Goal: Task Accomplishment & Management: Use online tool/utility

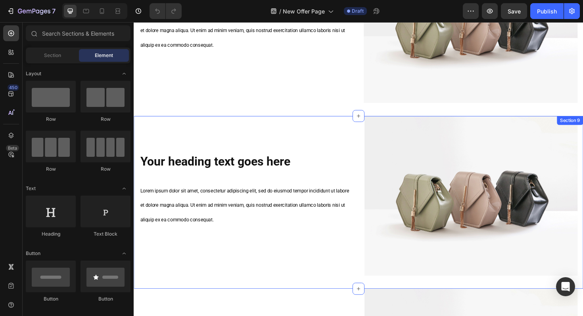
scroll to position [553, 0]
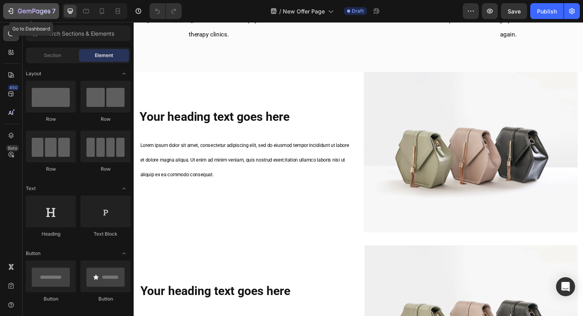
click at [24, 11] on icon "button" at bounding box center [34, 11] width 33 height 7
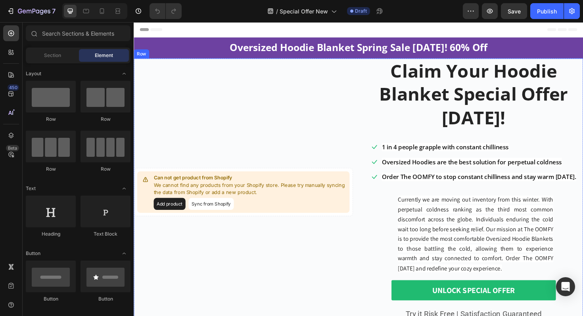
click at [263, 139] on div "Can not get product from Shopify We cannot find any products from your Shopify …" at bounding box center [250, 202] width 232 height 283
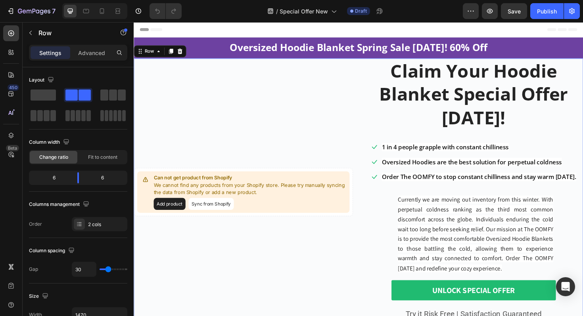
scroll to position [10, 0]
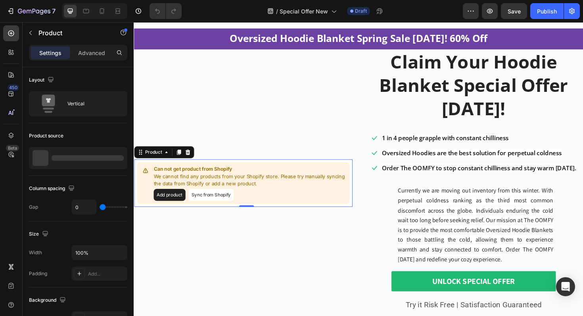
click at [184, 206] on button "Add product" at bounding box center [172, 205] width 34 height 13
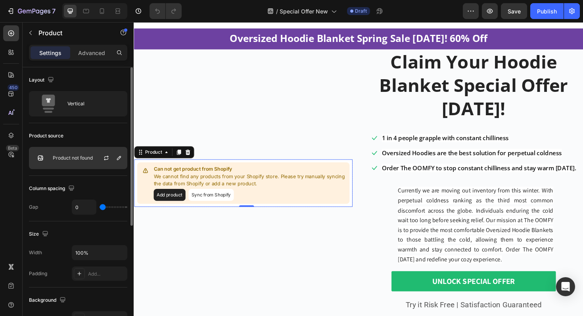
click at [88, 154] on div "Product not found" at bounding box center [78, 158] width 98 height 22
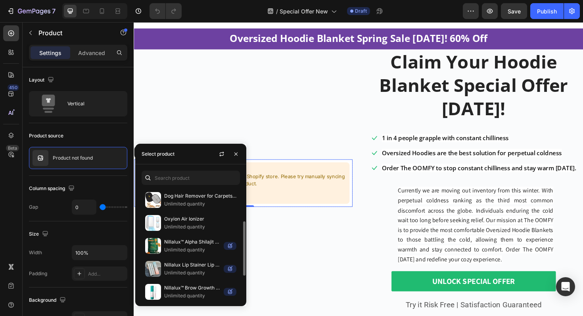
scroll to position [72, 0]
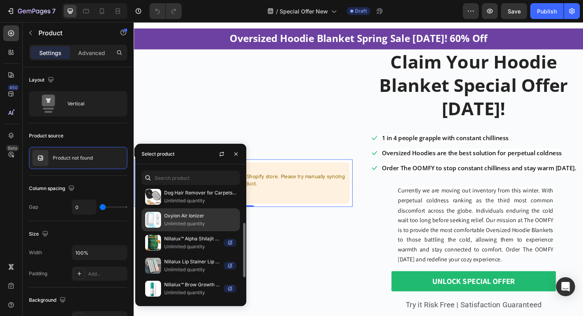
click at [188, 220] on p "Oxyion Air Ionizer" at bounding box center [200, 216] width 72 height 8
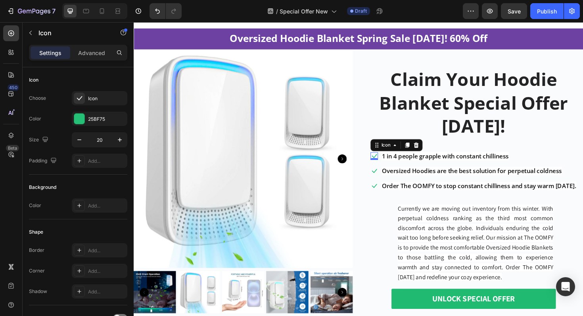
click at [386, 165] on div "Icon 0" at bounding box center [388, 164] width 8 height 8
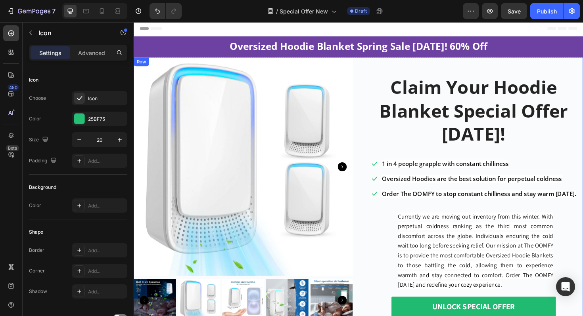
scroll to position [0, 0]
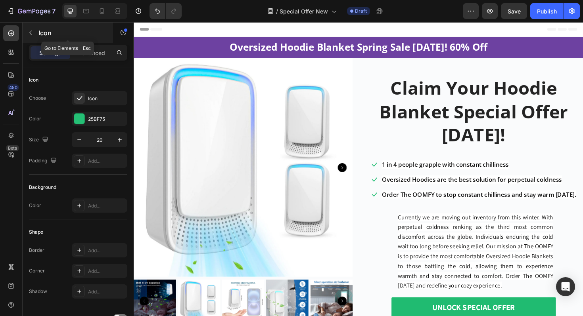
click at [29, 34] on icon "button" at bounding box center [30, 33] width 6 height 6
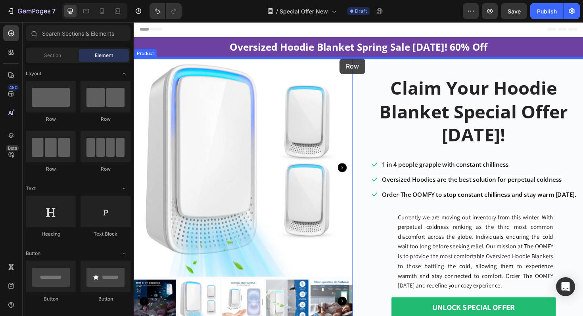
drag, startPoint x: 184, startPoint y: 118, endPoint x: 352, endPoint y: 61, distance: 177.5
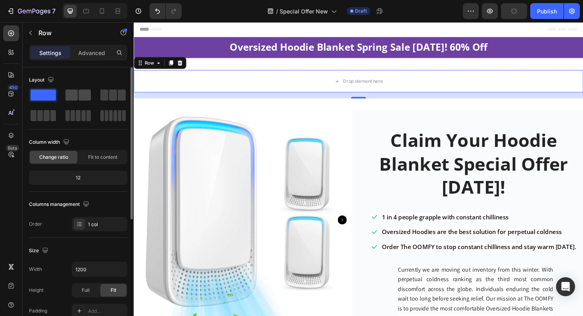
click at [80, 96] on span at bounding box center [84, 95] width 12 height 11
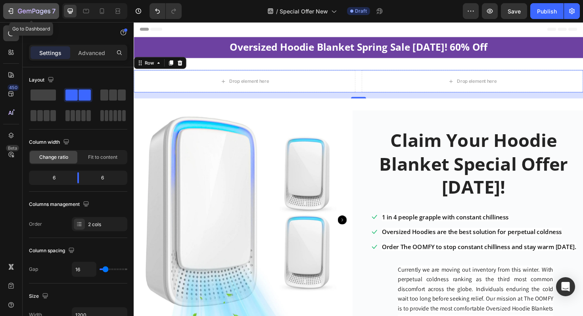
click at [11, 12] on icon "button" at bounding box center [11, 11] width 8 height 8
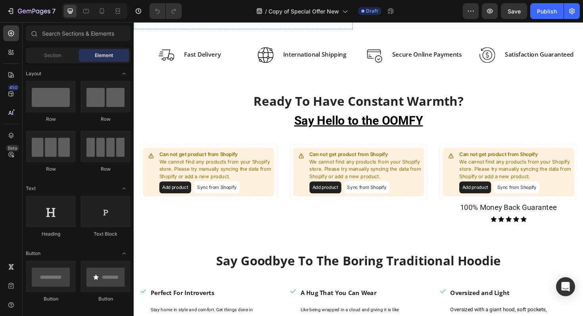
scroll to position [279, 0]
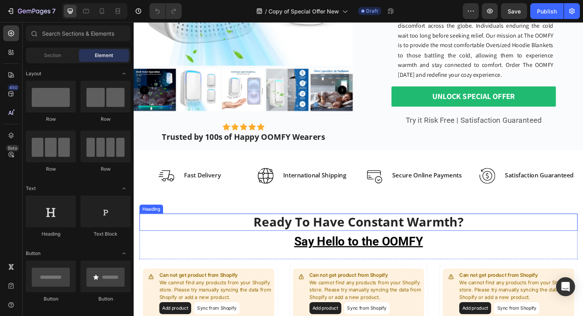
click at [218, 234] on h2 "Ready To Have Constant Warmth?" at bounding box center [372, 234] width 464 height 19
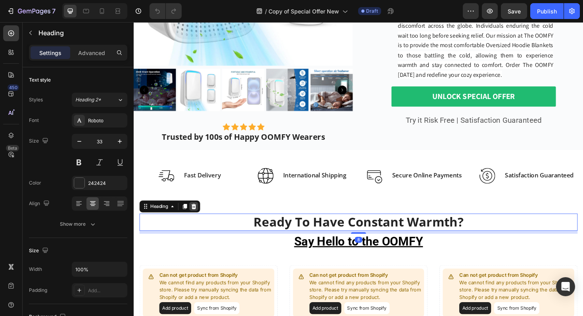
click at [198, 216] on icon at bounding box center [197, 217] width 5 height 6
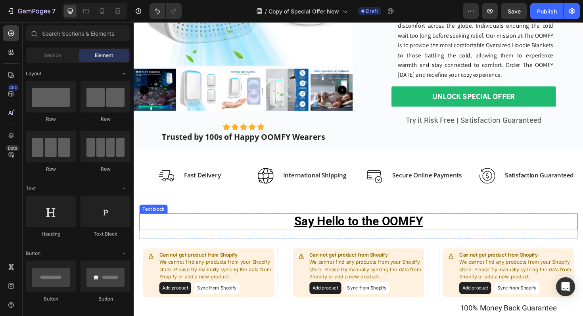
click at [201, 235] on p "Say Hello to the OOMFY" at bounding box center [371, 234] width 462 height 16
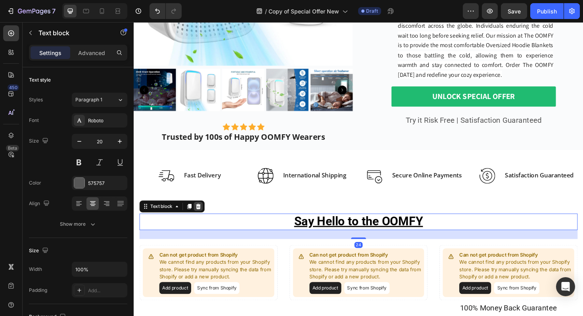
click at [200, 218] on icon at bounding box center [201, 217] width 5 height 6
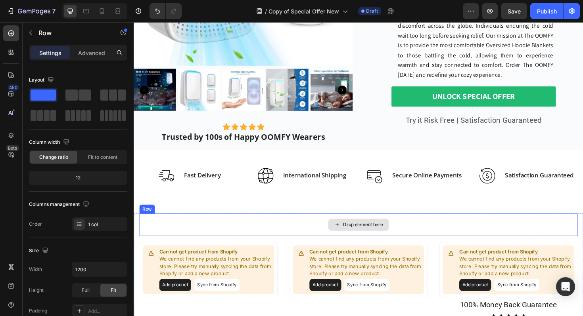
click at [201, 232] on div "Drop element here" at bounding box center [372, 237] width 464 height 24
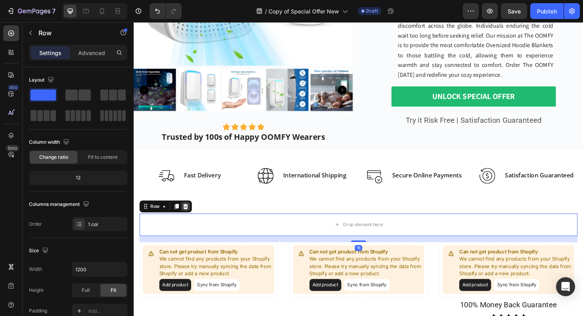
click at [190, 218] on icon at bounding box center [188, 217] width 6 height 6
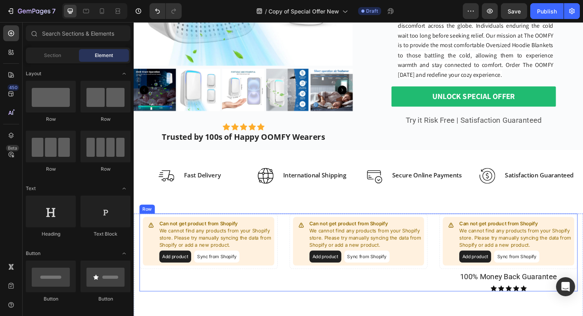
click at [191, 294] on div "Can not get product from Shopify We cannot find any products from your Shopify …" at bounding box center [213, 266] width 146 height 82
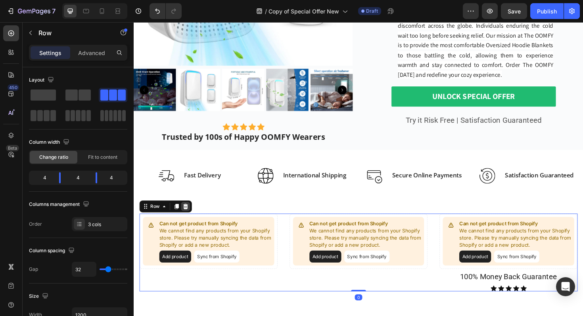
click at [188, 217] on icon at bounding box center [188, 217] width 5 height 6
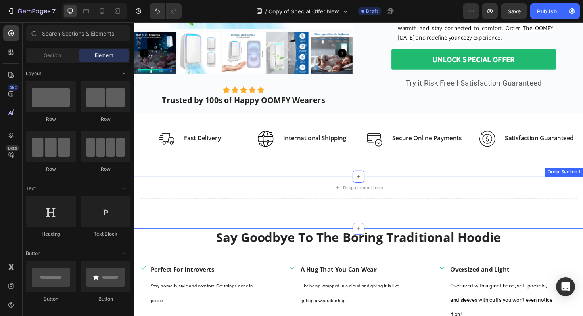
scroll to position [332, 0]
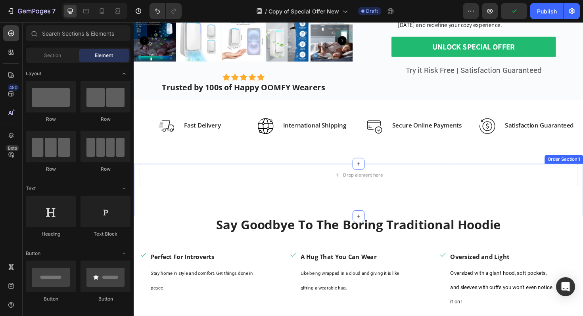
click at [211, 214] on div "Drop element here Order Section 1" at bounding box center [372, 200] width 476 height 56
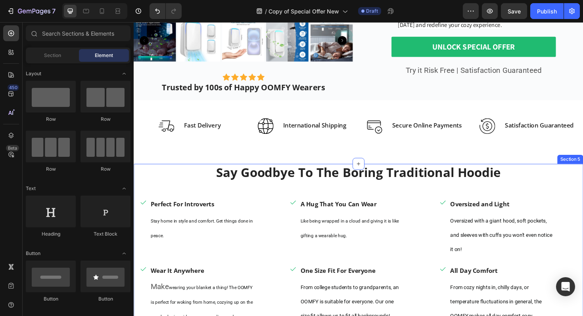
click at [582, 194] on div "Say Goodbye To The Boring Traditional Hoodie Heading Row Icon Perfect For Intro…" at bounding box center [372, 273] width 476 height 202
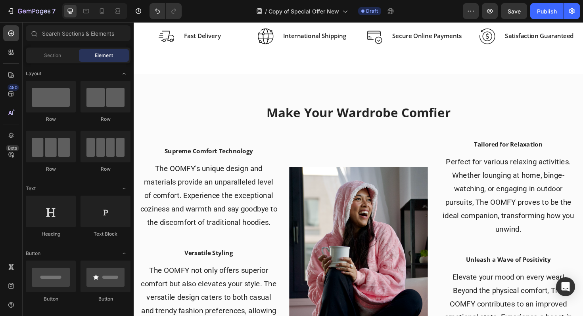
scroll to position [410, 0]
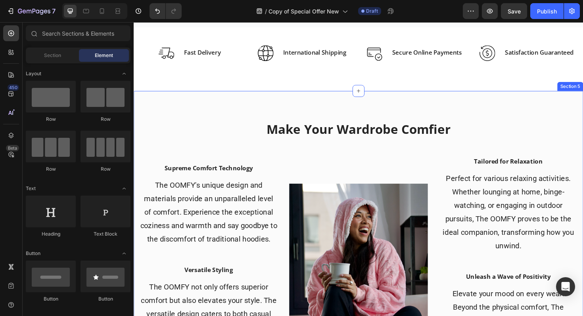
click at [582, 101] on div "Make Your Wardrobe Comfier Heading Row Supreme Comfort Technology Text block Th…" at bounding box center [372, 258] width 476 height 326
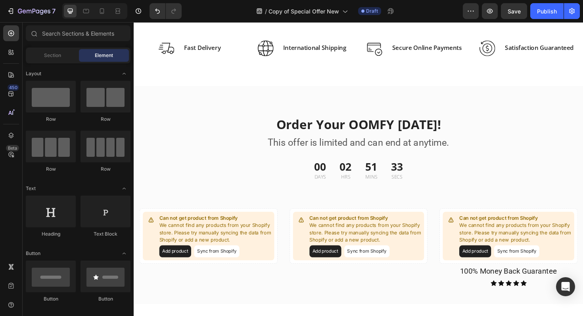
scroll to position [388, 0]
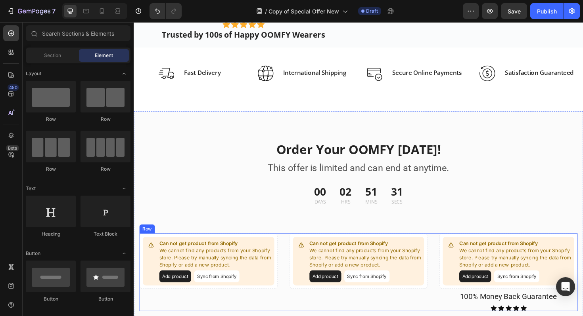
click at [291, 255] on div "Can not get product from Shopify We cannot find any products from your Shopify …" at bounding box center [372, 287] width 464 height 82
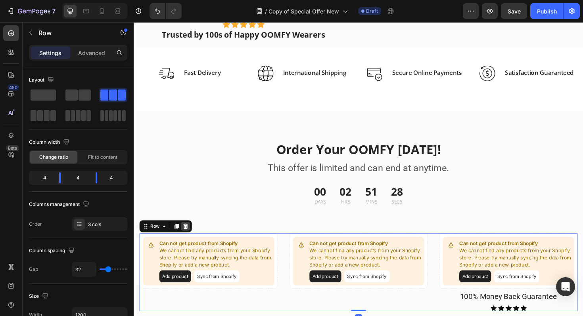
click at [188, 240] on icon at bounding box center [188, 239] width 5 height 6
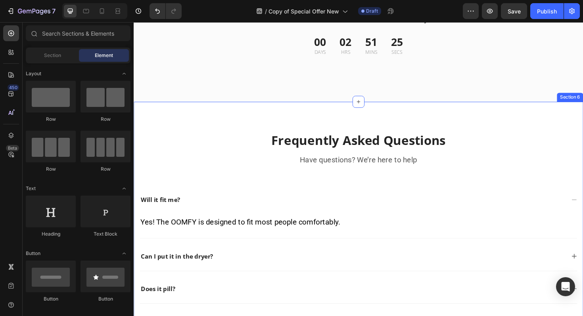
scroll to position [545, 0]
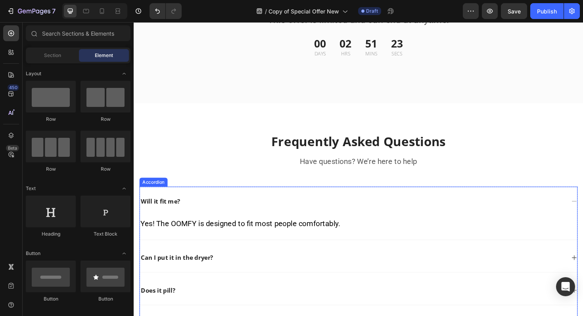
click at [260, 201] on div "Will it fit me?" at bounding box center [371, 212] width 463 height 31
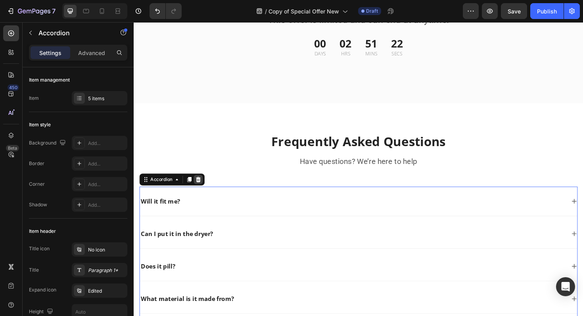
click at [203, 189] on icon at bounding box center [201, 189] width 5 height 6
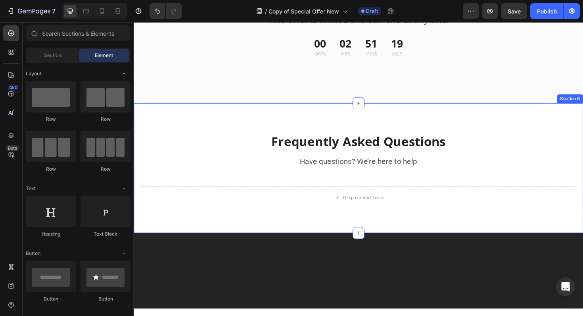
click at [154, 118] on div "Frequently Asked Questions Heading Have questions? We’re here to help Text bloc…" at bounding box center [372, 177] width 476 height 138
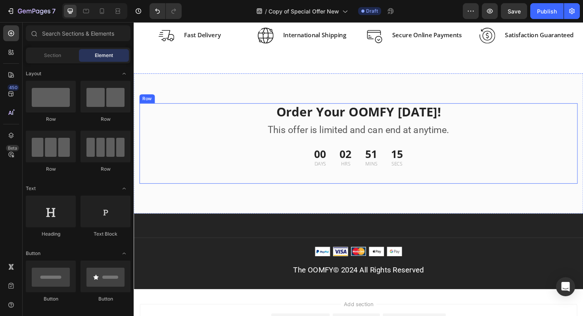
scroll to position [418, 0]
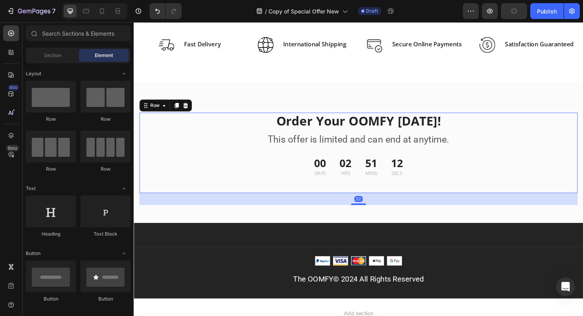
click at [158, 165] on div "Order Your OOMFY Today! Heading This offer is limited and can end at anytime. T…" at bounding box center [372, 160] width 464 height 85
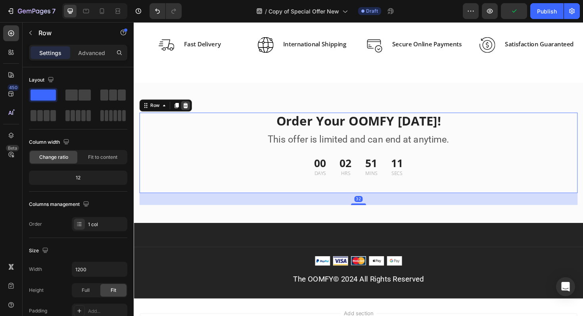
click at [188, 109] on icon at bounding box center [188, 110] width 5 height 6
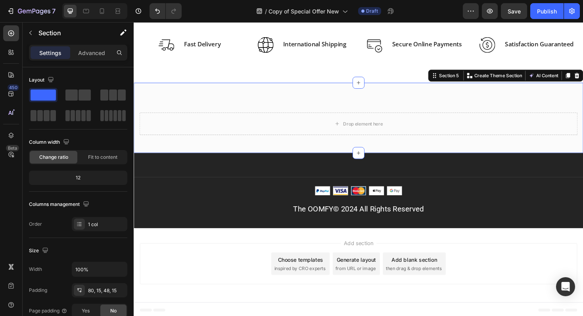
click at [209, 98] on div "Drop element here Section 5 You can create reusable sections Create Theme Secti…" at bounding box center [372, 123] width 476 height 75
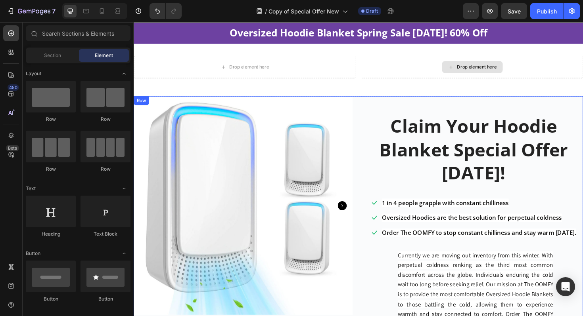
scroll to position [0, 0]
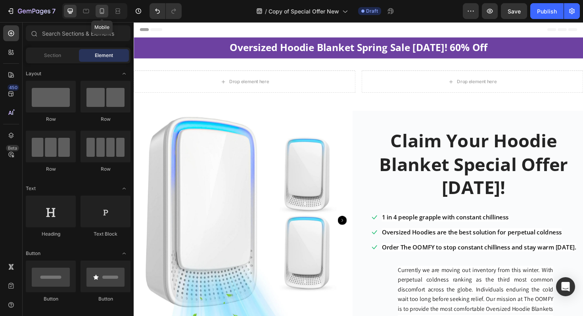
click at [102, 13] on icon at bounding box center [102, 11] width 4 height 6
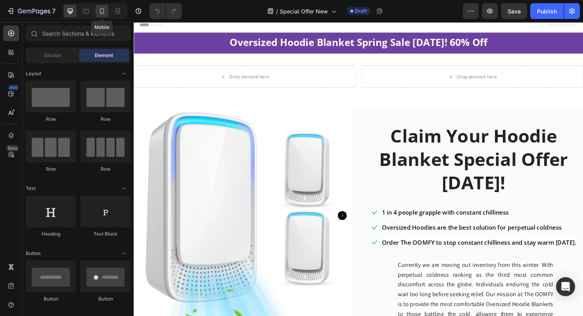
click at [100, 10] on icon at bounding box center [102, 11] width 4 height 6
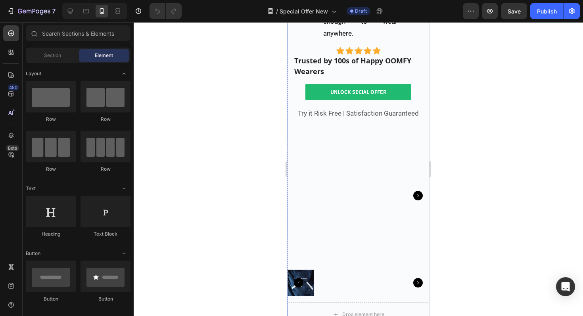
scroll to position [461, 0]
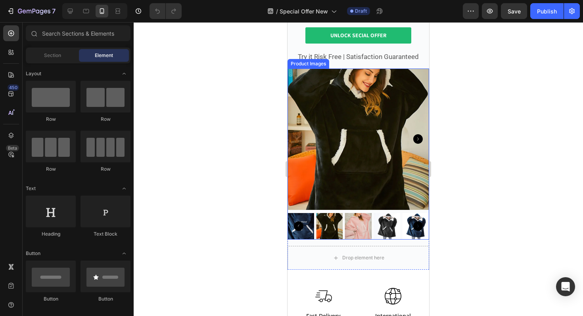
click at [360, 225] on img at bounding box center [358, 226] width 27 height 27
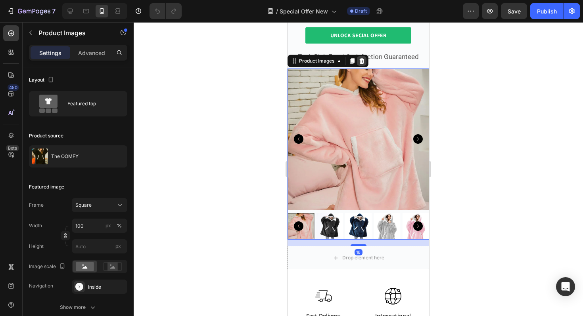
click at [363, 61] on icon at bounding box center [361, 61] width 5 height 6
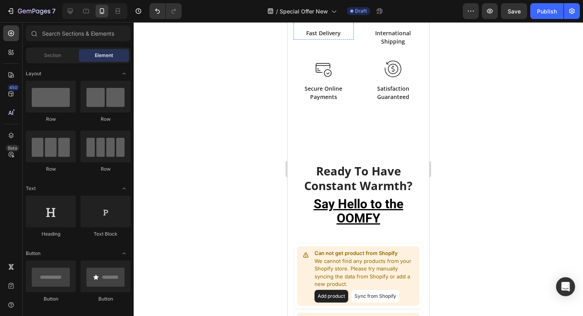
scroll to position [657, 0]
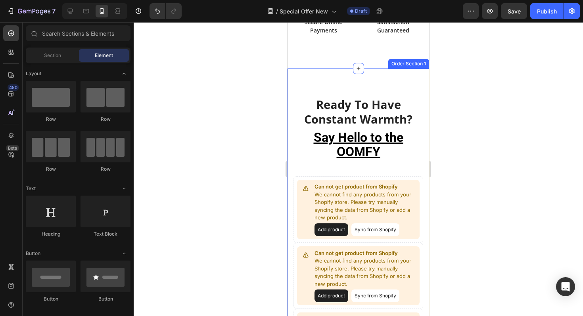
click at [324, 78] on div "Ready To Have Constant Warmth? Heading Say Hello to the OOMFY Text block Row Ca…" at bounding box center [358, 247] width 142 height 357
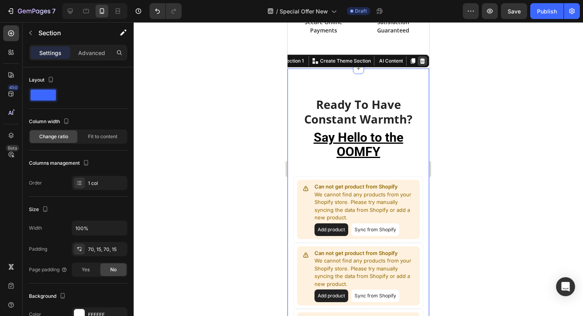
click at [421, 60] on icon at bounding box center [422, 61] width 6 height 6
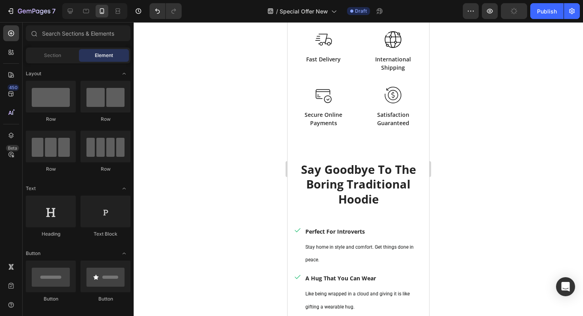
scroll to position [546, 0]
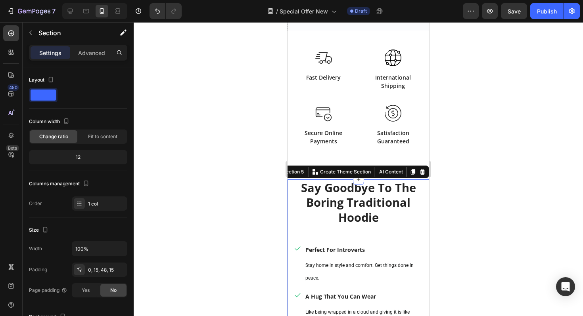
click at [423, 175] on icon at bounding box center [422, 172] width 6 height 6
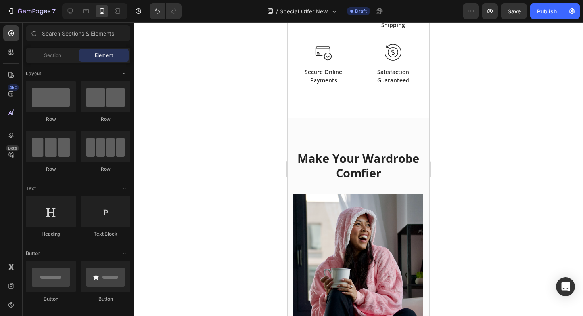
scroll to position [601, 0]
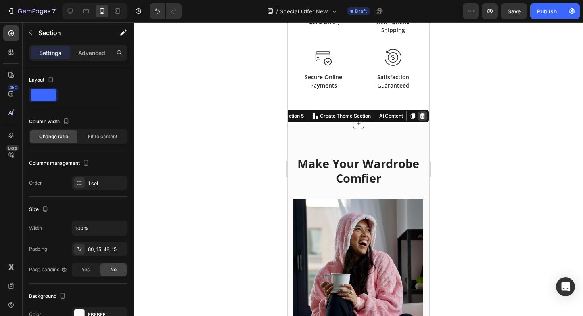
click at [421, 115] on icon at bounding box center [422, 116] width 5 height 6
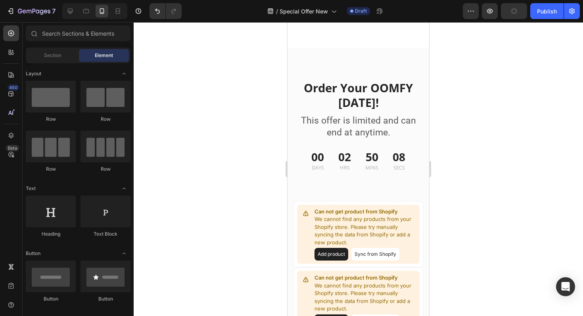
scroll to position [664, 0]
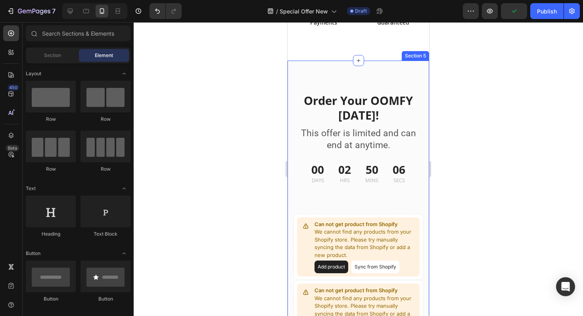
click at [407, 71] on div "Order Your OOMFY Today! Heading This offer is limited and can end at anytime. T…" at bounding box center [358, 257] width 142 height 393
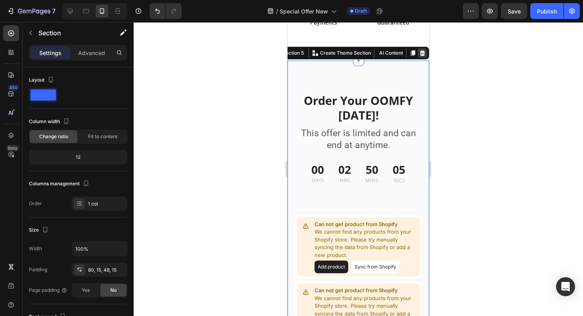
click at [424, 51] on icon at bounding box center [422, 53] width 5 height 6
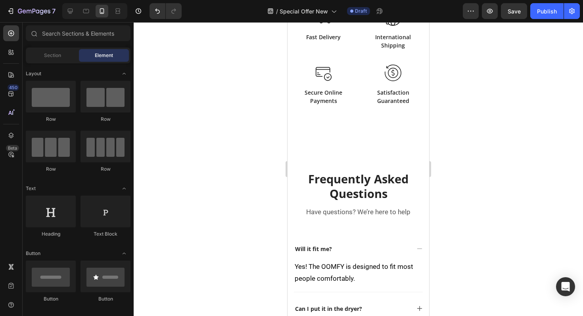
scroll to position [542, 0]
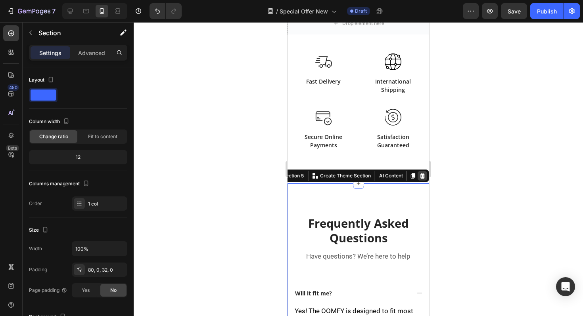
click at [421, 173] on icon at bounding box center [422, 176] width 6 height 6
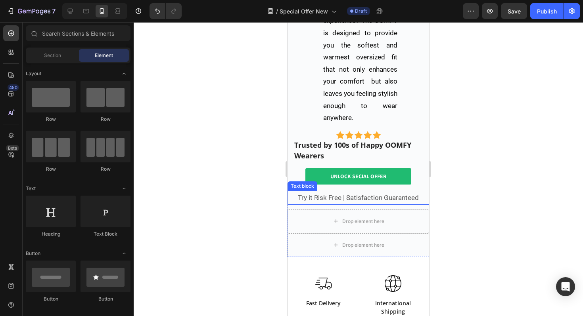
scroll to position [308, 0]
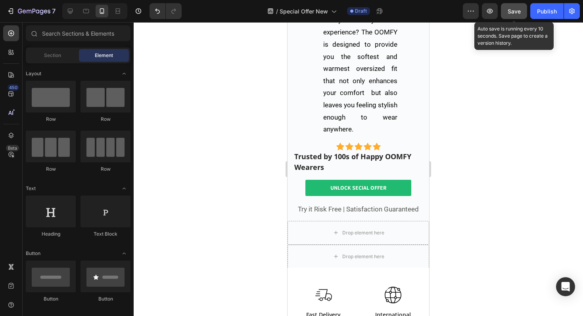
click at [505, 13] on button "Save" at bounding box center [514, 11] width 26 height 16
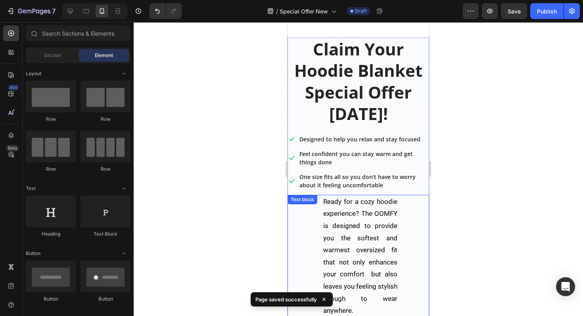
scroll to position [0, 0]
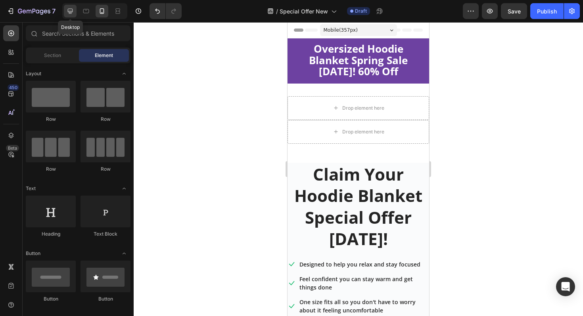
click at [71, 10] on icon at bounding box center [70, 11] width 8 height 8
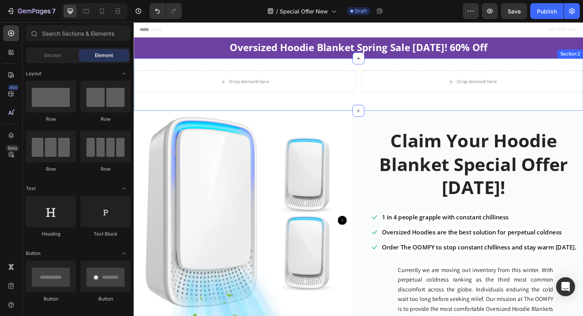
click at [178, 106] on div "Drop element here Drop element here Row Section 2" at bounding box center [372, 89] width 476 height 56
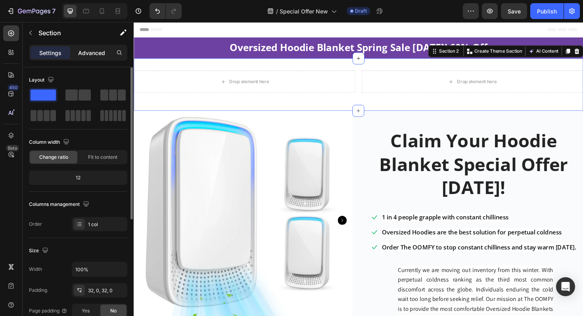
click at [96, 55] on p "Advanced" at bounding box center [91, 53] width 27 height 8
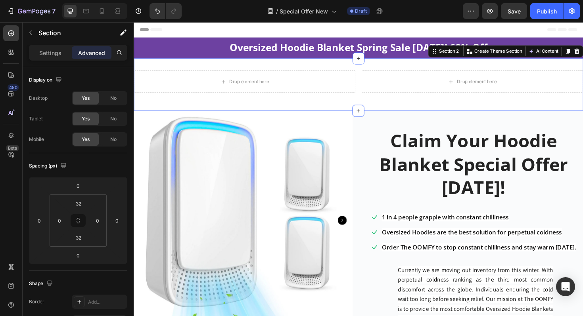
click at [149, 67] on div "Drop element here Drop element here Row Section 2 You can create reusable secti…" at bounding box center [372, 89] width 476 height 56
click at [150, 109] on div "Drop element here Drop element here Row Section 2 You can create reusable secti…" at bounding box center [372, 89] width 476 height 56
click at [45, 52] on p "Settings" at bounding box center [50, 53] width 22 height 8
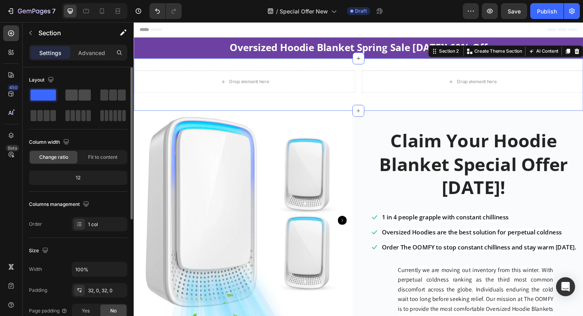
click at [77, 96] on span at bounding box center [71, 95] width 12 height 11
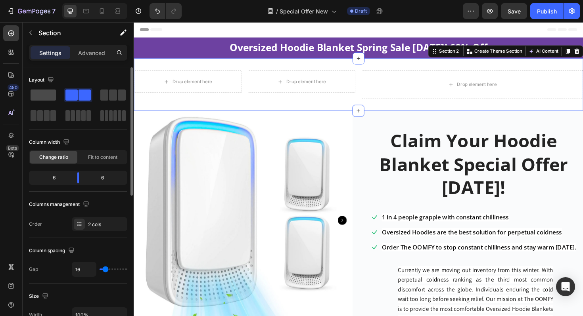
click at [46, 98] on span at bounding box center [43, 95] width 25 height 11
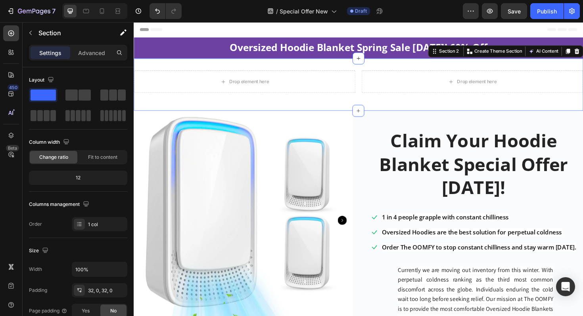
click at [207, 68] on div "Drop element here Drop element here Row Section 2 You can create reusable secti…" at bounding box center [372, 89] width 476 height 56
click at [328, 62] on div "Drop element here Drop element here Row Section 2 You can create reusable secti…" at bounding box center [372, 89] width 476 height 56
click at [329, 108] on div "Drop element here Drop element here Row Section 2 You can create reusable secti…" at bounding box center [372, 89] width 476 height 56
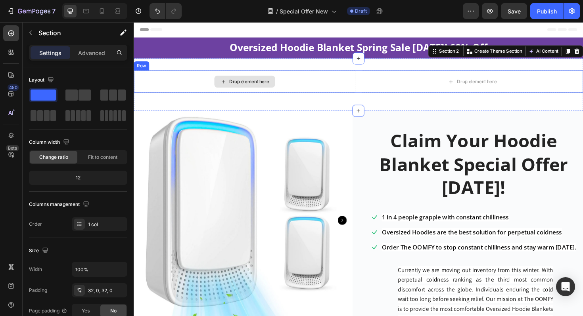
click at [184, 88] on div "Drop element here" at bounding box center [251, 85] width 235 height 24
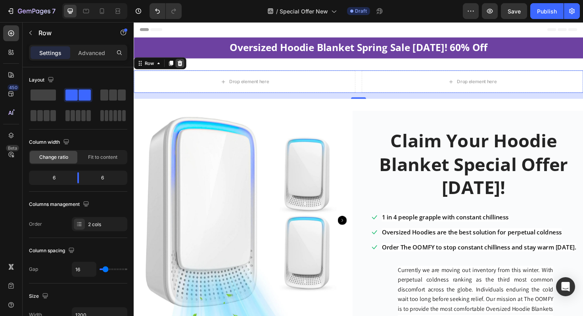
click at [184, 65] on icon at bounding box center [182, 66] width 5 height 6
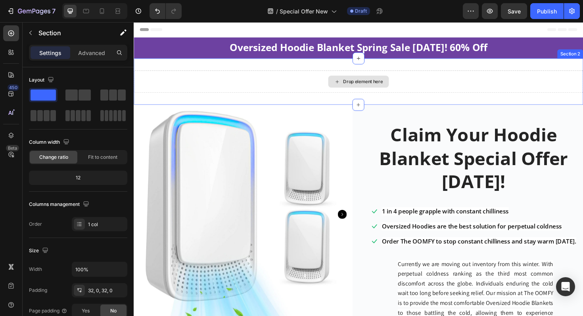
click at [195, 77] on div "Drop element here" at bounding box center [372, 85] width 476 height 24
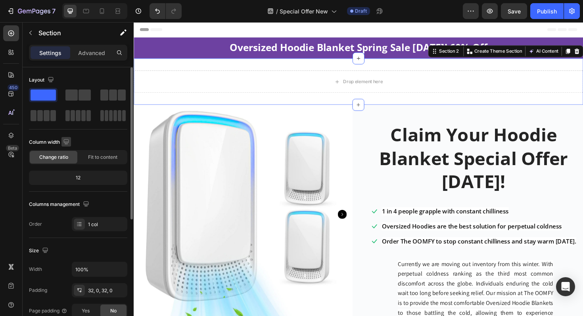
click at [64, 141] on icon "button" at bounding box center [65, 141] width 5 height 5
click at [66, 184] on icon "button" at bounding box center [68, 183] width 8 height 8
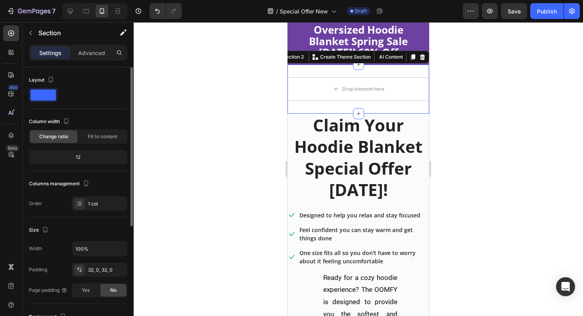
scroll to position [34, 0]
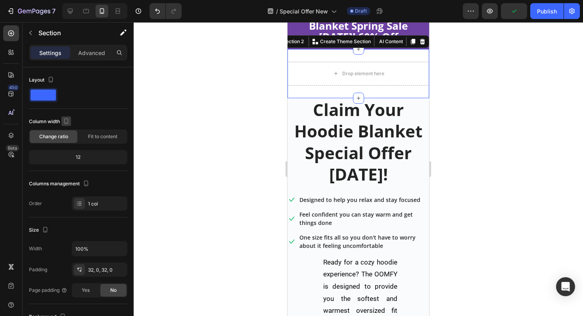
click at [65, 123] on icon "button" at bounding box center [66, 122] width 4 height 6
click at [68, 136] on icon "button" at bounding box center [67, 133] width 5 height 5
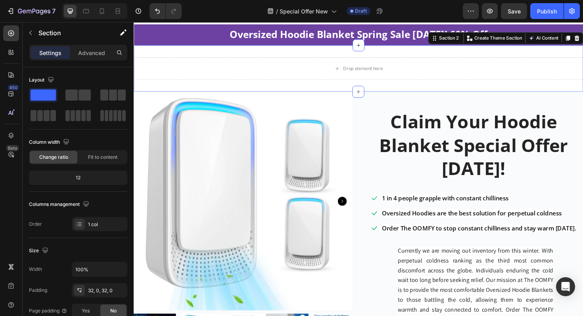
scroll to position [11, 0]
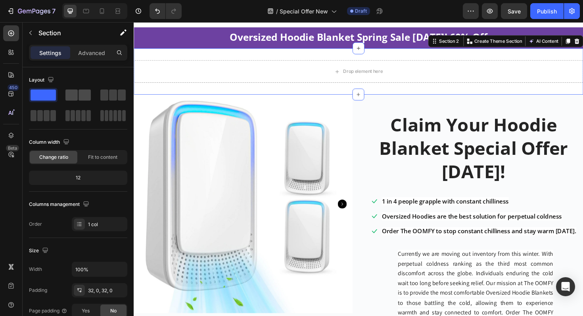
click at [74, 96] on span at bounding box center [71, 95] width 12 height 11
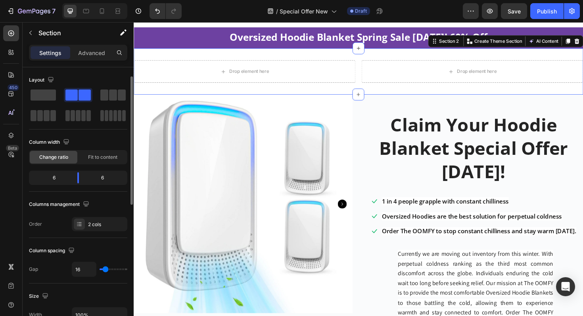
scroll to position [12, 0]
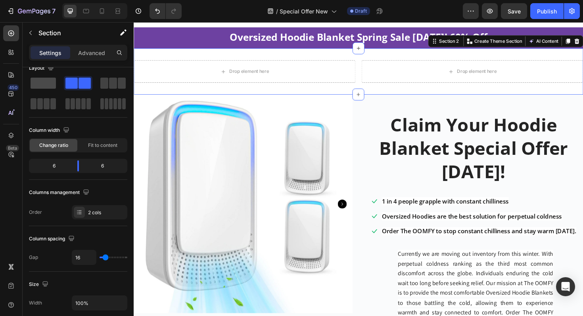
click at [46, 82] on span at bounding box center [43, 83] width 25 height 11
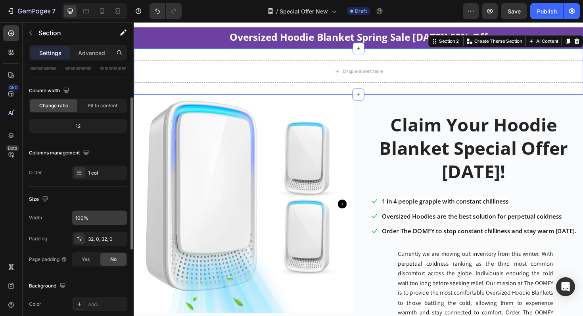
scroll to position [52, 0]
click at [96, 219] on input "100%" at bounding box center [99, 217] width 55 height 14
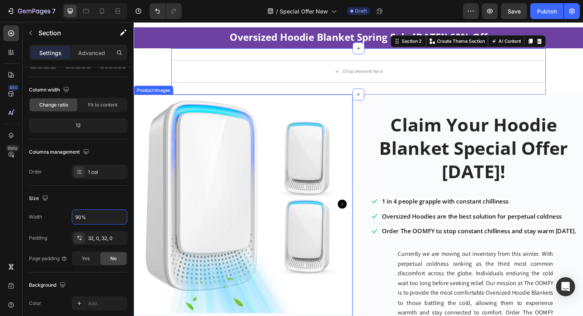
scroll to position [0, 0]
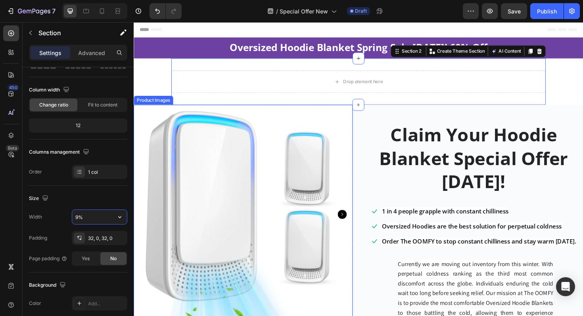
type input "90%"
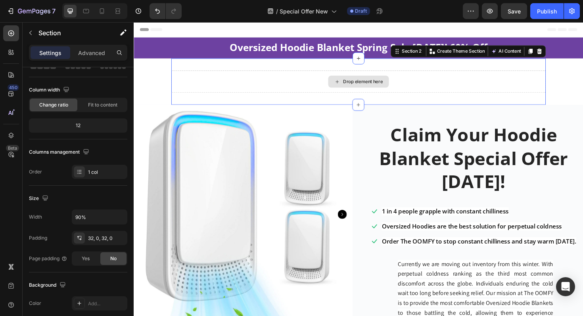
click at [285, 82] on div "Drop element here" at bounding box center [371, 85] width 397 height 24
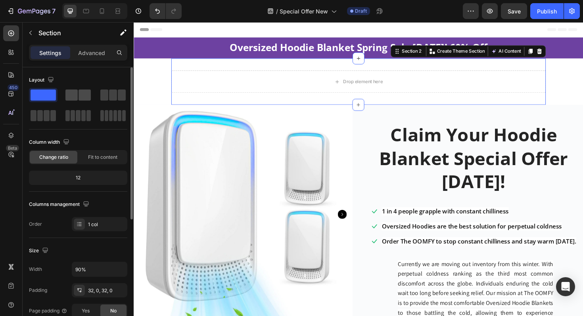
click at [83, 93] on span at bounding box center [84, 95] width 12 height 11
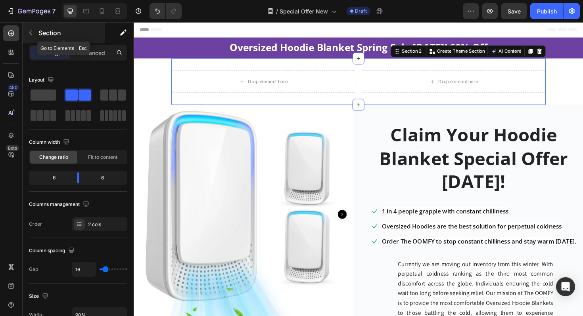
click at [31, 33] on icon "button" at bounding box center [30, 33] width 6 height 6
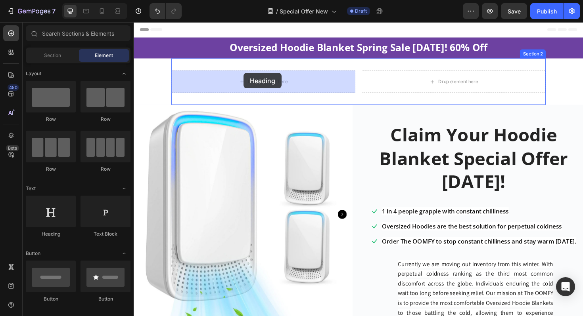
drag, startPoint x: 182, startPoint y: 234, endPoint x: 250, endPoint y: 76, distance: 171.7
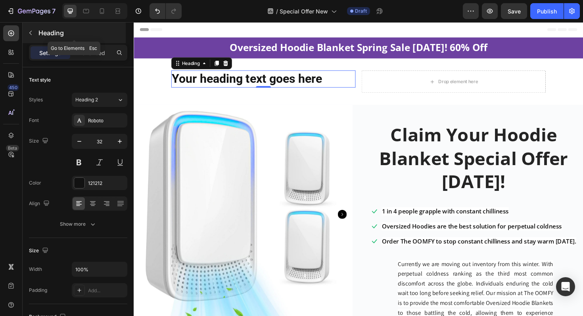
click at [32, 34] on icon "button" at bounding box center [30, 33] width 6 height 6
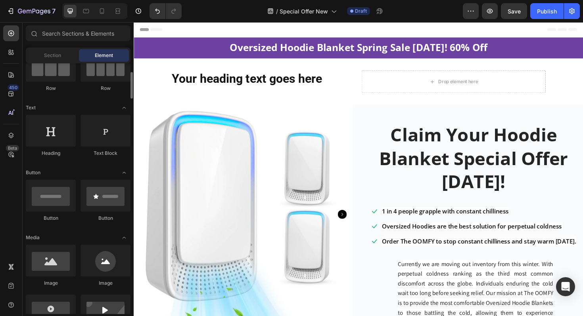
scroll to position [110, 0]
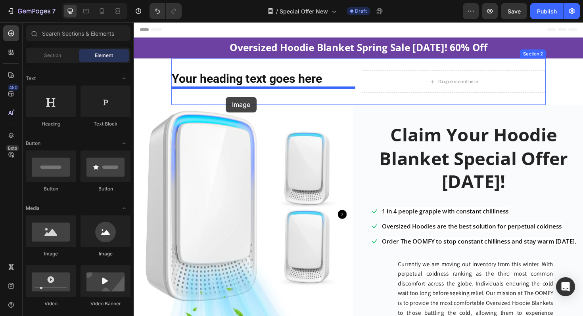
drag, startPoint x: 191, startPoint y: 254, endPoint x: 231, endPoint y: 101, distance: 157.3
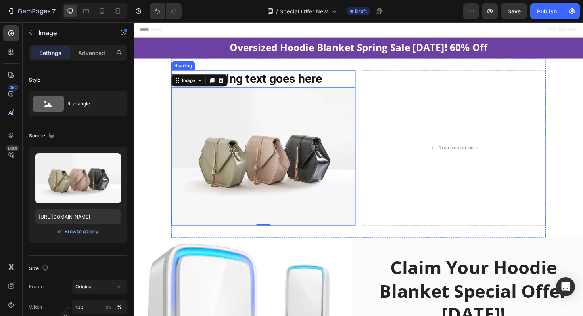
click at [282, 80] on h2 "Your heading text goes here" at bounding box center [270, 82] width 195 height 18
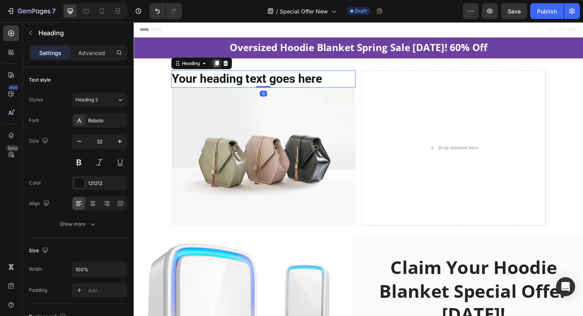
click at [223, 66] on icon at bounding box center [221, 66] width 4 height 6
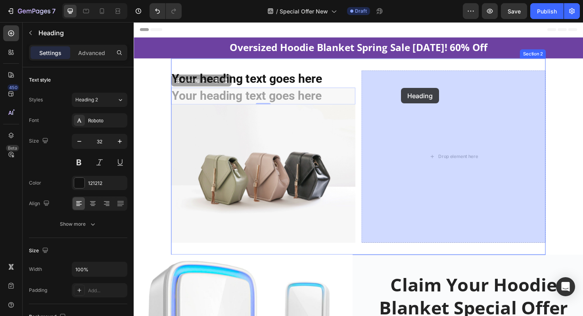
drag, startPoint x: 180, startPoint y: 86, endPoint x: 416, endPoint y: 92, distance: 235.5
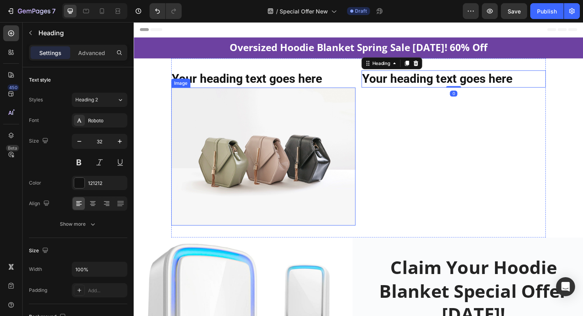
click at [316, 119] on img at bounding box center [270, 165] width 195 height 146
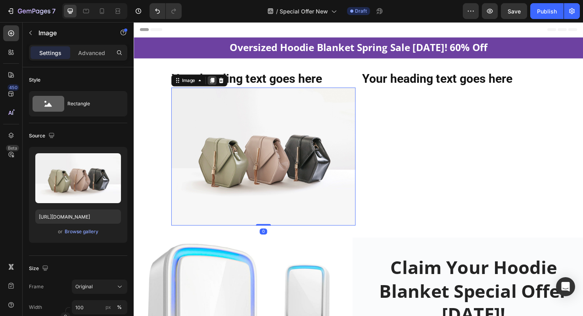
click at [215, 82] on icon at bounding box center [216, 84] width 6 height 6
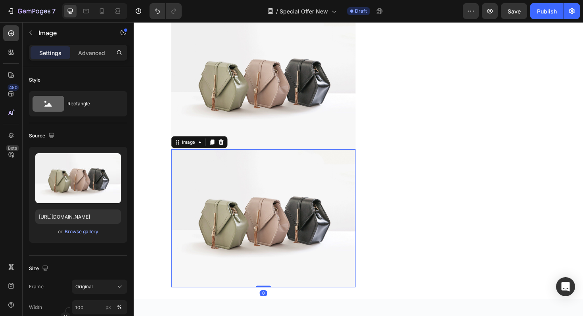
scroll to position [0, 0]
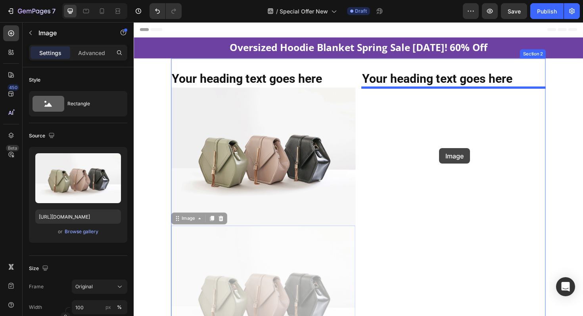
drag, startPoint x: 197, startPoint y: 281, endPoint x: 456, endPoint y: 156, distance: 287.8
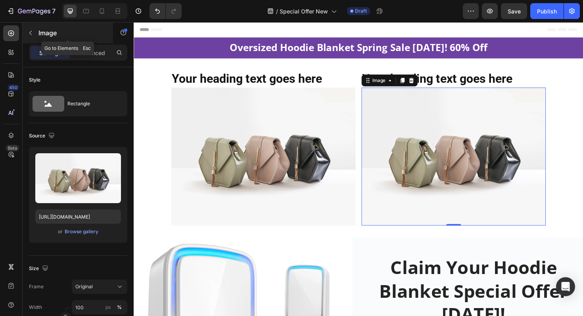
click at [34, 34] on button "button" at bounding box center [30, 33] width 13 height 13
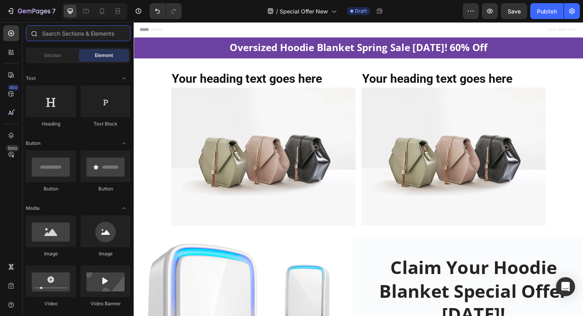
click at [61, 36] on input "text" at bounding box center [78, 33] width 105 height 16
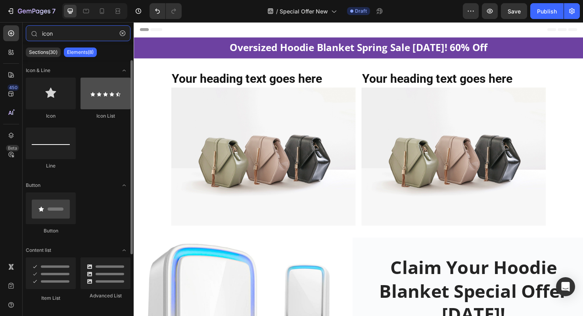
type input "icon"
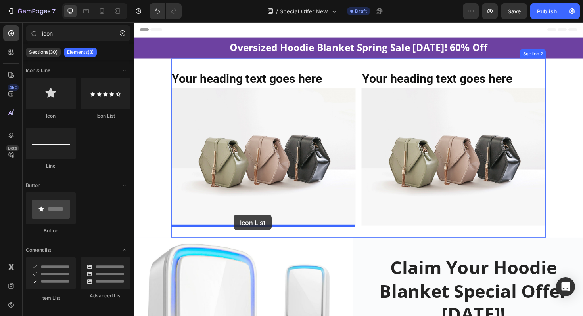
drag, startPoint x: 243, startPoint y: 127, endPoint x: 239, endPoint y: 226, distance: 98.8
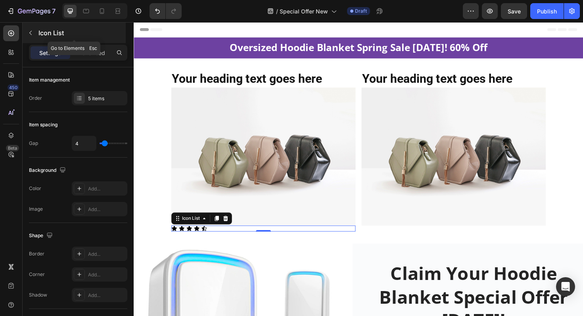
click at [30, 33] on icon "button" at bounding box center [30, 33] width 6 height 6
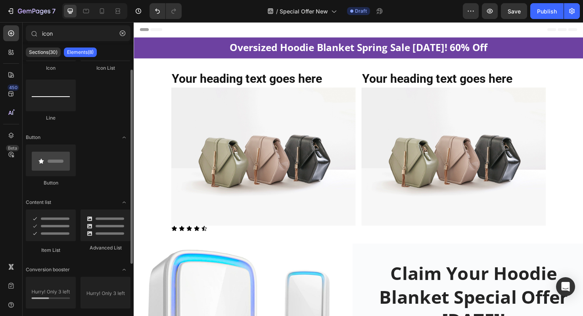
scroll to position [63, 0]
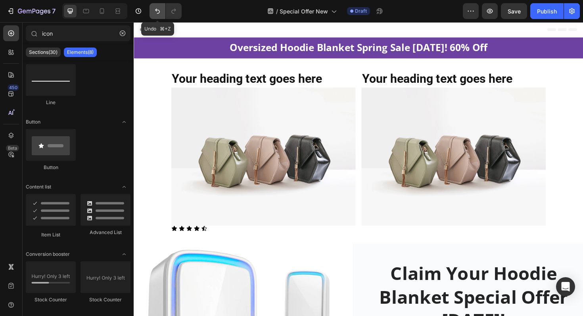
click at [158, 16] on button "Undo/Redo" at bounding box center [157, 11] width 16 height 16
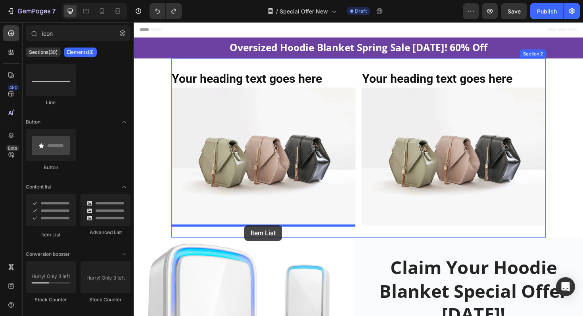
drag, startPoint x: 177, startPoint y: 235, endPoint x: 251, endPoint y: 237, distance: 73.8
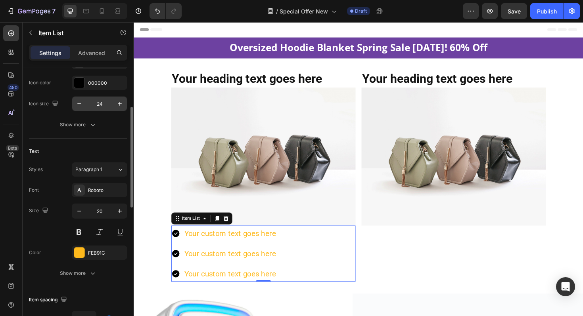
scroll to position [103, 0]
click at [82, 105] on icon "button" at bounding box center [79, 102] width 8 height 8
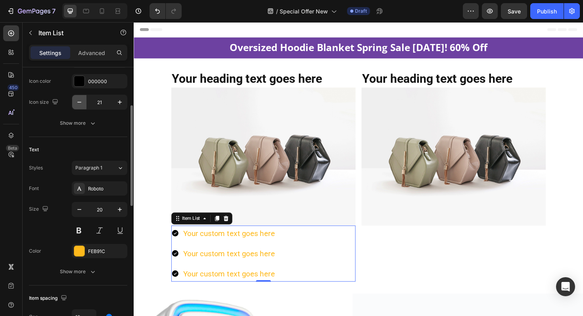
type input "20"
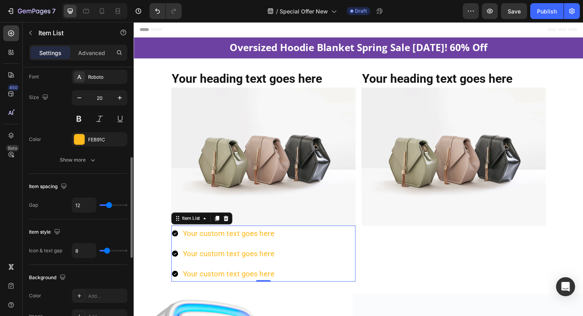
scroll to position [244, 0]
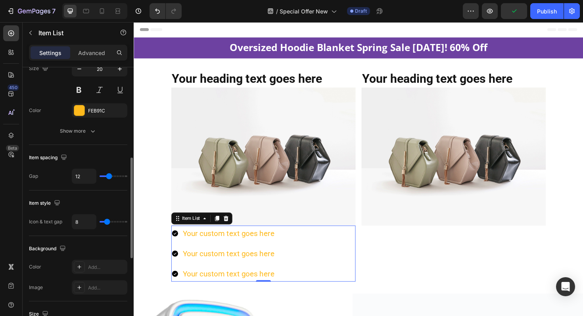
type input "14"
type input "15"
type input "16"
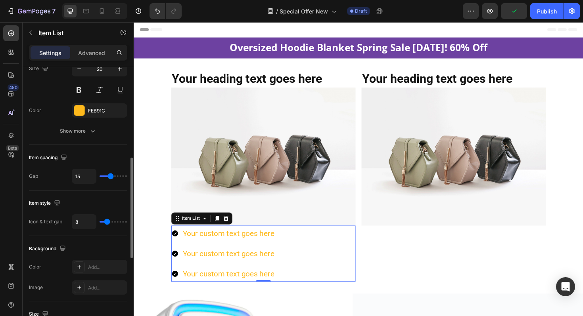
type input "16"
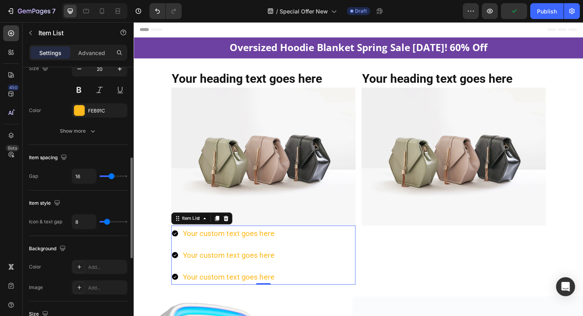
type input "17"
type input "18"
type input "17"
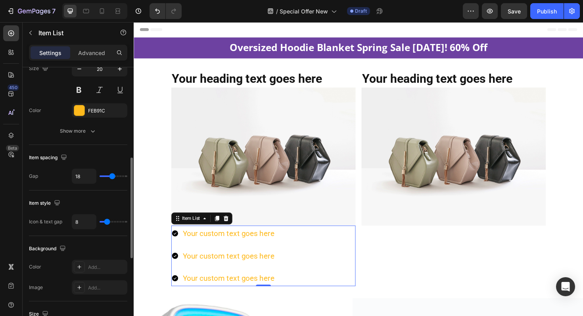
type input "17"
type input "16"
type input "15"
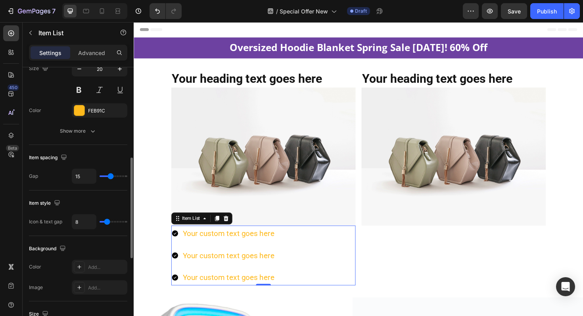
type input "14"
type input "13"
type input "12"
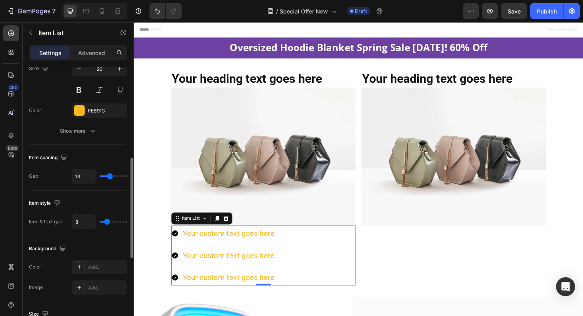
type input "12"
type input "11"
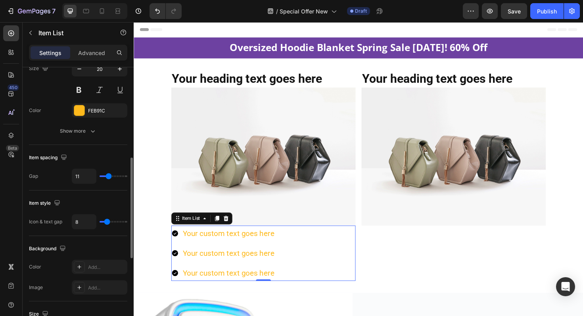
type input "10"
type input "9"
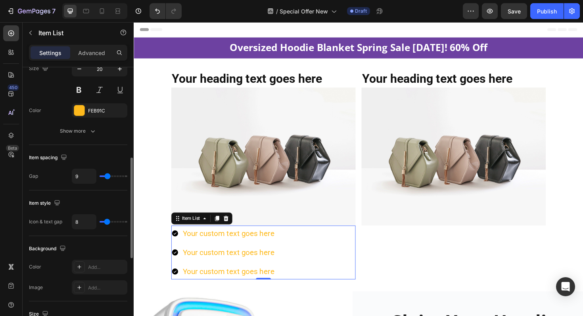
type input "8"
type input "7"
type input "6"
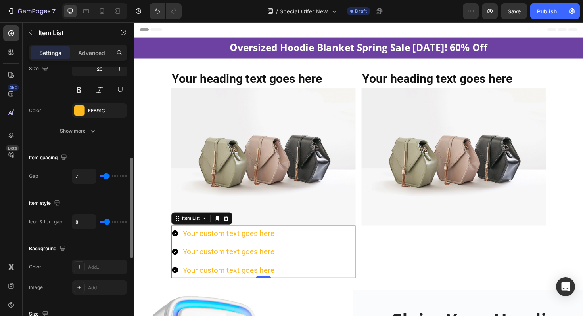
type input "6"
type input "5"
type input "4"
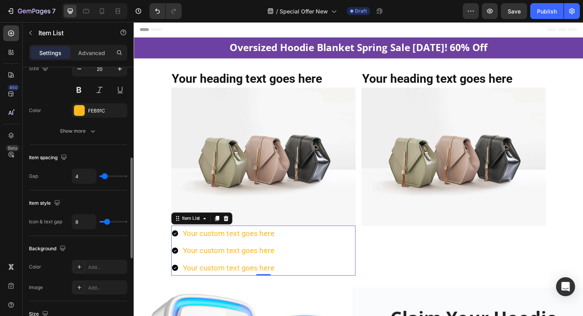
type input "3"
type input "2"
type input "1"
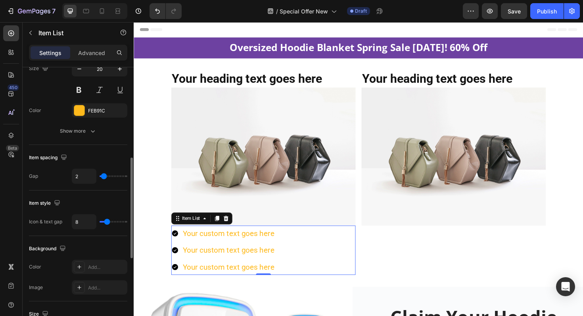
type input "1"
type input "0"
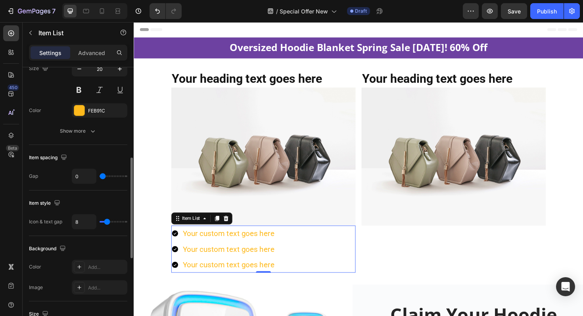
type input "0"
drag, startPoint x: 110, startPoint y: 178, endPoint x: 103, endPoint y: 179, distance: 7.6
click at [103, 177] on input "range" at bounding box center [114, 177] width 28 height 2
type input "1"
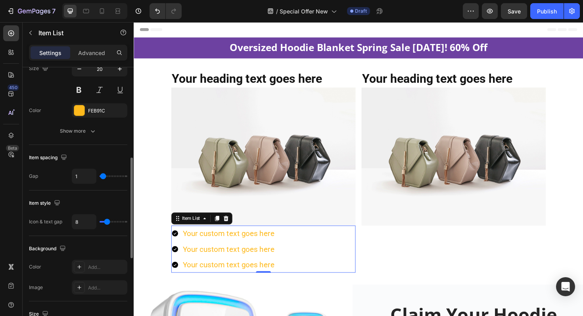
type input "2"
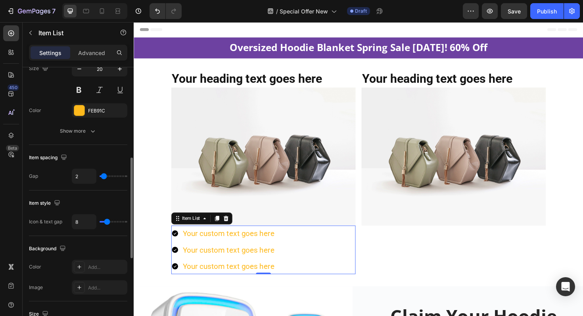
type input "3"
type input "2"
type input "1"
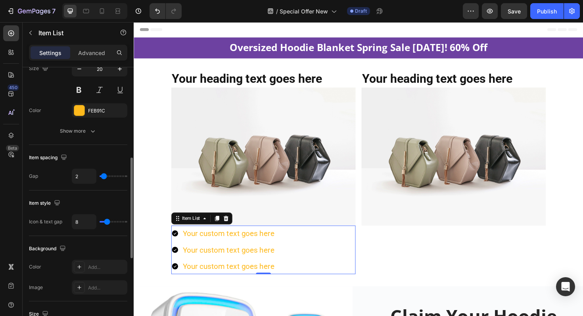
type input "1"
type input "0"
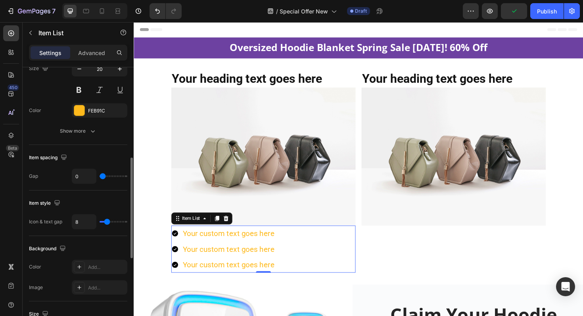
click at [102, 177] on input "range" at bounding box center [114, 177] width 28 height 2
click at [88, 134] on div "Show more" at bounding box center [78, 131] width 37 height 8
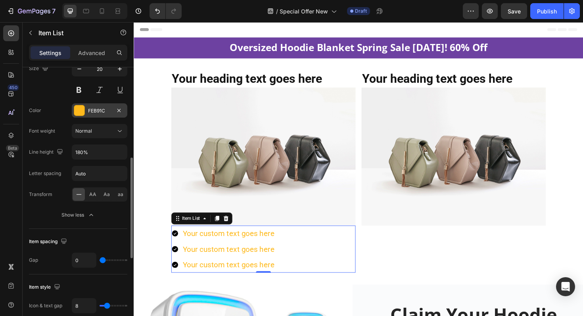
click at [106, 113] on div "FEB91C" at bounding box center [99, 110] width 23 height 7
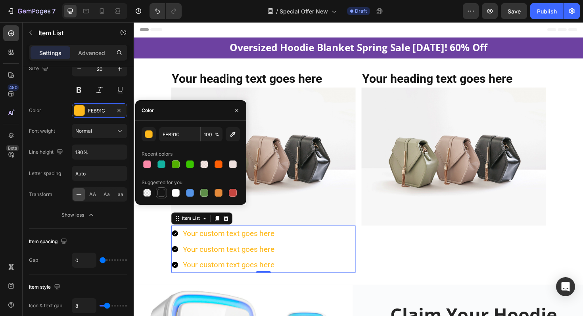
click at [164, 195] on div at bounding box center [161, 193] width 8 height 8
type input "151515"
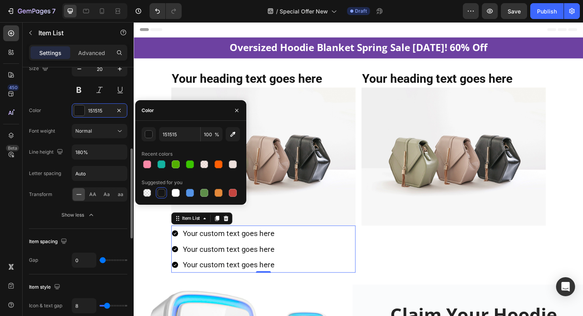
click at [50, 144] on div "Font Roboto Size 20 Color 151515 Font weight Normal Line height 180% Letter spa…" at bounding box center [78, 132] width 98 height 182
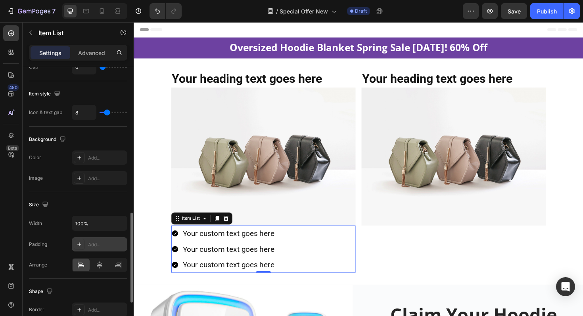
scroll to position [440, 0]
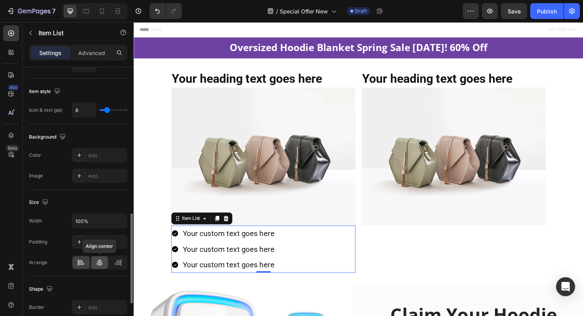
click at [99, 264] on icon at bounding box center [100, 263] width 8 height 8
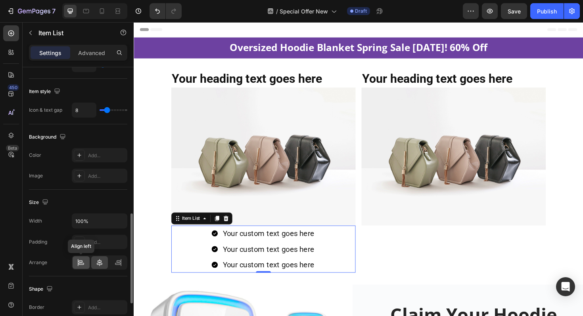
click at [77, 266] on icon at bounding box center [81, 263] width 8 height 8
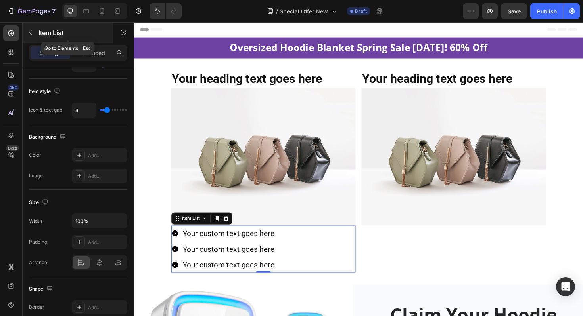
click at [34, 34] on button "button" at bounding box center [30, 33] width 13 height 13
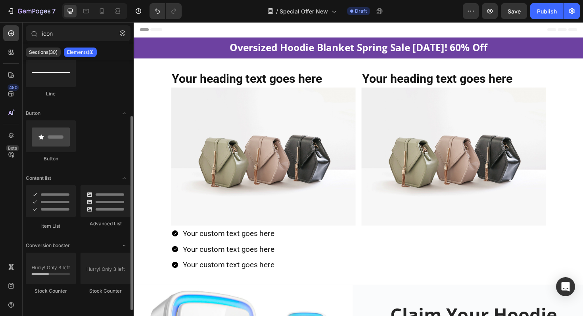
scroll to position [73, 0]
click at [64, 37] on input "icon" at bounding box center [78, 33] width 105 height 16
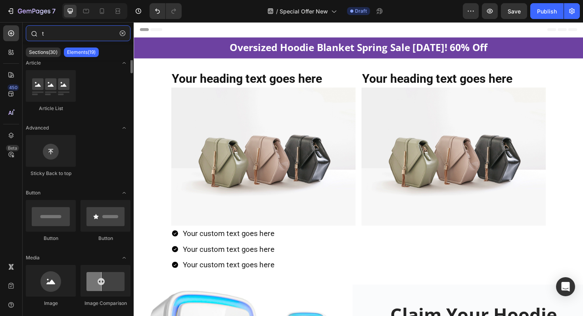
scroll to position [0, 0]
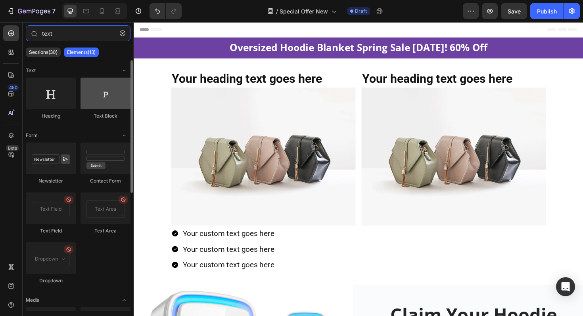
type input "text"
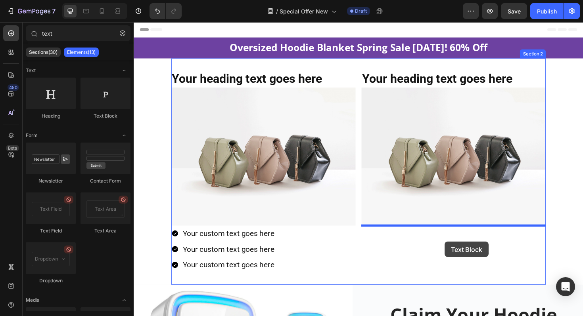
drag, startPoint x: 232, startPoint y: 123, endPoint x: 463, endPoint y: 253, distance: 264.5
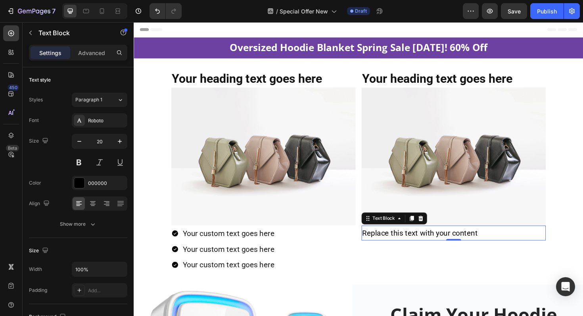
click at [270, 171] on img at bounding box center [270, 165] width 195 height 146
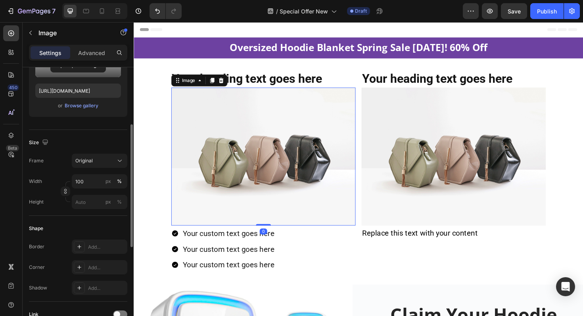
scroll to position [209, 0]
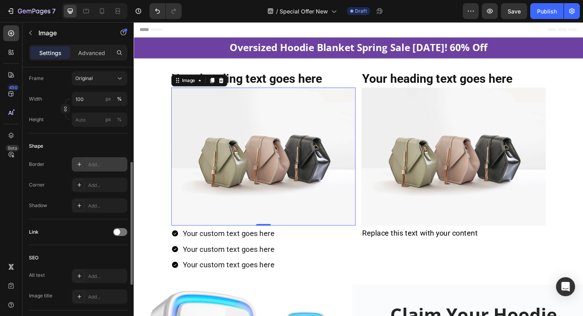
click at [106, 169] on div "Add..." at bounding box center [100, 164] width 56 height 14
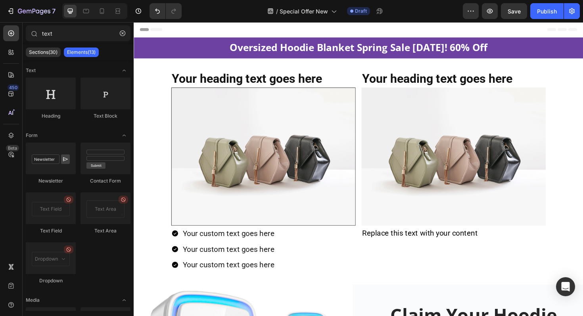
click at [162, 145] on section "Your heading text goes here Heading Image Your custom text goes here Your custo…" at bounding box center [371, 181] width 441 height 240
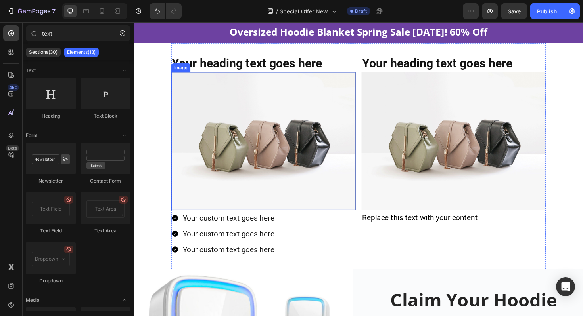
scroll to position [0, 0]
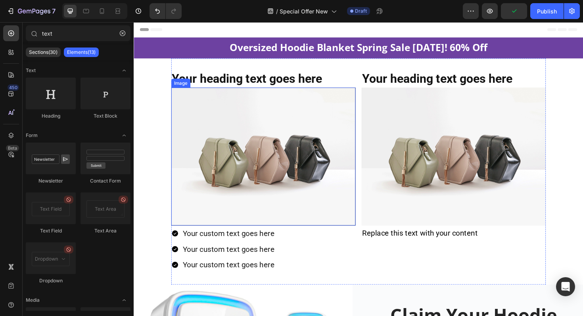
click at [196, 202] on img at bounding box center [270, 165] width 195 height 147
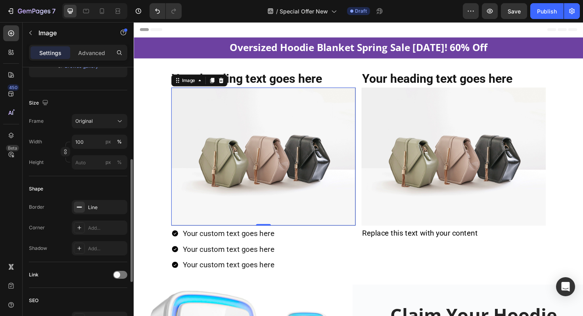
scroll to position [180, 0]
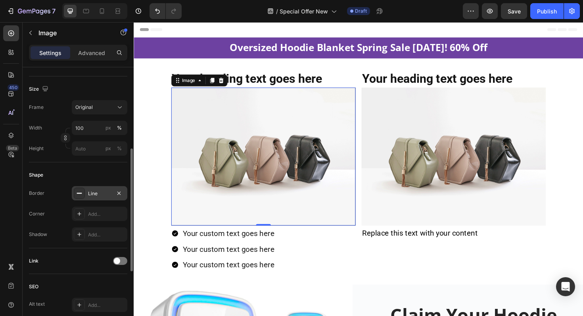
click at [95, 199] on div "Line" at bounding box center [100, 193] width 56 height 14
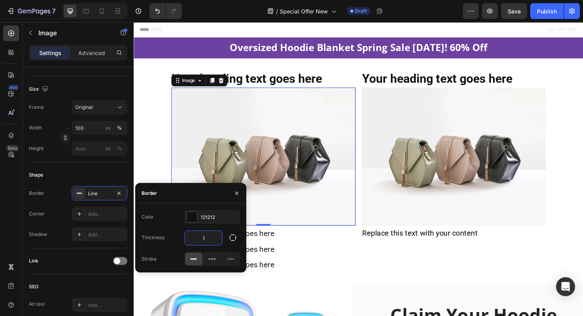
click at [216, 239] on input "1" at bounding box center [203, 238] width 37 height 14
type input "3"
click at [101, 217] on div "Add..." at bounding box center [106, 214] width 37 height 7
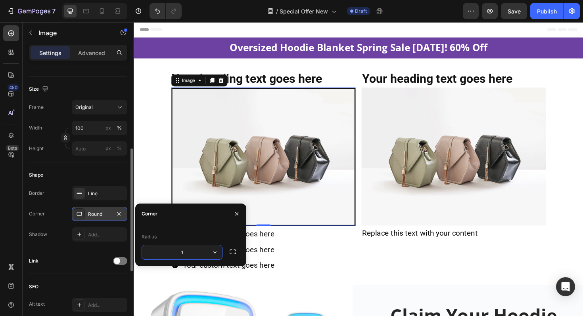
type input "11"
click at [264, 195] on img at bounding box center [270, 165] width 195 height 147
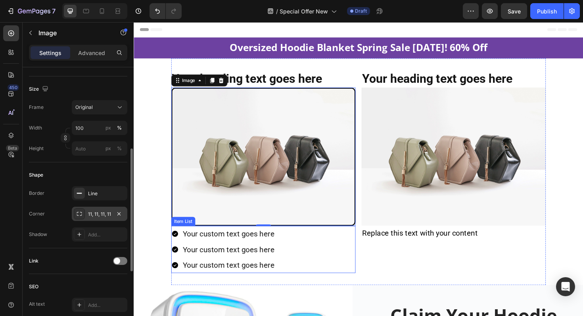
click at [349, 262] on div "Your custom text goes here Your custom text goes here Your custom text goes here" at bounding box center [270, 263] width 195 height 50
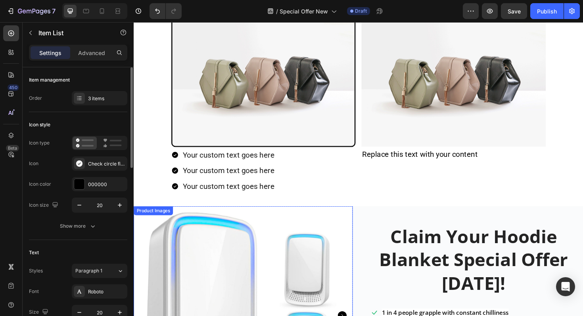
scroll to position [71, 0]
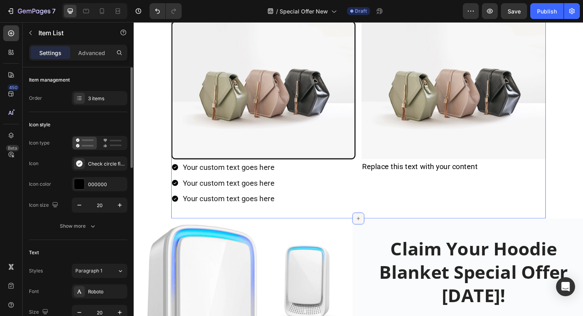
click at [370, 229] on icon at bounding box center [371, 230] width 6 height 6
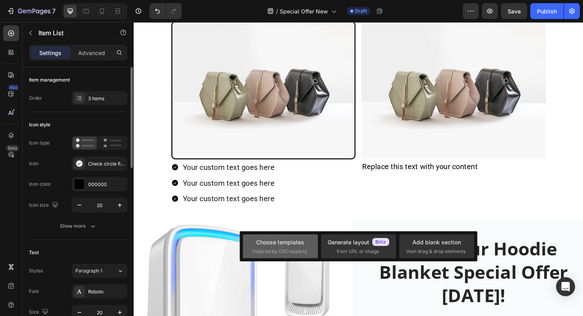
click at [287, 244] on div "Choose templates" at bounding box center [280, 242] width 48 height 8
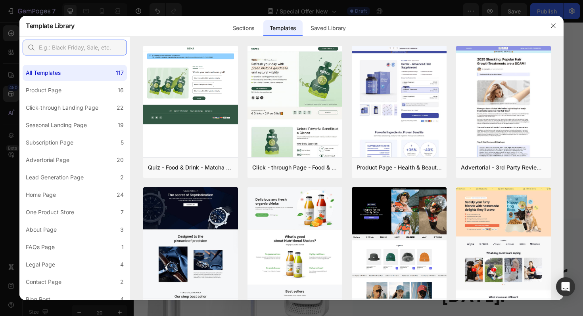
click at [59, 50] on input "text" at bounding box center [75, 48] width 104 height 16
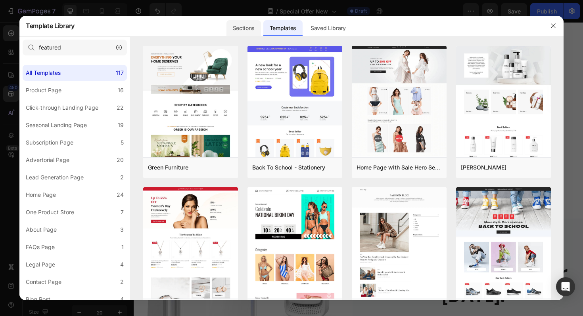
click at [244, 28] on div "Sections" at bounding box center [243, 28] width 34 height 16
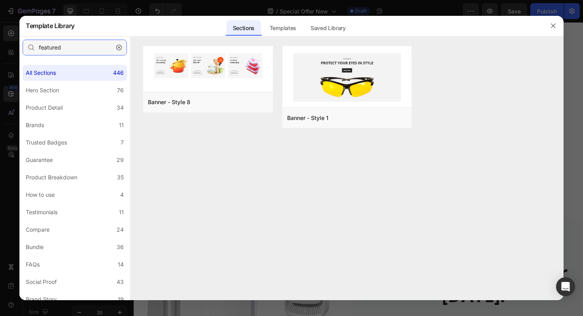
click at [71, 51] on input "featured" at bounding box center [75, 48] width 104 height 16
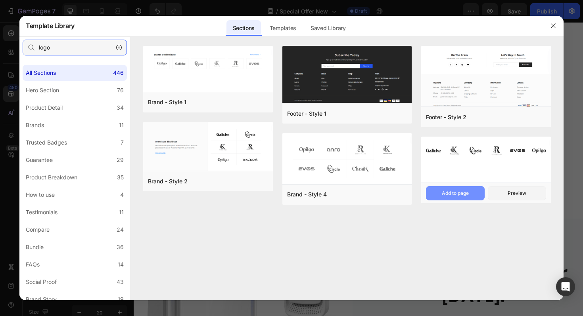
type input "logo"
click at [0, 0] on button "Add to page" at bounding box center [0, 0] width 0 height 0
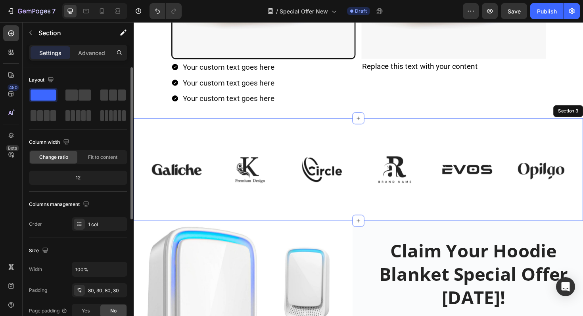
scroll to position [175, 0]
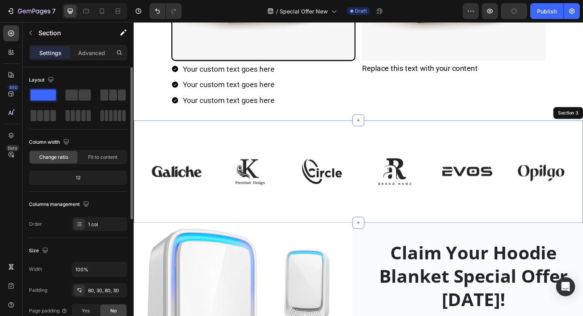
click at [184, 142] on div "Image Image Image Image Image Image Image Image Image Image Image Image Carouse…" at bounding box center [372, 180] width 476 height 108
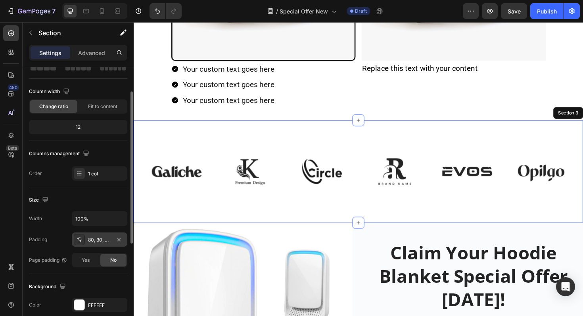
scroll to position [48, 0]
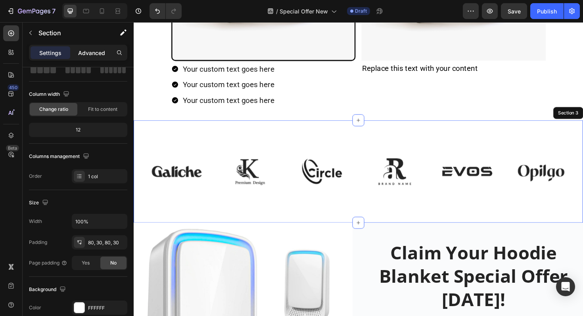
click at [85, 52] on p "Advanced" at bounding box center [91, 53] width 27 height 8
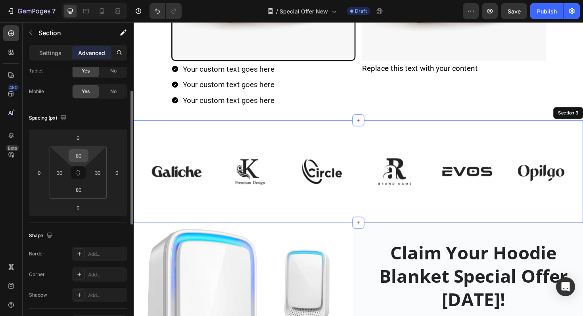
click at [81, 157] on input "80" at bounding box center [79, 156] width 16 height 12
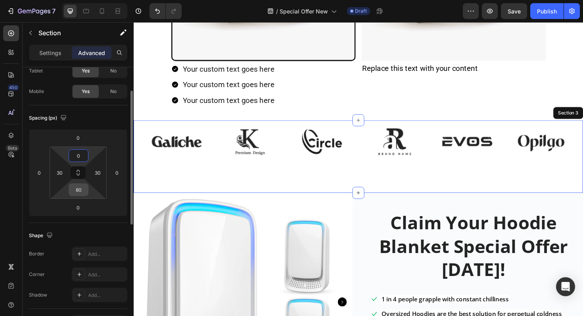
type input "0"
click at [81, 189] on input "80" at bounding box center [79, 190] width 16 height 12
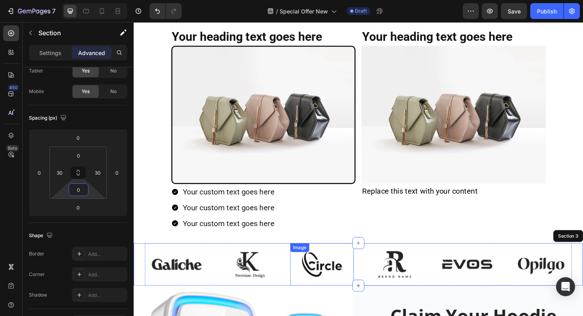
scroll to position [38, 0]
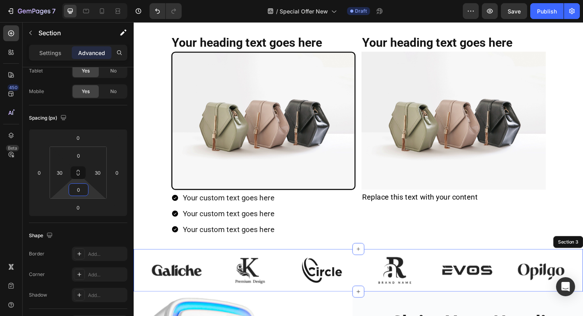
type input "0"
click at [138, 267] on div "Image Image Image Image Image Image Image Image Image Image Image Image Carouse…" at bounding box center [372, 285] width 476 height 45
click at [52, 54] on p "Settings" at bounding box center [50, 53] width 22 height 8
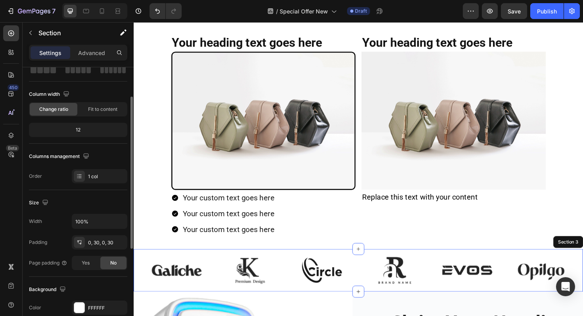
scroll to position [54, 0]
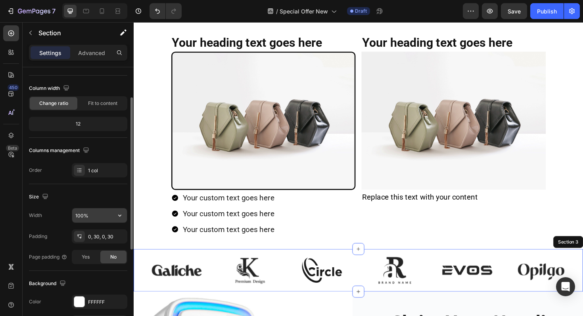
click at [82, 217] on input "100%" at bounding box center [99, 216] width 55 height 14
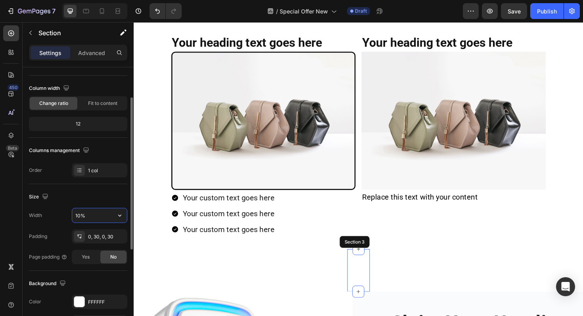
type input "100%"
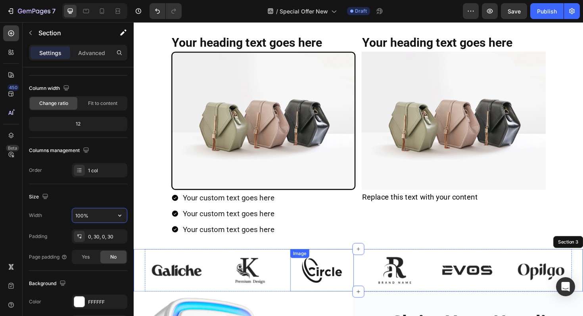
scroll to position [128, 0]
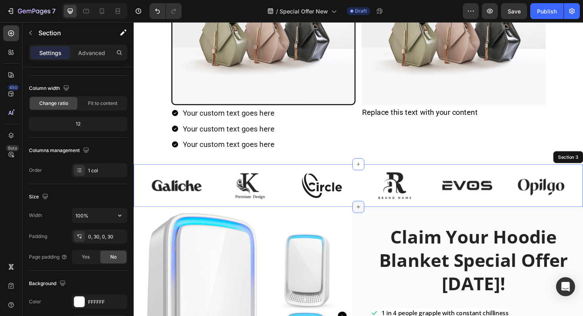
click at [372, 217] on icon at bounding box center [371, 218] width 6 height 6
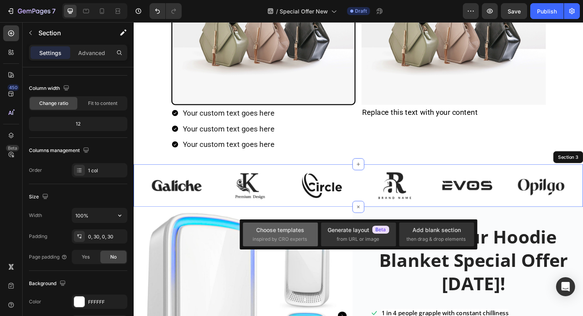
click at [291, 236] on span "inspired by CRO experts" at bounding box center [280, 239] width 54 height 7
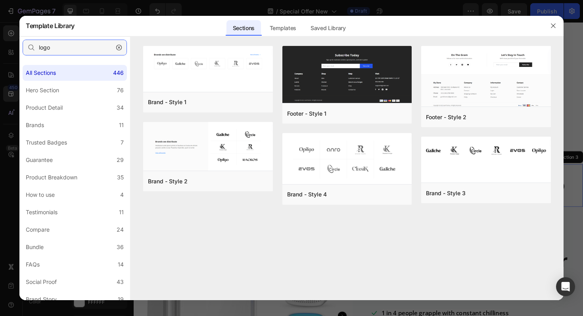
click at [76, 47] on input "logo" at bounding box center [75, 48] width 104 height 16
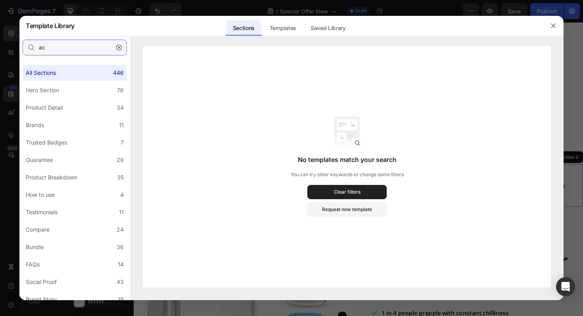
type input "a"
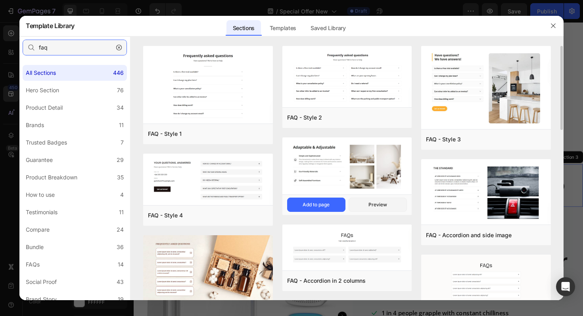
type input "faq"
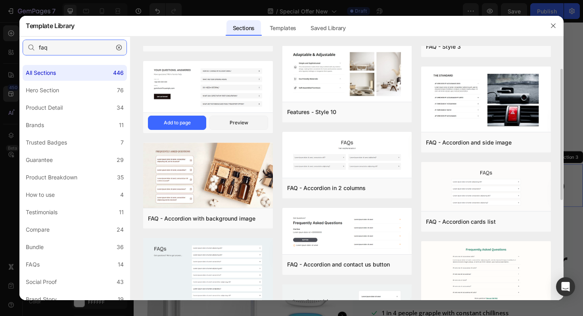
scroll to position [0, 0]
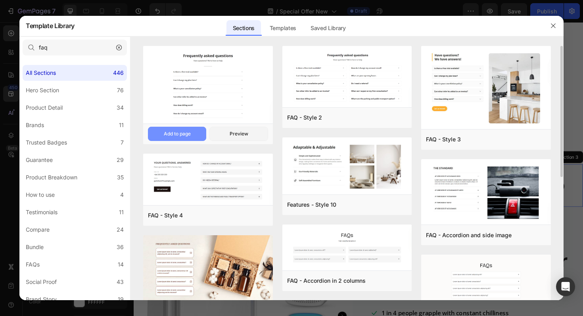
click at [188, 132] on div "Add to page" at bounding box center [177, 133] width 27 height 7
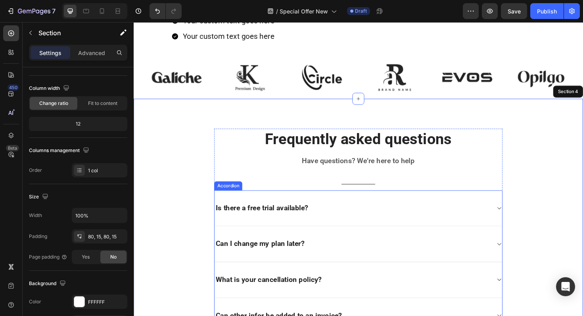
scroll to position [235, 0]
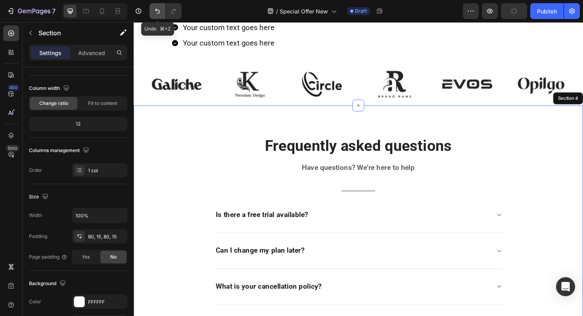
click at [159, 8] on icon "Undo/Redo" at bounding box center [157, 11] width 8 height 8
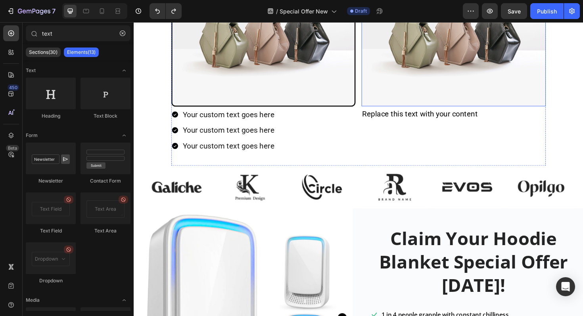
scroll to position [83, 0]
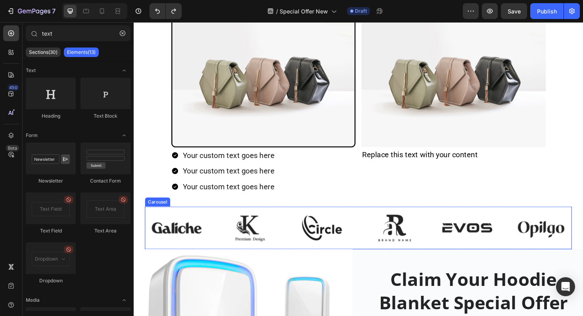
click at [371, 220] on div "Image Image Image Image Image Image Image Image Image Image Image Image" at bounding box center [371, 240] width 452 height 45
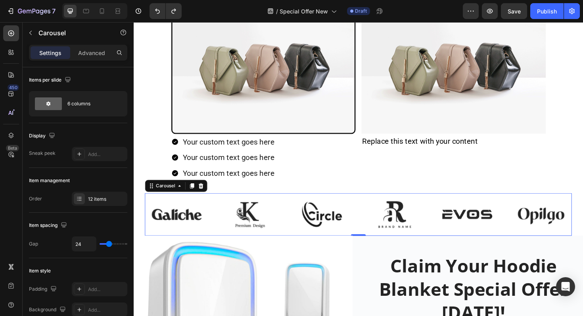
scroll to position [164, 0]
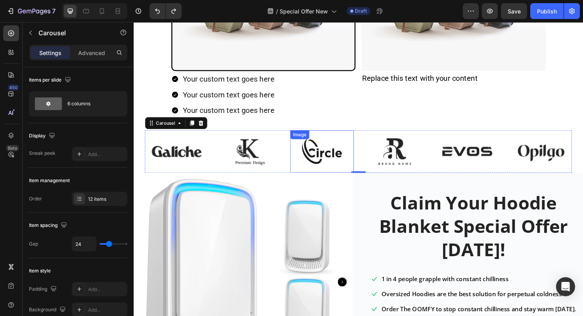
click at [355, 177] on img at bounding box center [332, 159] width 67 height 45
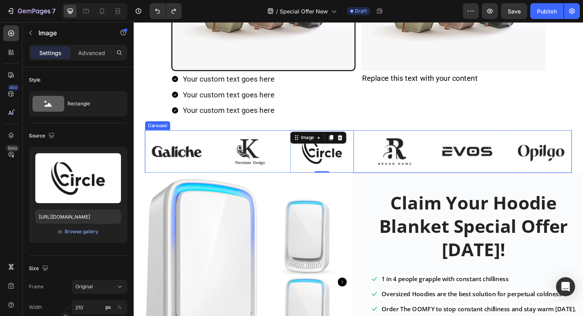
click at [371, 180] on div "Image Image Image 0 Image Image Image Image Image Image Image Image Image" at bounding box center [371, 159] width 452 height 45
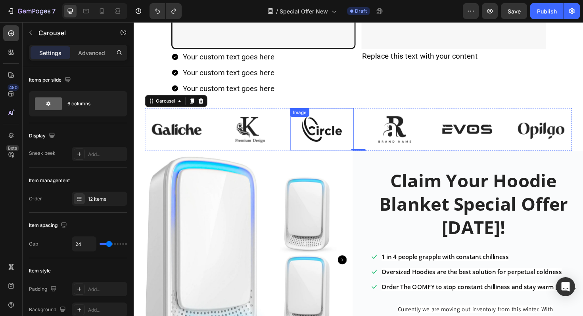
scroll to position [211, 0]
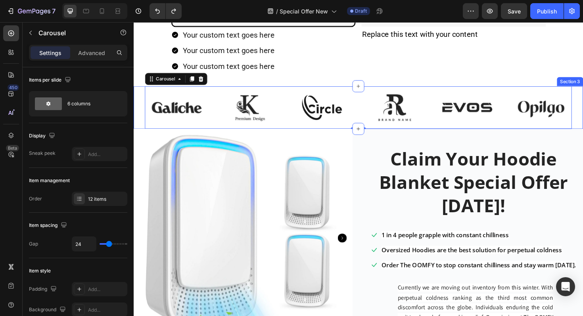
click at [140, 116] on div "Image Image Image Image Image Image Image Image Image Image Image Image Carouse…" at bounding box center [372, 112] width 476 height 45
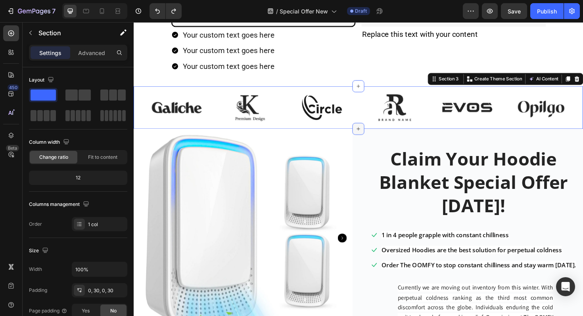
click at [370, 134] on icon at bounding box center [371, 135] width 6 height 6
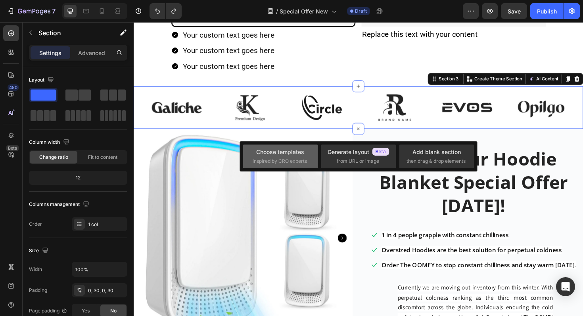
click at [298, 159] on span "inspired by CRO experts" at bounding box center [280, 161] width 54 height 7
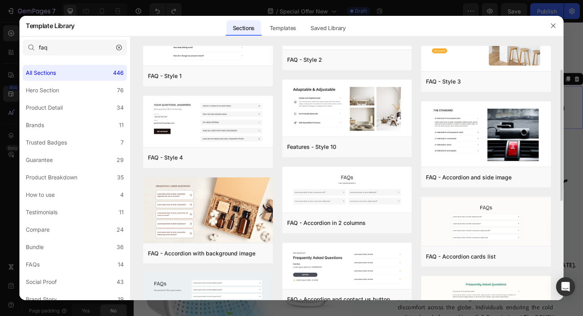
scroll to position [61, 0]
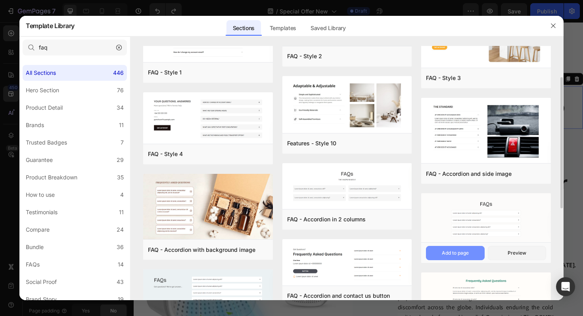
click at [0, 0] on div "Add to page" at bounding box center [0, 0] width 0 height 0
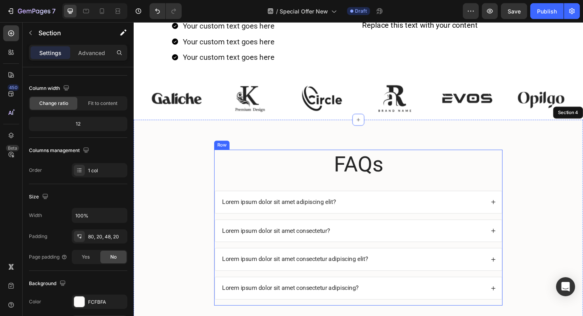
scroll to position [268, 0]
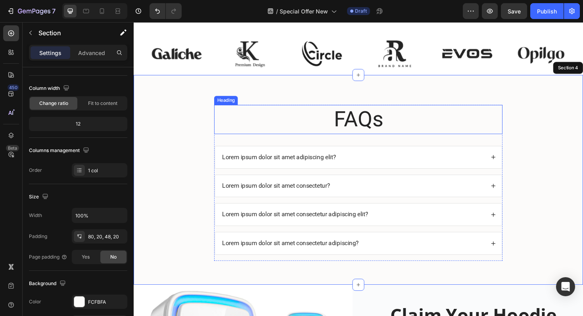
click at [376, 128] on h2 "FAQs" at bounding box center [371, 125] width 305 height 31
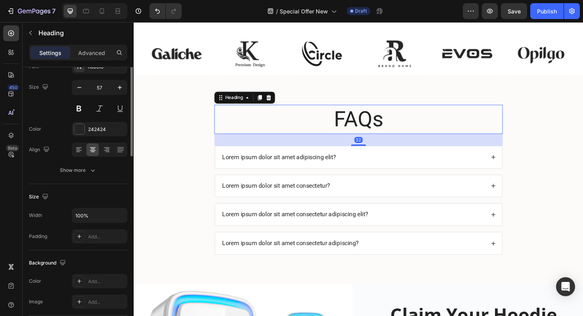
scroll to position [0, 0]
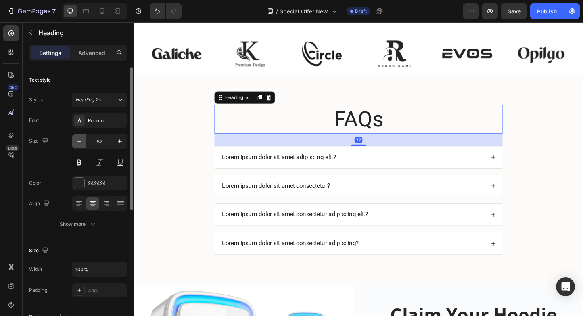
click at [78, 142] on icon "button" at bounding box center [79, 141] width 4 height 1
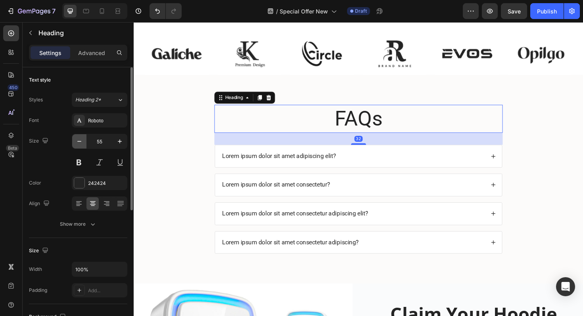
click at [78, 142] on icon "button" at bounding box center [79, 141] width 4 height 1
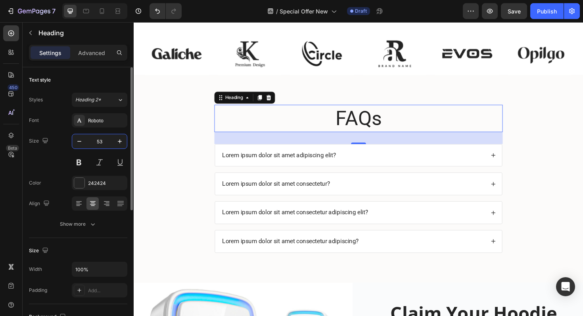
click at [101, 140] on input "53" at bounding box center [99, 141] width 26 height 14
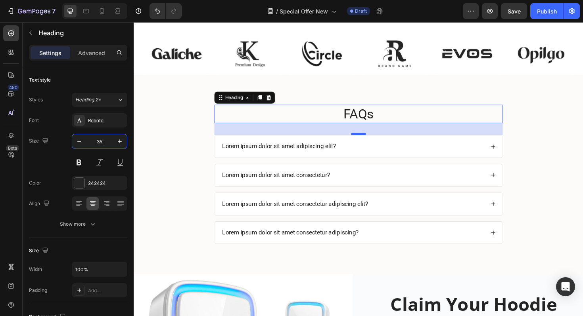
type input "35"
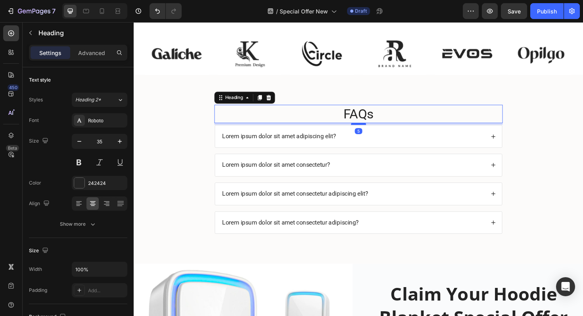
drag, startPoint x: 373, startPoint y: 141, endPoint x: 372, endPoint y: 130, distance: 10.7
click at [372, 130] on div at bounding box center [372, 130] width 16 height 2
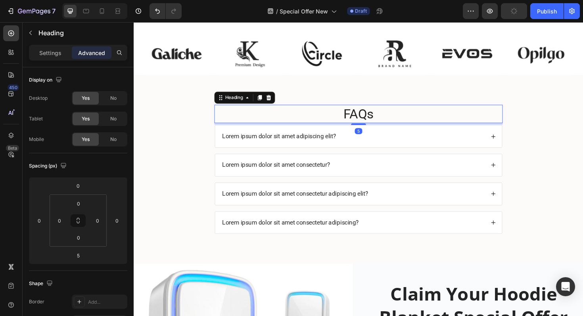
click at [387, 117] on h2 "FAQs" at bounding box center [371, 120] width 305 height 20
click at [362, 118] on p "FAQs" at bounding box center [372, 120] width 304 height 18
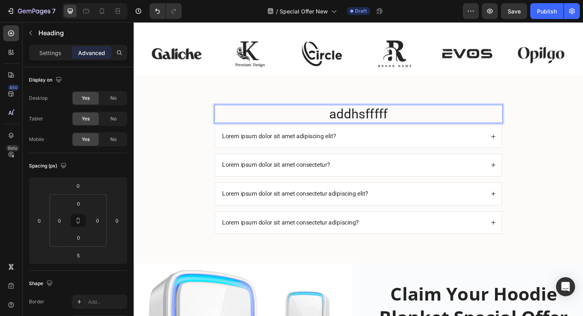
click at [387, 114] on p "addhsfffff" at bounding box center [372, 120] width 304 height 18
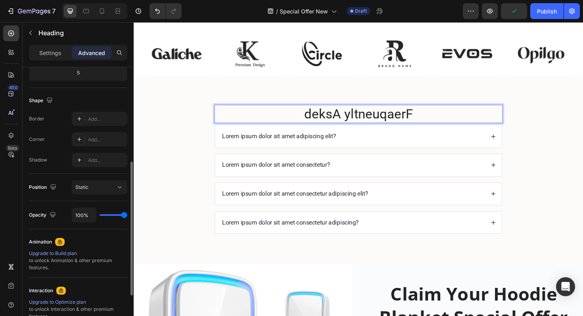
scroll to position [186, 0]
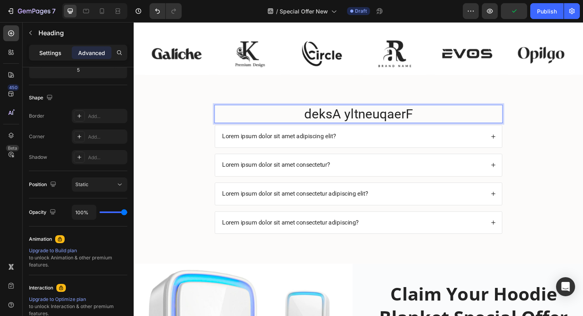
click at [55, 58] on div "Settings" at bounding box center [51, 52] width 40 height 13
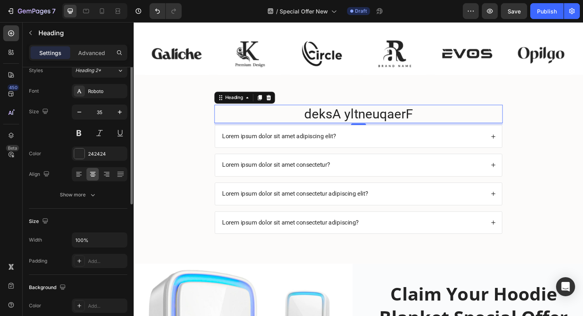
scroll to position [0, 0]
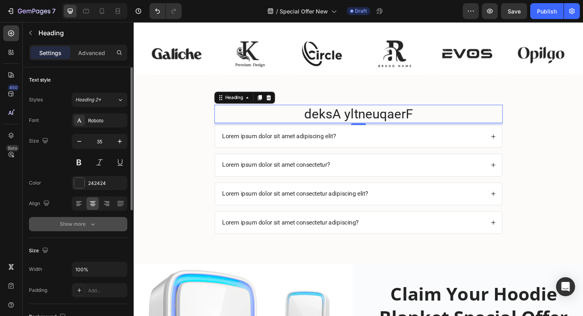
click at [82, 226] on div "Show more" at bounding box center [78, 224] width 37 height 8
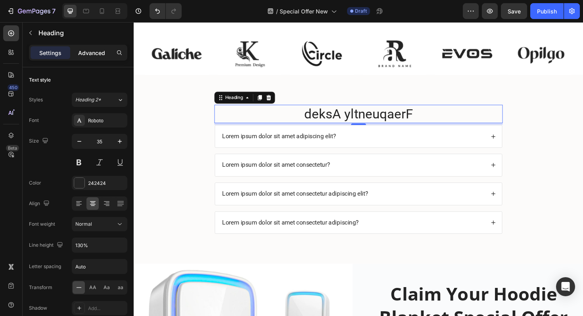
click at [98, 59] on div "Advanced" at bounding box center [92, 52] width 40 height 13
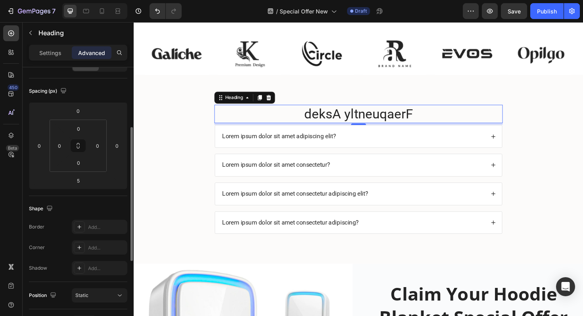
scroll to position [111, 0]
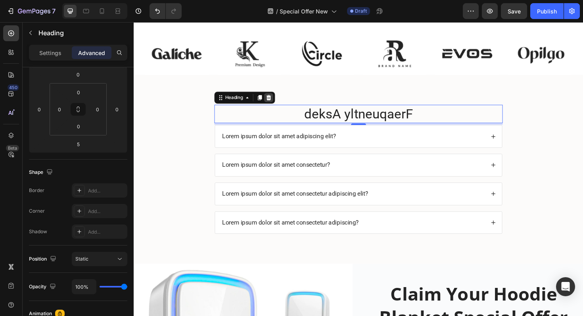
click at [276, 101] on icon at bounding box center [276, 103] width 5 height 6
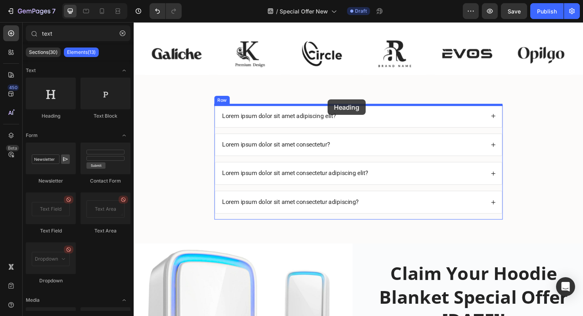
drag, startPoint x: 197, startPoint y: 129, endPoint x: 339, endPoint y: 104, distance: 144.0
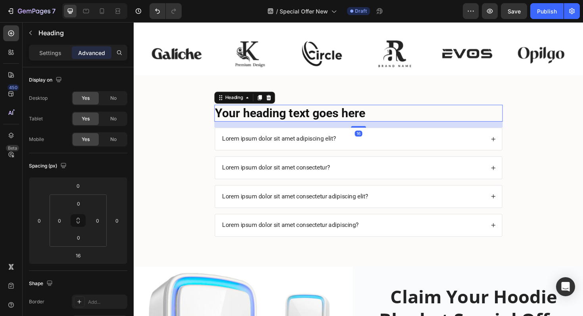
click at [325, 122] on h2 "Your heading text goes here" at bounding box center [371, 119] width 305 height 18
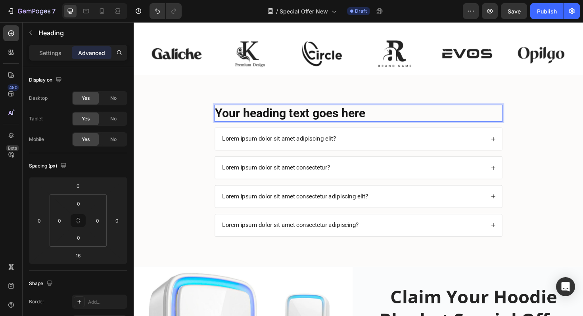
click at [325, 122] on p "Your heading text goes here" at bounding box center [372, 119] width 304 height 17
click at [405, 113] on p "werF" at bounding box center [372, 119] width 304 height 17
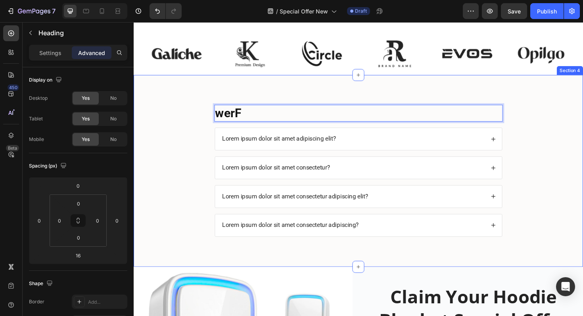
click at [408, 103] on div "werF Heading 16 Lorem ipsum dolor sit amet adipiscing elit? Lorem ipsum dolor s…" at bounding box center [372, 179] width 476 height 203
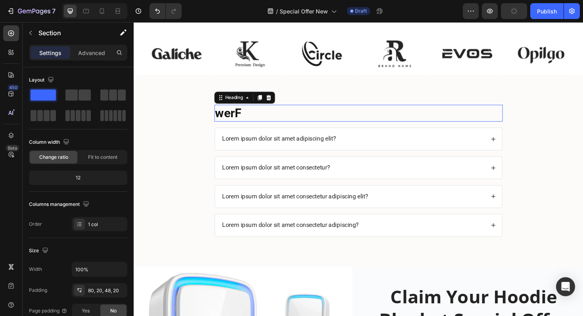
click at [387, 114] on p "werF" at bounding box center [372, 119] width 304 height 17
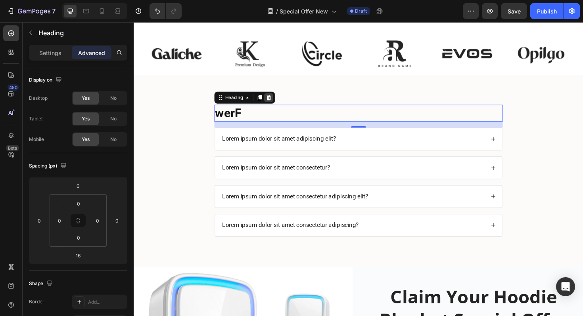
click at [279, 102] on icon at bounding box center [276, 102] width 6 height 6
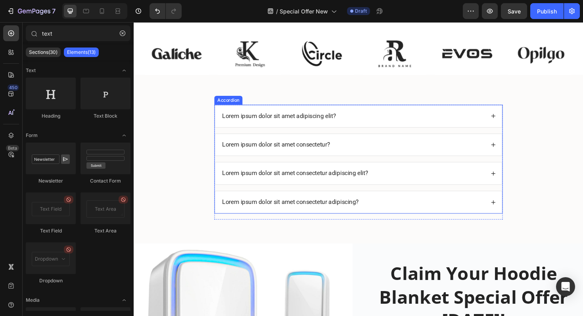
click at [315, 123] on p "Lorem ipsum dolor sit amet adipiscing elit?" at bounding box center [287, 122] width 121 height 8
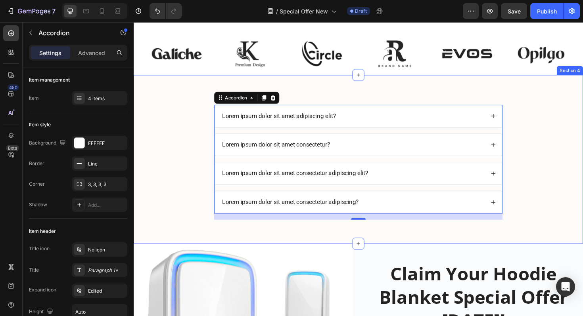
click at [341, 100] on div "Lorem ipsum dolor sit amet adipiscing elit? Lorem ipsum dolor sit amet consecte…" at bounding box center [372, 167] width 476 height 179
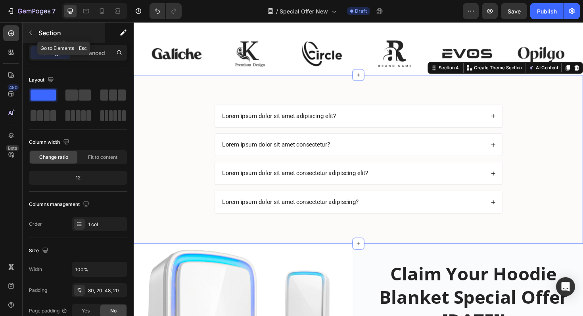
click at [34, 34] on button "button" at bounding box center [30, 33] width 13 height 13
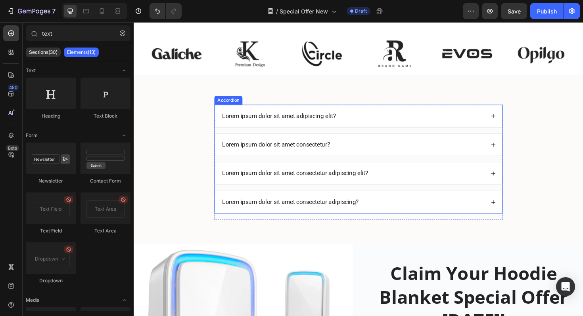
click at [260, 117] on div "Lorem ipsum dolor sit amet adipiscing elit?" at bounding box center [287, 122] width 123 height 11
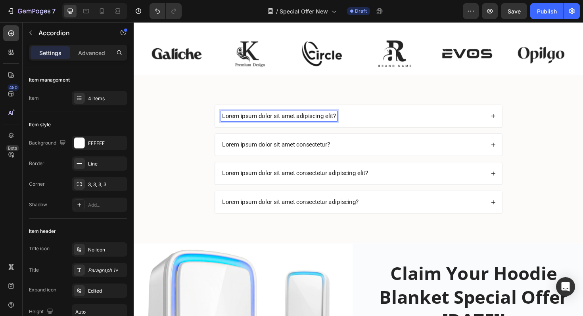
click at [257, 122] on p "Lorem ipsum dolor sit amet adipiscing elit?" at bounding box center [287, 122] width 121 height 8
click at [346, 124] on p "Lorem ipsutm dolor sit amet adipiscing elit?" at bounding box center [288, 122] width 123 height 8
click at [366, 124] on div "Lorem ipsutm dolor sit amet adipiscing elit?" at bounding box center [365, 122] width 279 height 11
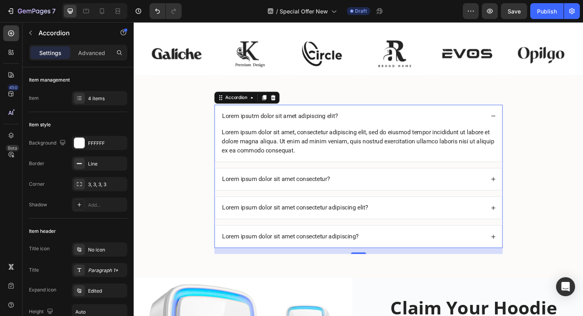
click at [333, 122] on p "Lorem ipsutm dolor sit amet adipiscing elit?" at bounding box center [288, 122] width 123 height 8
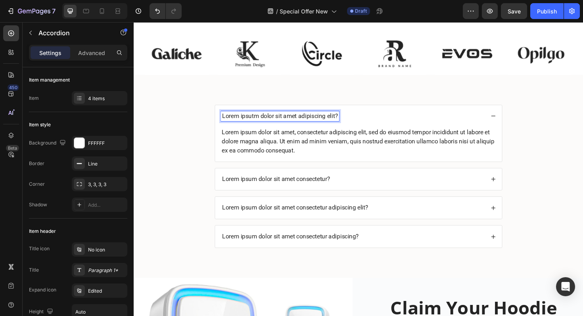
click at [285, 124] on p "Lorem ipsutm dolor sit amet adipiscing elit?" at bounding box center [288, 122] width 123 height 8
click at [287, 147] on div "Lorem ipsum dolor sit amet, consectetur adipiscing elit, sed do eiusmod tempor …" at bounding box center [371, 149] width 291 height 30
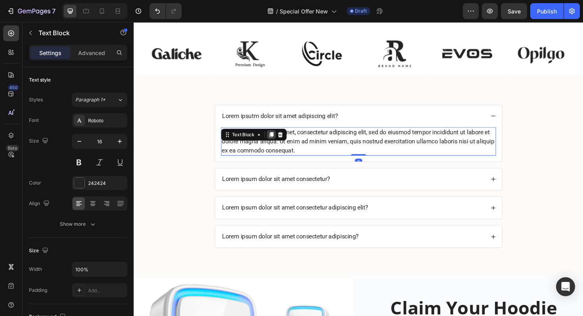
click at [280, 141] on icon at bounding box center [279, 142] width 4 height 6
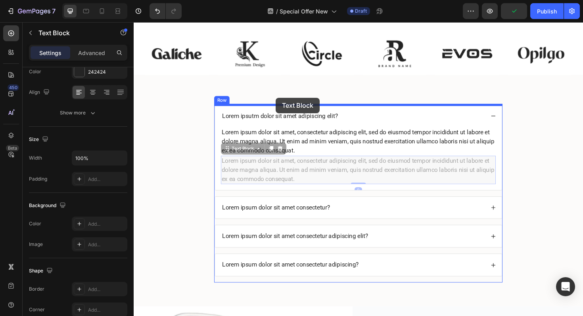
drag, startPoint x: 243, startPoint y: 161, endPoint x: 284, endPoint y: 102, distance: 71.5
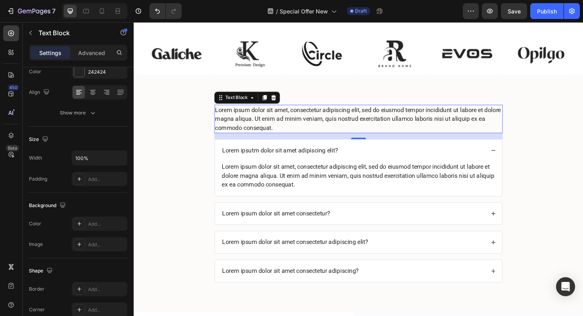
click at [278, 124] on div "Lorem ipsum dolor sit amet, consectetur adipiscing elit, sed do eiusmod tempor …" at bounding box center [371, 125] width 305 height 30
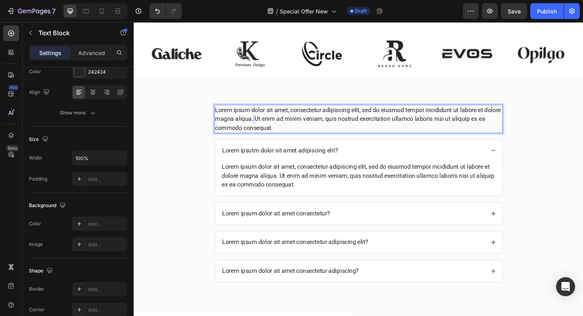
click at [278, 124] on p "Lorem ipsum dolor sit amet, consectetur adipiscing elit, sed do eiusmod tempor …" at bounding box center [372, 125] width 304 height 29
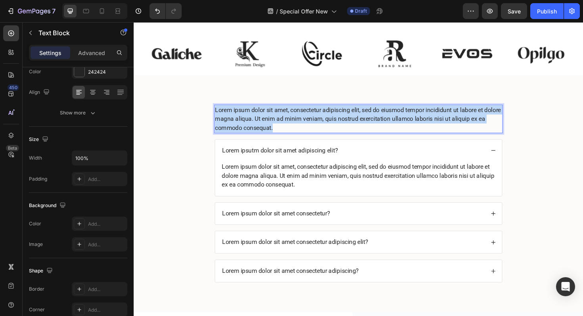
click at [278, 124] on p "Lorem ipsum dolor sit amet, consectetur adipiscing elit, sed do eiusmod tempor …" at bounding box center [372, 125] width 304 height 29
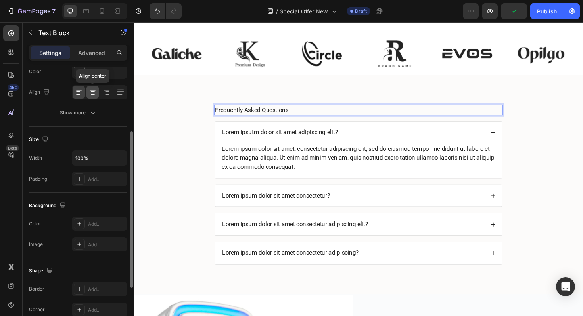
click at [96, 95] on icon at bounding box center [93, 92] width 8 height 8
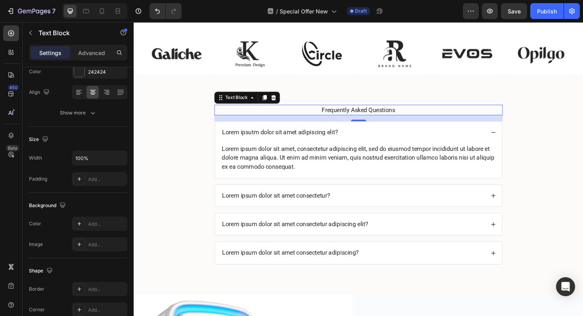
click at [346, 113] on p "Frequently Asked Questions" at bounding box center [372, 116] width 304 height 10
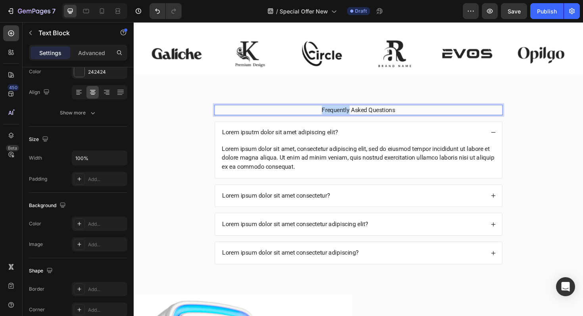
click at [346, 113] on p "Frequently Asked Questions" at bounding box center [372, 116] width 304 height 10
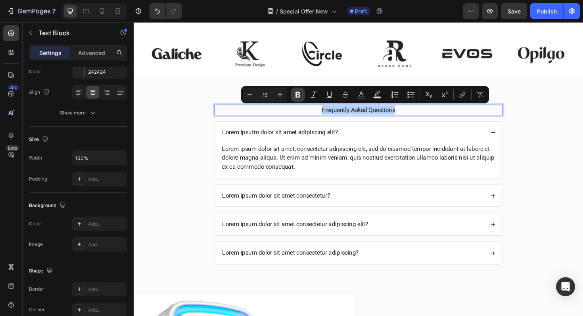
click at [295, 96] on icon "Editor contextual toolbar" at bounding box center [298, 95] width 8 height 8
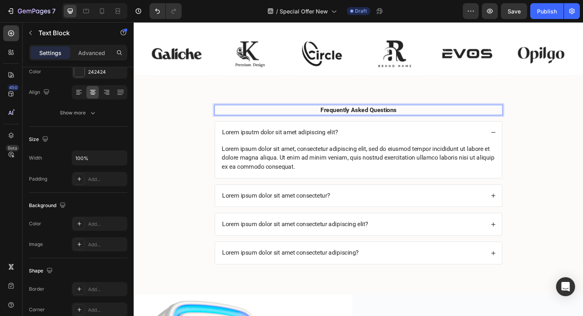
click at [378, 113] on strong "Frequently Asked Questions" at bounding box center [371, 115] width 80 height 8
click at [351, 115] on strong "Frequently Asked Questions" at bounding box center [371, 115] width 80 height 8
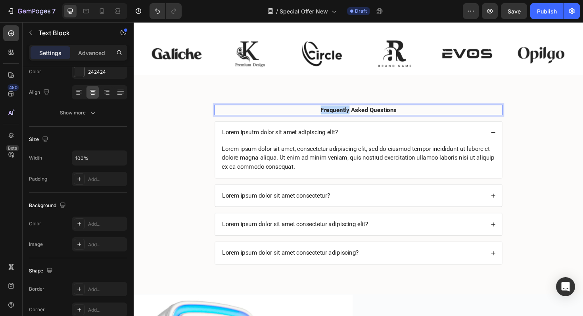
click at [351, 115] on strong "Frequently Asked Questions" at bounding box center [371, 115] width 80 height 8
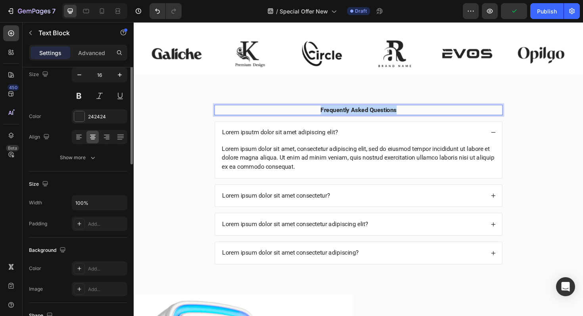
scroll to position [0, 0]
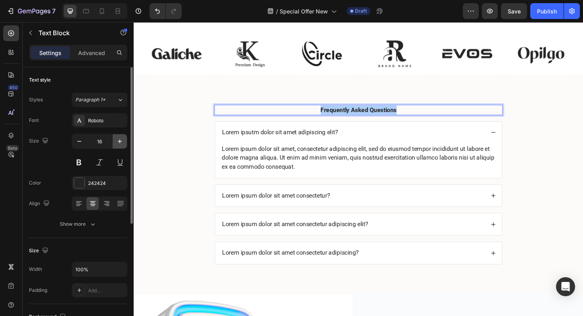
click at [120, 142] on icon "button" at bounding box center [120, 142] width 4 height 4
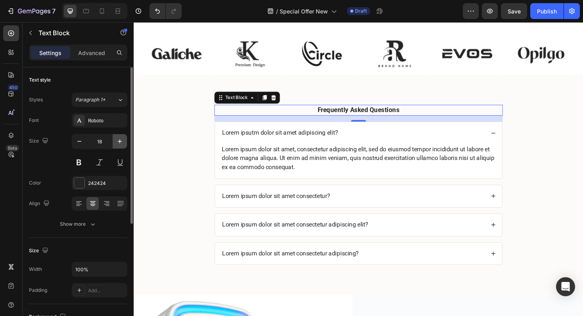
click at [120, 142] on icon "button" at bounding box center [120, 142] width 4 height 4
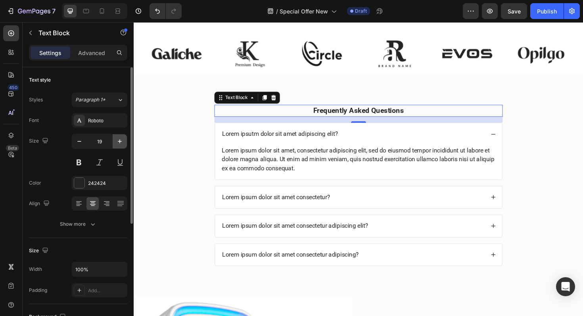
click at [120, 142] on icon "button" at bounding box center [120, 142] width 4 height 4
type input "22"
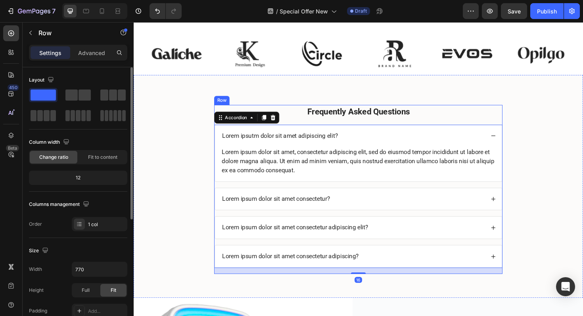
click at [366, 124] on div "Frequently Asked Questions Text Block Lorem ipsutm dolor sit amet adipiscing el…" at bounding box center [371, 199] width 305 height 179
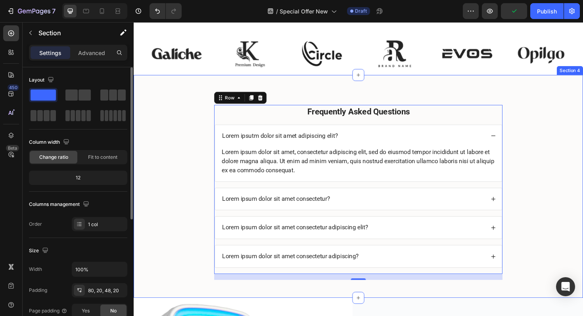
click at [354, 104] on div "Frequently Asked Questions Text Block Lorem ipsutm dolor sit amet adipiscing el…" at bounding box center [372, 196] width 476 height 236
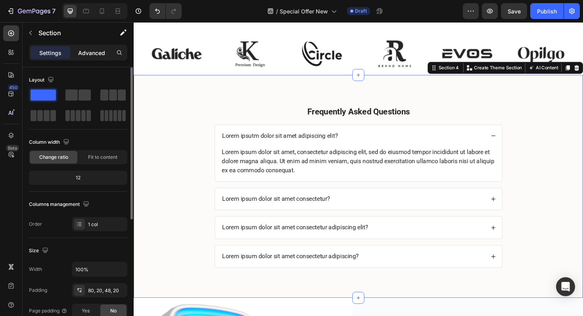
click at [94, 54] on p "Advanced" at bounding box center [91, 53] width 27 height 8
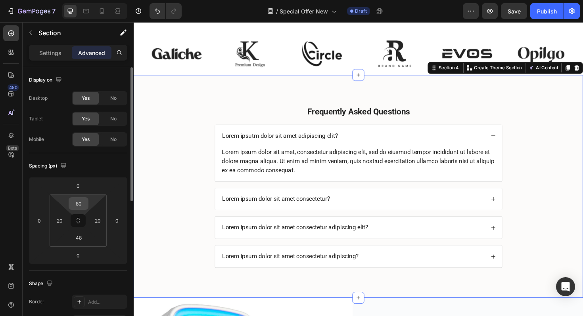
click at [84, 203] on input "80" at bounding box center [79, 204] width 16 height 12
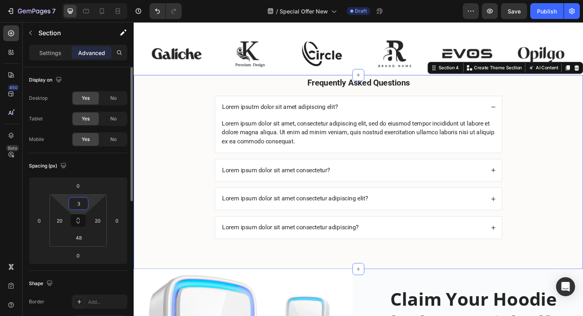
type input "30"
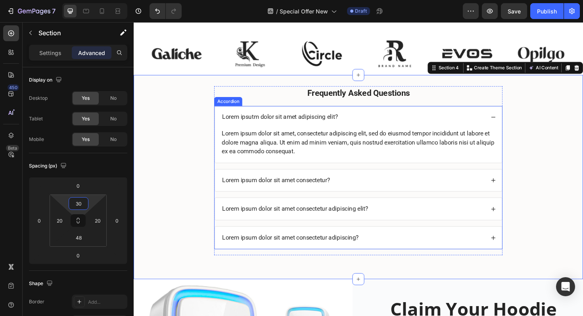
click at [513, 120] on div "Lorem ipsutm dolor sit amet adipiscing elit?" at bounding box center [372, 122] width 304 height 23
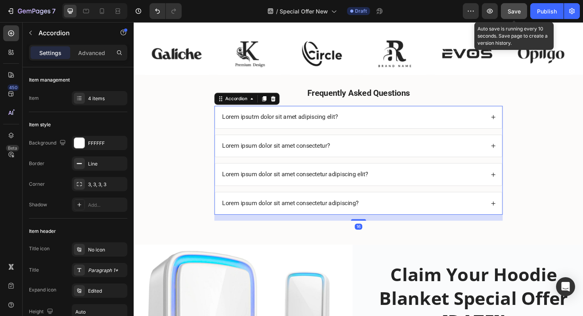
click at [513, 14] on span "Save" at bounding box center [513, 11] width 13 height 7
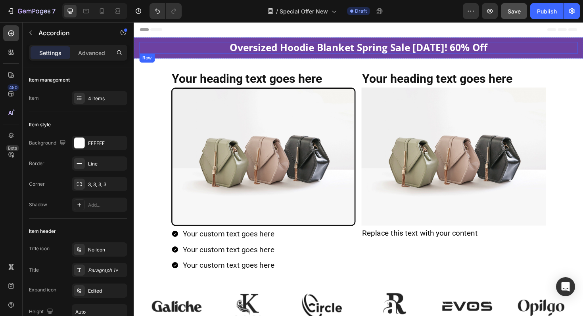
click at [199, 44] on div "Oversized Hoodie Blanket Spring Sale TODAY! 60% Off Text block Row" at bounding box center [372, 49] width 464 height 13
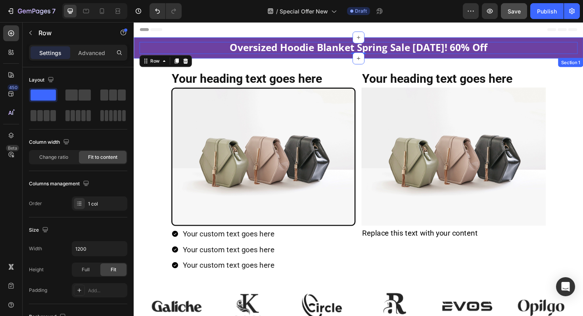
click at [136, 43] on div "Oversized Hoodie Blanket Spring Sale TODAY! 60% Off Text block Row 0 Section 1" at bounding box center [372, 49] width 476 height 22
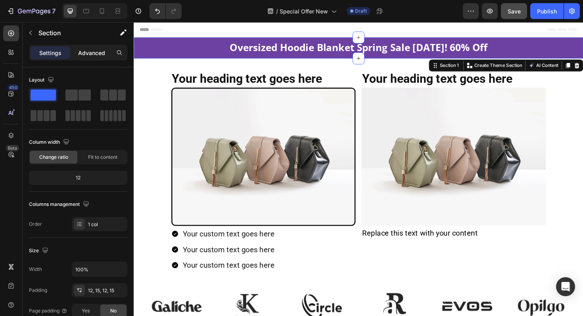
click at [96, 52] on p "Advanced" at bounding box center [91, 53] width 27 height 8
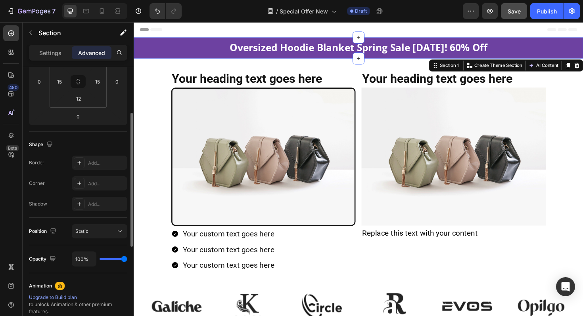
scroll to position [124, 0]
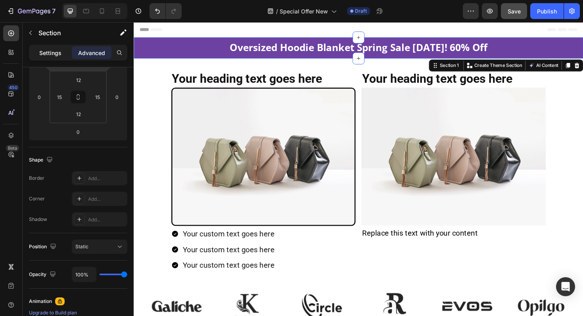
click at [43, 56] on p "Settings" at bounding box center [50, 53] width 22 height 8
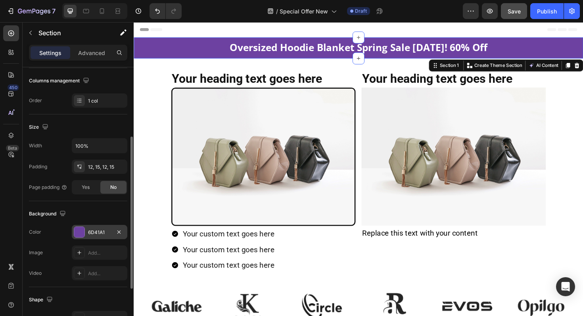
click at [98, 232] on div "6D41A1" at bounding box center [99, 232] width 23 height 7
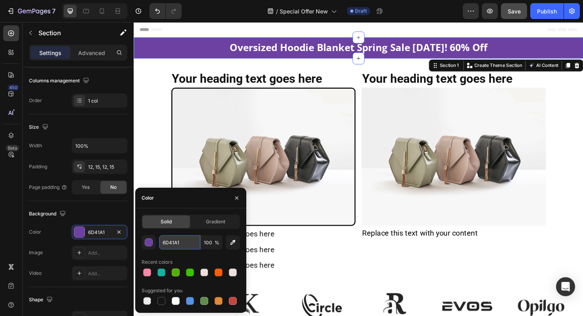
click at [185, 241] on input "6D41A1" at bounding box center [179, 242] width 41 height 14
paste input "#001b30"
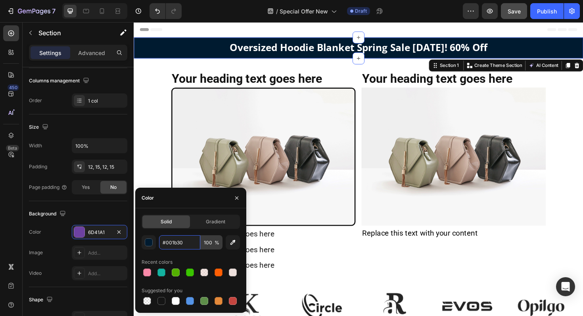
type input "001B30"
click at [237, 199] on icon "button" at bounding box center [237, 198] width 6 height 6
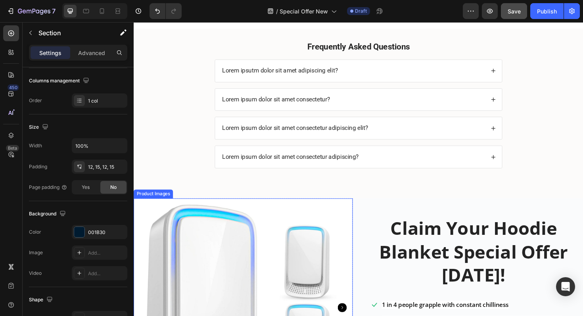
scroll to position [329, 0]
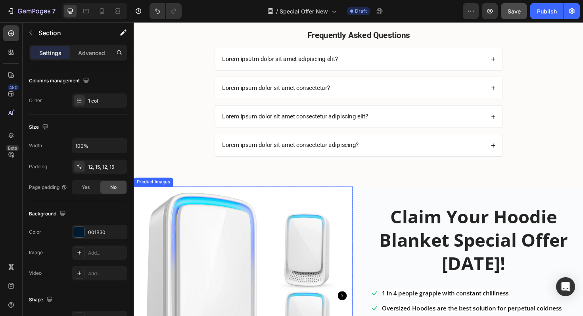
click at [341, 211] on img at bounding box center [250, 313] width 232 height 232
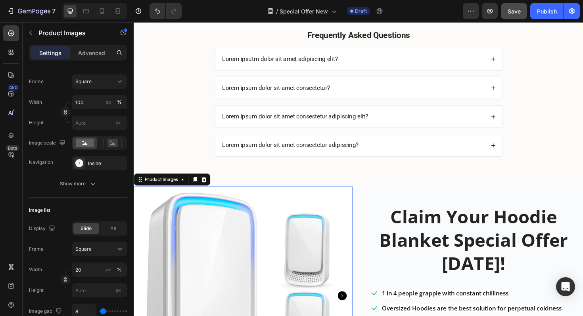
scroll to position [0, 0]
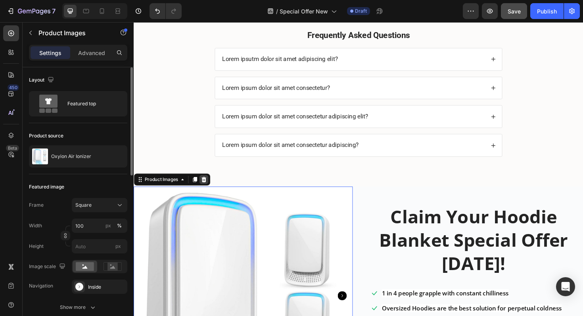
click at [209, 186] on icon at bounding box center [208, 189] width 6 height 6
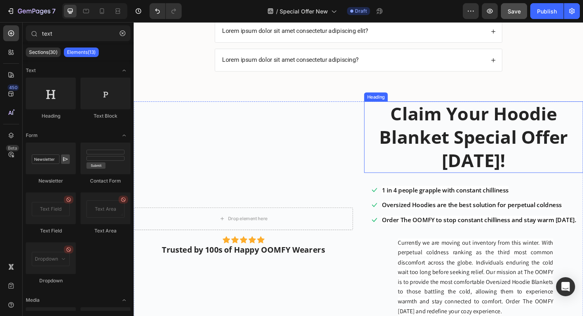
scroll to position [448, 0]
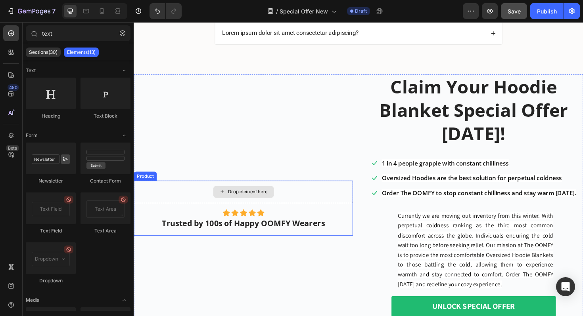
click at [306, 196] on div "Drop element here" at bounding box center [250, 202] width 232 height 24
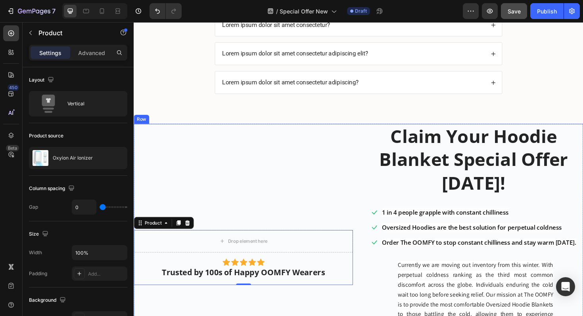
scroll to position [424, 0]
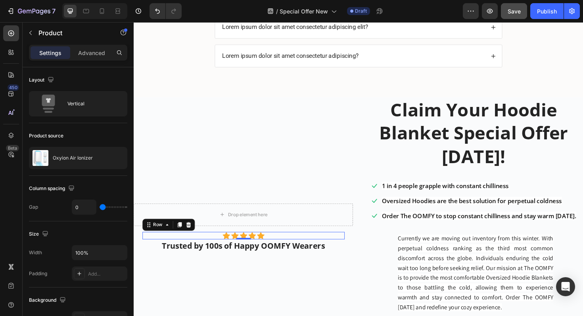
click at [278, 249] on div "Icon Icon Icon Icon Icon Icon List Hoz Row Row 0" at bounding box center [250, 249] width 214 height 8
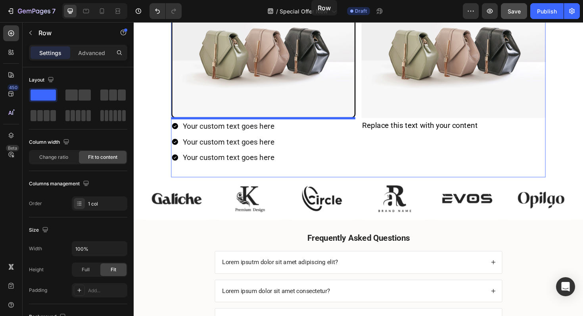
scroll to position [0, 0]
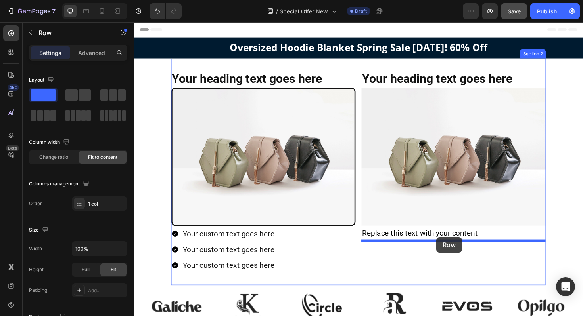
drag, startPoint x: 151, startPoint y: 239, endPoint x: 454, endPoint y: 250, distance: 303.5
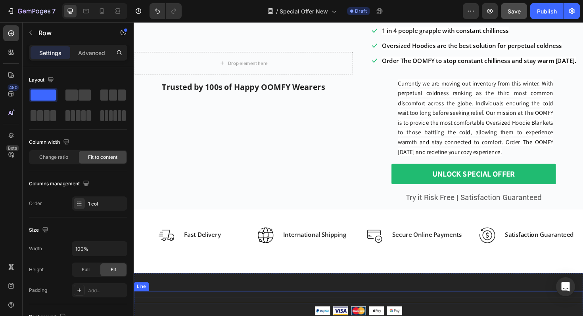
scroll to position [578, 0]
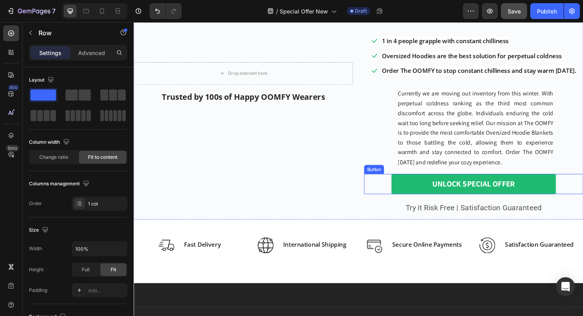
click at [395, 189] on div "UNLOCK SPECIAL OFFER Button" at bounding box center [493, 193] width 232 height 21
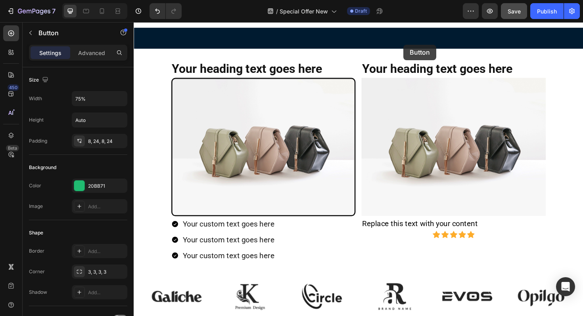
scroll to position [0, 0]
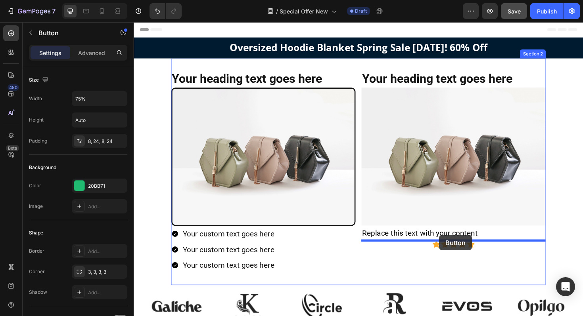
drag, startPoint x: 384, startPoint y: 175, endPoint x: 457, endPoint y: 248, distance: 102.6
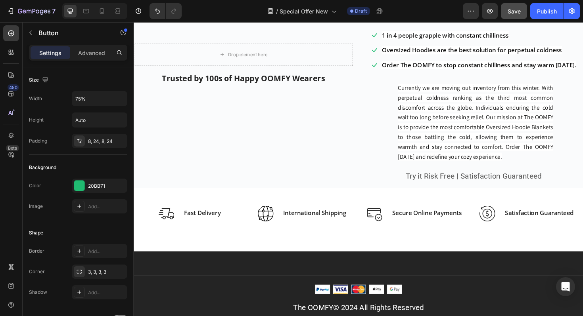
scroll to position [622, 0]
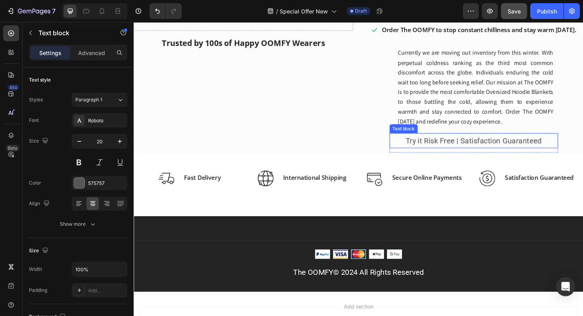
click at [442, 148] on p "Try it Risk Free | Satisfaction Guaranteed" at bounding box center [493, 148] width 177 height 14
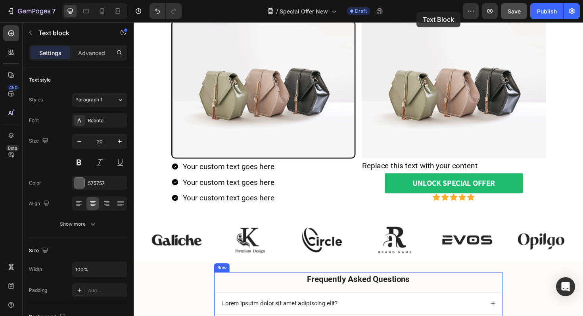
scroll to position [33, 0]
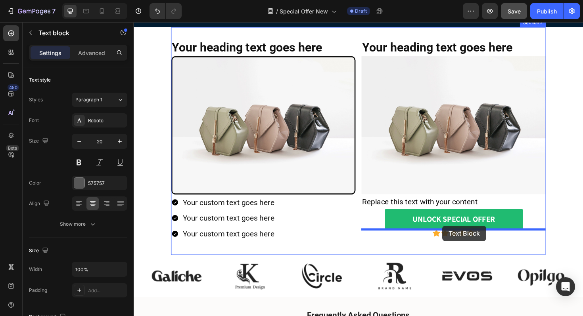
drag, startPoint x: 414, startPoint y: 132, endPoint x: 460, endPoint y: 238, distance: 115.8
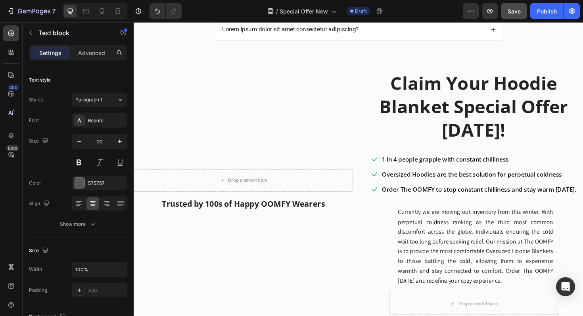
scroll to position [486, 0]
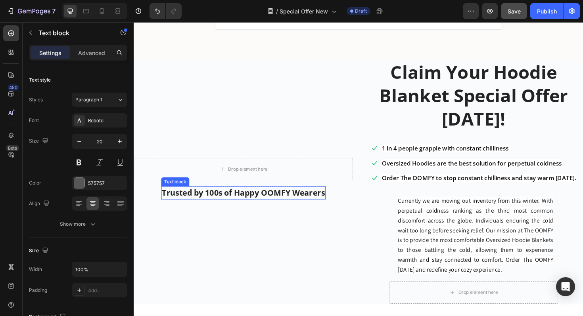
click at [224, 204] on p "Trusted by 100s of Happy OOMFY Wearers" at bounding box center [249, 203] width 172 height 13
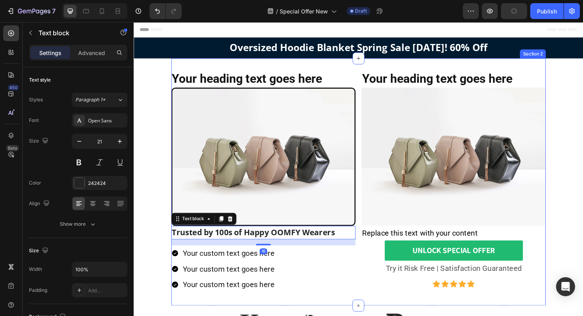
click at [371, 271] on div "Your heading text goes here Heading Image Trusted by 100s of Happy OOMFY Wearer…" at bounding box center [371, 192] width 397 height 262
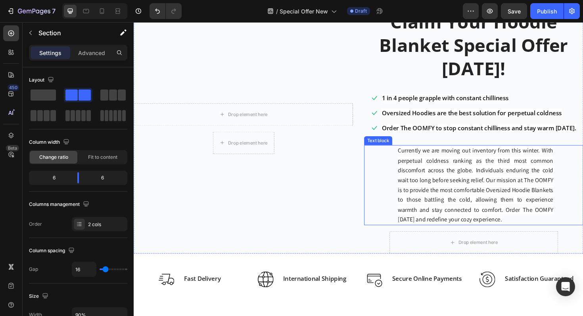
scroll to position [497, 0]
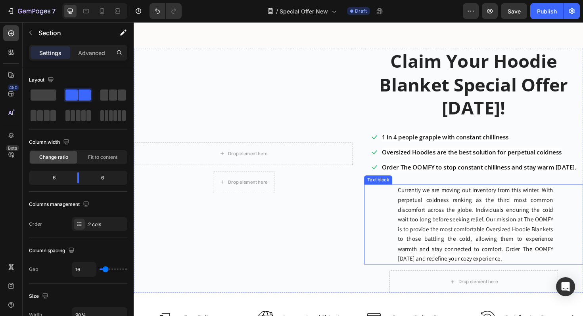
click at [392, 199] on div "Currently we are moving out inventory from this winter. With perpetual coldness…" at bounding box center [493, 236] width 232 height 85
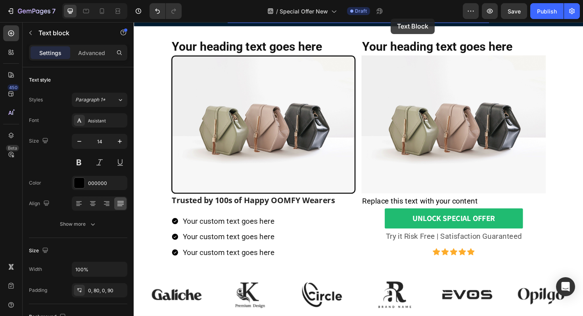
scroll to position [15, 0]
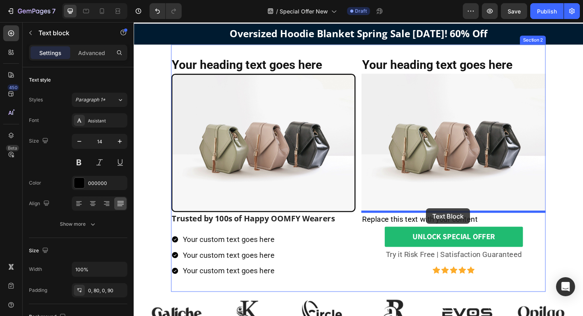
drag, startPoint x: 385, startPoint y: 188, endPoint x: 444, endPoint y: 220, distance: 67.6
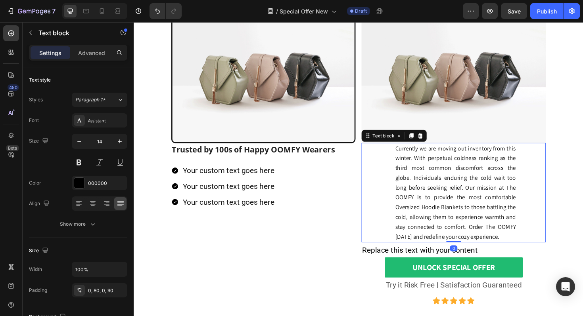
scroll to position [101, 0]
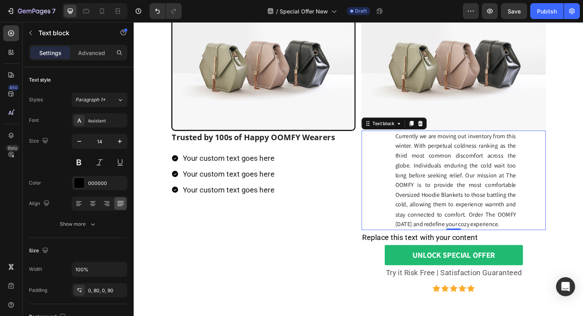
click at [406, 200] on div "Currently we are moving out inventory from this winter. With perpetual coldness…" at bounding box center [472, 189] width 195 height 105
click at [75, 203] on icon at bounding box center [79, 204] width 8 height 8
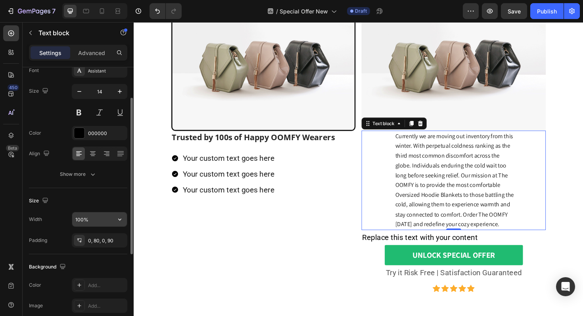
scroll to position [51, 0]
click at [104, 52] on p "Advanced" at bounding box center [91, 53] width 27 height 8
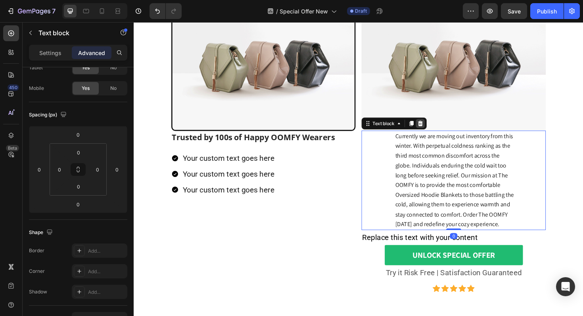
click at [437, 126] on div at bounding box center [437, 130] width 10 height 10
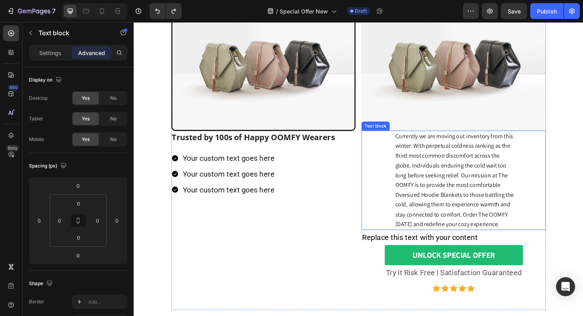
click at [446, 179] on p "Currently we are moving out inventory from this winter. With perpetual coldness…" at bounding box center [474, 190] width 128 height 104
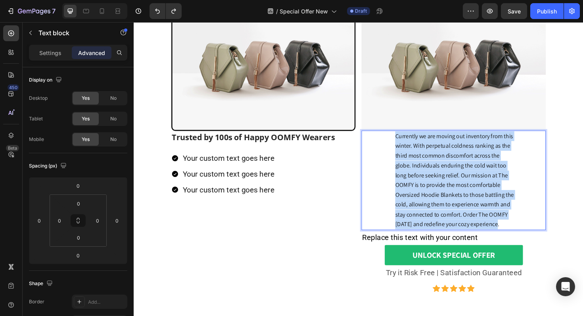
click at [446, 179] on p "Currently we are moving out inventory from this winter. With perpetual coldness…" at bounding box center [474, 190] width 128 height 104
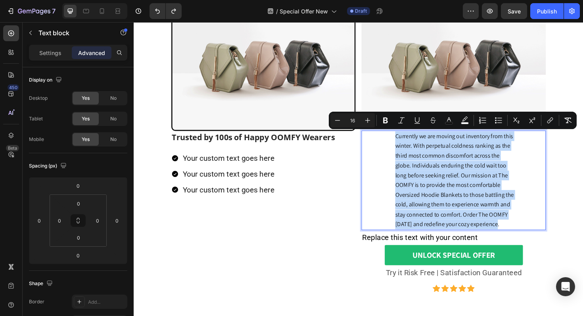
copy span "Currently we are moving out inventory from this winter. With perpetual coldness…"
click at [417, 253] on div "Replace this text with your content" at bounding box center [472, 251] width 195 height 16
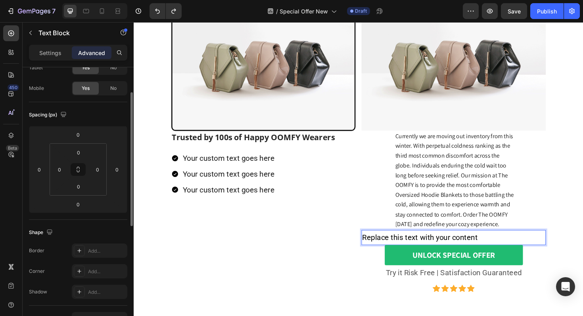
click at [417, 253] on div "Replace this text with your content" at bounding box center [472, 251] width 195 height 16
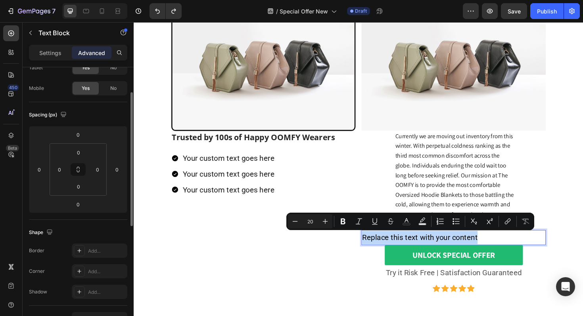
click at [417, 253] on p "Replace this text with your content" at bounding box center [471, 250] width 193 height 14
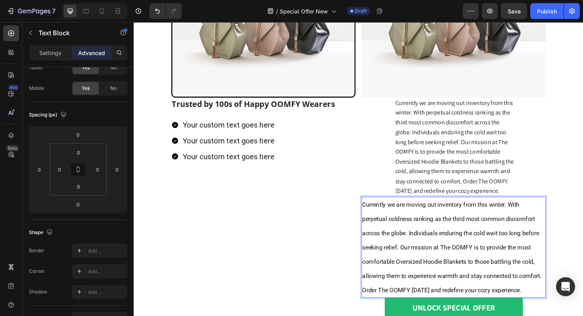
scroll to position [114, 0]
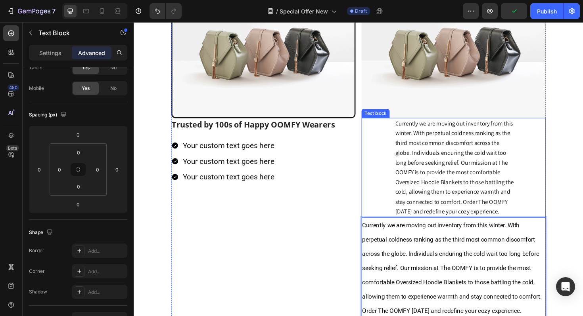
click at [406, 153] on div "Currently we are moving out inventory from this winter. With perpetual coldness…" at bounding box center [472, 176] width 195 height 105
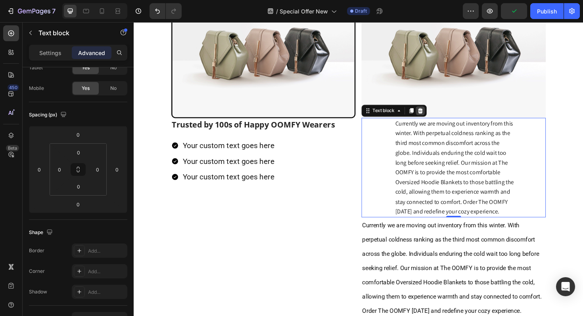
click at [441, 117] on div at bounding box center [437, 116] width 10 height 10
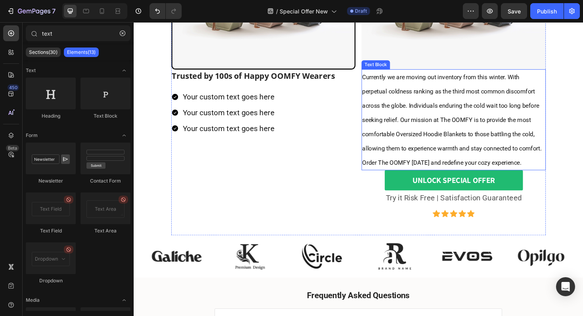
scroll to position [169, 0]
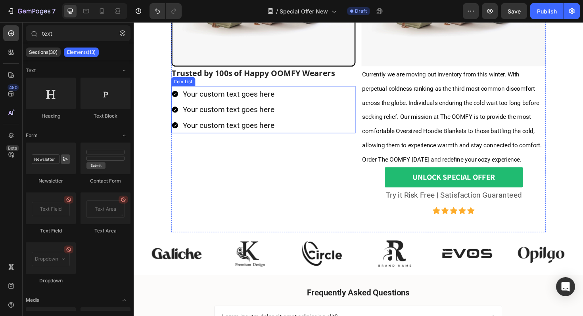
click at [307, 111] on div "Your custom text goes here Your custom text goes here Your custom text goes here" at bounding box center [270, 115] width 195 height 50
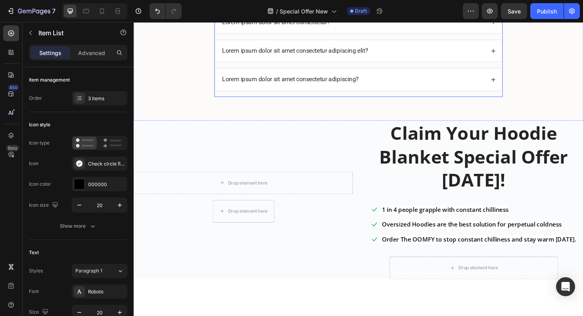
scroll to position [531, 0]
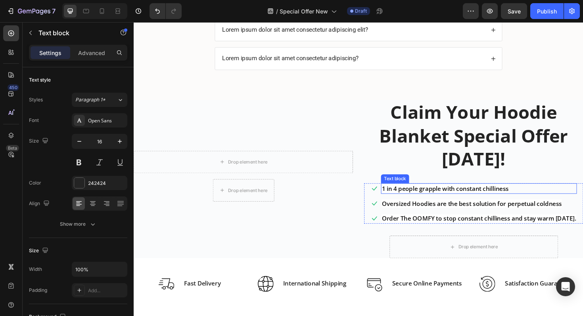
click at [415, 197] on span "1 in 4 people grapple with constant chilliness" at bounding box center [463, 198] width 134 height 9
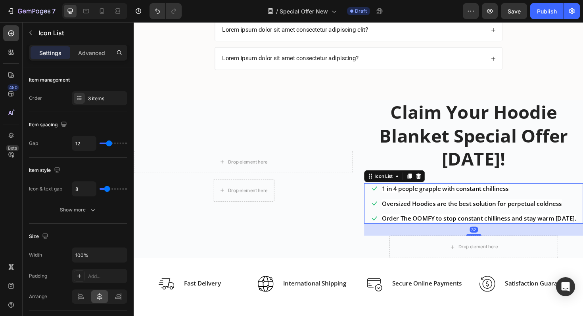
click at [380, 197] on div "Icon 1 in 4 people grapple with constant chilliness Text block Icon Oversized H…" at bounding box center [493, 214] width 232 height 43
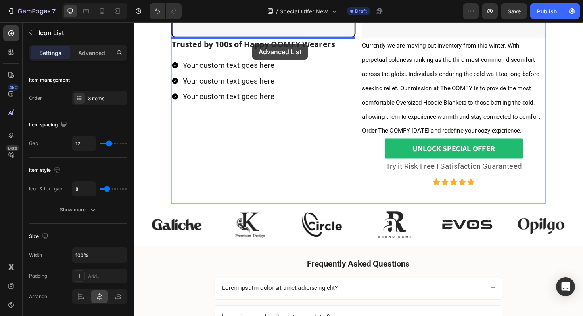
scroll to position [183, 0]
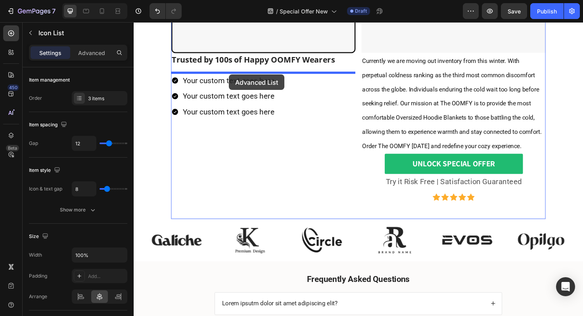
drag, startPoint x: 385, startPoint y: 188, endPoint x: 234, endPoint y: 78, distance: 187.2
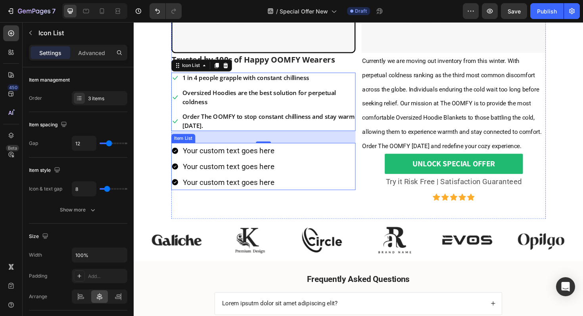
click at [306, 164] on div "Your custom text goes here Your custom text goes here Your custom text goes here" at bounding box center [270, 175] width 195 height 50
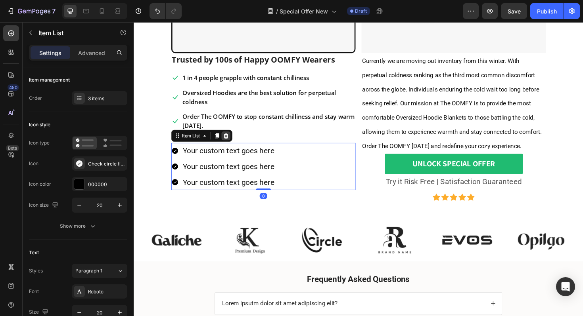
click at [234, 140] on div at bounding box center [231, 143] width 10 height 10
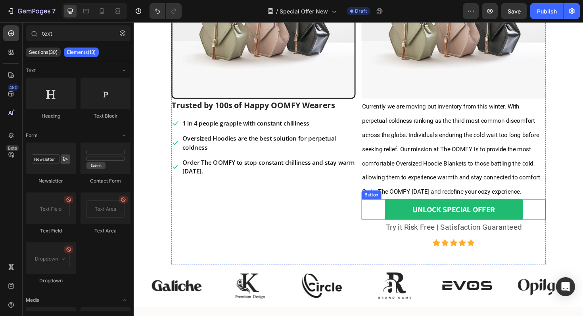
scroll to position [67, 0]
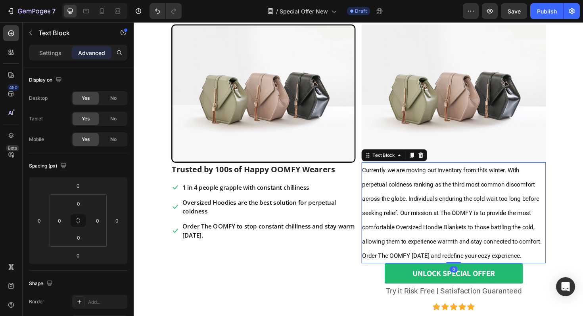
click at [410, 199] on p "Currently we are moving out inventory from this winter. With perpetual coldness…" at bounding box center [471, 224] width 193 height 105
click at [360, 211] on p "Oversized Hoodies are the best solution for perpetual coldness" at bounding box center [276, 218] width 182 height 19
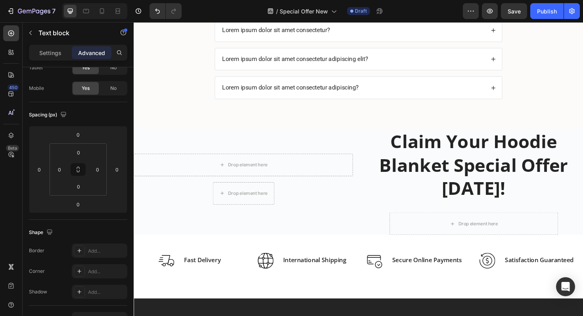
scroll to position [495, 0]
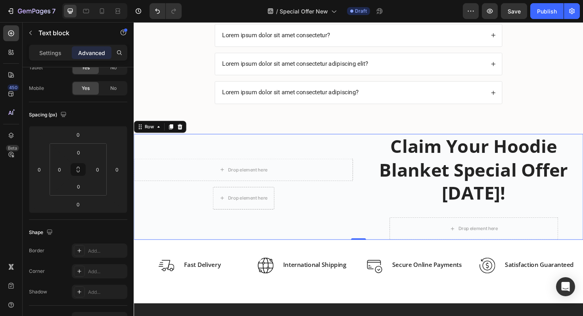
click at [303, 142] on div "Drop element here Drop element here Row Row Row Product" at bounding box center [250, 197] width 232 height 112
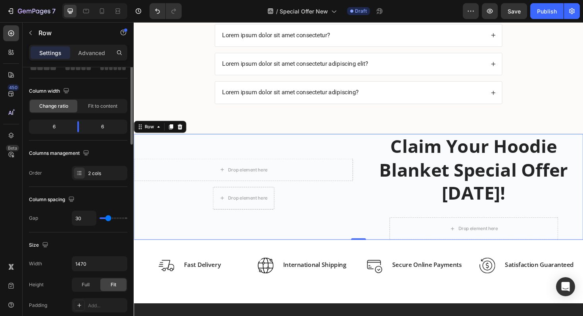
scroll to position [0, 0]
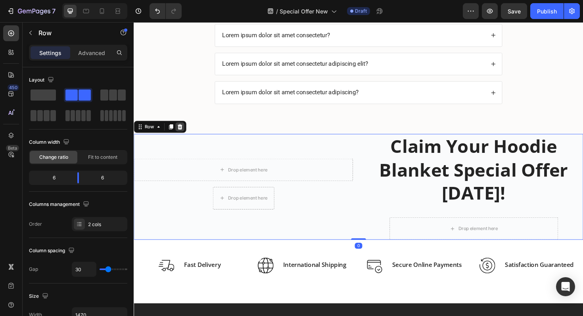
click at [183, 136] on div at bounding box center [183, 133] width 10 height 10
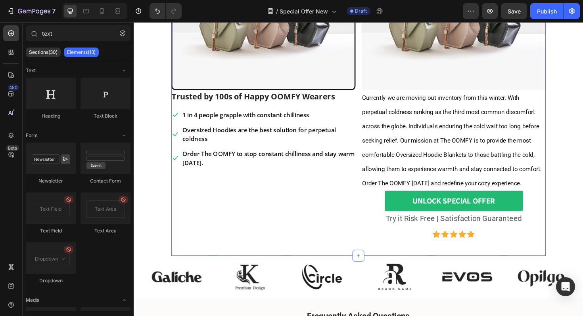
scroll to position [197, 0]
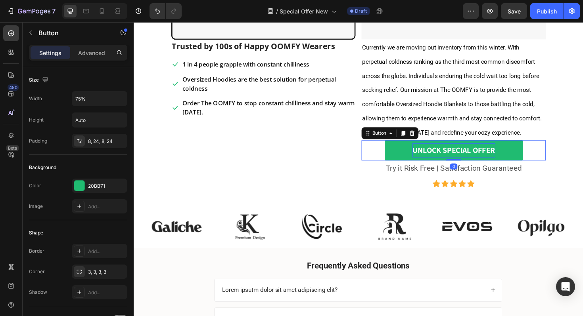
click at [469, 159] on div "UNLOCK SPECIAL OFFER" at bounding box center [473, 158] width 88 height 15
click at [469, 154] on p "UNLOCK SPECIAL OFFER" at bounding box center [473, 158] width 88 height 15
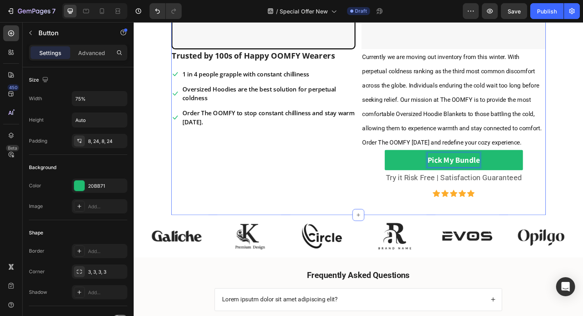
scroll to position [97, 0]
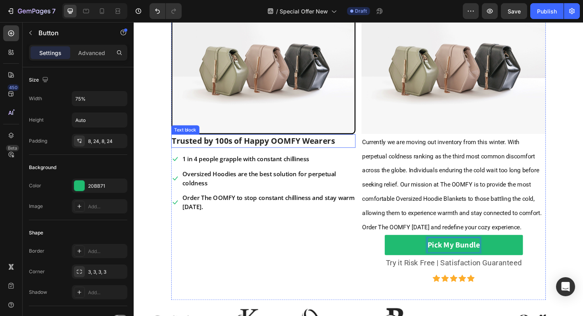
click at [253, 147] on p "Trusted by 100s of Happy OOMFY Wearers" at bounding box center [270, 148] width 193 height 13
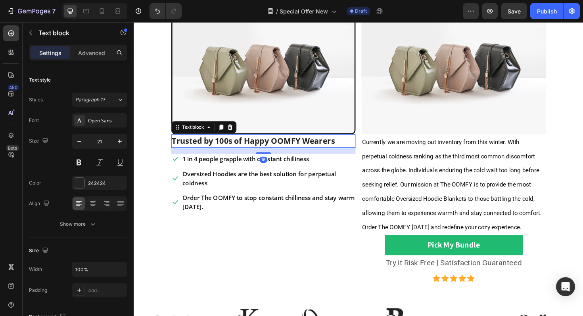
click at [253, 147] on p "Trusted by 100s of Happy OOMFY Wearers" at bounding box center [270, 148] width 193 height 13
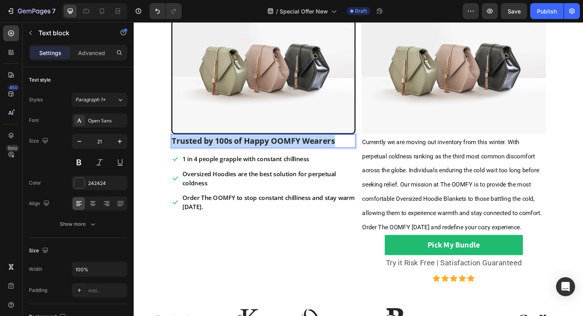
click at [253, 147] on p "Trusted by 100s of Happy OOMFY Wearers" at bounding box center [270, 148] width 193 height 13
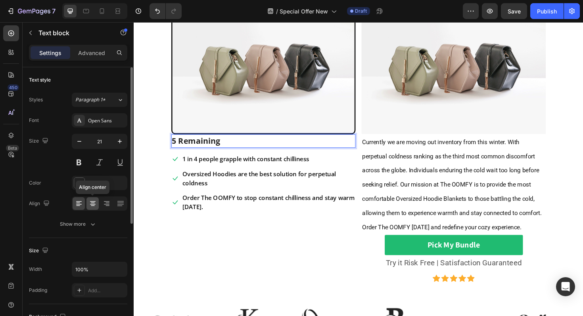
click at [94, 204] on icon at bounding box center [93, 204] width 8 height 8
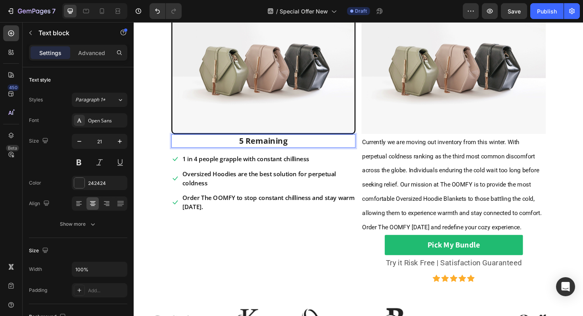
click at [249, 147] on p "5 Remaining" at bounding box center [270, 148] width 193 height 13
click at [245, 147] on p "5 Remaining" at bounding box center [270, 148] width 193 height 13
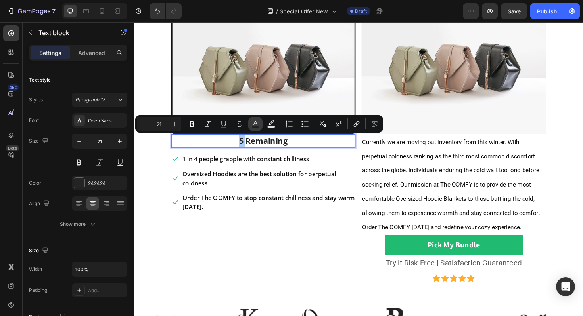
click at [256, 124] on icon "Editor contextual toolbar" at bounding box center [255, 124] width 8 height 8
type input "242424"
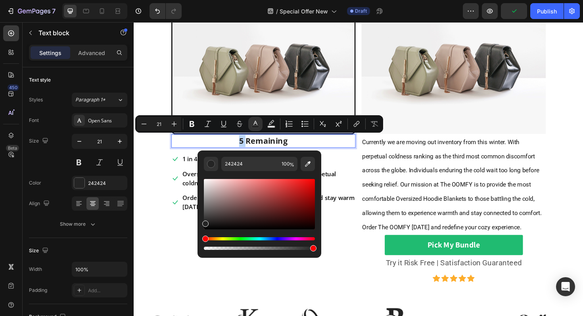
click at [310, 182] on div "Editor contextual toolbar" at bounding box center [259, 204] width 111 height 50
drag, startPoint x: 306, startPoint y: 186, endPoint x: 288, endPoint y: 202, distance: 23.9
click at [288, 202] on div "Editor contextual toolbar" at bounding box center [259, 204] width 111 height 50
drag, startPoint x: 292, startPoint y: 204, endPoint x: 295, endPoint y: 190, distance: 14.1
click at [295, 190] on div "Editor contextual toolbar" at bounding box center [259, 204] width 111 height 50
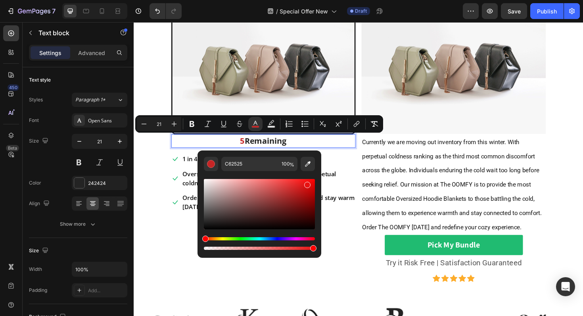
drag, startPoint x: 296, startPoint y: 192, endPoint x: 306, endPoint y: 182, distance: 14.0
click at [306, 182] on div "Editor contextual toolbar" at bounding box center [307, 185] width 6 height 6
type input "EF1313"
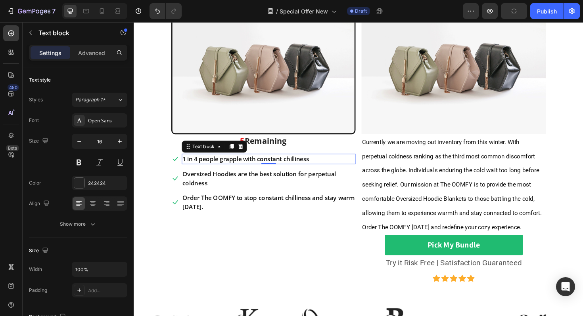
click at [352, 168] on p "1 in 4 people grapple with constant chilliness" at bounding box center [276, 168] width 182 height 10
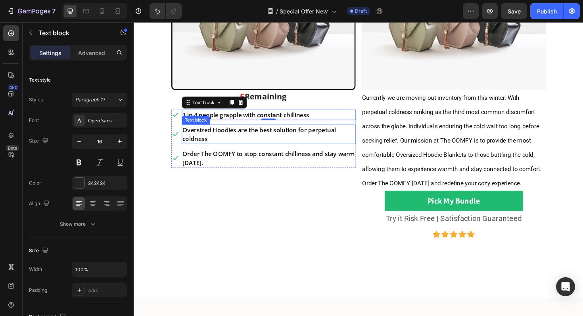
scroll to position [65, 0]
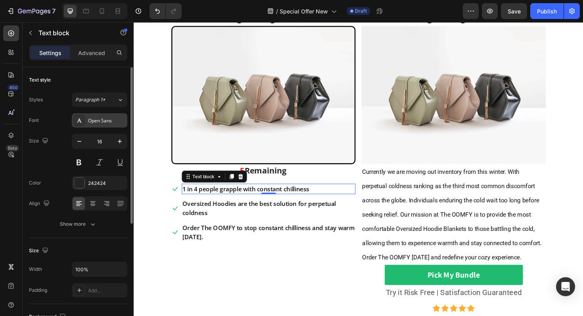
click at [114, 122] on div "Open Sans" at bounding box center [106, 120] width 37 height 7
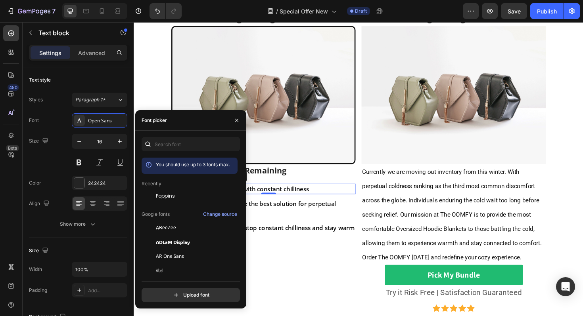
click at [187, 152] on div "You should use up to 3 fonts max. Recently Poppins Google fonts Change source A…" at bounding box center [191, 219] width 98 height 165
click at [187, 144] on input "text" at bounding box center [191, 144] width 98 height 14
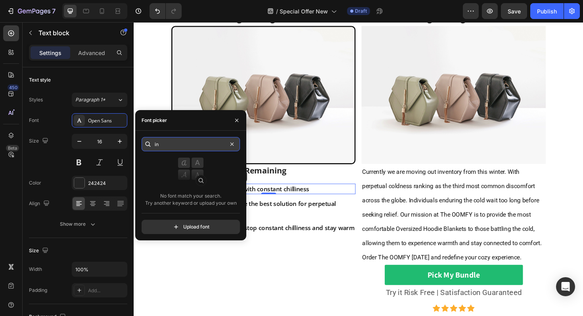
type input "i"
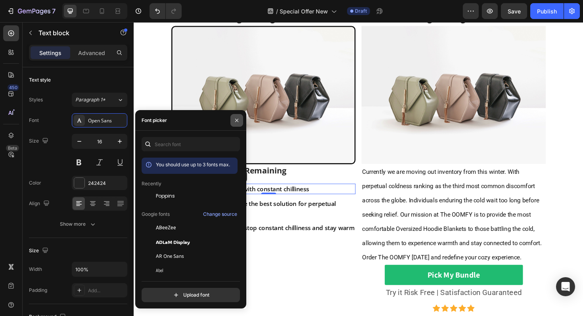
click at [237, 119] on icon "button" at bounding box center [237, 120] width 6 height 6
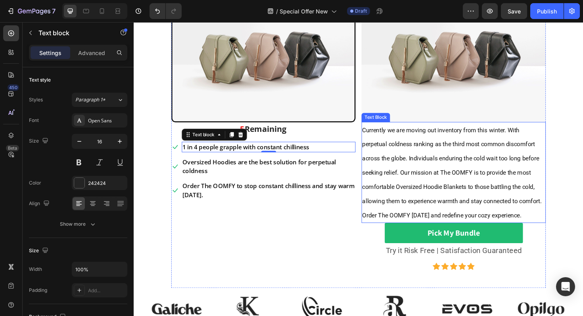
scroll to position [112, 0]
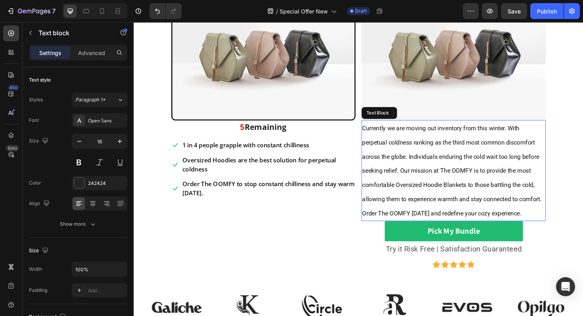
click at [449, 205] on span "Currently we are moving out inventory from this winter. With perpetual coldness…" at bounding box center [470, 180] width 190 height 98
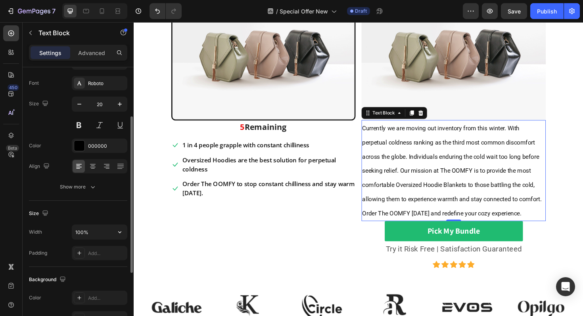
scroll to position [0, 0]
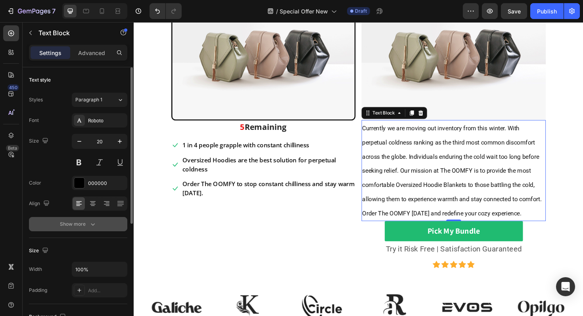
click at [92, 222] on icon "button" at bounding box center [93, 224] width 8 height 8
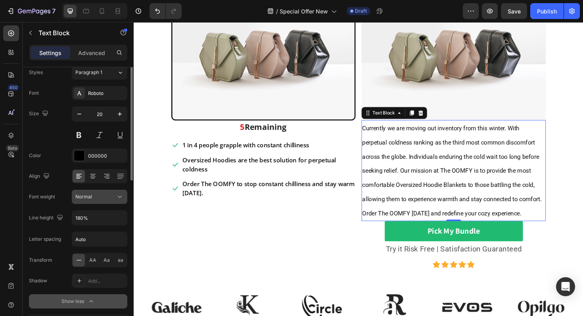
scroll to position [41, 0]
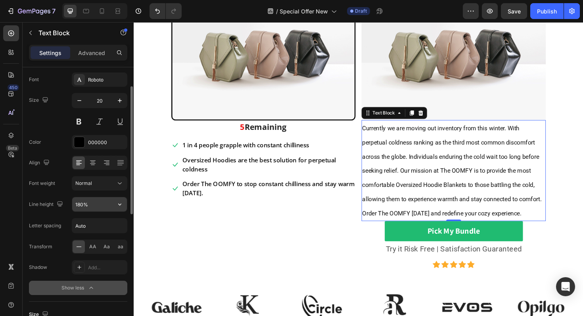
click at [83, 205] on input "180%" at bounding box center [99, 204] width 55 height 14
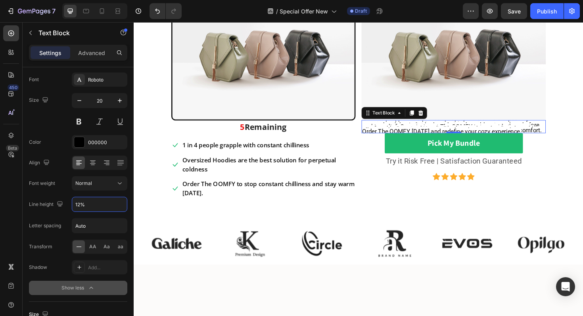
type input "120%"
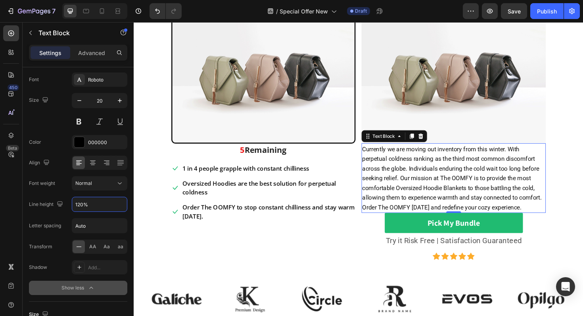
scroll to position [71, 0]
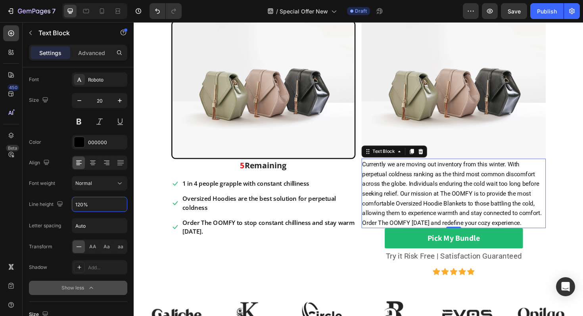
click at [582, 165] on section "Your heading text goes here Heading Image 5 Remaining Text block Icon 1 in 4 pe…" at bounding box center [371, 150] width 441 height 320
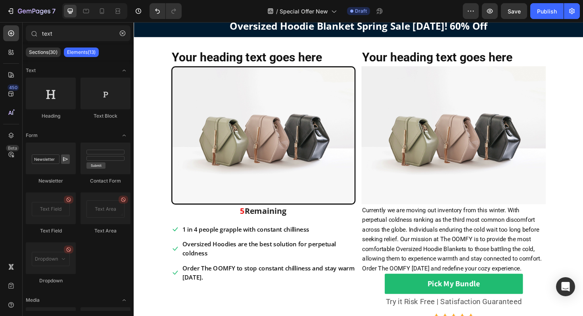
scroll to position [0, 0]
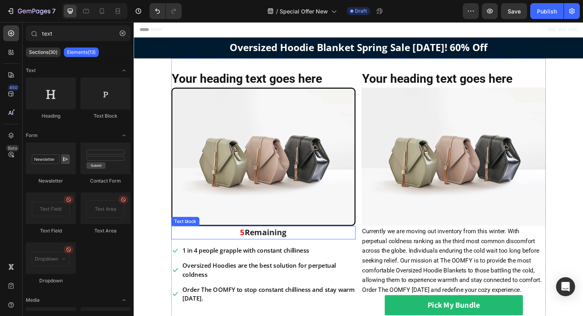
click at [300, 247] on p "5 Remaining" at bounding box center [270, 245] width 193 height 13
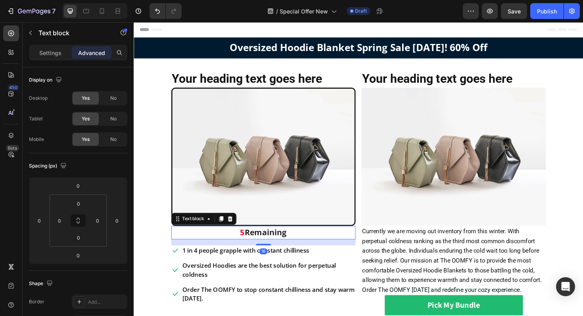
click at [299, 249] on p "5 Remaining" at bounding box center [270, 245] width 193 height 13
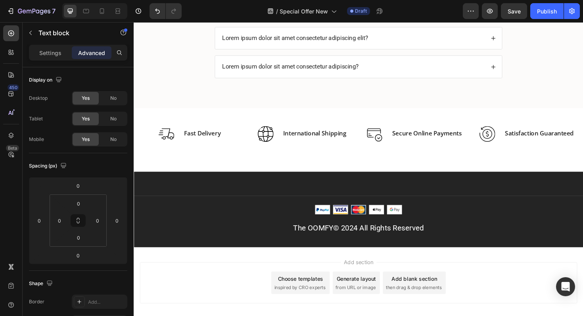
scroll to position [511, 0]
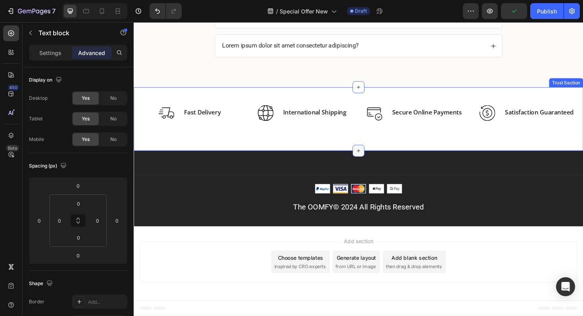
click at [373, 159] on icon at bounding box center [371, 158] width 6 height 6
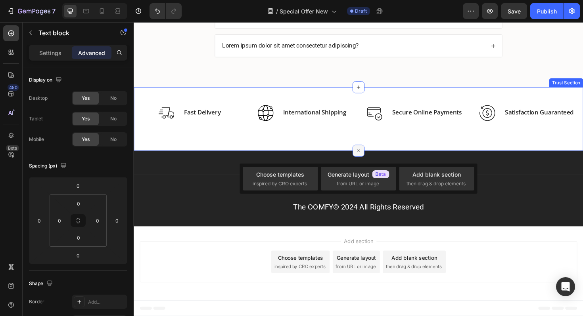
click at [368, 157] on icon at bounding box center [371, 158] width 9 height 9
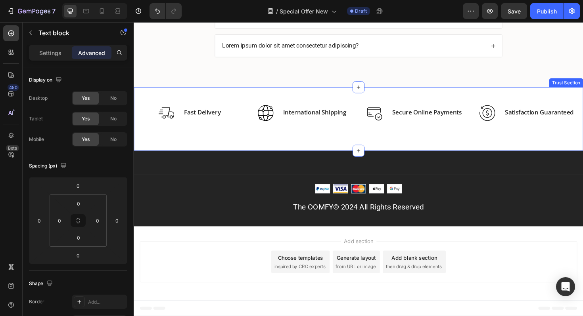
click at [352, 109] on div "Image Fast Delivery Text block Row Image International Shipping Text block Row …" at bounding box center [372, 124] width 476 height 67
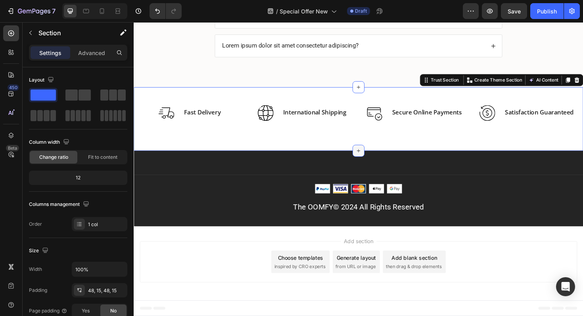
click at [371, 159] on icon at bounding box center [371, 158] width 6 height 6
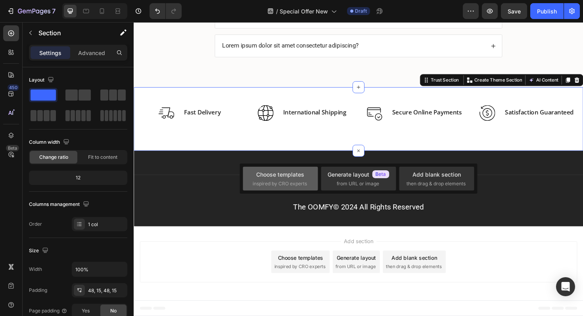
click at [283, 171] on div "Choose templates" at bounding box center [280, 174] width 48 height 8
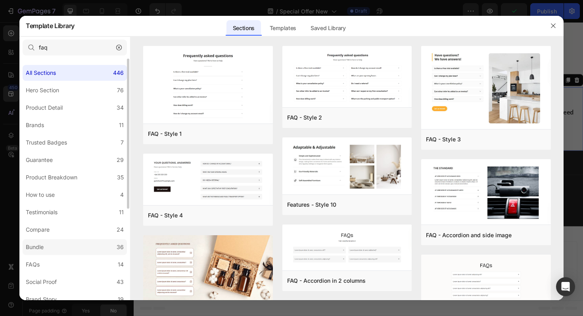
click at [48, 248] on label "Bundle 36" at bounding box center [75, 247] width 104 height 16
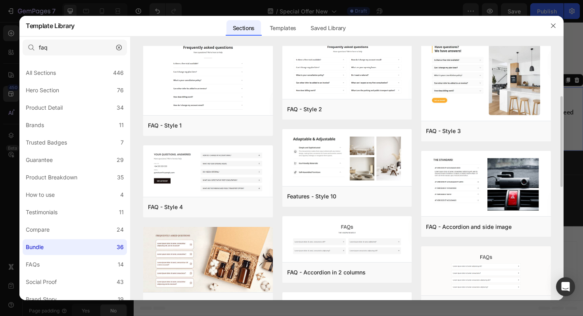
scroll to position [229, 0]
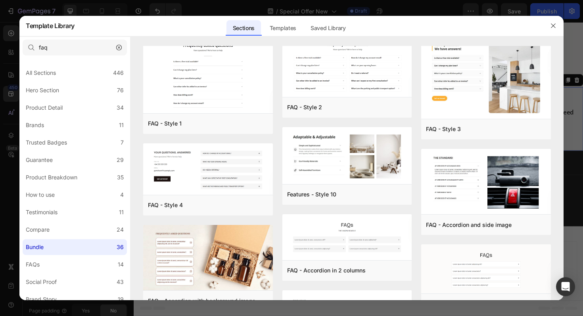
click at [118, 47] on icon "button" at bounding box center [119, 48] width 6 height 6
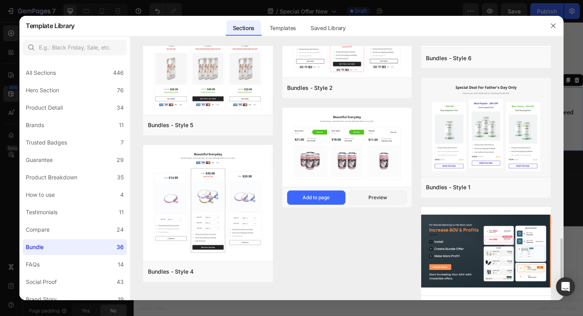
scroll to position [1358, 0]
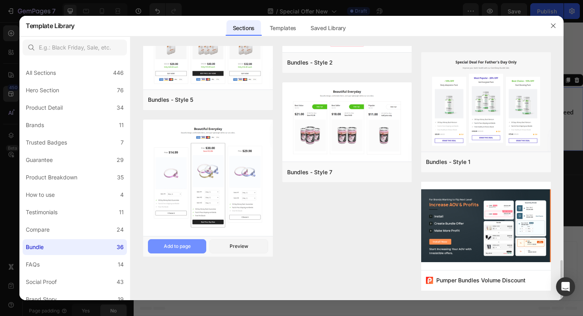
click at [182, 245] on div "Add to page" at bounding box center [177, 246] width 27 height 7
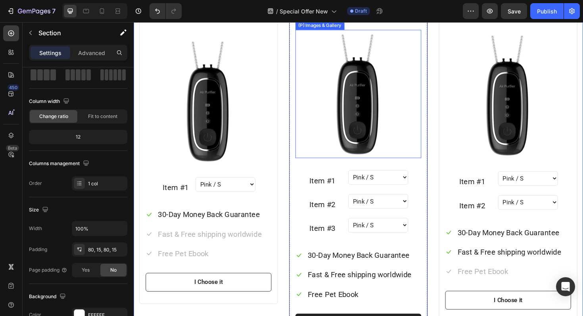
scroll to position [761, 0]
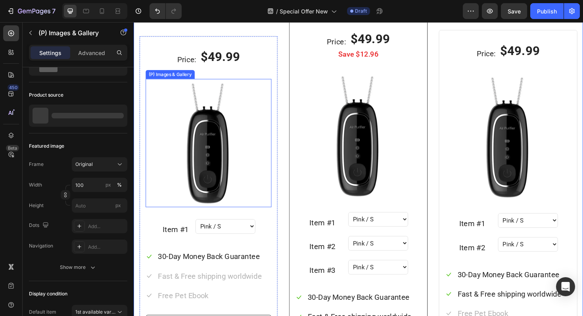
click at [209, 153] on img at bounding box center [212, 150] width 133 height 136
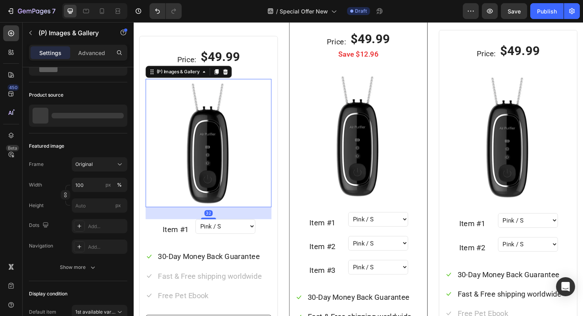
scroll to position [0, 0]
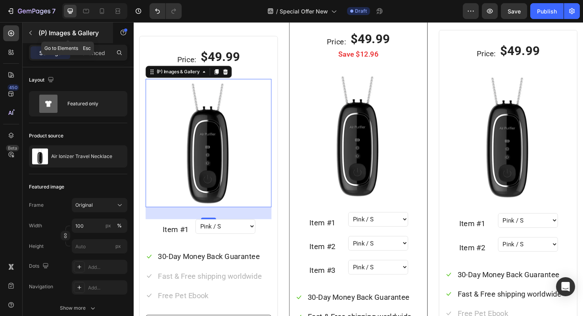
click at [29, 33] on icon "button" at bounding box center [30, 33] width 2 height 4
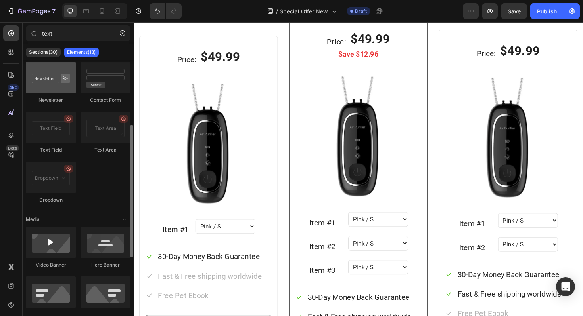
scroll to position [98, 0]
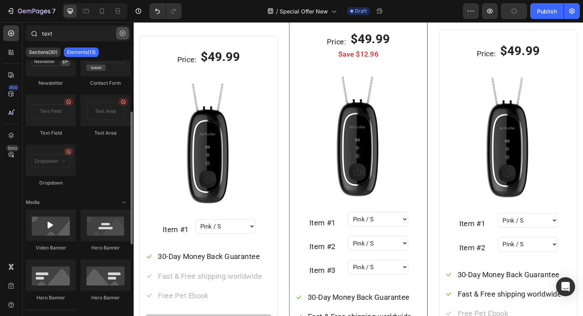
click at [120, 31] on icon "button" at bounding box center [123, 34] width 6 height 6
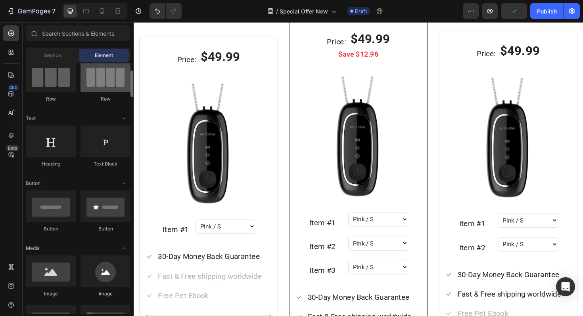
scroll to position [111, 0]
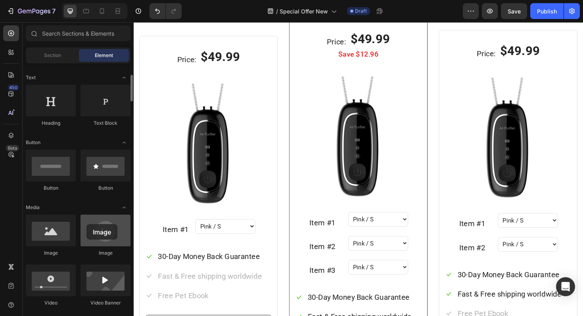
drag, startPoint x: 93, startPoint y: 234, endPoint x: 86, endPoint y: 225, distance: 11.0
click at [86, 225] on div at bounding box center [105, 231] width 50 height 32
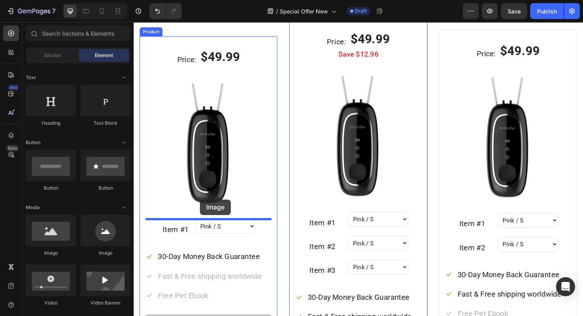
drag, startPoint x: 184, startPoint y: 258, endPoint x: 204, endPoint y: 210, distance: 52.1
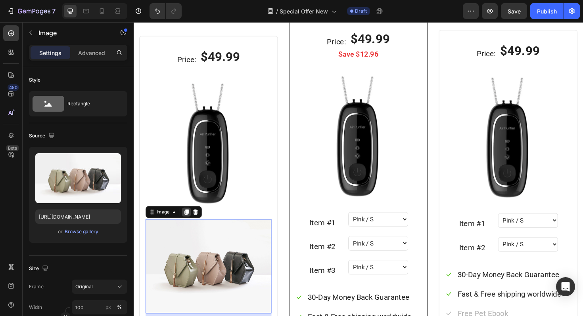
click at [189, 223] on icon at bounding box center [190, 224] width 4 height 6
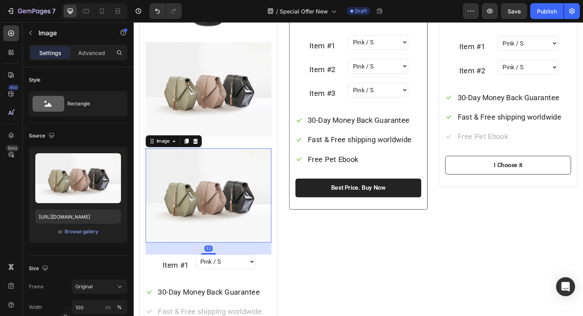
scroll to position [873, 0]
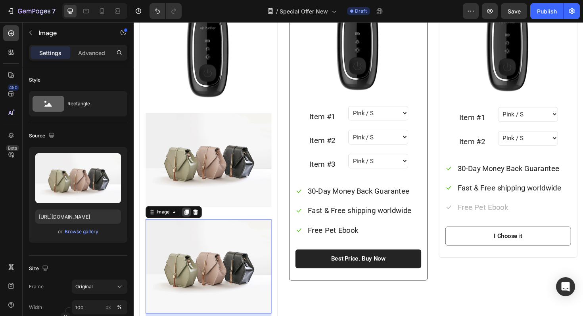
click at [188, 223] on icon at bounding box center [190, 224] width 4 height 6
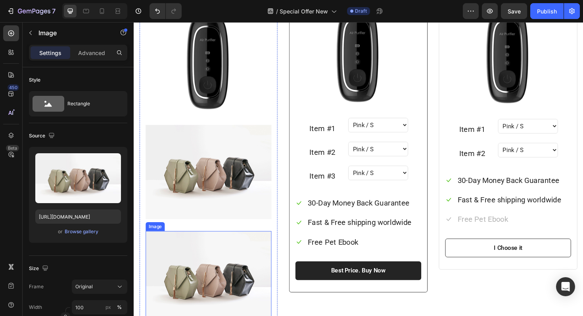
scroll to position [869, 0]
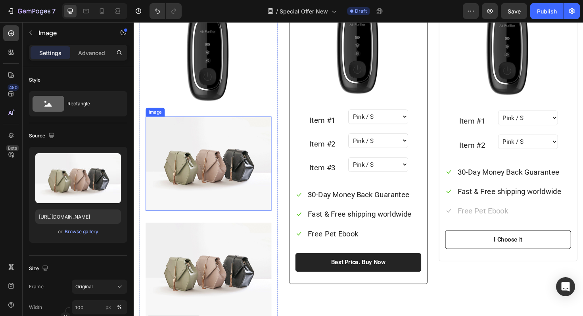
click at [161, 125] on img at bounding box center [212, 173] width 133 height 100
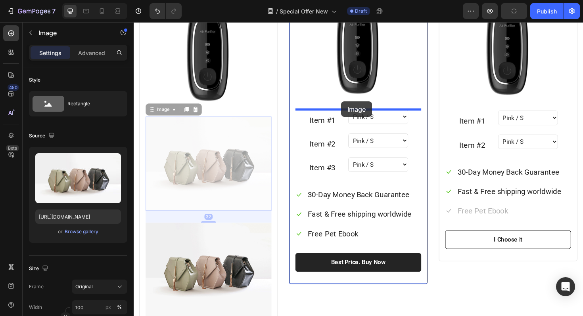
drag, startPoint x: 153, startPoint y: 119, endPoint x: 353, endPoint y: 106, distance: 201.0
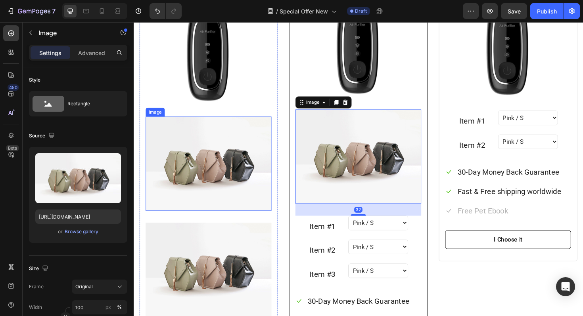
click at [154, 132] on img at bounding box center [212, 173] width 133 height 100
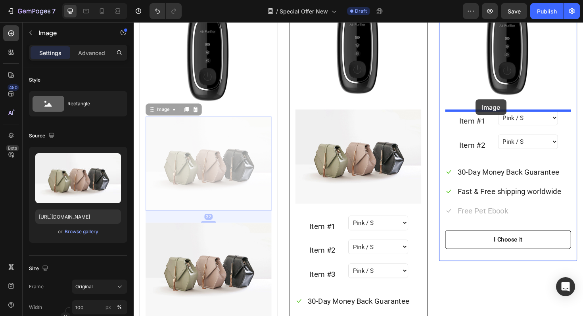
drag, startPoint x: 154, startPoint y: 116, endPoint x: 496, endPoint y: 103, distance: 342.0
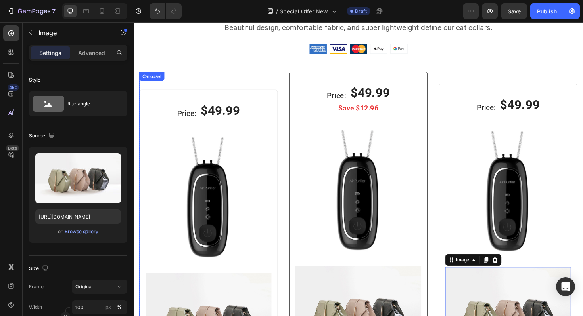
scroll to position [693, 0]
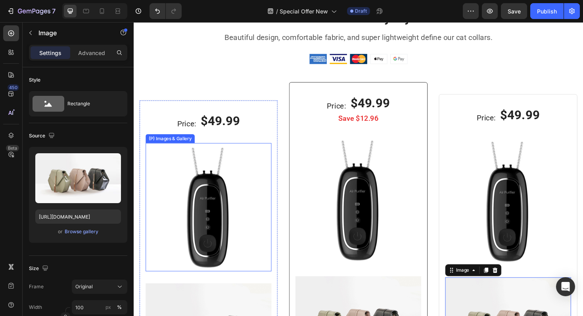
click at [224, 174] on img at bounding box center [212, 218] width 133 height 136
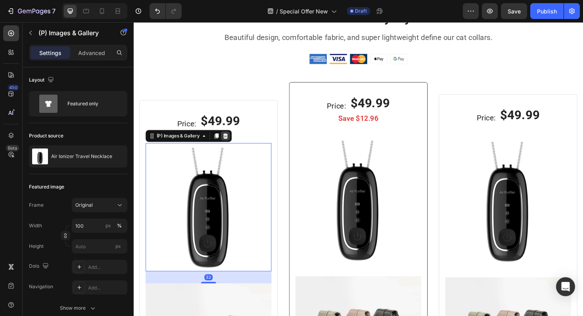
click at [230, 143] on icon at bounding box center [231, 143] width 6 height 6
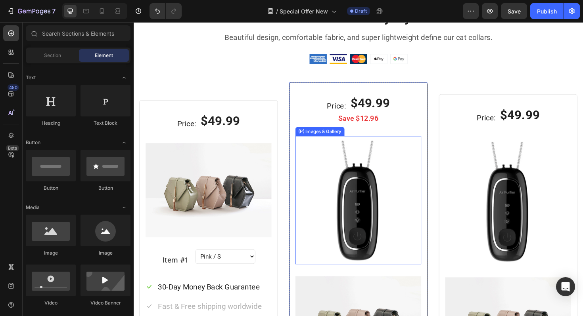
click at [364, 180] on img at bounding box center [371, 211] width 133 height 136
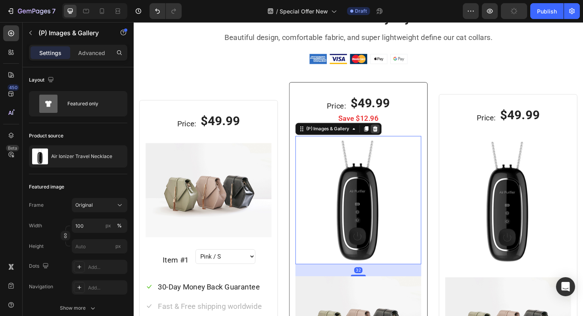
click at [389, 135] on icon at bounding box center [389, 135] width 6 height 6
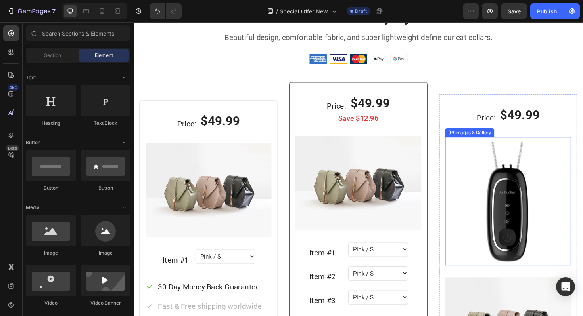
click at [473, 169] on img at bounding box center [529, 212] width 133 height 136
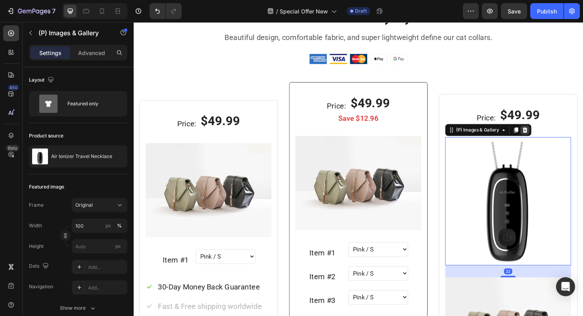
click at [548, 138] on icon at bounding box center [548, 137] width 5 height 6
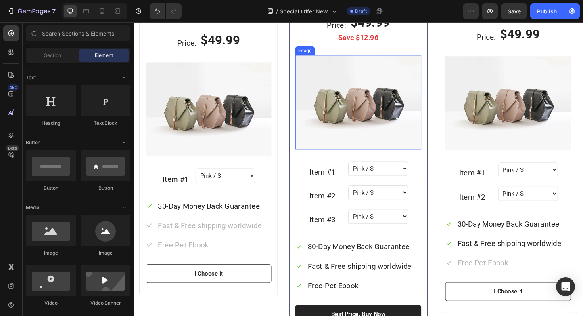
scroll to position [803, 0]
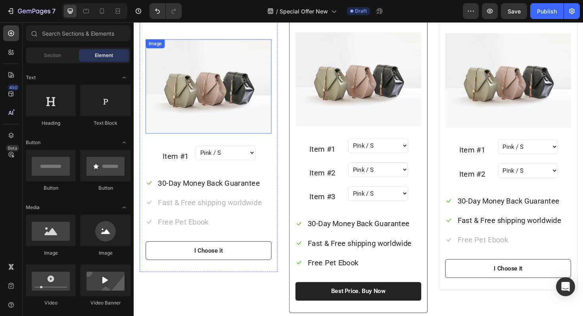
click at [218, 132] on img at bounding box center [212, 90] width 133 height 100
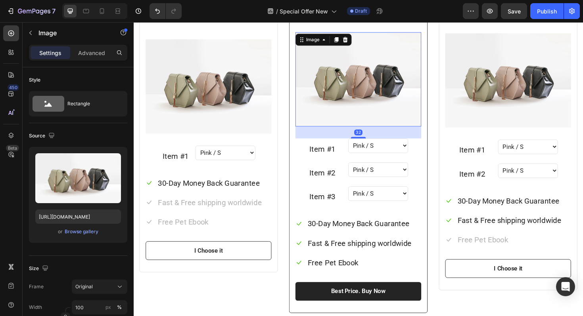
click at [383, 121] on img at bounding box center [371, 83] width 133 height 100
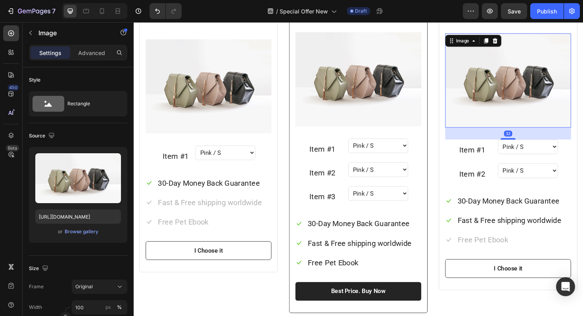
click at [557, 107] on img at bounding box center [529, 84] width 133 height 100
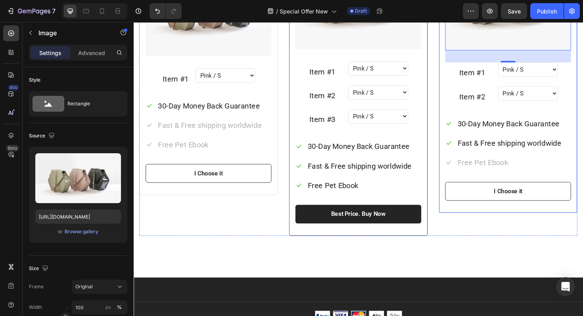
scroll to position [896, 0]
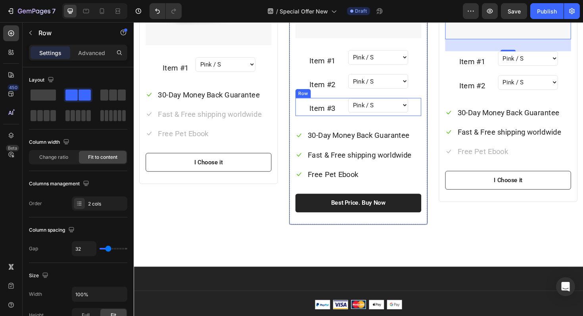
click at [349, 111] on div "Item #3 Text block Pink / S Pink / M Pink / L Blue / S Blue / M Blue / L Yellow…" at bounding box center [371, 112] width 133 height 19
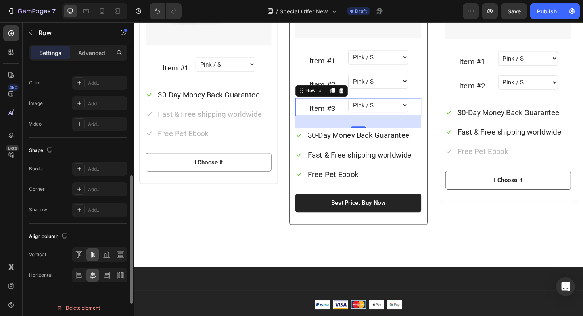
scroll to position [302, 0]
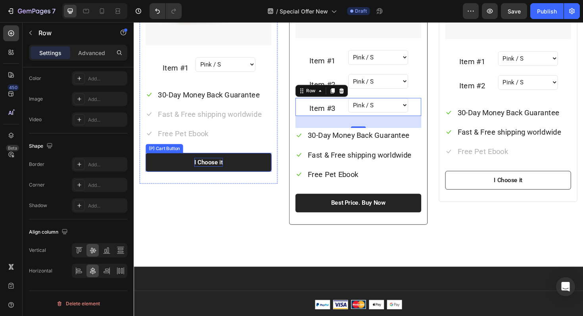
click at [217, 168] on div "I Choose it" at bounding box center [213, 171] width 30 height 10
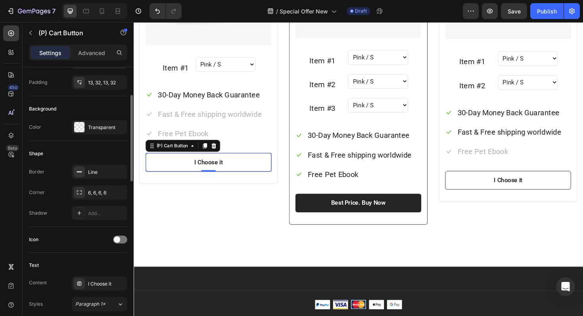
scroll to position [0, 0]
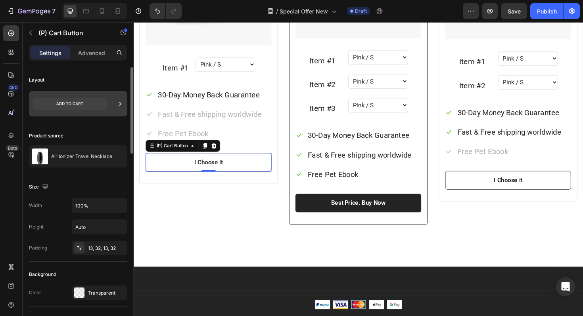
click at [81, 104] on icon at bounding box center [70, 104] width 75 height 12
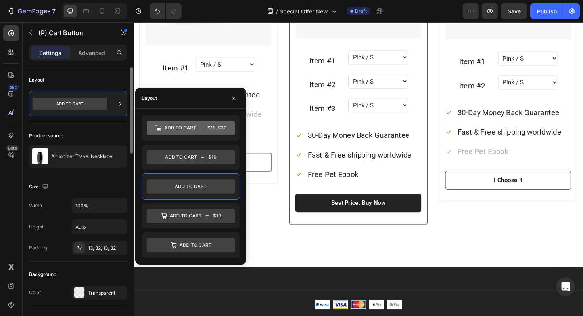
click at [74, 124] on div "Product source Air Ionizer Travel Necklace" at bounding box center [78, 148] width 98 height 51
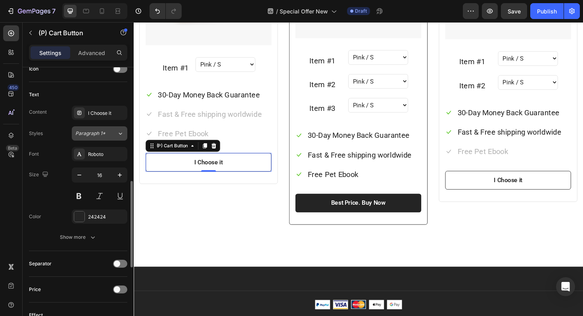
scroll to position [341, 0]
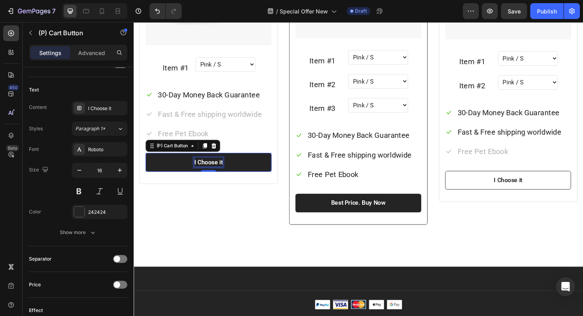
click at [211, 170] on div "I Choose it" at bounding box center [213, 171] width 30 height 10
click at [211, 170] on p "I Choose it" at bounding box center [213, 171] width 30 height 10
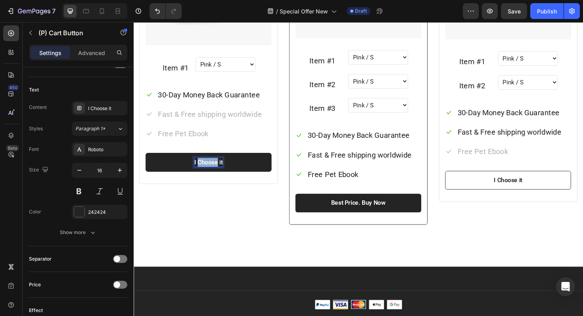
click at [211, 170] on p "I Choose it" at bounding box center [213, 171] width 30 height 10
click at [146, 161] on button "Ad" at bounding box center [212, 171] width 133 height 20
click at [146, 161] on button "Add" at bounding box center [212, 171] width 133 height 20
click at [146, 161] on button "Add To" at bounding box center [212, 171] width 133 height 20
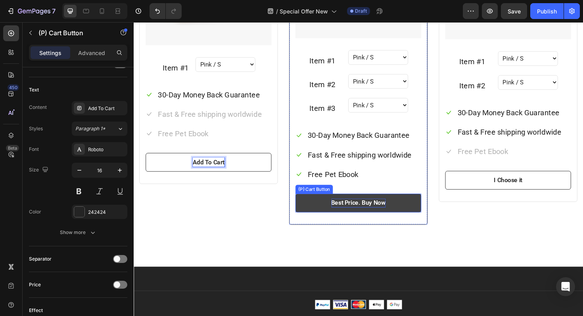
click at [375, 212] on div "Best Price. Buy Now" at bounding box center [371, 214] width 57 height 10
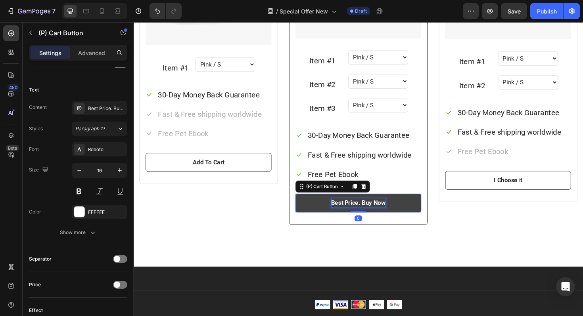
click at [373, 214] on div "Best Price. Buy Now" at bounding box center [371, 214] width 57 height 10
click at [373, 214] on p "Best Price. Buy Now" at bounding box center [371, 214] width 57 height 10
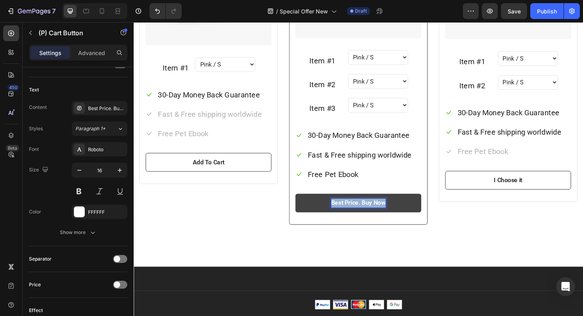
click at [373, 214] on p "Best Price. Buy Now" at bounding box center [371, 214] width 57 height 10
click at [305, 204] on button "Add" at bounding box center [371, 214] width 133 height 20
click at [305, 204] on button "Add To" at bounding box center [371, 214] width 133 height 20
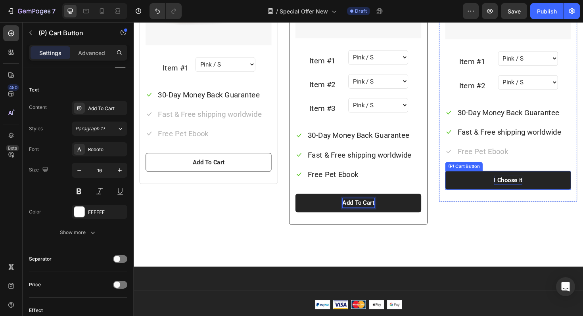
click at [527, 189] on div "I Choose it" at bounding box center [530, 190] width 30 height 10
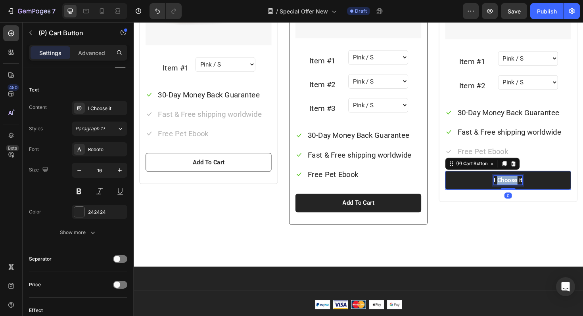
click at [527, 189] on div "I Choose it" at bounding box center [530, 190] width 30 height 10
click at [527, 189] on p "I Choose it" at bounding box center [530, 190] width 30 height 10
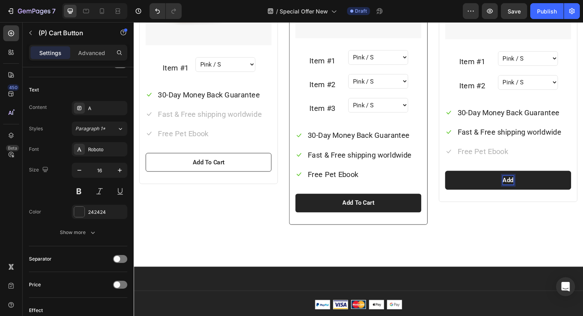
click at [463, 180] on button "Add" at bounding box center [529, 190] width 133 height 20
click at [463, 180] on button "Add To" at bounding box center [529, 190] width 133 height 20
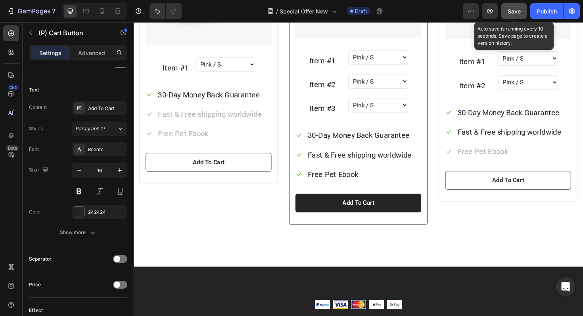
click at [511, 9] on span "Save" at bounding box center [513, 11] width 13 height 7
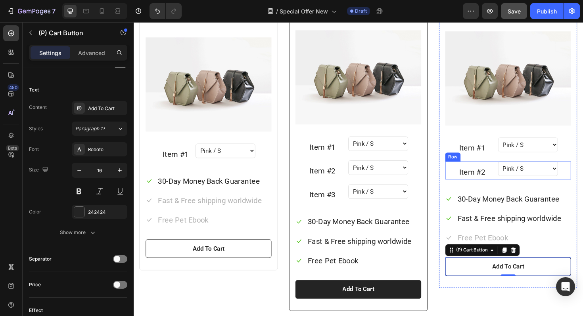
scroll to position [812, 0]
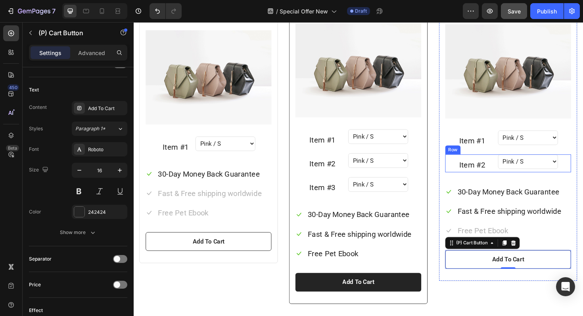
click at [470, 175] on div "Item #2 Text block Pink / S Pink / M Pink / L Blue / S Blue / M Blue / L Yellow…" at bounding box center [529, 172] width 133 height 19
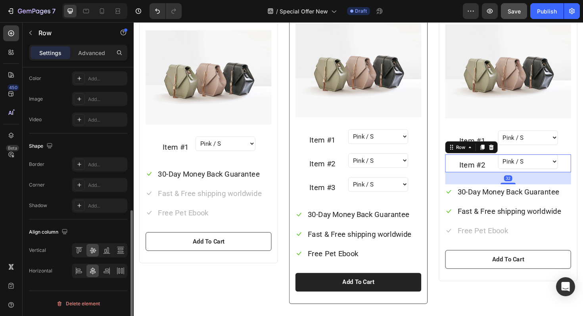
scroll to position [0, 0]
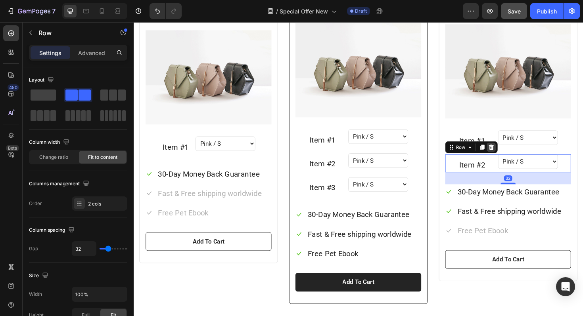
click at [512, 156] on icon at bounding box center [512, 155] width 5 height 6
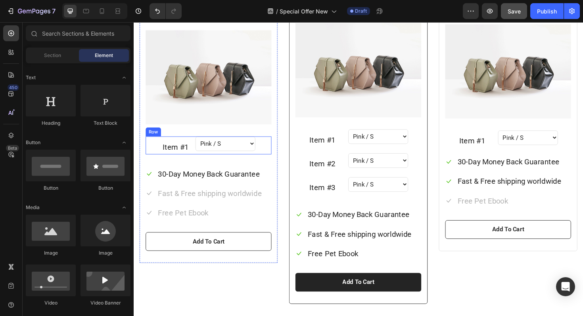
click at [154, 154] on div "Item #1 Text block Pink / S Pink / M Pink / L Blue / S Blue / M Blue / L Yellow…" at bounding box center [212, 153] width 133 height 19
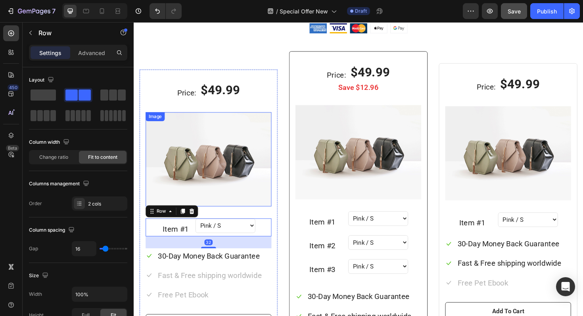
scroll to position [718, 0]
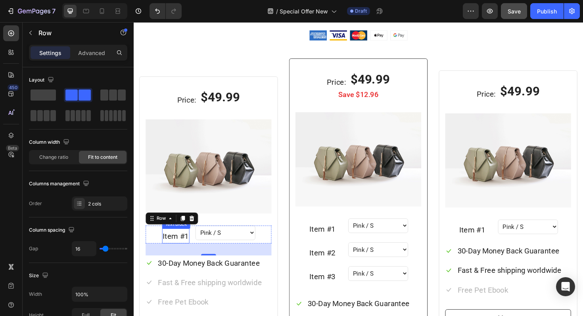
click at [175, 249] on p "Item #1" at bounding box center [178, 249] width 27 height 14
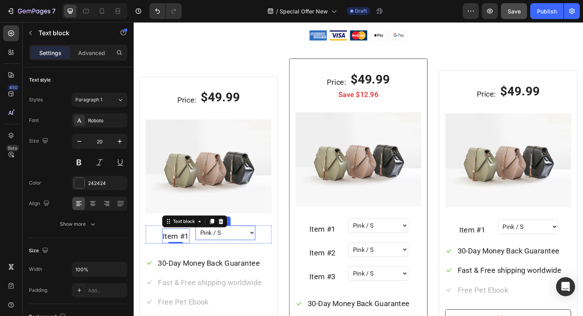
click at [239, 246] on select "Pink / S Pink / M Pink / L Blue / S Blue / M Blue / L Yellow / S Yellow / M Yel…" at bounding box center [230, 245] width 63 height 15
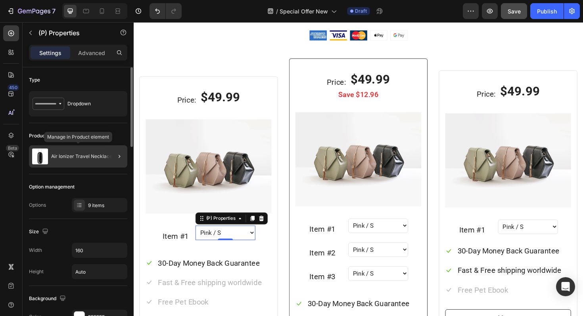
click at [95, 157] on p "Air Ionizer Travel Necklace" at bounding box center [81, 157] width 61 height 6
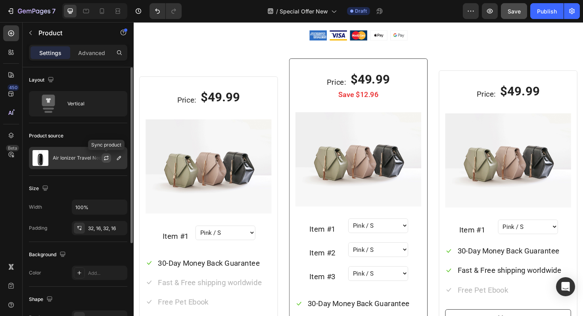
click at [103, 158] on icon "button" at bounding box center [106, 158] width 6 height 6
click at [117, 158] on icon "button" at bounding box center [119, 158] width 6 height 6
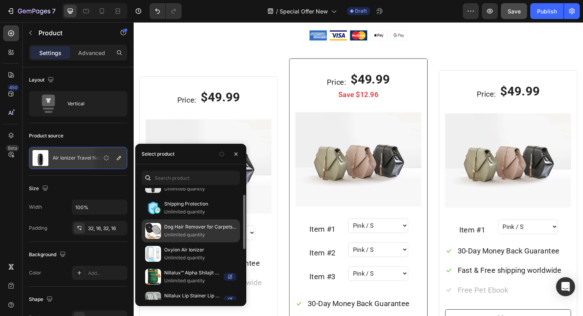
scroll to position [42, 0]
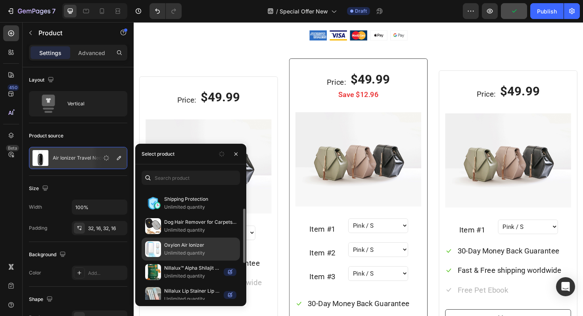
click at [180, 253] on p "Unlimited quantity" at bounding box center [200, 253] width 72 height 8
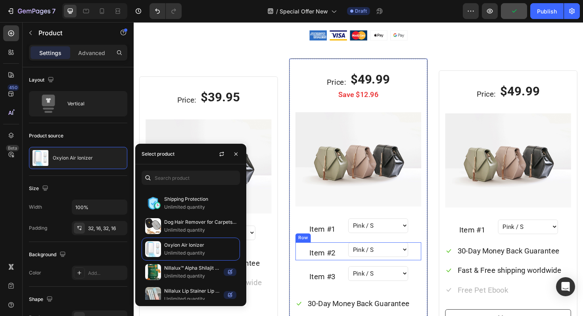
click at [348, 268] on div "Item #2 Text block Pink / S Pink / M Pink / L Blue / S Blue / M Blue / L Yellow…" at bounding box center [371, 265] width 133 height 19
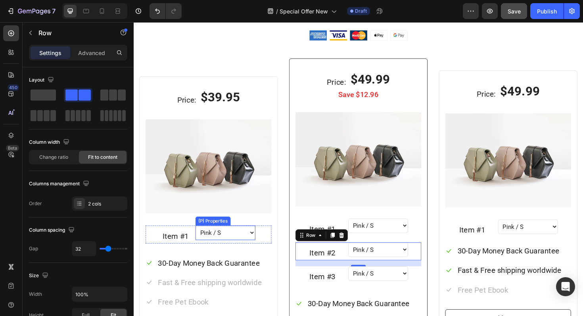
click at [218, 246] on select "Pink / S Pink / M Pink / L Blue / S Blue / M Blue / L Yellow / S Yellow / M Yel…" at bounding box center [230, 245] width 63 height 15
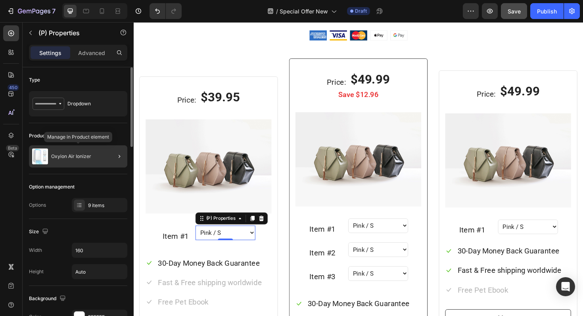
click at [99, 157] on div "Oxyion Air Ionizer" at bounding box center [78, 156] width 98 height 22
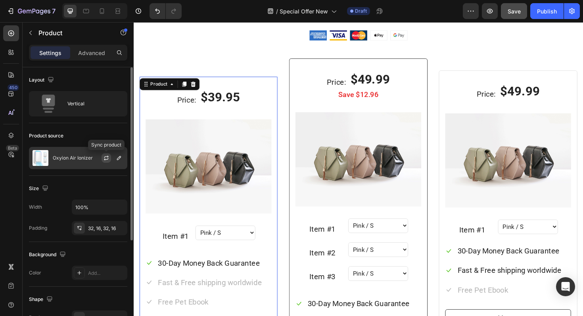
click at [107, 158] on icon "button" at bounding box center [106, 158] width 6 height 6
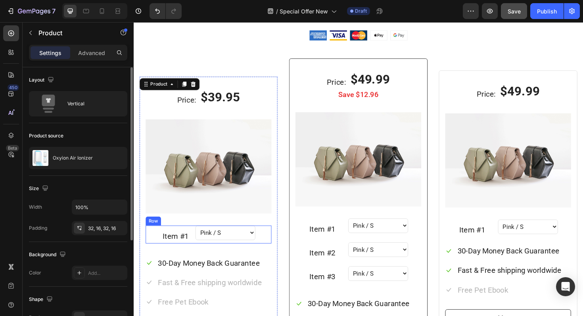
click at [257, 255] on div "Pink / S Pink / M Pink / L Blue / S Blue / M Blue / L Yellow / S Yellow / M Yel…" at bounding box center [230, 247] width 63 height 19
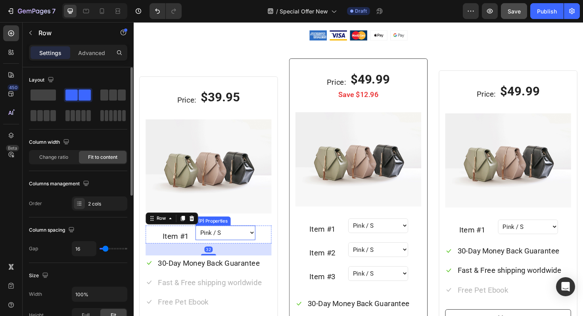
click at [256, 249] on select "Pink / S Pink / M Pink / L Blue / S Blue / M Blue / L Yellow / S Yellow / M Yel…" at bounding box center [230, 245] width 63 height 15
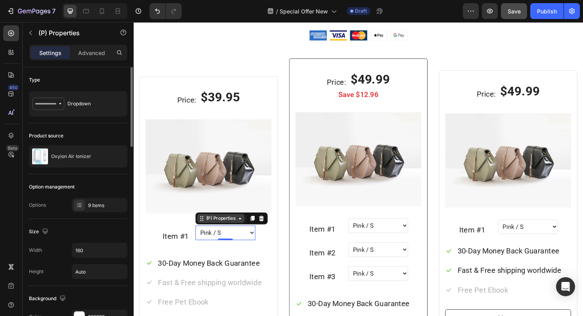
click at [216, 231] on div "(P) Properties" at bounding box center [226, 230] width 34 height 7
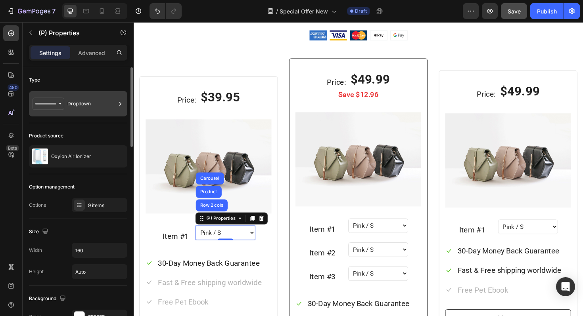
click at [77, 109] on div "Dropdown" at bounding box center [91, 104] width 48 height 18
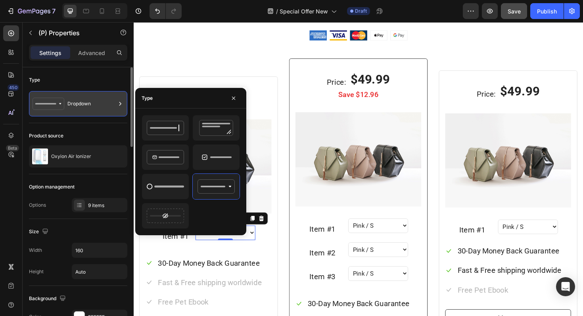
click at [89, 111] on div "Dropdown" at bounding box center [91, 104] width 48 height 18
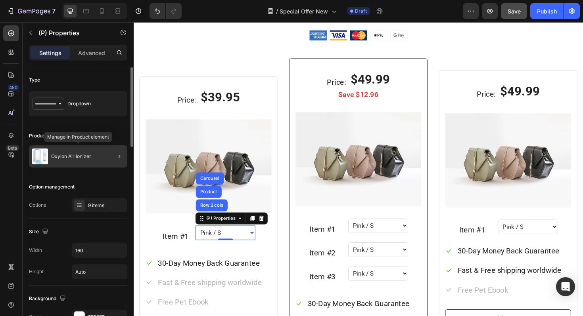
click at [93, 165] on div "Oxyion Air Ionizer" at bounding box center [78, 156] width 98 height 22
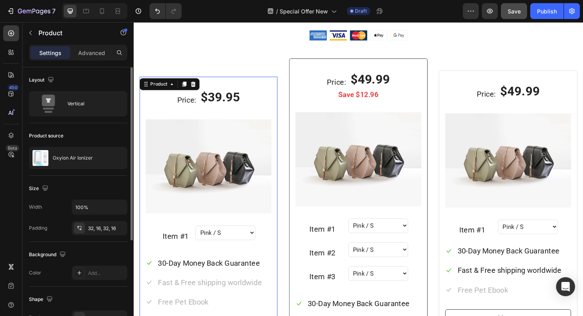
click at [508, 19] on div "7 / Special Offer New Draft Preview Save Publish" at bounding box center [291, 11] width 583 height 23
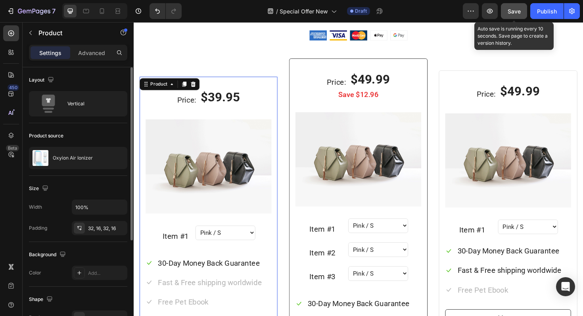
click at [510, 17] on button "Save" at bounding box center [514, 11] width 26 height 16
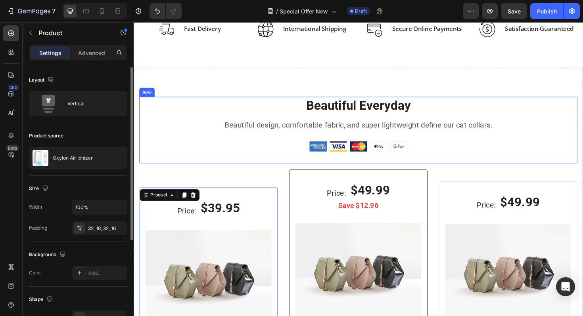
scroll to position [647, 0]
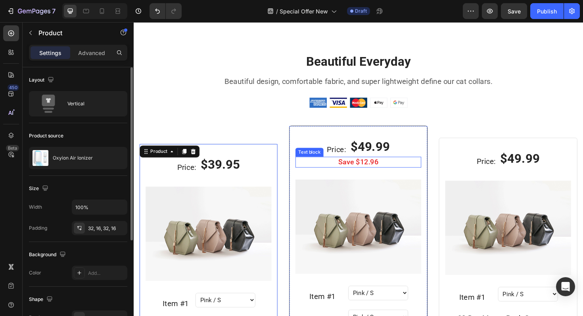
click at [355, 170] on p "Save $12.96" at bounding box center [372, 171] width 132 height 10
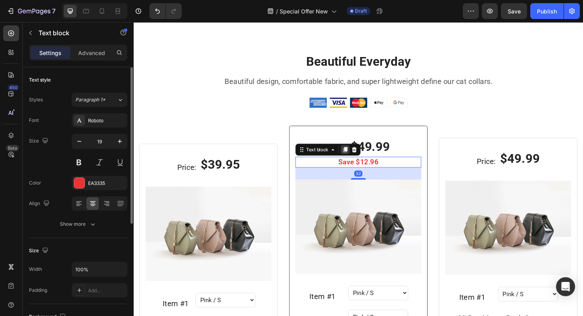
click at [358, 157] on icon at bounding box center [358, 158] width 4 height 6
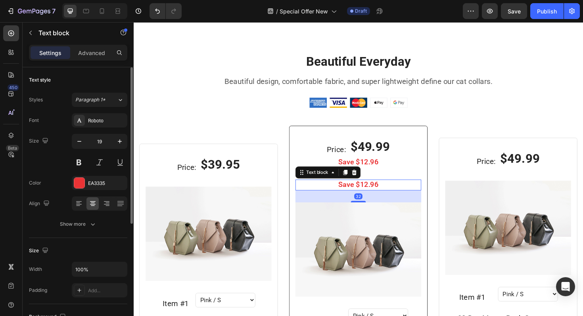
click at [361, 192] on p "Save $12.96" at bounding box center [372, 195] width 132 height 10
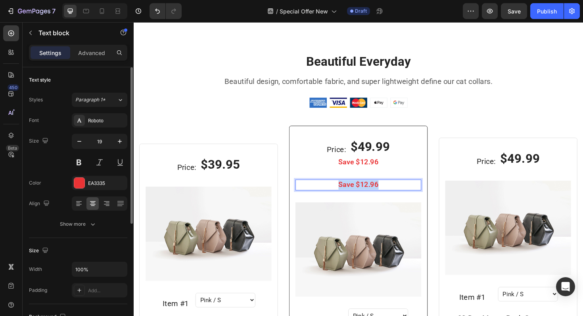
click at [361, 192] on p "Save $12.96" at bounding box center [372, 195] width 132 height 10
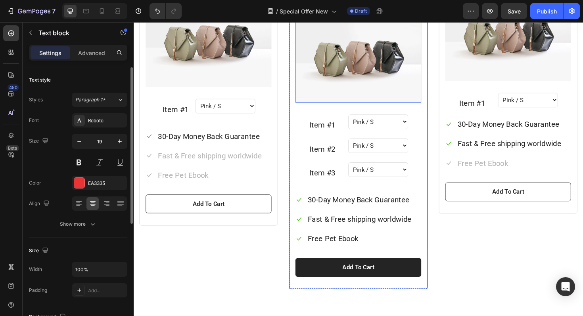
scroll to position [858, 0]
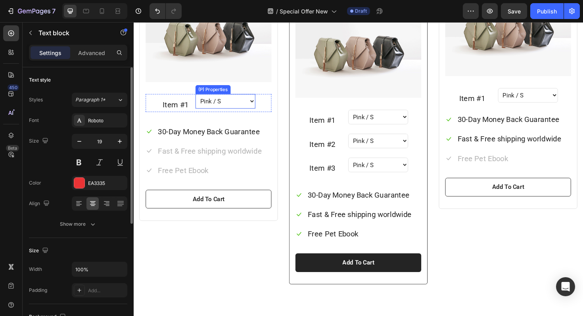
click at [251, 104] on select "Pink / S Pink / M Pink / L Blue / S Blue / M Blue / L Yellow / S Yellow / M Yel…" at bounding box center [230, 105] width 63 height 15
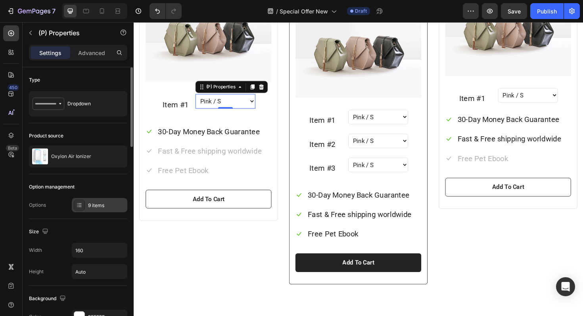
click at [90, 206] on div "9 items" at bounding box center [106, 205] width 37 height 7
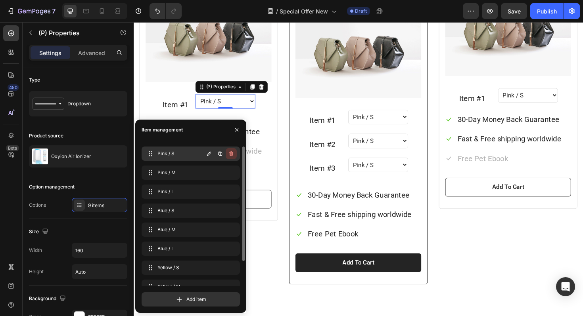
click at [232, 154] on icon "button" at bounding box center [232, 154] width 0 height 2
click at [231, 154] on div "Delete" at bounding box center [225, 153] width 15 height 7
click at [232, 154] on icon "button" at bounding box center [232, 154] width 0 height 2
click at [231, 154] on div "Delete" at bounding box center [225, 153] width 15 height 7
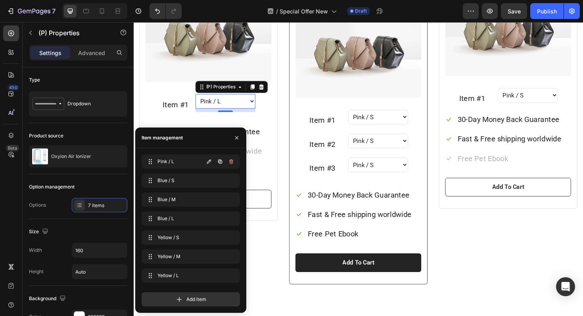
click at [231, 155] on div at bounding box center [219, 162] width 33 height 14
click at [230, 164] on icon "button" at bounding box center [231, 162] width 6 height 6
click at [230, 164] on div "Delete" at bounding box center [225, 161] width 15 height 7
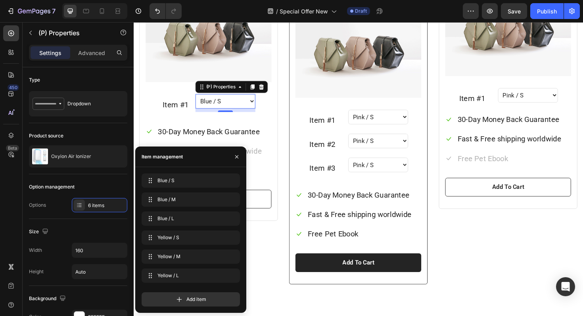
click at [230, 164] on div at bounding box center [236, 157] width 19 height 20
click at [229, 184] on button "button" at bounding box center [231, 180] width 11 height 11
click at [229, 184] on button "Delete" at bounding box center [226, 180] width 22 height 11
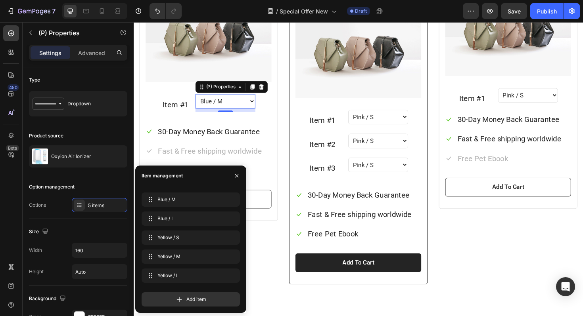
click at [220, 231] on div "Blue / L Blue / L" at bounding box center [191, 239] width 98 height 17
click at [232, 221] on icon "button" at bounding box center [231, 219] width 6 height 6
click at [232, 221] on div "Delete" at bounding box center [225, 218] width 15 height 7
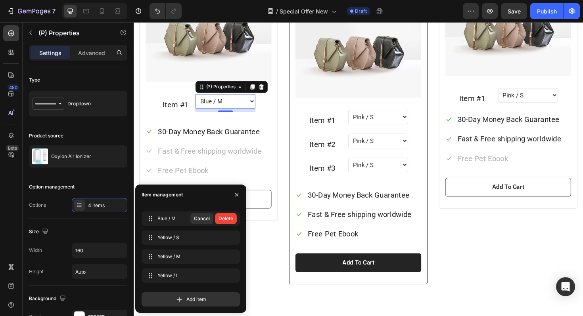
click at [232, 221] on div "Delete" at bounding box center [225, 218] width 15 height 7
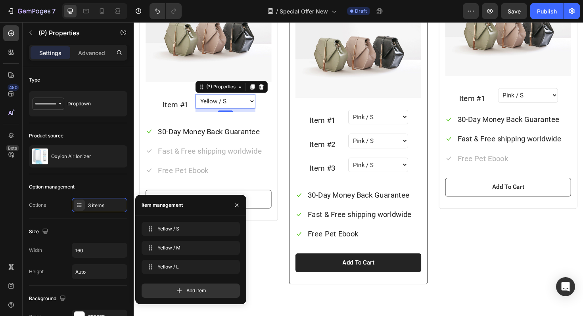
click at [232, 221] on div "Yellow / S Yellow / S Yellow / M Yellow / M Yellow / L Yellow / L Add item" at bounding box center [190, 260] width 111 height 89
click at [233, 267] on icon "button" at bounding box center [231, 267] width 6 height 6
click at [233, 267] on div "Delete" at bounding box center [225, 267] width 15 height 7
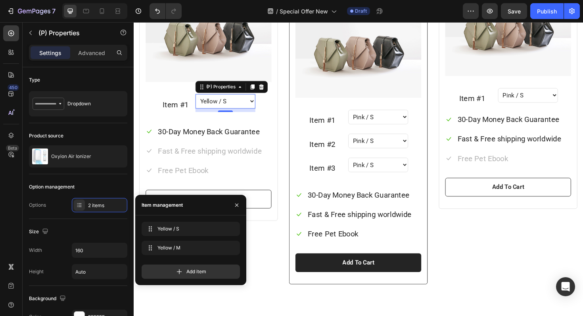
click at [233, 267] on div "Add item" at bounding box center [191, 272] width 98 height 14
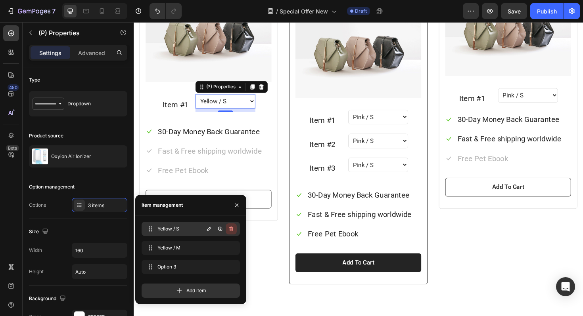
click at [230, 230] on icon "button" at bounding box center [231, 229] width 4 height 5
click at [230, 230] on div "Delete" at bounding box center [225, 229] width 15 height 7
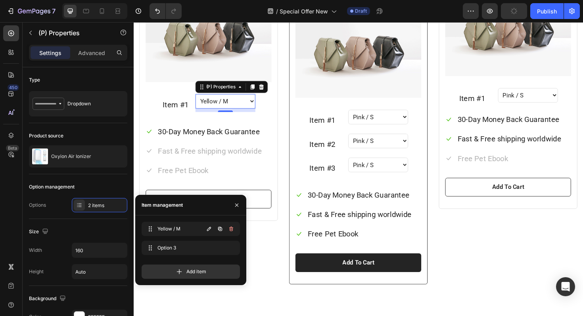
click at [230, 230] on icon "button" at bounding box center [231, 229] width 4 height 5
click at [230, 230] on div "Delete" at bounding box center [225, 229] width 15 height 7
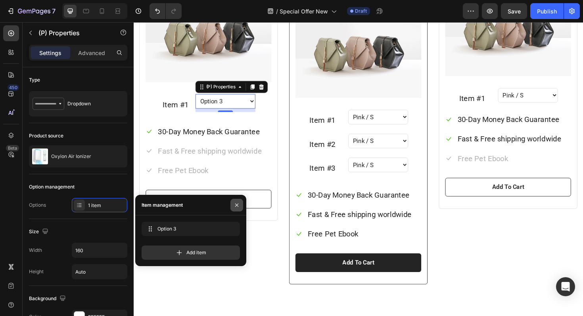
click at [234, 205] on icon "button" at bounding box center [237, 205] width 6 height 6
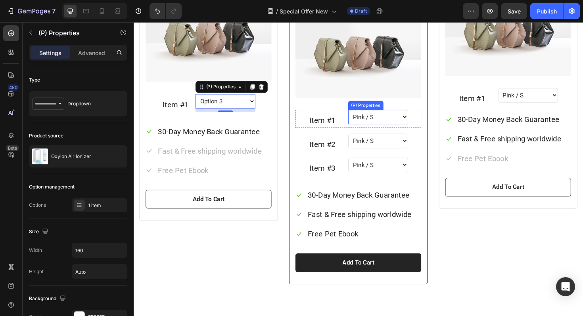
click at [399, 121] on select "Pink / S Pink / M Pink / L Blue / S Blue / M Blue / L Yellow / S Yellow / M Yel…" at bounding box center [392, 122] width 63 height 15
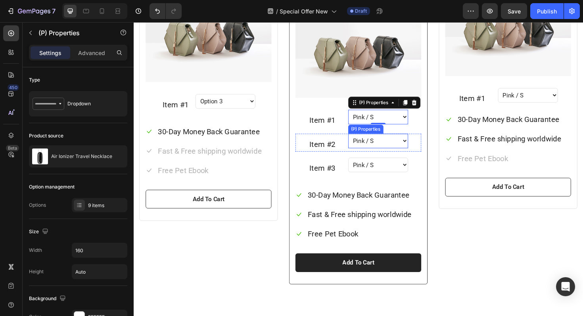
click at [385, 149] on select "Pink / S Pink / M Pink / L Blue / S Blue / M Blue / L Yellow / S Yellow / M Yel…" at bounding box center [392, 147] width 63 height 15
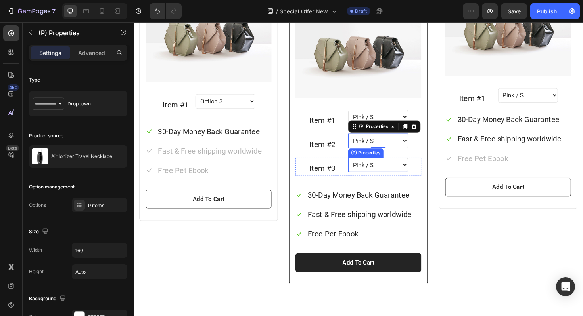
click at [363, 175] on select "Pink / S Pink / M Pink / L Blue / S Blue / M Blue / L Yellow / S Yellow / M Yel…" at bounding box center [392, 173] width 63 height 15
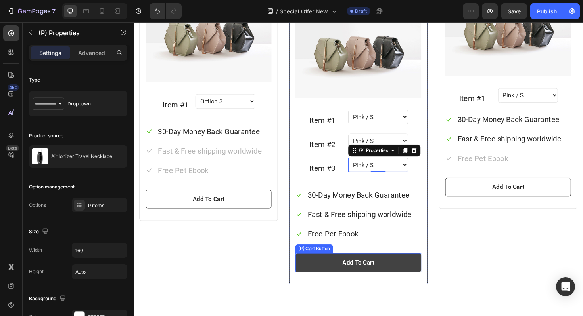
click at [329, 275] on button "Add To Cart" at bounding box center [371, 277] width 133 height 20
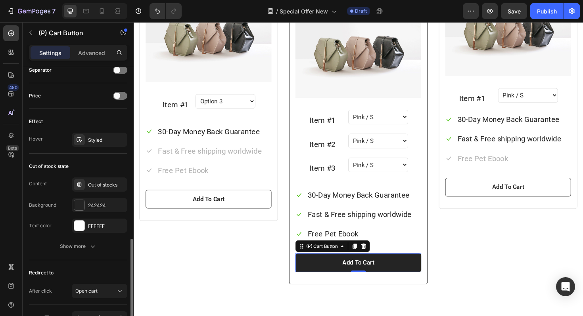
scroll to position [532, 0]
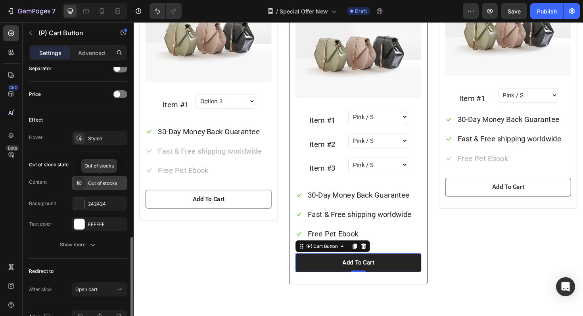
click at [94, 184] on div "Out of stocks" at bounding box center [106, 183] width 37 height 7
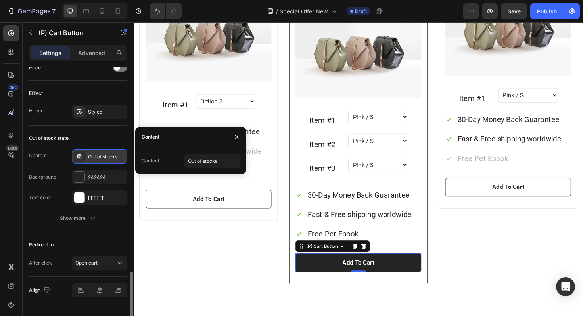
scroll to position [578, 0]
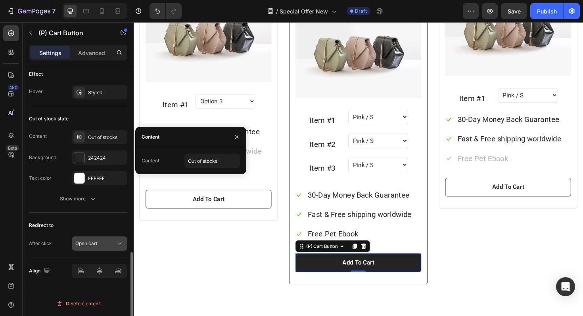
click at [107, 242] on div "Open cart" at bounding box center [95, 243] width 40 height 7
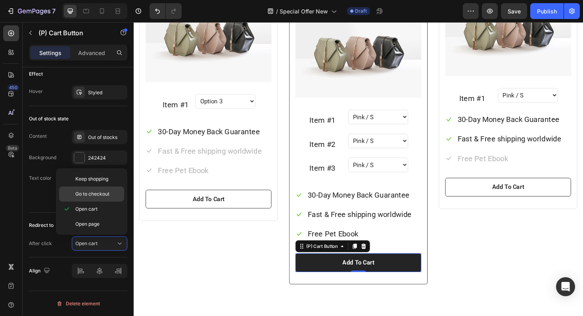
click at [101, 192] on span "Go to checkout" at bounding box center [92, 194] width 34 height 7
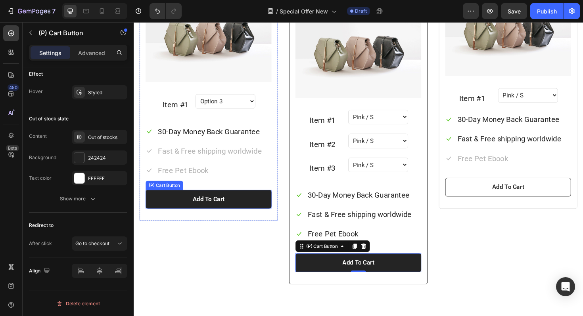
click at [168, 215] on button "Add To Cart" at bounding box center [212, 210] width 133 height 20
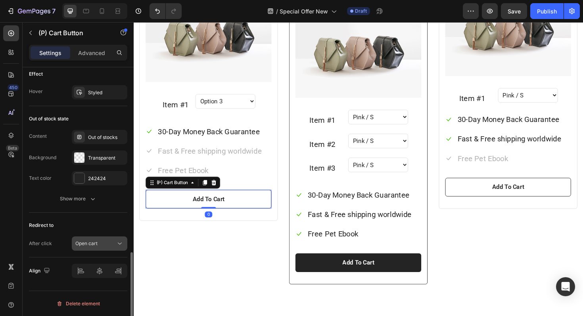
click at [102, 243] on div "Open cart" at bounding box center [95, 243] width 40 height 7
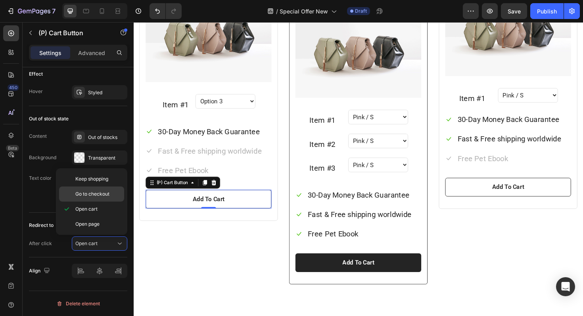
click at [107, 197] on span "Go to checkout" at bounding box center [92, 194] width 34 height 7
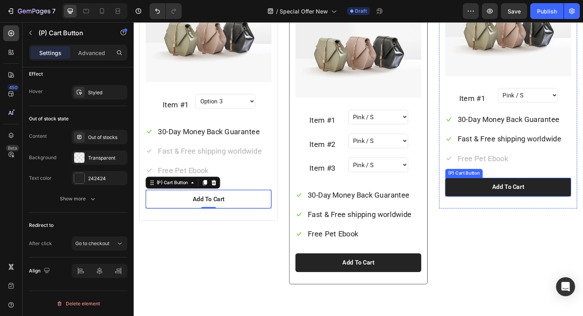
click at [482, 192] on button "Add To Cart" at bounding box center [529, 197] width 133 height 20
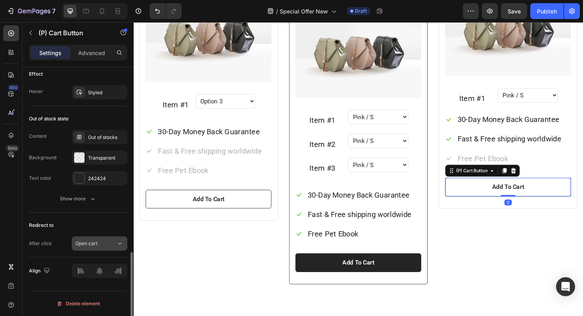
click at [74, 245] on button "Open cart" at bounding box center [100, 244] width 56 height 14
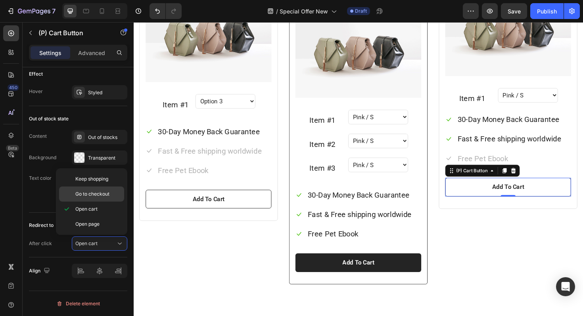
click at [86, 194] on span "Go to checkout" at bounding box center [92, 194] width 34 height 7
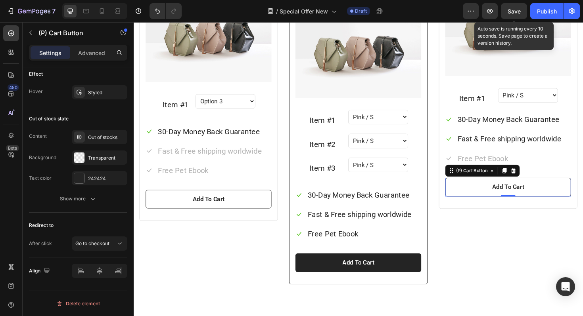
click at [513, 10] on span "Save" at bounding box center [513, 11] width 13 height 7
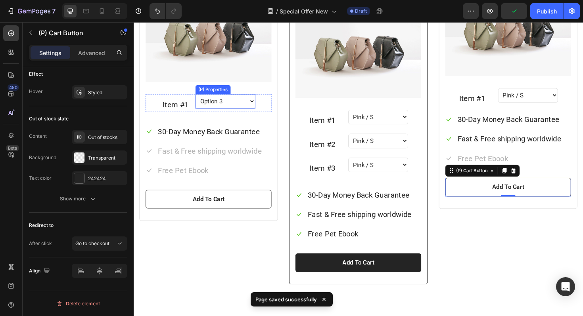
click at [230, 105] on select "Option 3" at bounding box center [230, 105] width 63 height 15
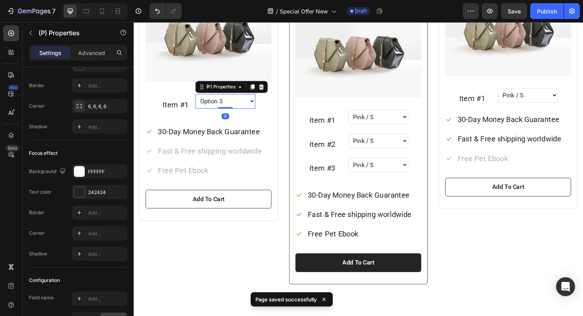
scroll to position [0, 0]
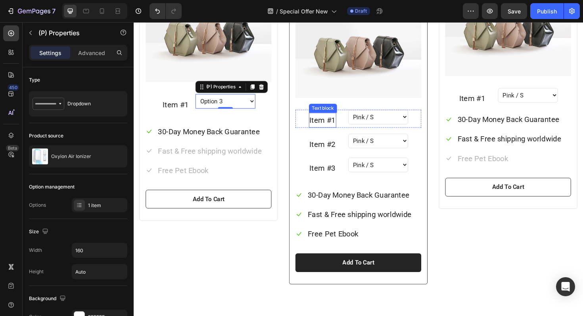
click at [326, 127] on p "Item #1" at bounding box center [333, 126] width 27 height 14
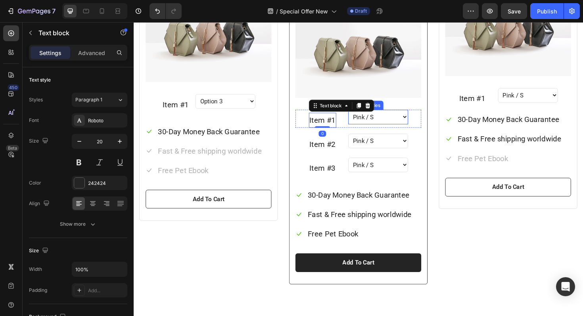
click at [388, 121] on select "Pink / S Pink / M Pink / L Blue / S Blue / M Blue / L Yellow / S Yellow / M Yel…" at bounding box center [392, 122] width 63 height 15
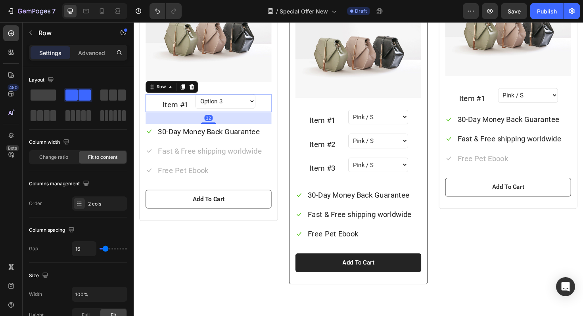
click at [268, 109] on div "Item #1 Text block Option 3 (P) Properties Row 32" at bounding box center [212, 107] width 133 height 19
click at [165, 110] on p "Item #1" at bounding box center [178, 109] width 27 height 14
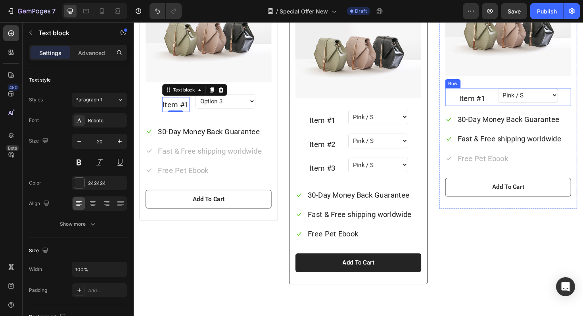
click at [474, 101] on div "Item #1 Text block Pink / S Pink / M Pink / L Blue / S Blue / M Blue / L Yellow…" at bounding box center [529, 101] width 133 height 19
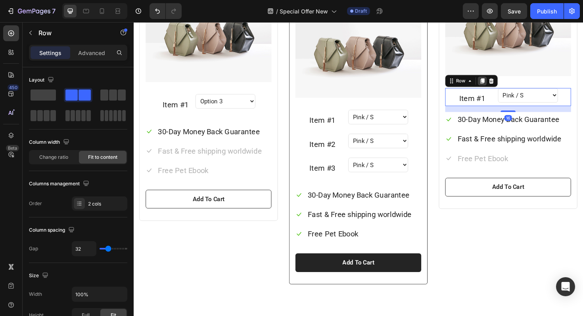
click at [505, 86] on icon at bounding box center [503, 84] width 6 height 6
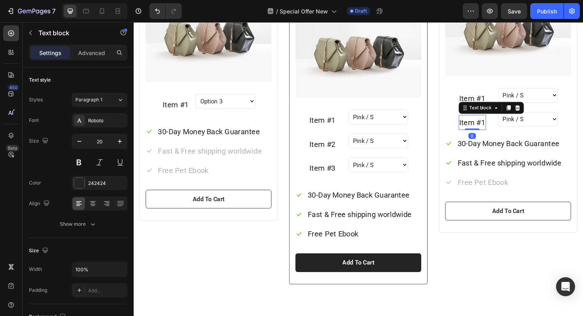
click at [501, 126] on p "Item #1" at bounding box center [492, 128] width 27 height 14
click at [502, 126] on p "Item #1" at bounding box center [492, 128] width 27 height 14
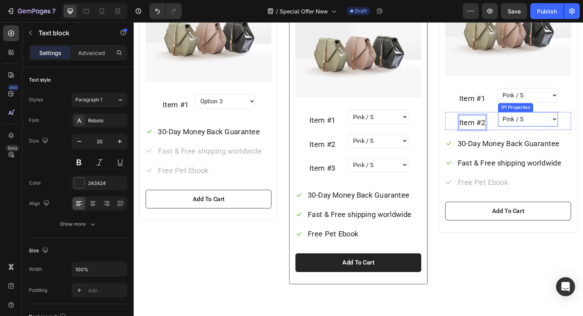
click at [526, 124] on select "Pink / S Pink / M Pink / L Blue / S Blue / M Blue / L Yellow / S Yellow / M Yel…" at bounding box center [550, 124] width 63 height 15
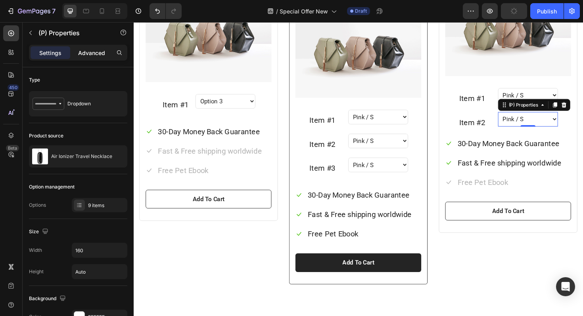
click at [89, 52] on p "Advanced" at bounding box center [91, 53] width 27 height 8
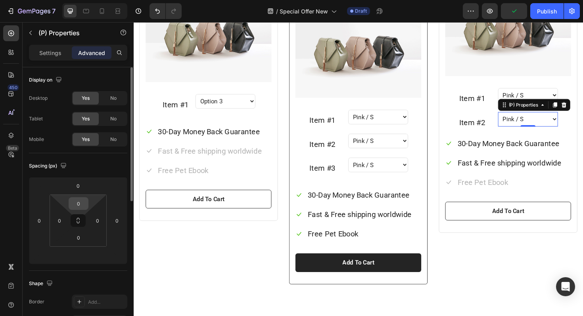
click at [84, 199] on input "0" at bounding box center [79, 204] width 16 height 12
type input "1"
type input "5"
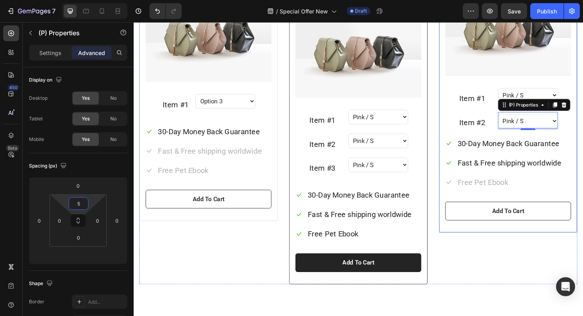
click at [486, 129] on p "Item #2" at bounding box center [492, 128] width 27 height 14
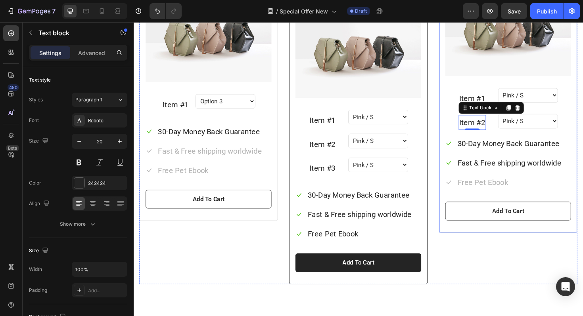
click at [545, 140] on div "Price: Text block $49.99 (P) Price (P) Price Row 2 Petz Hawaiian Cat Collar Hea…" at bounding box center [529, 89] width 133 height 285
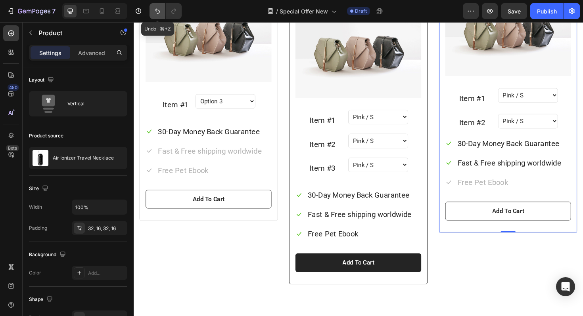
click at [155, 10] on icon "Undo/Redo" at bounding box center [157, 11] width 8 height 8
click at [159, 13] on icon "Undo/Redo" at bounding box center [157, 11] width 8 height 8
click at [161, 14] on button "Undo/Redo" at bounding box center [157, 11] width 16 height 16
click at [224, 108] on select "Option 3" at bounding box center [230, 105] width 63 height 15
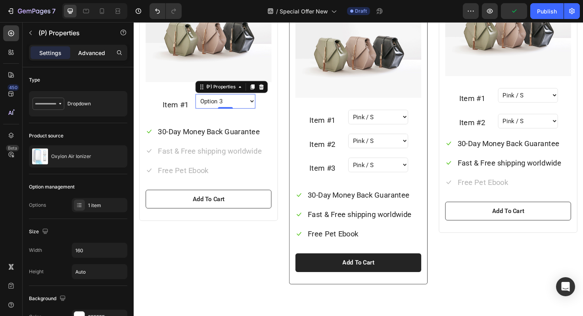
click at [103, 55] on p "Advanced" at bounding box center [91, 53] width 27 height 8
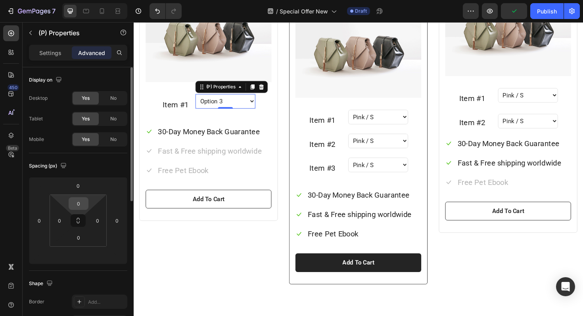
click at [80, 208] on input "0" at bounding box center [79, 204] width 16 height 12
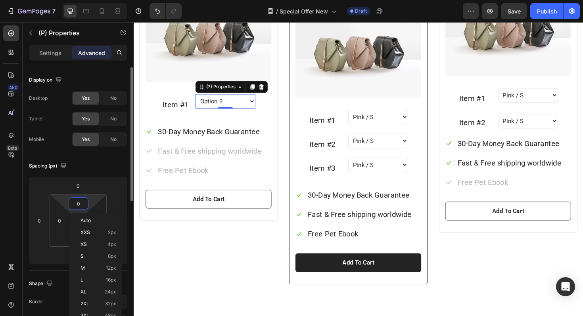
type input "5"
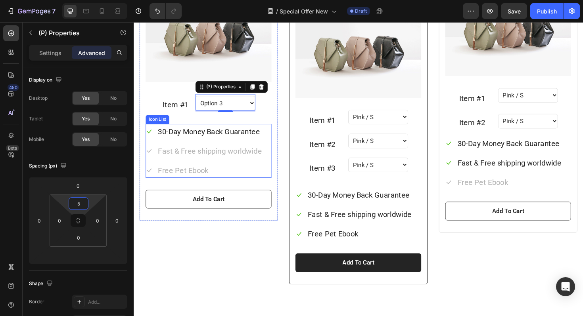
click at [214, 170] on ul "Icon 30-Day Money Back Guarantee Text block Icon Fast & Free shipping worldwide…" at bounding box center [208, 158] width 124 height 57
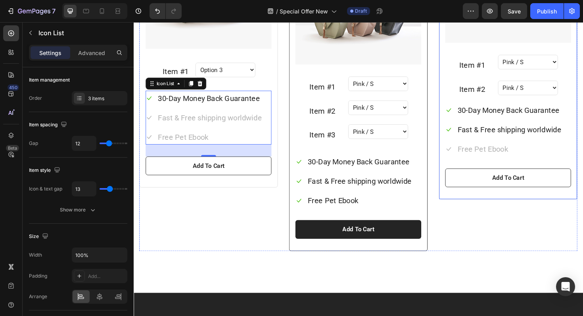
scroll to position [906, 0]
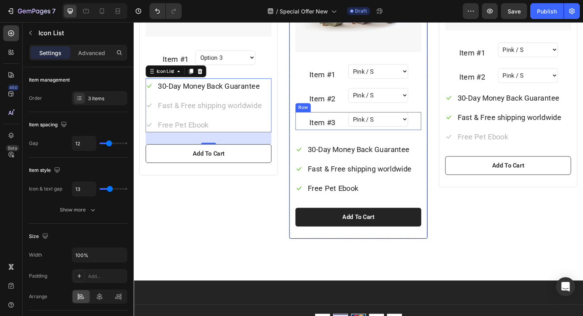
click at [363, 125] on select "Pink / S Pink / M Pink / L Blue / S Blue / M Blue / L Yellow / S Yellow / M Yel…" at bounding box center [392, 124] width 63 height 15
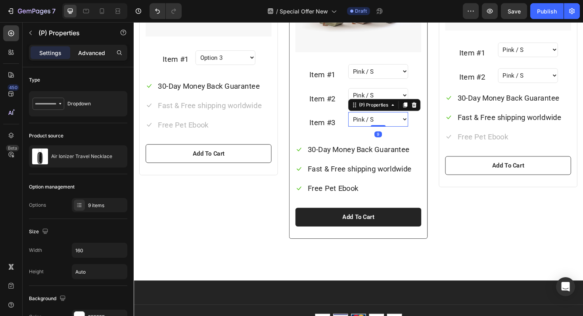
click at [95, 56] on p "Advanced" at bounding box center [91, 53] width 27 height 8
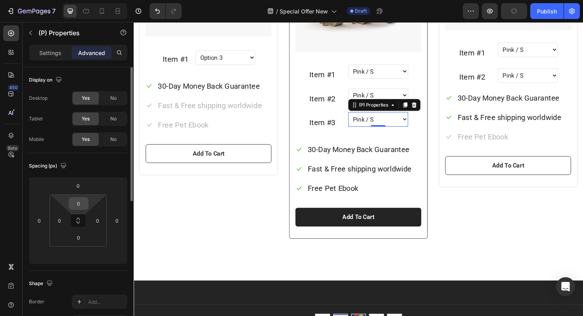
click at [80, 202] on input "0" at bounding box center [79, 204] width 16 height 12
type input "5"
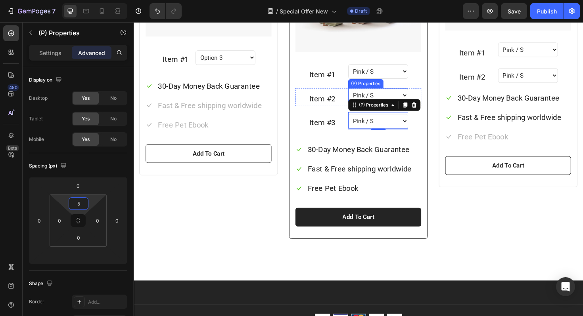
click at [366, 94] on select "Pink / S Pink / M Pink / L Blue / S Blue / M Blue / L Yellow / S Yellow / M Yel…" at bounding box center [392, 99] width 63 height 15
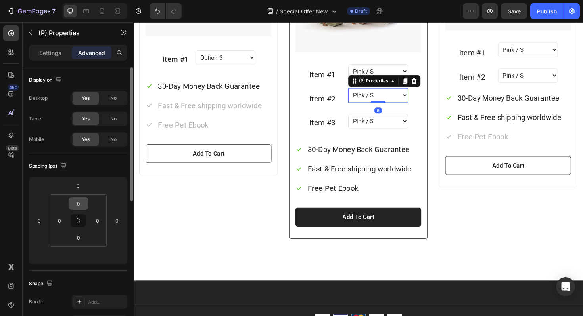
click at [82, 203] on input "0" at bounding box center [79, 204] width 16 height 12
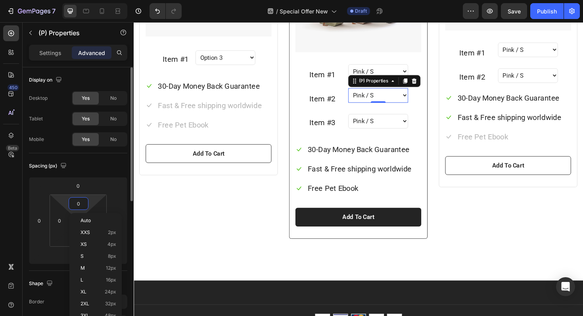
type input "5"
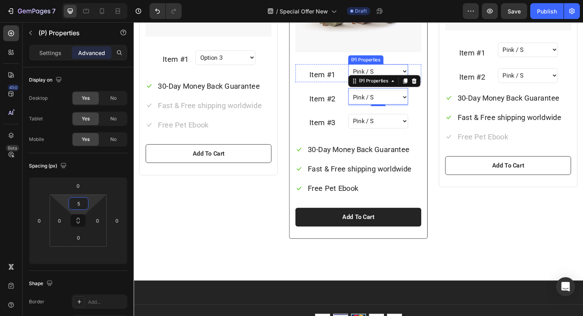
click at [366, 75] on select "Pink / S Pink / M Pink / L Blue / S Blue / M Blue / L Yellow / S Yellow / M Yel…" at bounding box center [392, 74] width 63 height 15
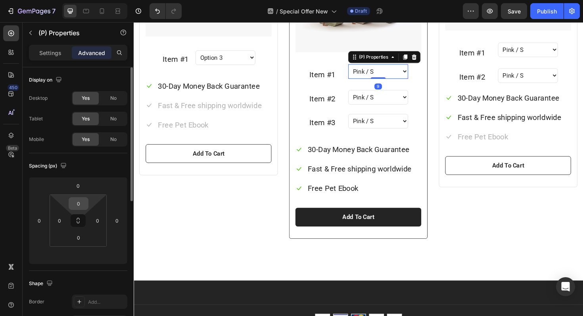
click at [78, 201] on input "0" at bounding box center [79, 204] width 16 height 12
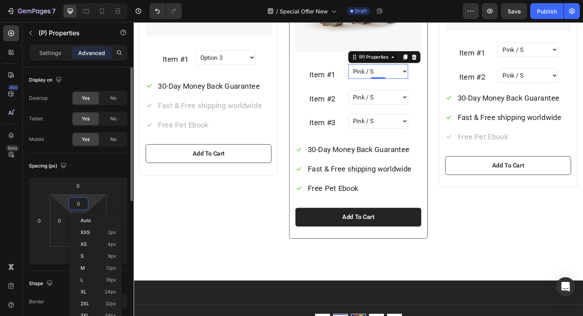
type input "5"
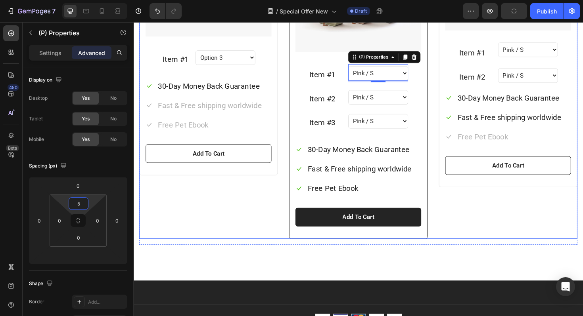
click at [253, 209] on div "Price: Text block $39.95 (P) Price (P) Price Row 1 Petz Hawaiian Cat Collar Hea…" at bounding box center [213, 81] width 147 height 379
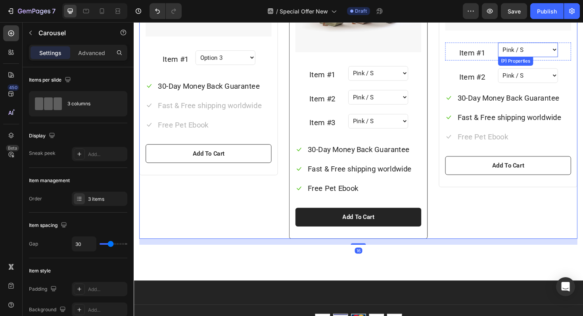
click at [541, 50] on select "Pink / S Pink / M Pink / L Blue / S Blue / M Blue / L Yellow / S Yellow / M Yel…" at bounding box center [550, 51] width 63 height 15
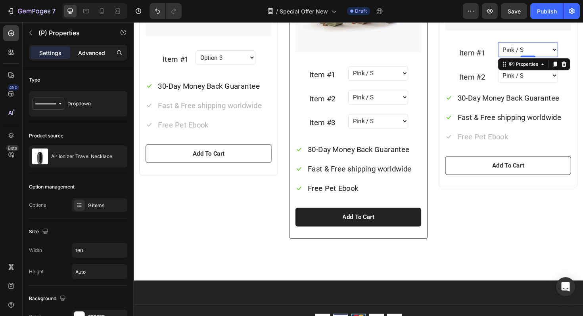
click at [94, 52] on p "Advanced" at bounding box center [91, 53] width 27 height 8
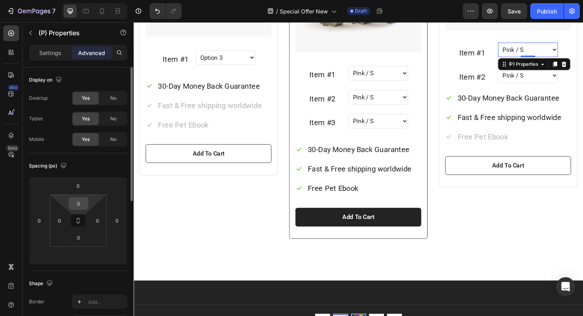
click at [81, 204] on input "0" at bounding box center [79, 204] width 16 height 12
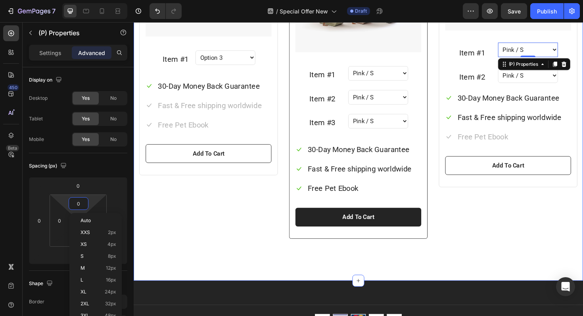
type input "5"
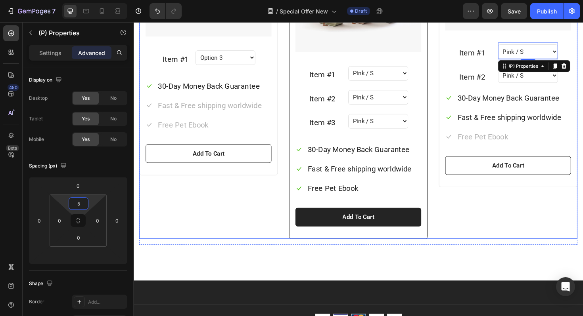
click at [222, 223] on div "Price: Text block $39.95 (P) Price (P) Price Row 1 Petz Hawaiian Cat Collar Hea…" at bounding box center [213, 81] width 147 height 379
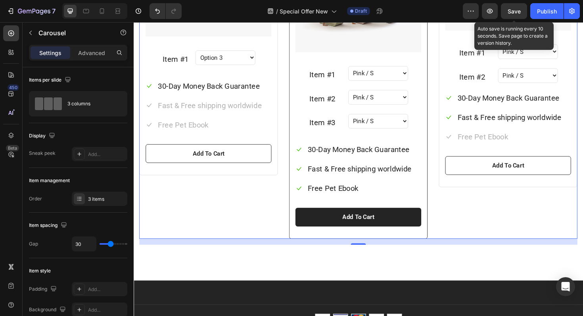
click at [508, 12] on span "Save" at bounding box center [513, 11] width 13 height 7
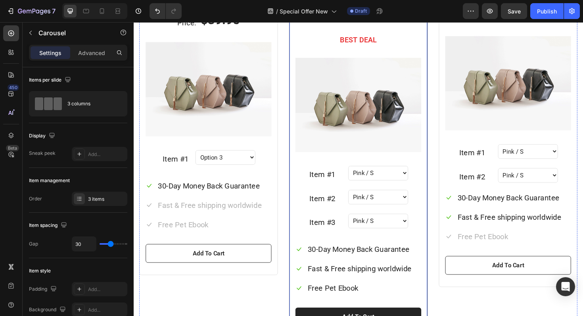
scroll to position [973, 0]
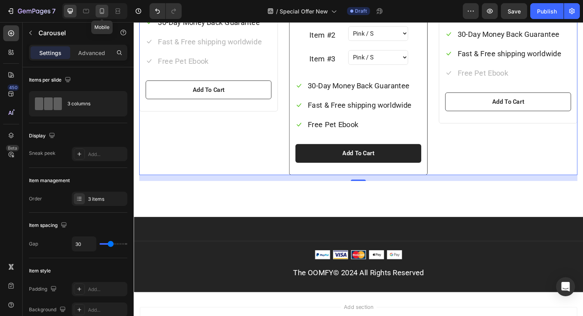
drag, startPoint x: 98, startPoint y: 10, endPoint x: 95, endPoint y: 33, distance: 22.8
click at [98, 10] on icon at bounding box center [102, 11] width 8 height 8
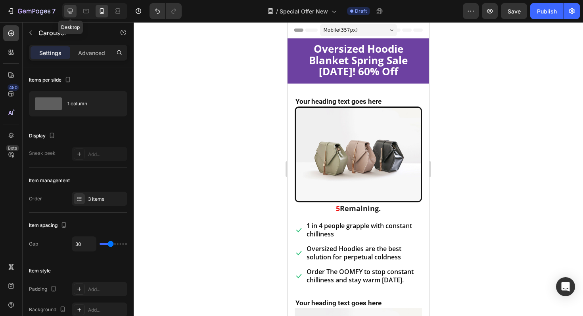
click at [71, 13] on icon at bounding box center [70, 11] width 5 height 5
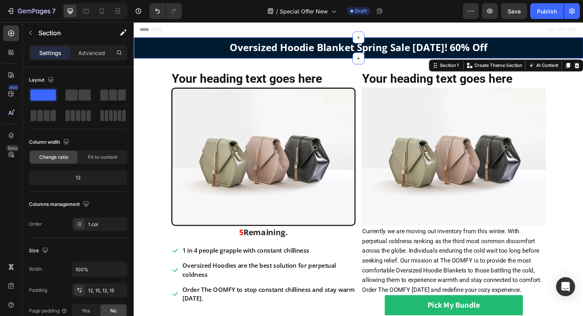
click at [138, 41] on div "Oversized Hoodie Blanket Spring Sale TODAY! 60% Off Text block Row Section 1 Yo…" at bounding box center [372, 49] width 476 height 22
click at [91, 54] on p "Advanced" at bounding box center [91, 53] width 27 height 8
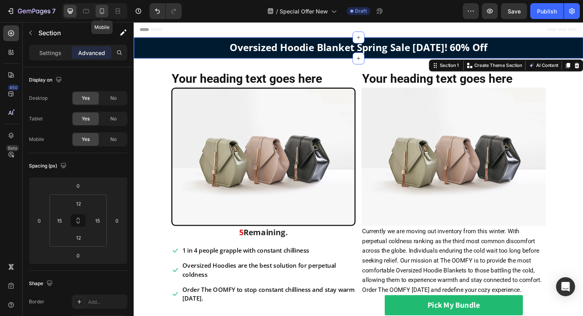
click at [98, 13] on icon at bounding box center [102, 11] width 8 height 8
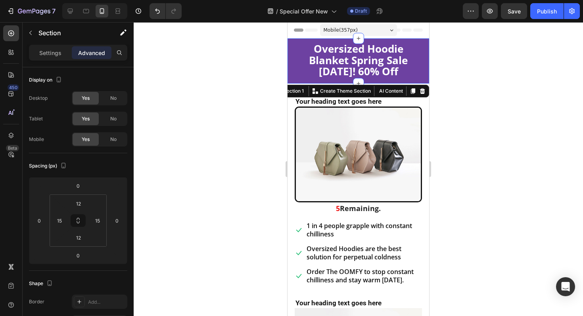
click at [291, 44] on div "Oversized Hoodie Blanket Spring Sale TODAY! 60% Off Text block Row Section 1 Yo…" at bounding box center [358, 60] width 142 height 45
click at [293, 43] on div "Oversized Hoodie Blanket Spring Sale TODAY! 60% Off Text block Row Section 1 Yo…" at bounding box center [358, 60] width 142 height 45
click at [304, 54] on div "Oversized Hoodie Blanket Spring Sale TODAY! 60% Off Text block" at bounding box center [358, 61] width 130 height 36
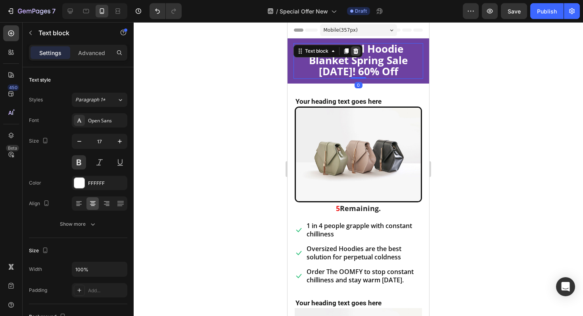
click at [359, 51] on div at bounding box center [356, 51] width 10 height 10
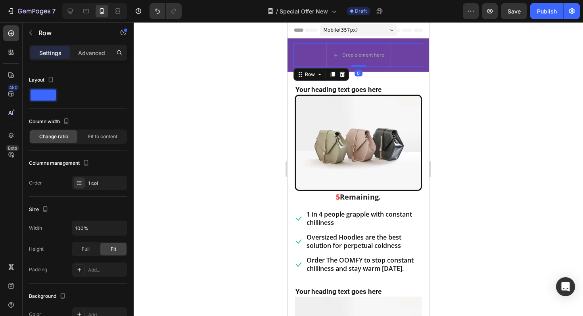
click at [303, 46] on div "Drop element here Row 0" at bounding box center [358, 55] width 130 height 24
click at [343, 73] on icon at bounding box center [342, 75] width 5 height 6
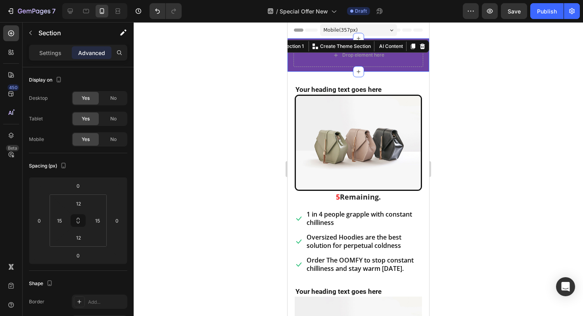
click at [291, 42] on div "Drop element here Section 1 You can create reusable sections Create Theme Secti…" at bounding box center [358, 54] width 142 height 33
click at [424, 46] on icon at bounding box center [422, 47] width 5 height 6
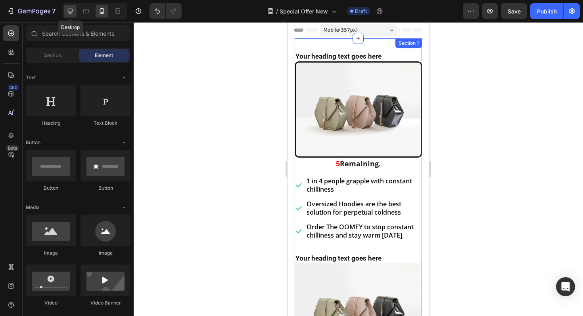
click at [71, 10] on icon at bounding box center [70, 11] width 8 height 8
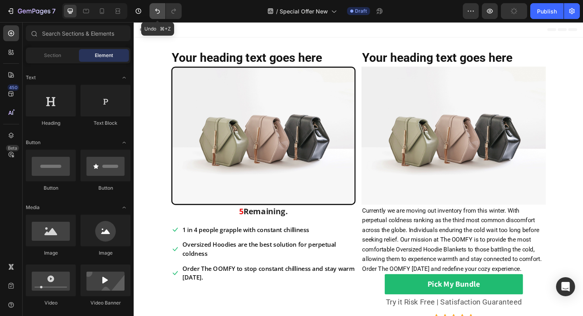
click at [160, 10] on icon "Undo/Redo" at bounding box center [157, 11] width 8 height 8
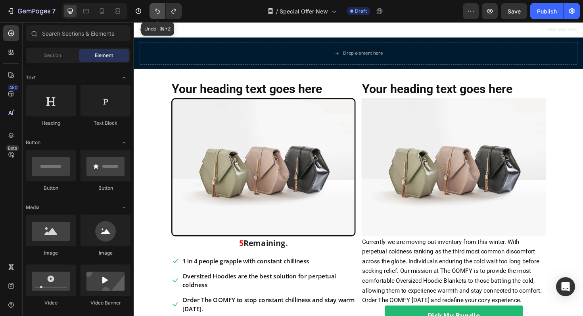
click at [159, 10] on icon "Undo/Redo" at bounding box center [157, 11] width 8 height 8
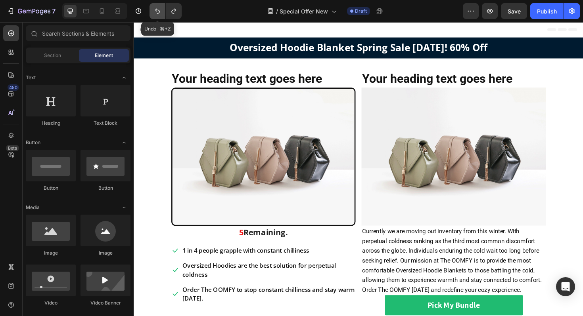
click at [159, 10] on icon "Undo/Redo" at bounding box center [157, 11] width 8 height 8
click at [162, 11] on button "Undo/Redo" at bounding box center [157, 11] width 16 height 16
click at [172, 11] on icon "Undo/Redo" at bounding box center [174, 11] width 8 height 8
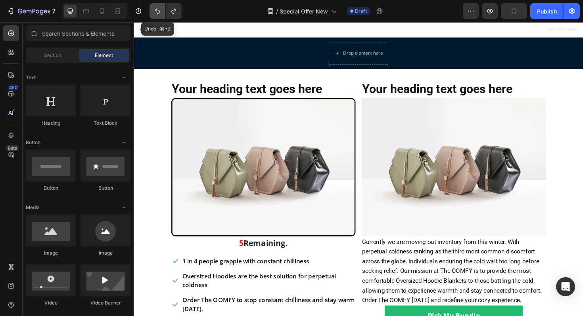
click at [163, 10] on button "Undo/Redo" at bounding box center [157, 11] width 16 height 16
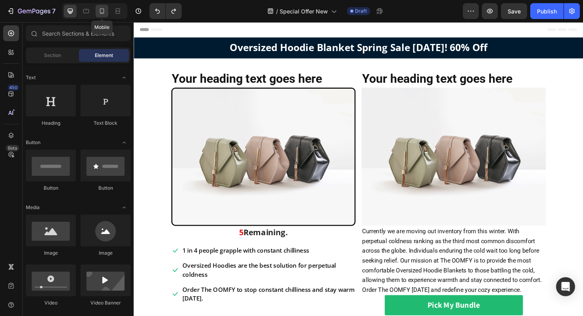
click at [104, 11] on icon at bounding box center [102, 11] width 4 height 6
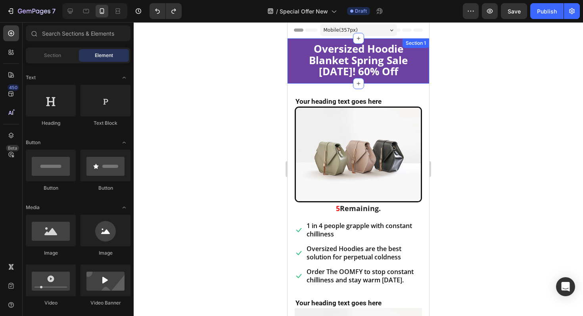
click at [293, 44] on div "Oversized Hoodie Blanket Spring Sale TODAY! 60% Off Text block Row Section 1" at bounding box center [358, 60] width 142 height 45
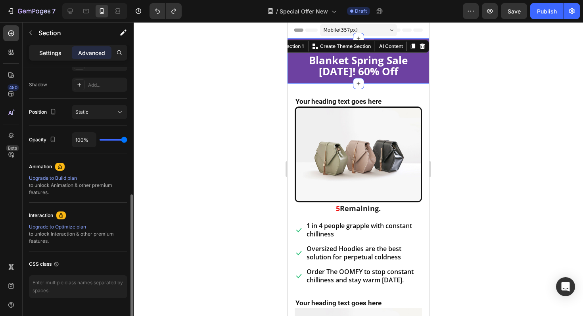
click at [49, 50] on p "Settings" at bounding box center [50, 53] width 22 height 8
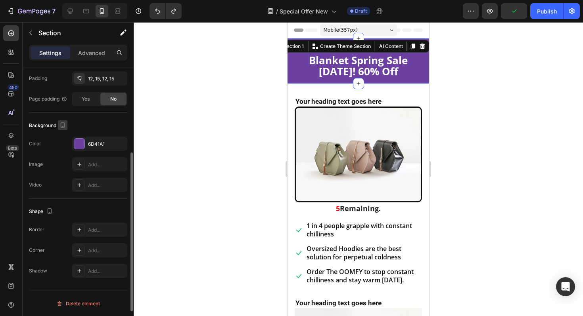
scroll to position [159, 0]
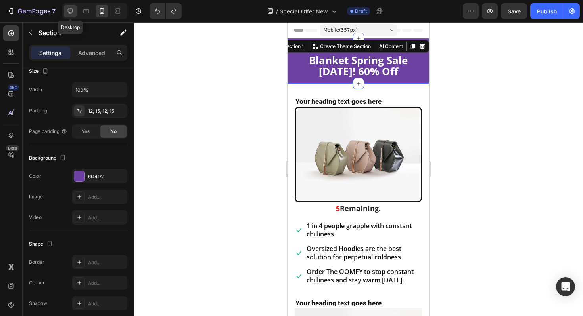
click at [71, 10] on icon at bounding box center [70, 11] width 8 height 8
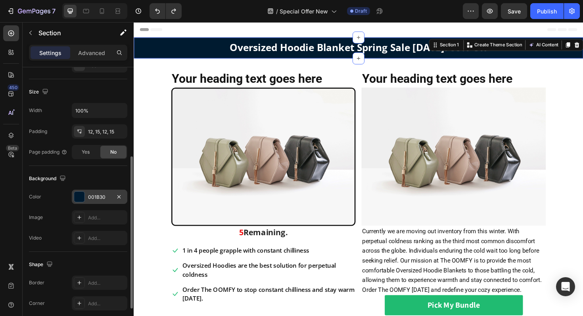
click at [102, 198] on div "001B30" at bounding box center [99, 197] width 23 height 7
click at [101, 13] on icon at bounding box center [102, 11] width 4 height 6
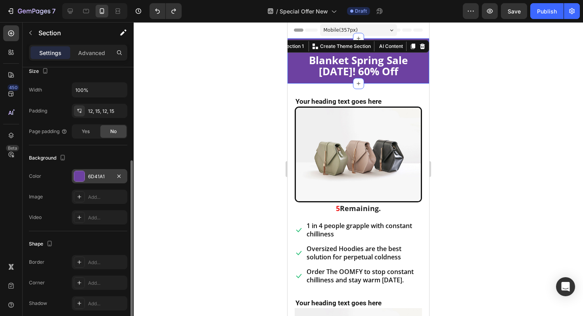
click at [91, 175] on div "6D41A1" at bounding box center [99, 176] width 23 height 7
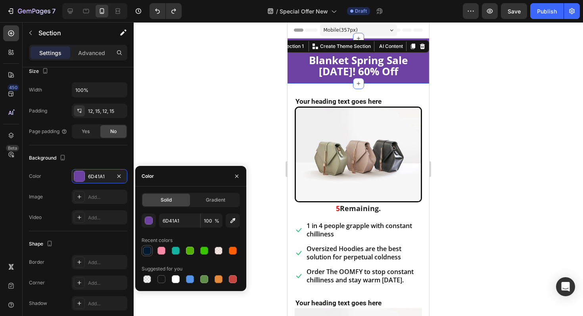
click at [147, 252] on div at bounding box center [147, 251] width 8 height 8
type input "001B30"
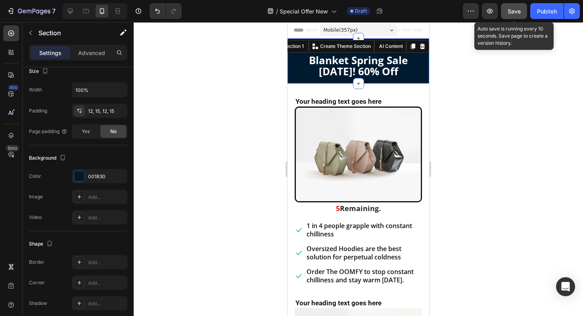
click at [503, 10] on button "Save" at bounding box center [514, 11] width 26 height 16
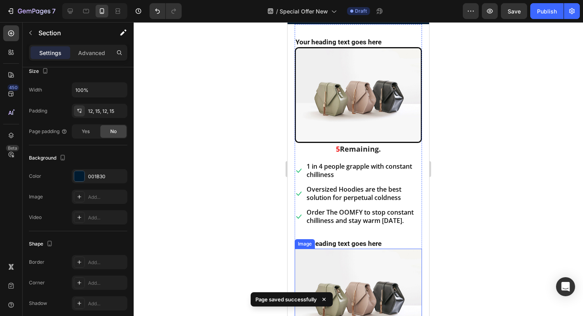
scroll to position [5, 0]
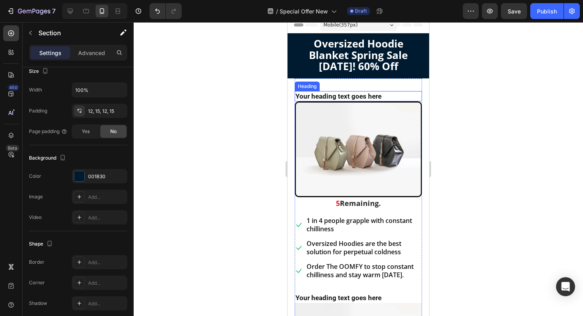
click at [363, 98] on h2 "Your heading text goes here" at bounding box center [358, 96] width 127 height 10
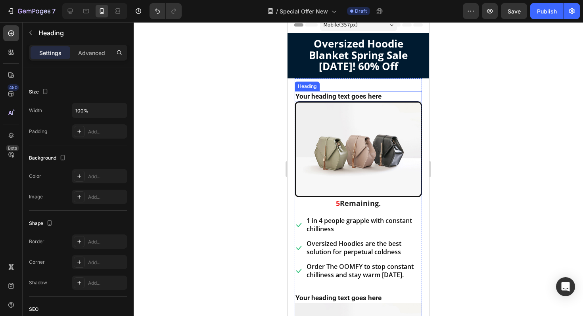
scroll to position [0, 0]
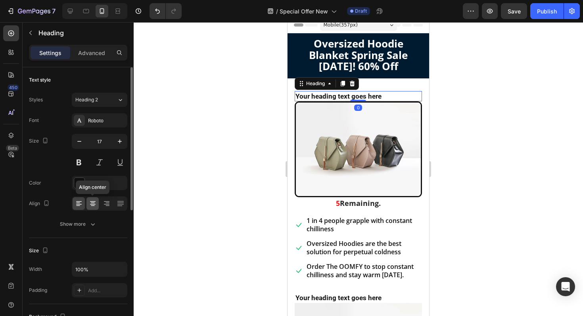
drag, startPoint x: 95, startPoint y: 206, endPoint x: 5, endPoint y: 219, distance: 90.9
click at [95, 206] on icon at bounding box center [93, 204] width 8 height 8
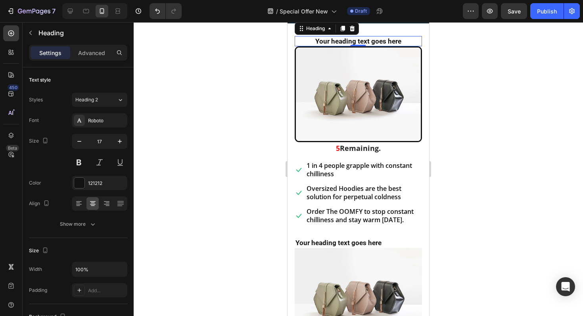
scroll to position [70, 0]
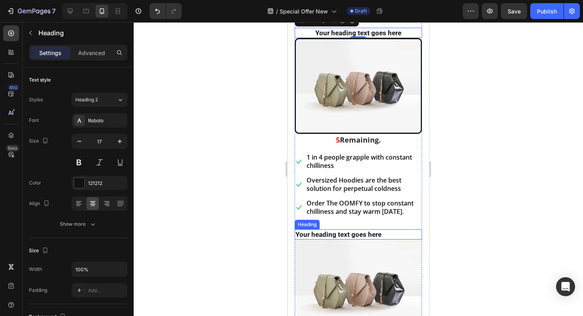
click at [335, 234] on h2 "Your heading text goes here" at bounding box center [358, 235] width 127 height 10
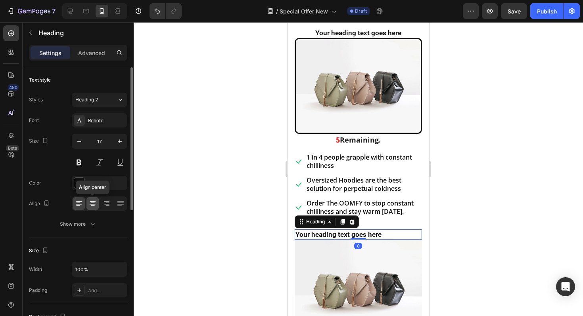
click at [92, 202] on icon at bounding box center [93, 204] width 8 height 8
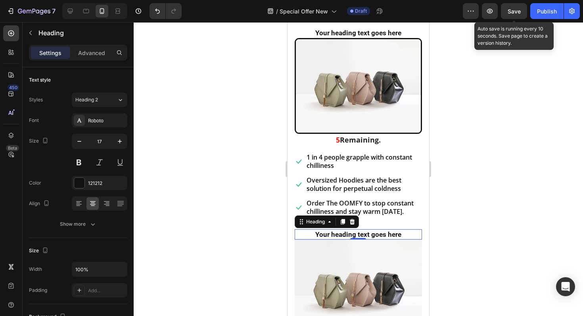
click at [509, 10] on span "Save" at bounding box center [513, 11] width 13 height 7
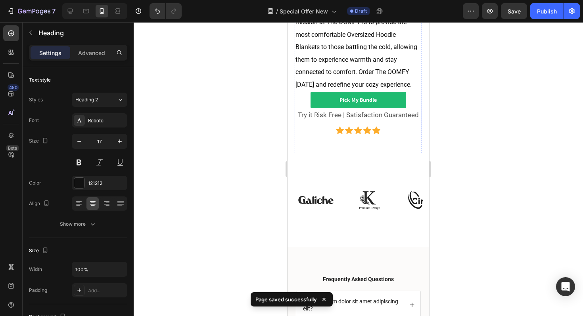
scroll to position [456, 0]
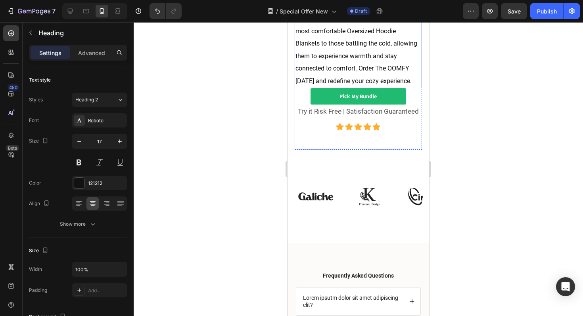
click at [343, 77] on span "Currently we are moving out inventory from this winter. With perpetual coldness…" at bounding box center [356, 18] width 122 height 133
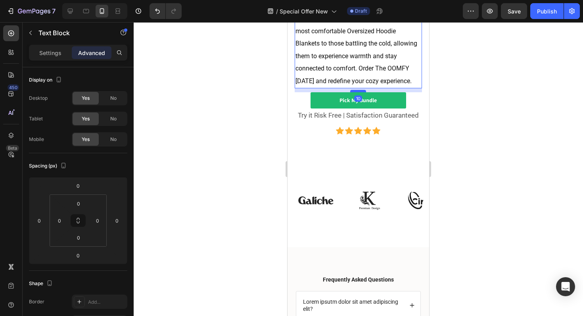
click at [356, 90] on div at bounding box center [358, 91] width 16 height 2
type input "9"
click at [356, 90] on div at bounding box center [358, 91] width 16 height 2
click at [333, 103] on link "Pick My Bundle" at bounding box center [358, 100] width 96 height 16
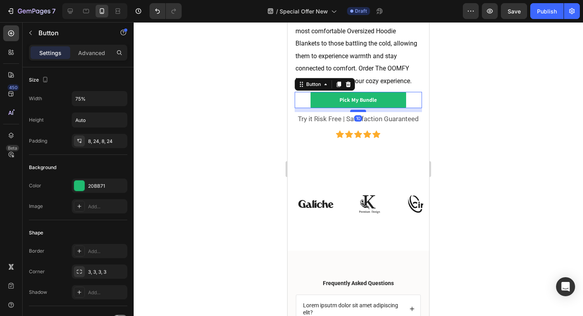
drag, startPoint x: 356, startPoint y: 107, endPoint x: 356, endPoint y: 111, distance: 4.0
click at [356, 108] on div "10" at bounding box center [358, 108] width 127 height 0
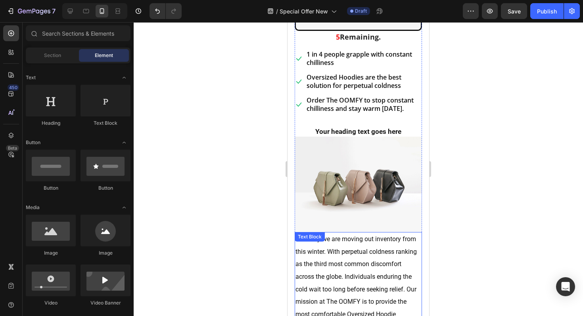
scroll to position [159, 0]
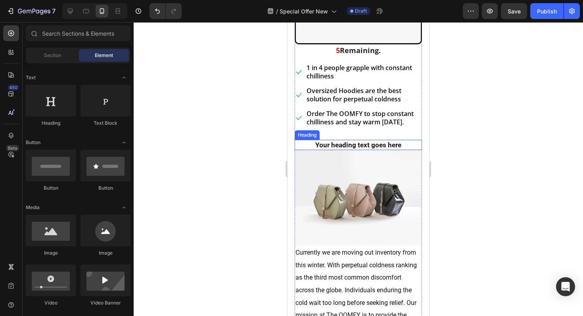
click at [348, 144] on h2 "Your heading text goes here" at bounding box center [358, 145] width 127 height 10
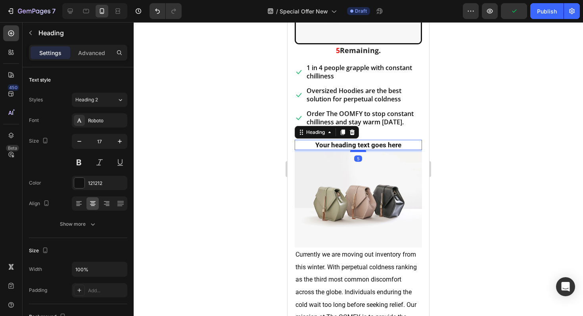
click at [357, 152] on div at bounding box center [358, 151] width 16 height 2
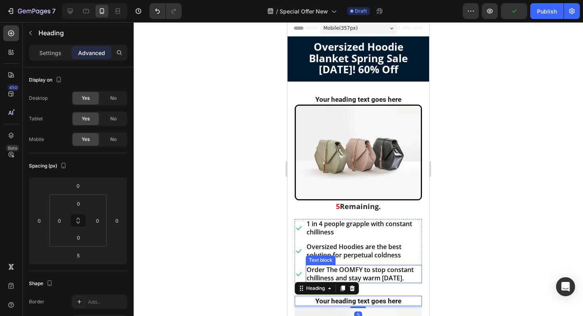
scroll to position [0, 0]
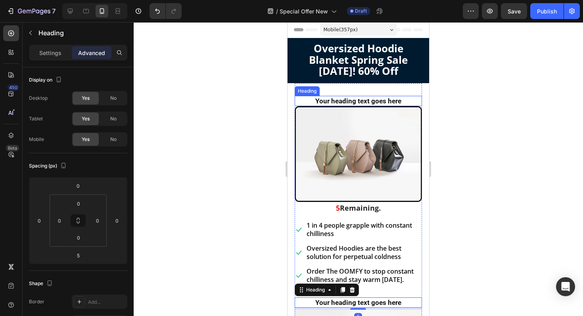
click at [357, 101] on h2 "Your heading text goes here" at bounding box center [358, 101] width 127 height 10
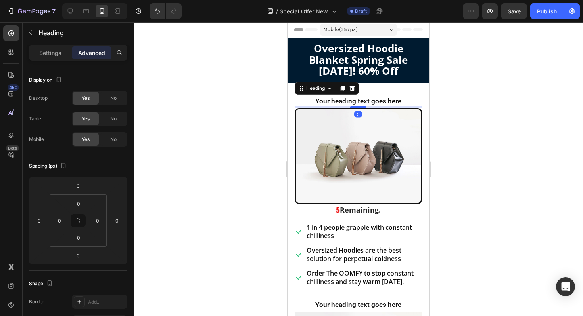
click at [358, 108] on div at bounding box center [358, 107] width 16 height 2
type input "5"
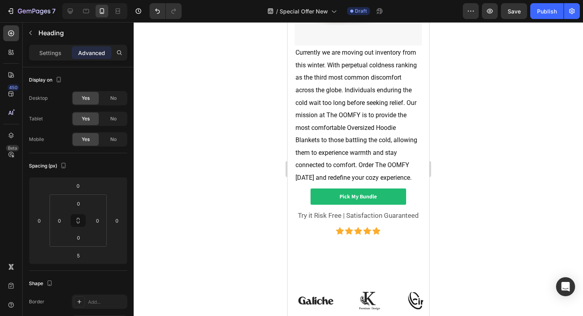
scroll to position [370, 0]
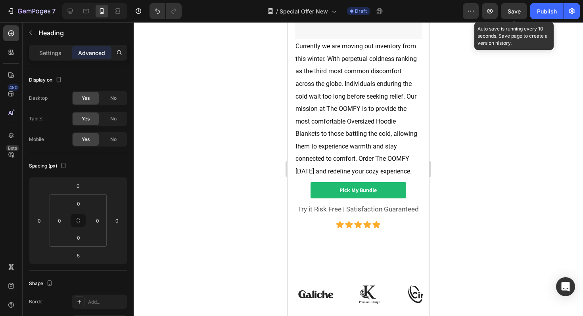
click at [513, 14] on span "Save" at bounding box center [513, 11] width 13 height 7
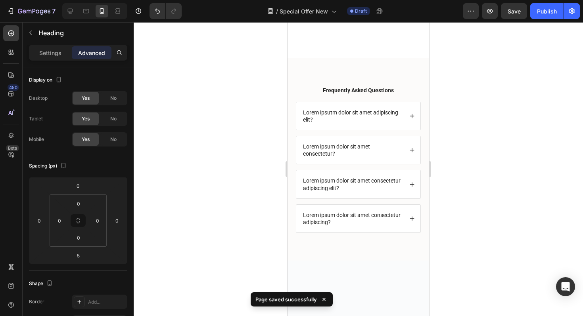
scroll to position [524, 0]
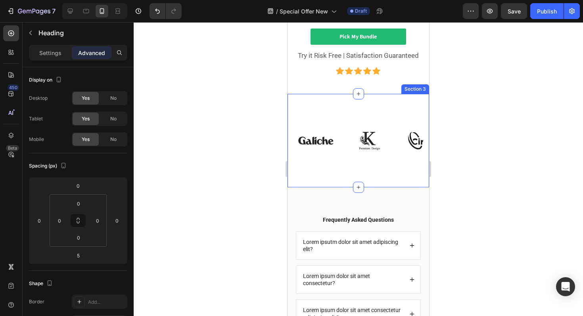
click at [351, 166] on div "Image Image Image Image Image Image Image Image Image Image Image Image Carouse…" at bounding box center [358, 140] width 142 height 93
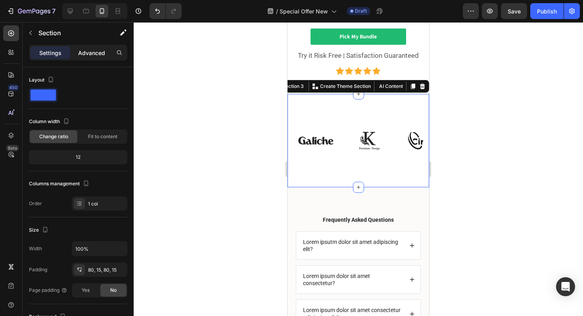
click at [92, 50] on p "Advanced" at bounding box center [91, 53] width 27 height 8
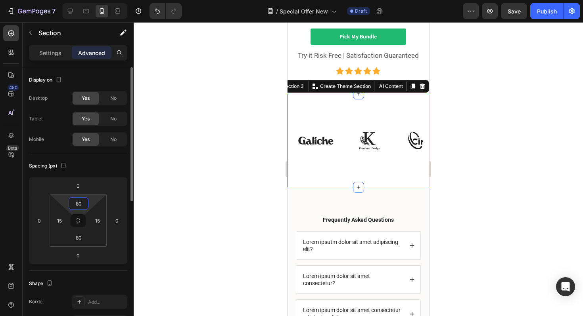
click at [80, 203] on input "80" at bounding box center [79, 204] width 16 height 12
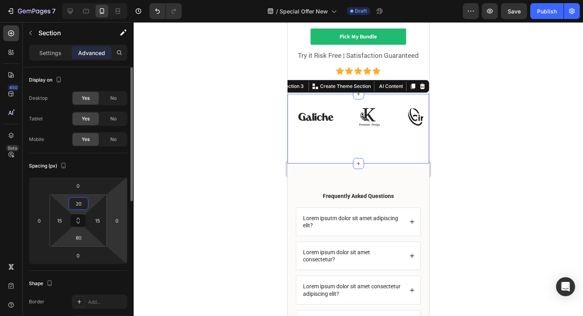
type input "20"
click at [80, 241] on input "80" at bounding box center [79, 238] width 16 height 12
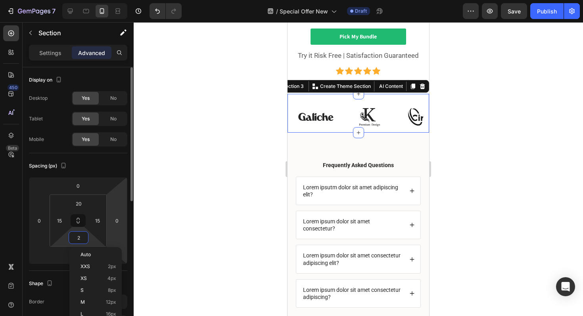
type input "20"
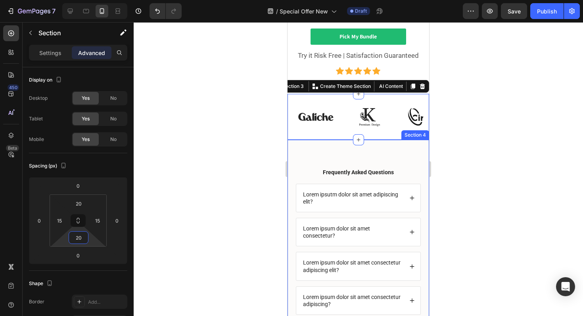
click at [339, 149] on div "Frequently Asked Questions Text Block Lorem ipsutm dolor sit amet adipiscing el…" at bounding box center [358, 241] width 142 height 203
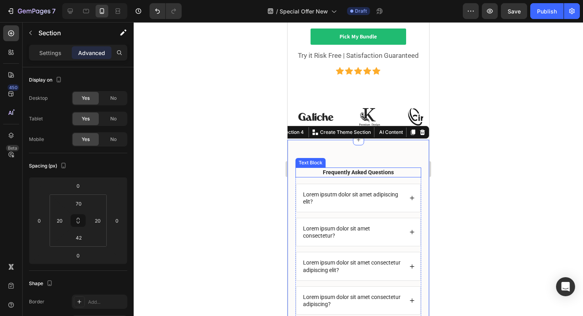
click at [343, 170] on strong "Frequently Asked Questions" at bounding box center [358, 172] width 71 height 6
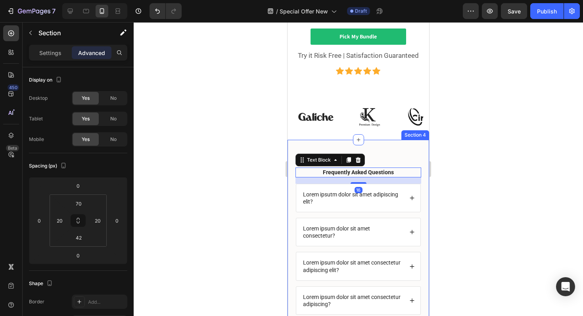
click at [332, 166] on div "Frequently Asked Questions Text Block 16 Lorem ipsutm dolor sit amet adipiscing…" at bounding box center [358, 241] width 142 height 203
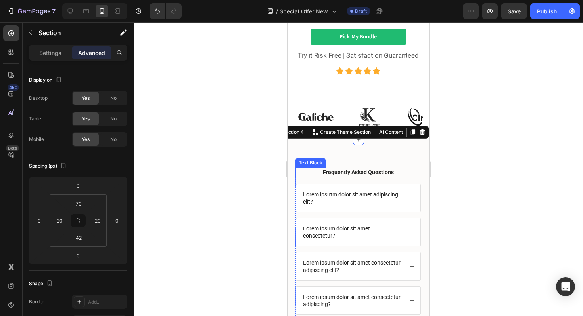
click at [331, 172] on strong "Frequently Asked Questions" at bounding box center [358, 172] width 71 height 6
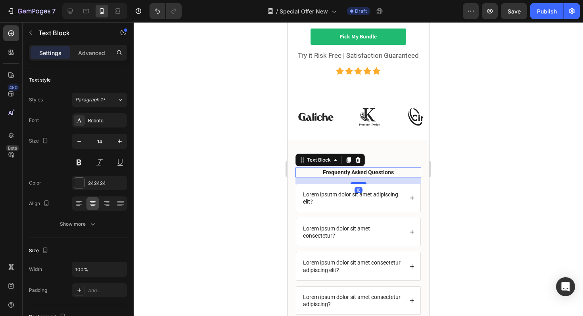
click at [312, 172] on p "Frequently Asked Questions" at bounding box center [358, 172] width 124 height 8
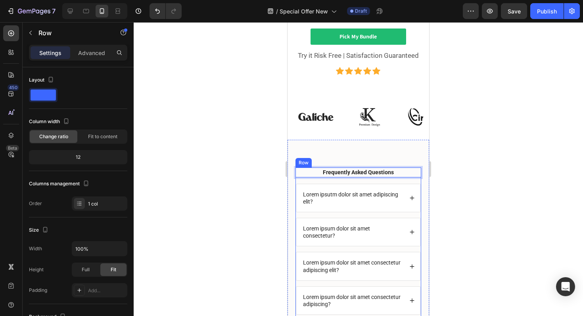
click at [308, 180] on div "Frequently Asked Questions Text Block 16 Lorem ipsutm dolor sit amet adipiscing…" at bounding box center [358, 244] width 126 height 153
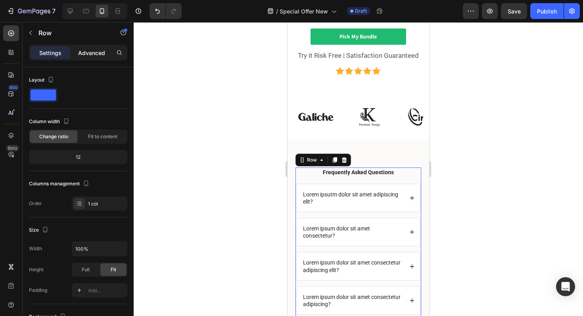
click at [81, 51] on p "Advanced" at bounding box center [91, 53] width 27 height 8
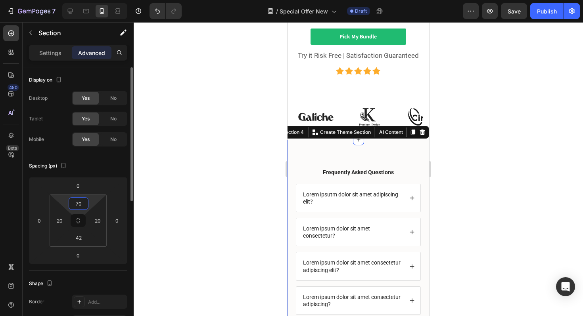
click at [78, 206] on input "70" at bounding box center [79, 204] width 16 height 12
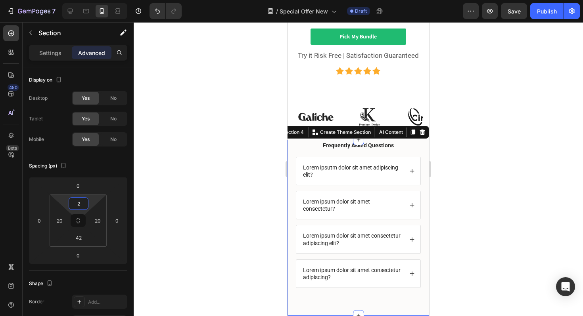
type input "20"
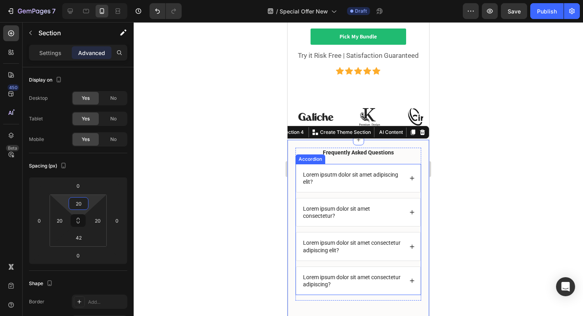
click at [310, 216] on p "Lorem ipsum dolor sit amet consectetur?" at bounding box center [352, 212] width 99 height 14
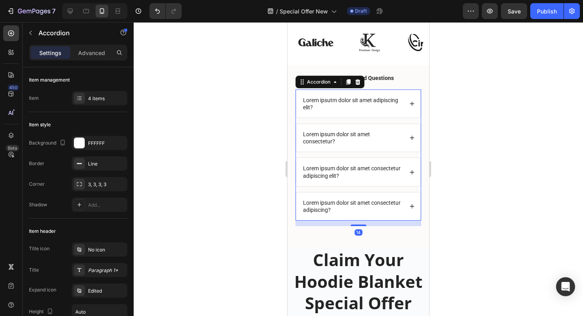
scroll to position [605, 0]
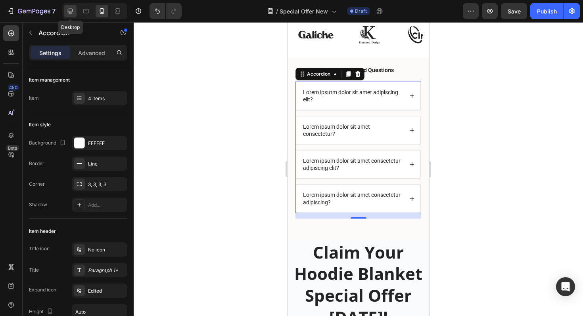
click at [70, 11] on icon at bounding box center [70, 11] width 8 height 8
type input "16"
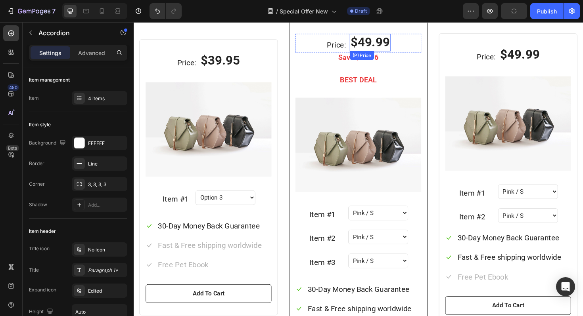
scroll to position [728, 0]
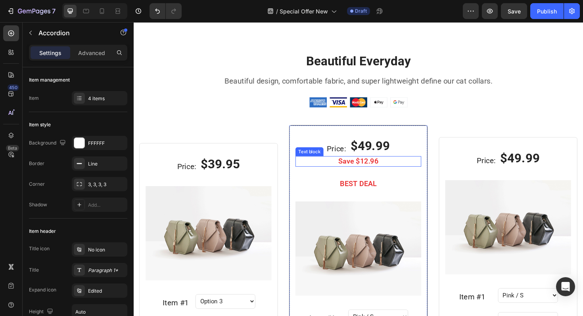
click at [359, 73] on p "Beautiful Everyday" at bounding box center [371, 64] width 462 height 17
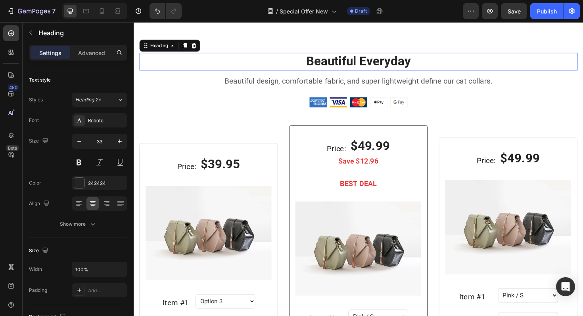
scroll to position [546, 0]
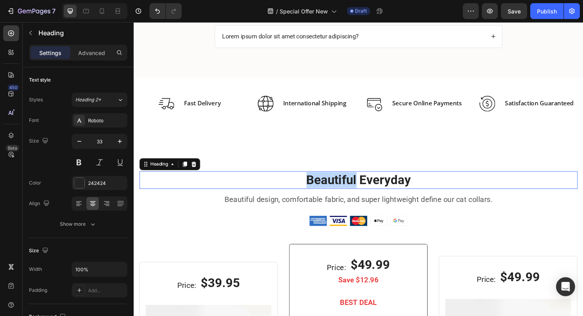
click at [359, 189] on p "Beautiful Everyday" at bounding box center [371, 189] width 462 height 17
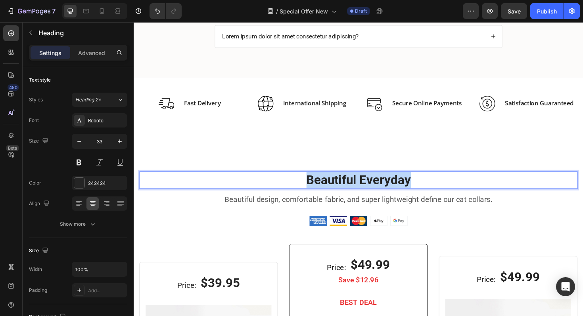
click at [359, 189] on p "Beautiful Everyday" at bounding box center [371, 189] width 462 height 17
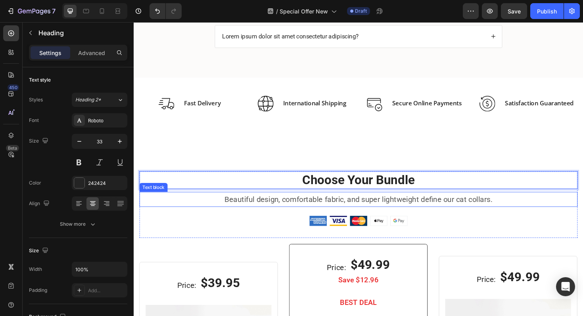
click at [370, 212] on p "Beautiful design, comfortable fabric, and super lightweight define our cat coll…" at bounding box center [371, 210] width 462 height 14
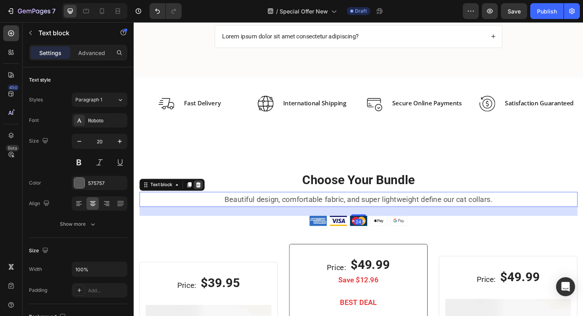
click at [201, 196] on icon at bounding box center [201, 195] width 5 height 6
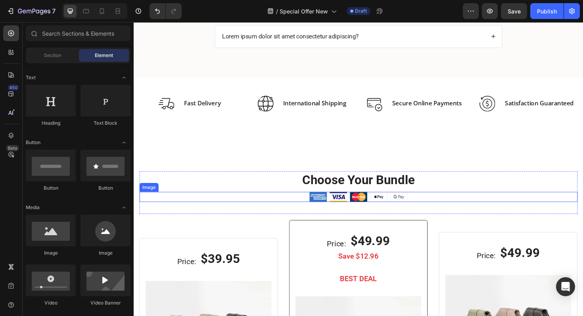
click at [295, 207] on div at bounding box center [372, 207] width 464 height 11
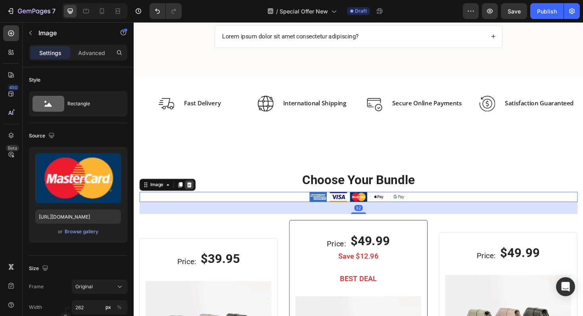
click at [195, 196] on icon at bounding box center [192, 194] width 6 height 6
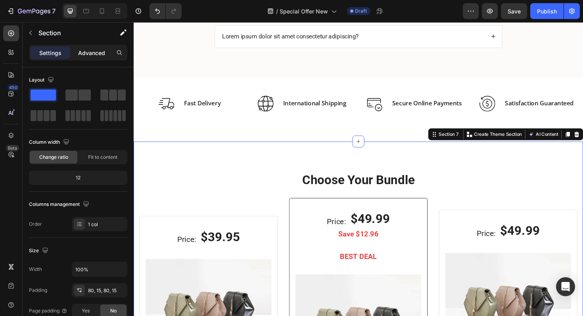
click at [103, 55] on p "Advanced" at bounding box center [91, 53] width 27 height 8
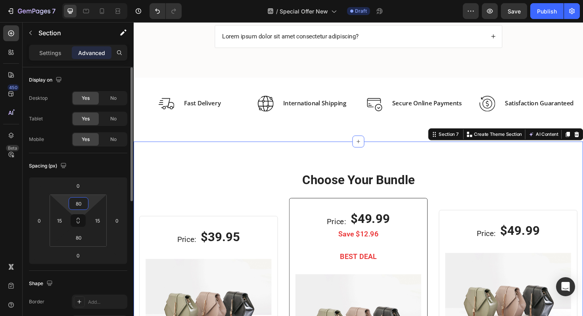
click at [86, 203] on input "80" at bounding box center [79, 204] width 16 height 12
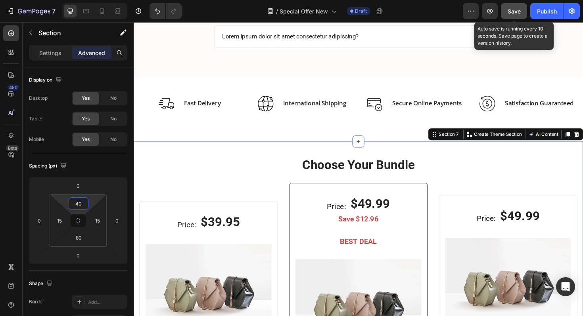
click at [515, 6] on button "Save" at bounding box center [514, 11] width 26 height 16
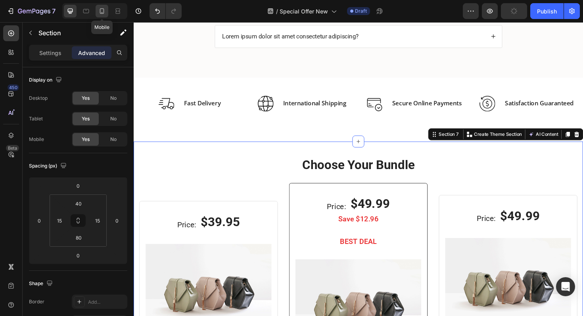
click at [104, 13] on icon at bounding box center [102, 11] width 8 height 8
type input "70"
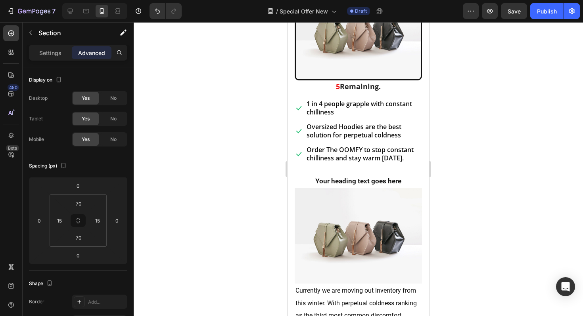
scroll to position [186, 0]
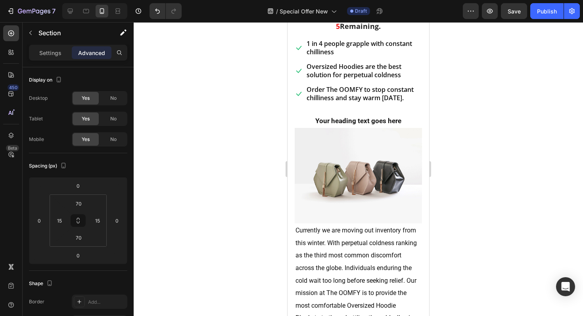
click at [511, 21] on div "7 / Special Offer New Draft Preview Save Publish" at bounding box center [291, 11] width 583 height 23
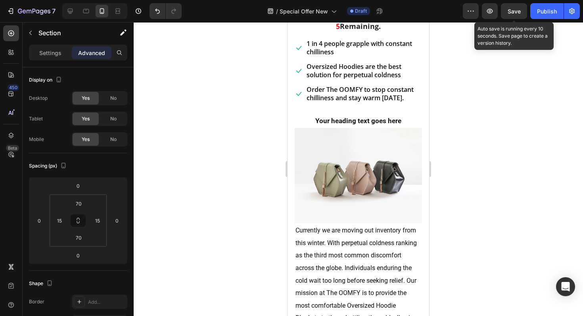
click at [511, 14] on span "Save" at bounding box center [513, 11] width 13 height 7
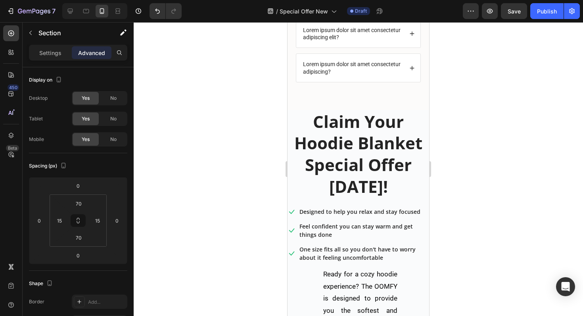
scroll to position [723, 0]
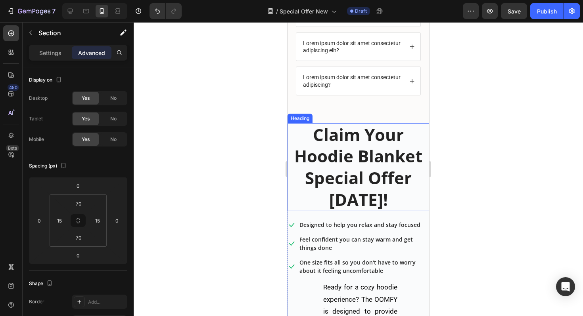
click at [299, 133] on p "Claim Your Hoodie Blanket Special Offer Today!" at bounding box center [358, 167] width 140 height 86
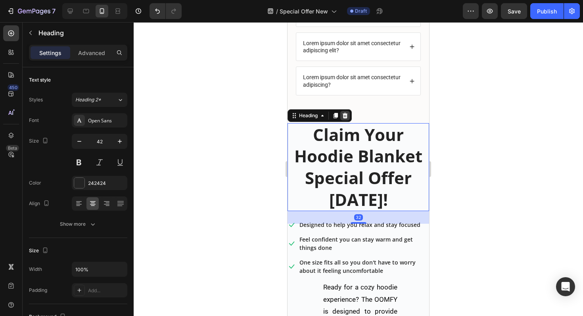
click at [344, 114] on icon at bounding box center [345, 116] width 5 height 6
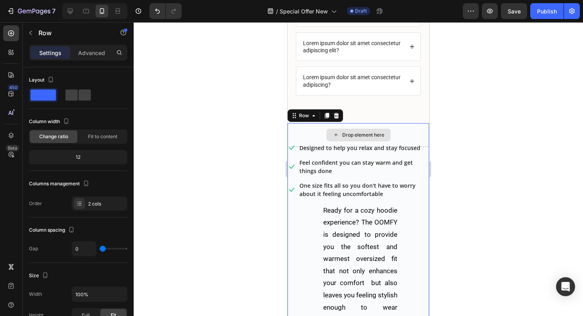
click at [304, 130] on div "Drop element here" at bounding box center [358, 135] width 142 height 24
click at [335, 115] on icon at bounding box center [336, 116] width 6 height 6
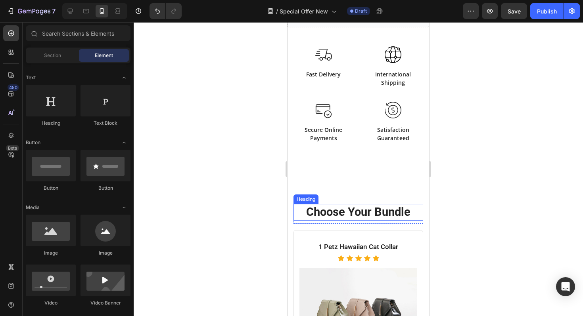
scroll to position [827, 0]
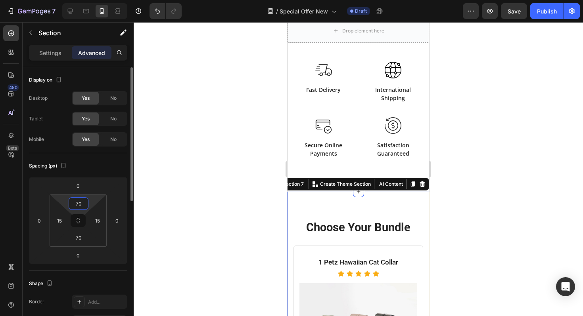
click at [80, 202] on input "70" at bounding box center [79, 204] width 16 height 12
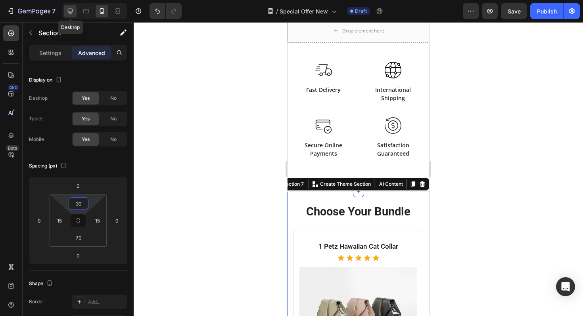
click at [69, 9] on icon at bounding box center [70, 11] width 5 height 5
type input "40"
type input "80"
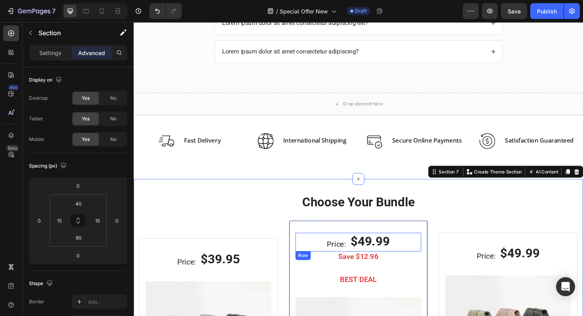
scroll to position [748, 0]
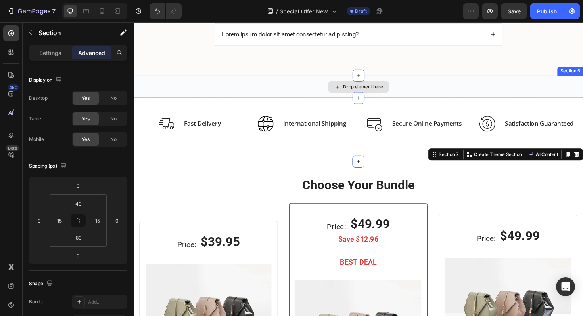
click at [446, 84] on div "Drop element here" at bounding box center [372, 91] width 476 height 24
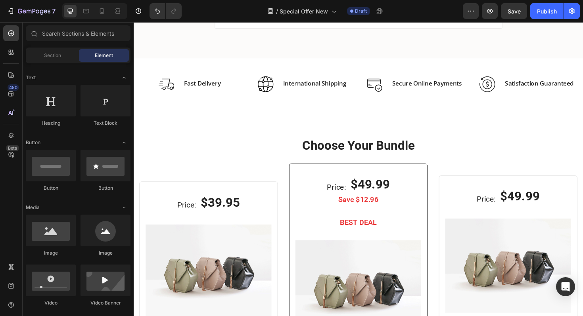
scroll to position [759, 0]
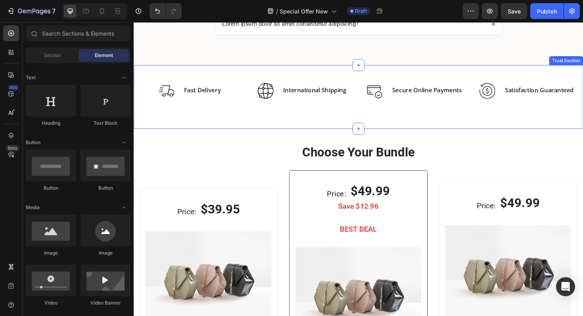
click at [371, 120] on div "Image Fast Delivery Text block Row Image International Shipping Text block Row …" at bounding box center [372, 101] width 476 height 67
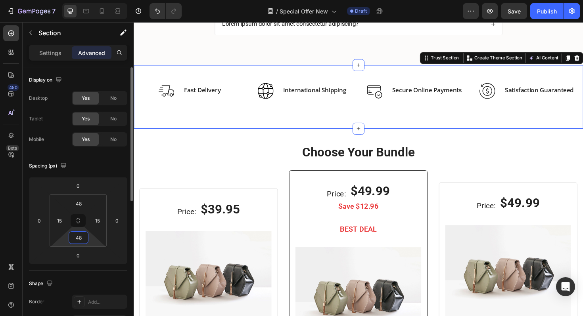
click at [81, 236] on input "48" at bounding box center [79, 238] width 16 height 12
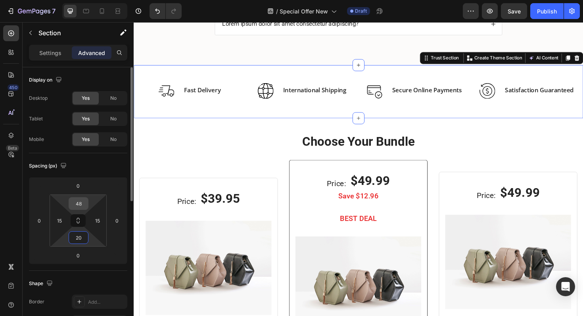
type input "20"
click at [78, 201] on input "48" at bounding box center [79, 204] width 16 height 12
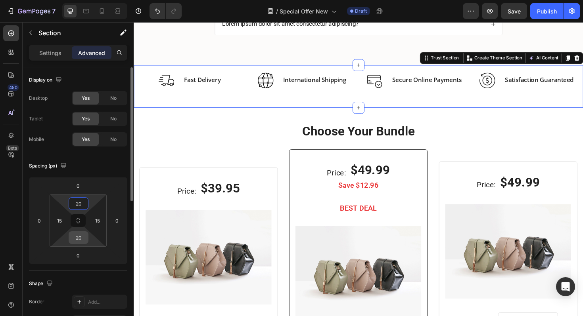
type input "20"
click at [79, 243] on input "20" at bounding box center [79, 238] width 16 height 12
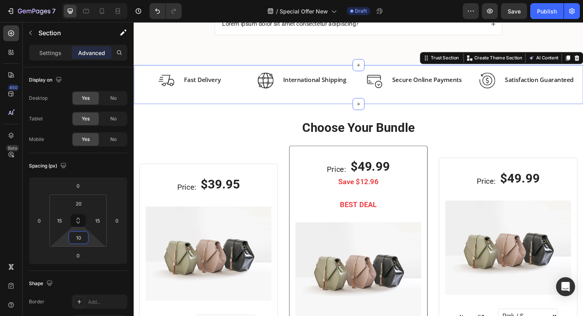
type input "10"
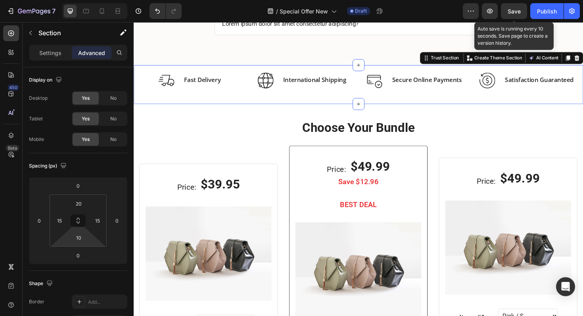
click at [516, 15] on div "Save" at bounding box center [513, 11] width 13 height 8
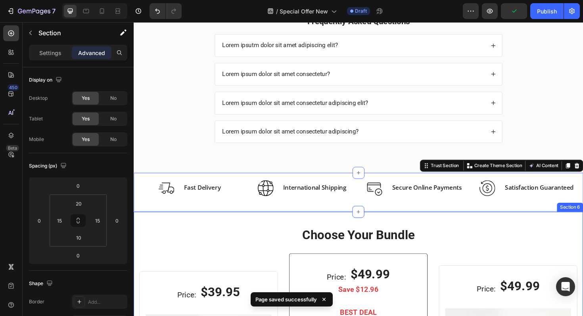
scroll to position [597, 0]
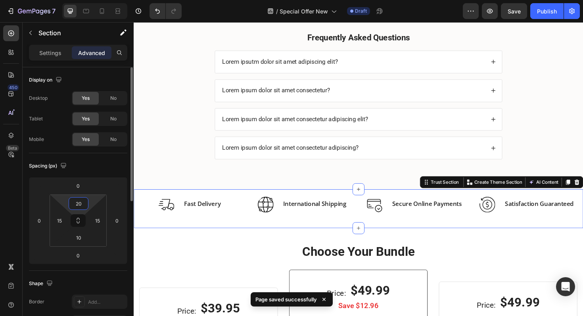
click at [78, 202] on input "20" at bounding box center [79, 204] width 16 height 12
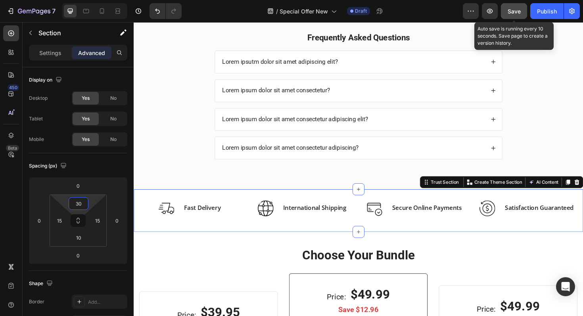
type input "30"
click at [514, 17] on button "Save" at bounding box center [514, 11] width 26 height 16
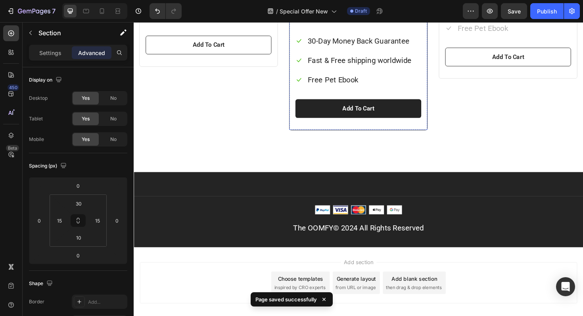
scroll to position [1150, 0]
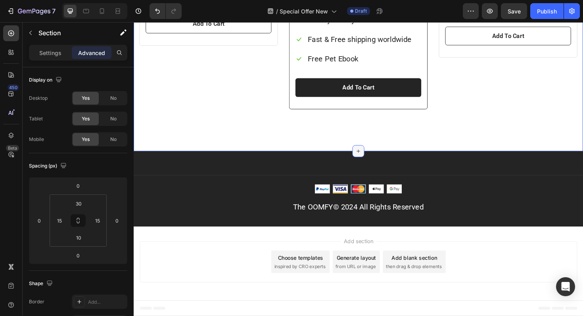
click at [372, 157] on icon at bounding box center [371, 159] width 6 height 6
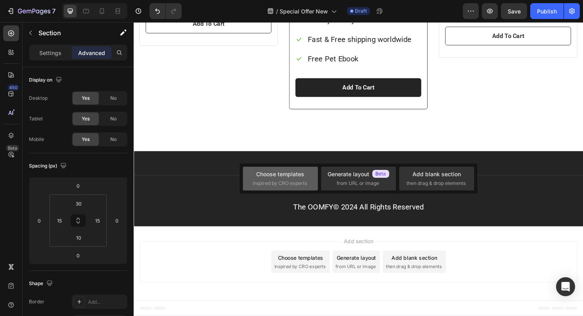
click at [291, 186] on span "inspired by CRO experts" at bounding box center [280, 183] width 54 height 7
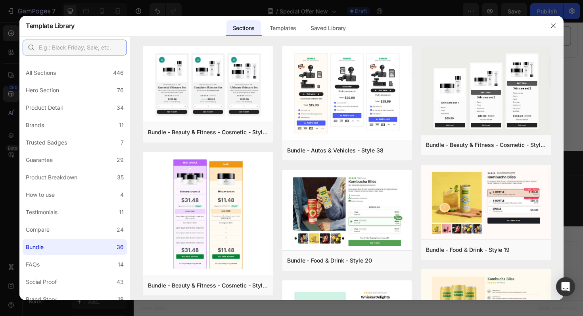
click at [85, 43] on input "text" at bounding box center [75, 48] width 104 height 16
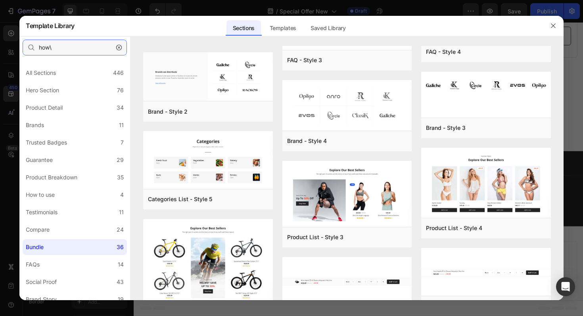
scroll to position [0, 0]
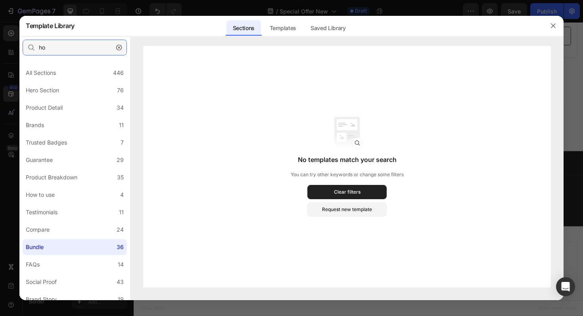
type input "h"
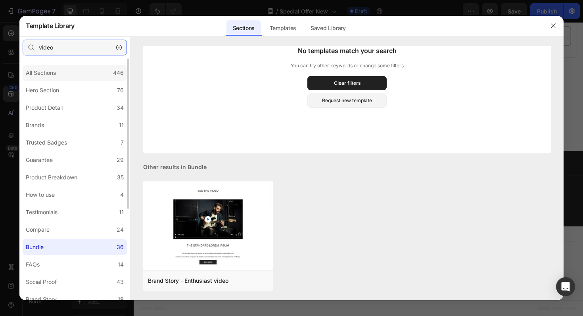
type input "video"
click at [55, 73] on div "All Sections" at bounding box center [41, 73] width 30 height 10
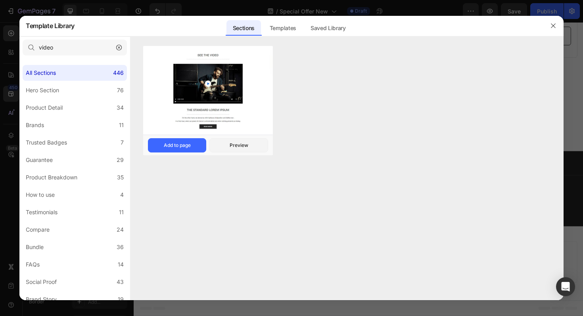
click at [212, 94] on img at bounding box center [208, 91] width 130 height 90
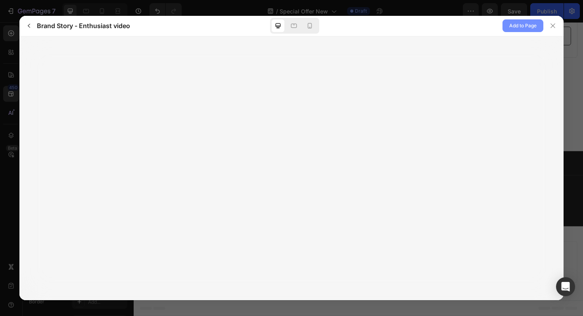
click at [517, 29] on span "Add to Page" at bounding box center [522, 26] width 27 height 10
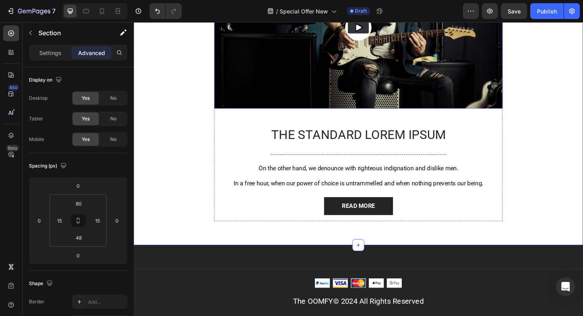
scroll to position [1470, 0]
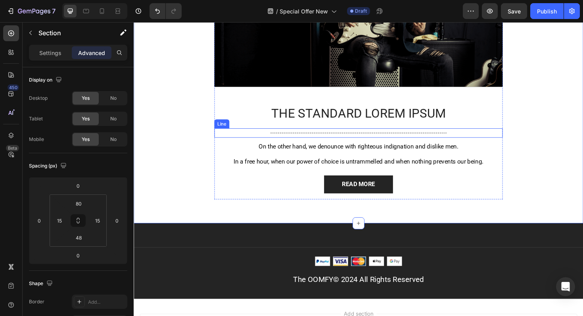
click at [361, 140] on div at bounding box center [371, 140] width 186 height 0
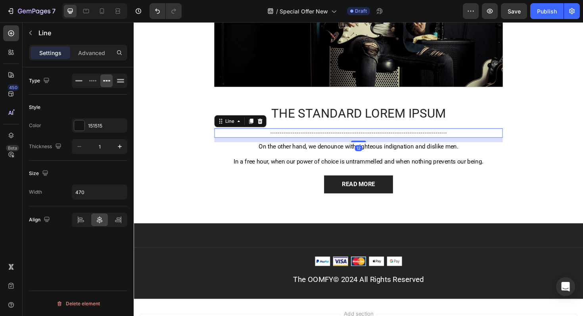
click at [266, 128] on icon at bounding box center [267, 127] width 6 height 6
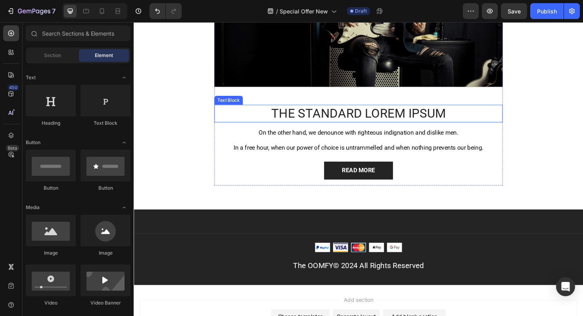
click at [335, 117] on p "The standard Lorem Ipsum" at bounding box center [372, 119] width 304 height 17
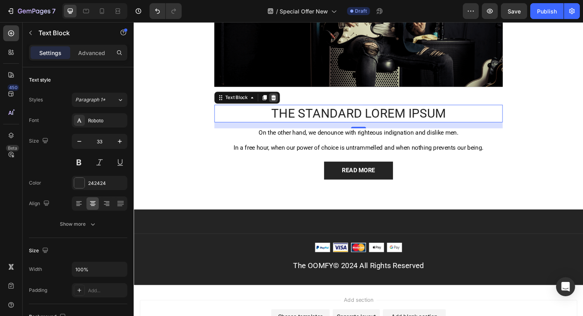
click at [281, 101] on icon at bounding box center [281, 102] width 5 height 6
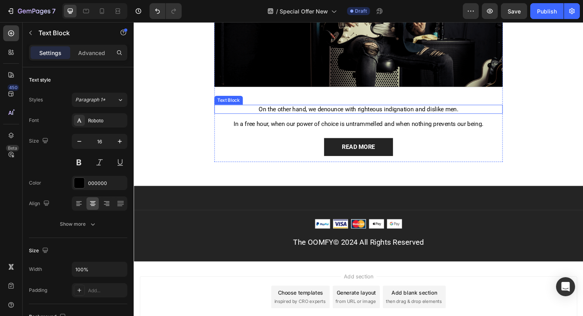
click at [332, 113] on p "On the other hand, we denounce with righteous indignation and dislike men." at bounding box center [372, 115] width 304 height 8
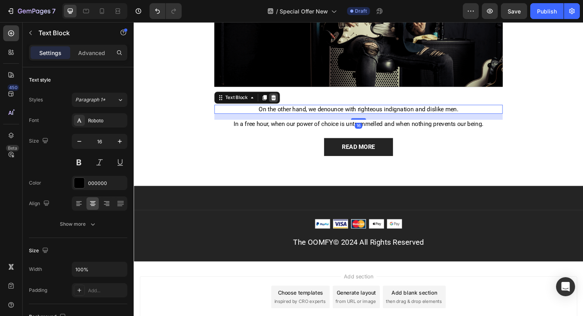
click at [284, 103] on icon at bounding box center [281, 102] width 6 height 6
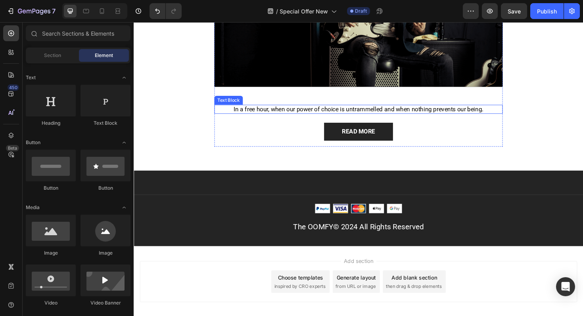
click at [299, 113] on p "In a free hour, when our power of choice is untrammelled and when nothing preve…" at bounding box center [372, 115] width 304 height 8
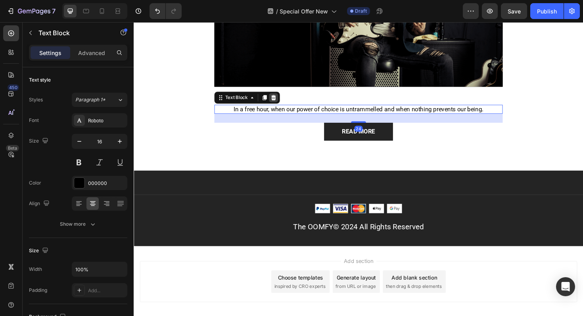
click at [283, 100] on icon at bounding box center [281, 102] width 5 height 6
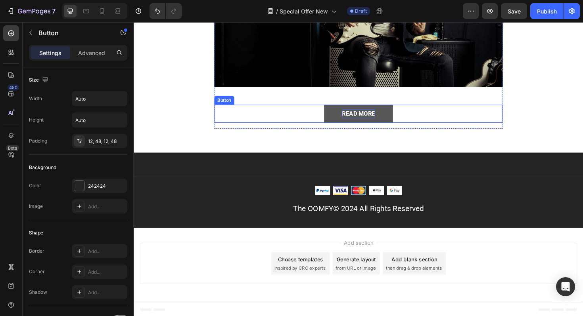
click at [365, 119] on div "READ MORE" at bounding box center [371, 120] width 35 height 10
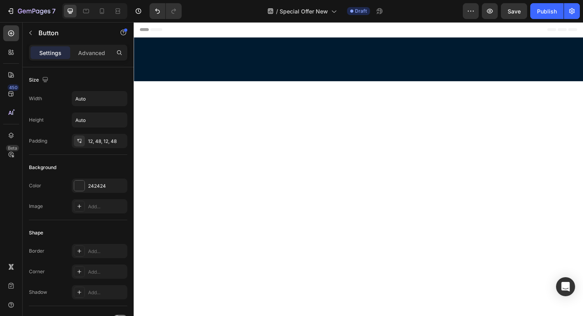
scroll to position [1470, 0]
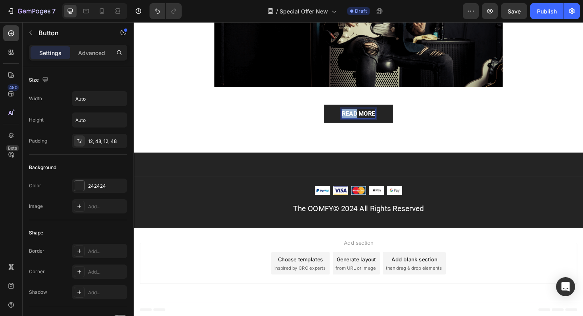
click at [366, 118] on p "READ MORE" at bounding box center [371, 120] width 35 height 10
click at [346, 110] on button "Pick" at bounding box center [372, 119] width 52 height 19
click at [340, 110] on button "Pick my" at bounding box center [371, 119] width 63 height 19
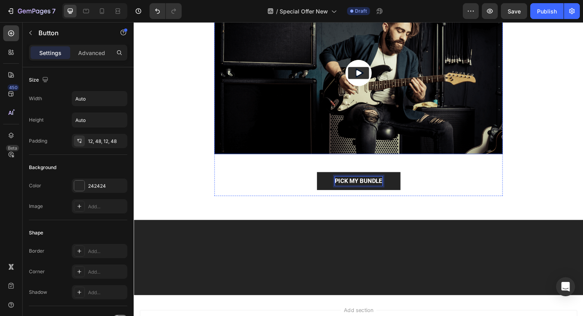
scroll to position [1246, 0]
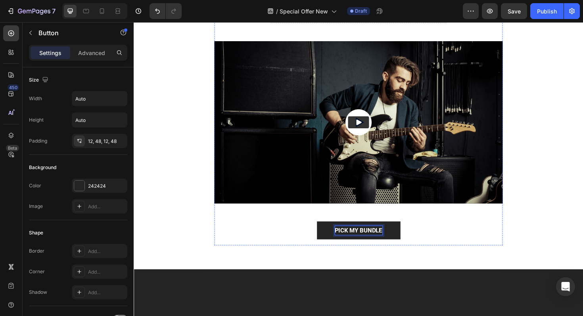
click at [356, 14] on h2 "SEE THE VIDEO" at bounding box center [371, 4] width 305 height 19
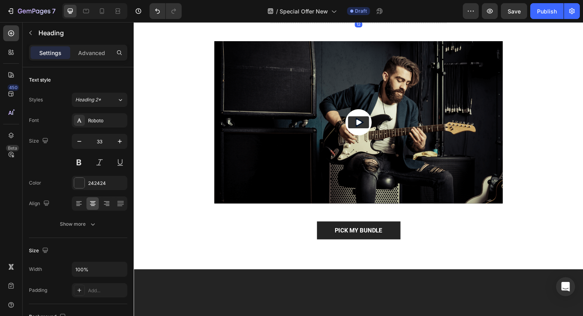
click at [356, 14] on h2 "SEE THE VIDEO" at bounding box center [371, 4] width 305 height 19
click at [356, 13] on p "SEE THE VIDEO" at bounding box center [372, 4] width 304 height 17
click at [367, 13] on p "How It Works" at bounding box center [372, 4] width 304 height 17
click at [348, 13] on p "How Does It Work?" at bounding box center [372, 4] width 304 height 17
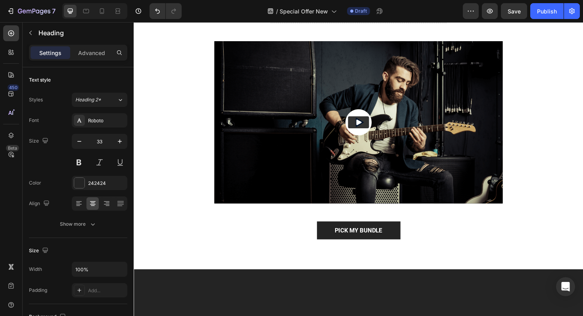
click at [348, 13] on p "How Does It Work?" at bounding box center [372, 4] width 304 height 17
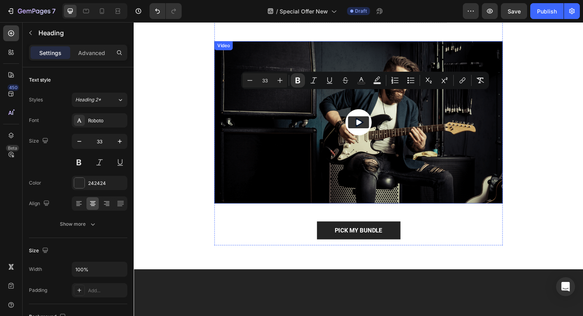
click at [263, 176] on img at bounding box center [371, 128] width 305 height 172
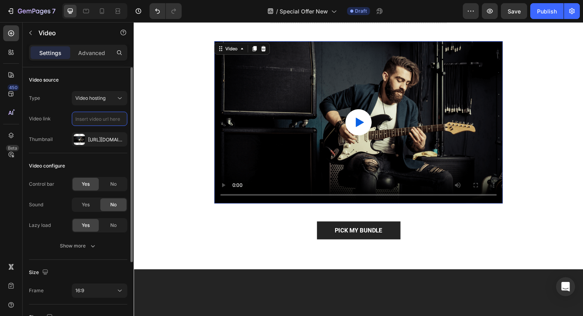
scroll to position [0, 0]
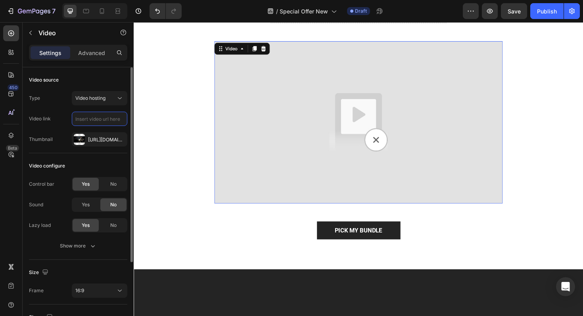
paste input "[URL][DOMAIN_NAME]"
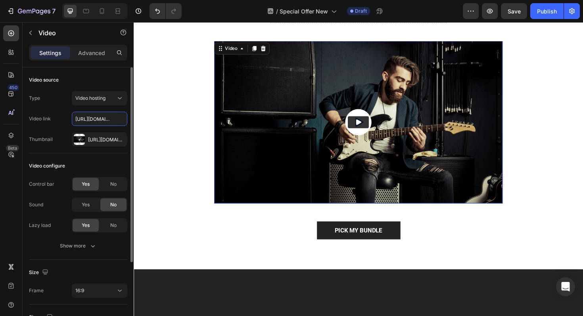
scroll to position [0, 151]
type input "[URL][DOMAIN_NAME]"
click at [120, 138] on icon "button" at bounding box center [119, 139] width 6 height 6
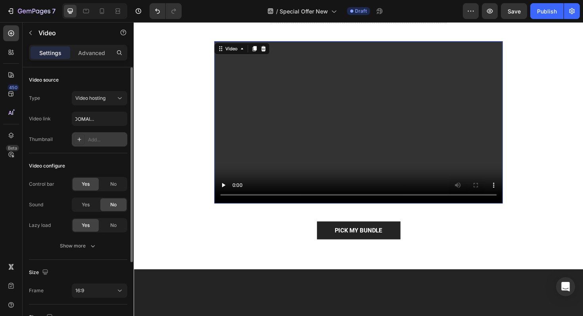
scroll to position [0, 0]
click at [108, 185] on div "No" at bounding box center [113, 184] width 26 height 13
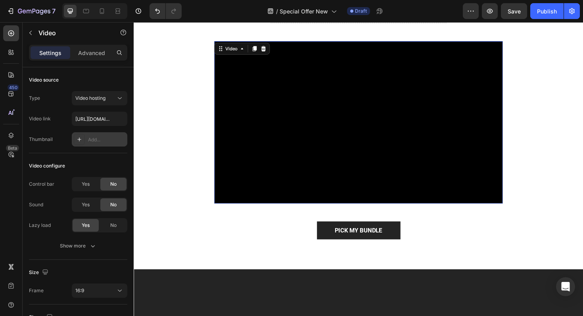
click at [288, 214] on video at bounding box center [371, 128] width 305 height 172
click at [112, 225] on span "No" at bounding box center [113, 225] width 6 height 7
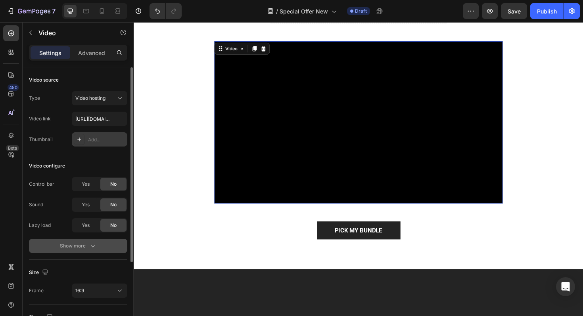
click at [90, 249] on icon "button" at bounding box center [93, 246] width 8 height 8
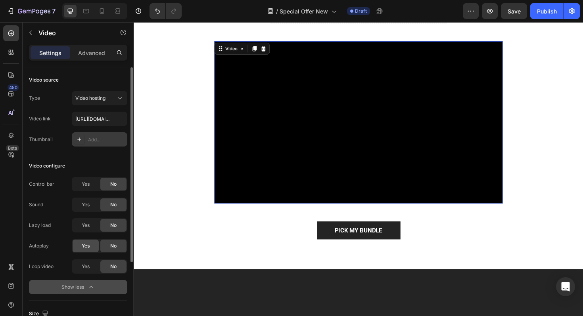
click at [84, 249] on span "Yes" at bounding box center [86, 246] width 8 height 7
click at [89, 269] on span "Yes" at bounding box center [86, 266] width 8 height 7
click at [346, 214] on video at bounding box center [371, 128] width 305 height 172
click at [91, 183] on div "Yes" at bounding box center [86, 184] width 26 height 13
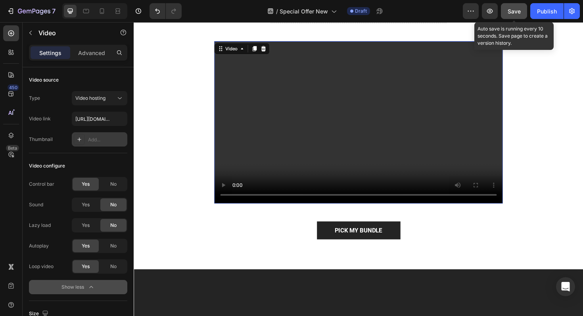
click at [508, 8] on span "Save" at bounding box center [513, 11] width 13 height 7
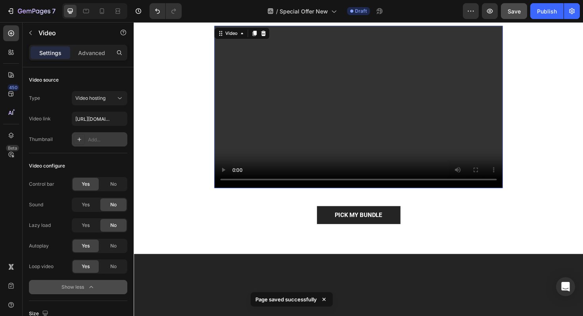
scroll to position [1266, 0]
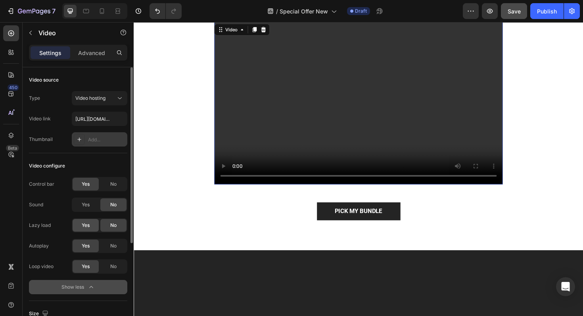
click at [88, 225] on span "Yes" at bounding box center [86, 225] width 8 height 7
click at [107, 183] on div "No" at bounding box center [113, 184] width 26 height 13
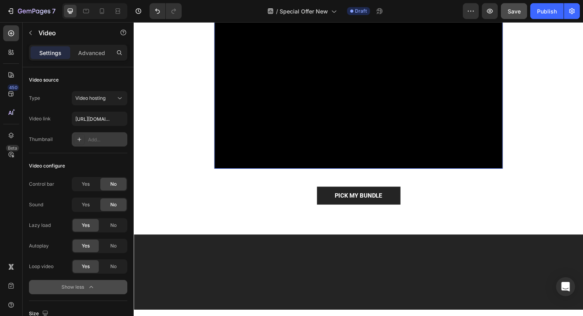
scroll to position [1024, 0]
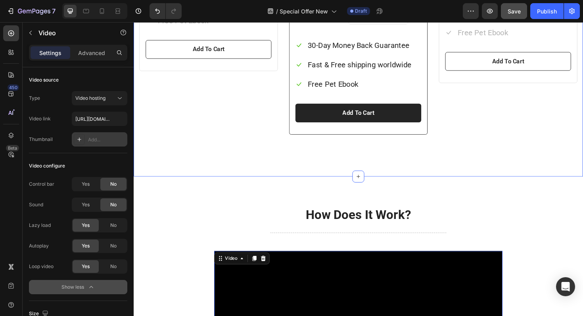
click at [371, 186] on div "Choose Your Bundle Heading Row Price: Text block $39.95 (P) Price (P) Price Row…" at bounding box center [372, 1] width 476 height 367
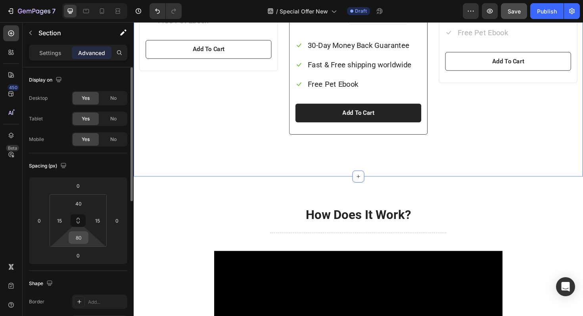
click at [81, 239] on input "80" at bounding box center [79, 238] width 16 height 12
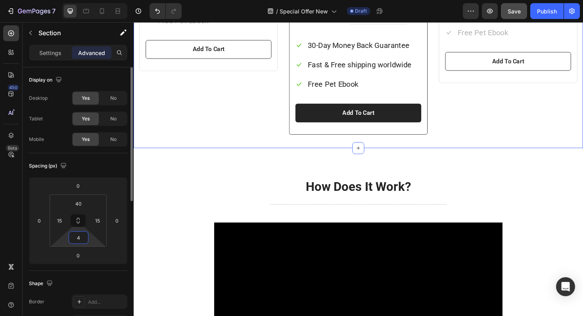
type input "40"
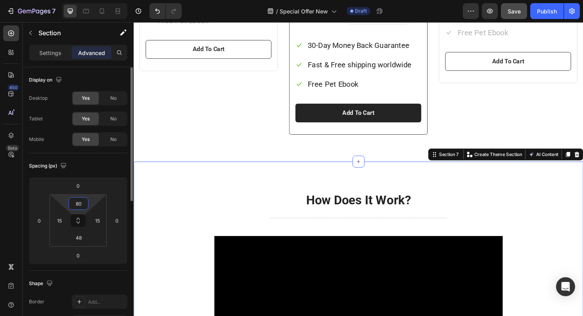
click at [77, 201] on input "80" at bounding box center [79, 204] width 16 height 12
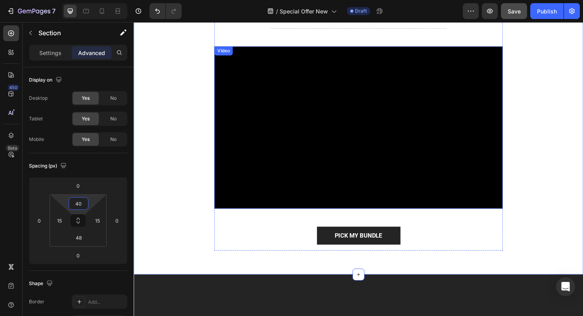
scroll to position [1208, 0]
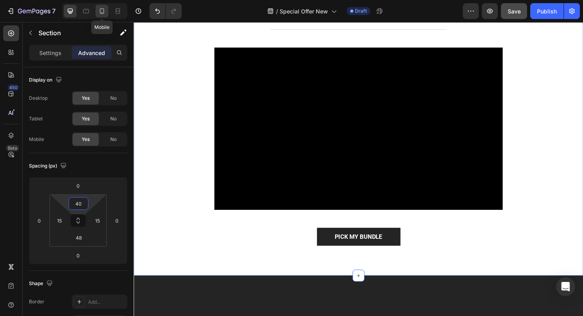
click at [103, 17] on div at bounding box center [102, 11] width 13 height 13
type input "70"
type input "42"
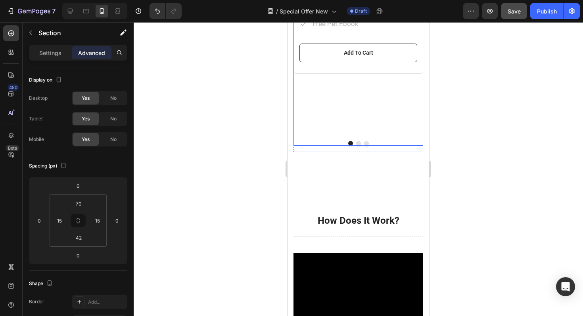
scroll to position [1091, 0]
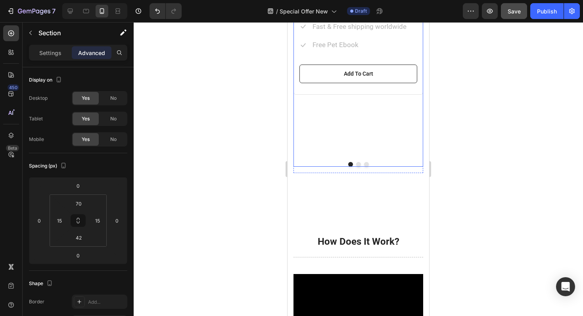
click at [357, 167] on button "Dot" at bounding box center [358, 164] width 5 height 5
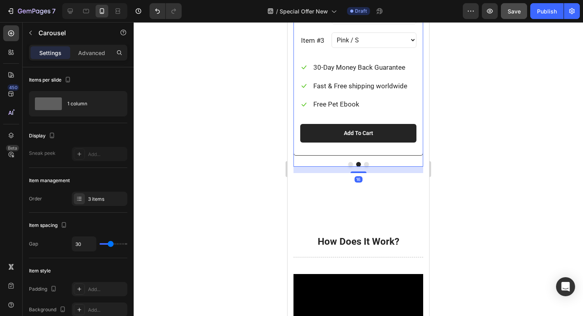
click at [366, 167] on button "Dot" at bounding box center [366, 164] width 5 height 5
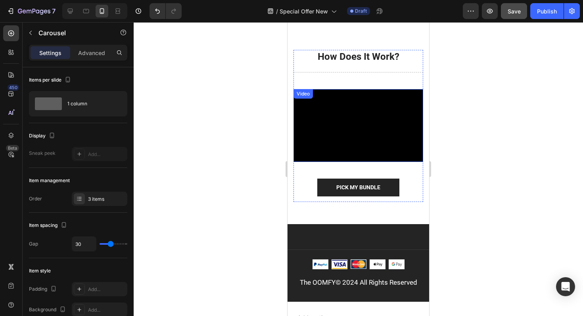
scroll to position [1336, 0]
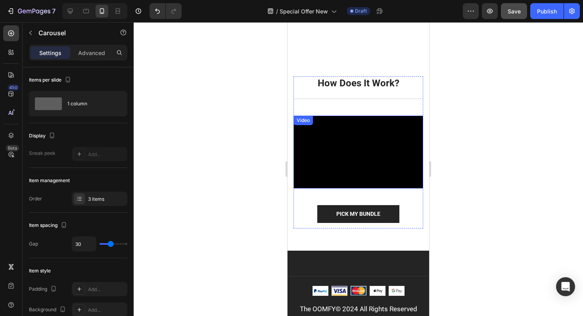
click at [364, 165] on video at bounding box center [358, 152] width 130 height 73
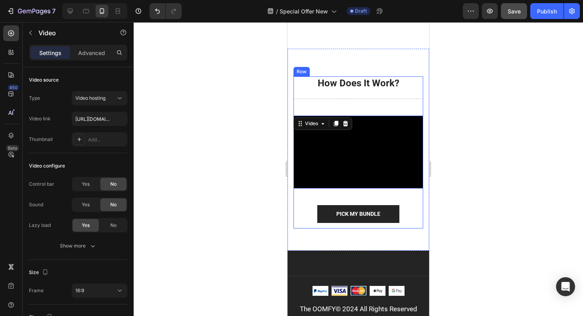
click at [352, 105] on div "How Does It Work? Heading Title Line Video 42 Pick my bundle Button" at bounding box center [358, 153] width 130 height 152
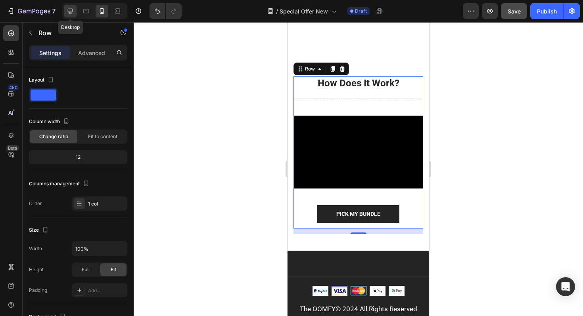
click at [72, 14] on icon at bounding box center [70, 11] width 8 height 8
type input "770"
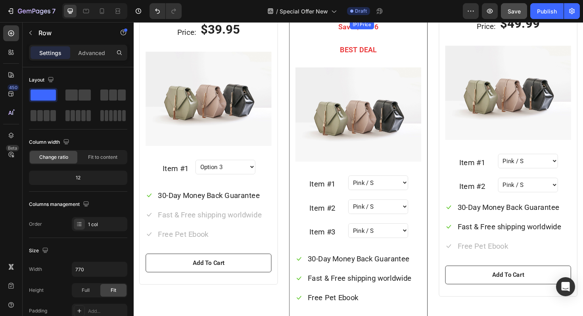
scroll to position [707, 0]
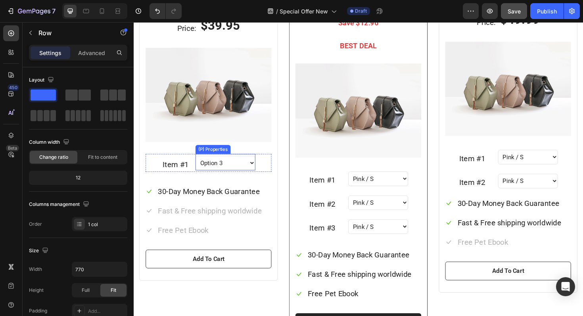
click at [247, 169] on select "Option 3" at bounding box center [230, 171] width 63 height 15
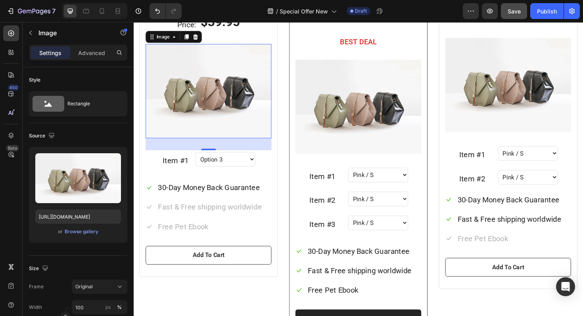
scroll to position [623, 0]
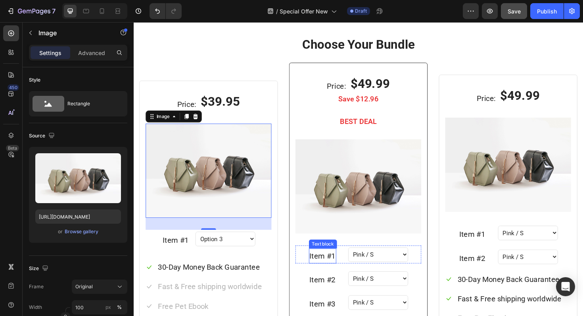
click at [339, 274] on p "Item #1" at bounding box center [333, 270] width 27 height 14
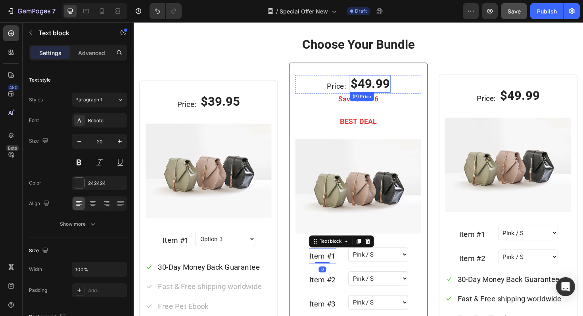
click at [356, 97] on p "Price:" at bounding box center [348, 90] width 20 height 14
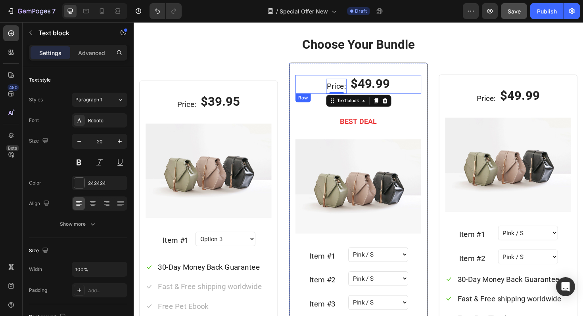
click at [384, 96] on div "$49.99" at bounding box center [383, 87] width 43 height 19
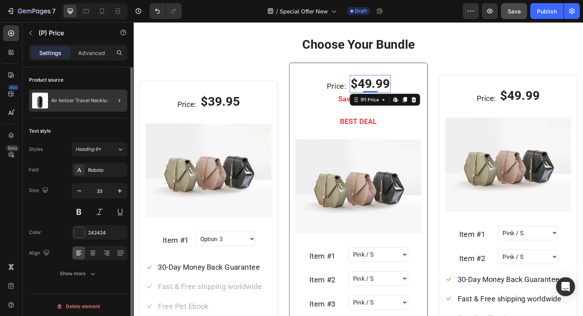
click at [108, 102] on div at bounding box center [116, 101] width 22 height 22
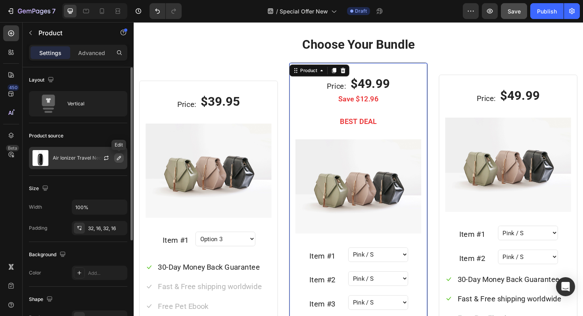
click at [115, 156] on button "button" at bounding box center [119, 158] width 10 height 10
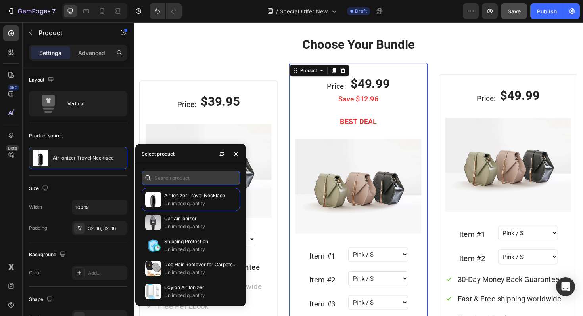
click at [179, 175] on input "text" at bounding box center [191, 178] width 98 height 14
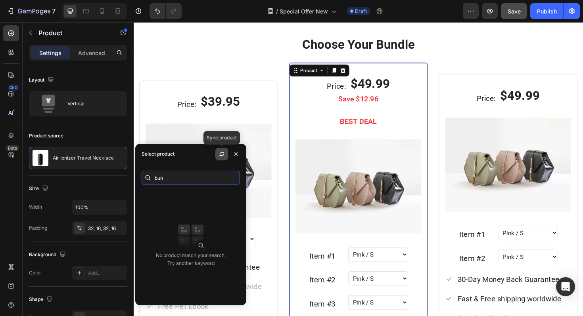
type input "bun"
click at [223, 155] on icon "button" at bounding box center [221, 155] width 4 height 2
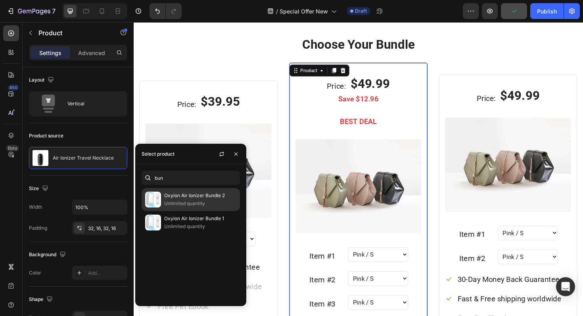
click at [189, 204] on p "Unlimited quantity" at bounding box center [200, 204] width 72 height 8
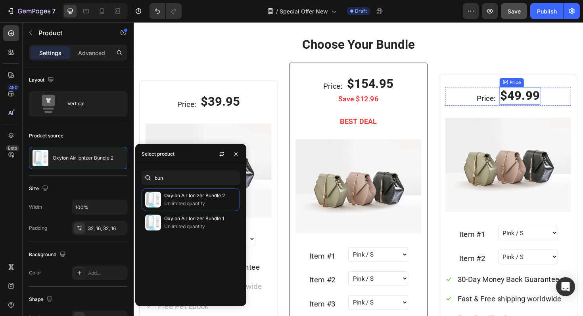
click at [537, 105] on div "$49.99" at bounding box center [542, 100] width 43 height 19
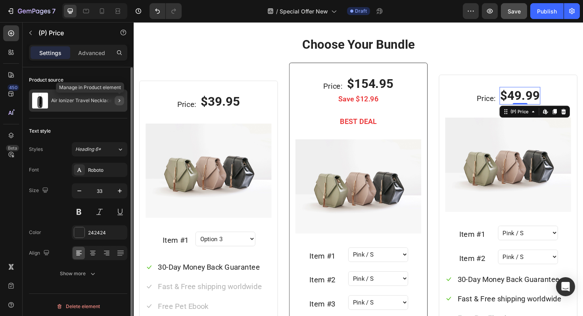
click at [120, 100] on icon "button" at bounding box center [119, 101] width 6 height 6
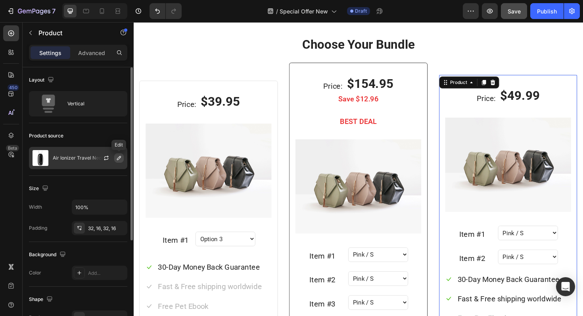
click at [121, 158] on icon "button" at bounding box center [119, 158] width 6 height 6
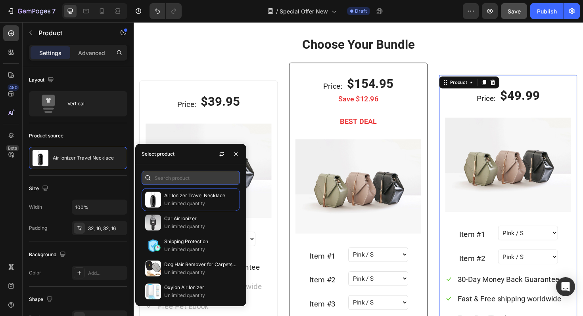
click at [190, 173] on input "text" at bounding box center [191, 178] width 98 height 14
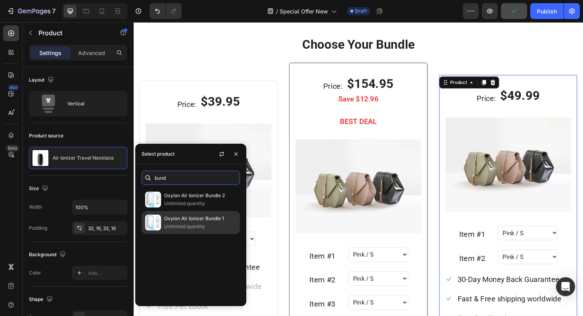
type input "bund"
click at [189, 219] on p "Oxyion Air Ionizer Bundle 1" at bounding box center [200, 219] width 72 height 8
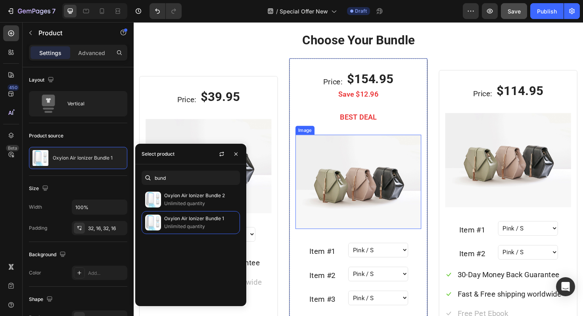
scroll to position [635, 0]
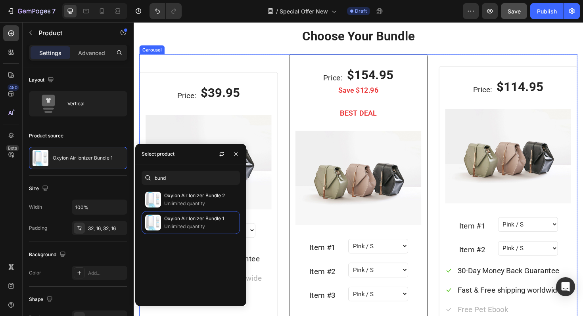
click at [291, 138] on div "Price: Text block $39.95 (P) Price (P) Price Row 1 Petz Hawaiian Cat Collar Hea…" at bounding box center [372, 245] width 464 height 379
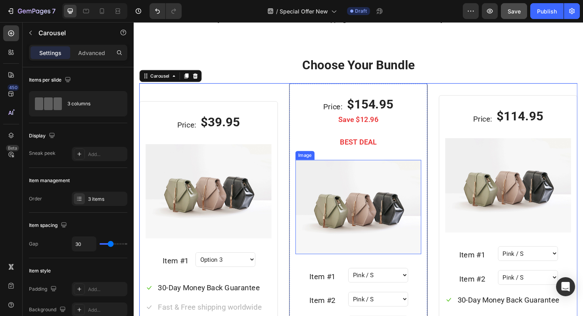
scroll to position [598, 0]
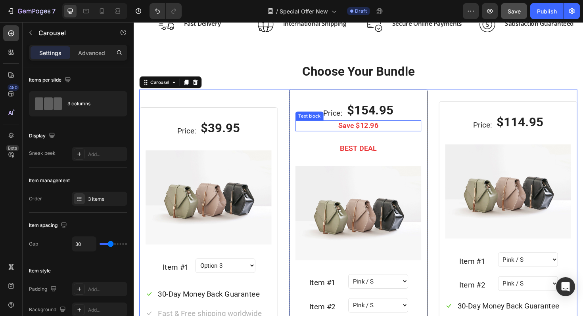
click at [356, 132] on p "Save $12.96" at bounding box center [372, 132] width 132 height 10
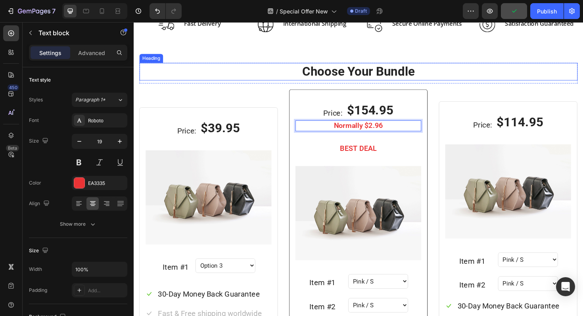
click at [271, 82] on h2 "Choose Your Bundle" at bounding box center [372, 74] width 464 height 19
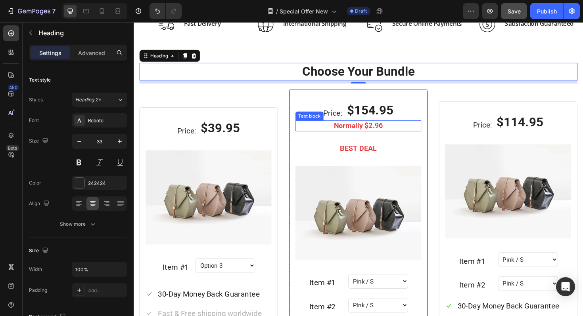
click at [394, 132] on p "Normally $2.96" at bounding box center [372, 132] width 132 height 10
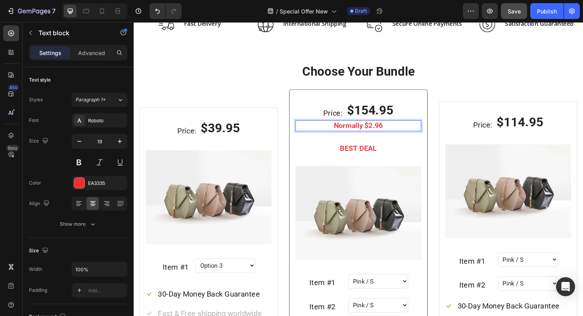
click at [386, 132] on p "Normally $2.96" at bounding box center [372, 132] width 132 height 10
click at [424, 134] on p "Normally $234.99" at bounding box center [372, 132] width 132 height 10
click at [429, 149] on div "Price: Text block $154.95 (P) Price (P) Price Row Normally $234.99 Text block 3…" at bounding box center [371, 283] width 133 height 352
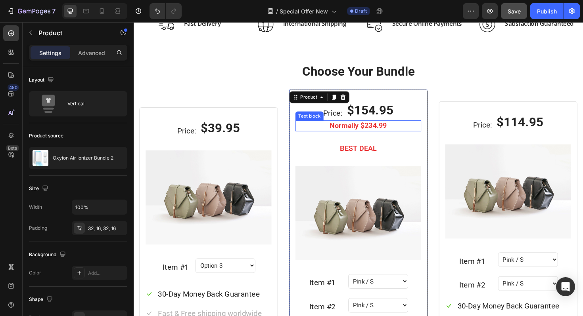
click at [409, 134] on p "Normally $234.99" at bounding box center [372, 132] width 132 height 10
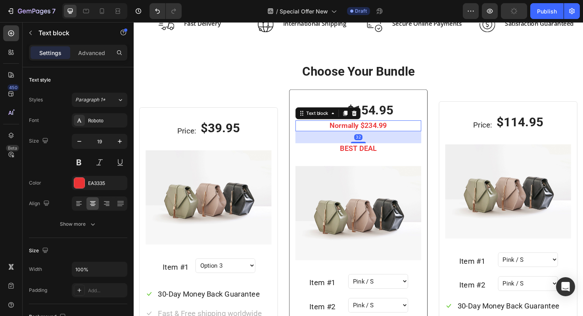
click at [360, 118] on icon at bounding box center [357, 119] width 6 height 6
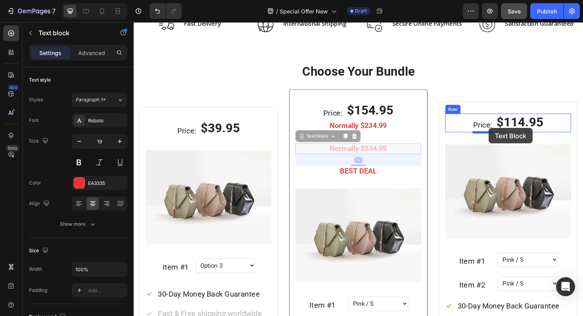
drag, startPoint x: 308, startPoint y: 146, endPoint x: 509, endPoint y: 135, distance: 201.7
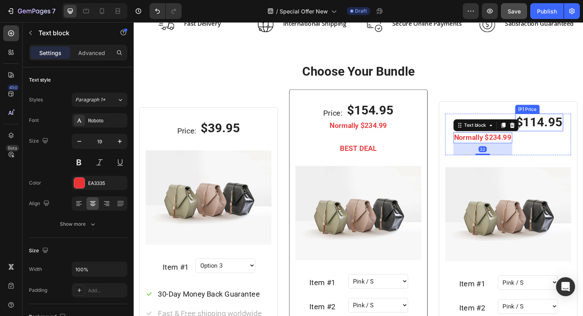
click at [551, 135] on div "$114.95" at bounding box center [563, 128] width 51 height 19
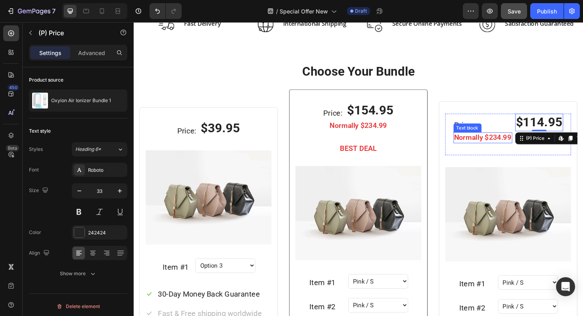
click at [529, 147] on p "Normally $234.99" at bounding box center [503, 145] width 61 height 10
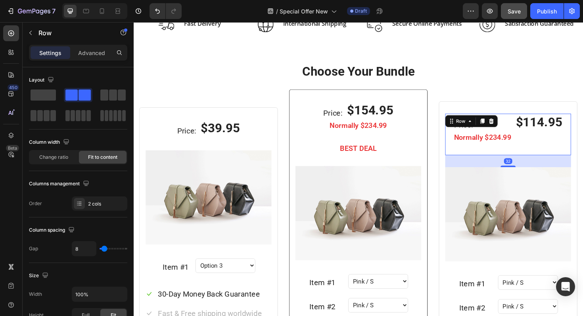
click at [547, 144] on div "$114.95 (P) Price (P) Price" at bounding box center [563, 141] width 51 height 44
click at [523, 138] on div "Price:" at bounding box center [503, 131] width 62 height 16
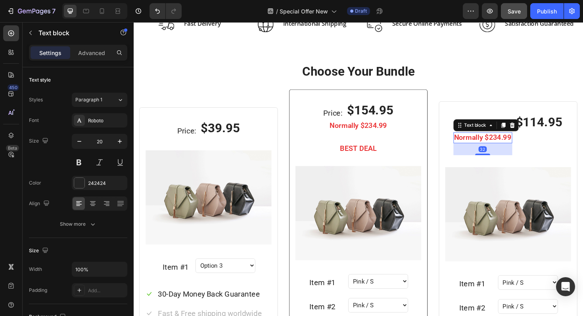
click at [523, 141] on p "Normally $234.99" at bounding box center [503, 145] width 61 height 10
click at [83, 200] on div at bounding box center [79, 203] width 12 height 13
click at [94, 203] on icon at bounding box center [93, 204] width 8 height 8
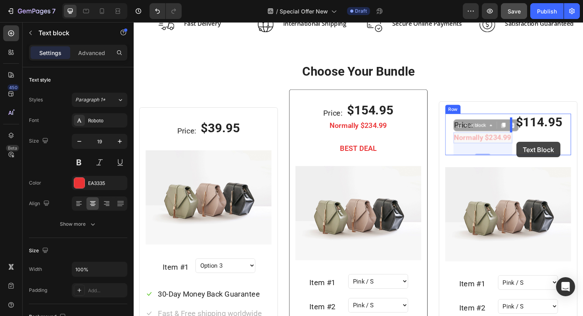
drag, startPoint x: 480, startPoint y: 135, endPoint x: 536, endPoint y: 155, distance: 59.3
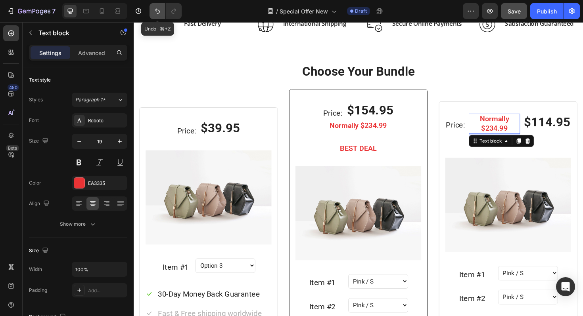
click at [155, 10] on icon "Undo/Redo" at bounding box center [157, 11] width 5 height 5
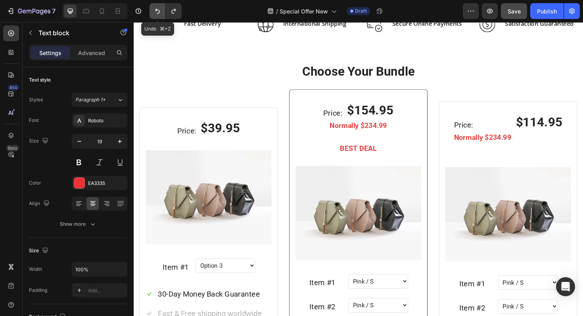
click at [157, 13] on icon "Undo/Redo" at bounding box center [157, 11] width 5 height 5
click at [159, 13] on icon "Undo/Redo" at bounding box center [157, 11] width 8 height 8
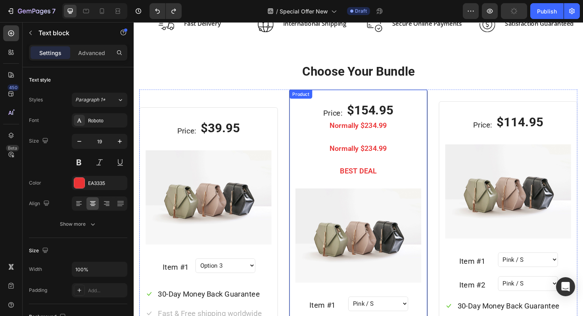
click at [354, 156] on p "Normally $234.99" at bounding box center [372, 156] width 132 height 10
click at [331, 153] on p "Normally $234.99" at bounding box center [372, 156] width 132 height 10
click at [332, 170] on div "Price: Text block $154.95 (P) Price (P) Price Row Normally $234.99 Text block N…" at bounding box center [371, 295] width 133 height 377
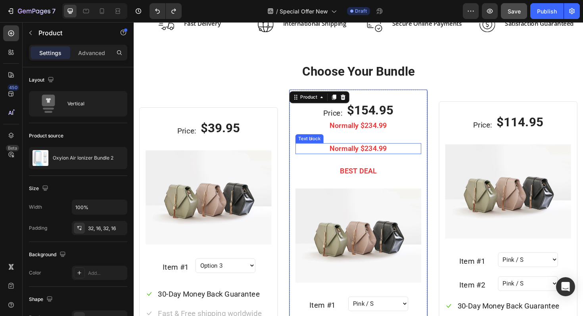
click at [317, 147] on div "Text block" at bounding box center [319, 145] width 27 height 7
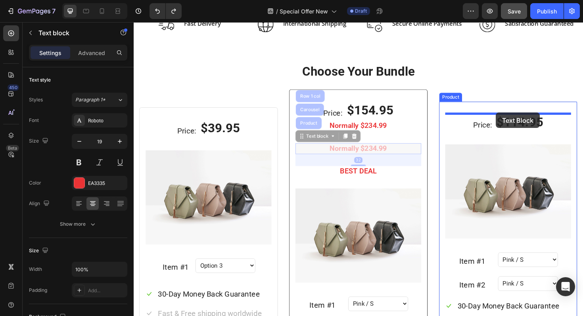
drag, startPoint x: 317, startPoint y: 147, endPoint x: 517, endPoint y: 118, distance: 202.3
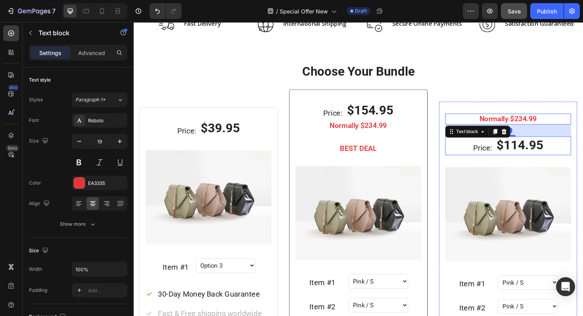
click at [482, 157] on div "Price: Text block $114.95 (P) Price (P) Price Row" at bounding box center [529, 154] width 133 height 20
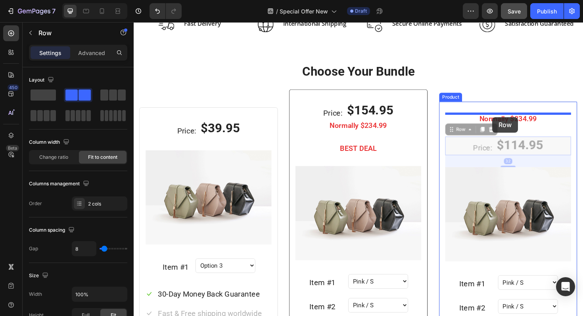
drag, startPoint x: 474, startPoint y: 135, endPoint x: 513, endPoint y: 123, distance: 40.7
click at [513, 123] on div "Header Image Fast Delivery Text block Row Image International Shipping Text blo…" at bounding box center [372, 202] width 476 height 1557
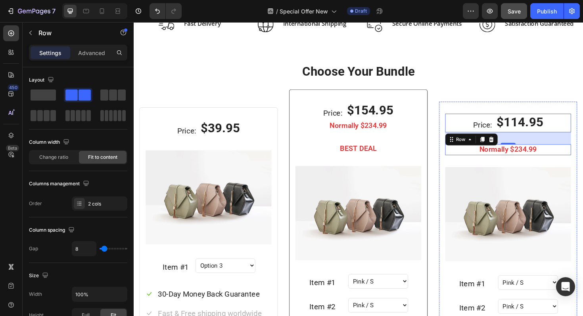
click at [562, 157] on p "Normally $234.99" at bounding box center [530, 158] width 132 height 10
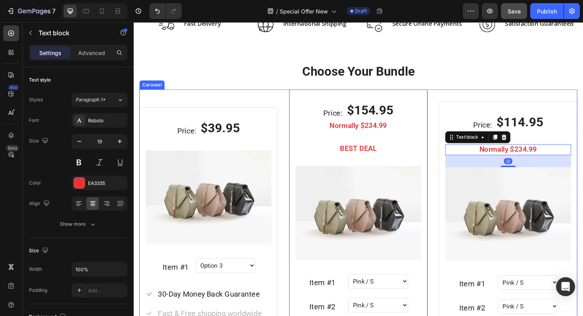
click at [448, 145] on div "Price: Text block $39.95 (P) Price (P) Price Row 1 Petz Hawaiian Cat Collar Hea…" at bounding box center [372, 283] width 464 height 379
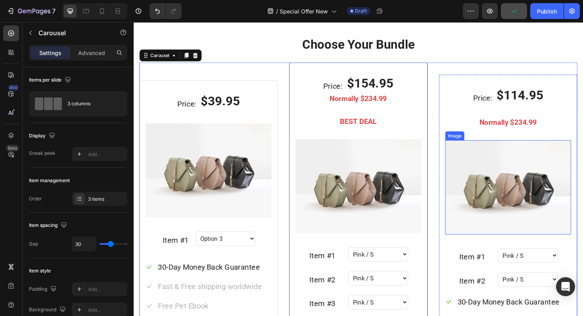
scroll to position [625, 0]
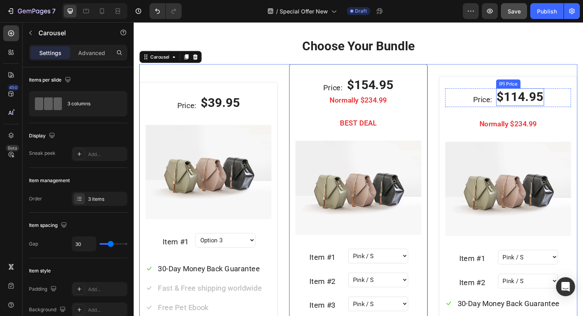
click at [528, 109] on div "$114.95" at bounding box center [542, 101] width 51 height 19
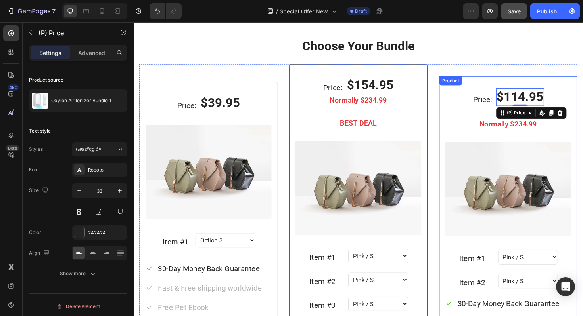
click at [505, 116] on div "Price: Text block $114.95 (P) Price Edit content in Shopify 0 (P) Price Edit co…" at bounding box center [529, 247] width 133 height 310
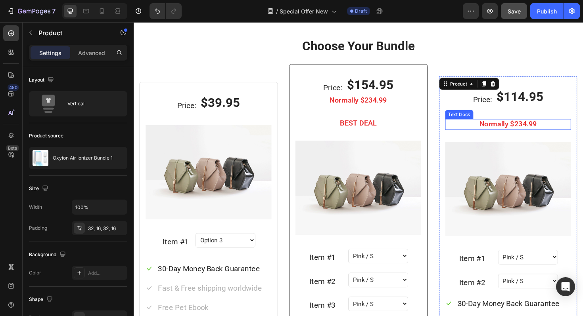
click at [515, 130] on p "Normally $234.99" at bounding box center [530, 131] width 132 height 10
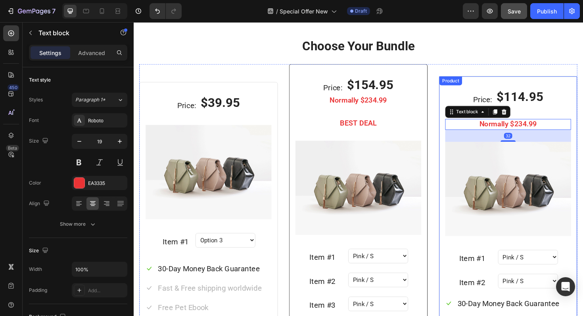
click at [547, 115] on div "Price: Text block $114.95 (P) Price (P) Price Row Normally $234.99 Text block 3…" at bounding box center [529, 247] width 133 height 310
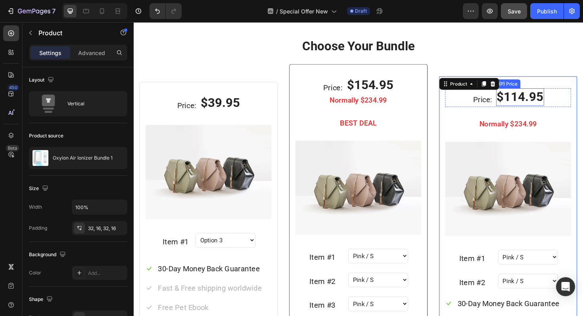
click at [521, 109] on div "$114.95" at bounding box center [542, 101] width 51 height 19
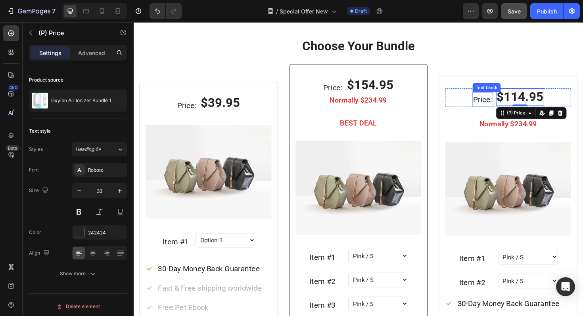
click at [490, 107] on div "Price: Text block $114.95 (P) Price Edit content in Shopify 0 (P) Price Edit co…" at bounding box center [529, 102] width 133 height 20
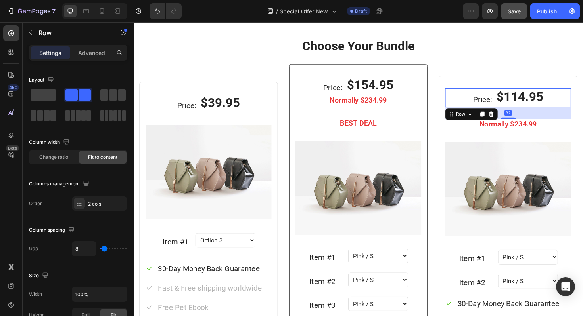
click at [479, 103] on div "Price: Text block $114.95 (P) Price (P) Price Row 32" at bounding box center [529, 102] width 133 height 20
drag, startPoint x: 531, startPoint y: 121, endPoint x: 531, endPoint y: 112, distance: 9.1
click at [531, 112] on div "32" at bounding box center [529, 118] width 133 height 13
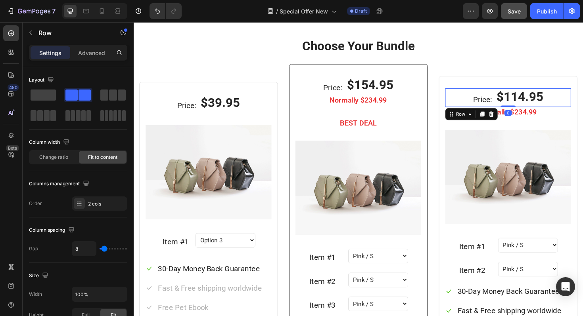
drag, startPoint x: 531, startPoint y: 123, endPoint x: 530, endPoint y: 108, distance: 15.5
click at [530, 108] on div "Price: Text block $114.95 (P) Price (P) Price Row 0" at bounding box center [529, 102] width 133 height 20
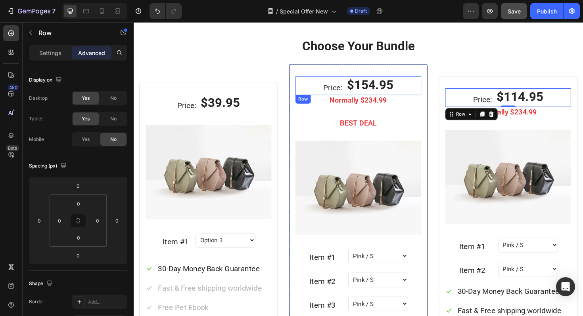
click at [431, 86] on div "Price: Text block $154.95 (P) Price (P) Price Row" at bounding box center [371, 90] width 133 height 20
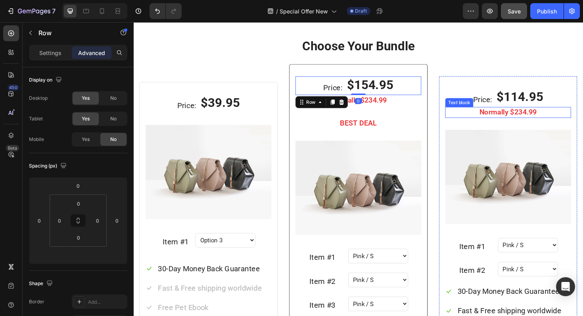
click at [551, 120] on p "Normally $234.99" at bounding box center [530, 118] width 132 height 10
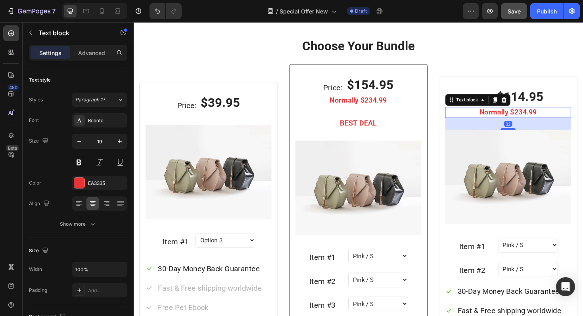
click at [561, 133] on div "32" at bounding box center [529, 130] width 133 height 13
click at [376, 119] on div "Price: Text block $154.95 (P) Price (P) Price Row Normally $234.99 Text block B…" at bounding box center [371, 256] width 133 height 352
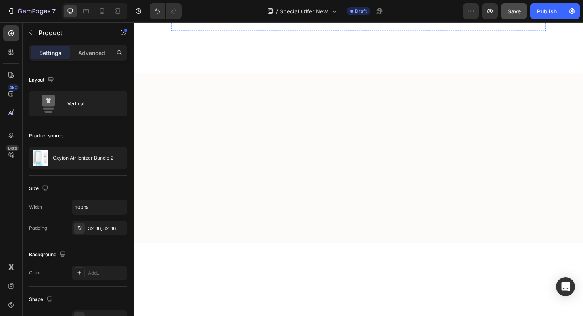
scroll to position [21, 0]
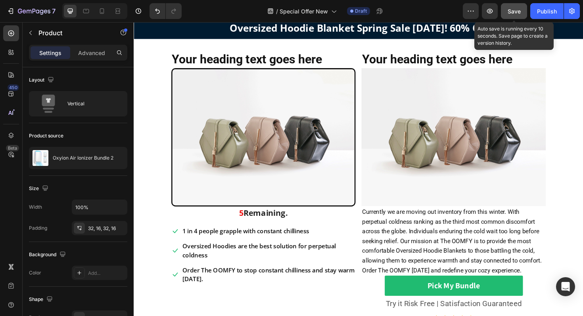
click at [512, 13] on span "Save" at bounding box center [513, 11] width 13 height 7
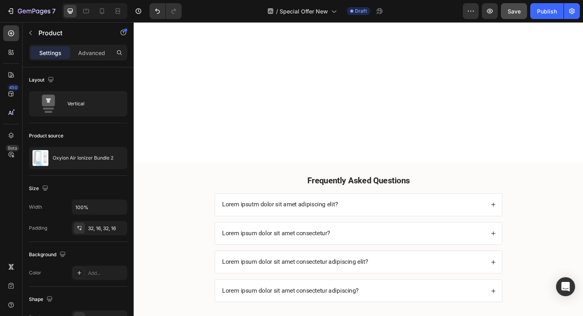
scroll to position [724, 0]
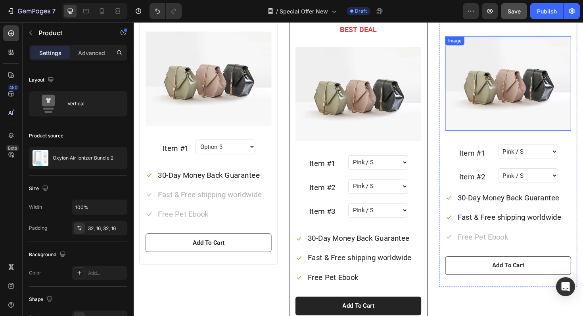
click at [521, 105] on img at bounding box center [529, 87] width 133 height 100
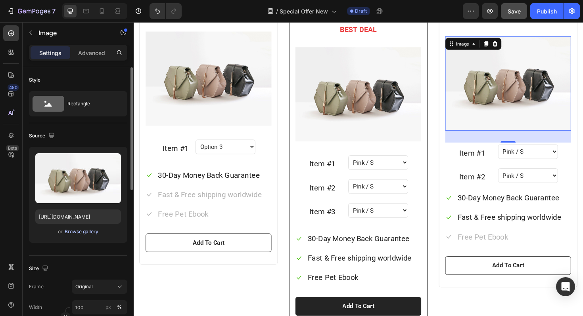
click at [80, 230] on div "Browse gallery" at bounding box center [82, 231] width 34 height 7
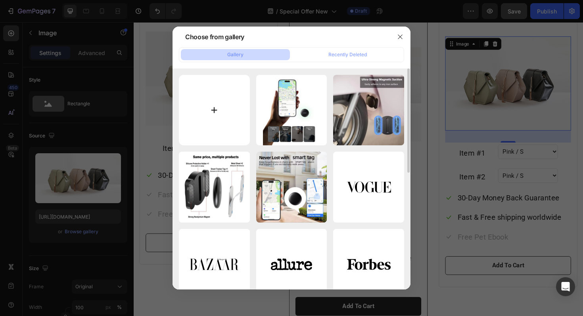
click at [217, 107] on input "file" at bounding box center [214, 110] width 71 height 71
type input "C:\fakepath\ChatGPT Image Aug 27, 2025 at 09_19_47 AM.png"
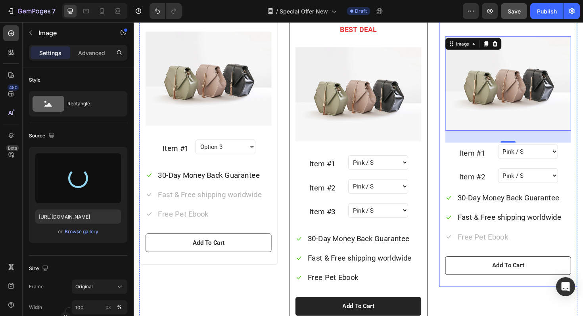
type input "https://cdn.shopify.com/s/files/1/0849/9272/1202/files/gempages_498030020057367…"
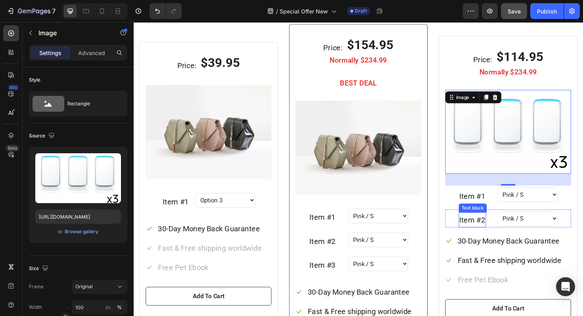
scroll to position [650, 0]
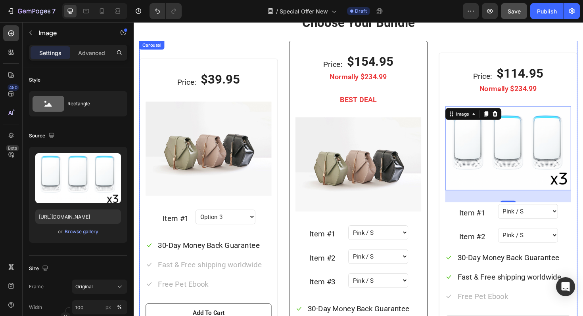
click at [448, 74] on div "Price: Text block $39.95 (P) Price (P) Price Row 1 Petz Hawaiian Cat Collar Hea…" at bounding box center [372, 231] width 464 height 379
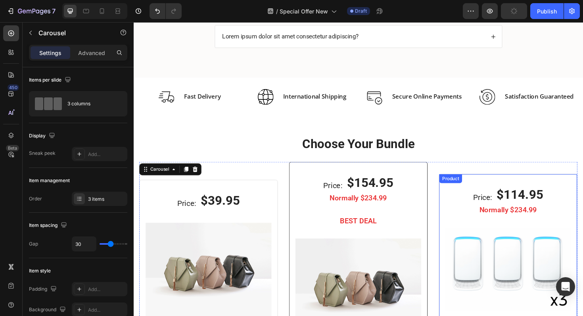
scroll to position [519, 0]
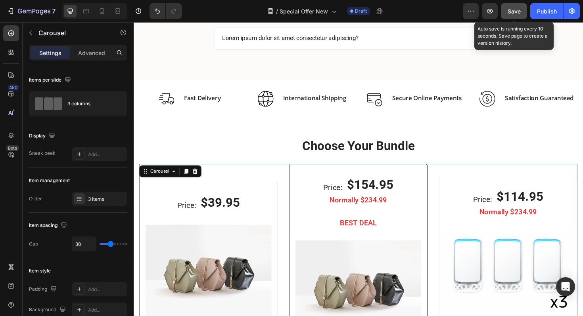
click at [513, 16] on button "Save" at bounding box center [514, 11] width 26 height 16
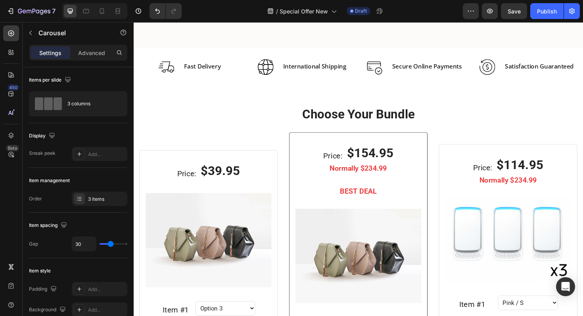
scroll to position [555, 0]
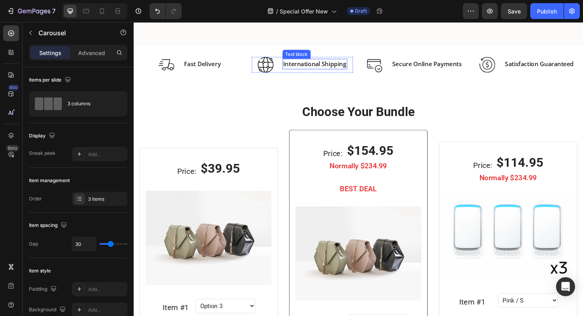
click at [311, 68] on p "International Shipping" at bounding box center [325, 67] width 67 height 10
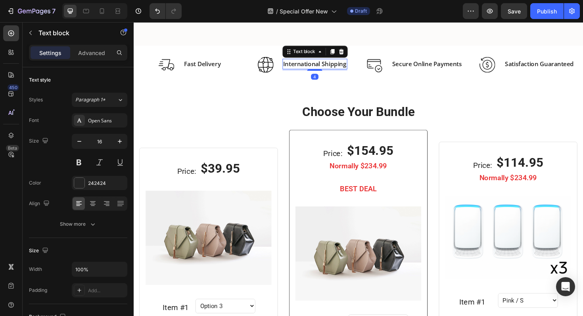
click at [318, 67] on p "International Shipping" at bounding box center [325, 67] width 67 height 10
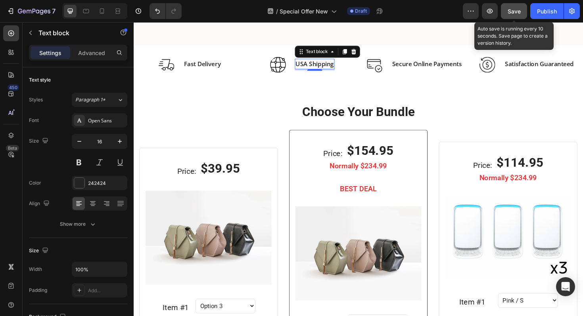
click at [511, 17] on button "Save" at bounding box center [514, 11] width 26 height 16
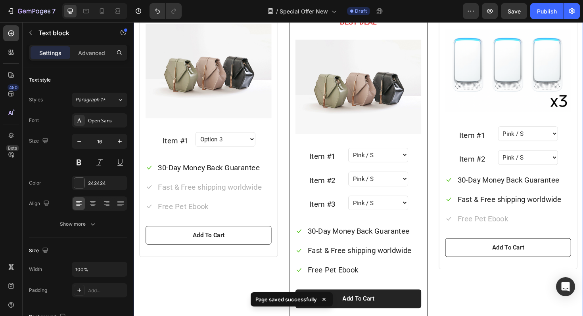
scroll to position [734, 0]
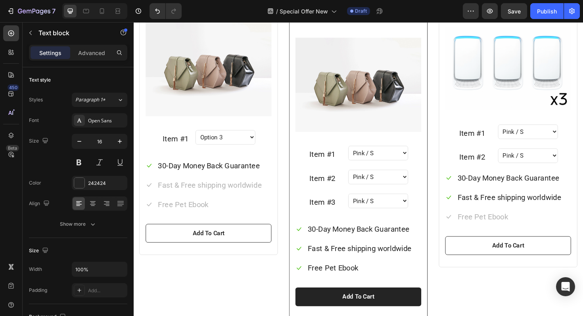
click at [357, 114] on img at bounding box center [371, 89] width 133 height 100
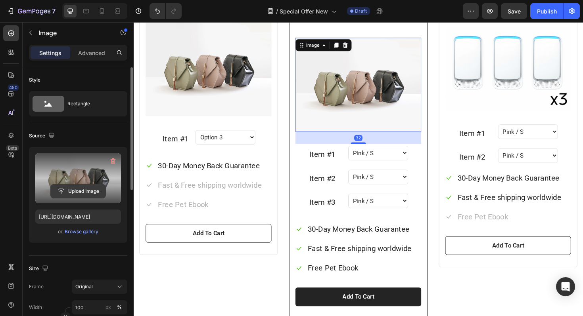
click at [83, 192] on input "file" at bounding box center [78, 191] width 55 height 13
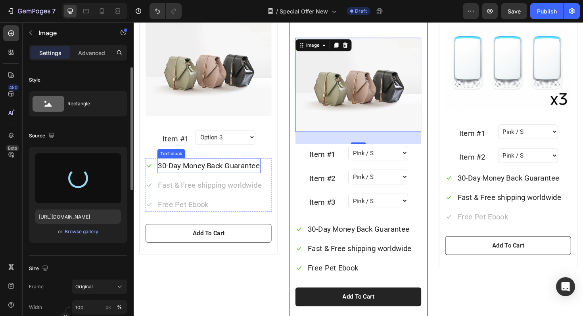
type input "https://cdn.shopify.com/s/files/1/0849/9272/1202/files/gempages_498030020057367…"
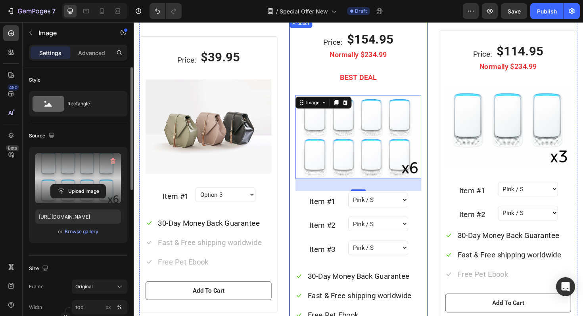
scroll to position [649, 0]
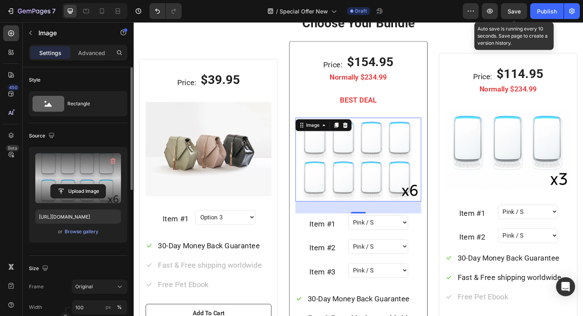
click at [515, 11] on span "Save" at bounding box center [513, 11] width 13 height 7
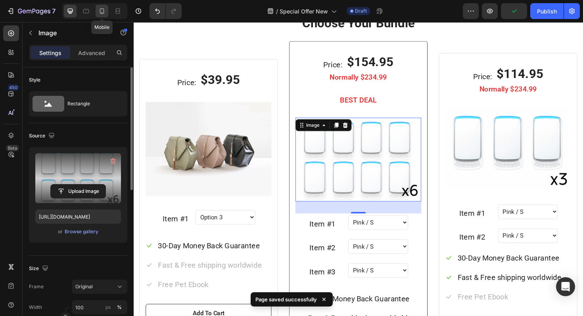
click at [105, 13] on icon at bounding box center [102, 11] width 8 height 8
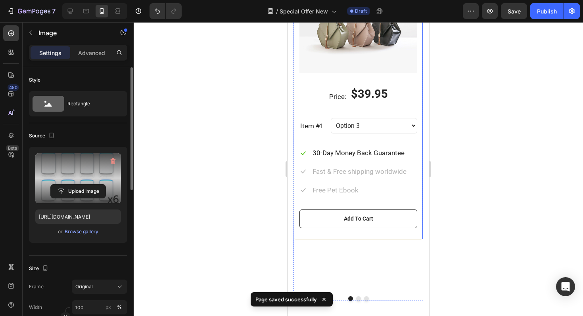
scroll to position [814, 0]
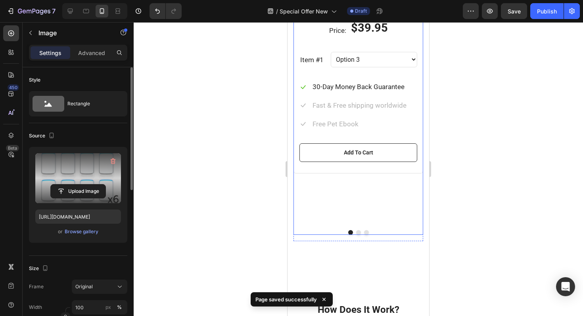
click at [358, 232] on button "Dot" at bounding box center [358, 232] width 5 height 5
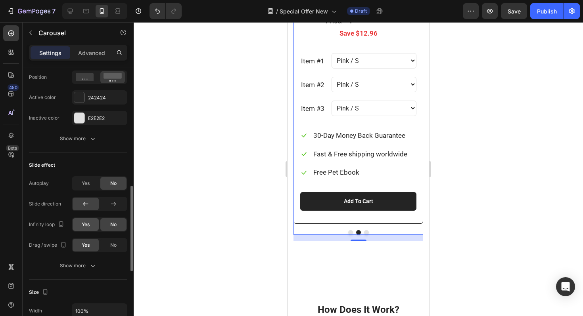
scroll to position [339, 0]
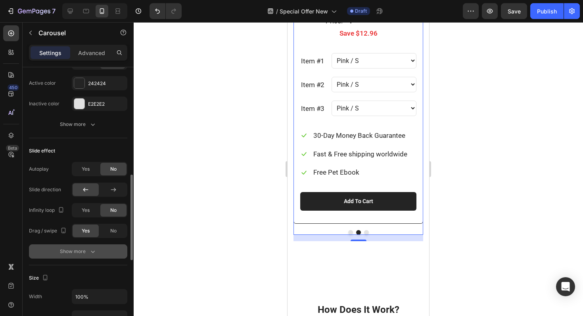
click at [88, 255] on div "Show more" at bounding box center [78, 252] width 37 height 8
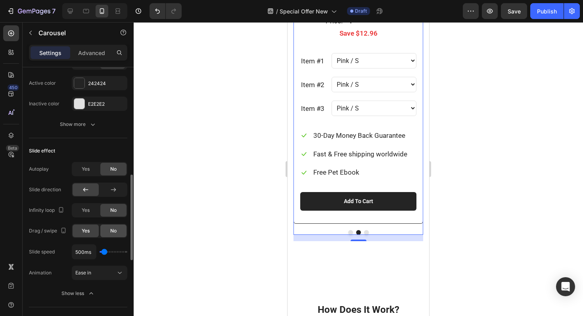
click at [113, 229] on span "No" at bounding box center [113, 231] width 6 height 7
click at [349, 232] on button "Dot" at bounding box center [350, 232] width 5 height 5
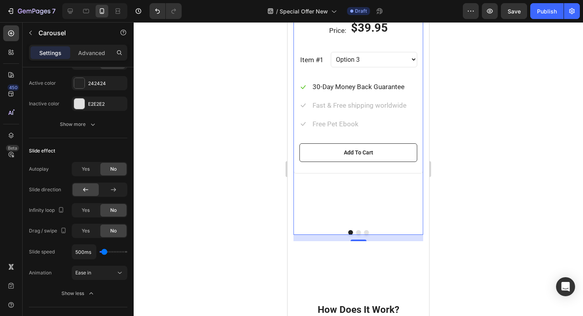
click at [358, 232] on button "Dot" at bounding box center [358, 232] width 5 height 5
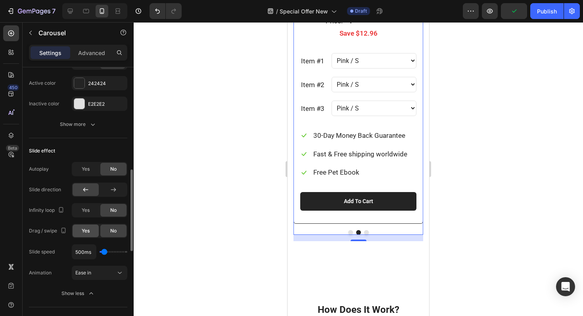
click at [88, 229] on span "Yes" at bounding box center [86, 231] width 8 height 7
click at [366, 234] on button "Dot" at bounding box center [366, 232] width 5 height 5
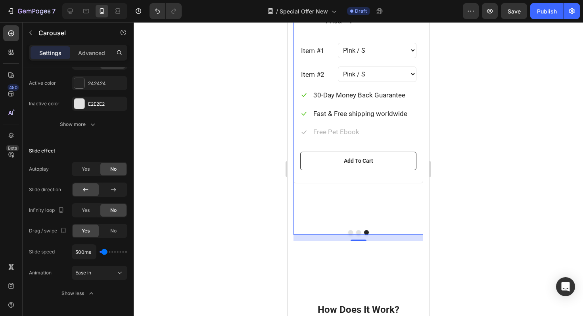
click at [348, 232] on button "Dot" at bounding box center [350, 232] width 5 height 5
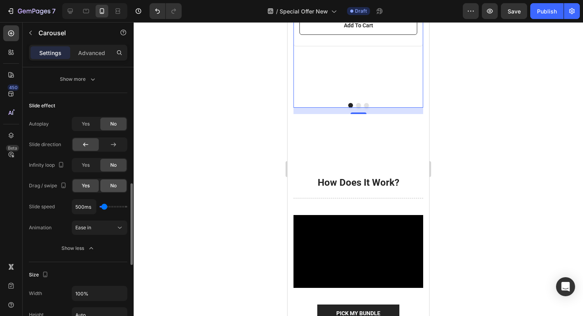
scroll to position [389, 0]
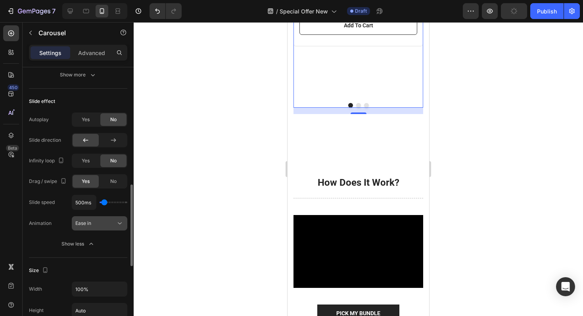
click at [115, 224] on div "Ease in" at bounding box center [95, 223] width 40 height 7
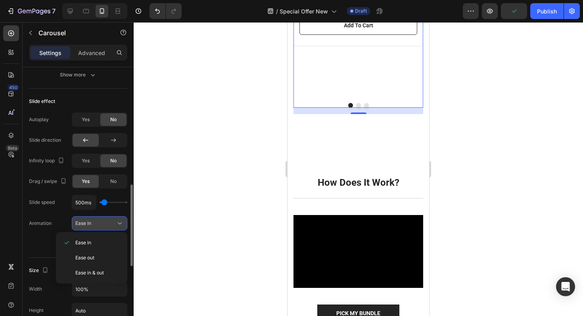
click at [115, 224] on div "Ease in" at bounding box center [95, 223] width 40 height 7
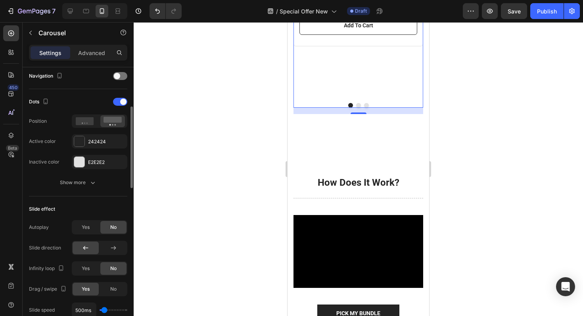
scroll to position [220, 0]
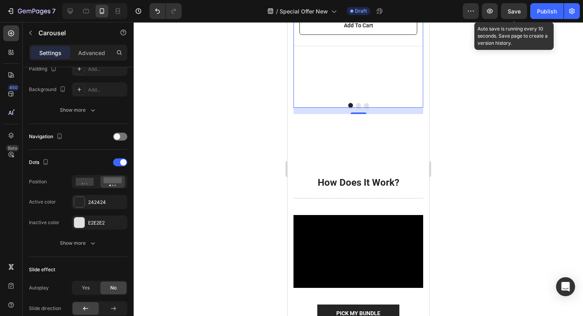
click at [513, 12] on span "Save" at bounding box center [513, 11] width 13 height 7
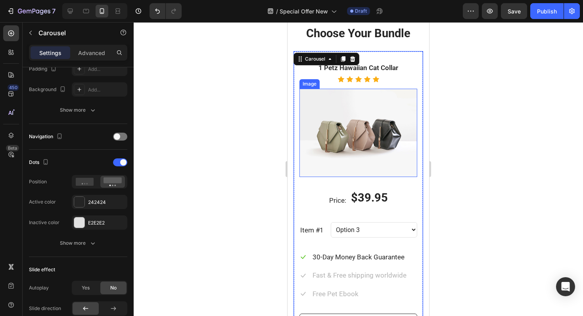
scroll to position [687, 0]
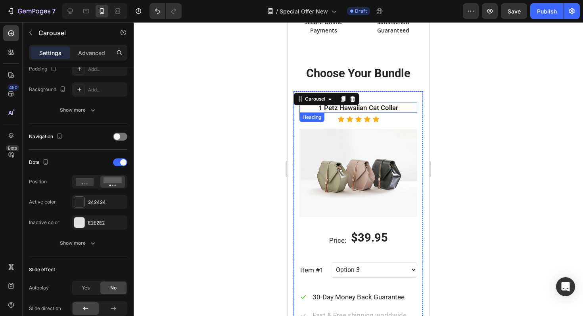
click at [378, 107] on p "1 Petz Hawaiian Cat Collar" at bounding box center [358, 107] width 116 height 9
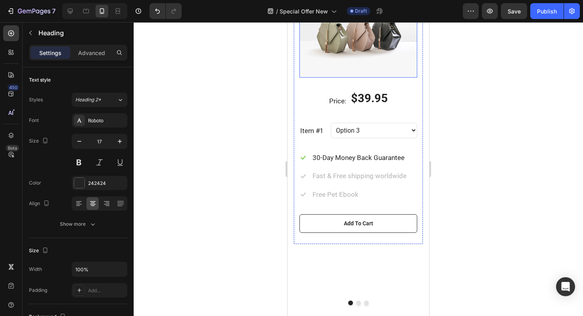
scroll to position [855, 0]
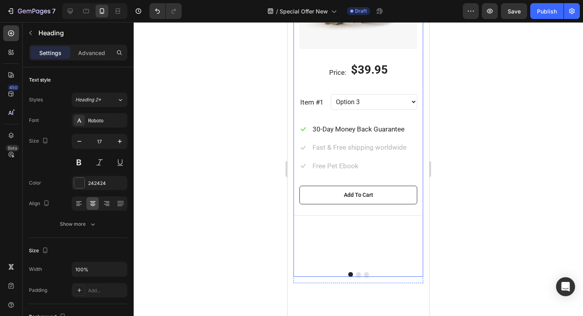
click at [356, 274] on button "Dot" at bounding box center [358, 274] width 5 height 5
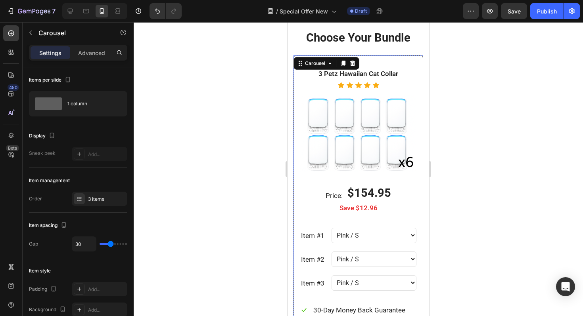
scroll to position [701, 0]
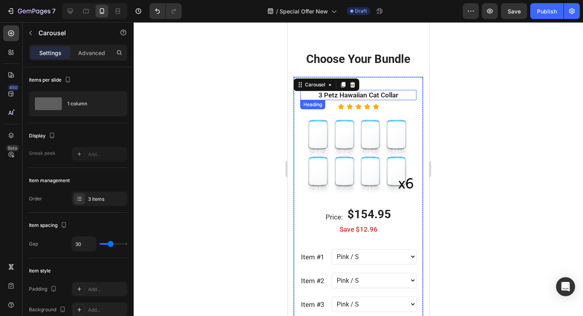
click at [367, 95] on p "3 Petz Hawaiian Cat Collar" at bounding box center [358, 95] width 115 height 9
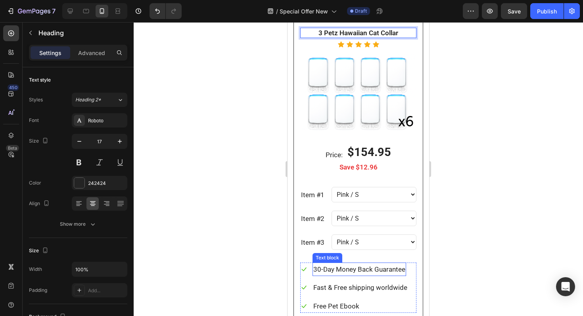
scroll to position [761, 0]
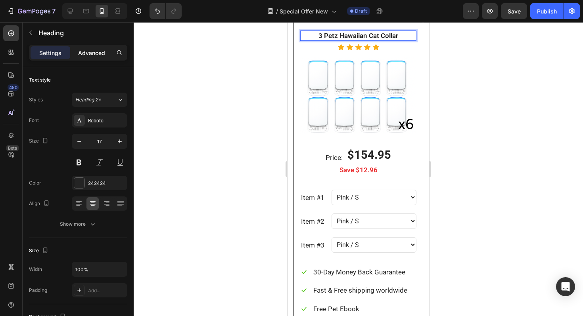
click at [88, 56] on p "Advanced" at bounding box center [91, 53] width 27 height 8
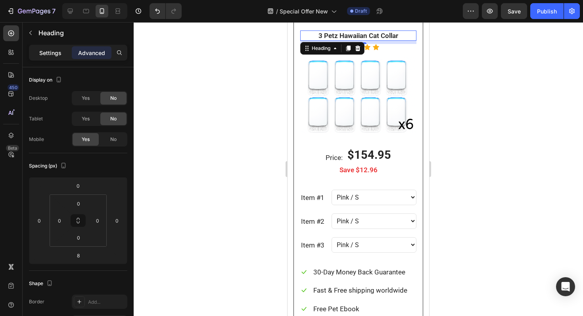
click at [56, 57] on div "Settings" at bounding box center [51, 52] width 40 height 13
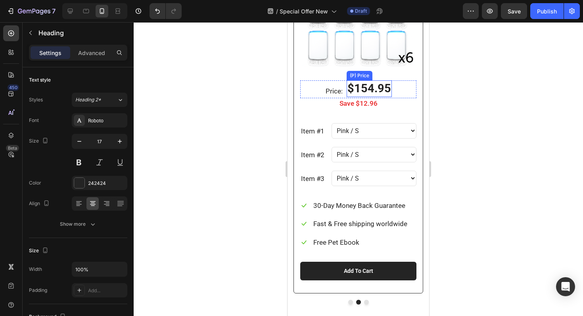
scroll to position [859, 0]
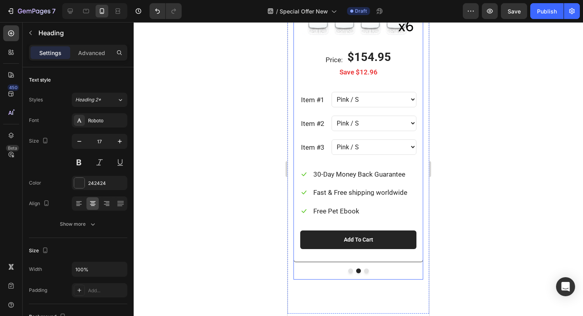
click at [365, 274] on div "Price: Text block $39.95 (P) Price (P) Price Row 1 Petz Hawaiian Cat Collar Hea…" at bounding box center [358, 100] width 130 height 360
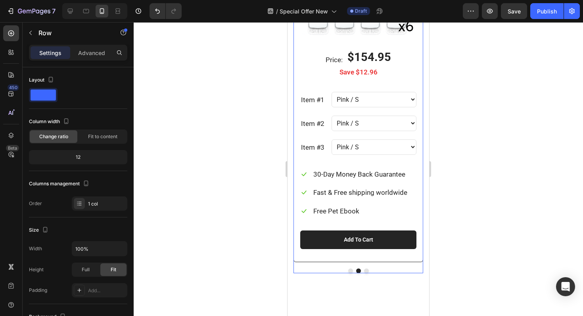
click at [365, 268] on div "Price: Text block $39.95 (P) Price (P) Price Row 1 Petz Hawaiian Cat Collar Hea…" at bounding box center [358, 97] width 130 height 354
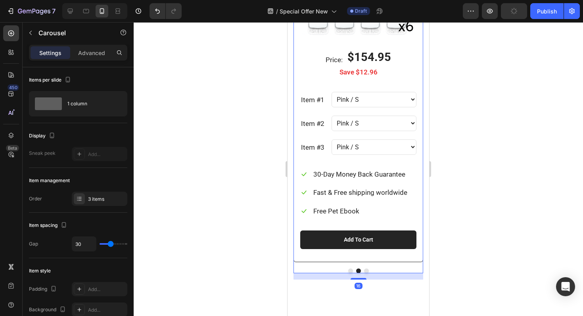
click at [366, 271] on button "Dot" at bounding box center [366, 271] width 5 height 5
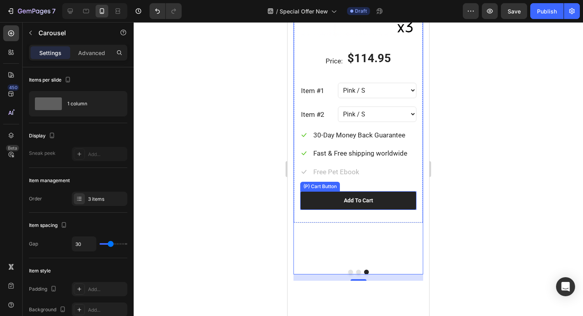
scroll to position [859, 0]
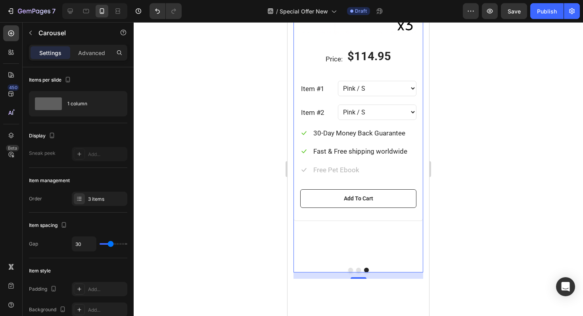
click at [349, 270] on button "Dot" at bounding box center [350, 270] width 5 height 5
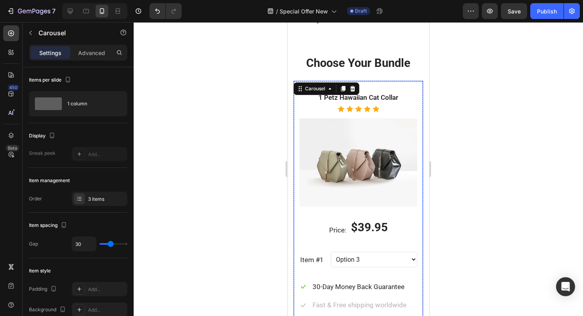
scroll to position [710, 0]
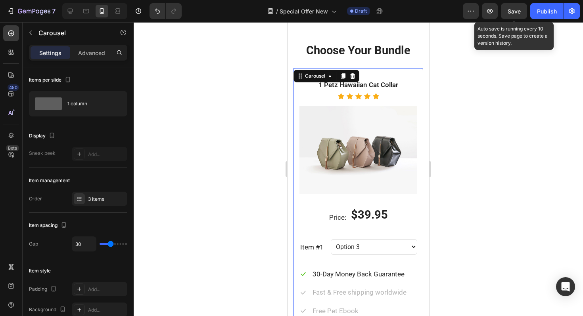
click at [513, 10] on span "Save" at bounding box center [513, 11] width 13 height 7
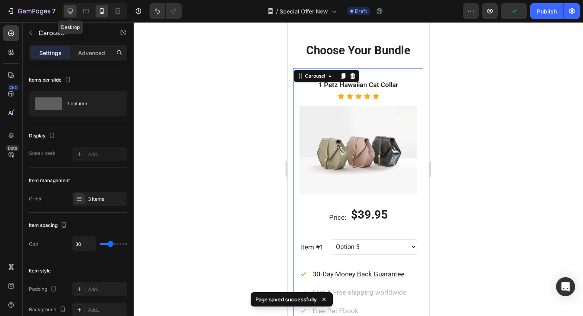
click at [73, 10] on icon at bounding box center [70, 11] width 8 height 8
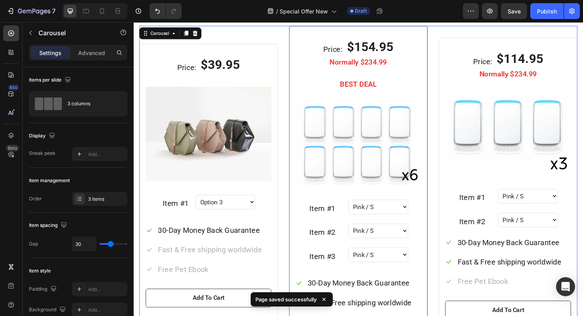
scroll to position [651, 0]
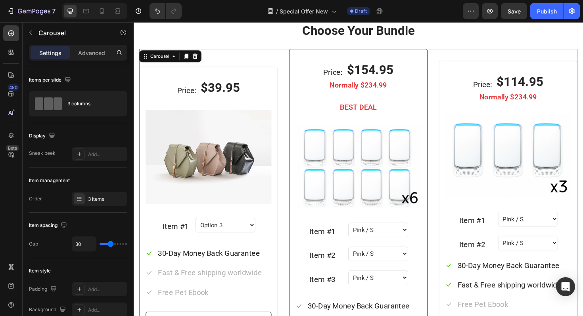
click at [215, 162] on img at bounding box center [212, 165] width 133 height 100
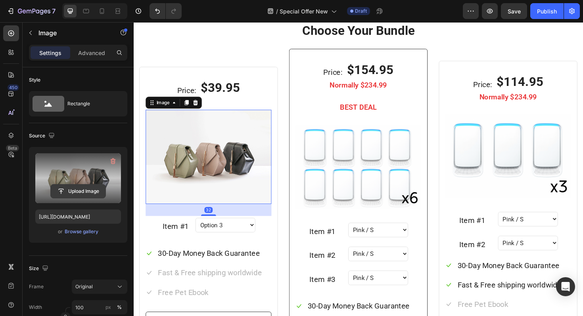
click at [84, 187] on input "file" at bounding box center [78, 191] width 55 height 13
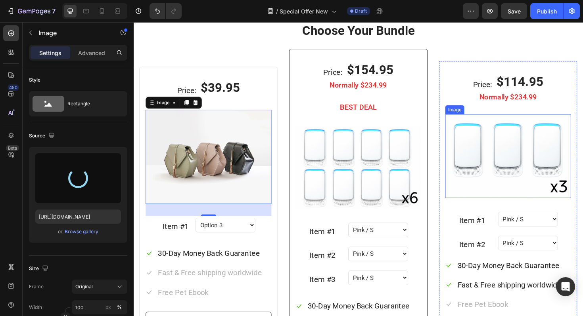
type input "https://cdn.shopify.com/s/files/1/0849/9272/1202/files/gempages_498030020057367…"
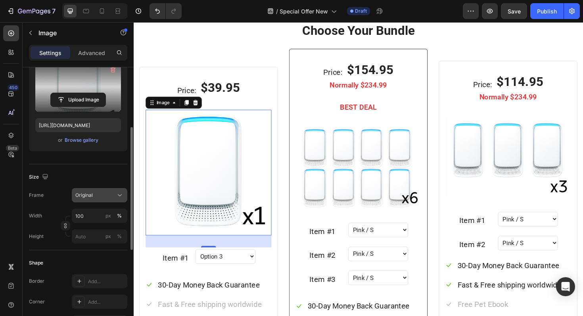
scroll to position [110, 0]
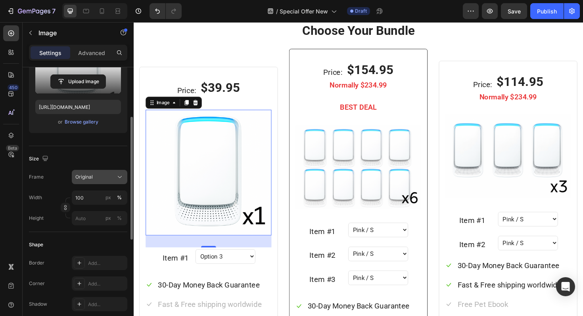
click at [96, 174] on div "Original" at bounding box center [94, 177] width 39 height 7
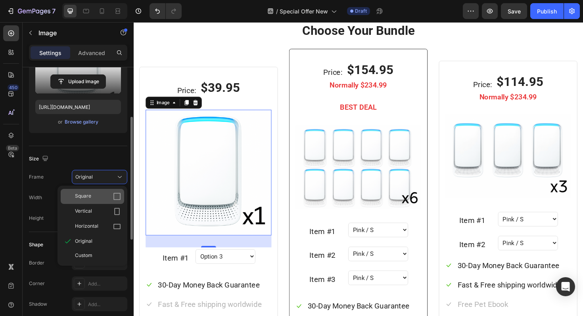
click at [92, 198] on div "Square" at bounding box center [98, 197] width 46 height 8
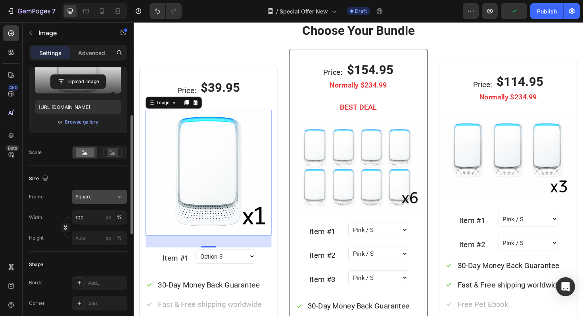
click at [98, 197] on div "Square" at bounding box center [94, 196] width 39 height 7
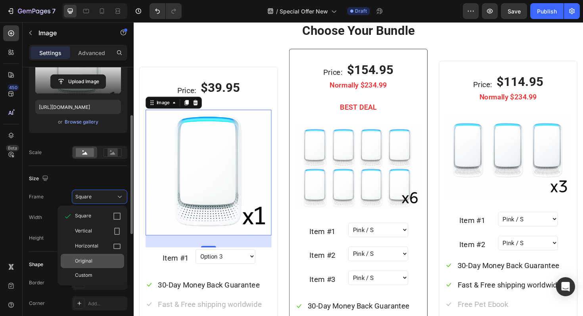
click at [88, 257] on div "Original" at bounding box center [92, 261] width 63 height 14
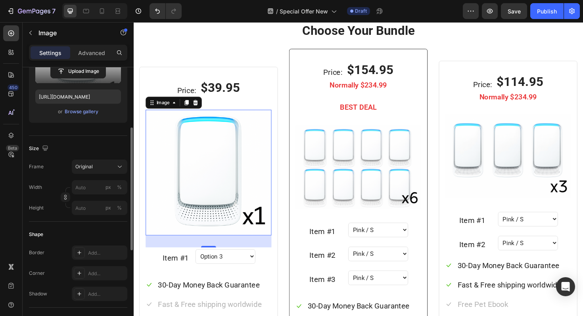
scroll to position [125, 0]
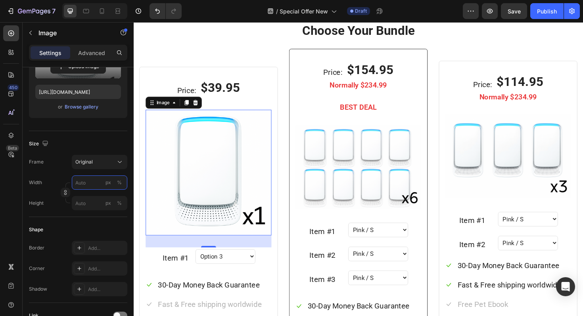
click at [87, 187] on input "px %" at bounding box center [100, 183] width 56 height 14
click at [79, 183] on input "400" at bounding box center [100, 183] width 56 height 14
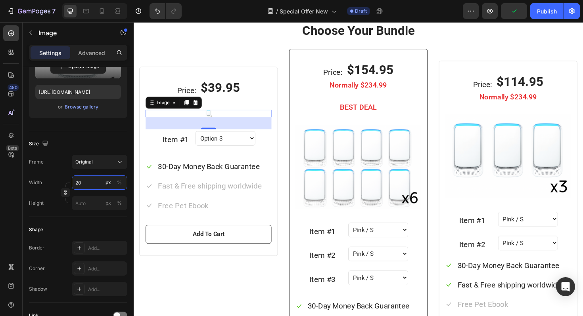
type input "200"
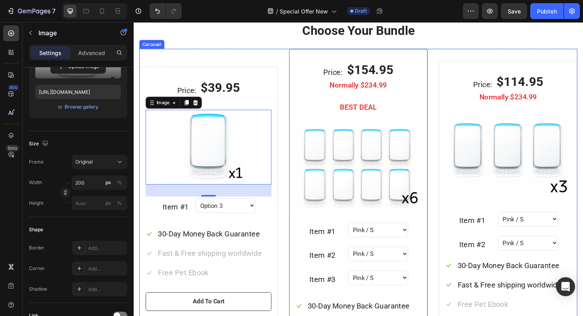
click at [288, 179] on div "Price: Text block $39.95 (P) Price (P) Price Row 1 Petz Hawaiian Cat Collar Hea…" at bounding box center [372, 234] width 464 height 368
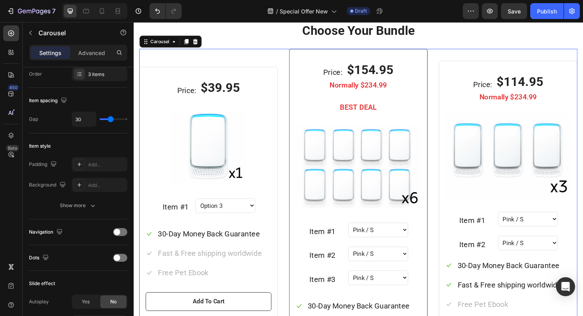
scroll to position [0, 0]
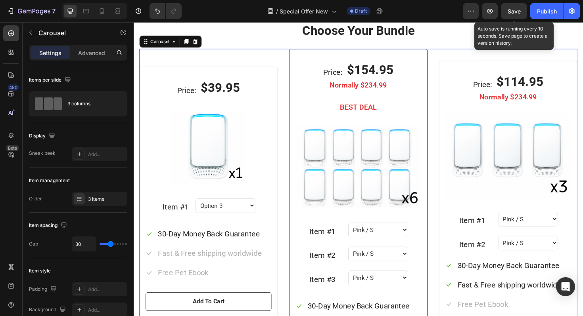
click at [515, 10] on span "Save" at bounding box center [513, 11] width 13 height 7
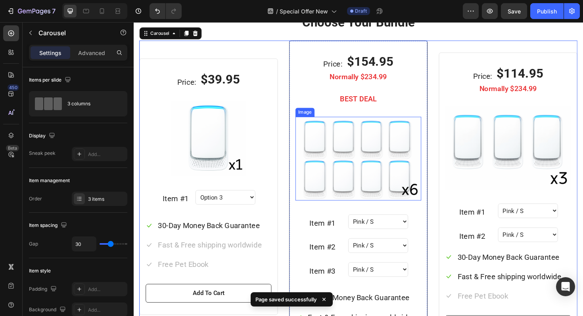
scroll to position [660, 0]
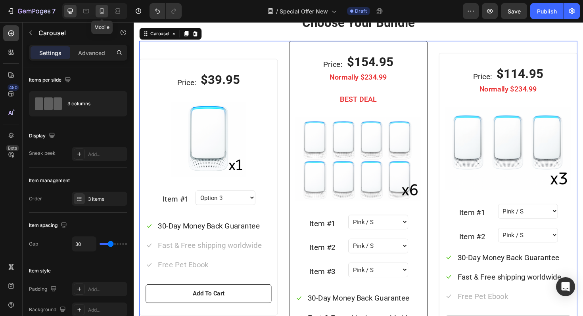
click at [102, 10] on icon at bounding box center [102, 11] width 8 height 8
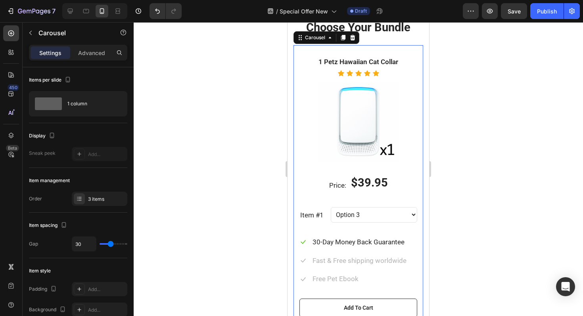
scroll to position [655, 0]
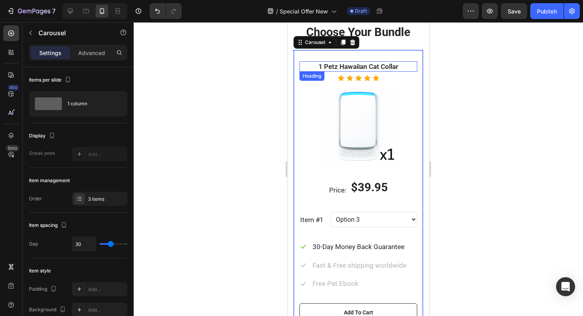
click at [355, 67] on p "1 Petz Hawaiian Cat Collar" at bounding box center [358, 66] width 116 height 9
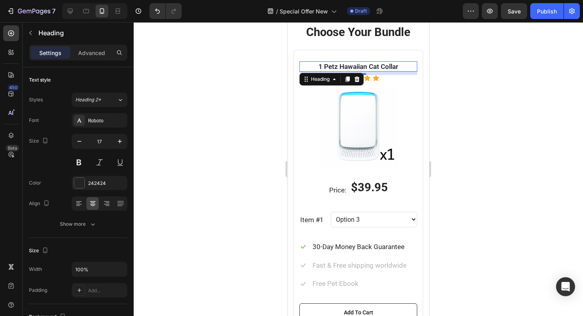
click at [355, 67] on p "1 Petz Hawaiian Cat Collar" at bounding box center [358, 66] width 116 height 9
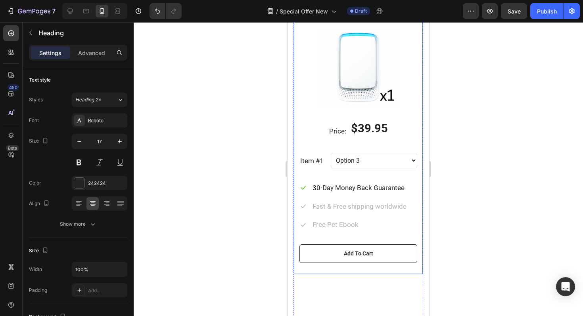
scroll to position [770, 0]
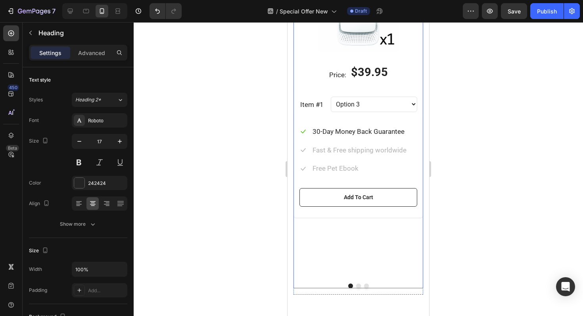
click at [358, 284] on button "Dot" at bounding box center [358, 286] width 5 height 5
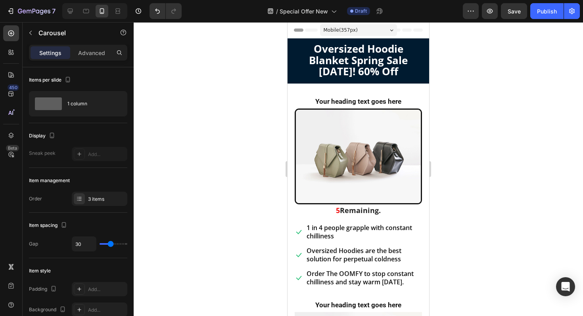
scroll to position [16, 0]
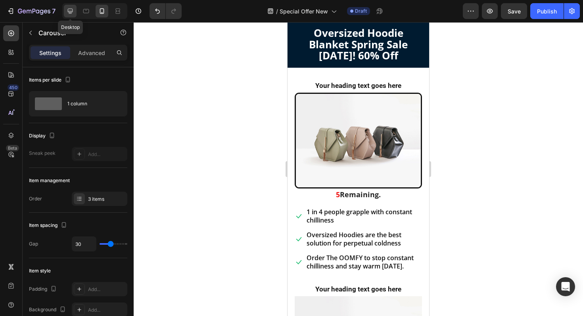
click at [71, 10] on icon at bounding box center [70, 11] width 8 height 8
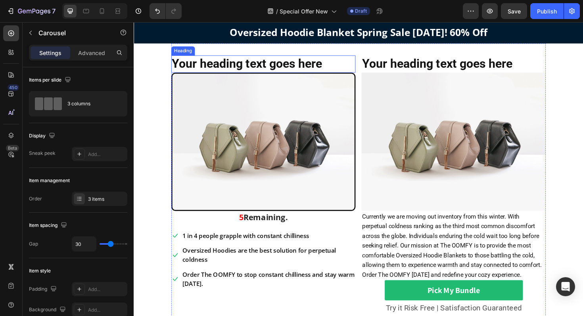
click at [265, 64] on h2 "Your heading text goes here" at bounding box center [270, 66] width 195 height 18
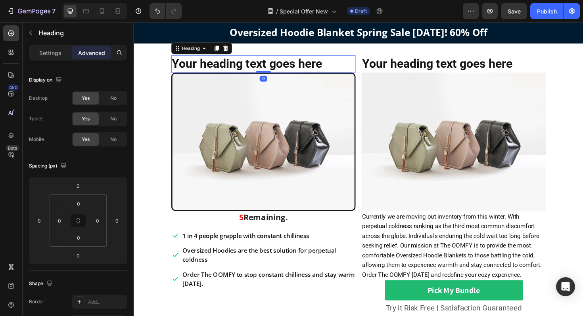
click at [352, 64] on h2 "Your heading text goes here" at bounding box center [270, 66] width 195 height 18
click at [54, 48] on div "Settings" at bounding box center [51, 52] width 40 height 13
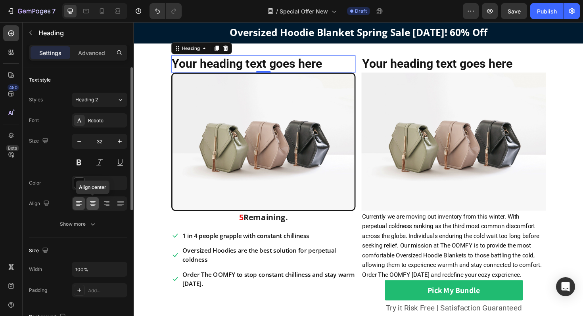
click at [91, 205] on icon at bounding box center [93, 204] width 8 height 8
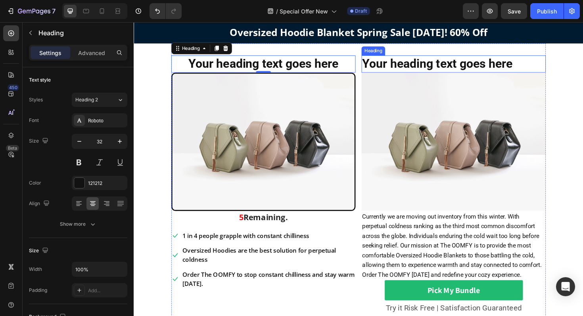
click at [432, 68] on h2 "Your heading text goes here" at bounding box center [472, 66] width 195 height 18
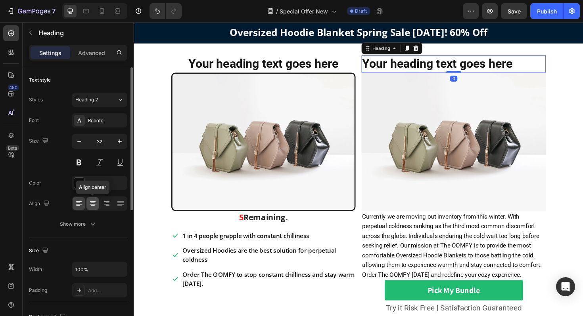
click at [94, 202] on icon at bounding box center [93, 204] width 8 height 8
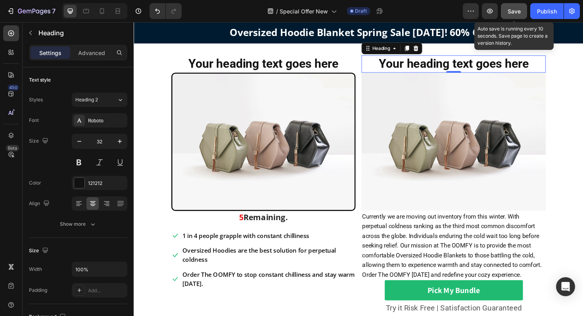
click at [507, 8] on button "Save" at bounding box center [514, 11] width 26 height 16
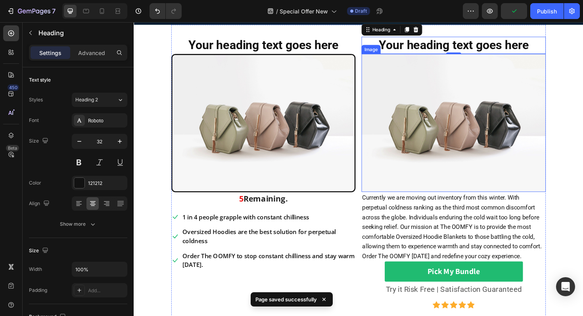
scroll to position [60, 0]
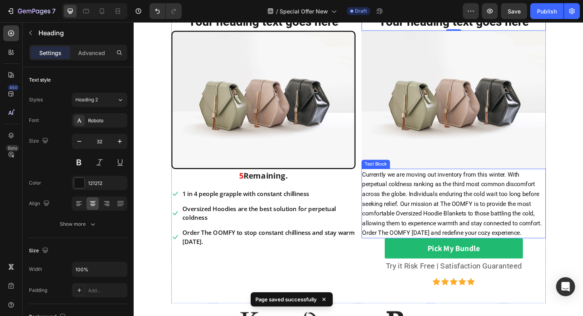
click at [448, 235] on span "Currently we are moving out inventory from this winter. With perpetual coldness…" at bounding box center [470, 214] width 190 height 69
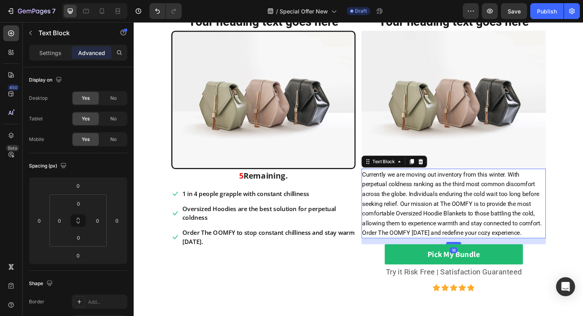
drag, startPoint x: 472, startPoint y: 248, endPoint x: 472, endPoint y: 254, distance: 6.3
click at [472, 255] on div at bounding box center [472, 256] width 16 height 2
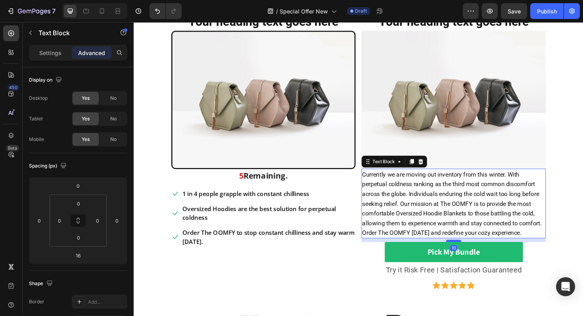
click at [473, 253] on div at bounding box center [472, 254] width 16 height 2
type input "10"
click at [264, 186] on p "5 Remaining." at bounding box center [270, 185] width 193 height 13
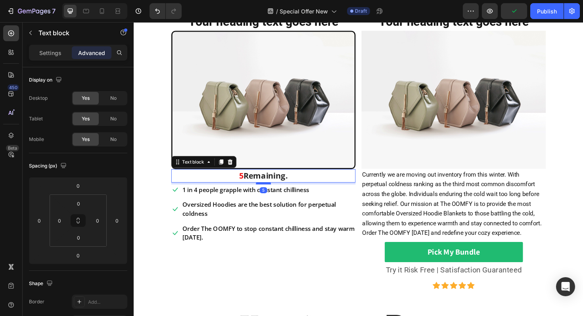
drag, startPoint x: 270, startPoint y: 197, endPoint x: 271, endPoint y: 193, distance: 4.1
click at [271, 193] on div at bounding box center [271, 193] width 16 height 2
click at [272, 193] on div at bounding box center [271, 193] width 16 height 2
type input "5"
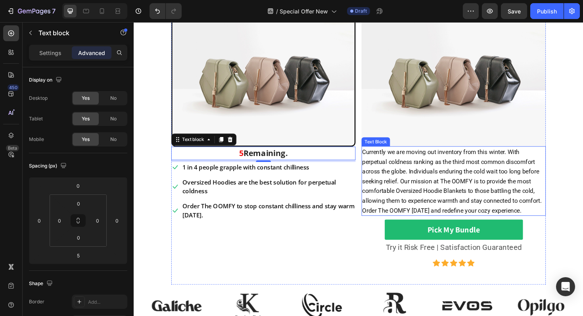
scroll to position [127, 0]
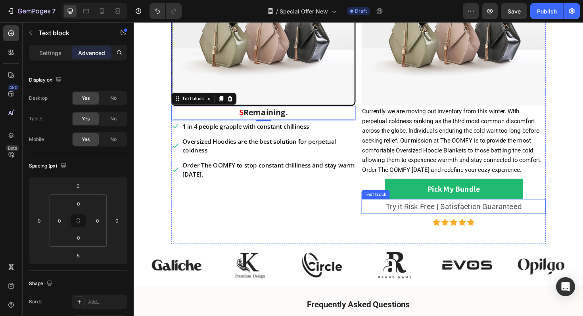
click at [461, 218] on p "Try it Risk Free | Satisfaction Guaranteed" at bounding box center [471, 218] width 193 height 14
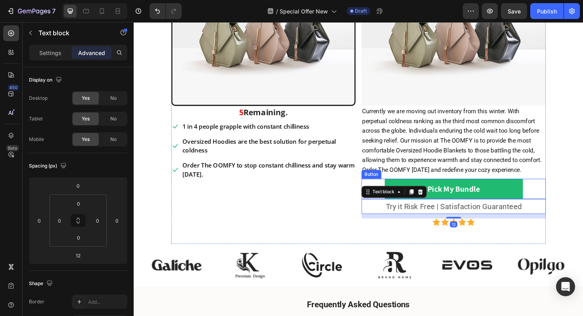
click at [520, 196] on link "Pick My Bundle" at bounding box center [472, 198] width 146 height 21
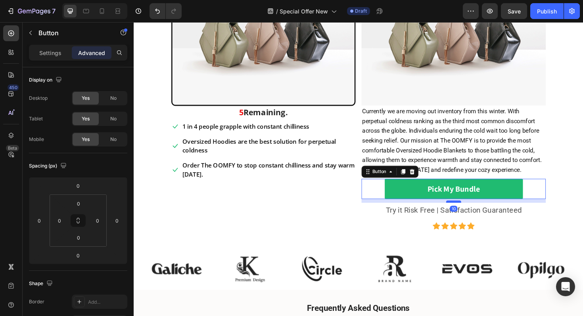
click at [470, 211] on div at bounding box center [472, 212] width 16 height 2
type input "10"
click at [460, 221] on p "Try it Risk Free | Satisfaction Guaranteed" at bounding box center [471, 221] width 193 height 14
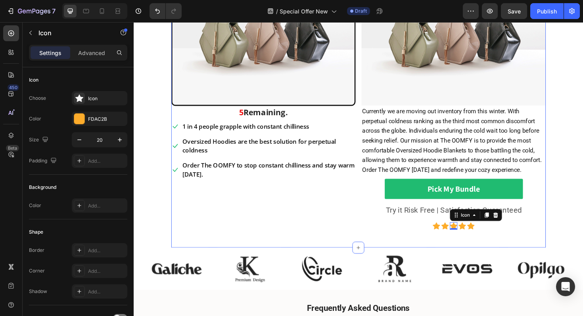
click at [451, 226] on p "Try it Risk Free | Satisfaction Guaranteed" at bounding box center [471, 221] width 193 height 14
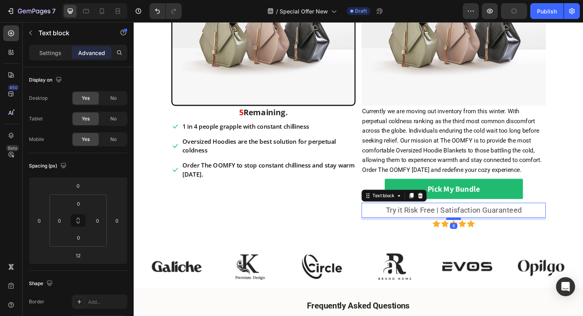
click at [474, 230] on div at bounding box center [472, 231] width 16 height 2
type input "7"
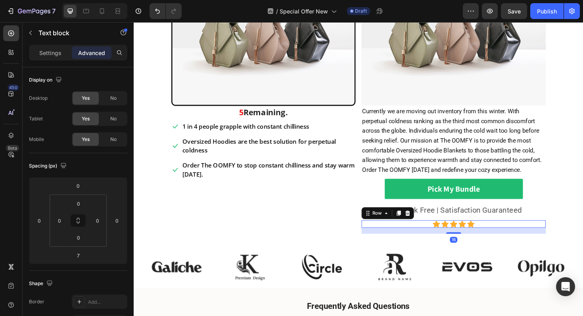
click at [530, 232] on div "Icon Icon Icon Icon Icon Icon List Hoz Row Row 16" at bounding box center [472, 236] width 195 height 8
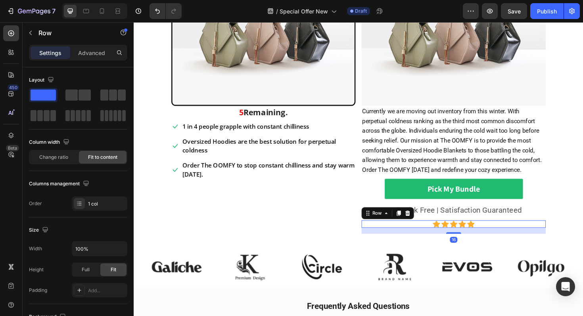
click at [579, 215] on section "Your heading text goes here Heading Image 5 Remaining. Text block Icon 1 in 4 p…" at bounding box center [371, 96] width 441 height 326
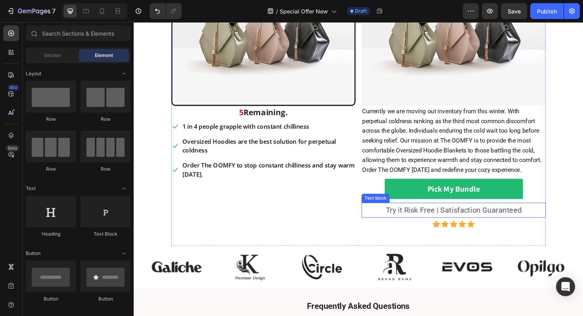
click at [466, 226] on div "Try it Risk Free | Satisfaction Guaranteed" at bounding box center [472, 222] width 195 height 16
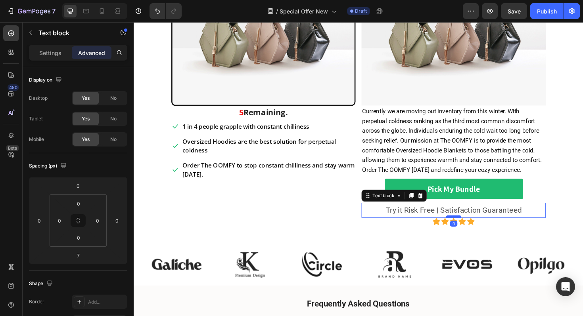
click at [470, 227] on div at bounding box center [472, 228] width 16 height 2
type input "0"
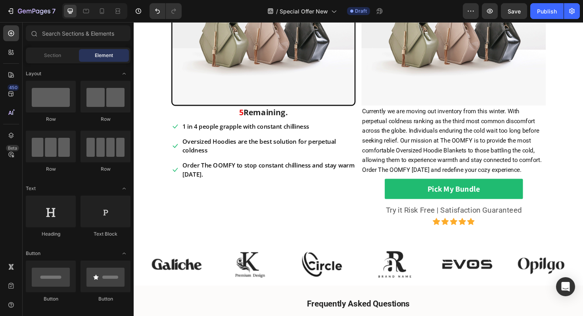
click at [582, 209] on section "Your heading text goes here Heading Image 5 Remaining. Text block Icon 1 in 4 p…" at bounding box center [371, 94] width 441 height 323
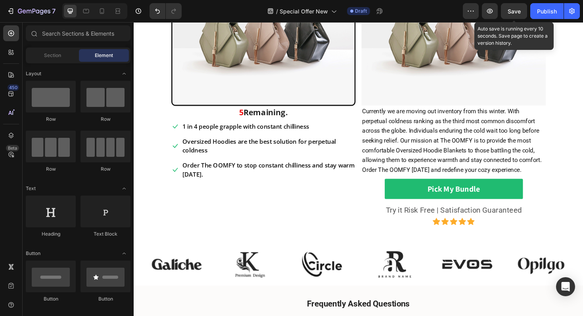
click at [513, 11] on span "Save" at bounding box center [513, 11] width 13 height 7
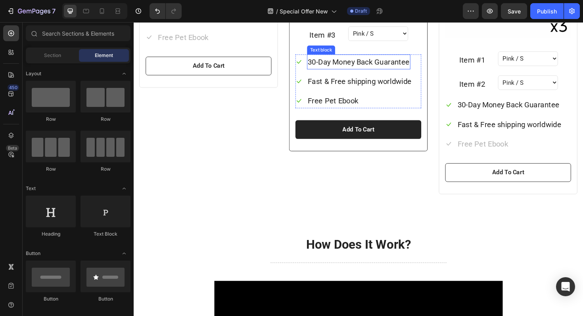
scroll to position [802, 0]
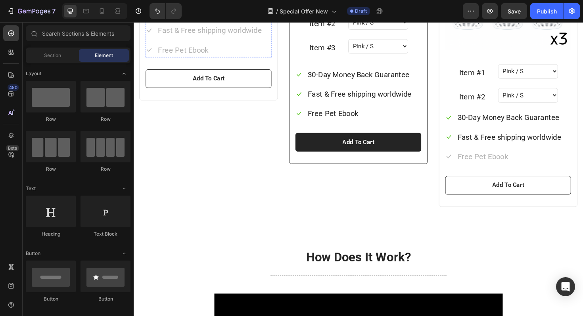
click at [197, 17] on p "30-Day Money Back Guarantee" at bounding box center [213, 10] width 108 height 14
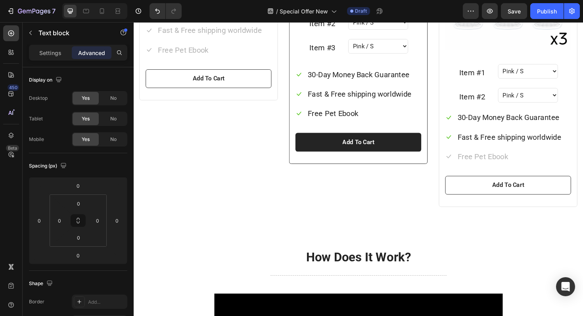
click at [197, 17] on p "30-Day Money Back Guarantee" at bounding box center [213, 10] width 108 height 14
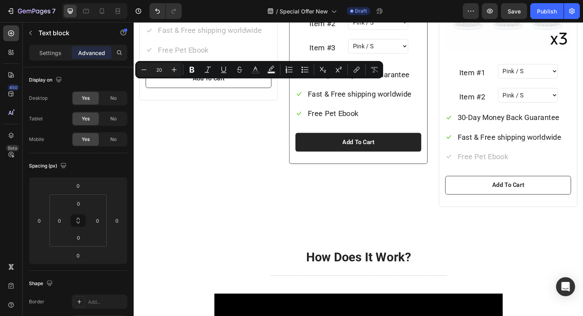
click at [197, 17] on p "30-Day Money Back Guarantee" at bounding box center [213, 10] width 108 height 14
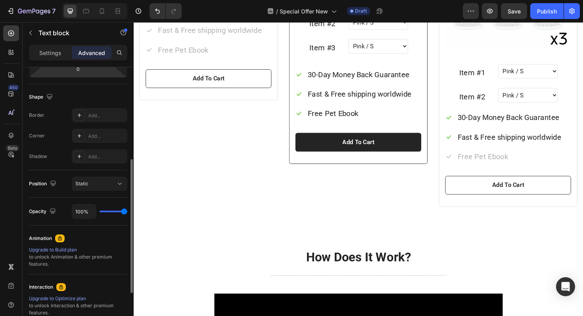
scroll to position [195, 0]
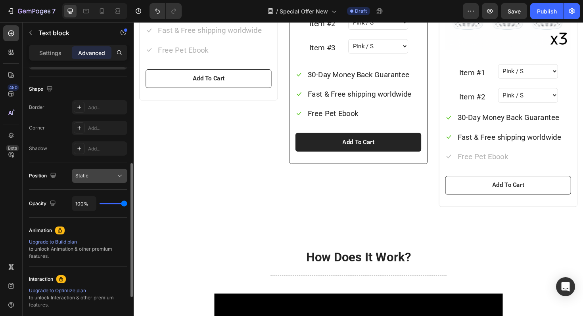
click at [99, 180] on button "Static" at bounding box center [100, 176] width 56 height 14
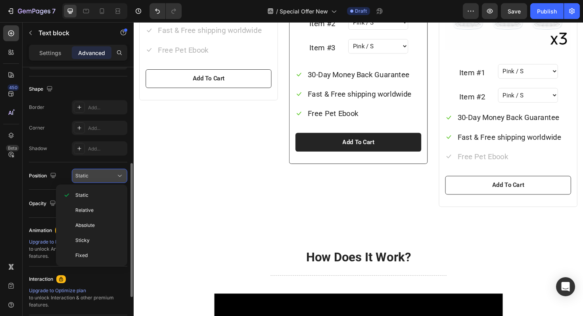
click at [99, 180] on button "Static" at bounding box center [100, 176] width 56 height 14
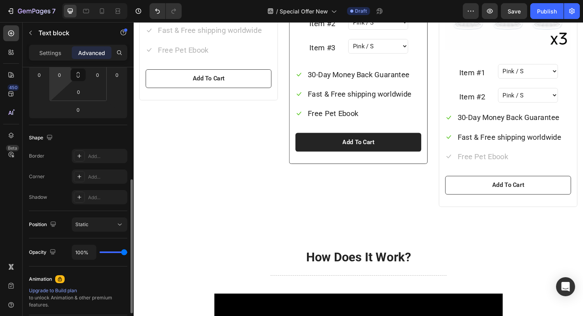
scroll to position [107, 0]
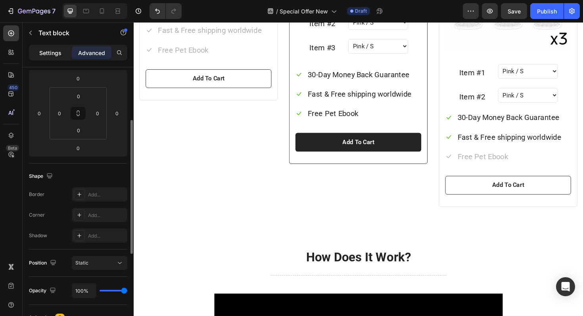
click at [52, 56] on p "Settings" at bounding box center [50, 53] width 22 height 8
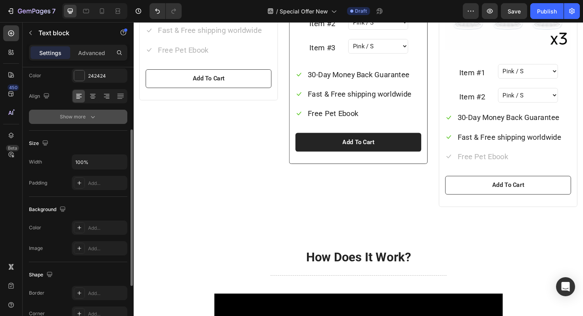
click at [90, 112] on button "Show more" at bounding box center [78, 117] width 98 height 14
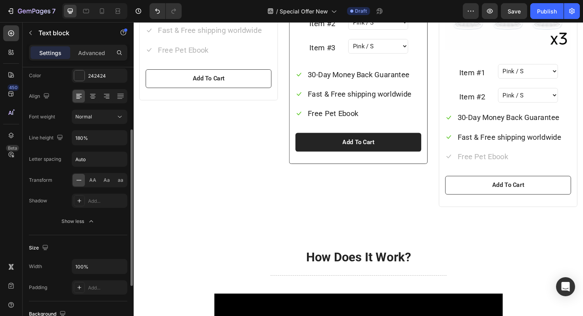
click at [78, 182] on icon at bounding box center [79, 180] width 8 height 8
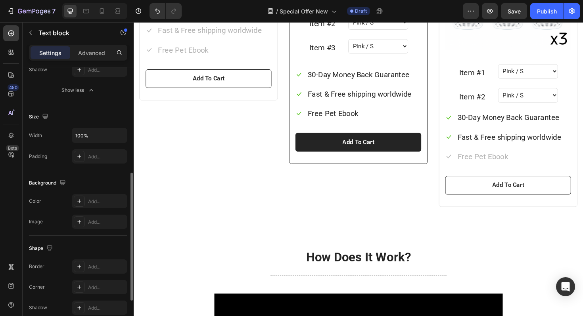
scroll to position [234, 0]
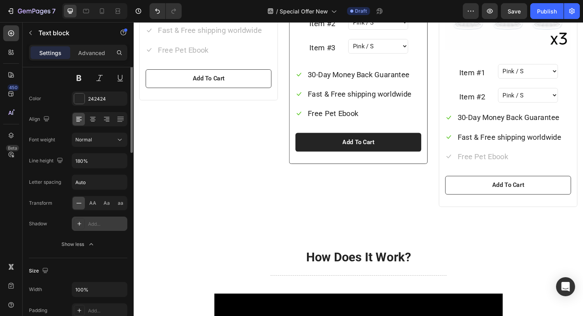
scroll to position [0, 0]
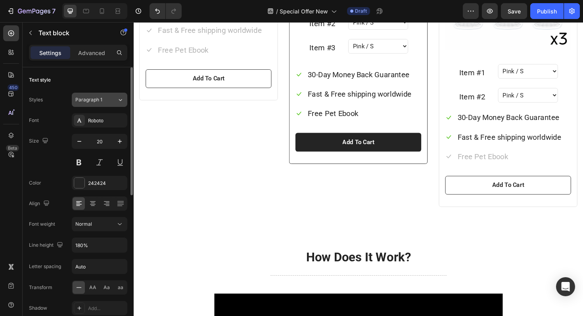
click at [117, 102] on icon at bounding box center [120, 100] width 7 height 8
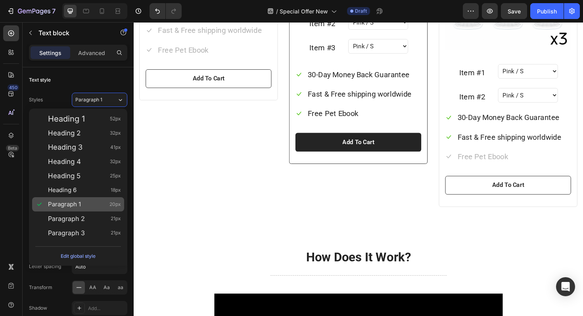
click at [70, 202] on span "Paragraph 1" at bounding box center [64, 205] width 33 height 8
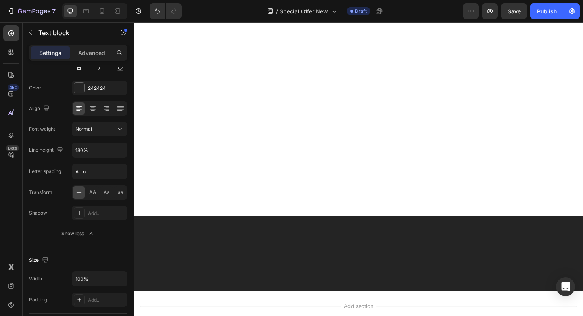
scroll to position [603, 0]
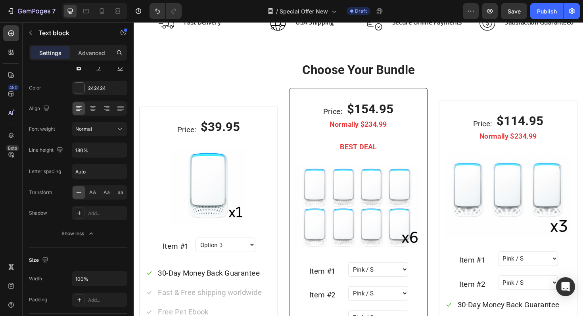
click at [316, 91] on div "Product" at bounding box center [311, 87] width 21 height 7
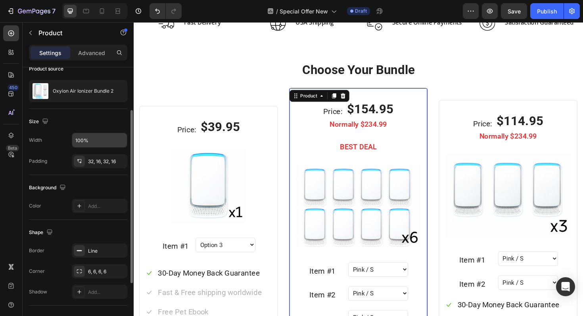
scroll to position [142, 0]
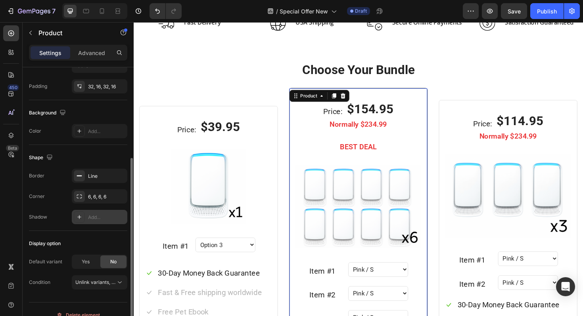
click at [106, 217] on div "Add..." at bounding box center [106, 217] width 37 height 7
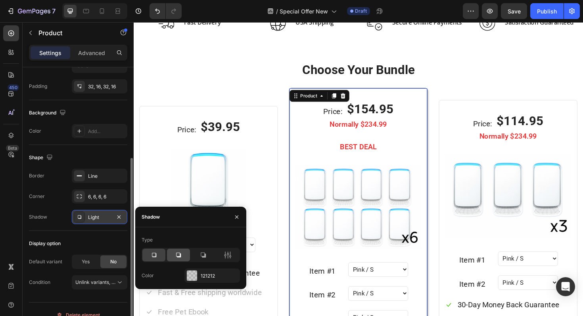
click at [182, 256] on div at bounding box center [178, 255] width 23 height 13
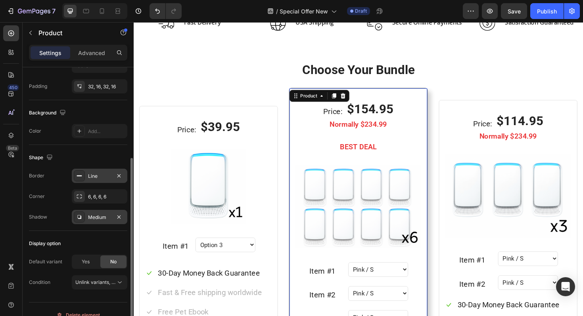
click at [96, 178] on div "Line" at bounding box center [99, 176] width 23 height 7
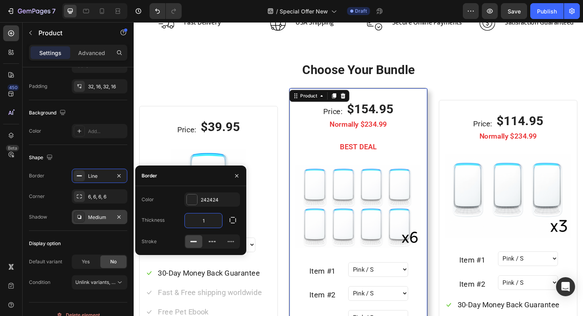
click at [215, 220] on input "1" at bounding box center [203, 221] width 37 height 14
type input "3"
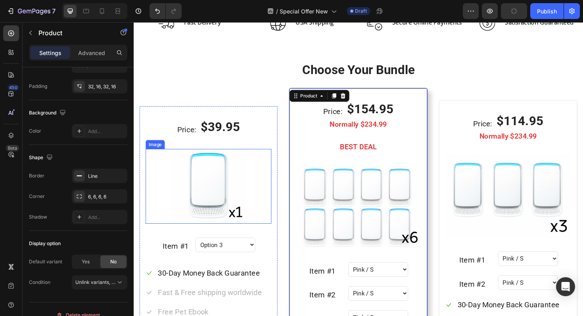
click at [272, 146] on div "Price: Text block $39.95 (P) Price (P) Price Row Single Room Heading Icon Icon …" at bounding box center [212, 247] width 133 height 246
click at [288, 150] on div "Price: Text block $39.95 (P) Price (P) Price Row Single Room Heading Icon Icon …" at bounding box center [372, 276] width 464 height 368
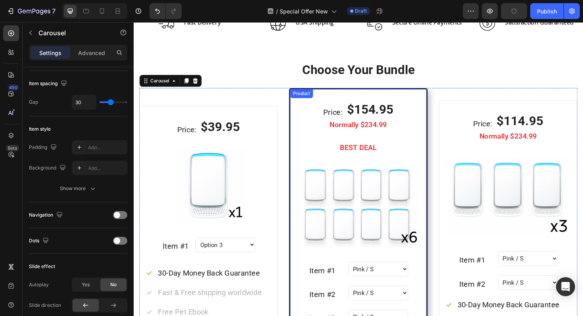
scroll to position [0, 0]
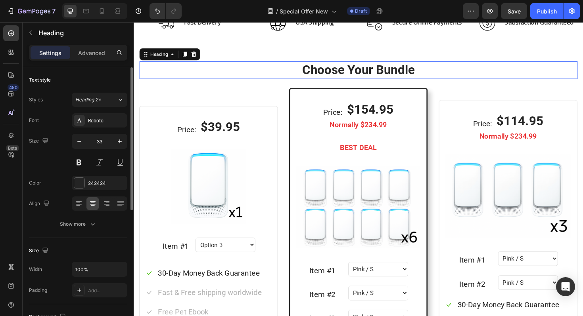
click at [507, 74] on h2 "Choose Your Bundle" at bounding box center [372, 73] width 464 height 19
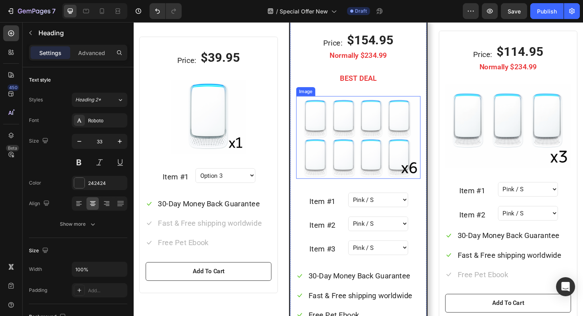
scroll to position [651, 0]
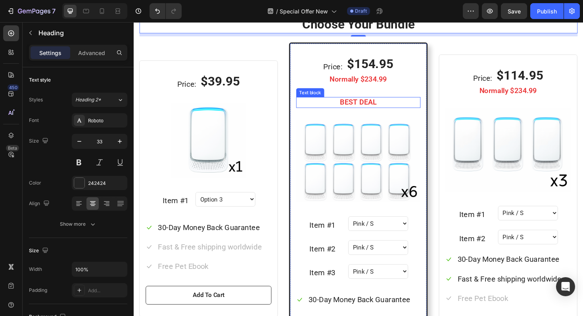
click at [317, 100] on div "Price: Text block $154.95 (P) Price (P) Price Row Normally $234.99 Text block B…" at bounding box center [372, 227] width 132 height 341
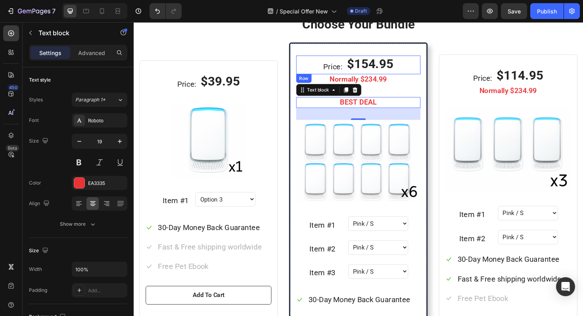
click at [311, 68] on div "Price: Text block $154.95 (P) Price (P) Price Row" at bounding box center [372, 67] width 132 height 20
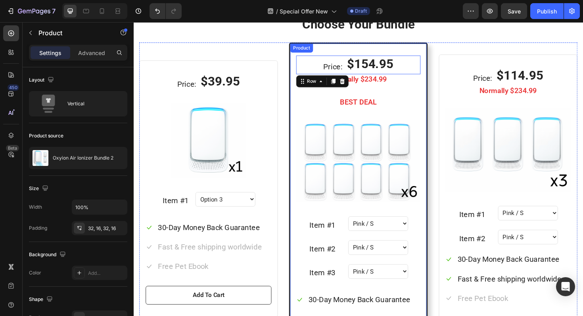
click at [298, 69] on div "Price: Text block $154.95 (P) Price (P) Price Row 0 Normally $234.99 Text block…" at bounding box center [371, 228] width 147 height 368
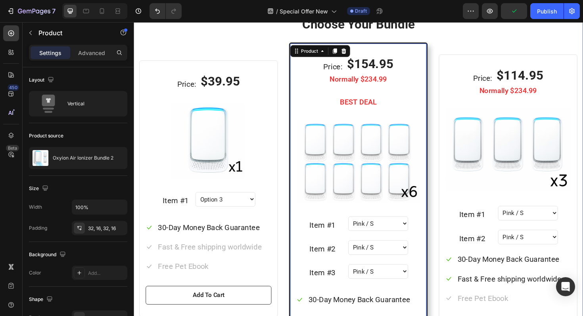
click at [406, 43] on div "Choose Your Bundle Heading Row Price: Text block $39.95 (P) Price (P) Price Row…" at bounding box center [372, 219] width 464 height 409
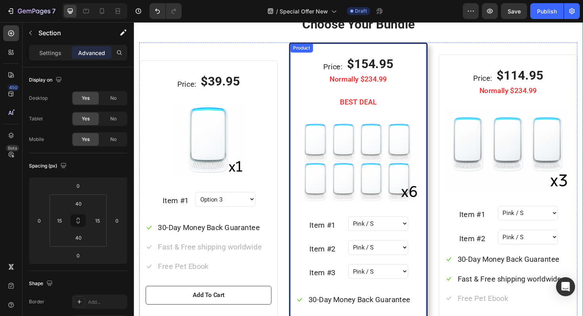
click at [405, 47] on div "Price: Text block $154.95 (P) Price (P) Price Row Normally $234.99 Text block B…" at bounding box center [371, 228] width 147 height 368
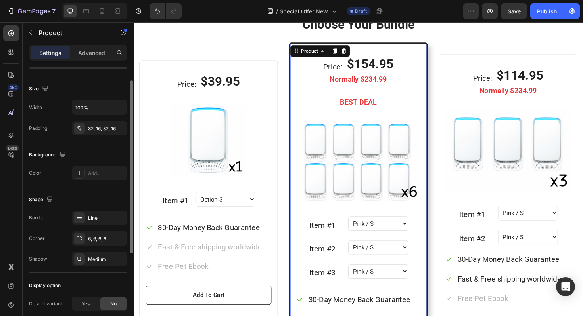
scroll to position [153, 0]
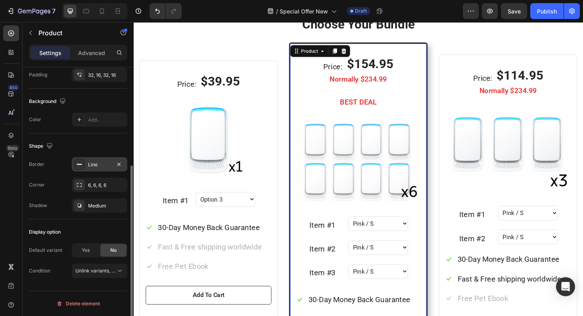
click at [95, 161] on div "Line" at bounding box center [99, 164] width 23 height 7
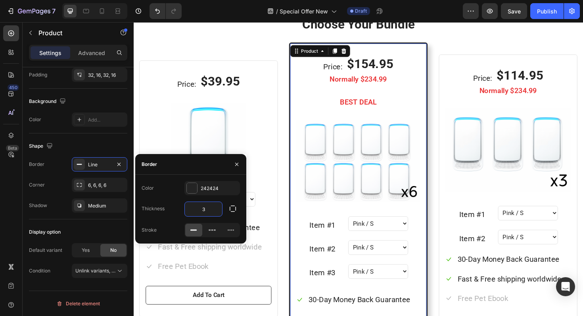
click at [214, 214] on input "3" at bounding box center [203, 209] width 37 height 14
type input "2"
click at [274, 86] on div "Price: Text block $39.95 (P) Price (P) Price Row" at bounding box center [212, 86] width 133 height 20
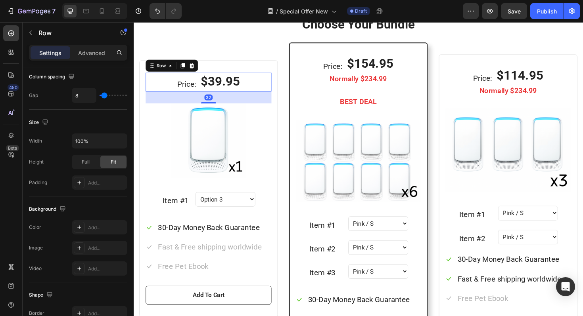
scroll to position [0, 0]
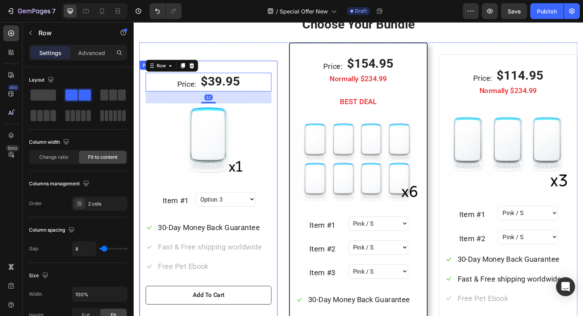
click at [281, 68] on div "Price: Text block $39.95 (P) Price (P) Price Row 32 Single Room Heading Icon Ic…" at bounding box center [213, 199] width 147 height 272
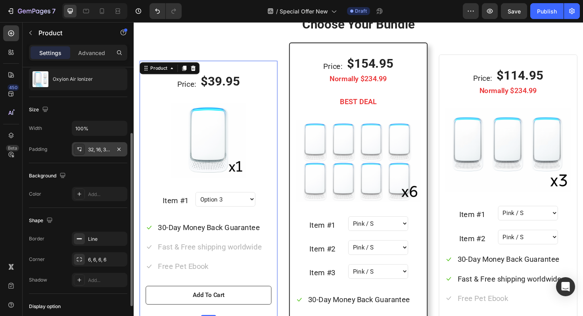
scroll to position [88, 0]
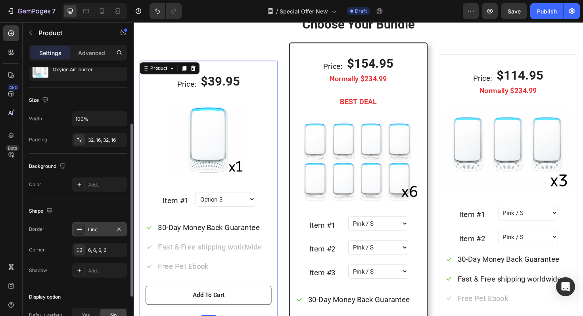
click at [101, 229] on div "Line" at bounding box center [99, 229] width 23 height 7
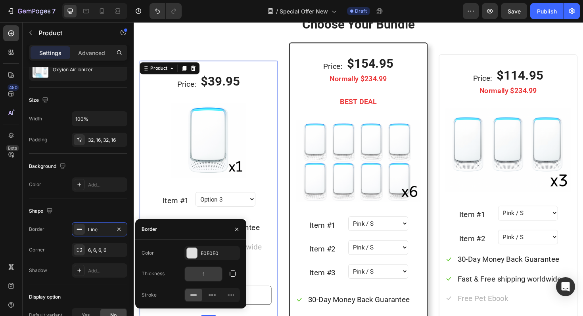
click at [208, 272] on input "1" at bounding box center [203, 274] width 37 height 14
type input "2"
click at [482, 197] on img at bounding box center [529, 157] width 133 height 89
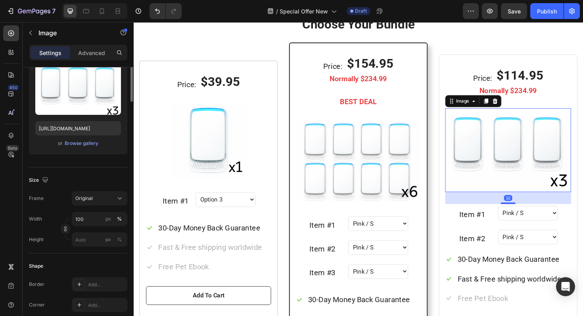
scroll to position [0, 0]
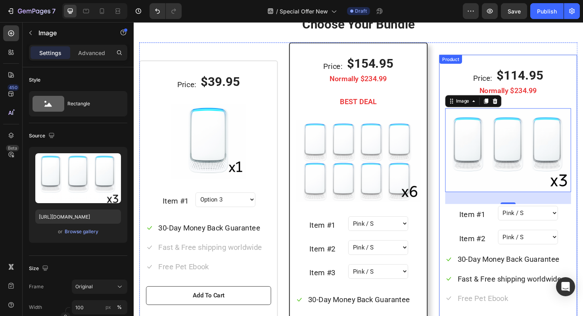
click at [459, 195] on div "Price: Text block $114.95 (P) Price (P) Price Row Normally $234.99 Text block 2…" at bounding box center [530, 212] width 147 height 312
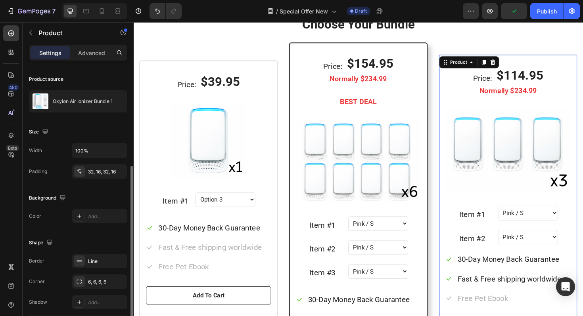
scroll to position [117, 0]
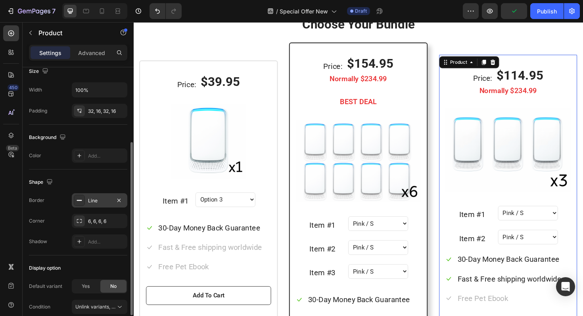
click at [99, 199] on div "Line" at bounding box center [99, 200] width 23 height 7
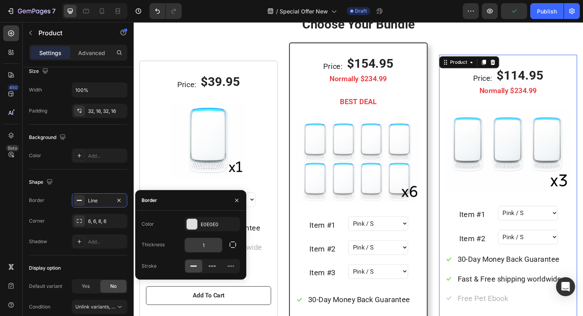
click at [206, 246] on input "1" at bounding box center [203, 245] width 37 height 14
type input "2"
click at [291, 187] on div "Price: Text block $39.95 (P) Price (P) Price Row Single Room Heading Icon Icon …" at bounding box center [372, 228] width 464 height 368
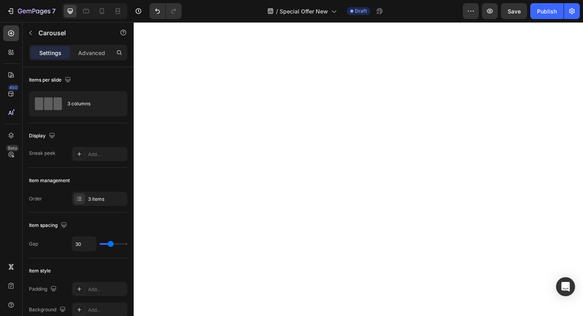
scroll to position [0, 0]
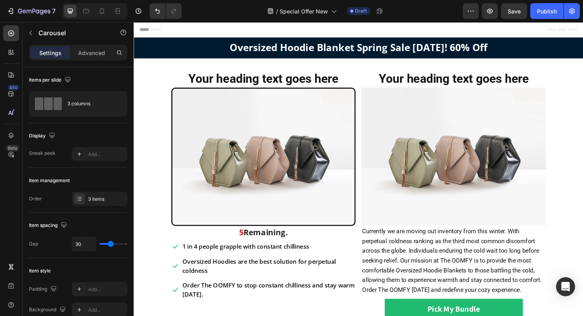
click at [266, 144] on img at bounding box center [270, 165] width 195 height 147
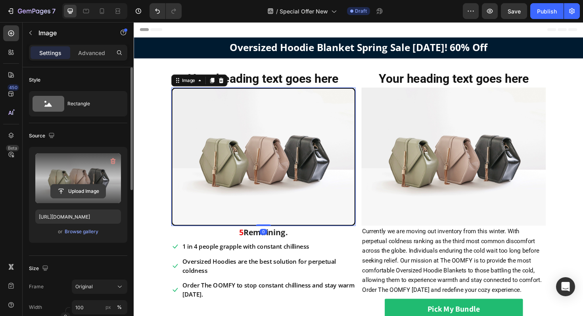
click at [87, 193] on input "file" at bounding box center [78, 191] width 55 height 13
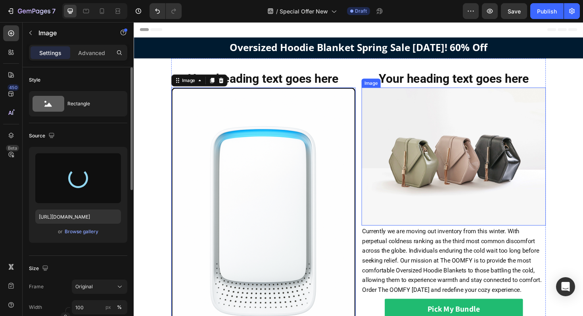
type input "https://cdn.shopify.com/s/files/1/0849/9272/1202/files/gempages_498030020057367…"
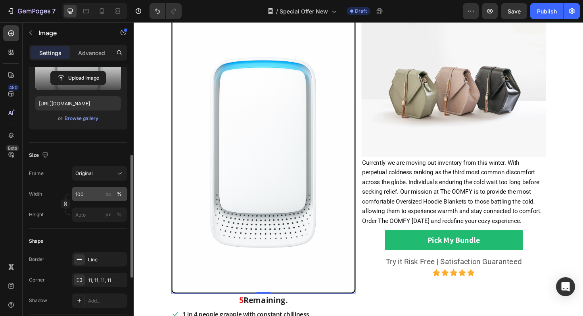
scroll to position [146, 0]
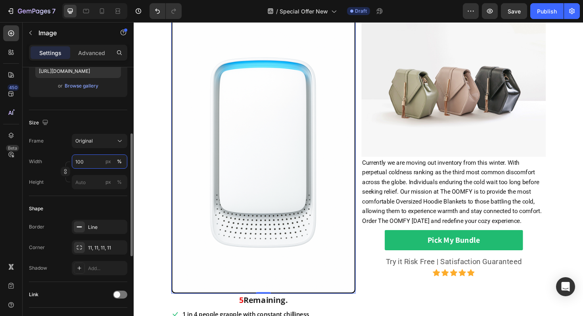
click at [86, 168] on input "100" at bounding box center [100, 162] width 56 height 14
click at [109, 162] on div "px" at bounding box center [108, 161] width 6 height 7
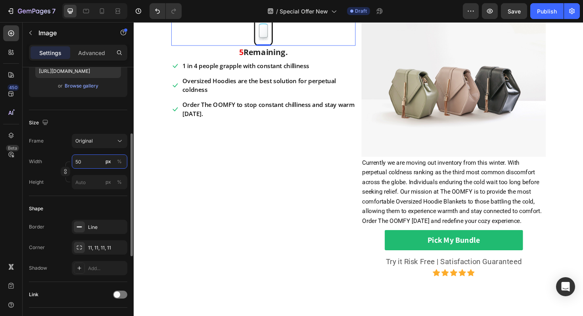
type input "5"
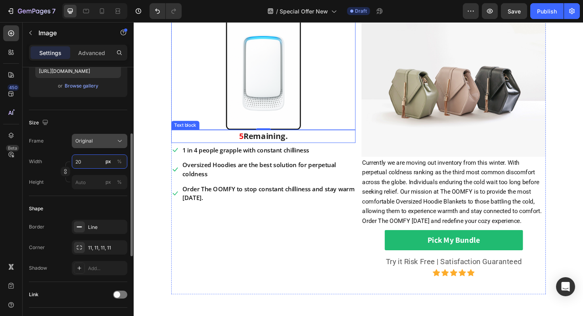
type input "2"
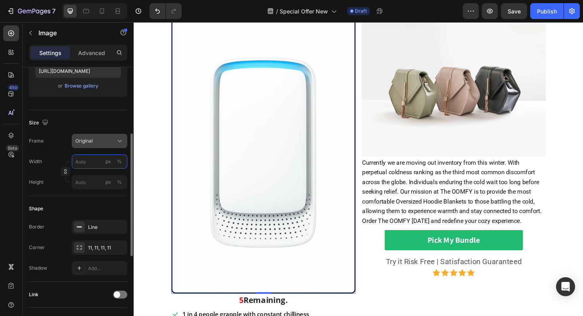
scroll to position [0, 0]
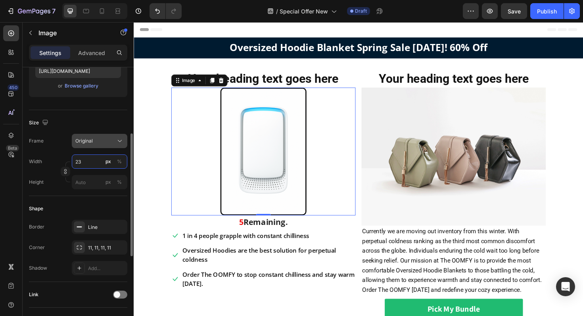
type input "2"
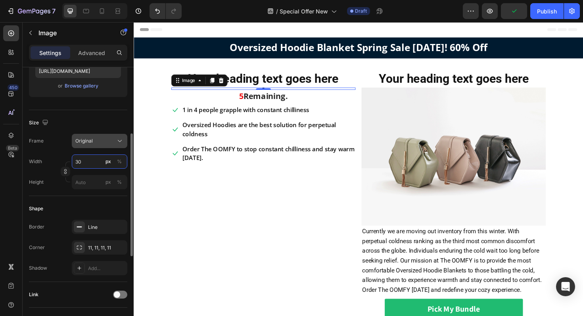
type input "300"
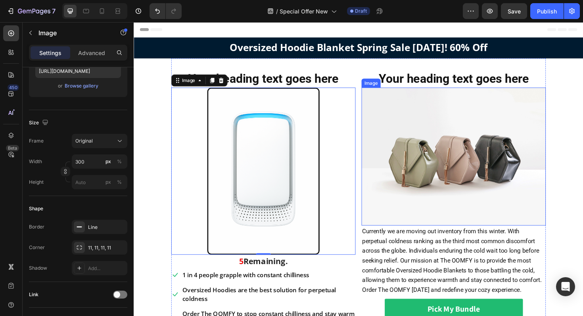
click at [378, 149] on img at bounding box center [472, 165] width 195 height 146
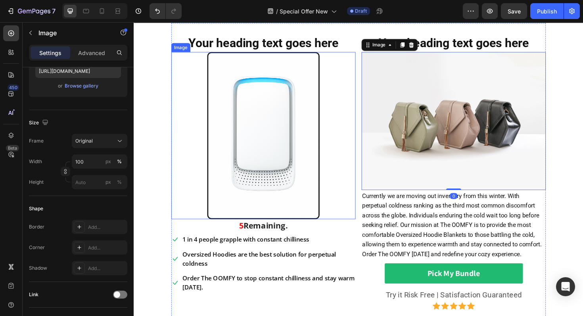
scroll to position [4, 0]
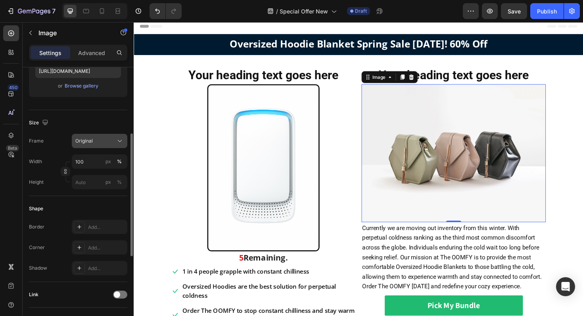
click at [104, 147] on button "Original" at bounding box center [100, 141] width 56 height 14
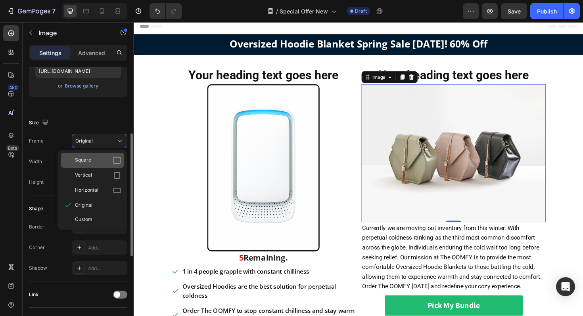
click at [99, 165] on div "Square" at bounding box center [92, 160] width 63 height 15
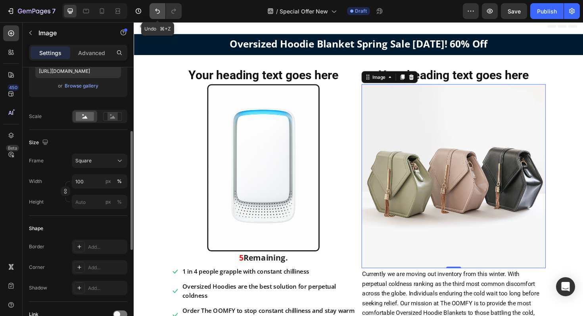
click at [157, 10] on icon "Undo/Redo" at bounding box center [157, 11] width 8 height 8
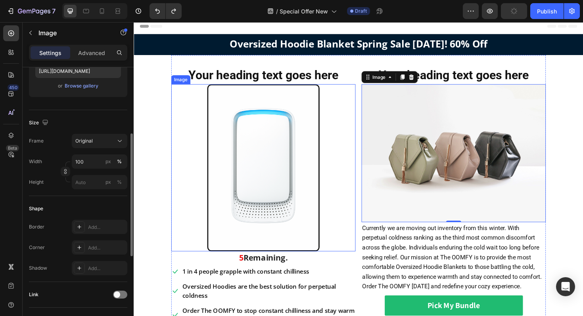
click at [260, 129] on img at bounding box center [270, 176] width 119 height 177
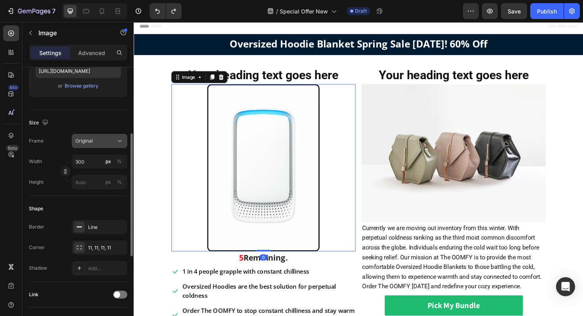
click at [100, 141] on div "Original" at bounding box center [94, 141] width 39 height 7
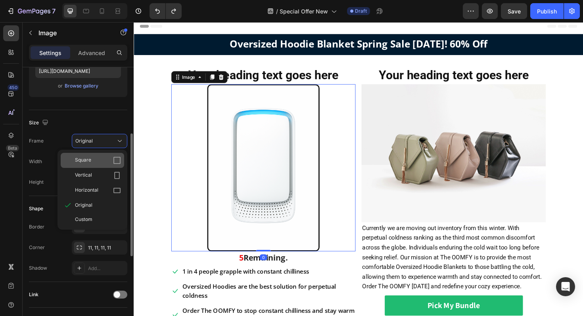
click at [98, 159] on div "Square" at bounding box center [98, 161] width 46 height 8
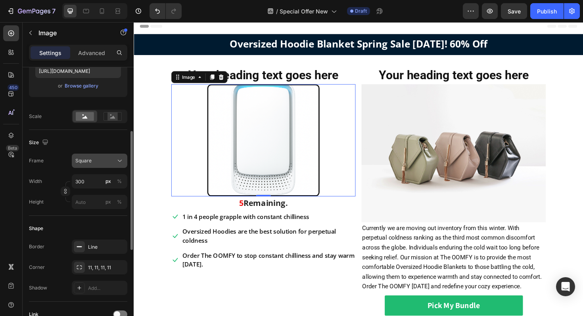
click at [113, 166] on button "Square" at bounding box center [100, 161] width 56 height 14
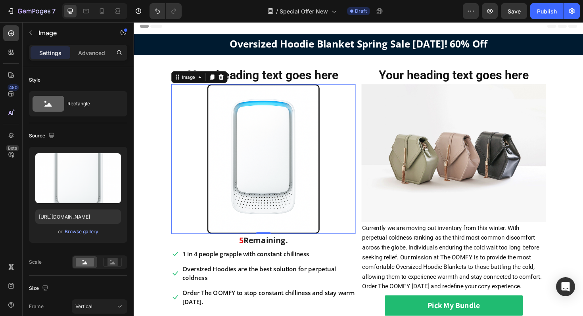
scroll to position [146, 0]
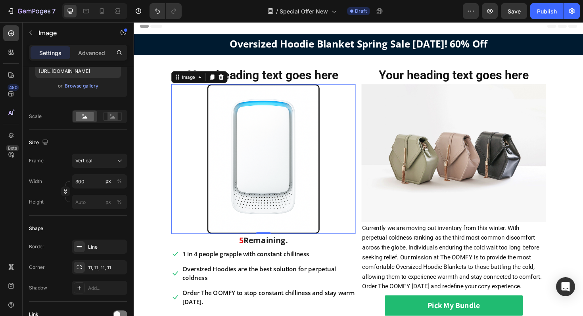
click at [173, 175] on div at bounding box center [270, 167] width 195 height 159
click at [155, 174] on section "Your heading text goes here Heading Image 0 5 Remaining. Text block Icon 1 in 4…" at bounding box center [371, 218] width 441 height 323
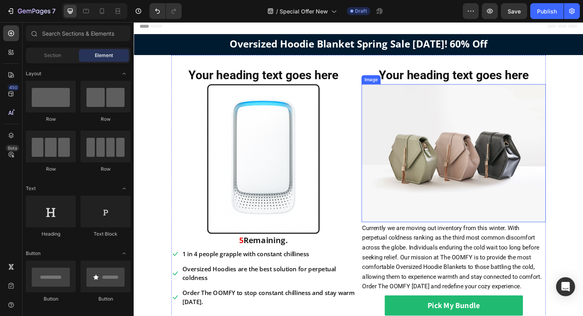
click at [476, 230] on img at bounding box center [472, 161] width 195 height 146
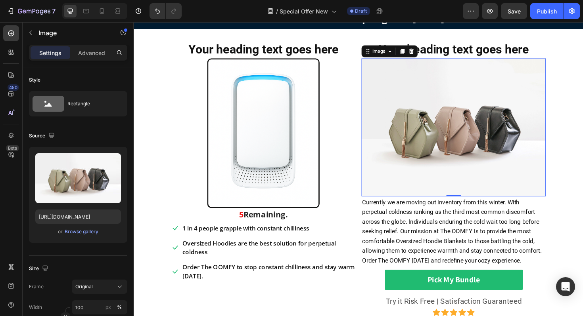
scroll to position [29, 0]
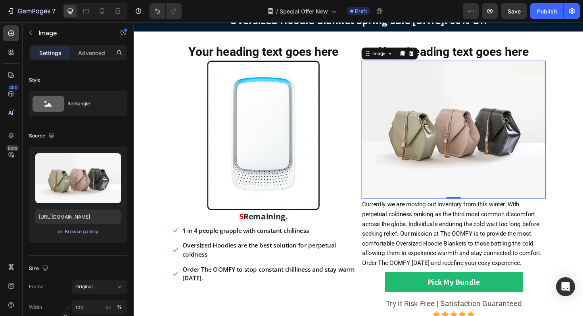
click at [233, 48] on h2 "Your heading text goes here" at bounding box center [270, 54] width 195 height 18
click at [230, 52] on h2 "Your heading text goes here" at bounding box center [270, 54] width 195 height 18
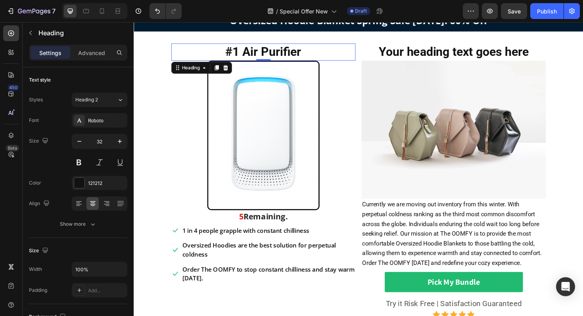
click at [433, 56] on h2 "Your heading text goes here" at bounding box center [472, 54] width 195 height 18
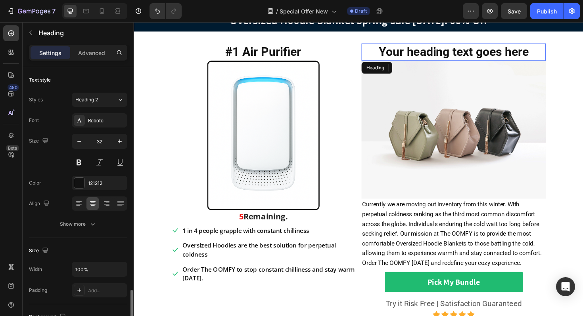
click at [433, 54] on h2 "Your heading text goes here" at bounding box center [472, 54] width 195 height 18
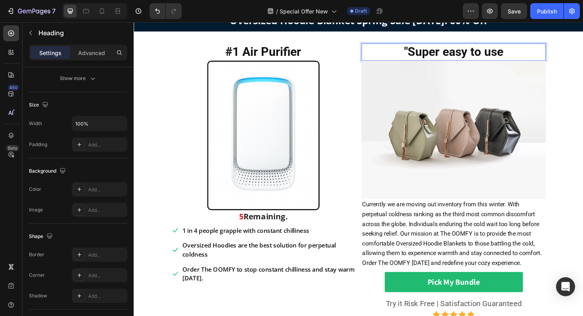
click at [426, 53] on p ""Super easy to use" at bounding box center [471, 54] width 193 height 17
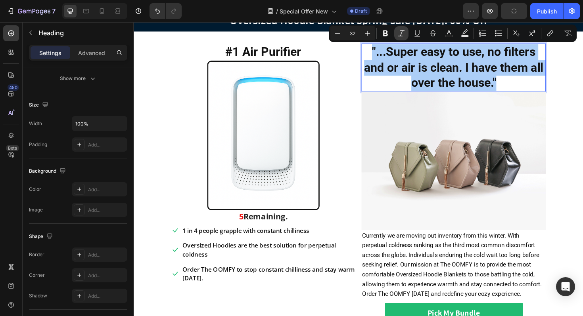
click at [399, 30] on icon "Editor contextual toolbar" at bounding box center [401, 33] width 8 height 8
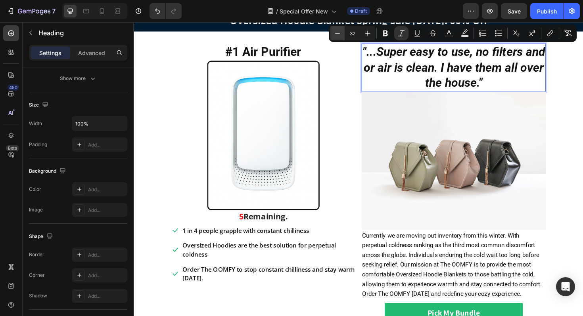
click at [337, 33] on icon "Editor contextual toolbar" at bounding box center [337, 33] width 5 height 0
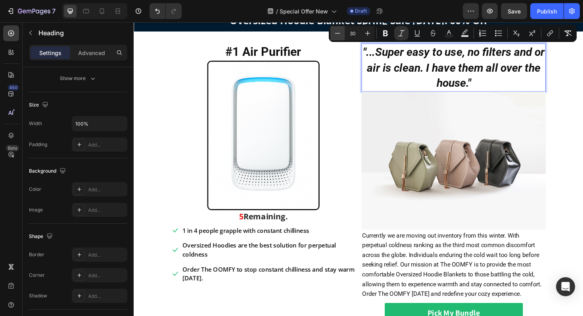
click at [337, 33] on icon "Editor contextual toolbar" at bounding box center [337, 33] width 5 height 0
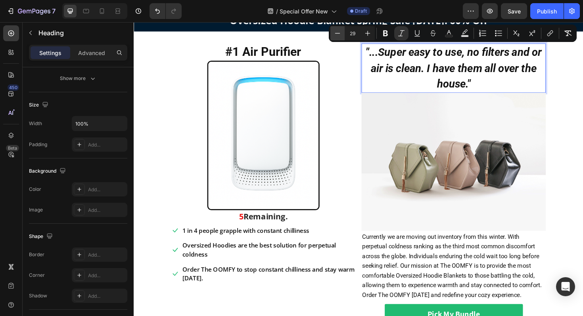
click at [337, 33] on icon "Editor contextual toolbar" at bounding box center [337, 33] width 5 height 0
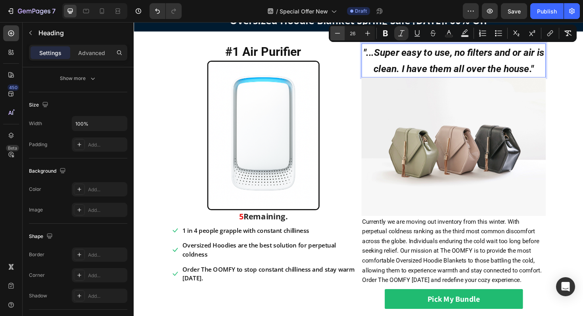
click at [337, 33] on icon "Editor contextual toolbar" at bounding box center [337, 33] width 5 height 0
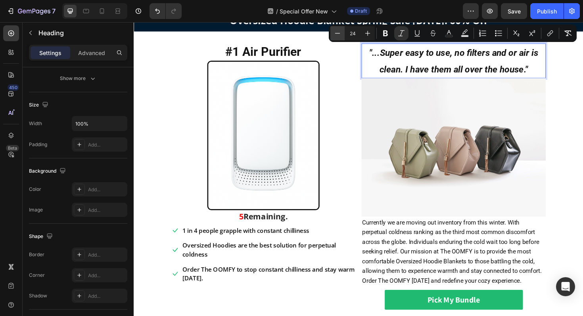
click at [337, 33] on icon "Editor contextual toolbar" at bounding box center [337, 33] width 5 height 0
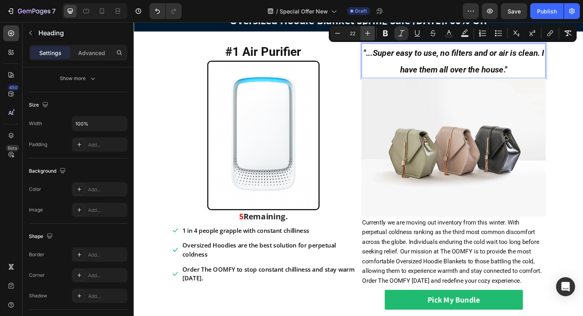
click at [369, 33] on icon "Editor contextual toolbar" at bounding box center [367, 33] width 5 height 5
type input "23"
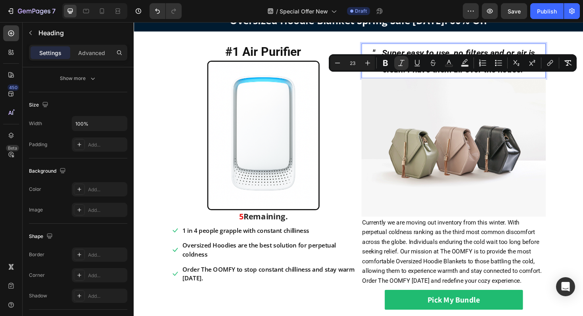
scroll to position [0, 0]
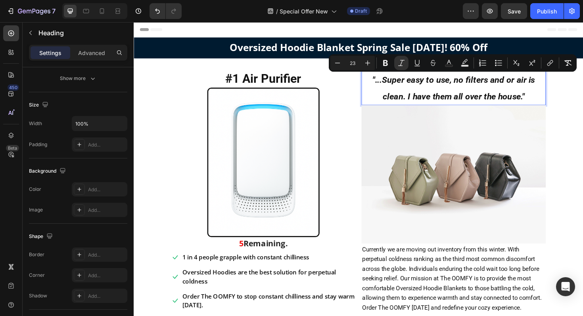
click at [582, 104] on section "#1 Air Purifier Heading Image 5 Remaining. Text block Icon 1 in 4 people grappl…" at bounding box center [371, 232] width 441 height 342
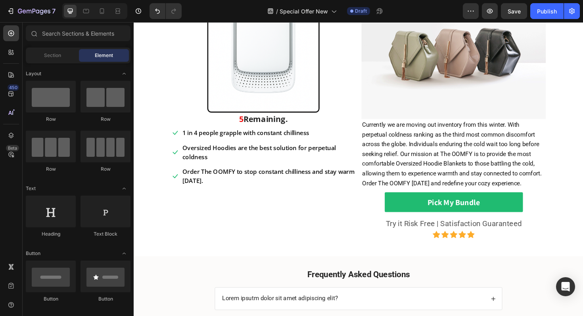
scroll to position [134, 0]
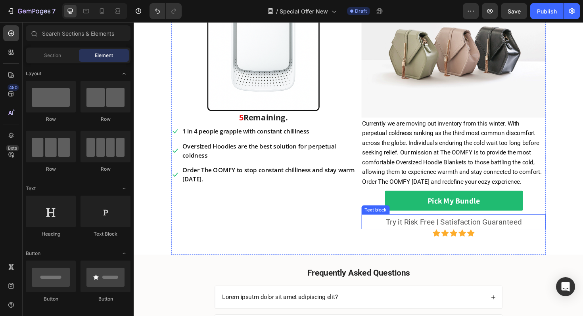
click at [424, 234] on p "Try it Risk Free | Satisfaction Guaranteed" at bounding box center [471, 234] width 193 height 14
click at [423, 233] on p "Try it Risk Free | Satisfaction Guaranteed" at bounding box center [471, 234] width 193 height 14
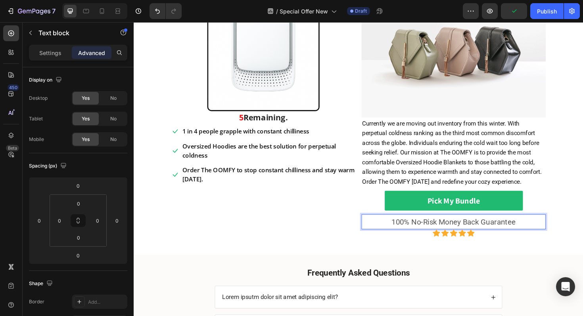
click at [582, 195] on section "#1 Air Purifier Heading Image 5 Remaining. Text block Icon 1 in 4 people grappl…" at bounding box center [371, 98] width 441 height 342
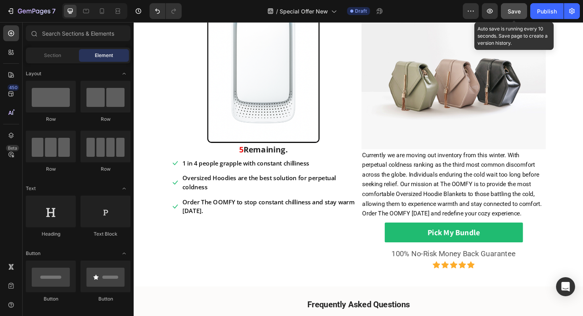
scroll to position [278, 0]
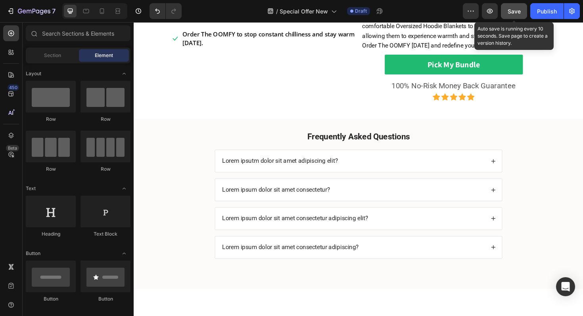
click at [517, 13] on span "Save" at bounding box center [513, 11] width 13 height 7
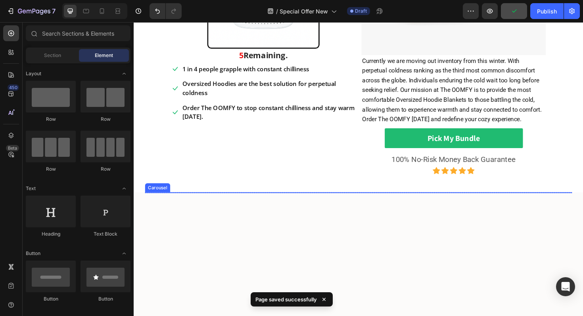
scroll to position [77, 0]
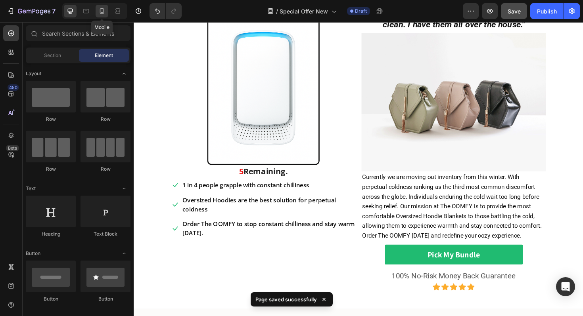
click at [105, 10] on icon at bounding box center [102, 11] width 8 height 8
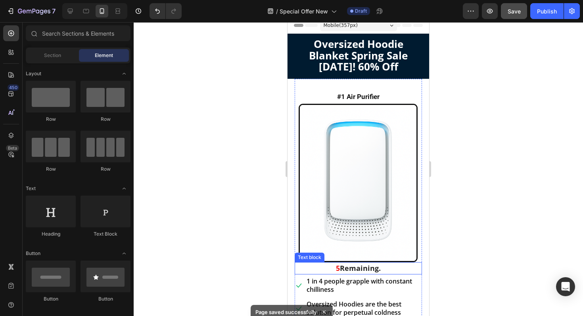
scroll to position [7, 0]
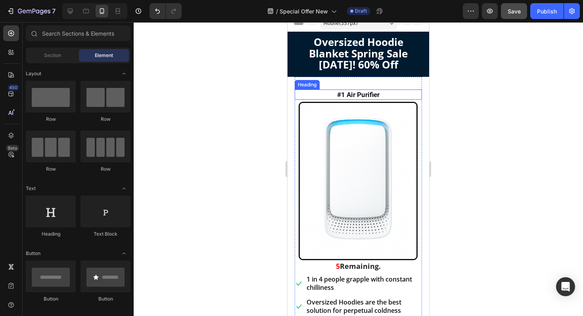
click at [358, 93] on p "#1 Air Purifier" at bounding box center [358, 94] width 126 height 9
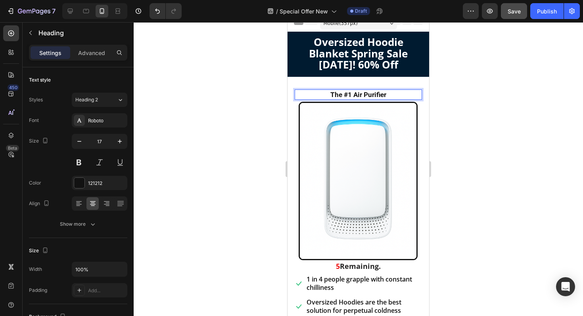
click at [387, 95] on p "The #1 Air Purifier" at bounding box center [358, 94] width 126 height 9
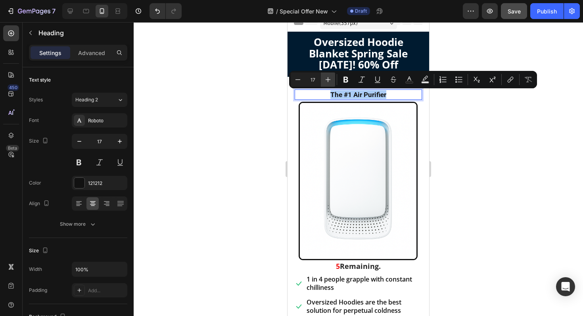
click at [328, 77] on icon "Editor contextual toolbar" at bounding box center [328, 80] width 8 height 8
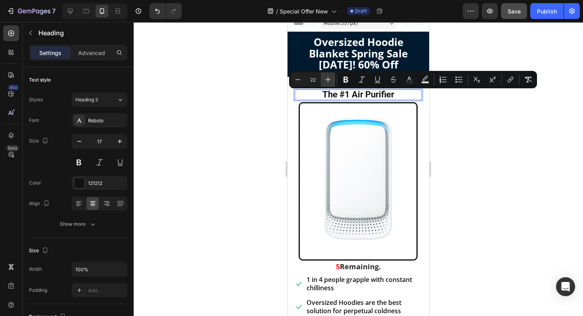
click at [328, 77] on icon "Editor contextual toolbar" at bounding box center [328, 80] width 8 height 8
type input "23"
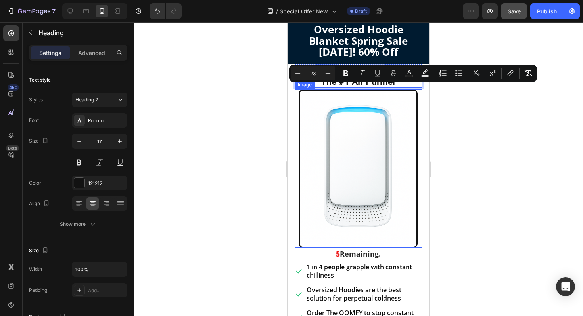
scroll to position [0, 0]
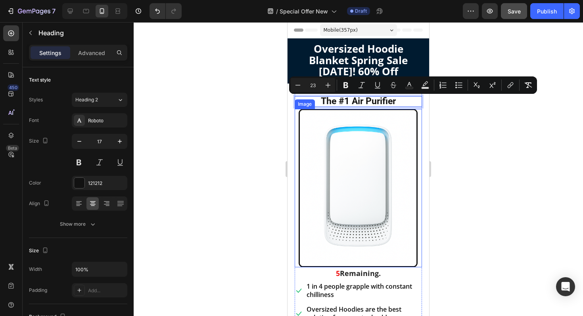
click at [393, 188] on img at bounding box center [358, 188] width 119 height 159
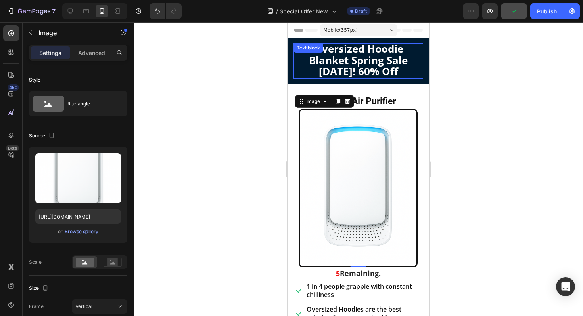
click at [386, 72] on span "Oversized Hoodie Blanket Spring Sale [DATE]! 60% Off" at bounding box center [358, 60] width 99 height 37
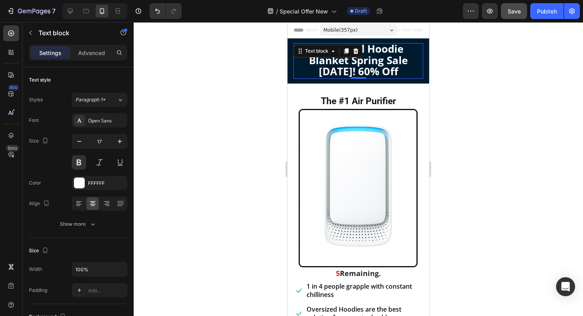
click at [346, 69] on span "Oversized Hoodie Blanket Spring Sale [DATE]! 60% Off" at bounding box center [358, 60] width 99 height 37
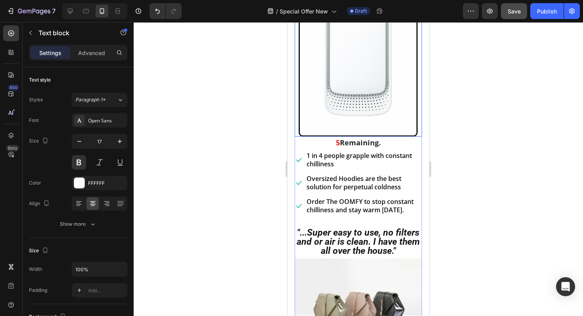
scroll to position [138, 0]
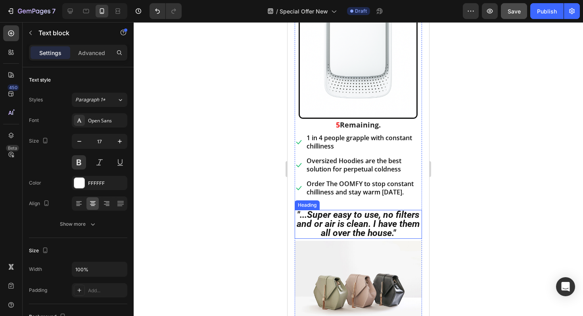
click at [374, 216] on icon ""...Super easy to use, no filters and or air is clean. I have them all over the…" at bounding box center [358, 224] width 123 height 29
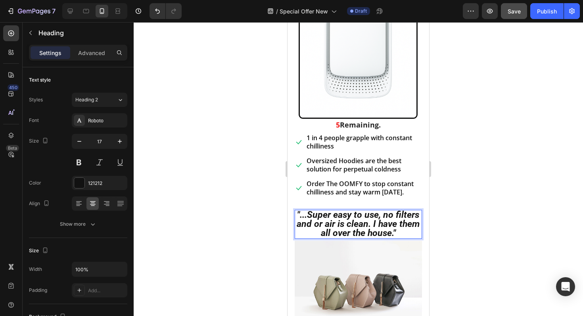
click at [366, 218] on icon ""...Super easy to use, no filters and or air is clean. I have them all over the…" at bounding box center [358, 224] width 123 height 29
click at [368, 218] on icon ""...Super easy to use, no filters and or air is clean. I have them all over the…" at bounding box center [358, 224] width 123 height 29
click at [344, 229] on icon ""...Super easy to install, no filters and or air is clean. I have them all over…" at bounding box center [358, 224] width 119 height 29
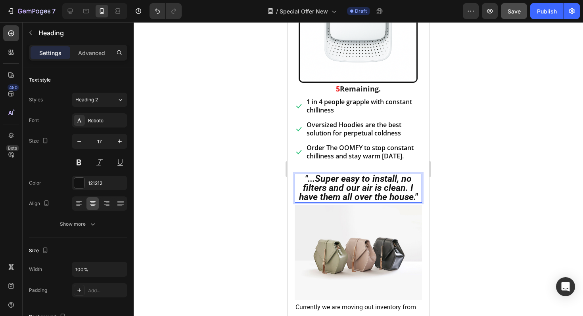
scroll to position [189, 0]
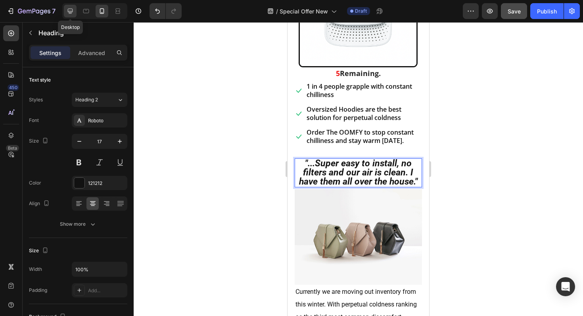
click at [70, 8] on icon at bounding box center [70, 11] width 8 height 8
type input "32"
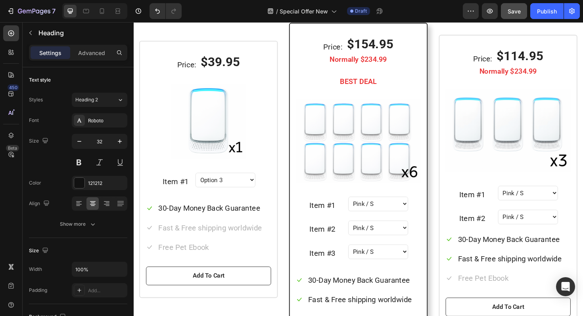
scroll to position [693, 0]
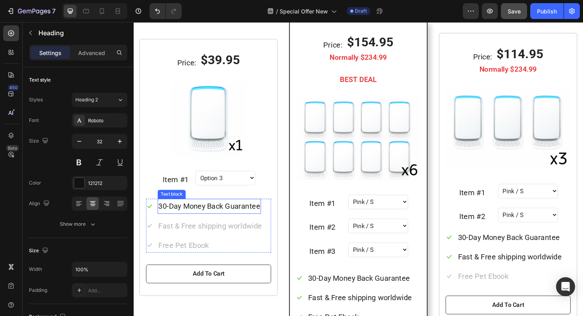
click at [176, 216] on p "30-Day Money Back Guarantee" at bounding box center [214, 217] width 108 height 14
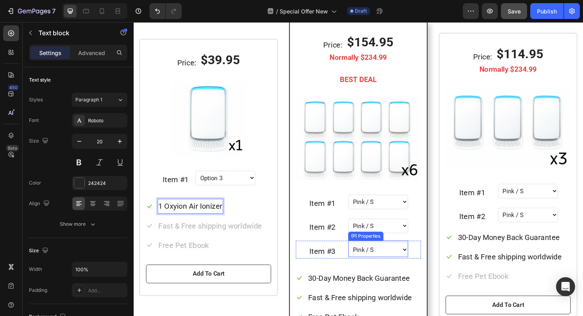
scroll to position [715, 0]
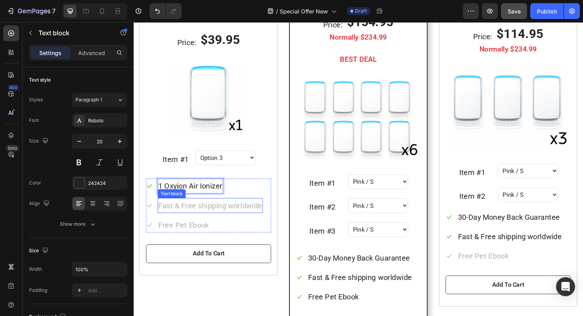
click at [193, 218] on p "Fast & Free shipping worldwide" at bounding box center [215, 216] width 110 height 14
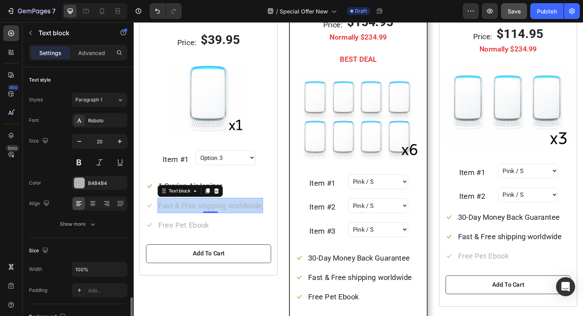
scroll to position [146, 0]
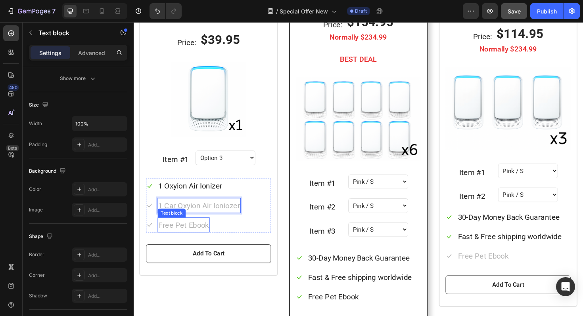
click at [193, 238] on p "Free Pet Ebook" at bounding box center [187, 237] width 54 height 14
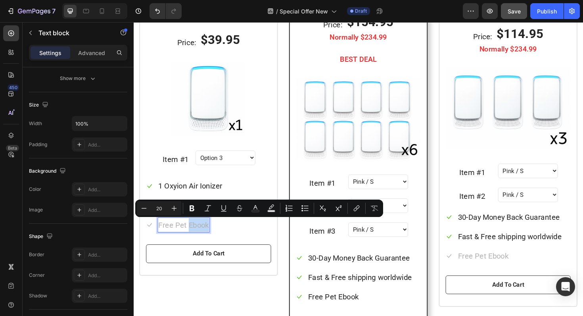
click at [170, 236] on p "Free Pet Ebook" at bounding box center [187, 237] width 54 height 14
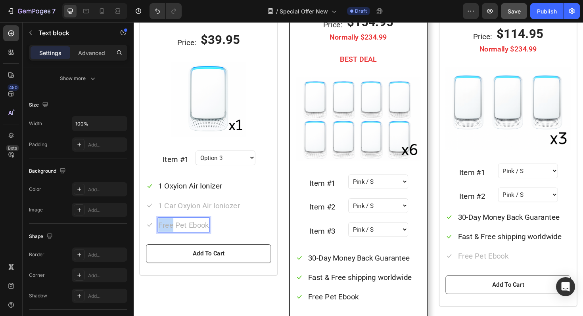
click at [170, 236] on p "Free Pet Ebook" at bounding box center [187, 237] width 54 height 14
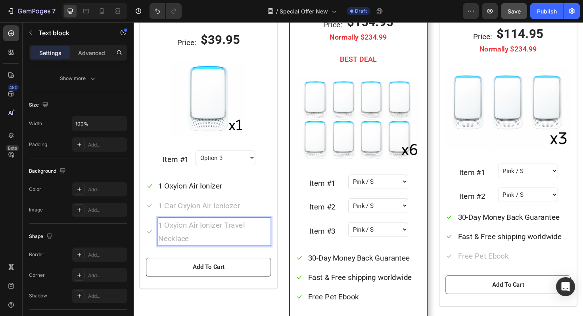
click at [241, 239] on p "1 Oxyion Air Ionizer Travel Necklace" at bounding box center [219, 244] width 119 height 29
click at [222, 242] on p "1 Oxyion Air Ionizer Travel Necklace" at bounding box center [219, 244] width 119 height 29
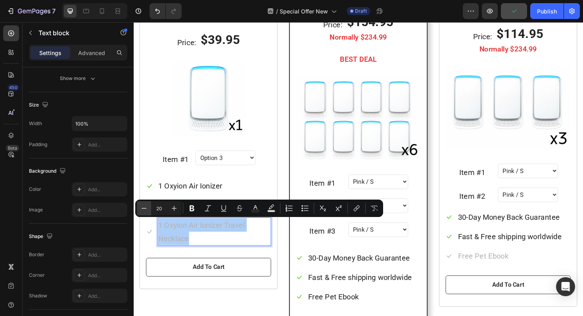
click at [142, 209] on icon "Editor contextual toolbar" at bounding box center [144, 208] width 5 height 0
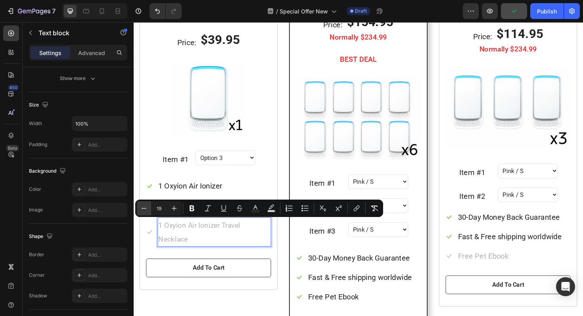
click at [142, 209] on icon "Editor contextual toolbar" at bounding box center [144, 208] width 5 height 0
type input "18"
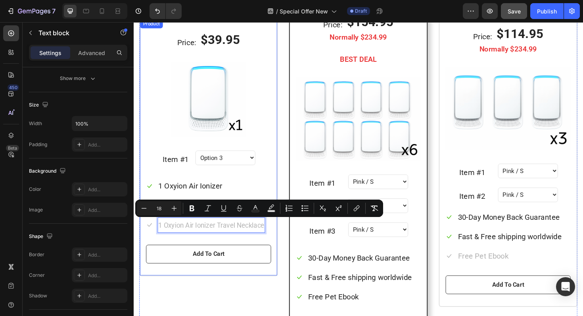
click at [284, 241] on div "Price: Text block $39.95 (P) Price (P) Price Row Single Room Heading Icon Icon …" at bounding box center [213, 154] width 147 height 273
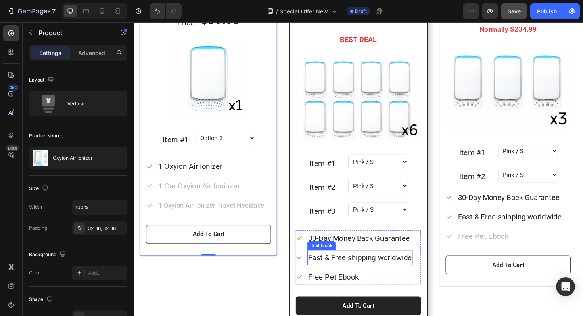
scroll to position [739, 0]
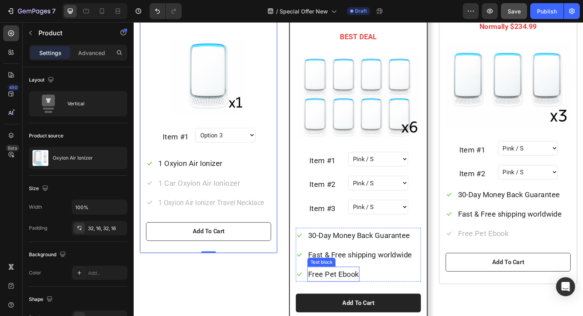
drag, startPoint x: 335, startPoint y: 291, endPoint x: 340, endPoint y: 290, distance: 5.8
click at [335, 291] on p "Free Pet Ebook" at bounding box center [345, 289] width 54 height 14
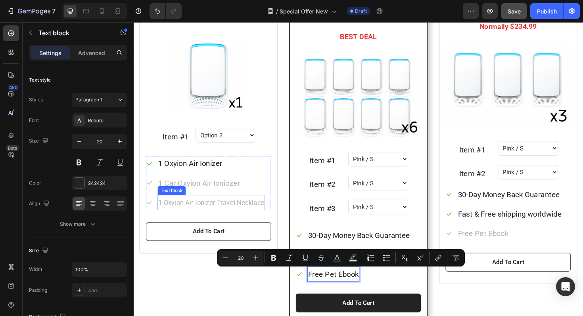
click at [180, 213] on span "1 Oxyion Air Ionizer Travel Necklace" at bounding box center [216, 213] width 112 height 8
click at [194, 213] on span "1 Oxyion Air Ionizer Travel Necklace" at bounding box center [216, 213] width 112 height 8
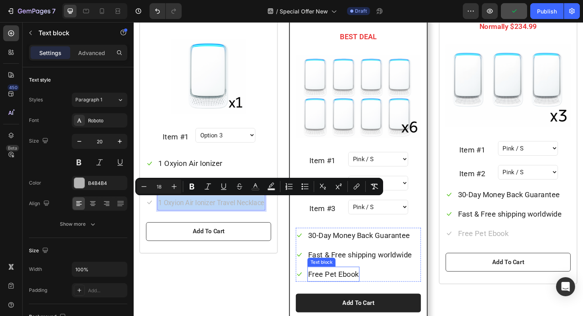
click at [335, 289] on p "Free Pet Ebook" at bounding box center [345, 289] width 54 height 14
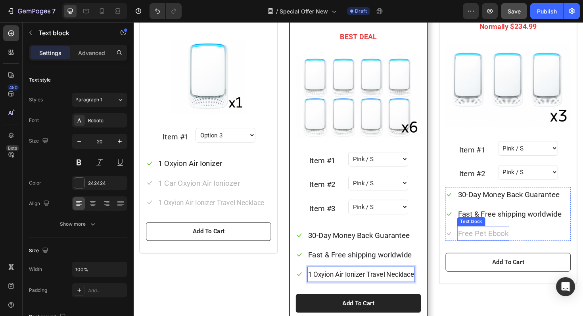
click at [494, 246] on p "Free Pet Ebook" at bounding box center [504, 246] width 54 height 14
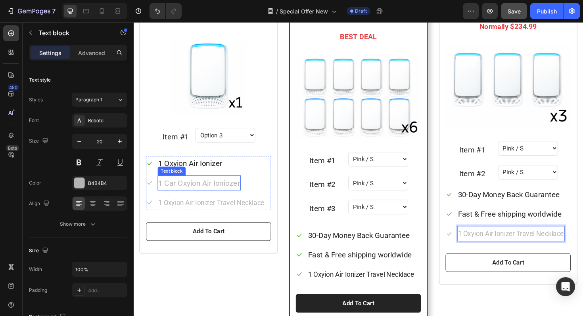
click at [202, 191] on p "1 Car Oxyion Air Ioniozer" at bounding box center [203, 193] width 86 height 14
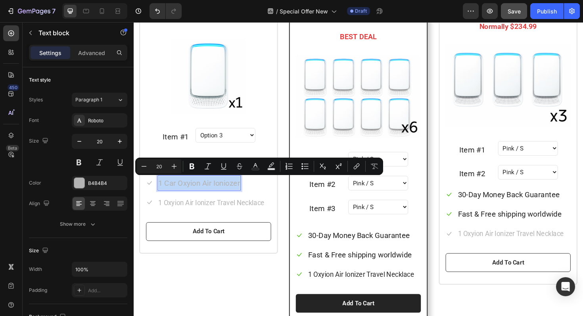
copy p "1 Car Oxyion Air Ioniozer"
click at [345, 270] on p "Fast & Free shipping worldwide" at bounding box center [373, 269] width 110 height 14
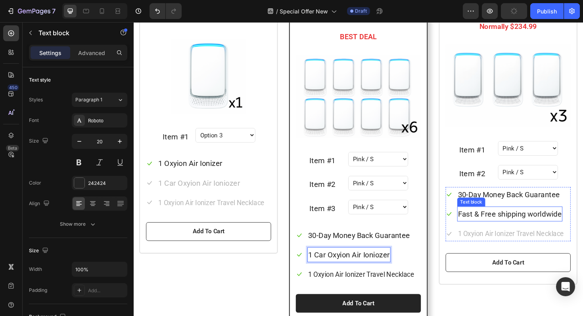
click at [523, 225] on p "Fast & Free shipping worldwide" at bounding box center [532, 225] width 110 height 14
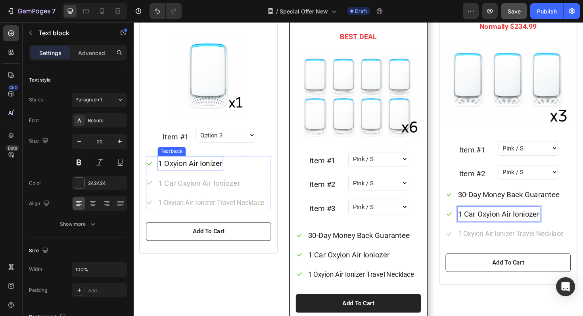
click at [188, 170] on p "1 Oxyion Air Ionizer" at bounding box center [194, 172] width 68 height 14
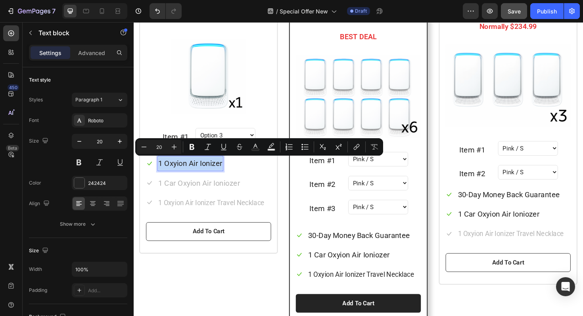
copy p "1 Oxyion Air Ionizer"
click at [160, 172] on p "1 Oxyion Air Ionizer" at bounding box center [194, 172] width 68 height 14
copy p "1x Oxyion Air Ionizer"
click at [523, 203] on p "30-Day Money Back Guarantee" at bounding box center [531, 205] width 108 height 14
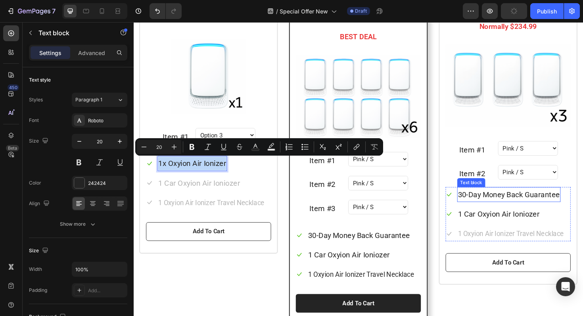
click at [523, 203] on p "30-Day Money Back Guarantee" at bounding box center [531, 205] width 108 height 14
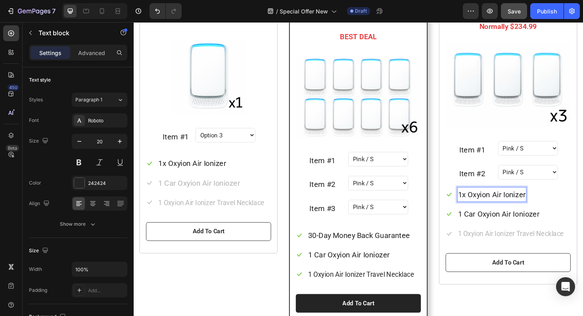
click at [481, 203] on p "1x Oxyion Air Ionizer" at bounding box center [513, 205] width 72 height 14
click at [361, 245] on p "30-Day Money Back Guarantee" at bounding box center [372, 248] width 108 height 14
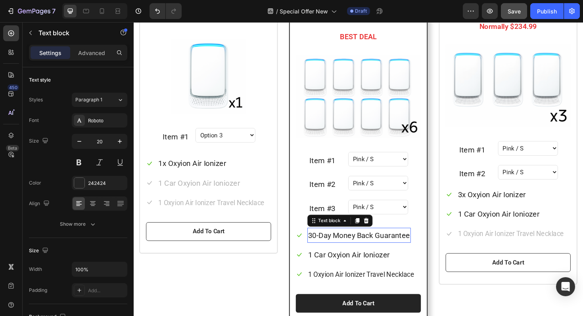
click at [361, 245] on p "30-Day Money Back Guarantee" at bounding box center [372, 248] width 108 height 14
click at [323, 244] on p "1x Oxyion Air Ionizer" at bounding box center [354, 248] width 72 height 14
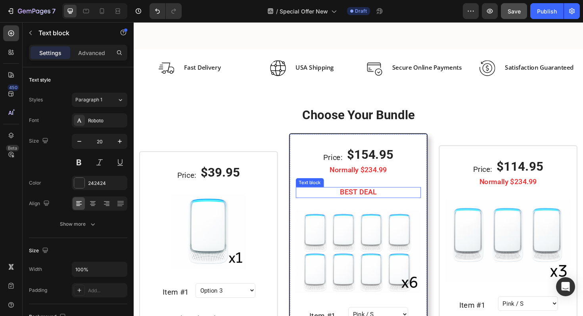
scroll to position [576, 0]
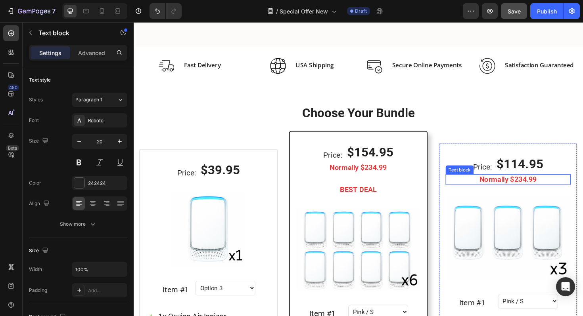
click at [541, 191] on p "Normally $234.99" at bounding box center [530, 189] width 131 height 10
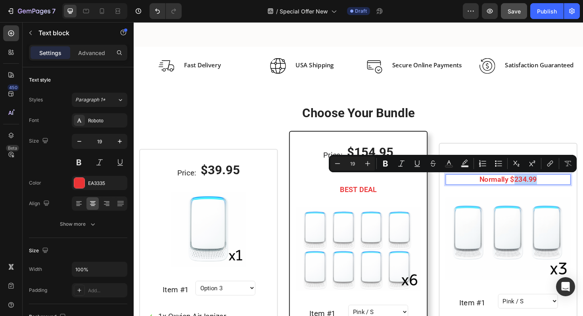
click at [543, 189] on p "Normally $234.99" at bounding box center [530, 189] width 131 height 10
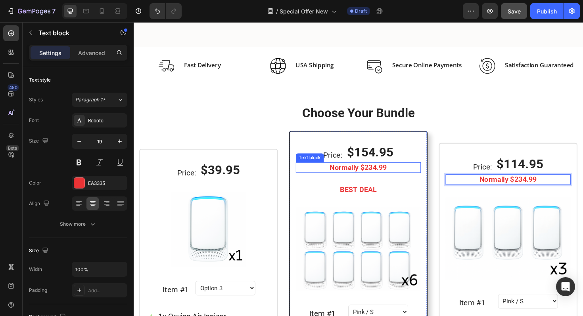
click at [383, 175] on p "Normally $234.99" at bounding box center [371, 177] width 131 height 10
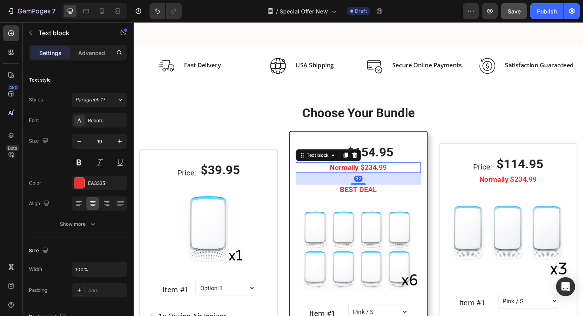
click at [383, 178] on p "Normally $234.99" at bounding box center [371, 177] width 131 height 10
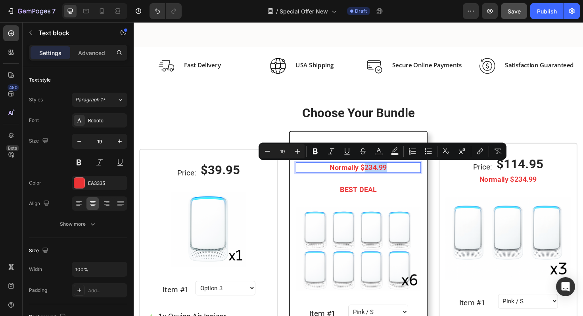
click at [383, 177] on p "Normally $234.99" at bounding box center [371, 177] width 131 height 10
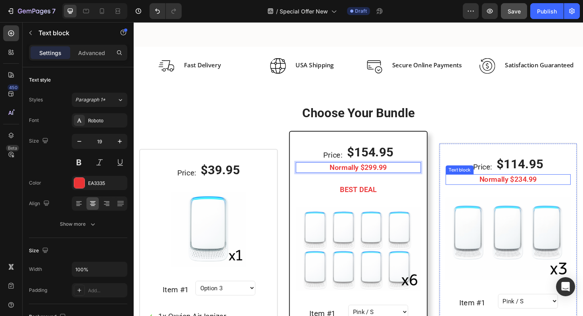
click at [549, 191] on p "Normally $234.99" at bounding box center [530, 189] width 131 height 10
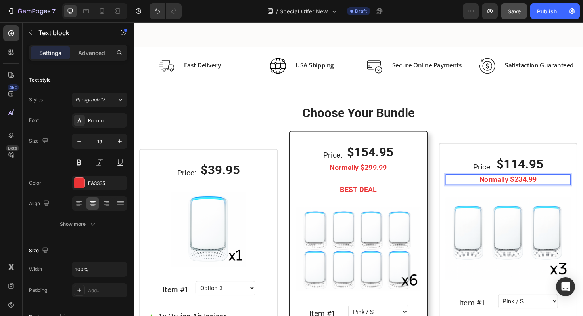
click at [540, 189] on p "Normally $234.99" at bounding box center [530, 189] width 131 height 10
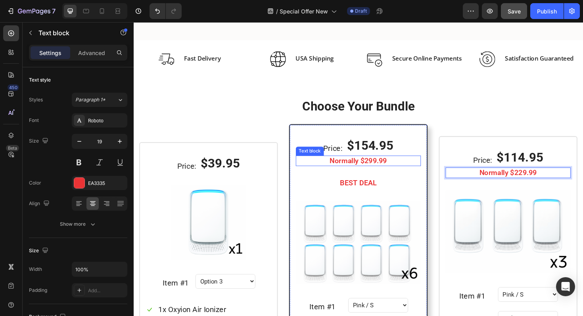
click at [356, 171] on p "Normally $299.99" at bounding box center [371, 170] width 131 height 10
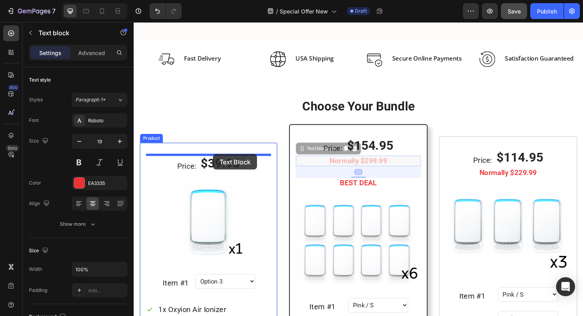
drag, startPoint x: 314, startPoint y: 159, endPoint x: 218, endPoint y: 162, distance: 96.0
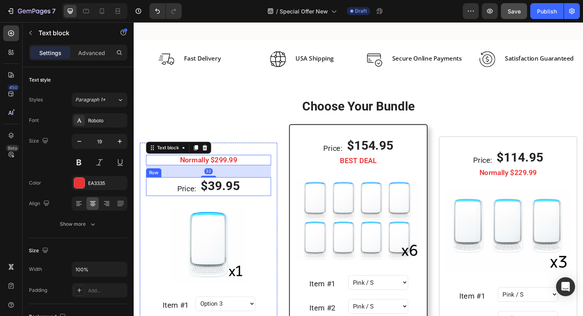
click at [165, 194] on div "Price: Text block $39.95 (P) Price (P) Price Row" at bounding box center [213, 197] width 132 height 20
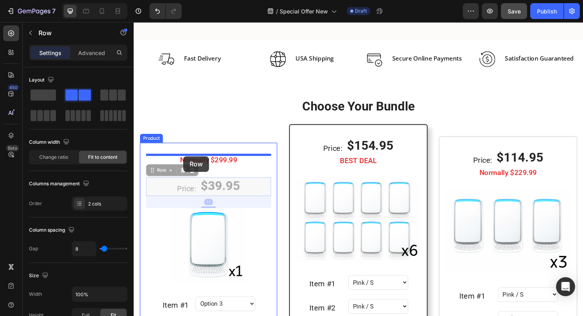
drag, startPoint x: 153, startPoint y: 178, endPoint x: 186, endPoint y: 164, distance: 35.5
click at [186, 164] on div "Header Frequently Asked Questions Text Block Lorem ipsutm dolor sit amet adipis…" at bounding box center [372, 211] width 476 height 1545
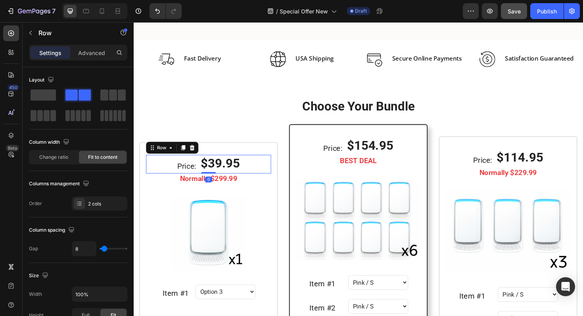
drag, startPoint x: 214, startPoint y: 194, endPoint x: 213, endPoint y: 179, distance: 15.1
click at [213, 179] on div "Price: Text block $39.95 (P) Price (P) Price Row 0" at bounding box center [213, 173] width 132 height 20
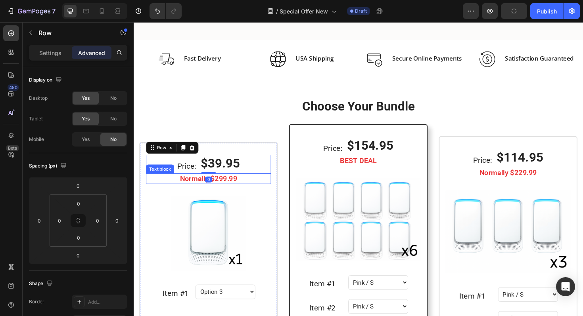
click at [236, 190] on p "Normally $299.99" at bounding box center [212, 189] width 131 height 10
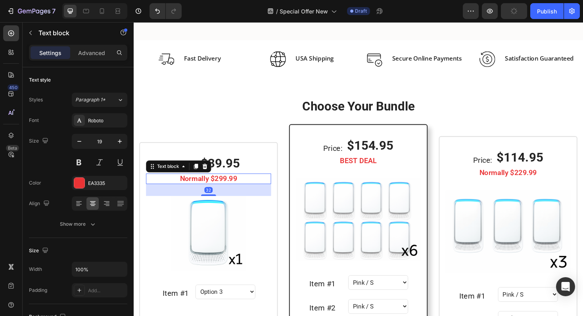
click at [231, 190] on p "Normally $299.99" at bounding box center [212, 189] width 131 height 10
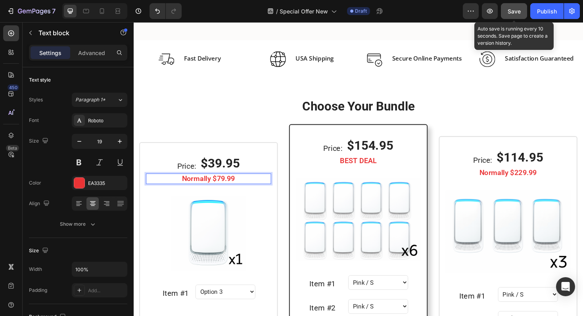
click at [515, 14] on div "Save" at bounding box center [513, 11] width 13 height 8
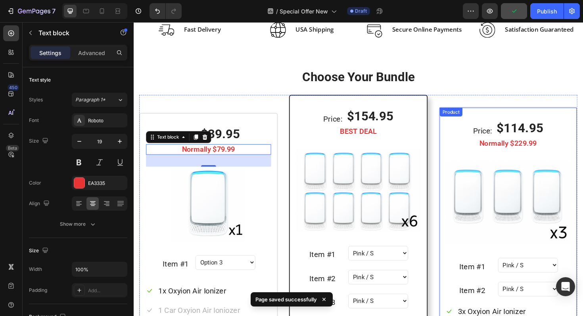
scroll to position [634, 0]
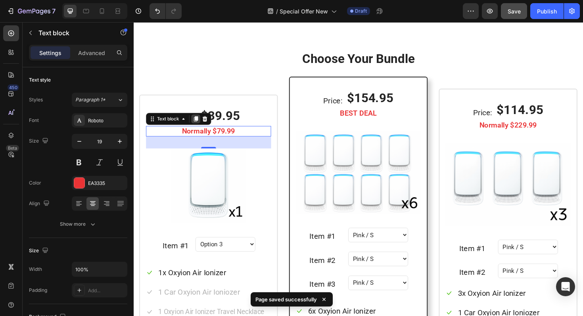
click at [202, 124] on icon at bounding box center [199, 125] width 6 height 6
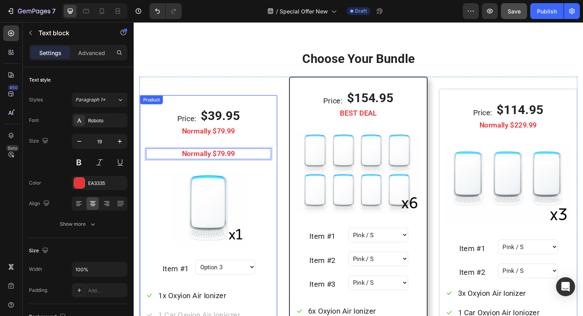
click at [170, 149] on div "Price: Text block $39.95 (P) Price (P) Price Row Normally $79.99 Text block Nor…" at bounding box center [213, 253] width 132 height 281
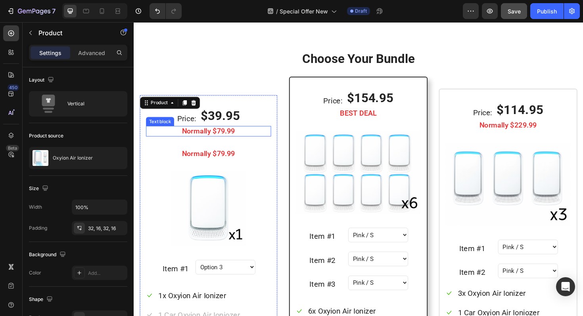
click at [167, 138] on p "Normally $79.99" at bounding box center [212, 138] width 131 height 10
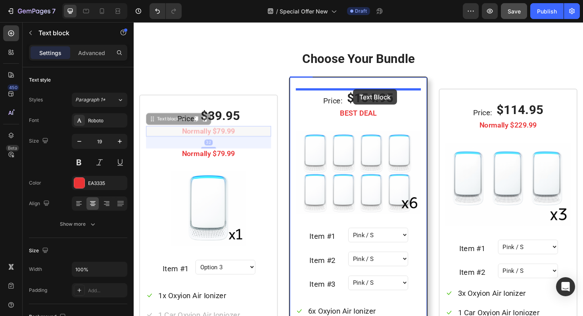
drag, startPoint x: 154, startPoint y: 124, endPoint x: 366, endPoint y: 93, distance: 214.0
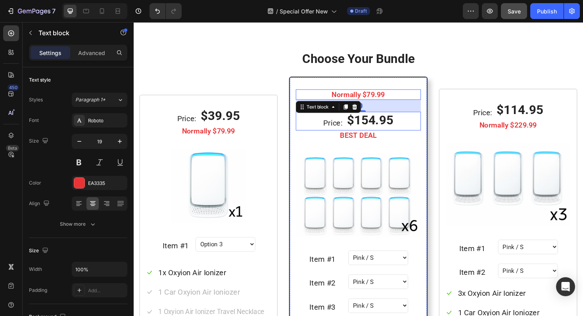
click at [318, 130] on div "Price: Text block $154.95 (P) Price (P) Price Row" at bounding box center [371, 127] width 132 height 20
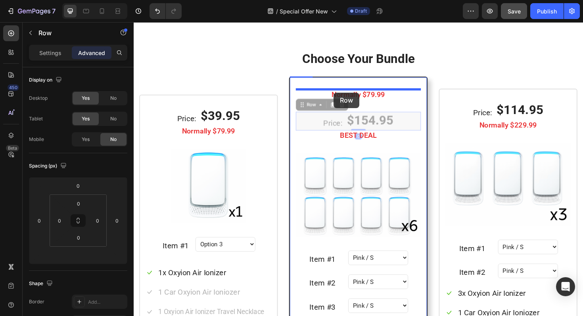
drag, startPoint x: 312, startPoint y: 111, endPoint x: 345, endPoint y: 97, distance: 35.3
click at [345, 97] on div "Header Image Fast Delivery Text block Row Image USA Shipping Text block Row Ima…" at bounding box center [372, 172] width 476 height 1569
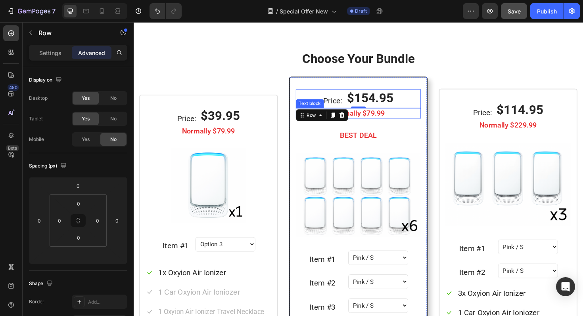
click at [379, 119] on p "Normally $79.99" at bounding box center [371, 119] width 131 height 10
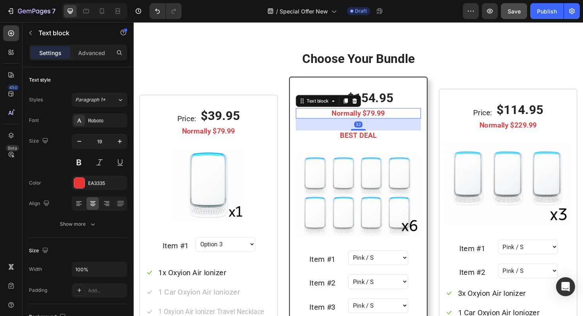
click at [383, 119] on p "Normally $79.99" at bounding box center [371, 119] width 131 height 10
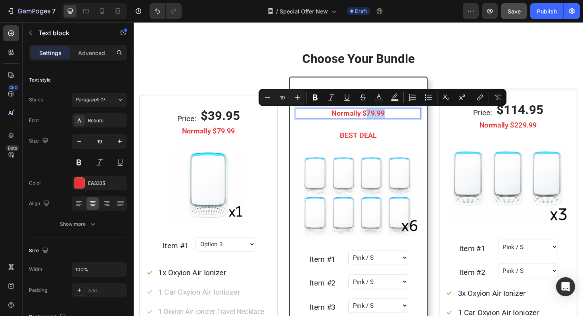
click at [383, 119] on p "Normally $79.99" at bounding box center [371, 119] width 131 height 10
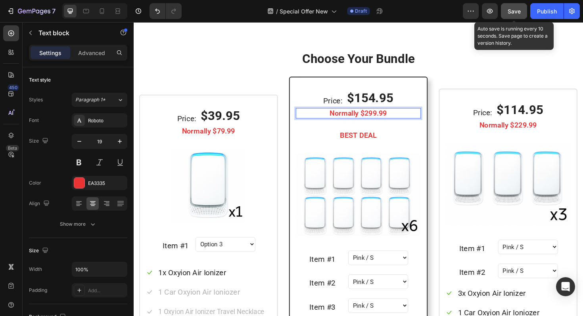
click at [518, 13] on span "Save" at bounding box center [513, 11] width 13 height 7
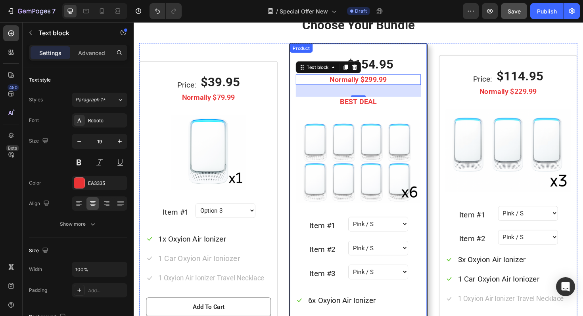
scroll to position [662, 0]
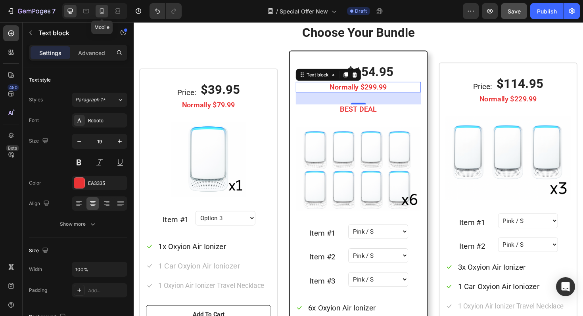
click at [101, 15] on div at bounding box center [102, 11] width 13 height 13
type input "17"
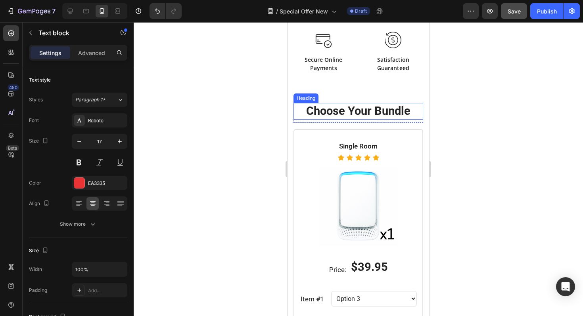
scroll to position [634, 0]
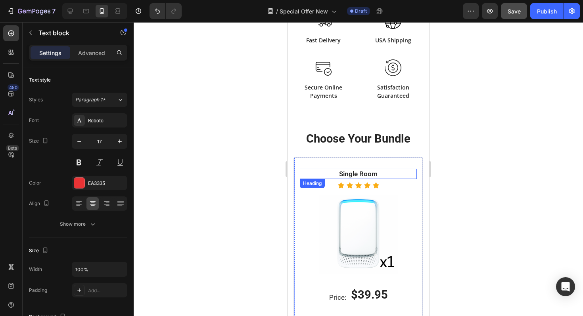
click at [381, 173] on h2 "Single Room" at bounding box center [358, 174] width 117 height 10
click at [90, 51] on p "Advanced" at bounding box center [91, 53] width 27 height 8
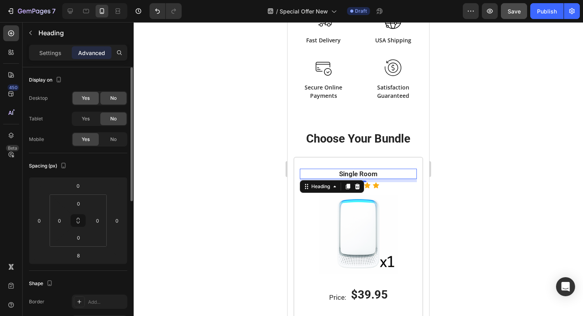
click at [83, 96] on span "Yes" at bounding box center [86, 98] width 8 height 7
click at [68, 8] on icon at bounding box center [70, 11] width 8 height 8
type input "16"
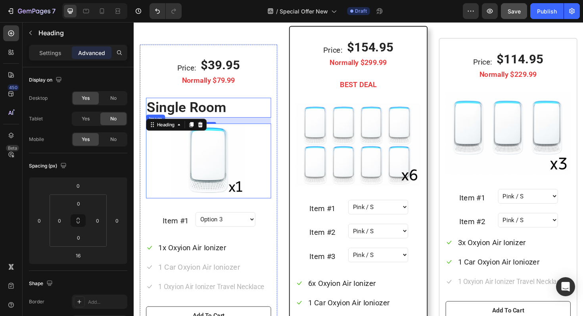
scroll to position [673, 0]
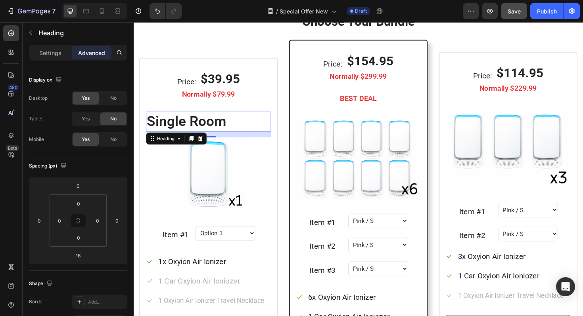
click at [235, 124] on h2 "Single Room" at bounding box center [213, 127] width 132 height 21
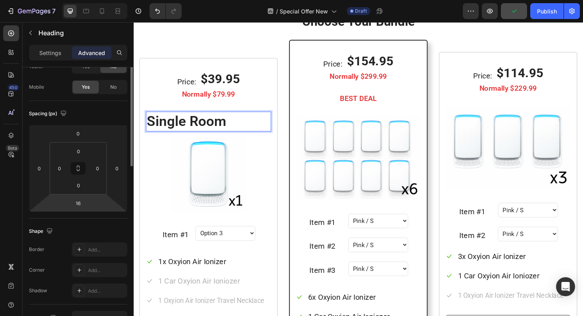
scroll to position [0, 0]
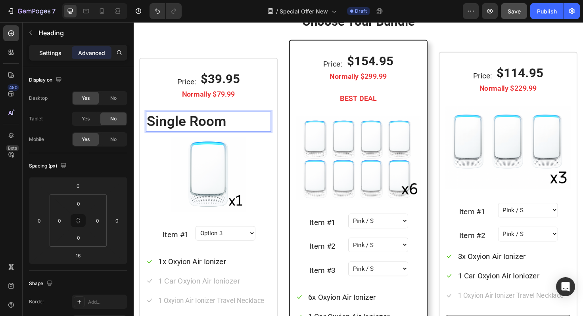
click at [46, 55] on p "Settings" at bounding box center [50, 53] width 22 height 8
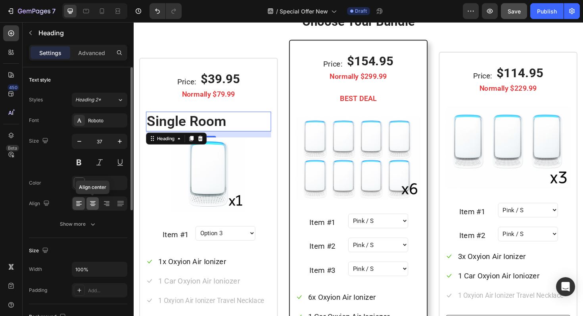
click at [94, 204] on icon at bounding box center [93, 204] width 6 height 1
click at [80, 142] on icon "button" at bounding box center [79, 142] width 8 height 8
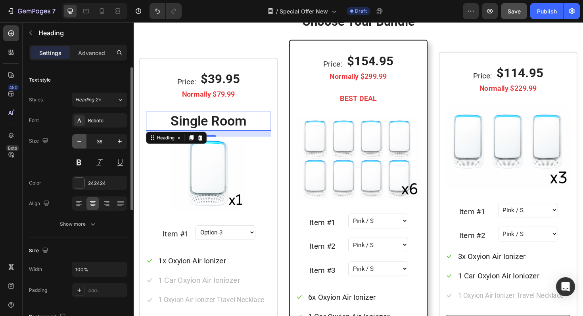
click at [80, 142] on icon "button" at bounding box center [79, 142] width 8 height 8
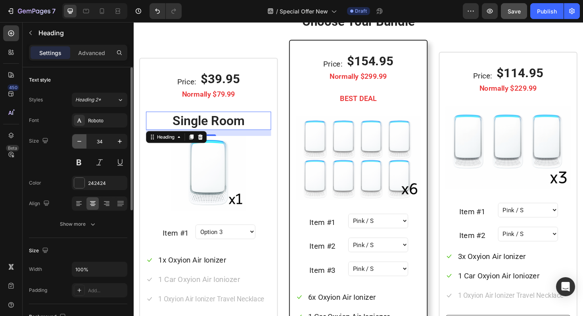
click at [80, 142] on icon "button" at bounding box center [79, 142] width 8 height 8
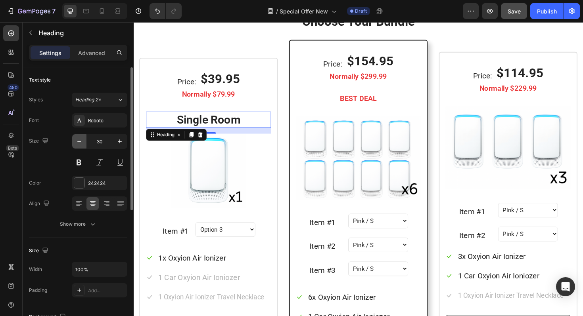
click at [80, 142] on icon "button" at bounding box center [79, 142] width 8 height 8
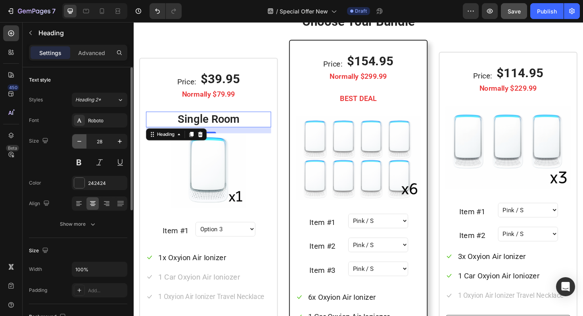
click at [80, 142] on icon "button" at bounding box center [79, 142] width 8 height 8
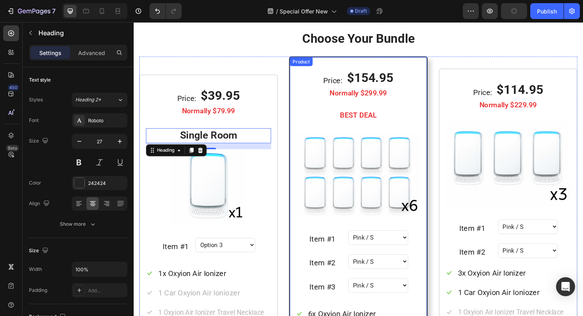
scroll to position [650, 0]
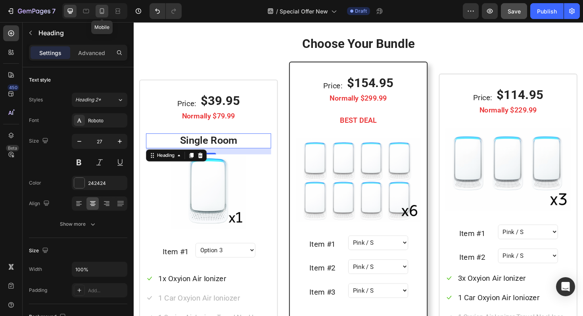
click at [100, 13] on icon at bounding box center [102, 11] width 8 height 8
type input "17"
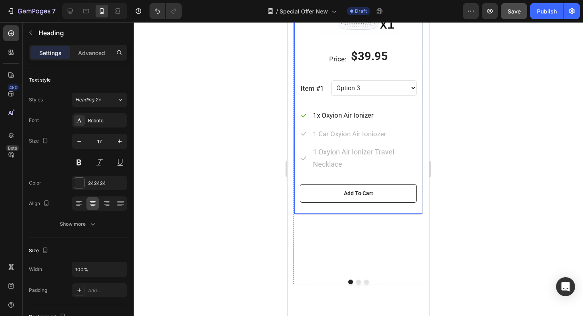
scroll to position [879, 0]
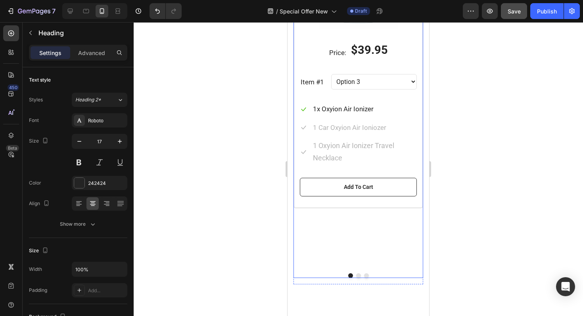
click at [357, 277] on button "Dot" at bounding box center [358, 276] width 5 height 5
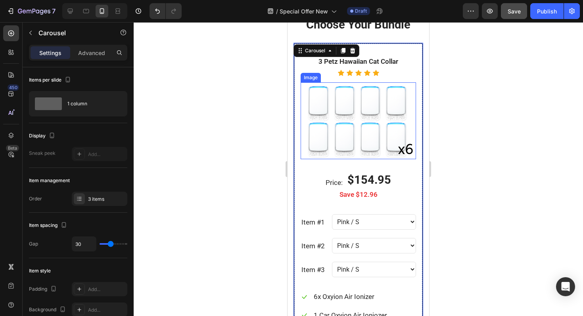
scroll to position [650, 0]
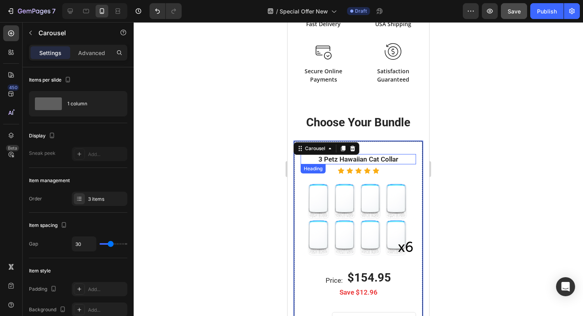
click at [364, 160] on h2 "3 Petz Hawaiian Cat Collar" at bounding box center [358, 159] width 115 height 10
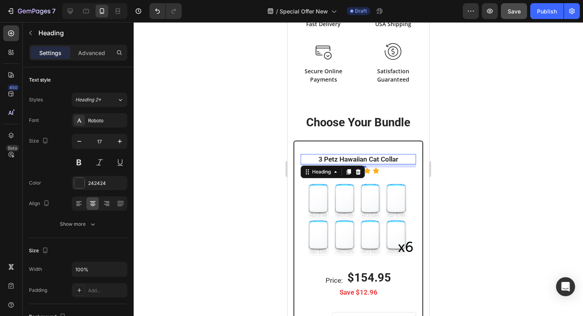
click at [91, 60] on div "Settings Advanced" at bounding box center [78, 53] width 98 height 16
click at [91, 51] on p "Advanced" at bounding box center [91, 53] width 27 height 8
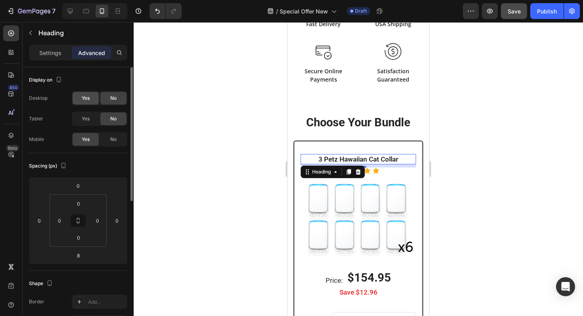
click at [91, 97] on div "Yes" at bounding box center [86, 98] width 26 height 13
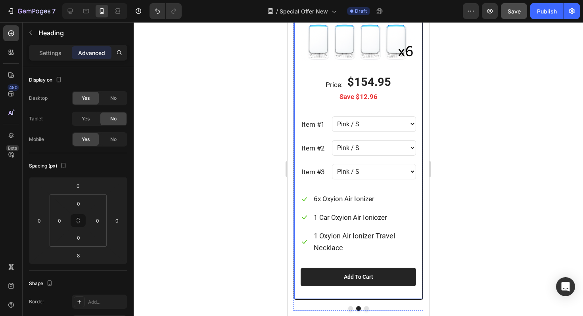
scroll to position [853, 0]
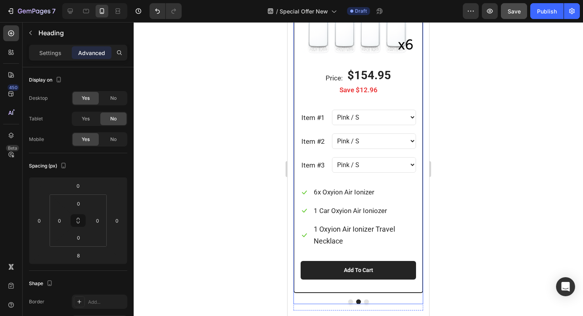
click at [367, 302] on button "Dot" at bounding box center [366, 302] width 5 height 5
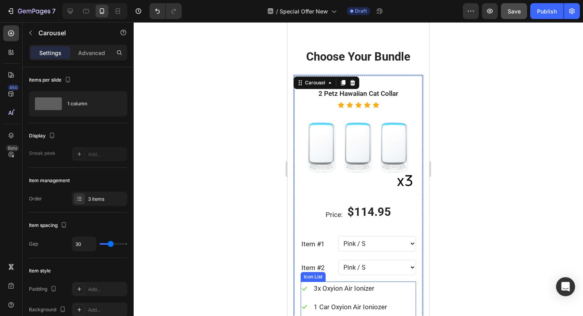
scroll to position [653, 0]
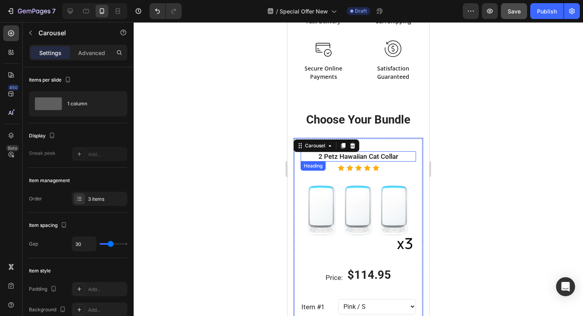
click at [361, 158] on p "2 Petz Hawaiian Cat Collar" at bounding box center [358, 156] width 114 height 9
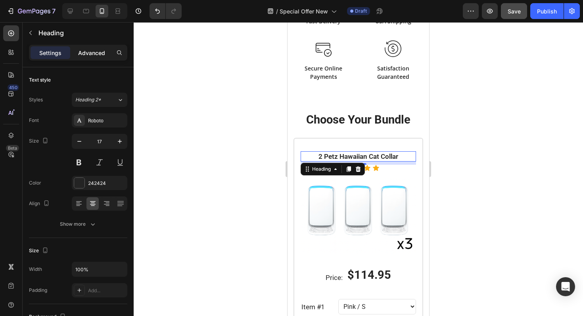
click at [100, 55] on p "Advanced" at bounding box center [91, 53] width 27 height 8
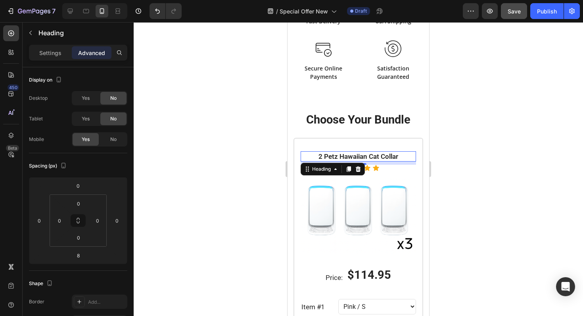
click at [90, 100] on div "Yes" at bounding box center [86, 98] width 26 height 13
click at [68, 14] on icon at bounding box center [70, 11] width 8 height 8
type input "16"
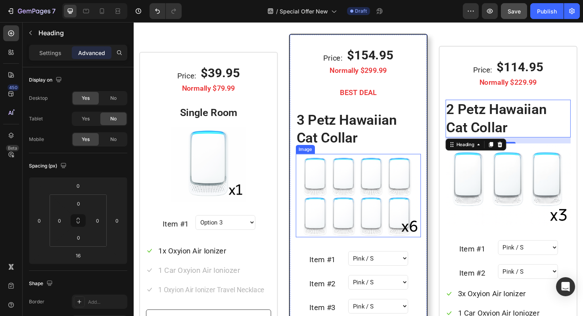
scroll to position [734, 0]
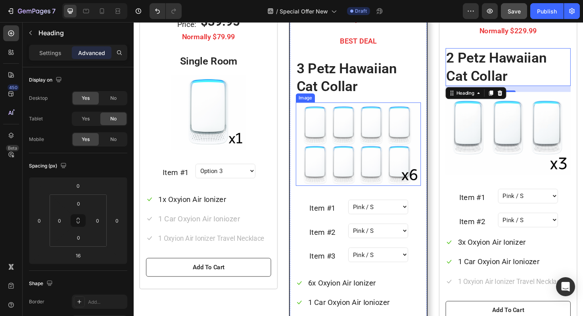
click at [336, 86] on h2 "3 Petz Hawaiian Cat Collar" at bounding box center [371, 81] width 132 height 40
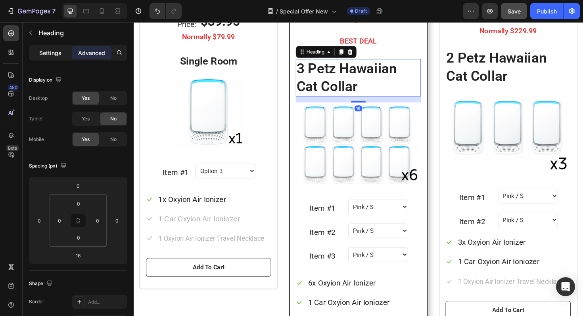
click at [53, 58] on div "Settings" at bounding box center [51, 52] width 40 height 13
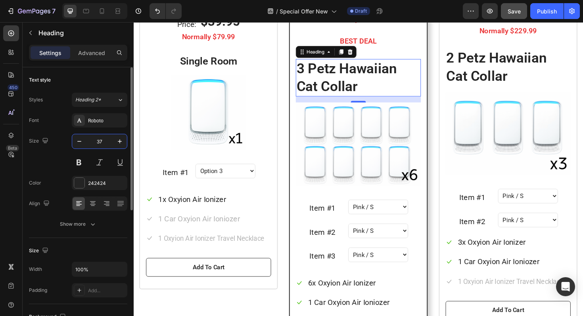
click at [101, 142] on input "37" at bounding box center [99, 141] width 26 height 14
type input "27"
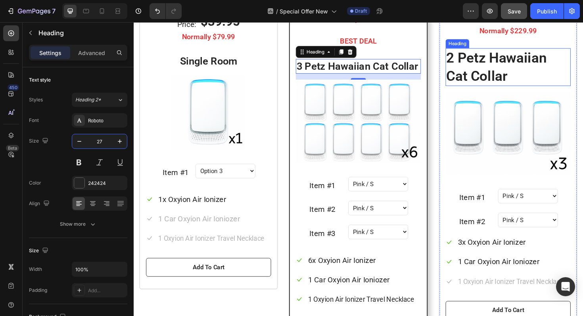
click at [505, 77] on p "2 Petz Hawaiian Cat Collar" at bounding box center [530, 70] width 131 height 38
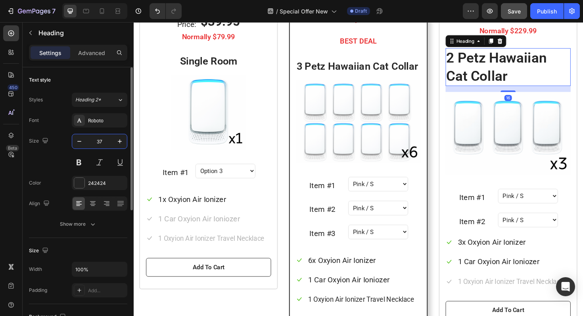
click at [102, 140] on input "37" at bounding box center [99, 141] width 26 height 14
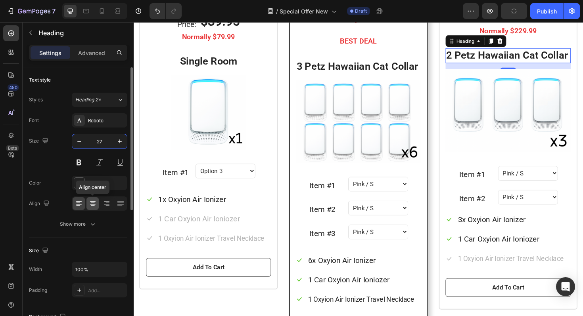
type input "27"
click at [92, 205] on icon at bounding box center [93, 204] width 8 height 8
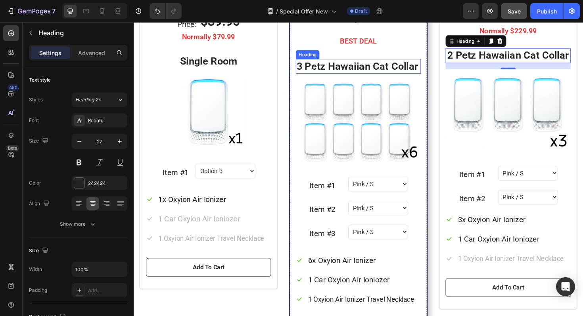
click at [339, 69] on h2 "3 Petz Hawaiian Cat Collar" at bounding box center [371, 68] width 132 height 15
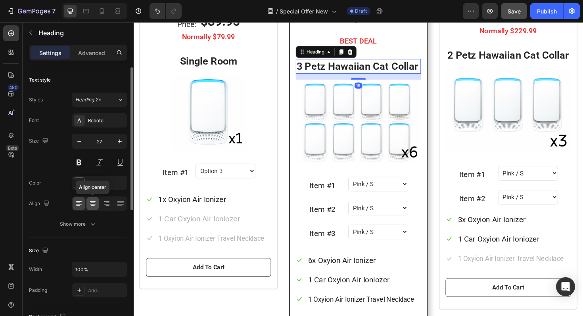
click at [93, 207] on icon at bounding box center [93, 204] width 8 height 8
click at [330, 67] on h2 "3 Petz Hawaiian Cat Collar" at bounding box center [371, 68] width 132 height 15
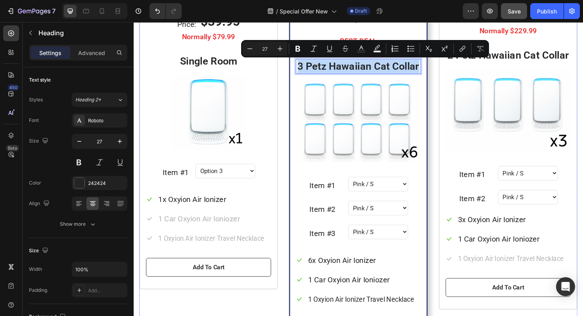
drag, startPoint x: 435, startPoint y: 68, endPoint x: 299, endPoint y: 61, distance: 136.1
click at [299, 61] on div "Price: Text block $154.95 (P) Price (P) Price Row Normally $299.99 Text block B…" at bounding box center [371, 175] width 147 height 390
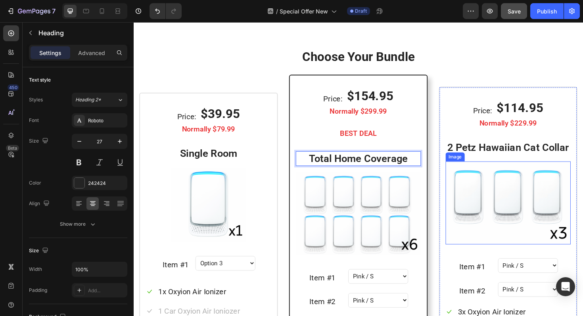
scroll to position [638, 0]
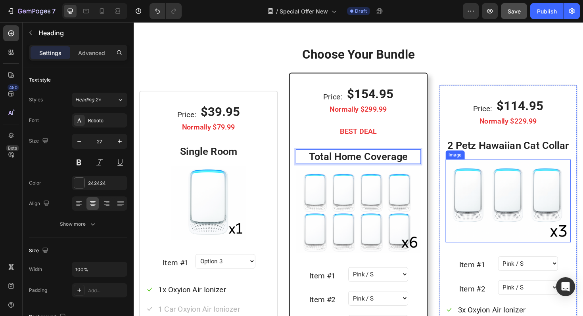
click at [508, 153] on p "2 Petz Hawaiian Cat Collar" at bounding box center [530, 153] width 131 height 14
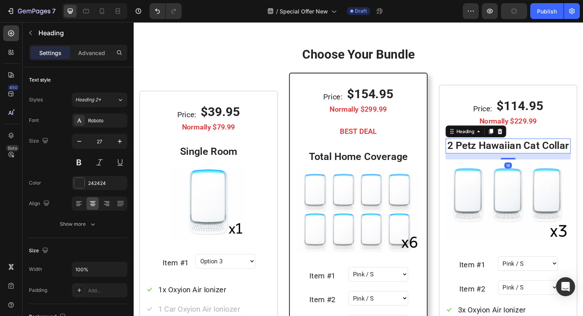
click at [488, 155] on p "2 Petz Hawaiian Cat Collar" at bounding box center [530, 153] width 131 height 14
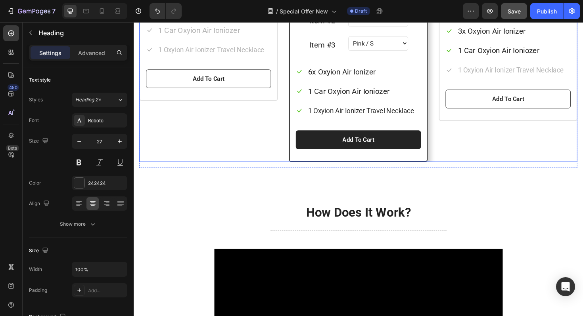
scroll to position [825, 0]
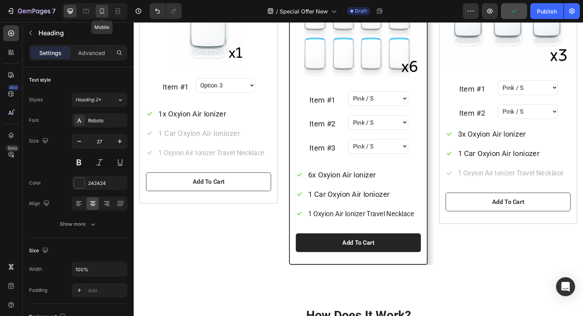
click at [104, 10] on icon at bounding box center [102, 11] width 8 height 8
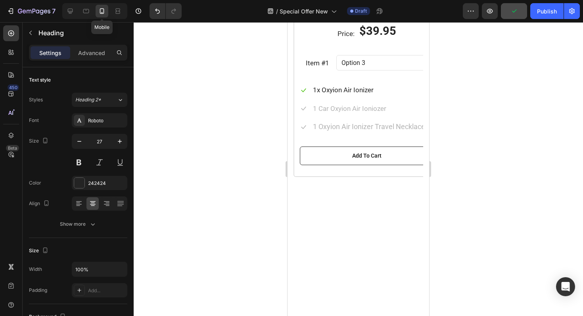
type input "17"
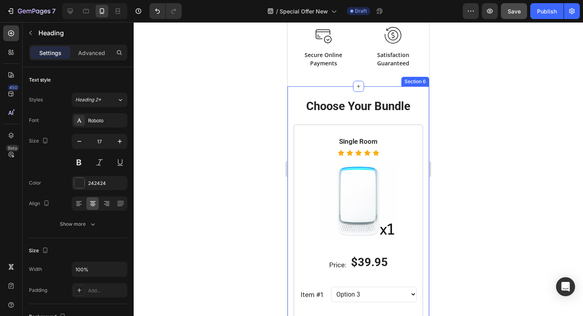
scroll to position [867, 0]
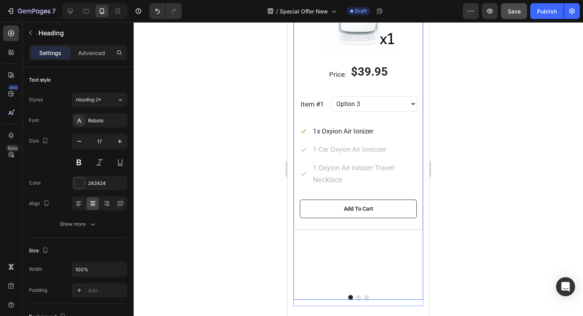
click at [356, 297] on button "Dot" at bounding box center [358, 297] width 5 height 5
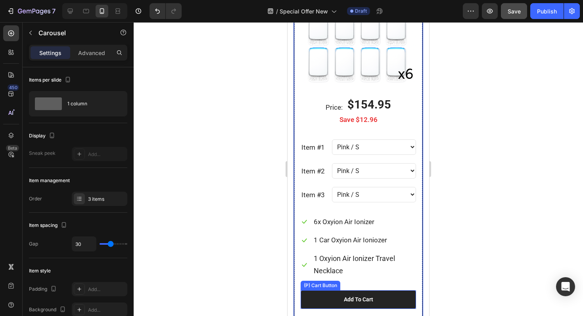
scroll to position [934, 0]
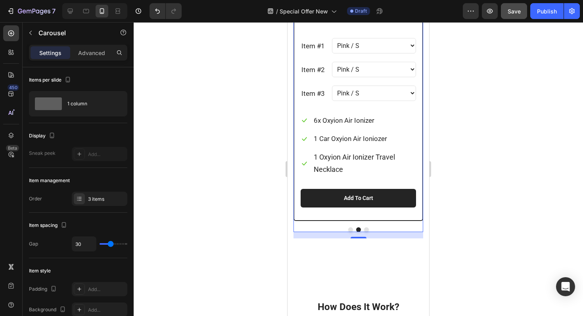
click at [365, 229] on button "Dot" at bounding box center [366, 230] width 5 height 5
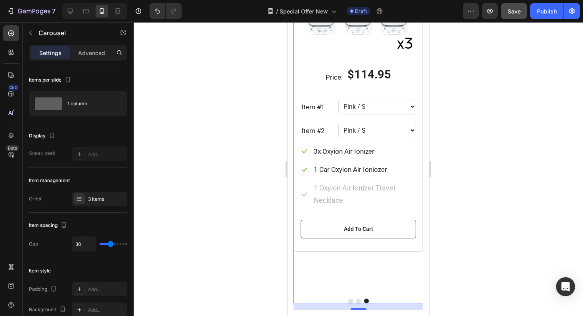
scroll to position [875, 0]
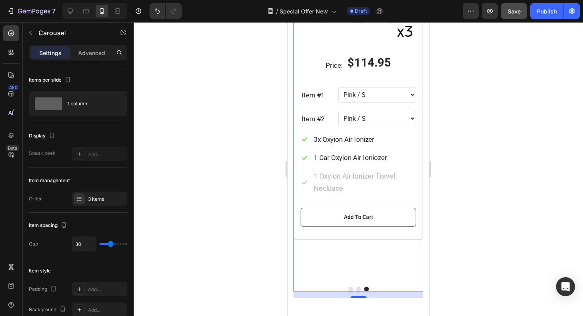
click at [357, 288] on button "Dot" at bounding box center [358, 289] width 5 height 5
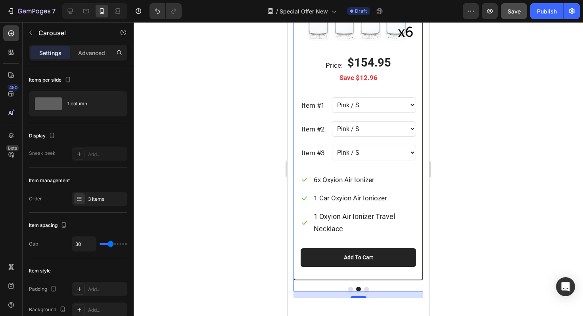
click at [349, 289] on button "Dot" at bounding box center [350, 289] width 5 height 5
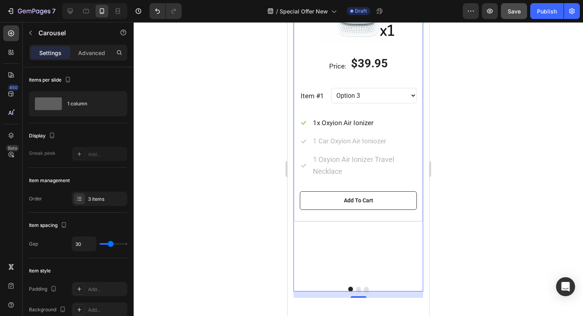
click at [357, 289] on button "Dot" at bounding box center [358, 289] width 5 height 5
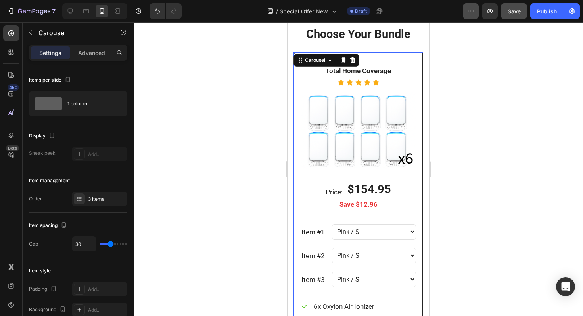
scroll to position [719, 0]
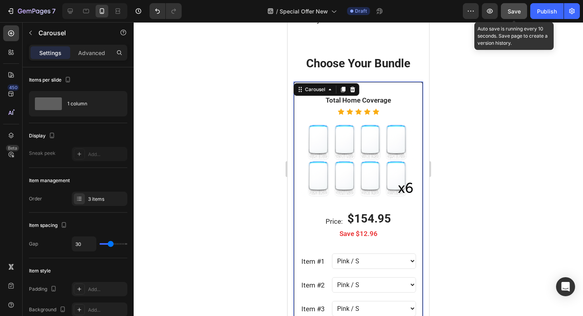
click at [509, 14] on span "Save" at bounding box center [513, 11] width 13 height 7
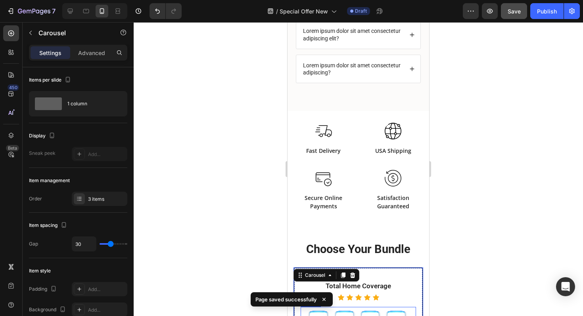
scroll to position [481, 0]
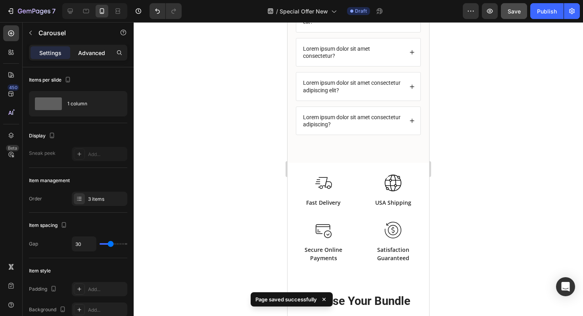
click at [73, 11] on icon at bounding box center [70, 11] width 8 height 8
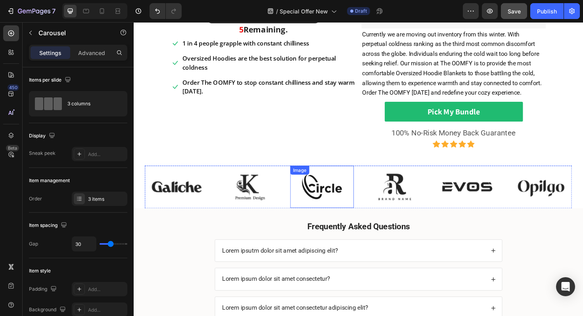
scroll to position [301, 0]
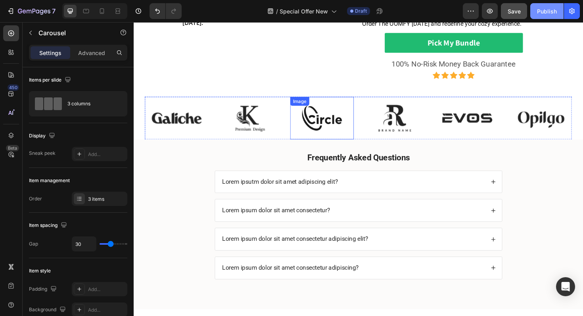
click at [543, 9] on div "Publish" at bounding box center [547, 11] width 20 height 8
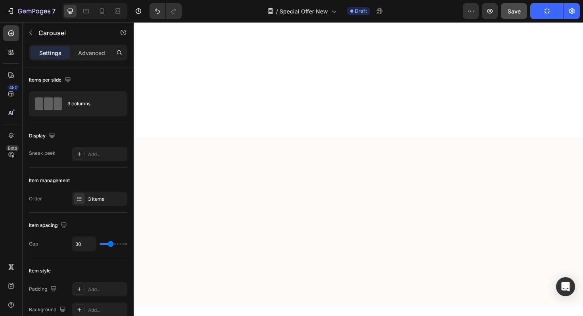
scroll to position [775, 0]
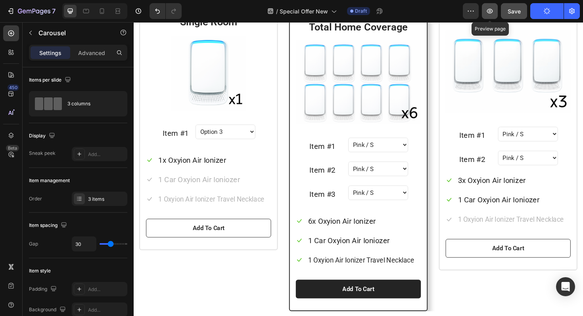
click at [490, 11] on icon "button" at bounding box center [490, 11] width 8 height 8
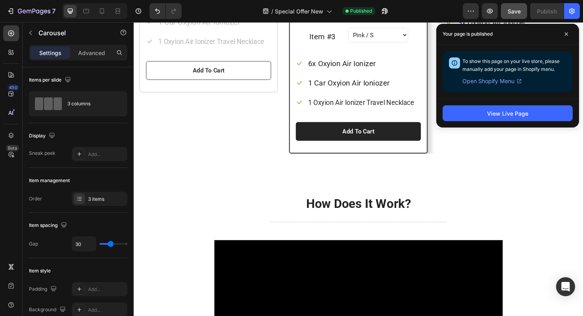
scroll to position [913, 0]
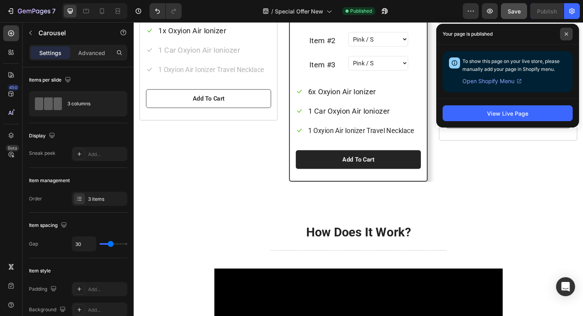
click at [566, 34] on icon at bounding box center [566, 34] width 4 height 4
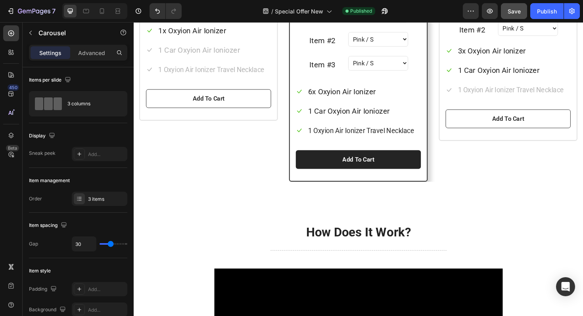
click at [211, 163] on div "Price: Text block $39.95 (P) Price (P) Price Row Normally $79.99 Text block Sin…" at bounding box center [213, 15] width 147 height 390
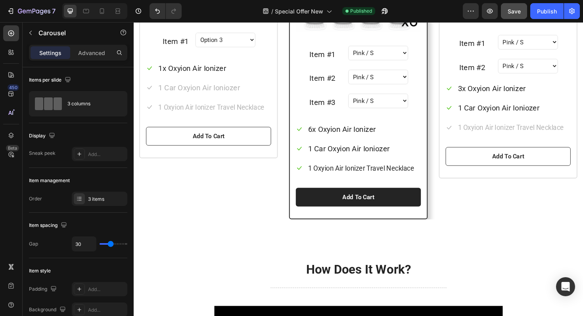
scroll to position [875, 0]
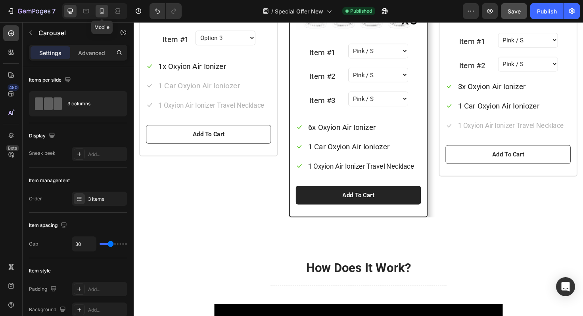
click at [98, 15] on icon at bounding box center [102, 11] width 8 height 8
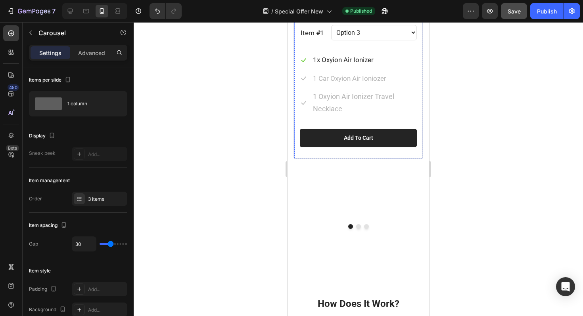
scroll to position [849, 0]
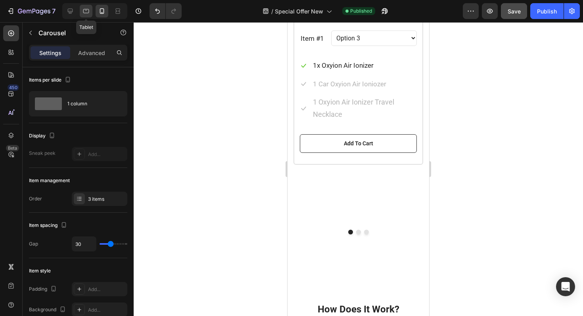
click at [88, 12] on icon at bounding box center [86, 11] width 8 height 8
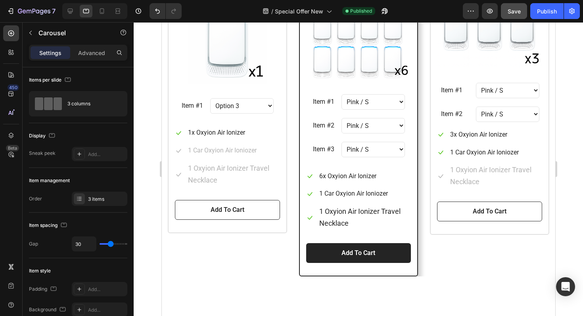
scroll to position [902, 0]
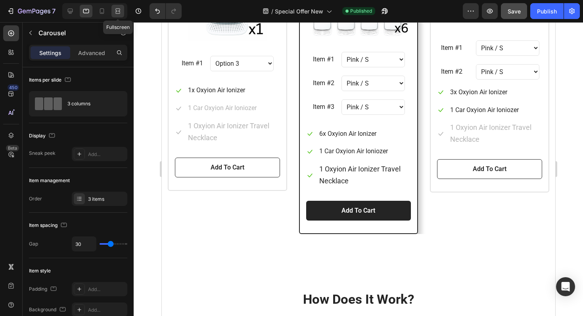
click at [119, 10] on icon at bounding box center [118, 11] width 8 height 8
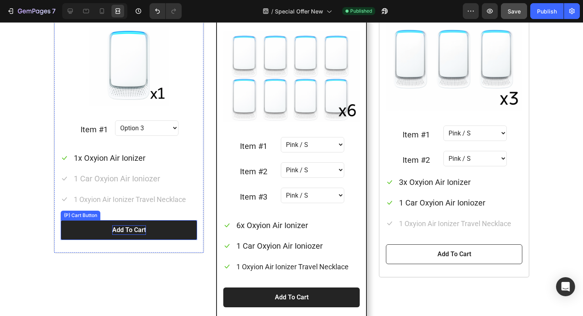
scroll to position [842, 0]
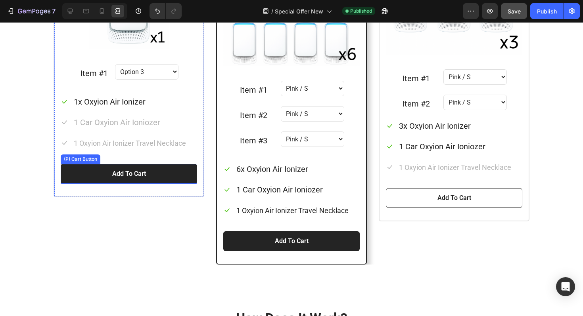
click at [163, 174] on button "Add To Cart" at bounding box center [129, 174] width 136 height 20
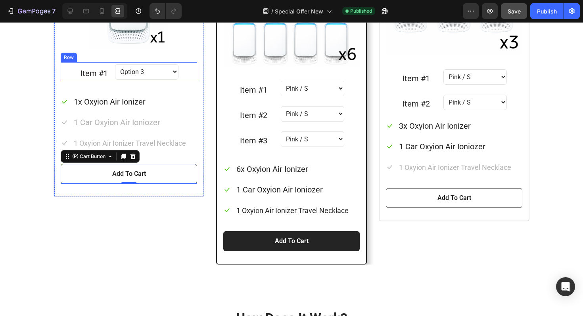
click at [74, 73] on div "Item #1 Text block Option 3 (P) Properties Row" at bounding box center [129, 71] width 136 height 19
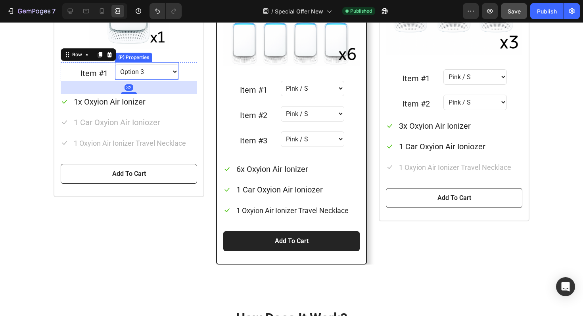
click at [134, 72] on select "Option 3" at bounding box center [146, 71] width 63 height 15
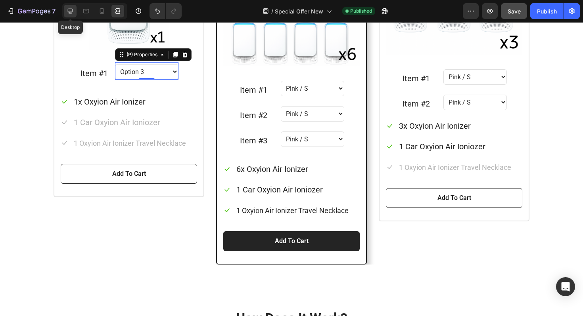
click at [71, 13] on icon at bounding box center [70, 11] width 5 height 5
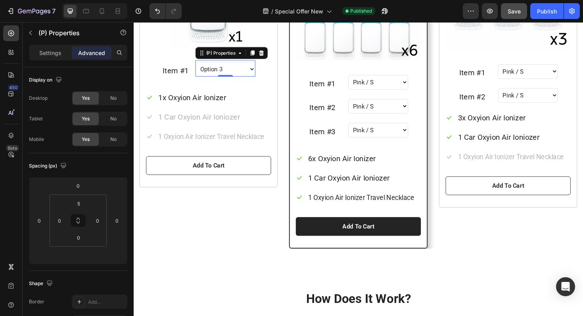
click at [218, 66] on select "Option 3" at bounding box center [230, 71] width 63 height 15
click at [199, 64] on select "Option 3" at bounding box center [230, 71] width 63 height 15
click at [50, 55] on p "Settings" at bounding box center [50, 53] width 22 height 8
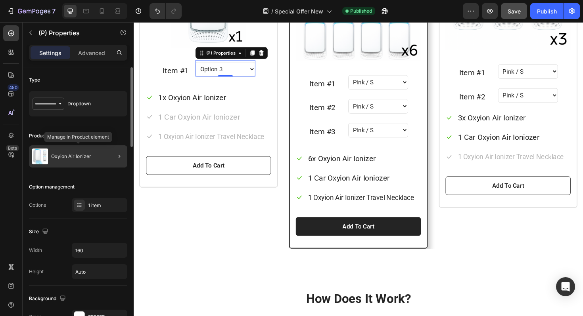
click at [86, 155] on p "Oxyion Air Ionizer" at bounding box center [71, 157] width 40 height 6
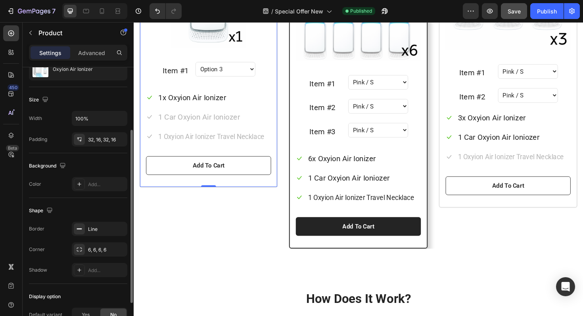
scroll to position [92, 0]
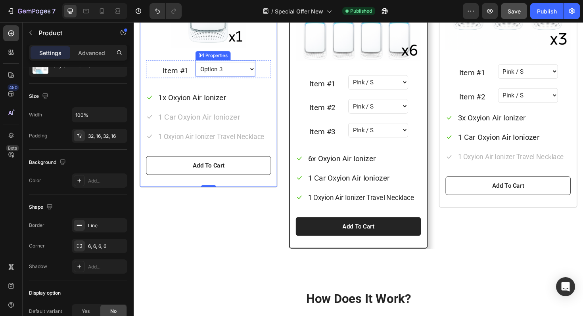
click at [217, 70] on select "Option 3" at bounding box center [230, 71] width 63 height 15
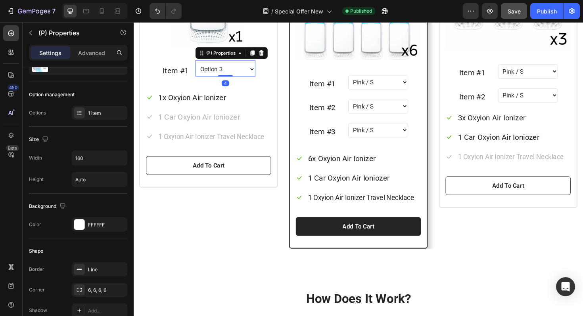
scroll to position [0, 0]
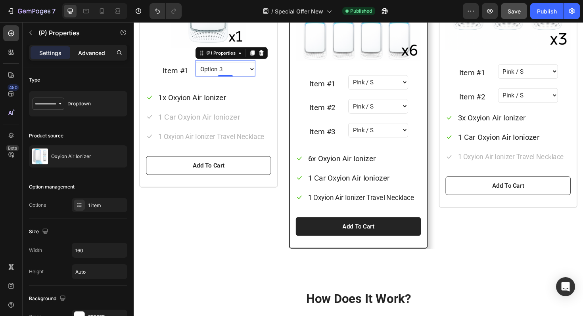
click at [86, 53] on p "Advanced" at bounding box center [91, 53] width 27 height 8
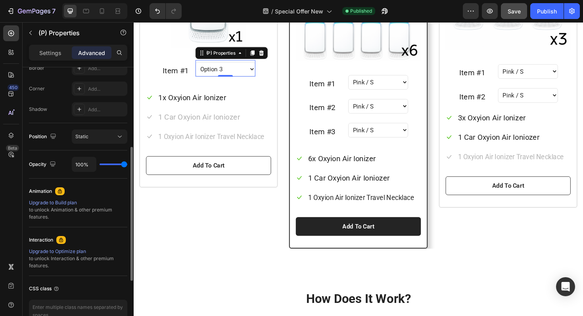
scroll to position [279, 0]
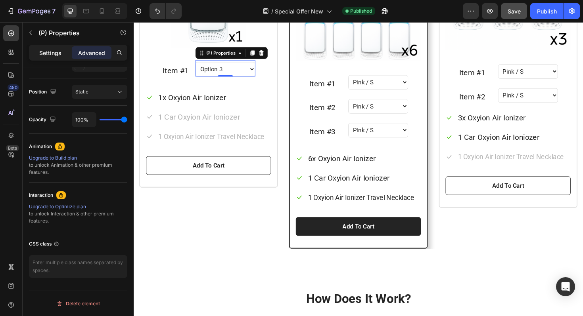
click at [56, 50] on p "Settings" at bounding box center [50, 53] width 22 height 8
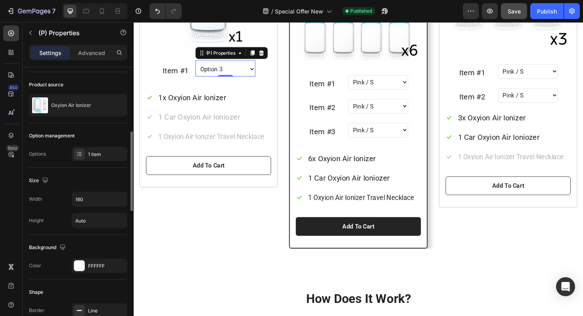
scroll to position [36, 0]
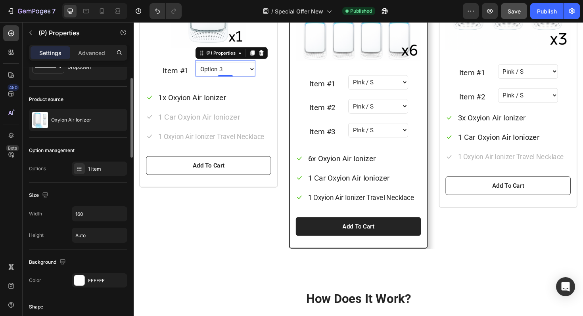
click at [107, 175] on div "1 item" at bounding box center [100, 169] width 56 height 14
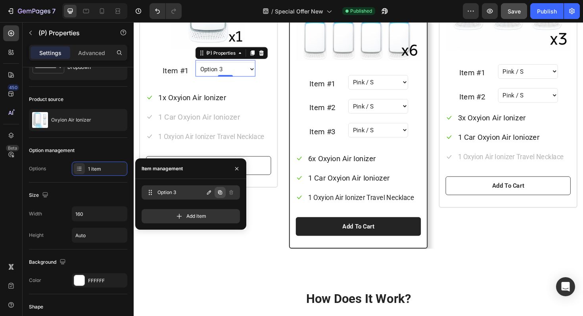
click at [221, 192] on icon "button" at bounding box center [220, 192] width 6 height 6
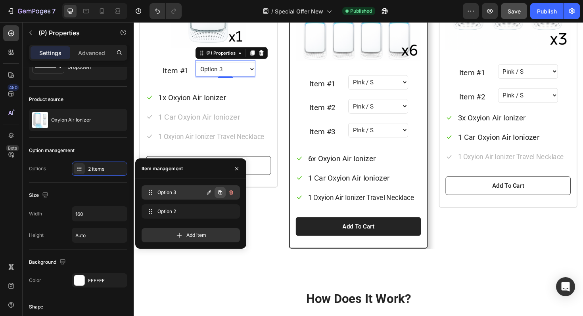
click at [220, 192] on icon "button" at bounding box center [220, 192] width 6 height 6
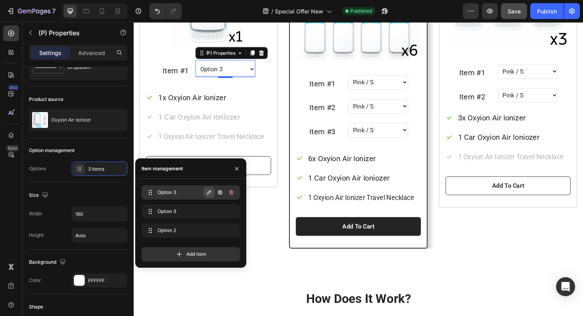
click at [204, 193] on button "button" at bounding box center [208, 192] width 11 height 11
type input "US"
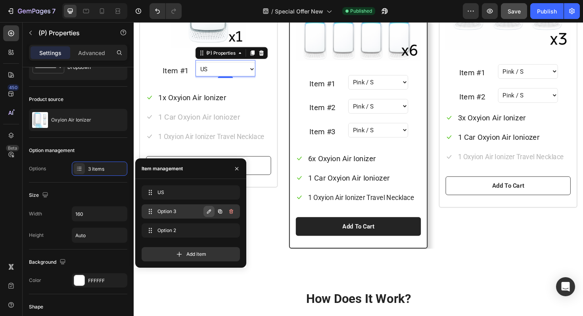
click at [208, 213] on icon "button" at bounding box center [209, 212] width 4 height 4
type input "UK"
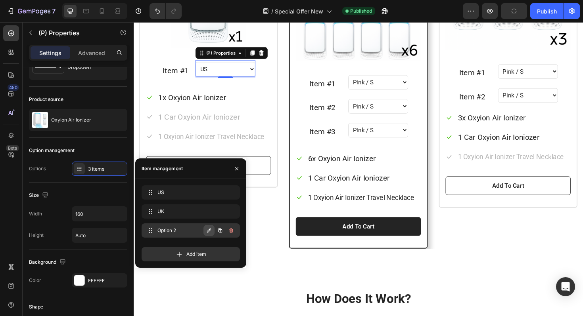
click at [206, 229] on icon "button" at bounding box center [209, 231] width 6 height 6
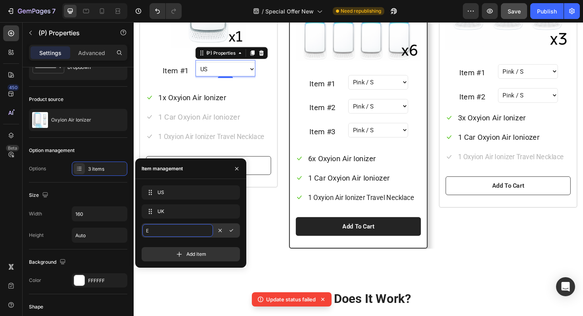
type input "EU"
click at [230, 231] on icon "button" at bounding box center [231, 231] width 6 height 6
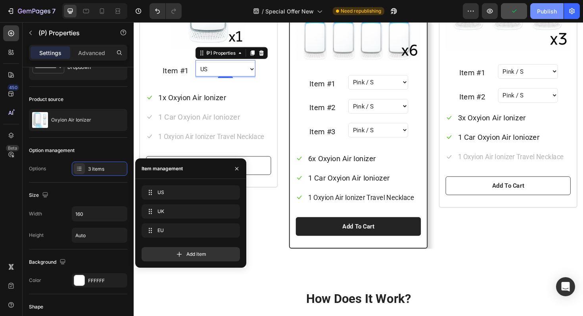
click at [546, 13] on div "Publish" at bounding box center [547, 11] width 20 height 8
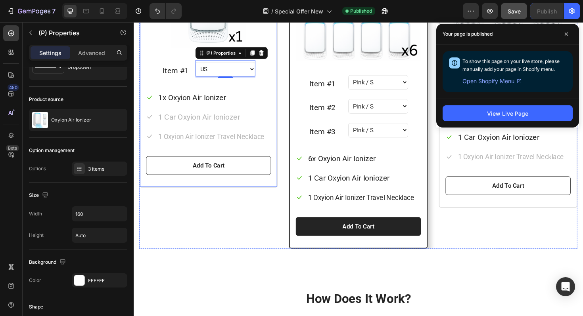
click at [172, 70] on p "Item #1" at bounding box center [178, 73] width 27 height 14
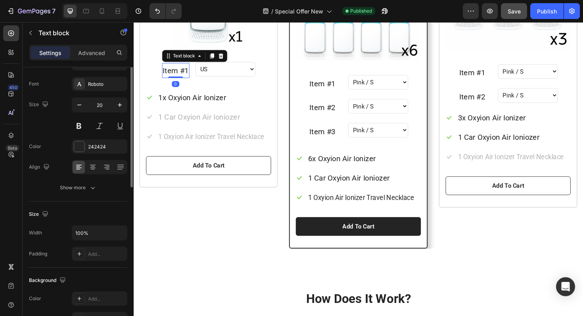
scroll to position [0, 0]
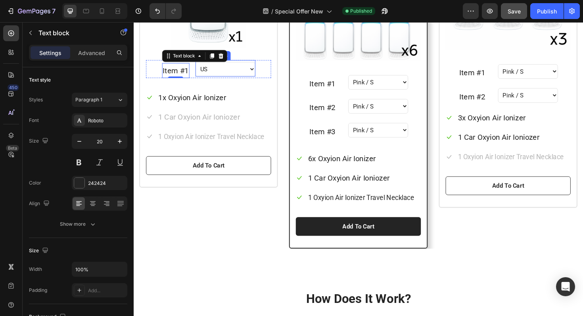
click at [257, 71] on select "US [GEOGRAPHIC_DATA] [GEOGRAPHIC_DATA]" at bounding box center [230, 71] width 63 height 15
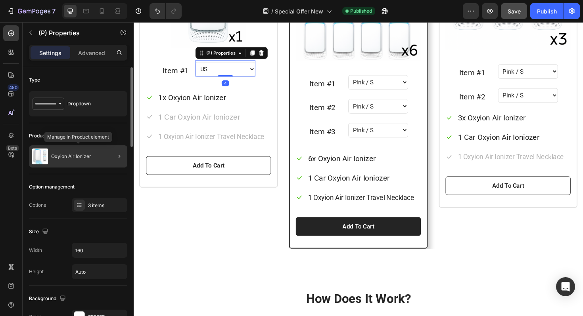
click at [86, 154] on p "Oxyion Air Ionizer" at bounding box center [71, 157] width 40 height 6
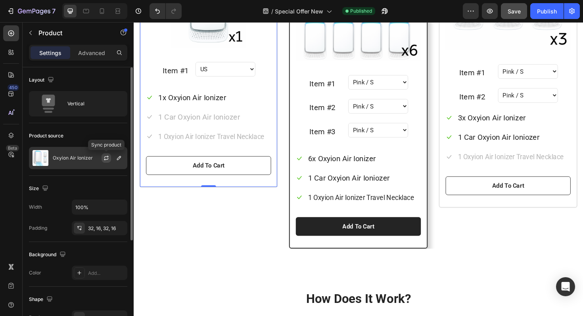
click at [106, 159] on icon "button" at bounding box center [106, 158] width 6 height 6
click at [0, 0] on icon "button" at bounding box center [0, 0] width 0 height 0
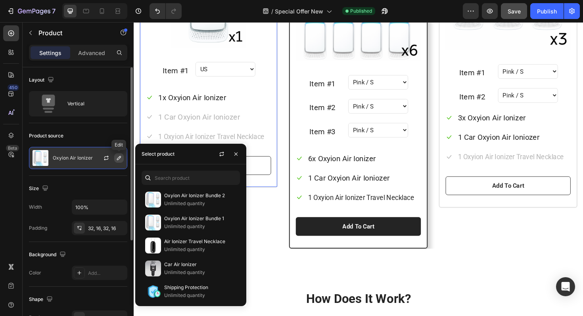
click at [119, 157] on icon "button" at bounding box center [119, 158] width 4 height 4
click at [72, 160] on p "Oxyion Air Ionizer" at bounding box center [73, 158] width 40 height 6
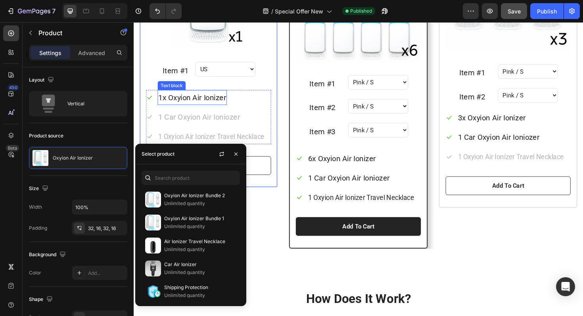
click at [198, 100] on p "1x Oxyion Air Ionizer" at bounding box center [196, 102] width 72 height 14
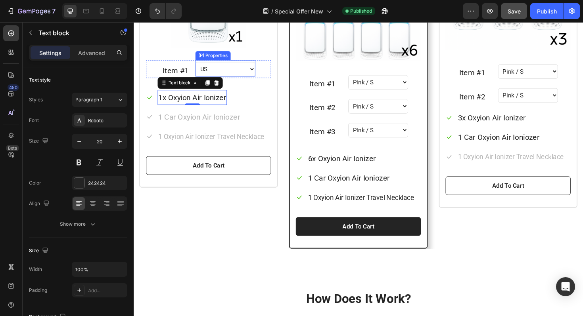
click at [226, 68] on select "US [GEOGRAPHIC_DATA] [GEOGRAPHIC_DATA]" at bounding box center [230, 71] width 63 height 15
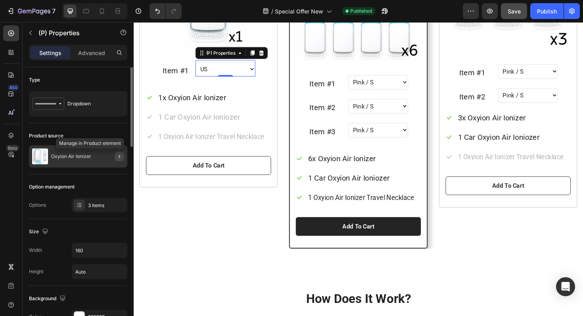
click at [117, 155] on icon "button" at bounding box center [119, 156] width 6 height 6
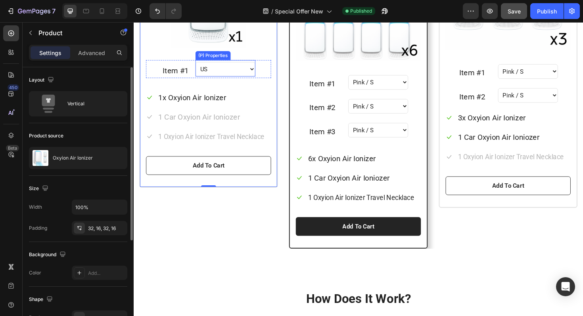
click at [238, 63] on div "US UK EU (P) Properties" at bounding box center [230, 70] width 63 height 17
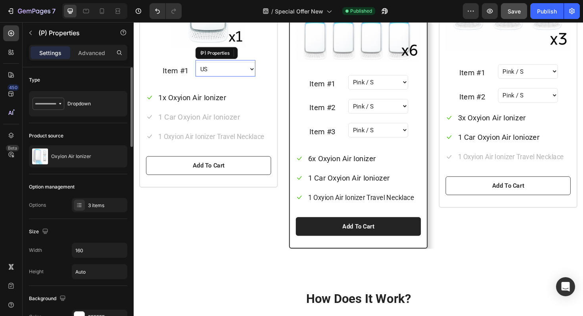
click at [241, 71] on select "US [GEOGRAPHIC_DATA] [GEOGRAPHIC_DATA]" at bounding box center [230, 71] width 63 height 15
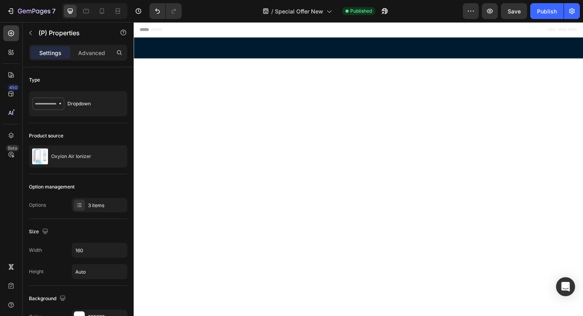
scroll to position [842, 0]
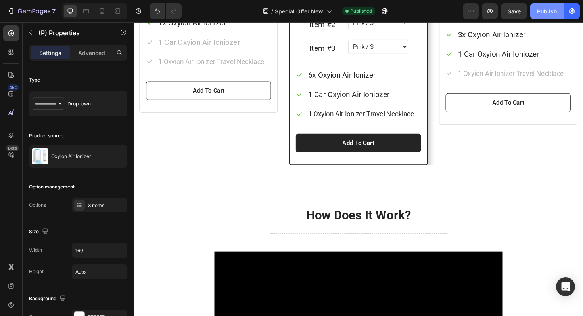
click at [537, 10] on div "Publish" at bounding box center [547, 11] width 20 height 8
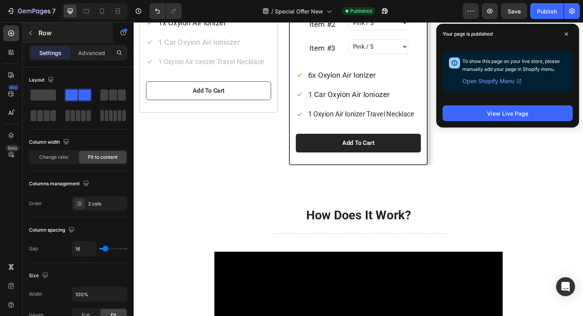
click at [32, 33] on icon "button" at bounding box center [30, 33] width 6 height 6
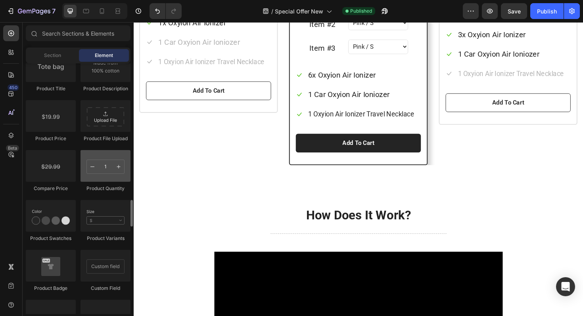
scroll to position [1290, 0]
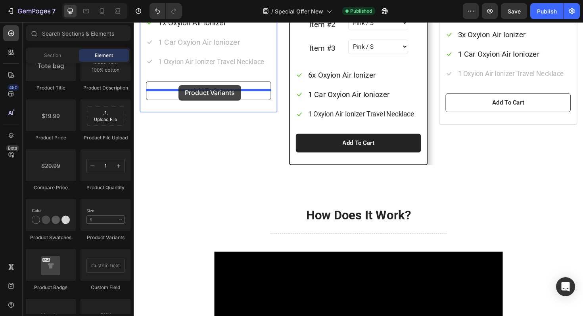
drag, startPoint x: 224, startPoint y: 235, endPoint x: 290, endPoint y: 34, distance: 211.7
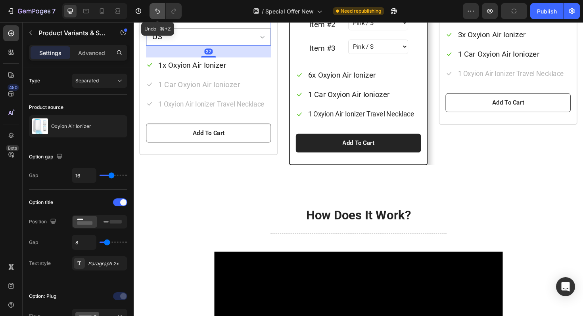
click at [157, 12] on icon "Undo/Redo" at bounding box center [157, 11] width 8 height 8
click at [155, 11] on icon "Undo/Redo" at bounding box center [157, 11] width 8 height 8
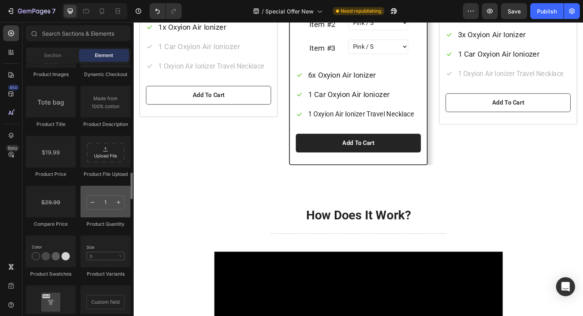
scroll to position [1265, 0]
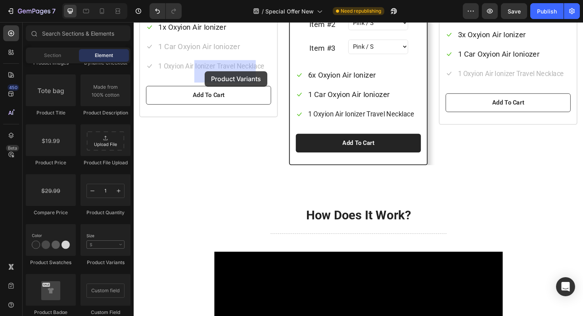
drag, startPoint x: 234, startPoint y: 260, endPoint x: 209, endPoint y: 74, distance: 187.7
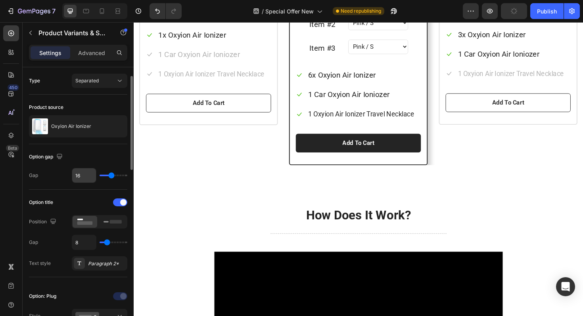
scroll to position [13, 0]
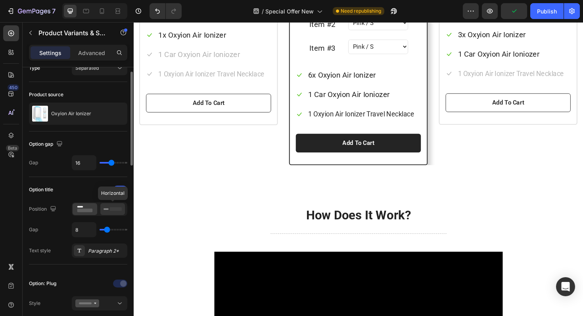
click at [109, 210] on icon at bounding box center [112, 209] width 18 height 9
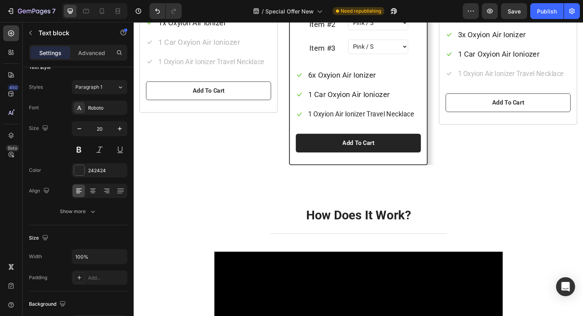
scroll to position [0, 0]
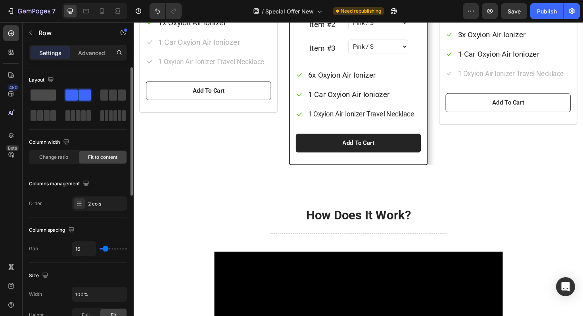
drag, startPoint x: 48, startPoint y: 96, endPoint x: 61, endPoint y: 57, distance: 41.5
click at [48, 96] on span at bounding box center [43, 95] width 25 height 11
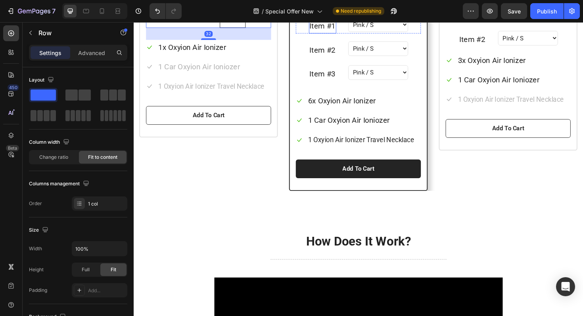
scroll to position [795, 0]
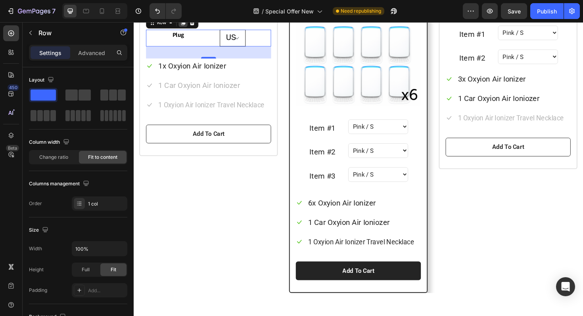
click at [188, 26] on icon at bounding box center [186, 22] width 6 height 6
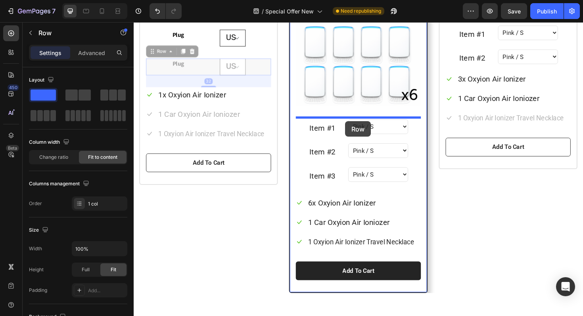
drag, startPoint x: 153, startPoint y: 132, endPoint x: 358, endPoint y: 127, distance: 205.0
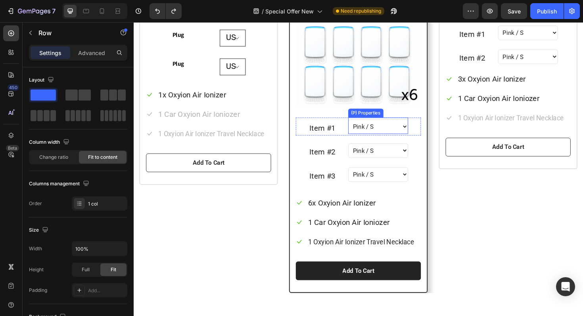
click at [358, 133] on div "Item #1 Text block Pink / S Pink / M Pink / L Blue / S Blue / M Blue / L Yellow…" at bounding box center [371, 132] width 132 height 19
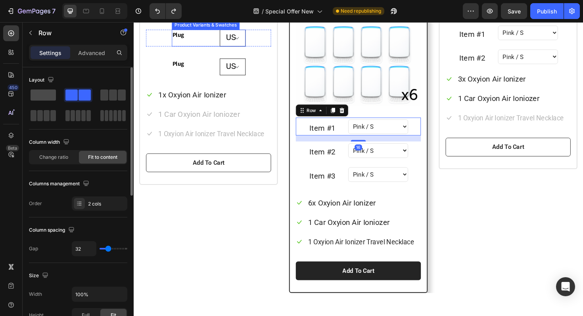
click at [47, 95] on span at bounding box center [43, 95] width 25 height 11
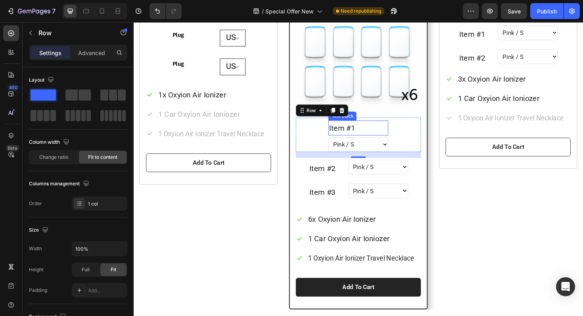
click at [358, 136] on p "Item #1" at bounding box center [372, 134] width 62 height 14
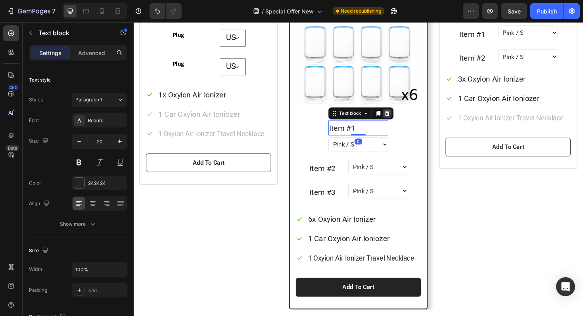
click at [403, 122] on div at bounding box center [402, 119] width 10 height 10
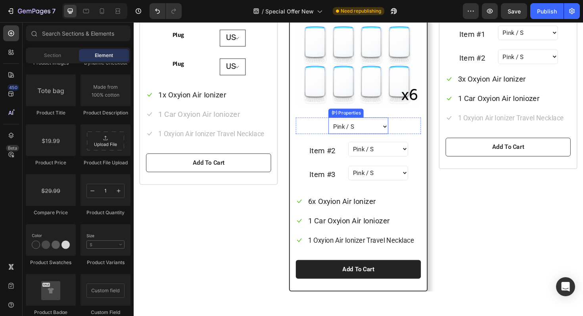
click at [381, 130] on select "Pink / S Pink / M Pink / L Blue / S Blue / M Blue / L Yellow / S Yellow / M Yel…" at bounding box center [371, 132] width 63 height 15
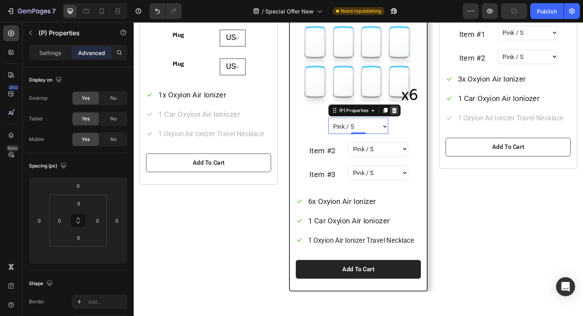
click at [410, 115] on icon at bounding box center [409, 116] width 5 height 6
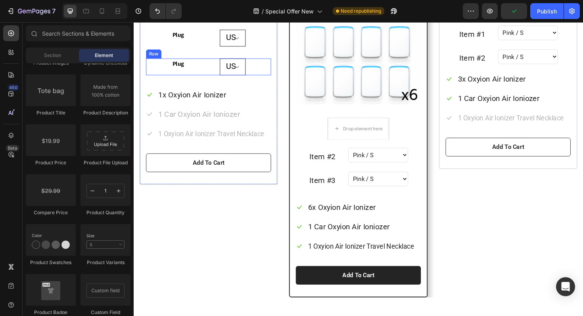
click at [167, 78] on div "Plug [GEOGRAPHIC_DATA] [GEOGRAPHIC_DATA] [GEOGRAPHIC_DATA] Product Variants & S…" at bounding box center [213, 70] width 132 height 18
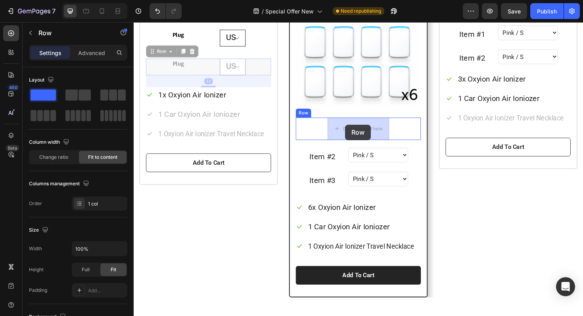
drag, startPoint x: 153, startPoint y: 134, endPoint x: 358, endPoint y: 131, distance: 204.6
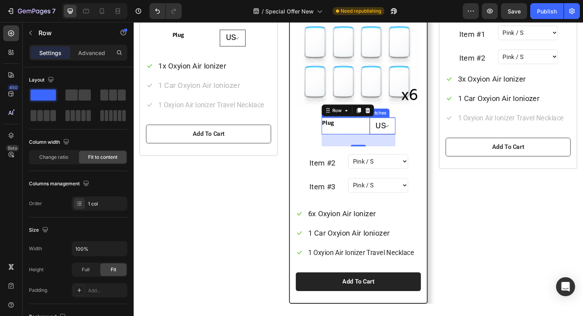
click at [203, 41] on legend "Plug" at bounding box center [198, 35] width 48 height 11
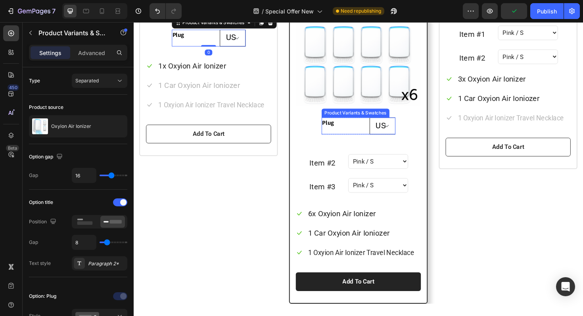
click at [367, 133] on legend "Plug" at bounding box center [357, 128] width 48 height 11
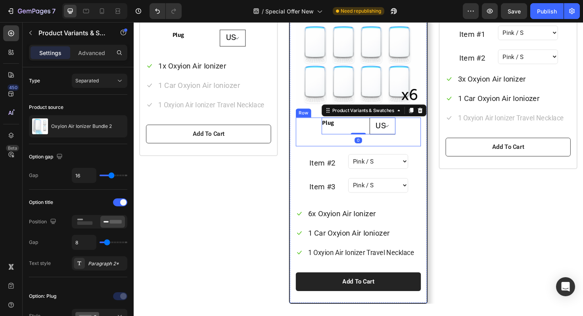
click at [325, 147] on div "Plug [GEOGRAPHIC_DATA] [GEOGRAPHIC_DATA] [GEOGRAPHIC_DATA] Product Variants & S…" at bounding box center [371, 138] width 132 height 31
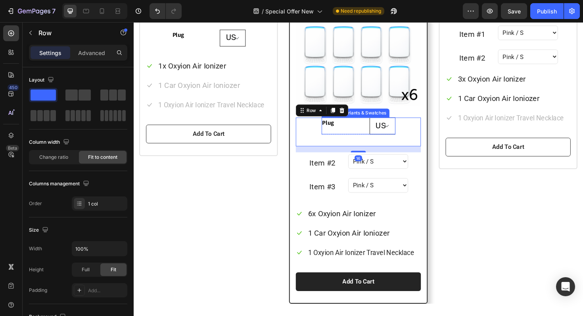
click at [362, 134] on legend "Plug" at bounding box center [357, 128] width 48 height 11
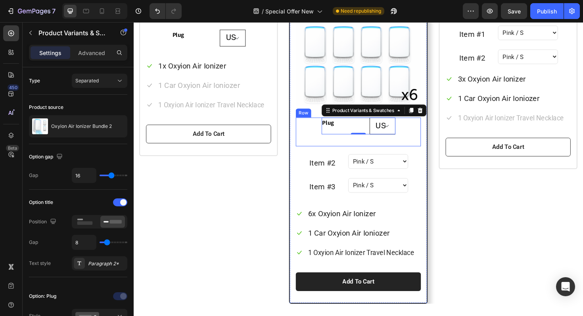
click at [306, 149] on div "Plug [GEOGRAPHIC_DATA] [GEOGRAPHIC_DATA] [GEOGRAPHIC_DATA] Product Variants & S…" at bounding box center [371, 138] width 132 height 31
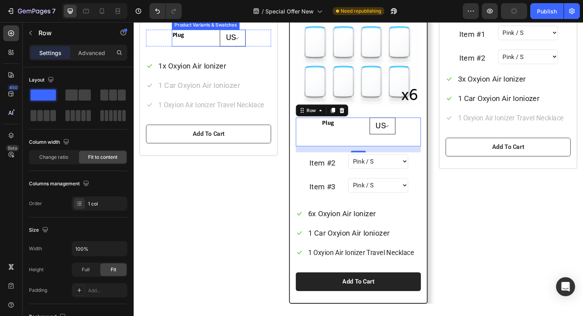
click at [202, 48] on div "Plug" at bounding box center [198, 39] width 48 height 18
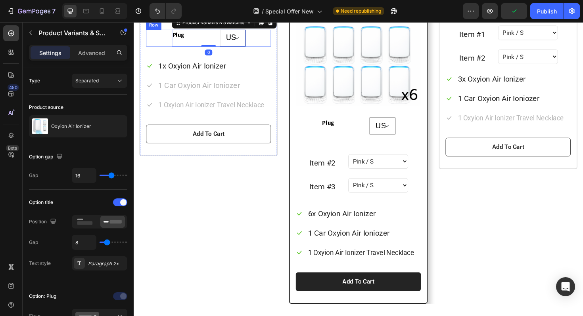
click at [162, 48] on div "Plug [GEOGRAPHIC_DATA] [GEOGRAPHIC_DATA] [GEOGRAPHIC_DATA] Product Variants & S…" at bounding box center [213, 39] width 132 height 18
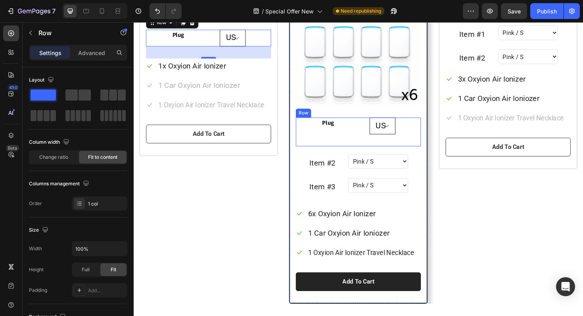
click at [311, 138] on div "Plug [GEOGRAPHIC_DATA] [GEOGRAPHIC_DATA] [GEOGRAPHIC_DATA] Product Variants & S…" at bounding box center [371, 138] width 132 height 31
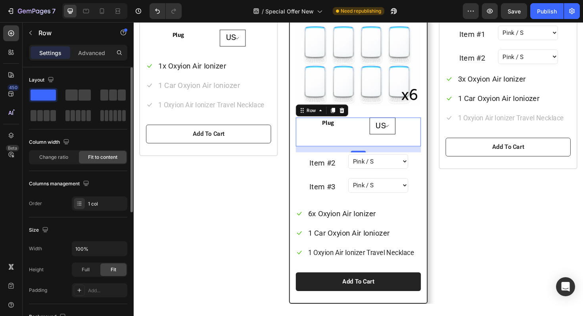
click at [53, 94] on span at bounding box center [43, 95] width 25 height 11
click at [76, 94] on span at bounding box center [71, 95] width 12 height 11
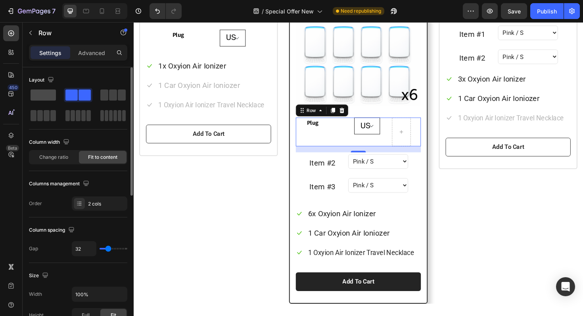
click at [46, 99] on span at bounding box center [43, 95] width 25 height 11
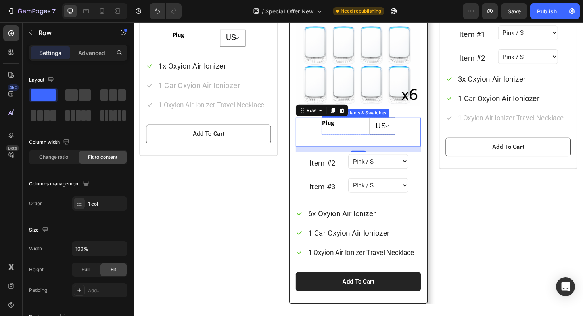
click at [368, 136] on div "Plug" at bounding box center [357, 132] width 48 height 18
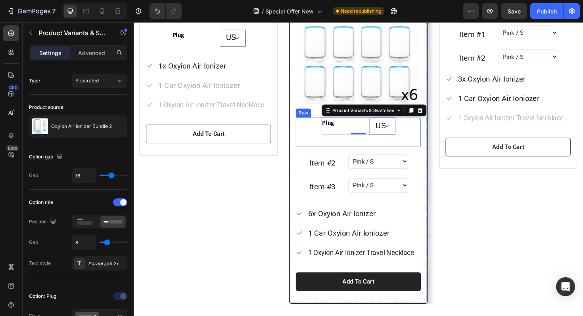
click at [323, 138] on div "Plug [GEOGRAPHIC_DATA] [GEOGRAPHIC_DATA] [GEOGRAPHIC_DATA] Product Variants & S…" at bounding box center [371, 138] width 132 height 31
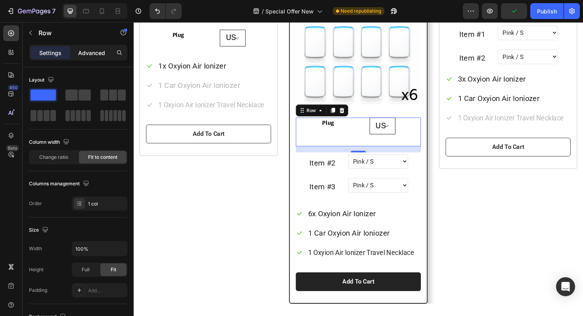
click at [89, 52] on p "Advanced" at bounding box center [91, 53] width 27 height 8
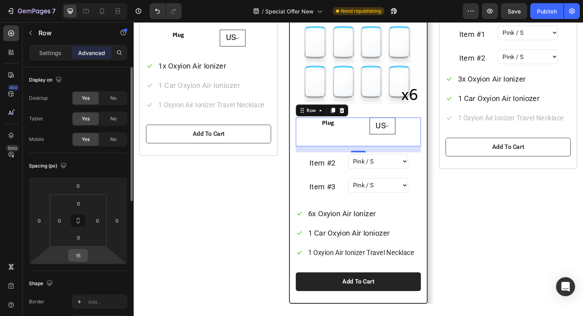
click at [83, 256] on input "16" at bounding box center [78, 256] width 16 height 12
type input "0"
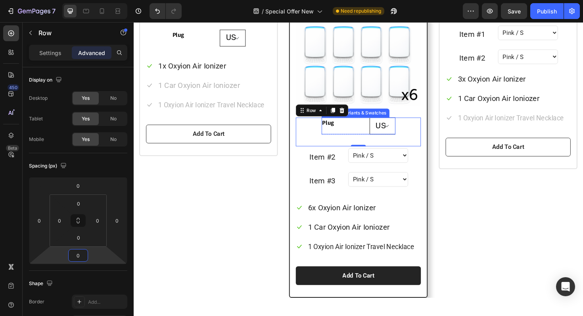
click at [353, 135] on div "Plug" at bounding box center [357, 132] width 48 height 18
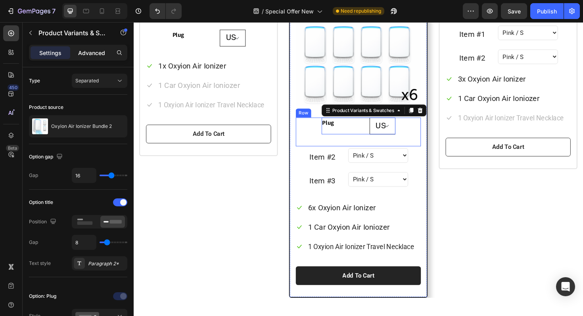
click at [91, 49] on p "Advanced" at bounding box center [91, 53] width 27 height 8
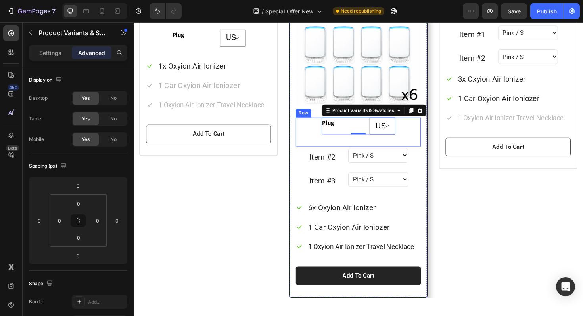
click at [316, 134] on div "Plug [GEOGRAPHIC_DATA] [GEOGRAPHIC_DATA] [GEOGRAPHIC_DATA] Product Variants & S…" at bounding box center [371, 138] width 132 height 31
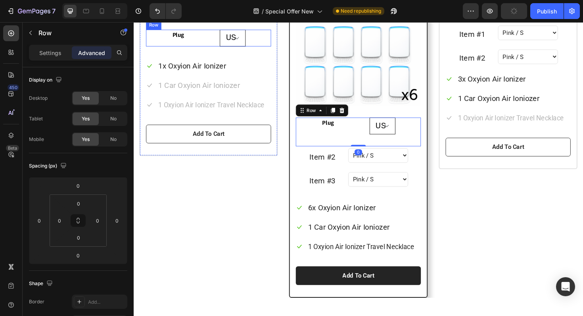
click at [160, 48] on div "Plug [GEOGRAPHIC_DATA] [GEOGRAPHIC_DATA] [GEOGRAPHIC_DATA] Product Variants & S…" at bounding box center [213, 39] width 132 height 18
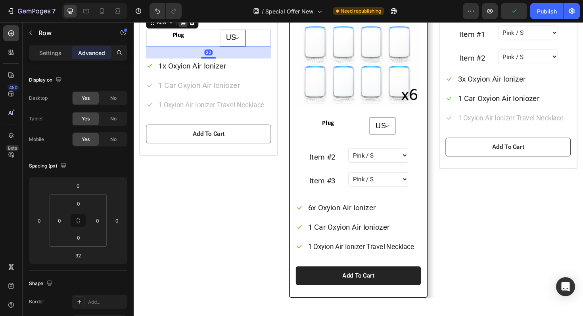
click at [187, 25] on icon at bounding box center [186, 23] width 4 height 6
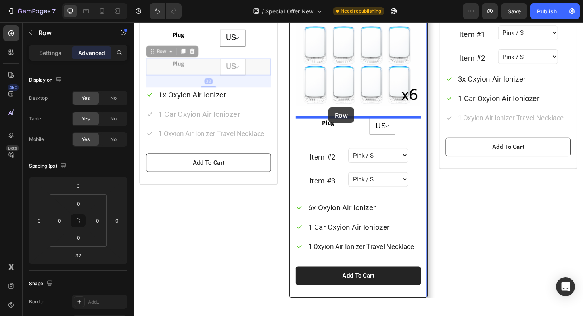
drag, startPoint x: 155, startPoint y: 133, endPoint x: 340, endPoint y: 113, distance: 185.5
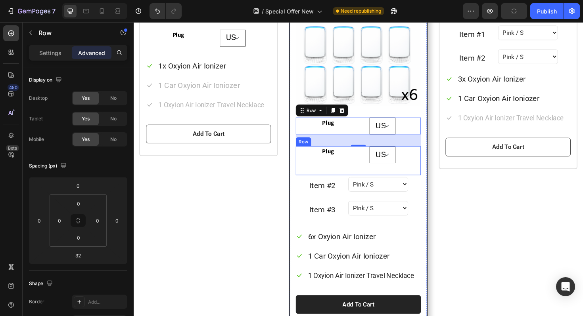
click at [318, 160] on div "Plug [GEOGRAPHIC_DATA] [GEOGRAPHIC_DATA] [GEOGRAPHIC_DATA] Product Variants & S…" at bounding box center [371, 169] width 132 height 31
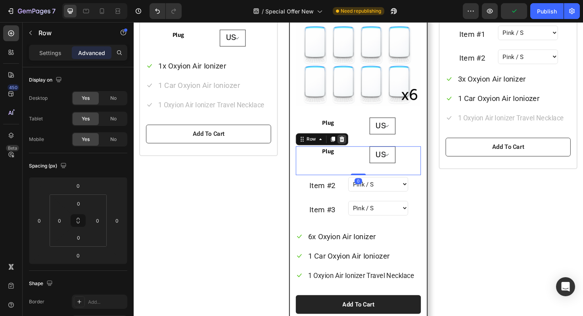
click at [352, 147] on icon at bounding box center [354, 146] width 6 height 6
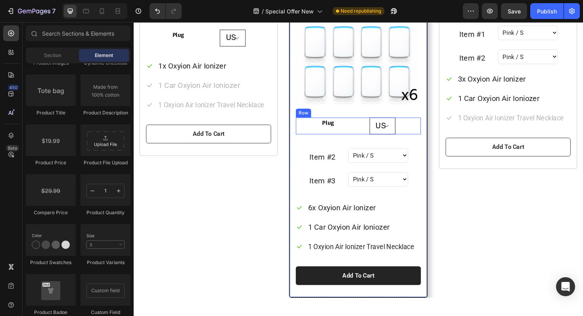
click at [320, 136] on div "Plug [GEOGRAPHIC_DATA] [GEOGRAPHIC_DATA] [GEOGRAPHIC_DATA] Product Variants & S…" at bounding box center [371, 132] width 132 height 18
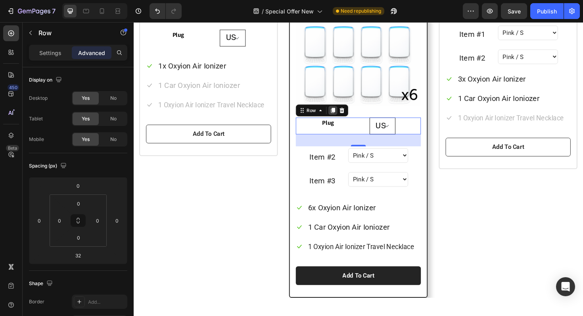
click at [344, 115] on icon at bounding box center [345, 116] width 4 height 6
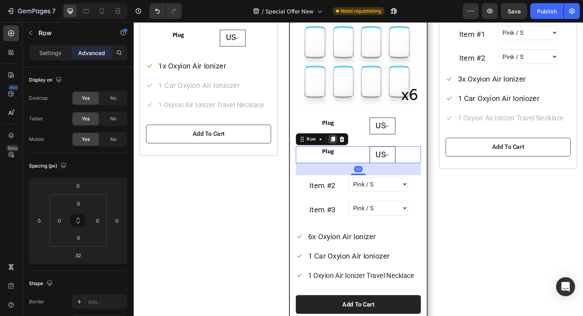
click at [345, 147] on icon at bounding box center [345, 147] width 4 height 6
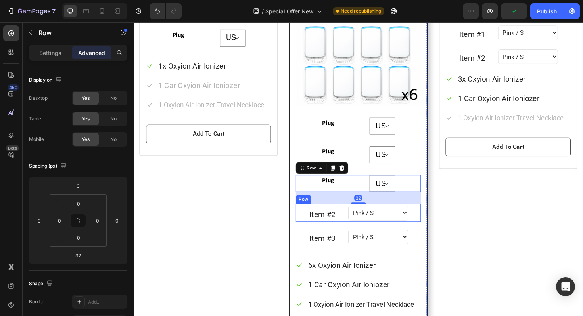
click at [314, 226] on div "Item #2 Text block Pink / S Pink / M Pink / L Blue / S Blue / M Blue / L Yellow…" at bounding box center [371, 224] width 132 height 19
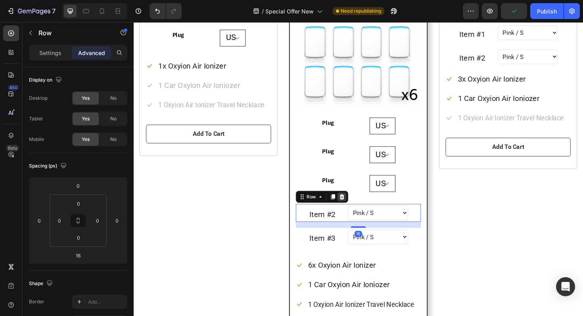
click at [354, 206] on icon at bounding box center [354, 208] width 5 height 6
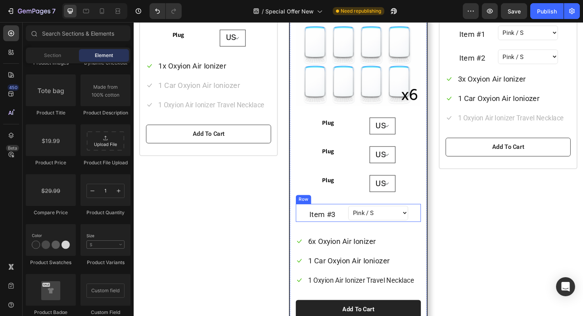
drag, startPoint x: 315, startPoint y: 226, endPoint x: 330, endPoint y: 218, distance: 16.5
click at [315, 226] on div "Item #3 Text block Pink / S Pink / M Pink / L Blue / S Blue / M Blue / L Yellow…" at bounding box center [371, 224] width 132 height 19
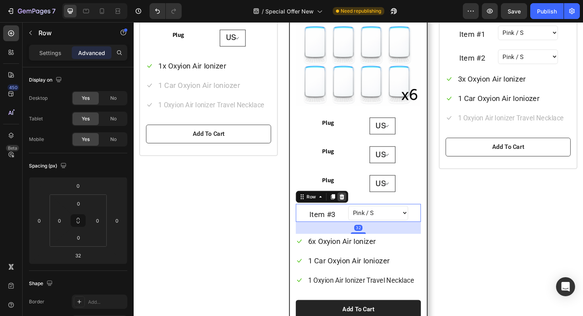
click at [355, 208] on icon at bounding box center [354, 208] width 5 height 6
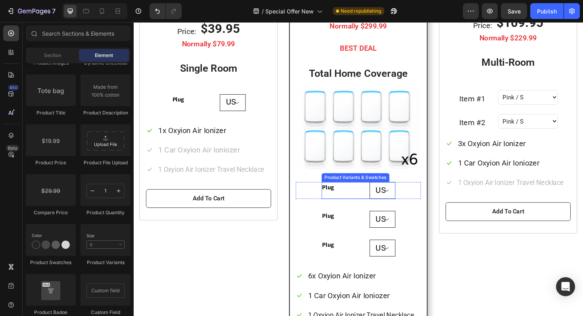
scroll to position [716, 0]
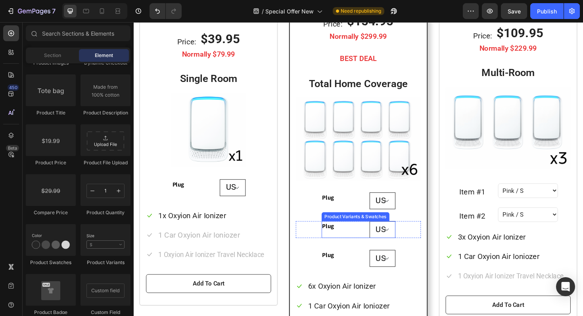
click at [343, 238] on legend "Plug" at bounding box center [357, 238] width 48 height 11
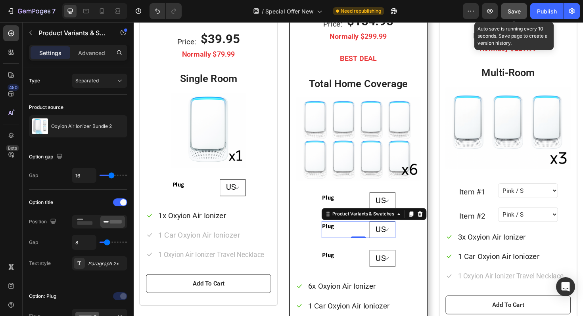
click at [517, 11] on span "Save" at bounding box center [513, 11] width 13 height 7
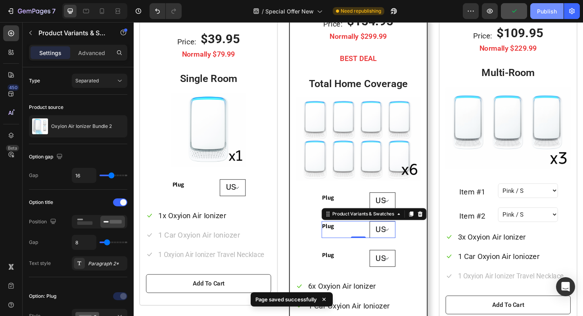
click at [537, 8] on div "Publish" at bounding box center [547, 11] width 20 height 8
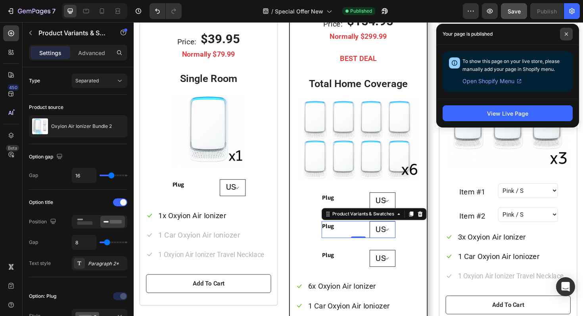
click at [567, 35] on icon at bounding box center [566, 34] width 4 height 4
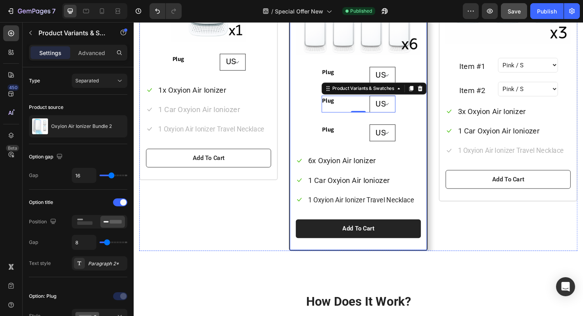
scroll to position [828, 0]
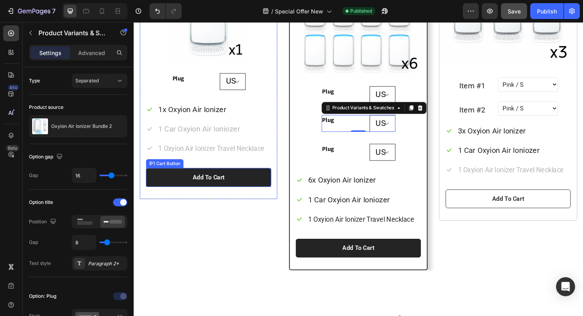
drag, startPoint x: 217, startPoint y: 186, endPoint x: 183, endPoint y: 185, distance: 34.1
click at [217, 186] on div "Add To Cart" at bounding box center [213, 187] width 34 height 10
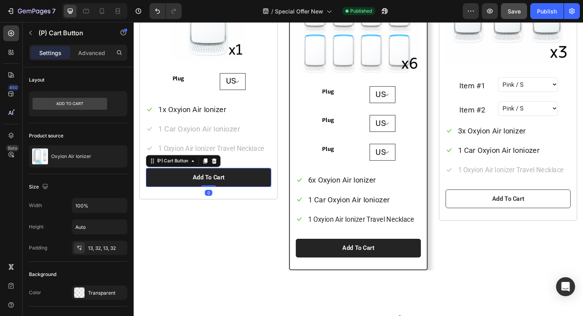
click at [173, 186] on button "Add To Cart" at bounding box center [213, 187] width 132 height 20
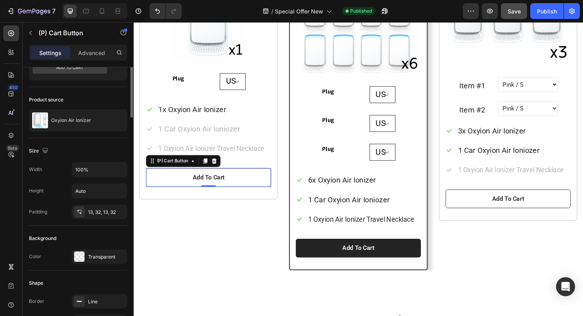
scroll to position [0, 0]
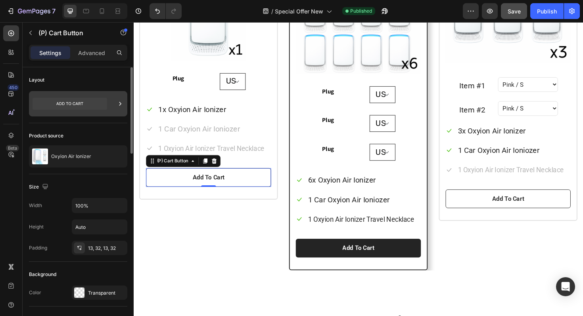
click at [118, 101] on icon at bounding box center [120, 104] width 8 height 8
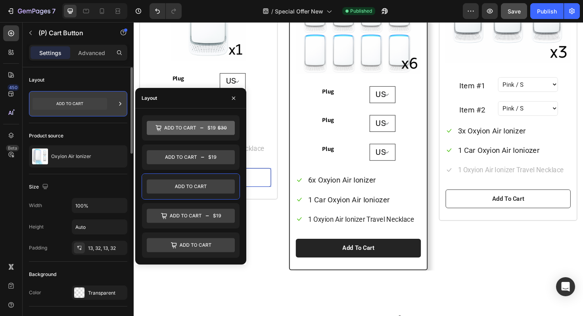
click at [118, 101] on icon at bounding box center [120, 104] width 8 height 8
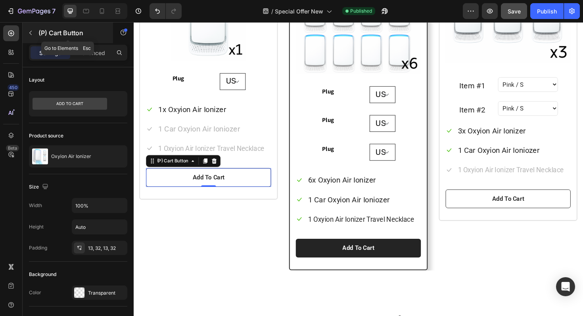
click at [32, 33] on icon "button" at bounding box center [30, 33] width 6 height 6
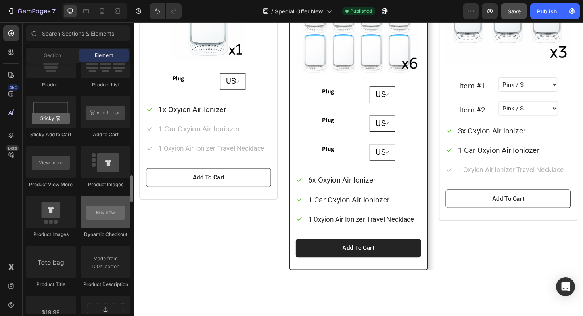
scroll to position [1087, 0]
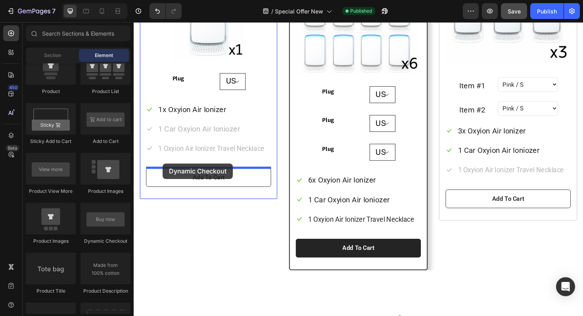
drag, startPoint x: 230, startPoint y: 243, endPoint x: 164, endPoint y: 172, distance: 96.8
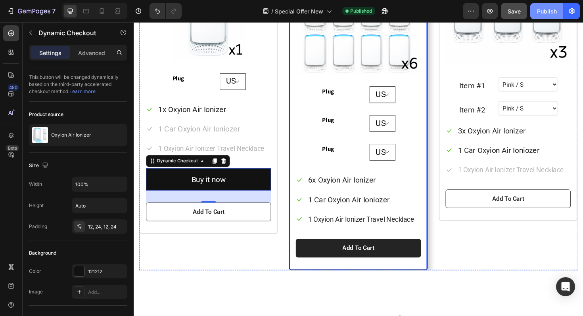
click at [539, 13] on div "Publish" at bounding box center [547, 11] width 20 height 8
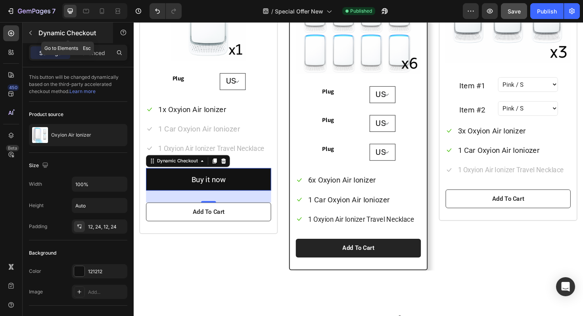
click at [30, 32] on icon "button" at bounding box center [30, 33] width 6 height 6
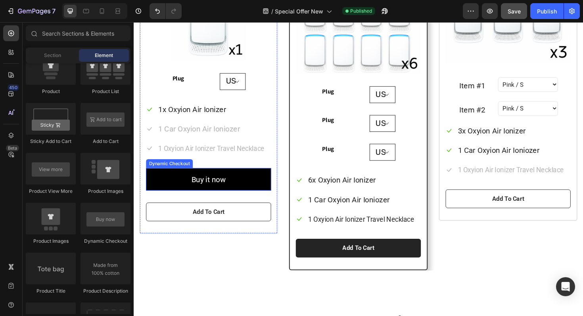
click at [256, 182] on button "Buy it now" at bounding box center [213, 189] width 132 height 24
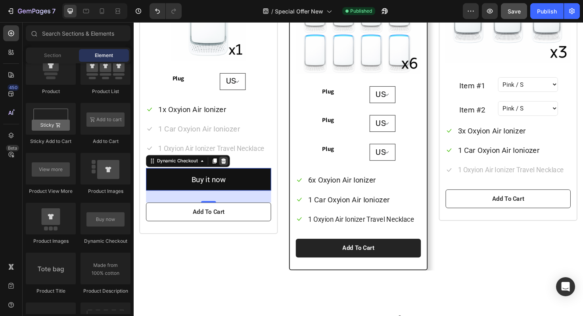
click at [230, 169] on icon at bounding box center [228, 169] width 5 height 6
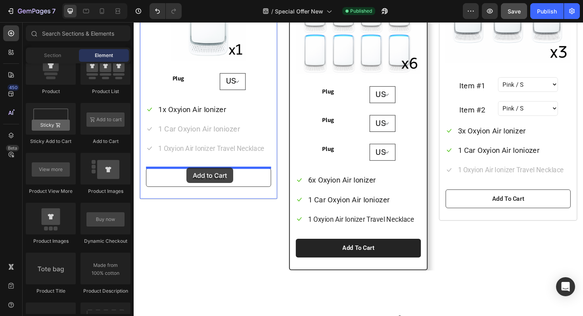
drag, startPoint x: 172, startPoint y: 161, endPoint x: 190, endPoint y: 176, distance: 23.6
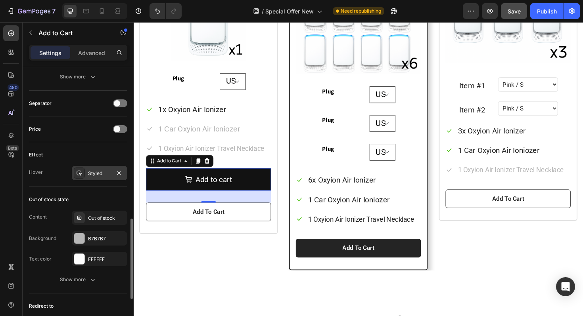
scroll to position [641, 0]
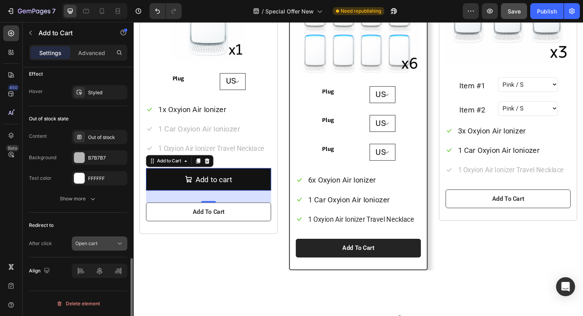
click at [96, 245] on span "Open cart" at bounding box center [86, 244] width 22 height 6
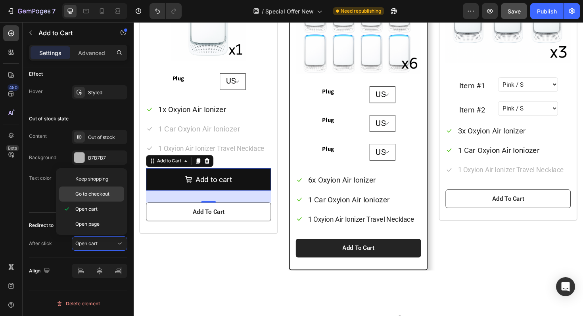
click at [102, 197] on span "Go to checkout" at bounding box center [92, 194] width 34 height 7
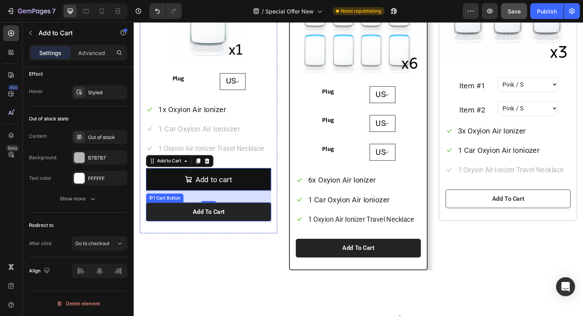
click at [178, 230] on button "Add To Cart" at bounding box center [213, 223] width 132 height 20
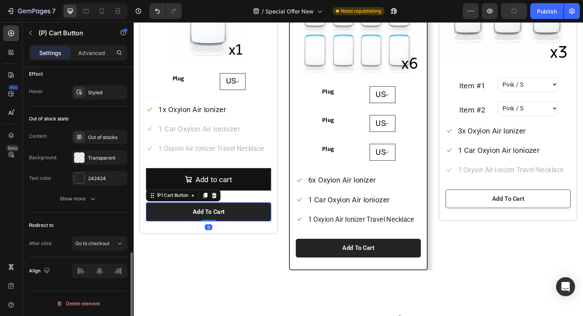
scroll to position [578, 0]
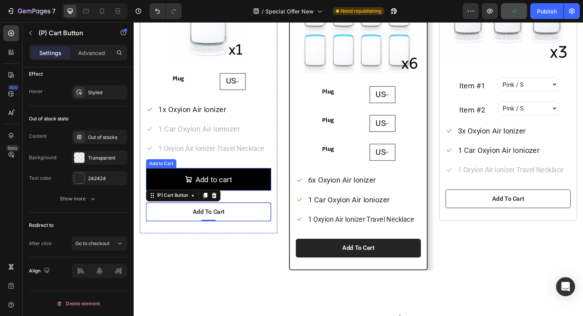
click at [178, 183] on button "Add to cart" at bounding box center [213, 189] width 132 height 24
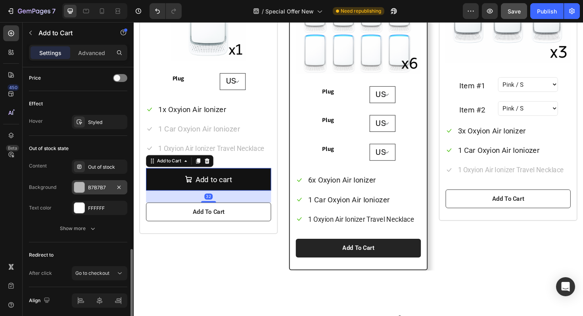
scroll to position [641, 0]
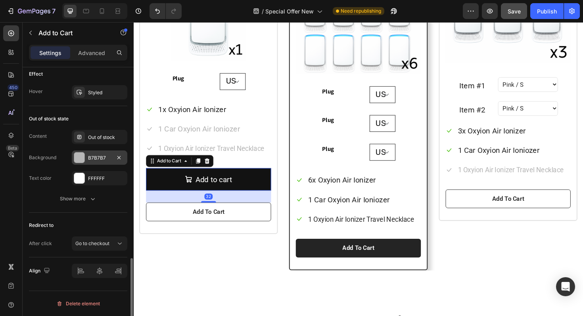
click at [78, 154] on div at bounding box center [79, 158] width 10 height 10
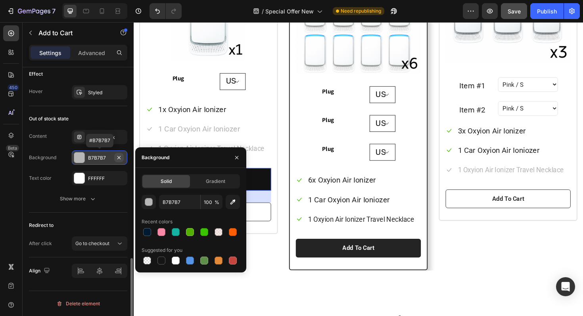
click at [118, 156] on icon "button" at bounding box center [119, 158] width 6 height 6
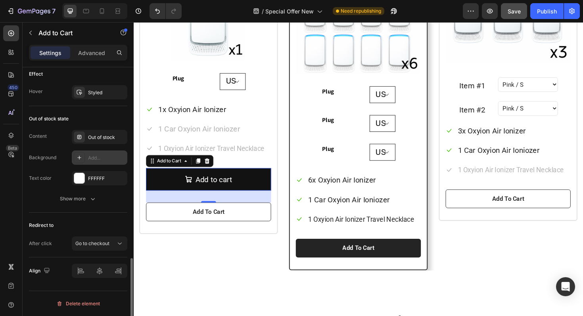
click at [95, 160] on div "Add..." at bounding box center [106, 158] width 37 height 7
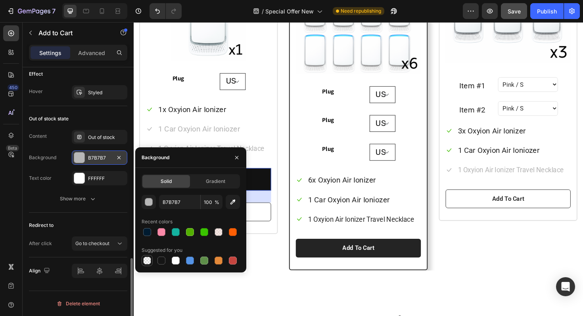
click at [148, 262] on div at bounding box center [147, 261] width 8 height 8
type input "000000"
type input "0"
click at [266, 226] on button "Add To Cart" at bounding box center [213, 223] width 132 height 20
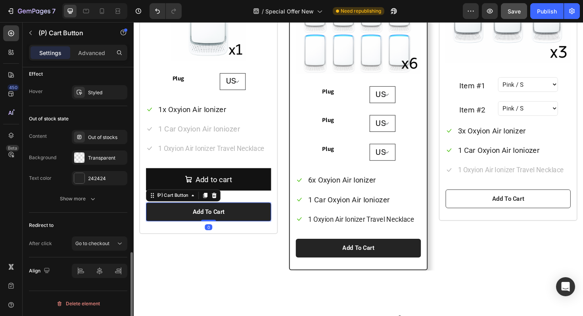
scroll to position [578, 0]
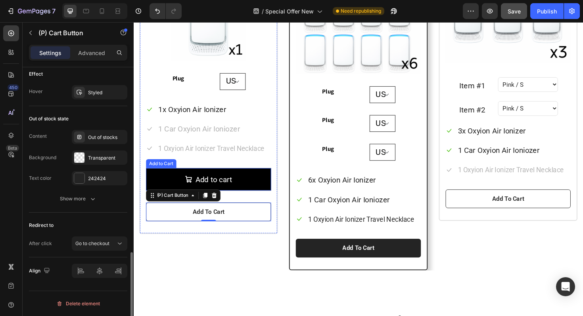
click at [264, 190] on button "Add to cart" at bounding box center [213, 189] width 132 height 24
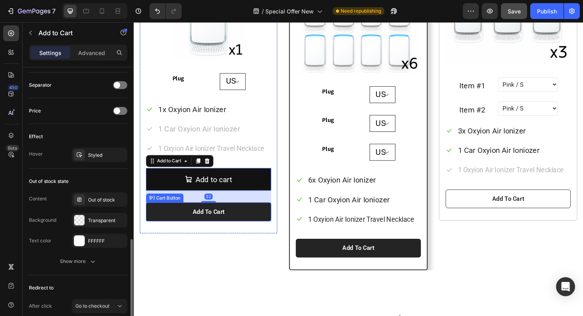
click at [243, 226] on button "Add To Cart" at bounding box center [213, 223] width 132 height 20
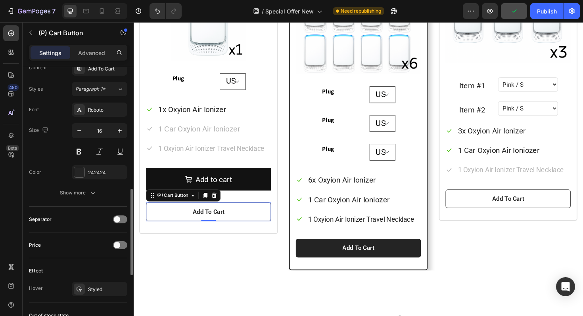
scroll to position [380, 0]
click at [92, 195] on icon "button" at bounding box center [93, 194] width 8 height 8
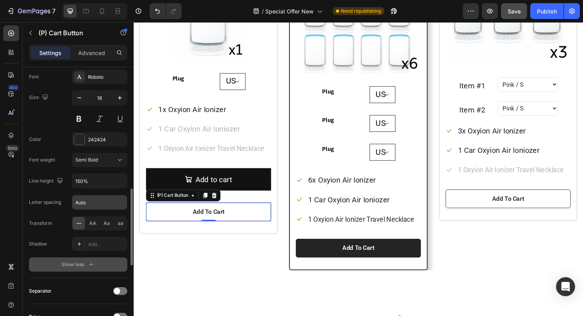
scroll to position [424, 0]
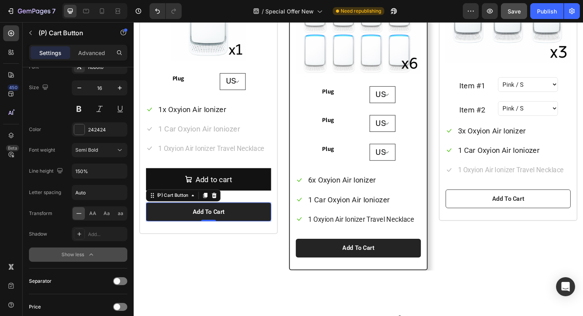
click at [251, 223] on button "Add To Cart" at bounding box center [213, 223] width 132 height 20
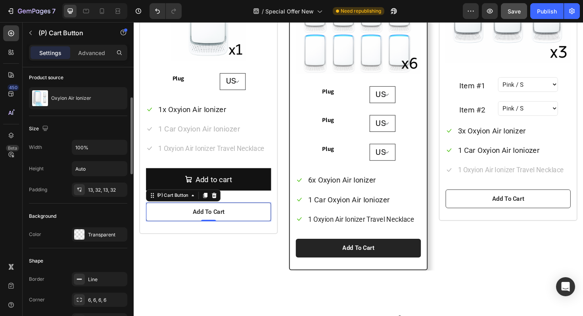
scroll to position [52, 0]
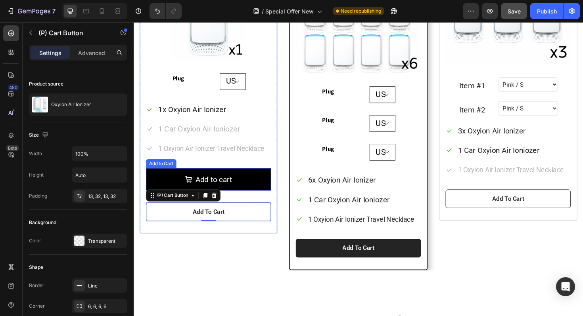
click at [161, 189] on button "Add to cart" at bounding box center [213, 189] width 132 height 24
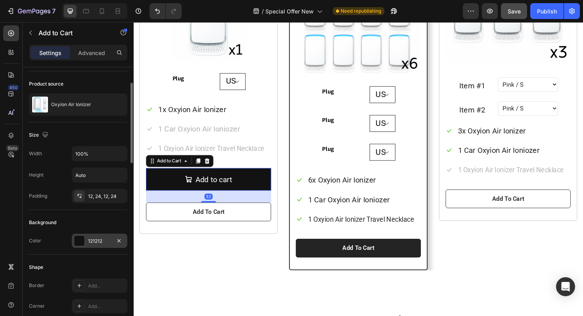
click at [81, 241] on div at bounding box center [79, 241] width 10 height 10
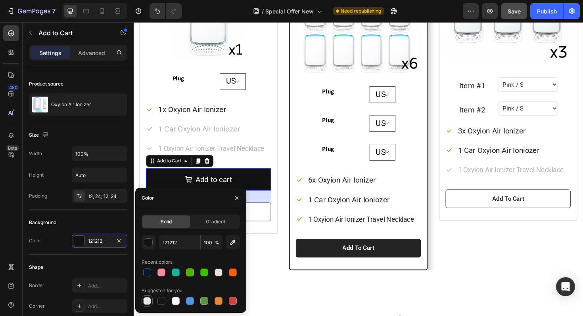
click at [146, 302] on div at bounding box center [147, 301] width 8 height 8
type input "000000"
type input "0"
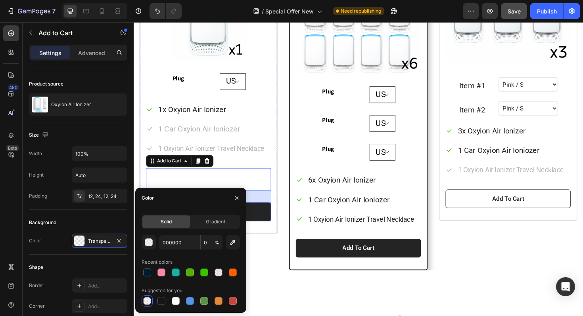
click at [271, 215] on button "Add To Cart" at bounding box center [213, 223] width 132 height 20
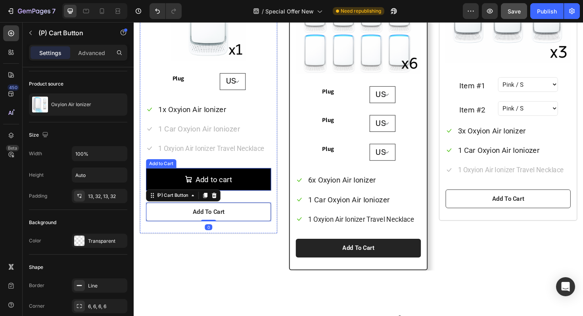
click at [177, 186] on button "Add to cart" at bounding box center [213, 189] width 132 height 24
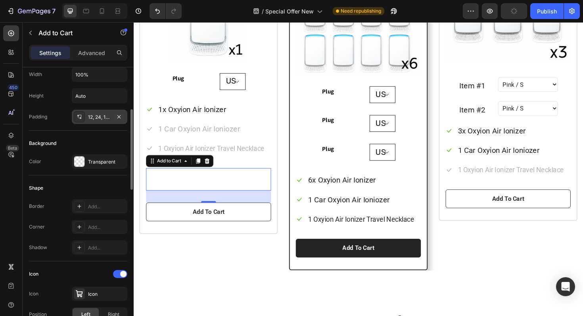
scroll to position [143, 0]
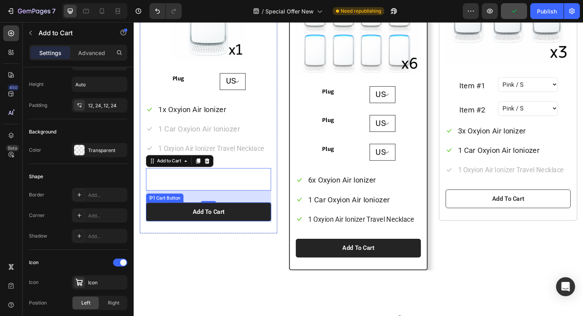
click at [170, 225] on button "Add To Cart" at bounding box center [213, 223] width 132 height 20
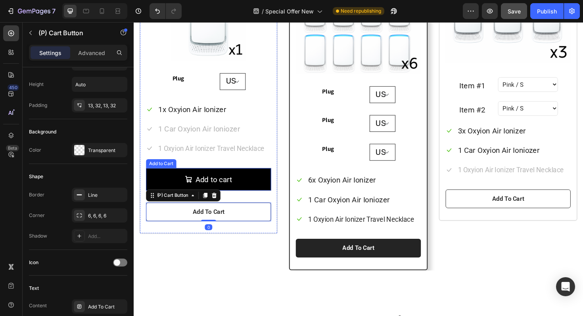
click at [169, 184] on button "Add to cart" at bounding box center [213, 189] width 132 height 24
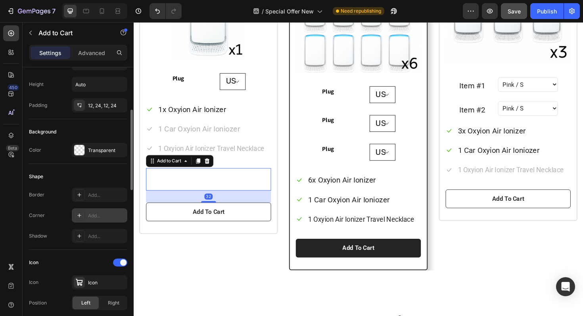
click at [103, 216] on div "Add..." at bounding box center [106, 215] width 37 height 7
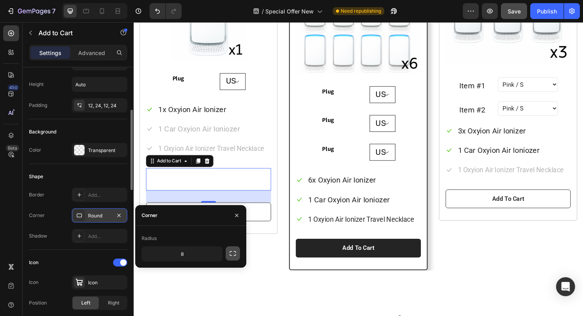
click at [234, 253] on icon "button" at bounding box center [233, 254] width 8 height 8
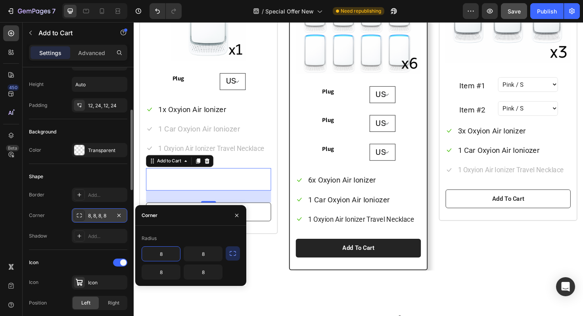
click at [161, 251] on input "8" at bounding box center [161, 254] width 38 height 14
type input "5"
type input "6"
click at [210, 254] on input "8" at bounding box center [203, 254] width 38 height 14
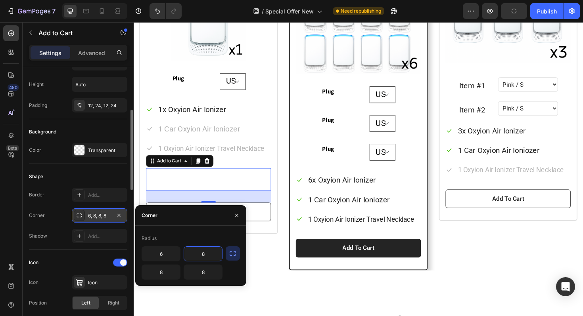
click at [210, 254] on input "8" at bounding box center [203, 254] width 38 height 14
type input "6"
click at [203, 271] on input "8" at bounding box center [203, 272] width 38 height 14
type input "6"
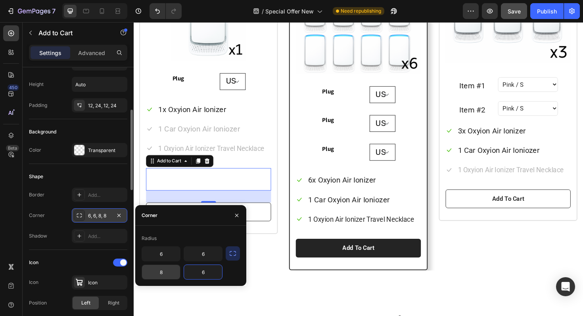
click at [167, 269] on input "8" at bounding box center [161, 272] width 38 height 14
type input "6"
click at [273, 292] on div "Choose Your Bundle Heading Row Price: Text block $39.95 (P) Price (P) Price Row…" at bounding box center [372, 78] width 464 height 440
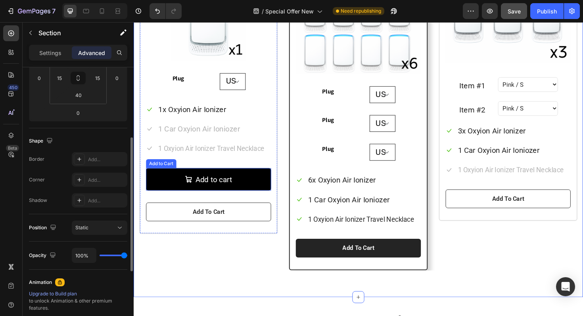
scroll to position [0, 0]
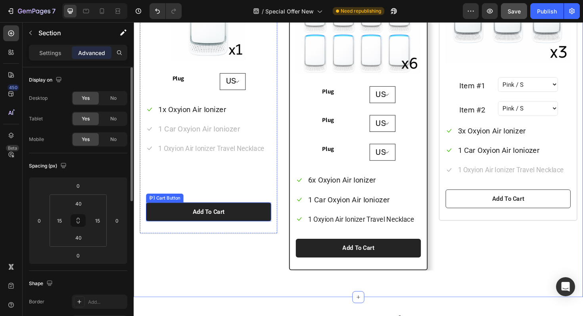
click at [178, 225] on button "Add To Cart" at bounding box center [213, 223] width 132 height 20
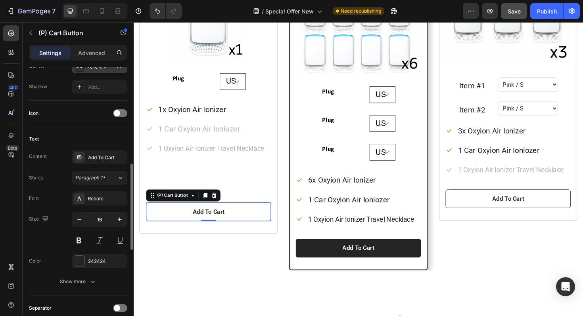
scroll to position [295, 0]
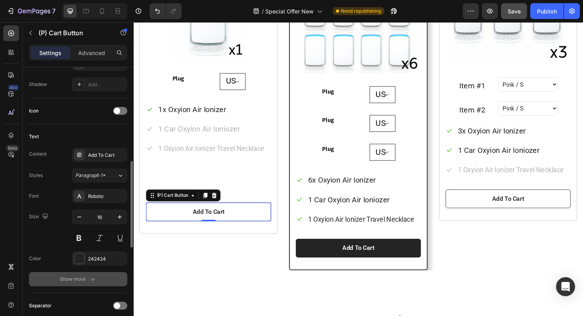
click at [93, 281] on icon "button" at bounding box center [93, 280] width 8 height 8
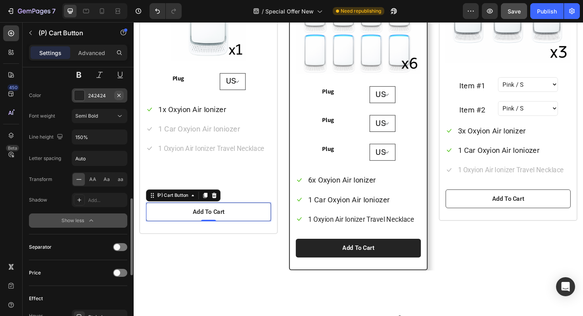
scroll to position [454, 0]
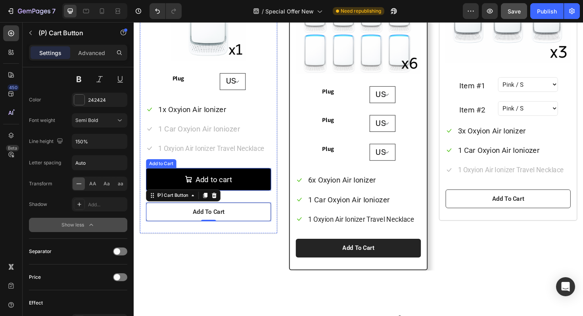
click at [180, 186] on button "Add to cart" at bounding box center [213, 189] width 132 height 24
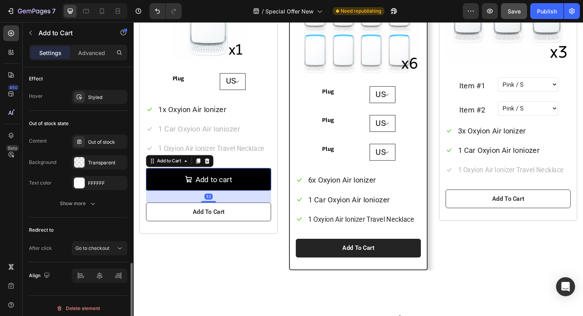
scroll to position [641, 0]
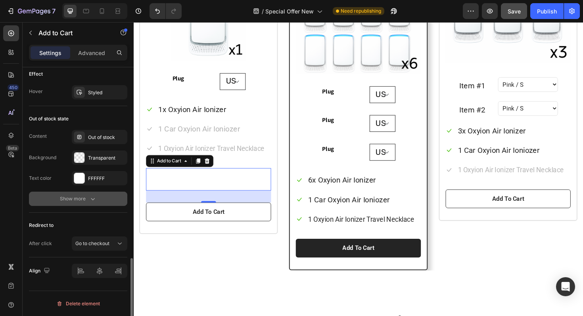
click at [90, 200] on icon "button" at bounding box center [93, 199] width 8 height 8
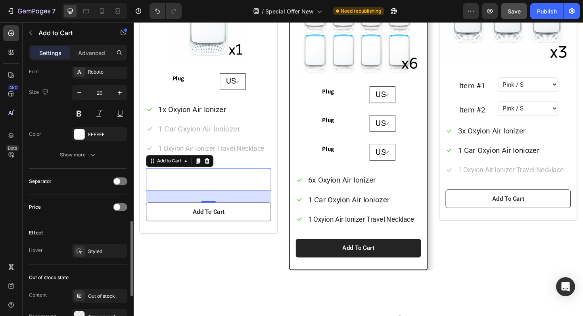
scroll to position [476, 0]
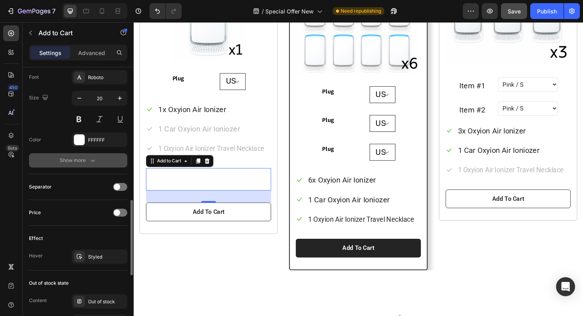
click at [89, 162] on icon "button" at bounding box center [93, 161] width 8 height 8
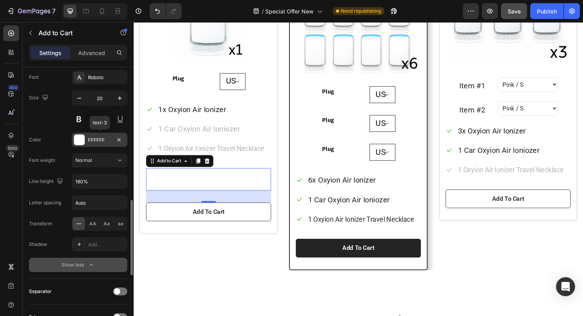
click at [100, 139] on div "FFFFFF" at bounding box center [99, 140] width 23 height 7
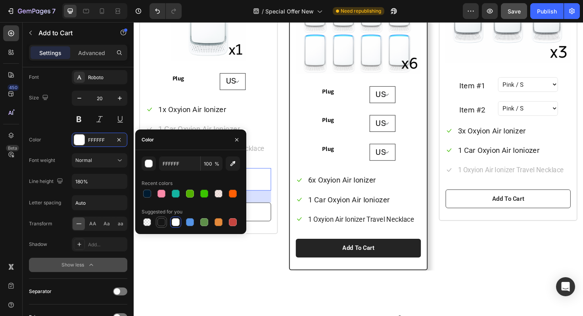
click at [160, 219] on div at bounding box center [161, 222] width 8 height 8
click at [176, 161] on input "151515" at bounding box center [179, 164] width 41 height 14
type input "242424"
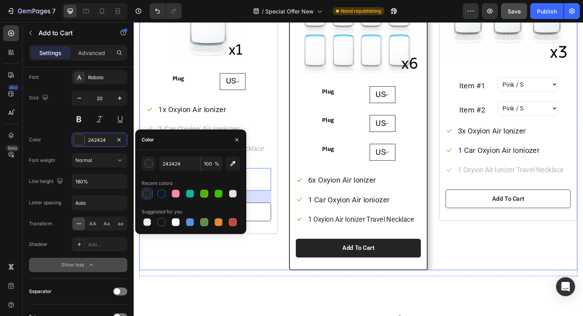
click at [247, 278] on div "Price: Text block $39.95 (P) Price (P) Price Row Normally $79.99 Text block Sin…" at bounding box center [213, 104] width 147 height 399
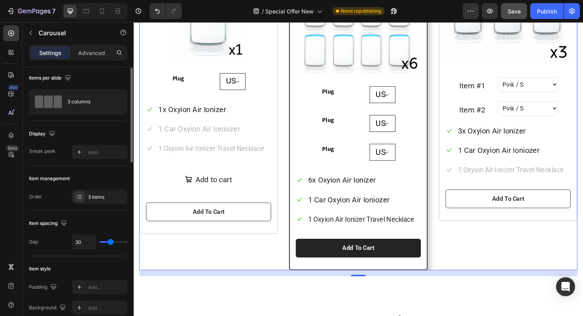
scroll to position [5, 0]
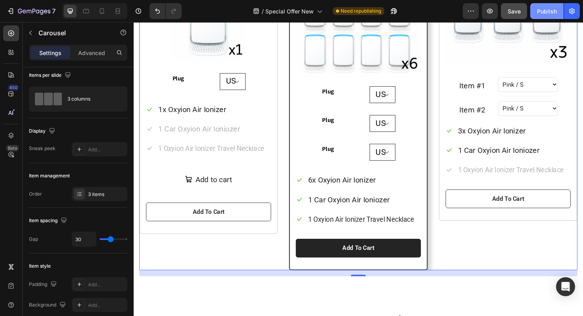
click at [540, 8] on div "Publish" at bounding box center [547, 11] width 20 height 8
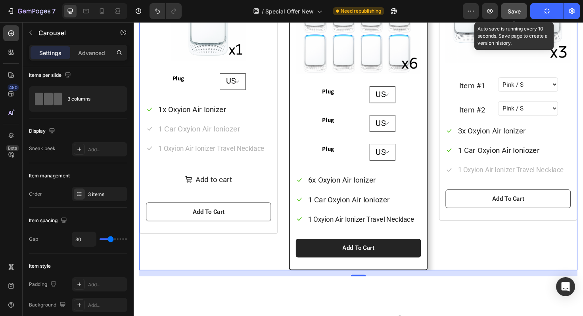
click at [513, 13] on span "Save" at bounding box center [513, 11] width 13 height 7
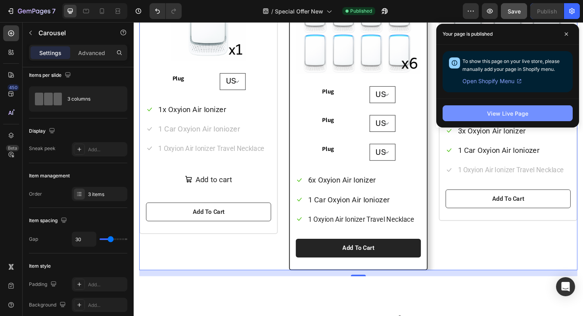
click at [499, 114] on div "View Live Page" at bounding box center [507, 113] width 41 height 8
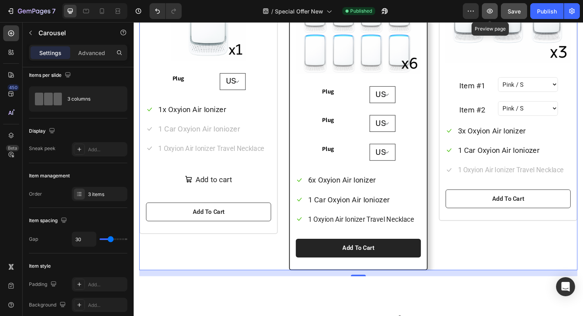
click at [490, 11] on icon "button" at bounding box center [490, 11] width 8 height 8
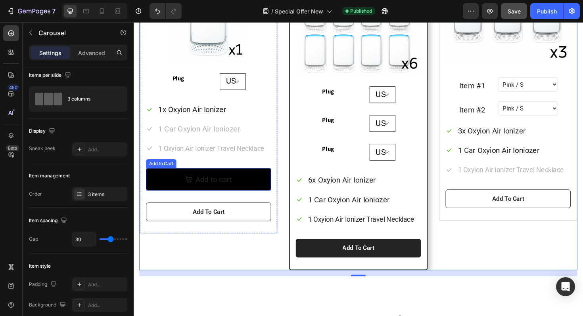
click at [166, 186] on button "Add to cart" at bounding box center [213, 189] width 132 height 24
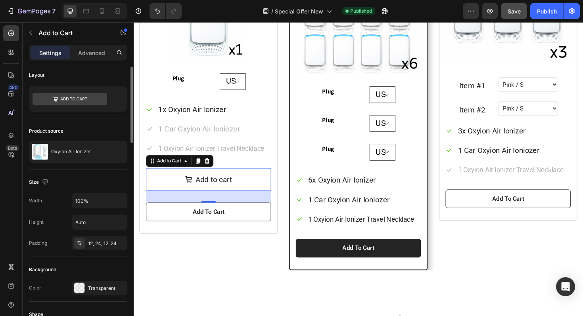
scroll to position [0, 0]
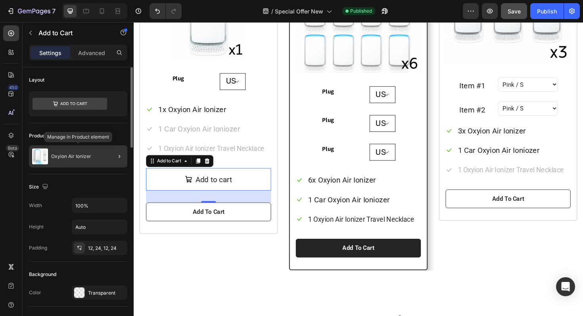
click at [100, 157] on div "Oxyion Air Ionizer" at bounding box center [78, 156] width 98 height 22
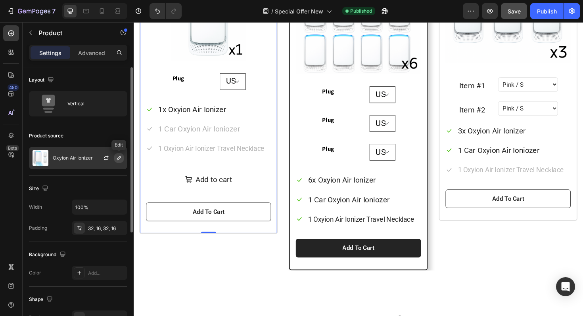
click at [119, 161] on icon "button" at bounding box center [119, 158] width 6 height 6
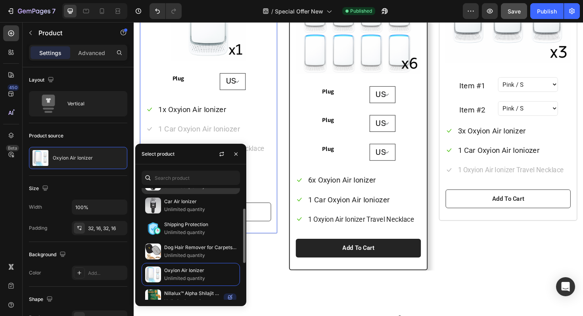
scroll to position [74, 0]
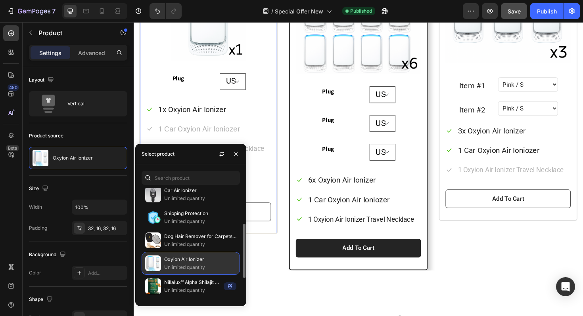
click at [189, 266] on p "Unlimited quantity" at bounding box center [200, 268] width 72 height 8
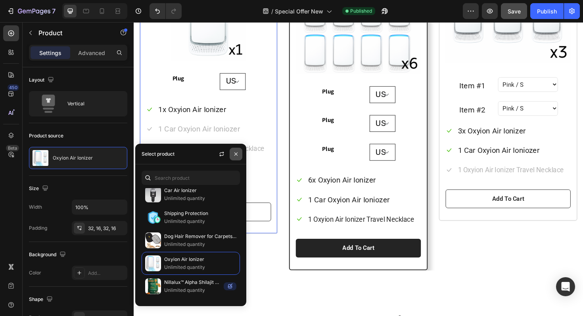
click at [237, 155] on icon "button" at bounding box center [235, 153] width 3 height 3
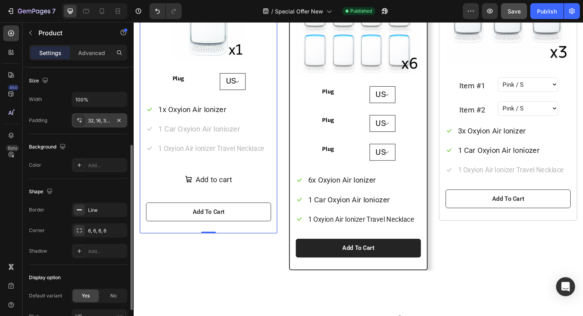
scroll to position [174, 0]
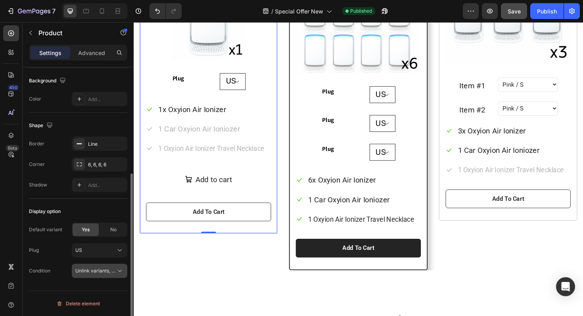
click at [118, 272] on icon at bounding box center [120, 271] width 8 height 8
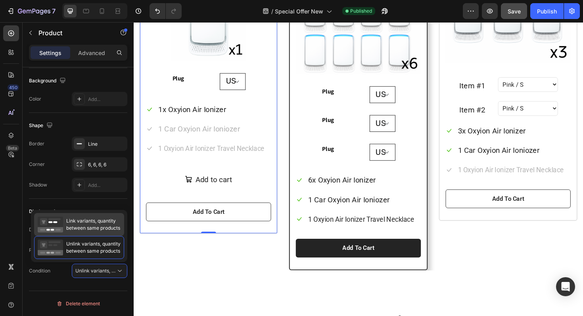
click at [98, 225] on span "Link variants, quantity between same products" at bounding box center [93, 225] width 54 height 14
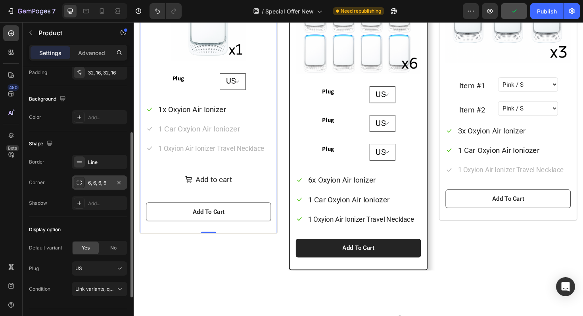
scroll to position [137, 0]
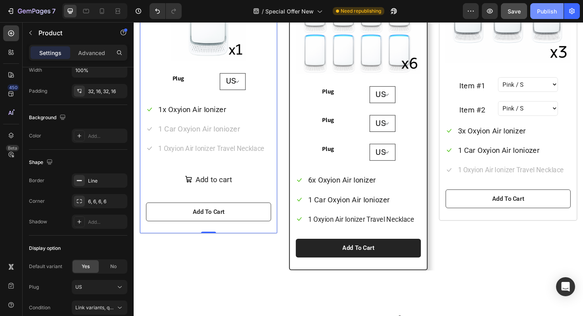
click at [534, 11] on button "Publish" at bounding box center [546, 11] width 33 height 16
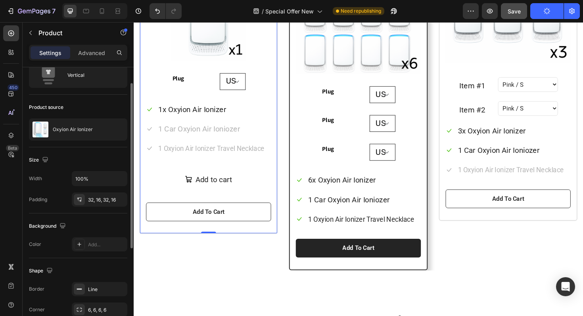
scroll to position [28, 0]
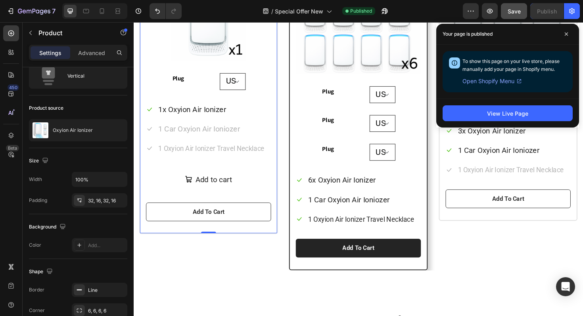
click at [139, 174] on div "Choose Your Bundle Heading Row Price: Text block $39.95 (P) Price (P) Price Row…" at bounding box center [372, 78] width 476 height 472
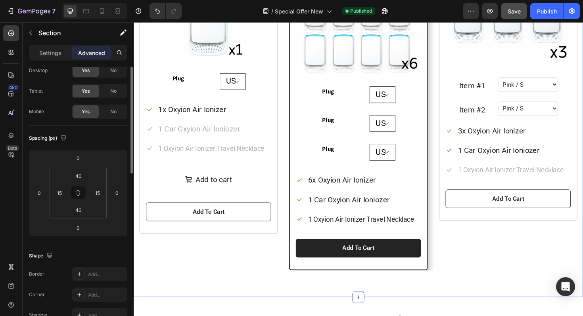
scroll to position [0, 0]
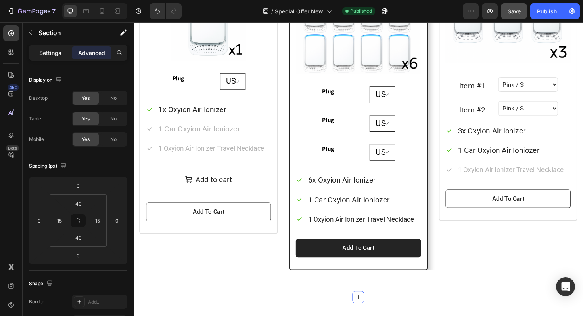
click at [46, 48] on div "Settings" at bounding box center [51, 52] width 40 height 13
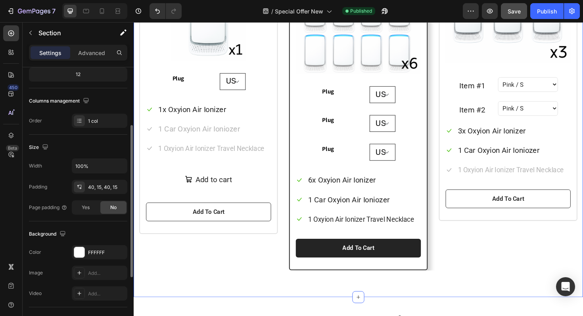
scroll to position [98, 0]
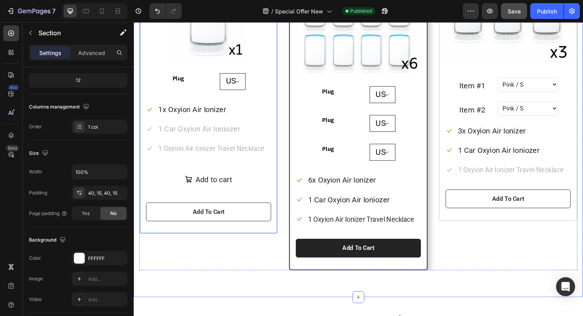
click at [152, 241] on div "Price: Text block $39.95 (P) Price (P) Price Row Normally $79.99 Text block Sin…" at bounding box center [213, 76] width 147 height 342
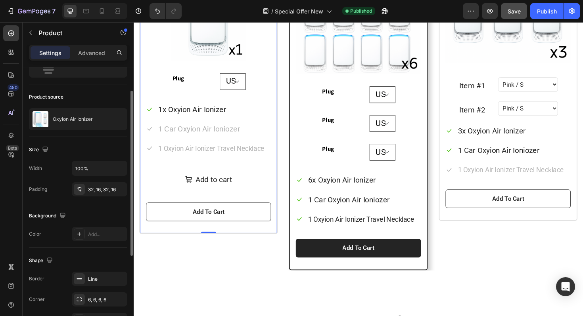
scroll to position [0, 0]
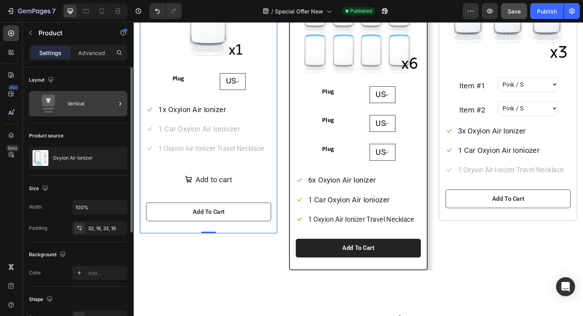
click at [106, 105] on div "Vertical" at bounding box center [91, 104] width 48 height 18
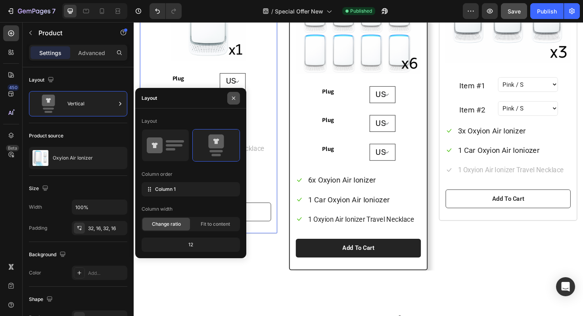
click at [234, 100] on icon "button" at bounding box center [233, 98] width 6 height 6
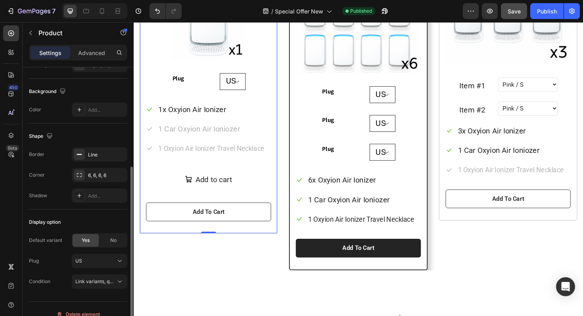
scroll to position [174, 0]
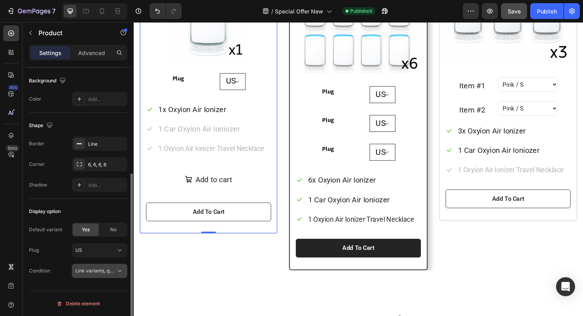
click at [117, 270] on icon at bounding box center [120, 271] width 8 height 8
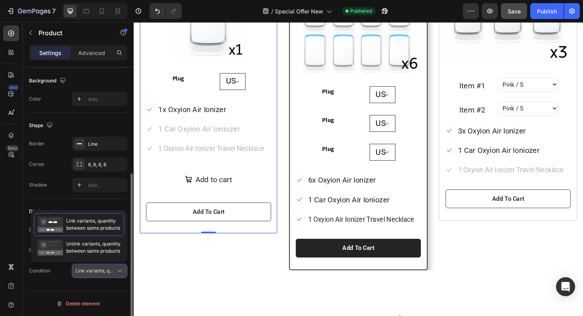
click at [117, 270] on icon at bounding box center [120, 271] width 8 height 8
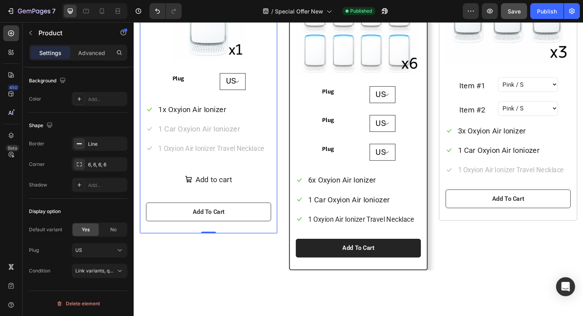
scroll to position [679, 0]
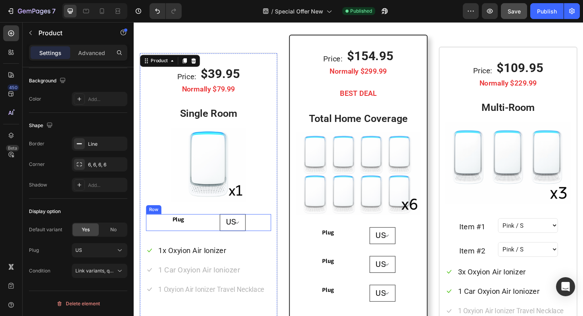
click at [160, 235] on div "Plug [GEOGRAPHIC_DATA] [GEOGRAPHIC_DATA] [GEOGRAPHIC_DATA] Product Variants & S…" at bounding box center [213, 235] width 132 height 18
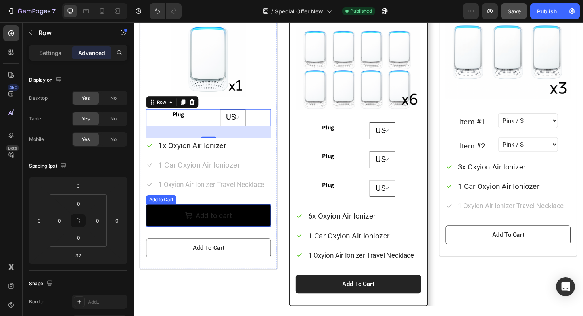
scroll to position [852, 0]
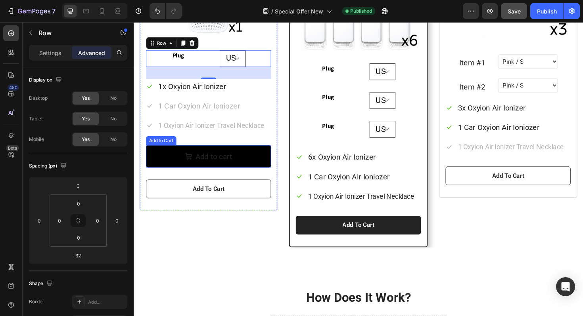
click at [172, 167] on button "Add to cart" at bounding box center [213, 165] width 132 height 24
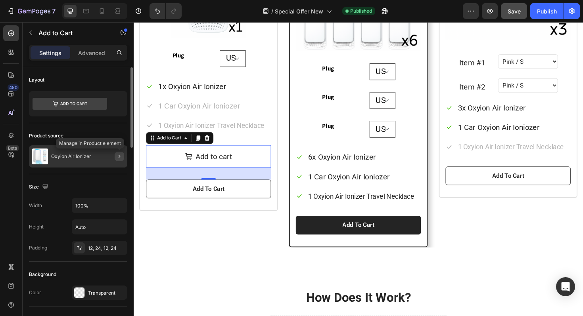
click at [120, 155] on icon "button" at bounding box center [119, 156] width 6 height 6
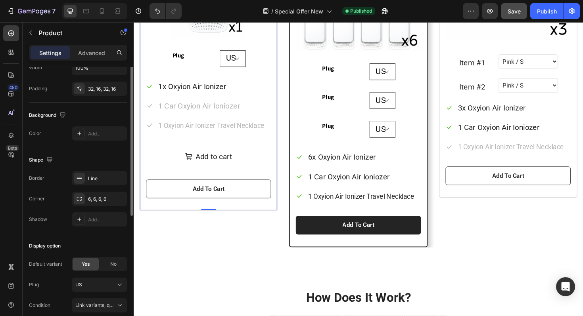
scroll to position [174, 0]
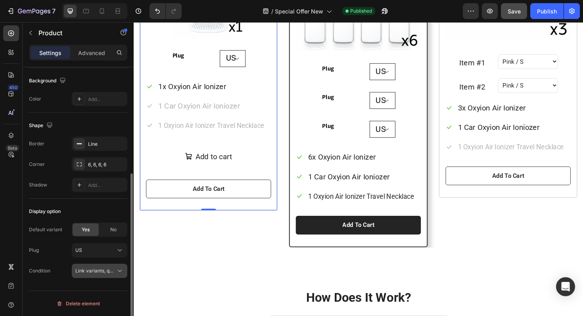
click at [116, 272] on icon at bounding box center [120, 271] width 8 height 8
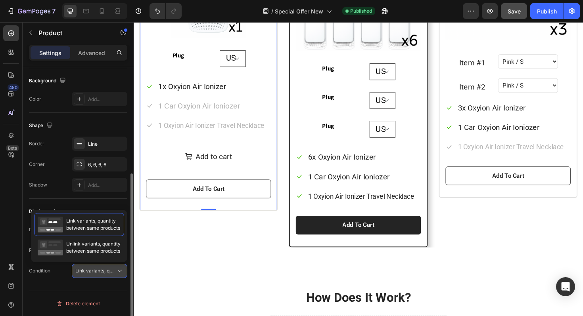
click at [116, 272] on icon at bounding box center [120, 271] width 8 height 8
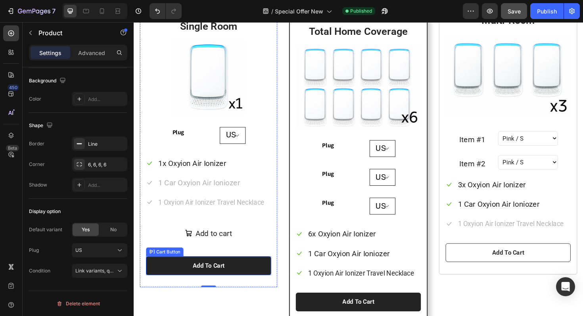
scroll to position [761, 0]
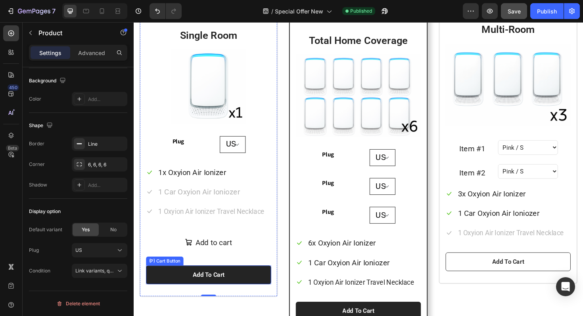
click at [173, 285] on button "Add To Cart" at bounding box center [213, 290] width 132 height 20
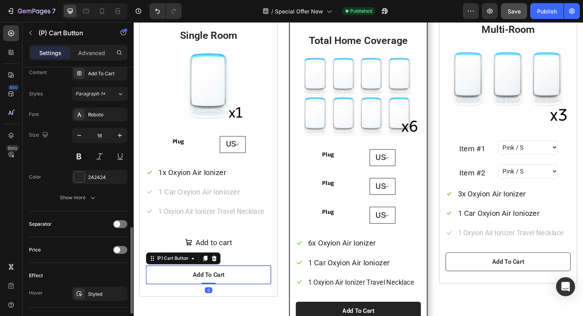
scroll to position [578, 0]
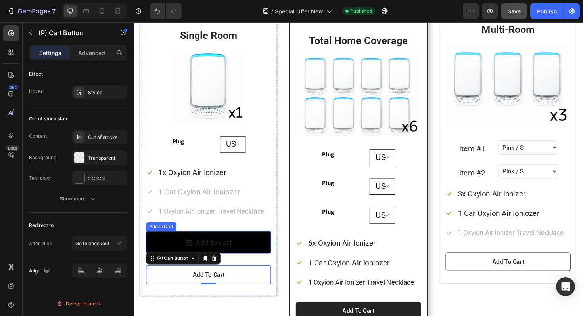
click at [163, 253] on button "Add to cart" at bounding box center [213, 256] width 132 height 24
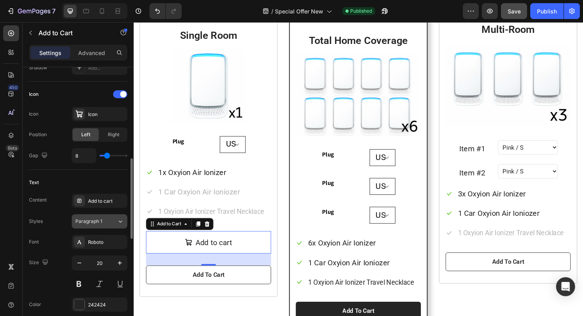
scroll to position [312, 0]
click at [98, 195] on div "Add to cart" at bounding box center [100, 200] width 56 height 14
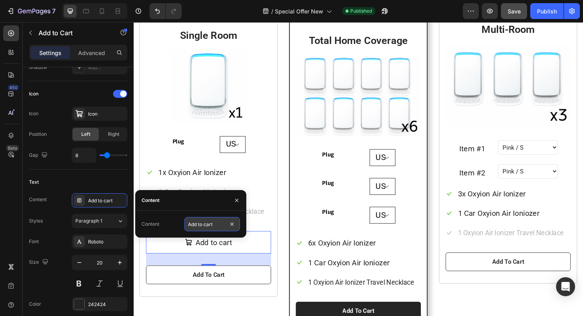
click at [205, 224] on input "Add to cart" at bounding box center [212, 224] width 56 height 14
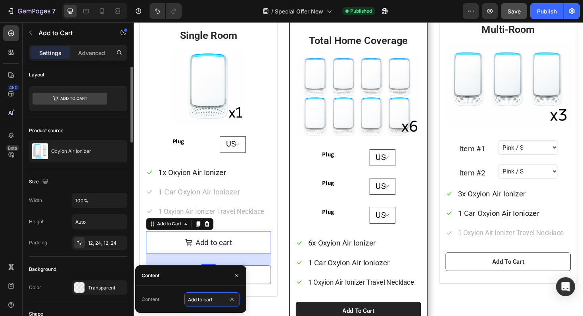
scroll to position [0, 0]
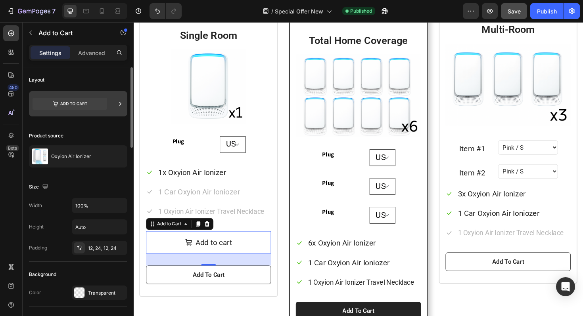
click at [120, 103] on icon at bounding box center [120, 104] width 2 height 4
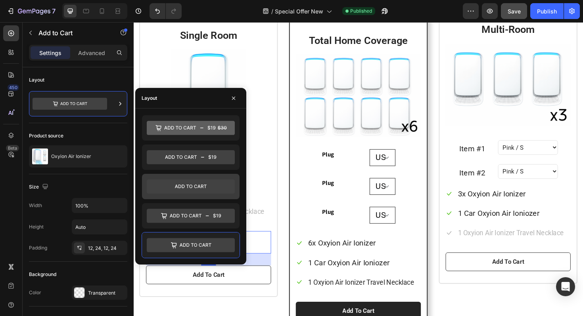
click at [200, 189] on icon at bounding box center [191, 187] width 88 height 14
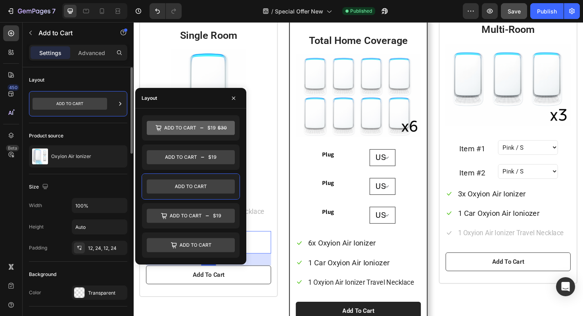
click at [105, 134] on div "Product source" at bounding box center [78, 136] width 98 height 13
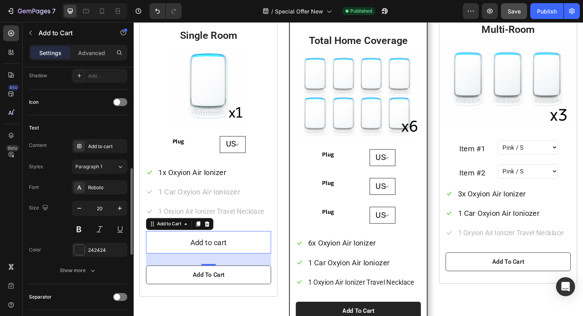
scroll to position [314, 0]
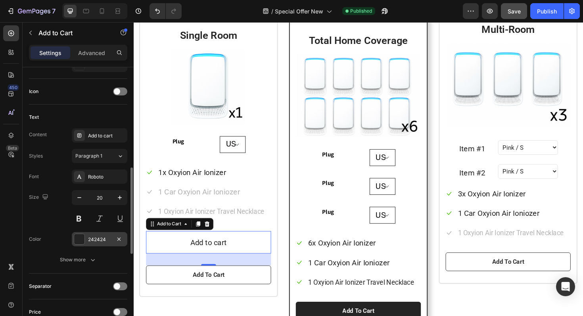
click at [105, 237] on div "242424" at bounding box center [99, 239] width 23 height 7
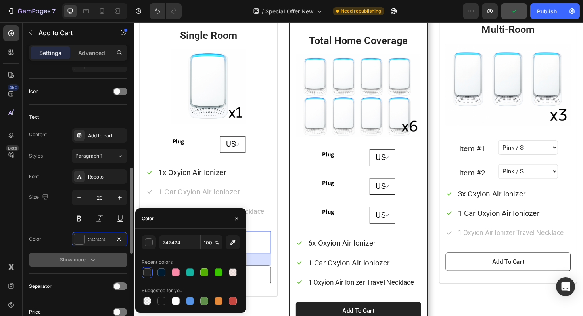
click at [90, 262] on icon "button" at bounding box center [93, 260] width 8 height 8
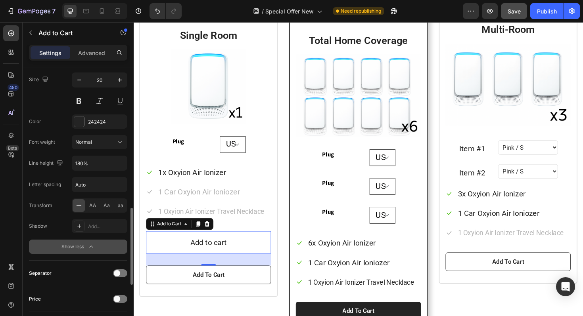
scroll to position [446, 0]
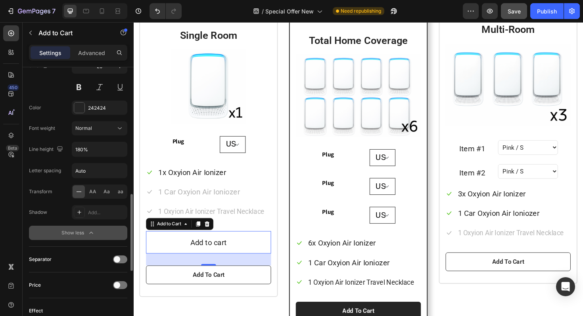
click at [78, 195] on icon at bounding box center [79, 192] width 8 height 8
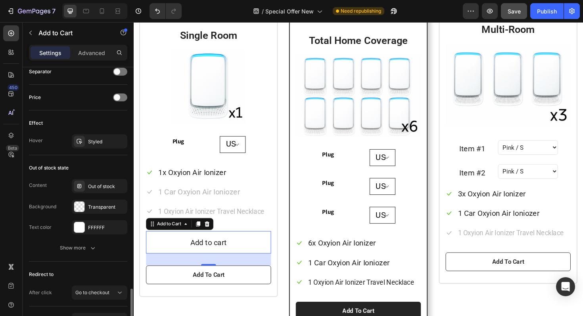
scroll to position [683, 0]
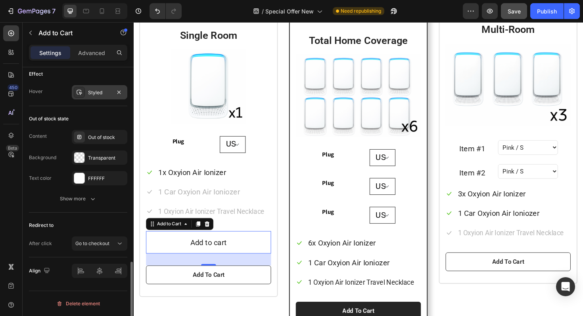
click at [81, 90] on icon at bounding box center [79, 92] width 6 height 6
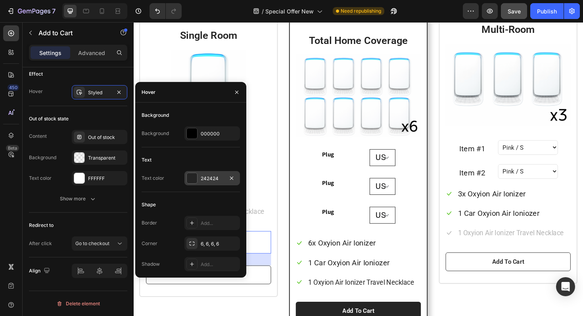
click at [191, 178] on div at bounding box center [192, 178] width 10 height 10
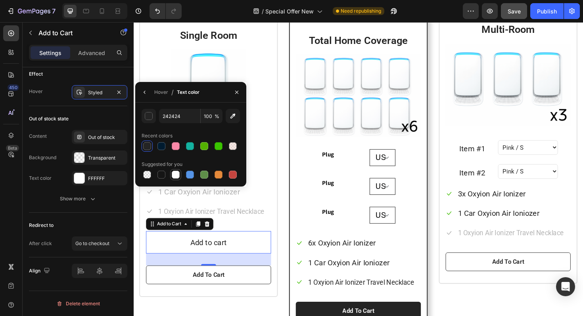
click at [176, 177] on div at bounding box center [176, 175] width 8 height 8
type input "FFFFFF"
click at [237, 92] on icon "button" at bounding box center [236, 91] width 3 height 3
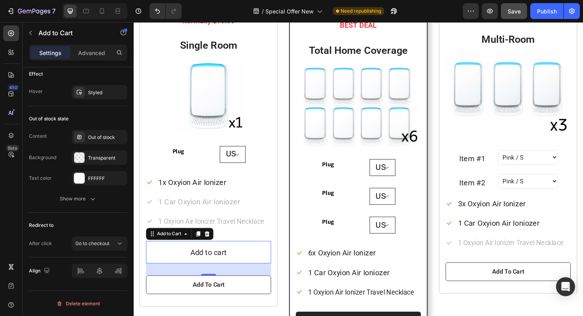
scroll to position [814, 0]
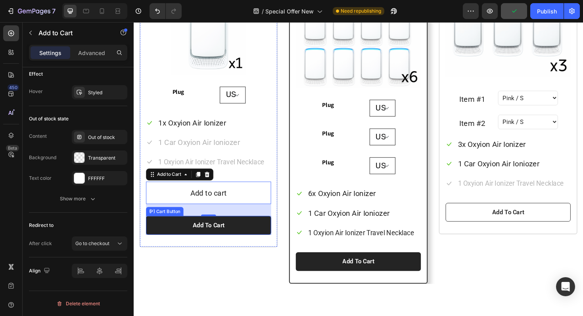
click at [167, 237] on button "Add To Cart" at bounding box center [213, 238] width 132 height 20
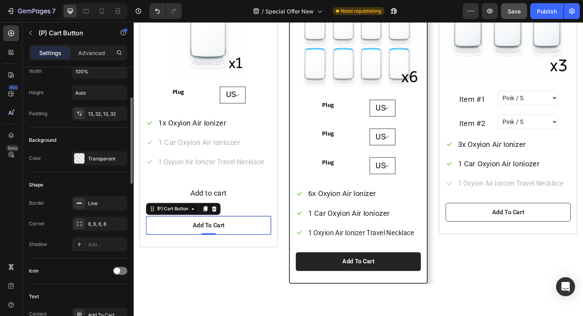
scroll to position [125, 0]
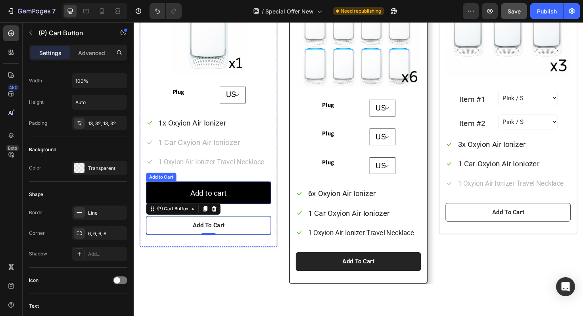
click at [166, 206] on button "Add to cart" at bounding box center [213, 203] width 132 height 24
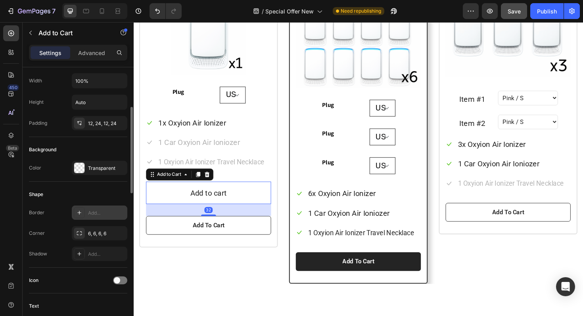
click at [80, 212] on icon at bounding box center [79, 213] width 6 height 6
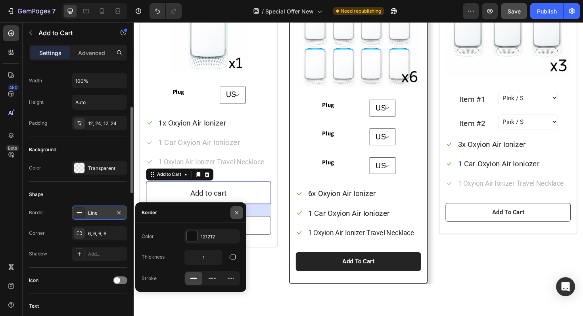
click at [235, 210] on icon "button" at bounding box center [237, 213] width 6 height 6
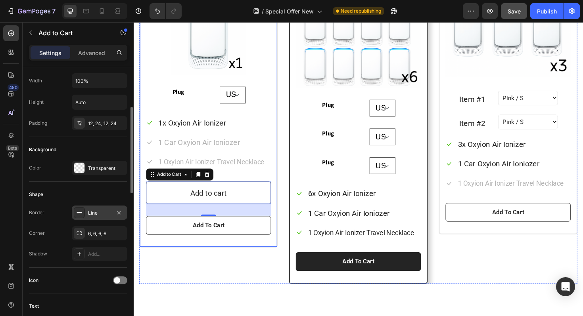
click at [280, 180] on div "Price: Text block $39.95 (P) Price (P) Price Row Normally $79.99 Text block Sin…" at bounding box center [213, 90] width 147 height 342
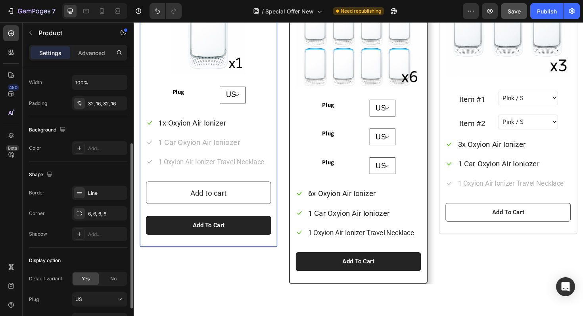
scroll to position [0, 0]
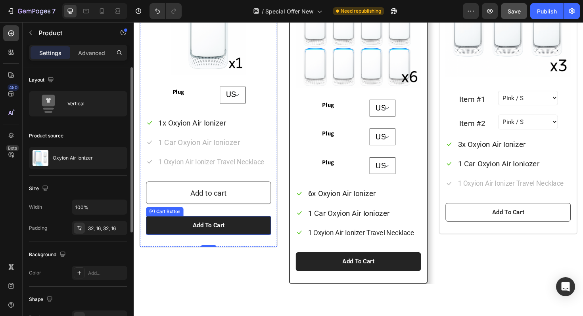
click at [241, 234] on button "Add To Cart" at bounding box center [213, 238] width 132 height 20
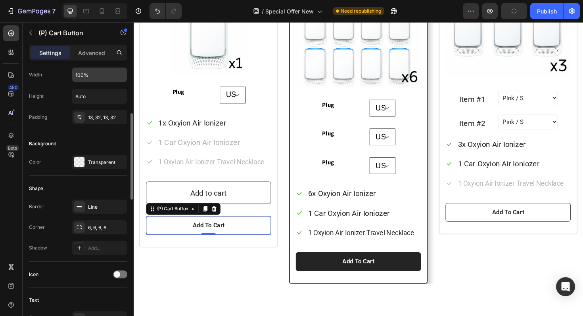
scroll to position [136, 0]
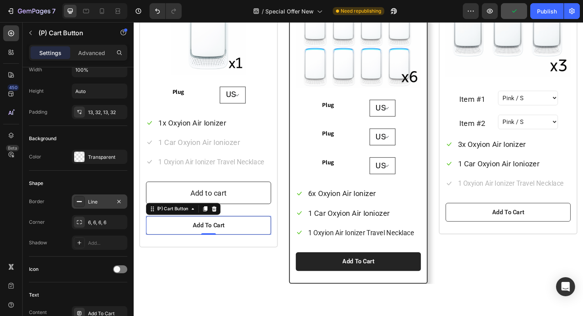
click at [101, 201] on div "Line" at bounding box center [99, 202] width 23 height 7
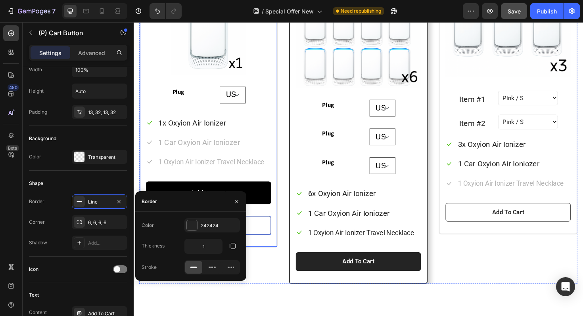
click at [256, 193] on button "Add to cart" at bounding box center [213, 203] width 132 height 24
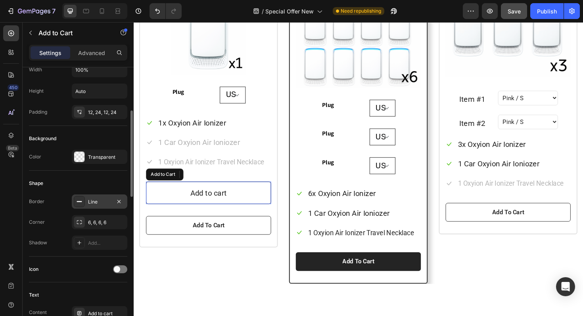
click at [93, 205] on div "Line" at bounding box center [99, 202] width 23 height 7
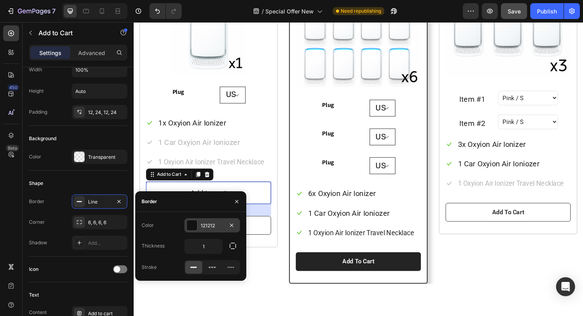
click at [211, 222] on div "121212" at bounding box center [212, 225] width 23 height 7
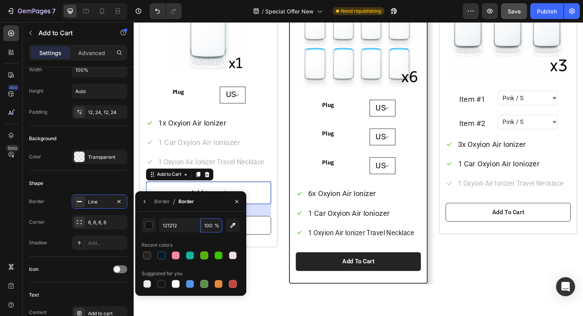
click at [211, 222] on input "100" at bounding box center [212, 225] width 22 height 14
click at [184, 229] on input "121212" at bounding box center [179, 225] width 41 height 14
click at [149, 254] on div at bounding box center [147, 256] width 8 height 8
type input "242424"
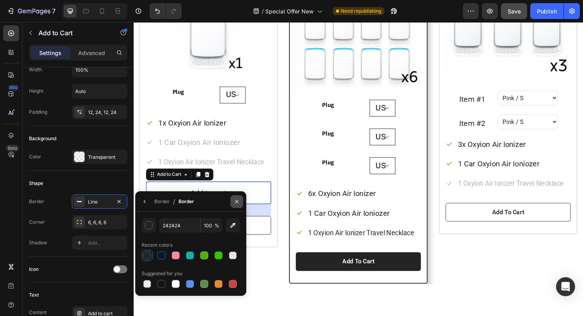
click at [238, 202] on icon "button" at bounding box center [237, 202] width 6 height 6
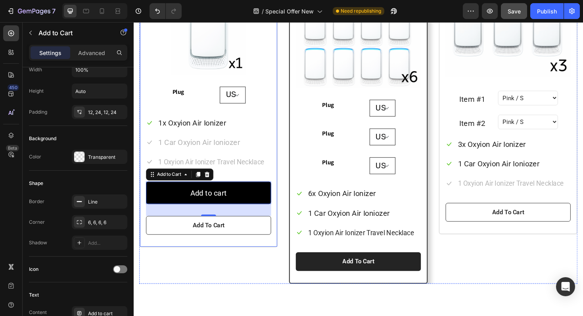
click at [275, 184] on div "Price: Text block $39.95 (P) Price (P) Price Row Normally $79.99 Text block Sin…" at bounding box center [213, 90] width 132 height 315
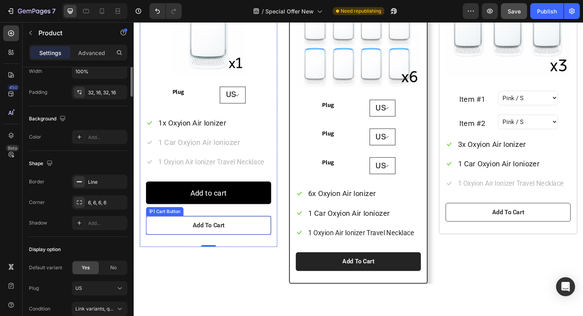
scroll to position [0, 0]
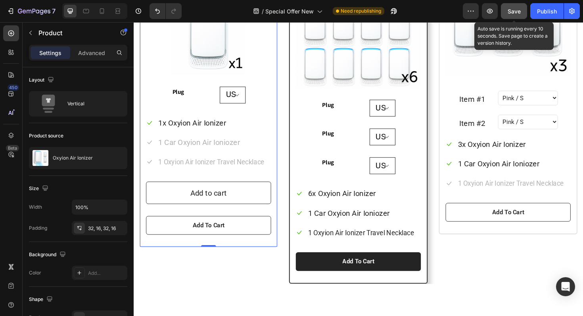
click at [510, 10] on span "Save" at bounding box center [513, 11] width 13 height 7
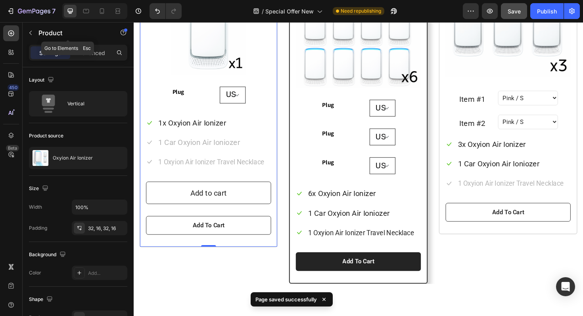
click at [33, 34] on icon "button" at bounding box center [30, 33] width 6 height 6
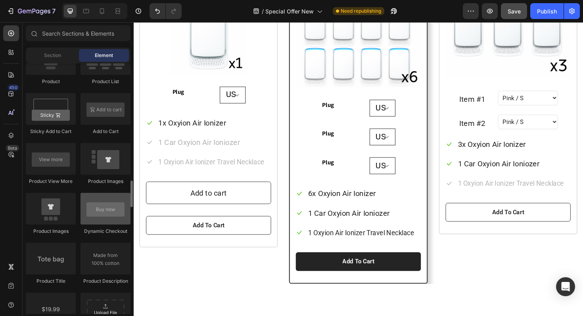
scroll to position [1098, 0]
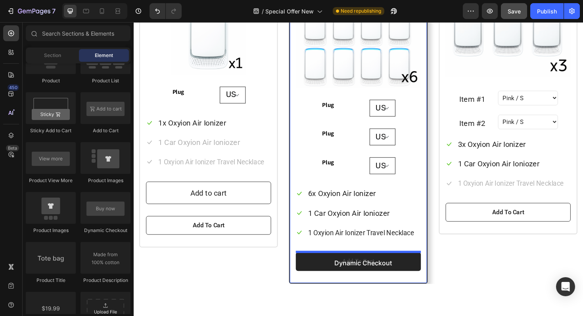
drag, startPoint x: 231, startPoint y: 239, endPoint x: 339, endPoint y: 269, distance: 112.7
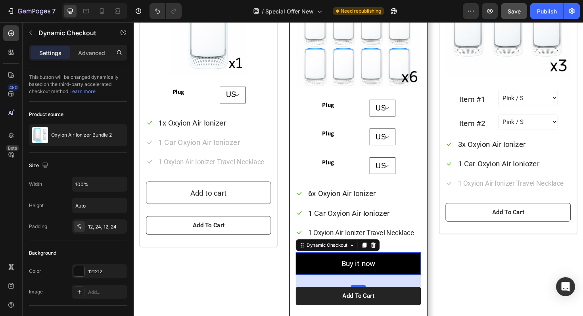
click at [328, 274] on button "Buy it now" at bounding box center [371, 278] width 132 height 24
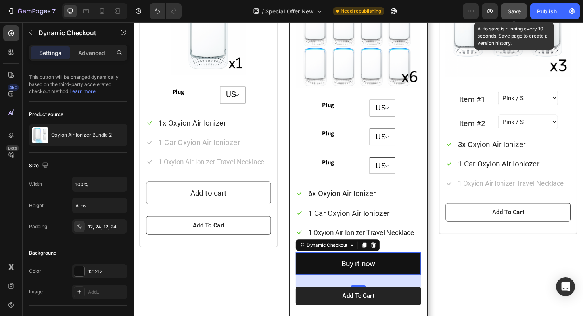
click at [519, 14] on div "Save" at bounding box center [513, 11] width 13 height 8
click at [537, 14] on button "Publish" at bounding box center [546, 11] width 33 height 16
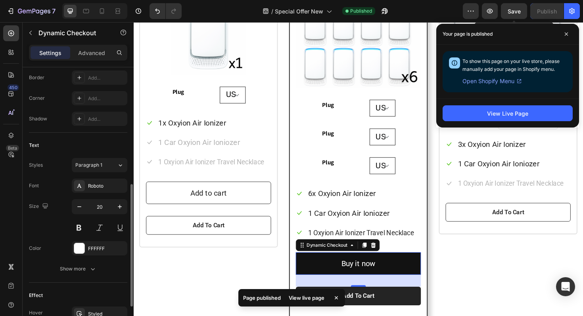
scroll to position [250, 0]
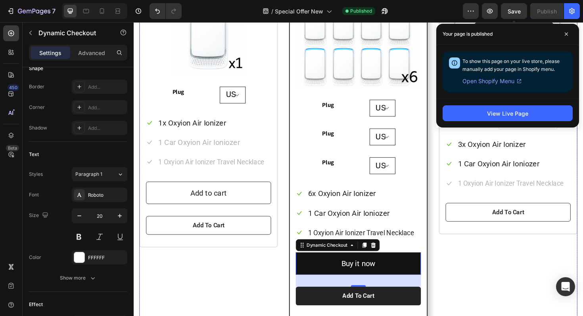
click at [207, 167] on div "Price: Text block $39.95 (P) Price (P) Price Row Normally $79.99 Text block Sin…" at bounding box center [213, 137] width 147 height 436
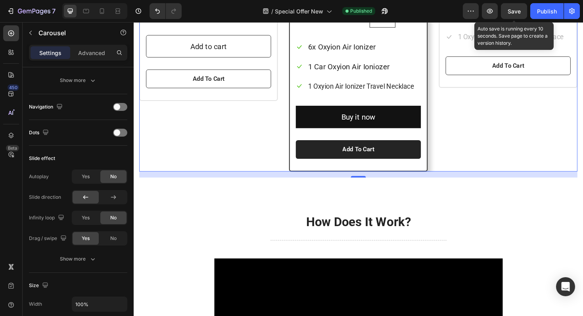
scroll to position [0, 0]
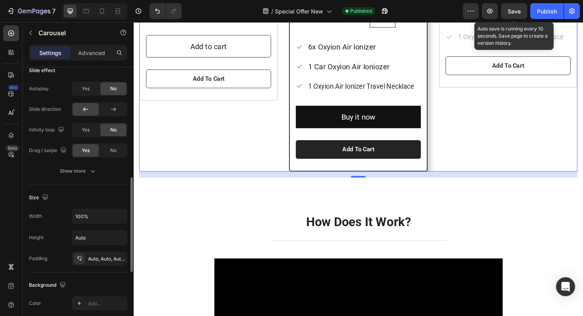
scroll to position [343, 0]
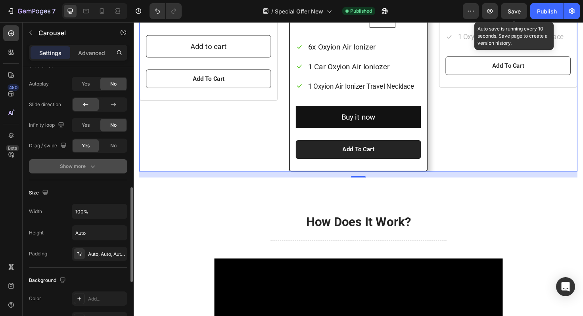
click at [92, 169] on icon "button" at bounding box center [93, 167] width 8 height 8
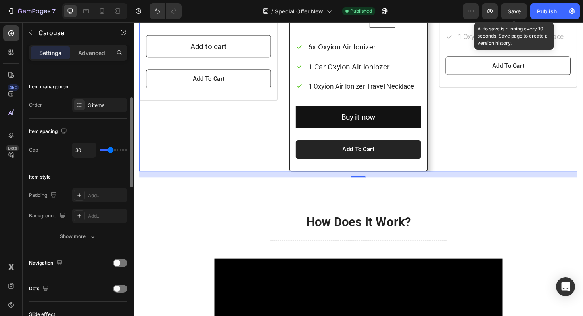
scroll to position [93, 0]
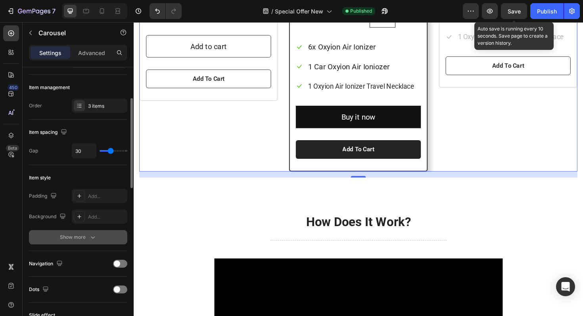
click at [88, 241] on button "Show more" at bounding box center [78, 237] width 98 height 14
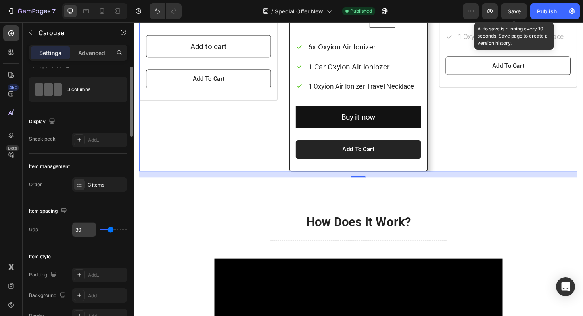
scroll to position [0, 0]
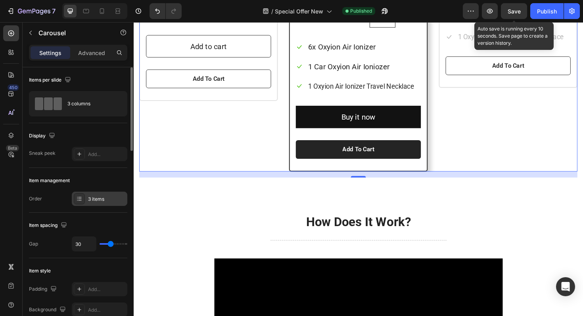
click at [90, 201] on div "3 items" at bounding box center [106, 199] width 37 height 7
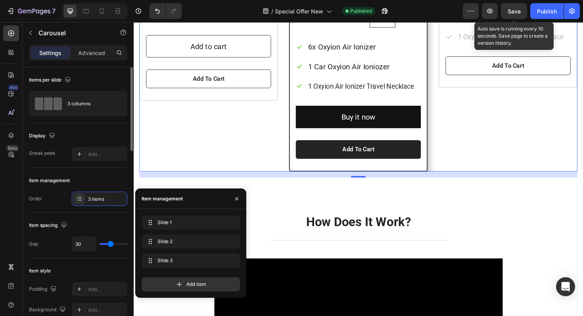
click at [90, 181] on div "Item management" at bounding box center [78, 180] width 98 height 13
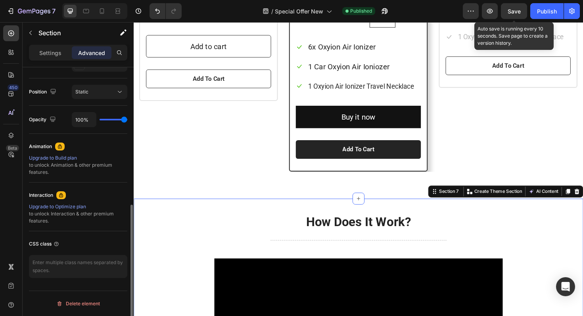
click at [56, 50] on p "Settings" at bounding box center [50, 53] width 22 height 8
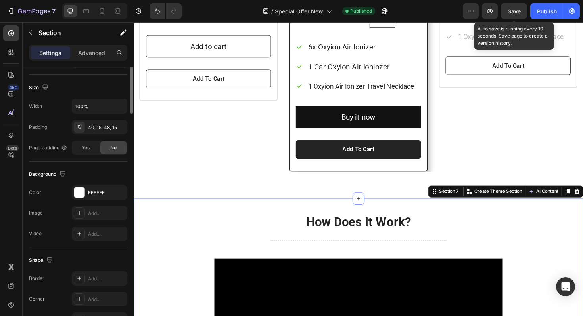
scroll to position [212, 0]
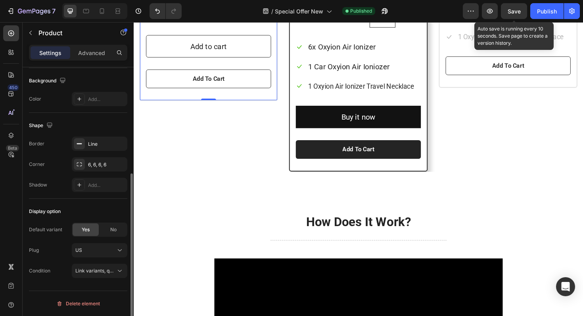
scroll to position [0, 0]
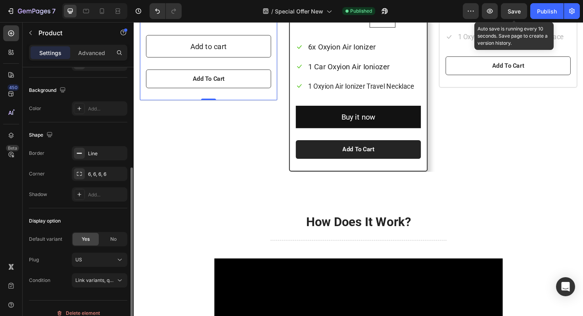
scroll to position [174, 0]
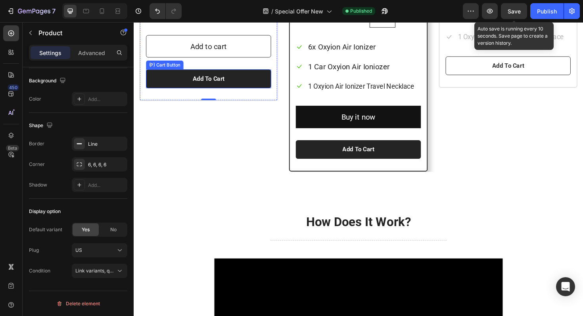
click at [173, 82] on button "Add To Cart" at bounding box center [213, 83] width 132 height 20
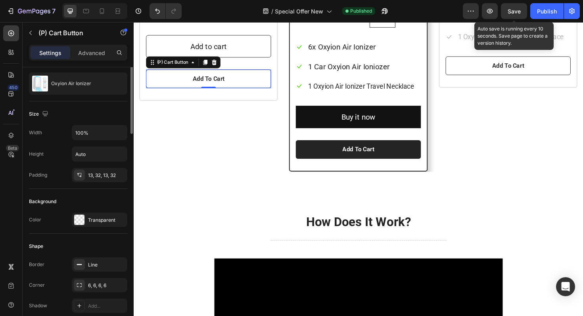
scroll to position [40, 0]
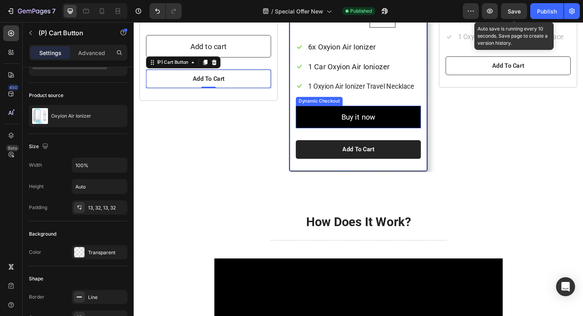
click at [324, 118] on button "Buy it now" at bounding box center [371, 123] width 132 height 24
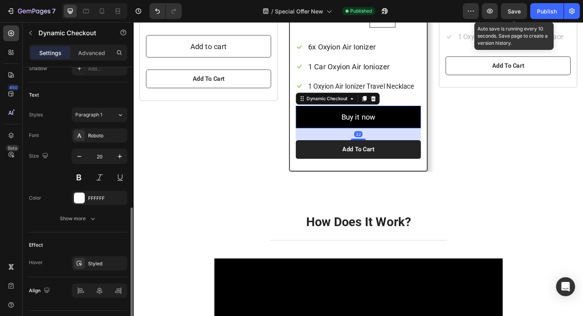
scroll to position [329, 0]
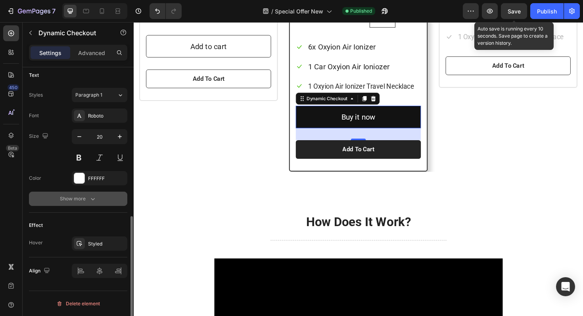
click at [92, 203] on icon "button" at bounding box center [93, 199] width 8 height 8
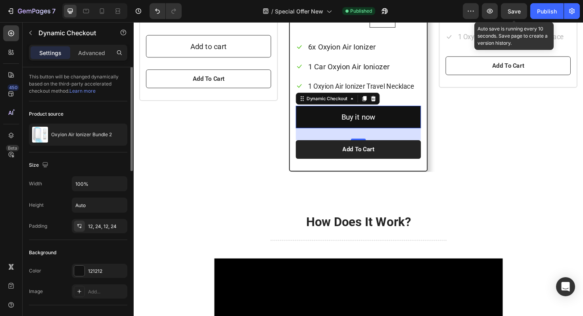
scroll to position [0, 0]
click at [92, 59] on div "Settings Advanced" at bounding box center [78, 53] width 98 height 16
click at [92, 57] on div "Advanced" at bounding box center [92, 52] width 40 height 13
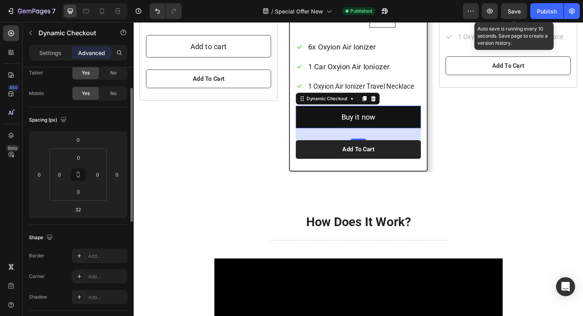
scroll to position [44, 0]
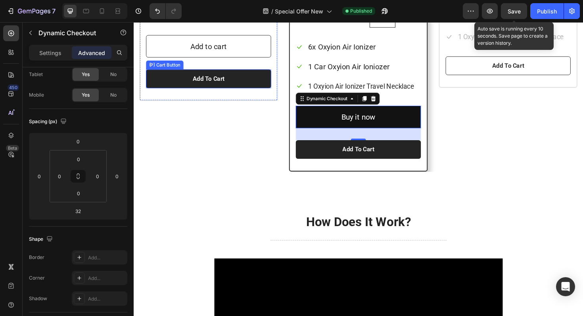
click at [177, 86] on button "Add To Cart" at bounding box center [213, 83] width 132 height 20
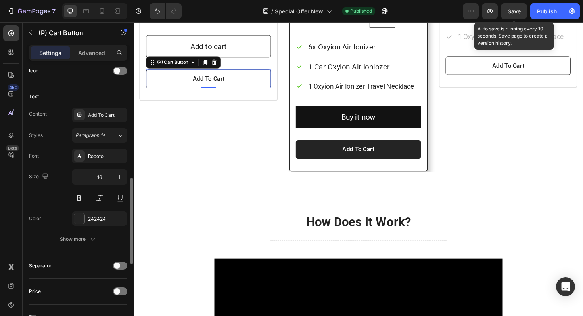
scroll to position [338, 0]
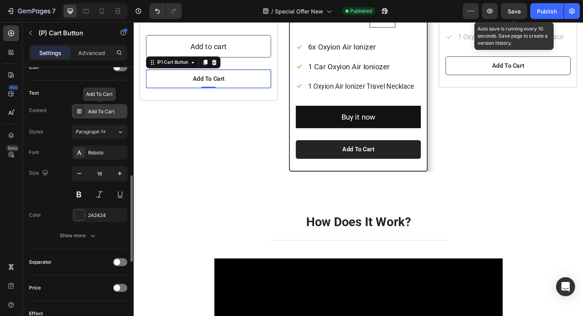
click at [104, 113] on div "Add To Cart" at bounding box center [106, 111] width 37 height 7
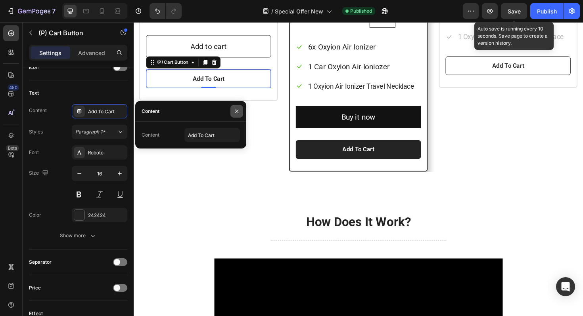
click at [238, 111] on icon "button" at bounding box center [237, 111] width 6 height 6
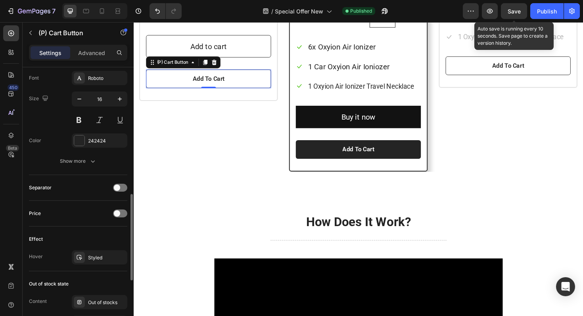
scroll to position [421, 0]
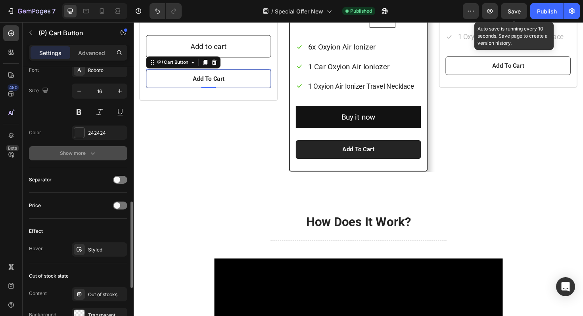
click at [85, 158] on button "Show more" at bounding box center [78, 153] width 98 height 14
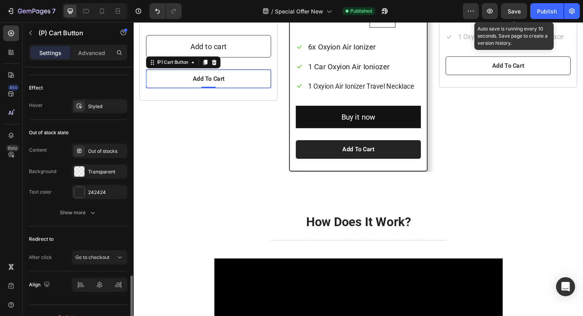
scroll to position [683, 0]
